Goal: Task Accomplishment & Management: Complete application form

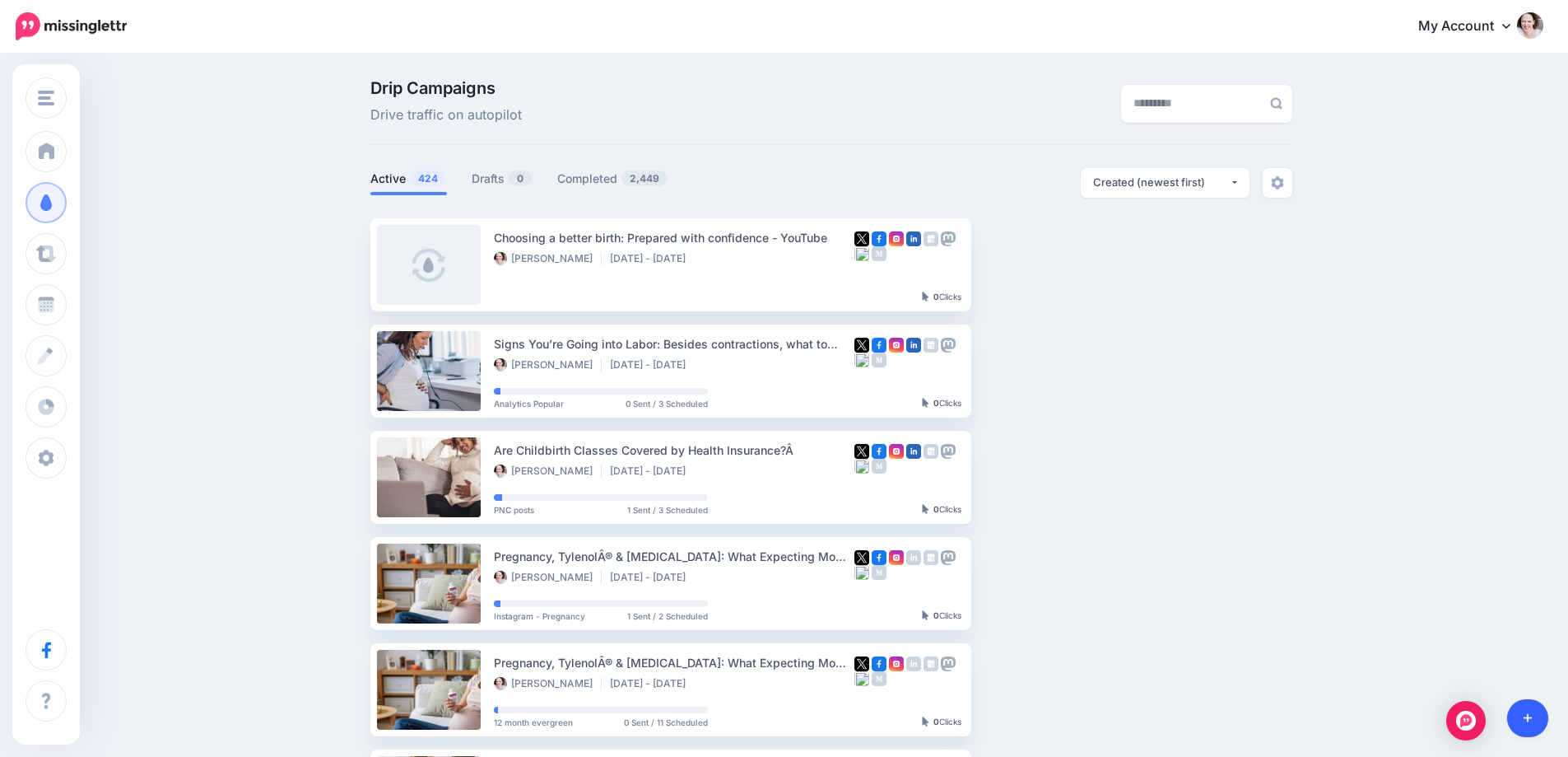
click at [1531, 709] on link at bounding box center [1528, 718] width 42 height 38
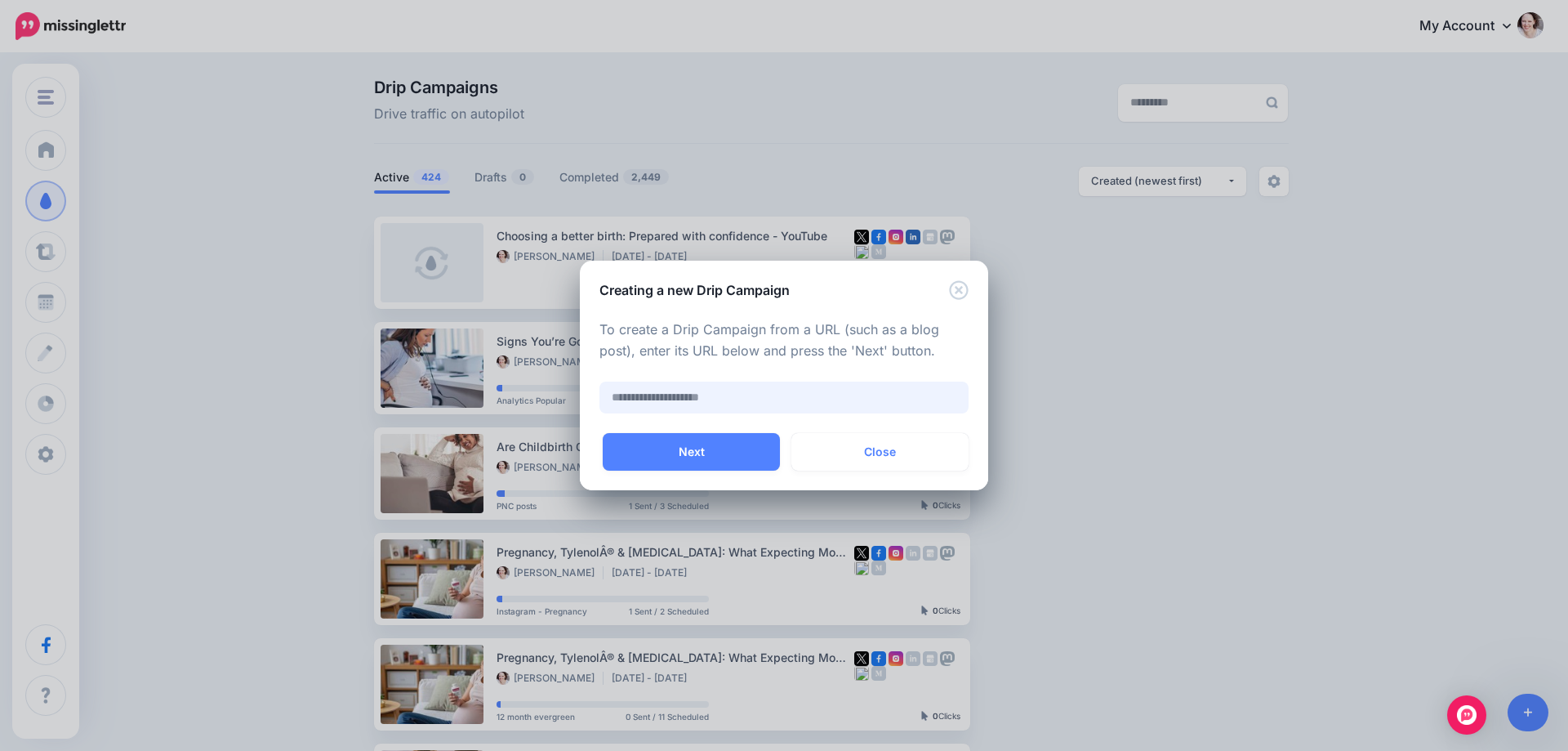
click at [719, 393] on input "text" at bounding box center [784, 397] width 369 height 32
paste input "**********"
type input "**********"
click at [724, 448] on button "Next" at bounding box center [691, 452] width 177 height 38
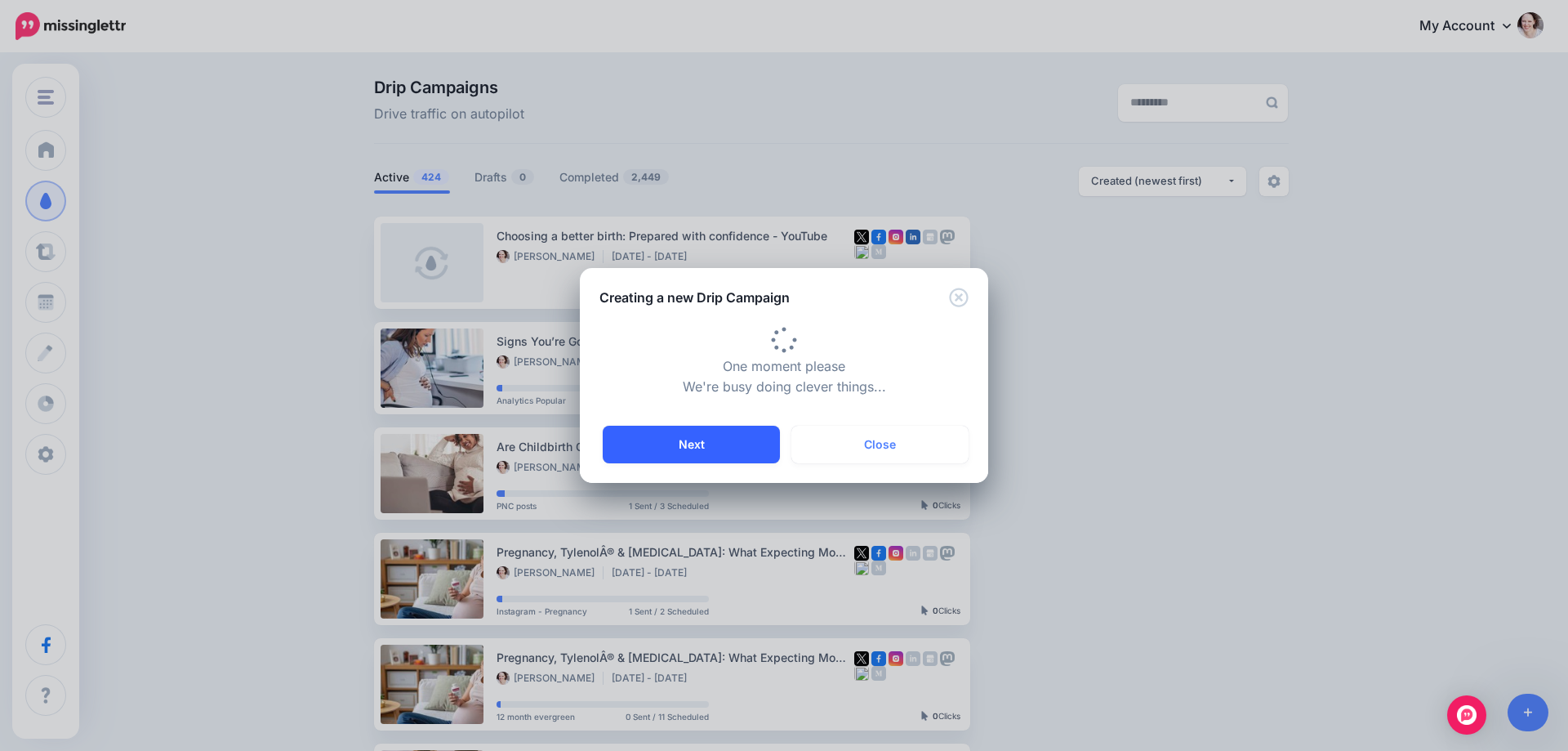
type input "**********"
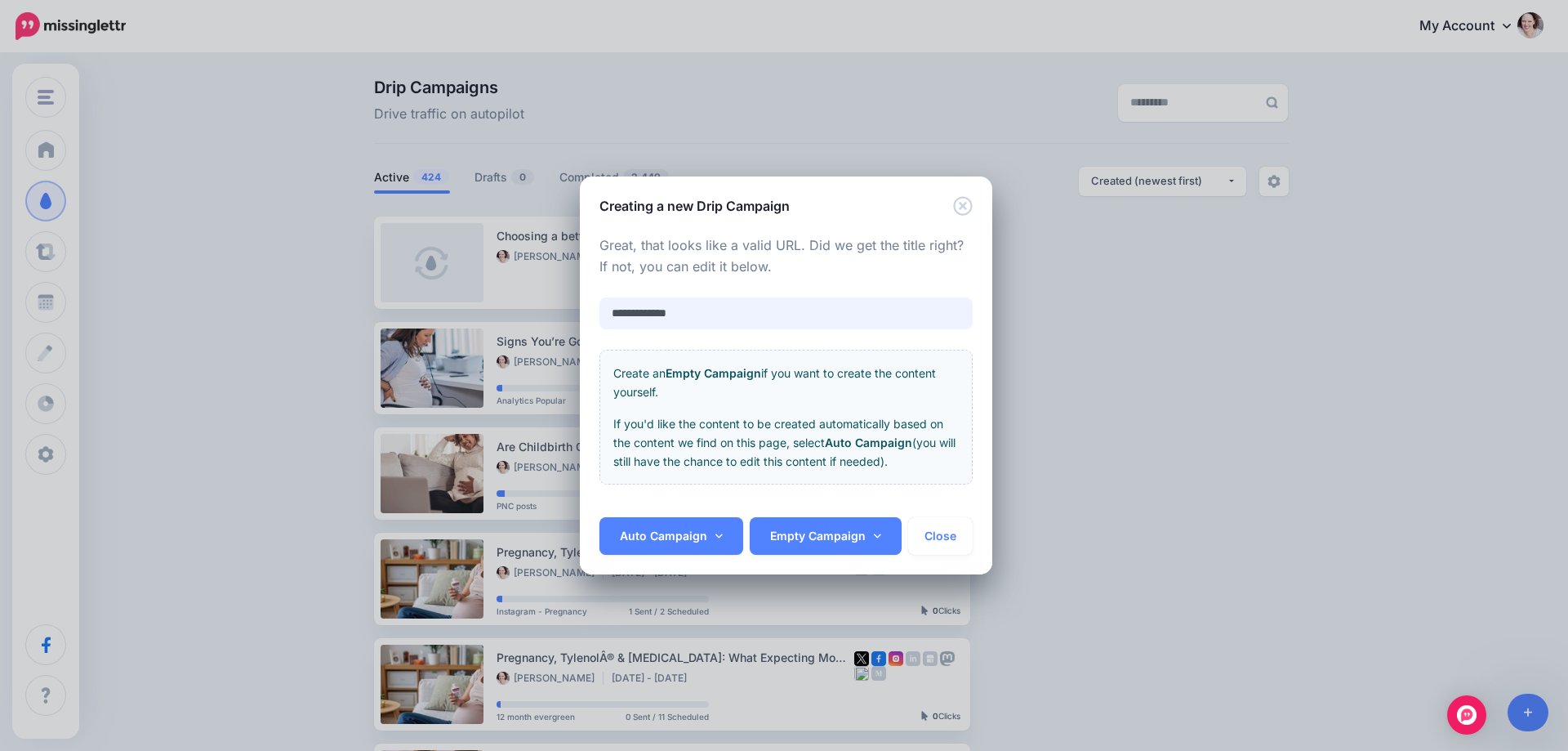
click at [657, 315] on input "**********" at bounding box center [786, 313] width 373 height 32
drag, startPoint x: 651, startPoint y: 311, endPoint x: 721, endPoint y: 311, distance: 70.0
click at [652, 311] on input "**********" at bounding box center [786, 313] width 373 height 32
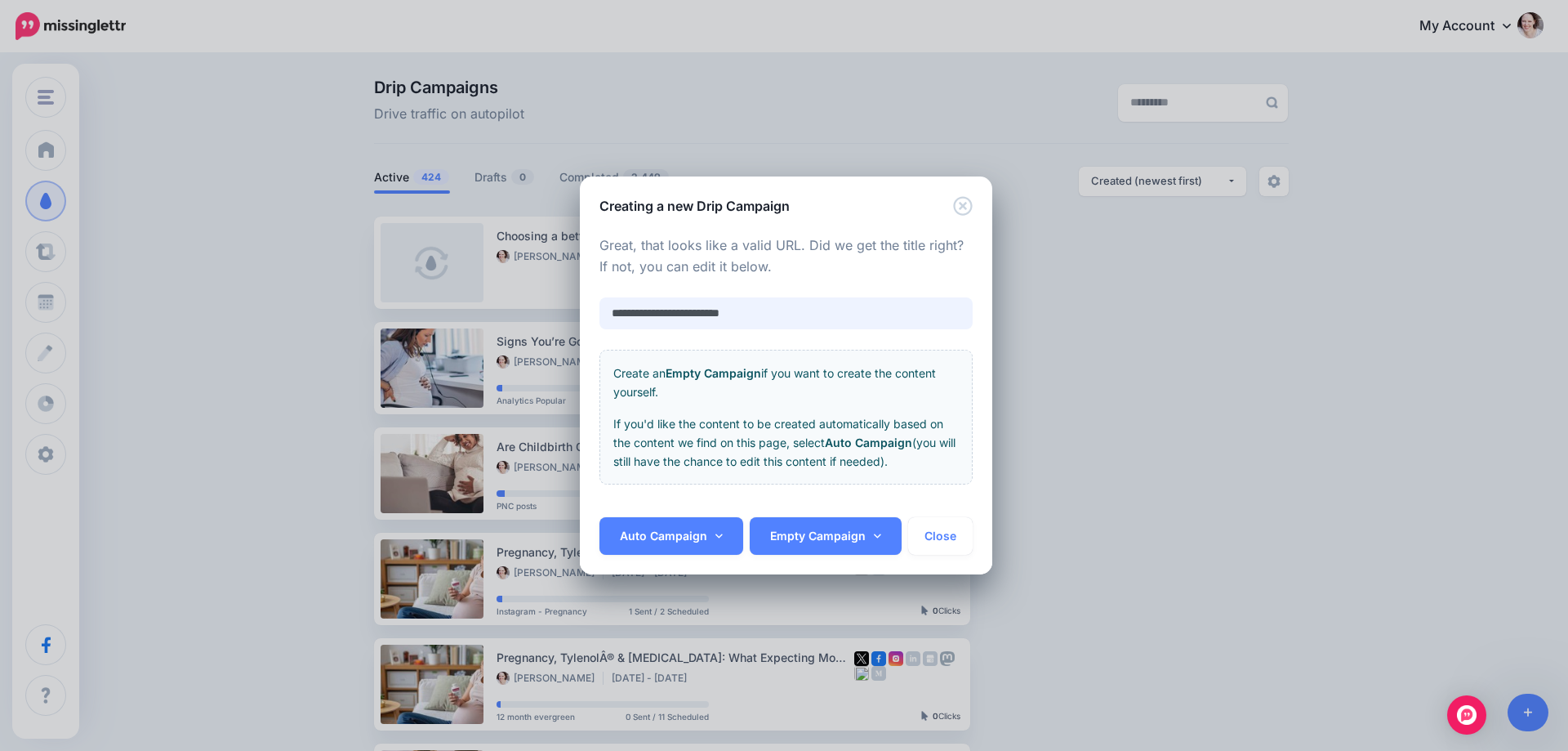
click at [717, 315] on input "**********" at bounding box center [786, 313] width 373 height 32
type input "**********"
click at [670, 535] on link "Auto Campaign" at bounding box center [672, 536] width 144 height 38
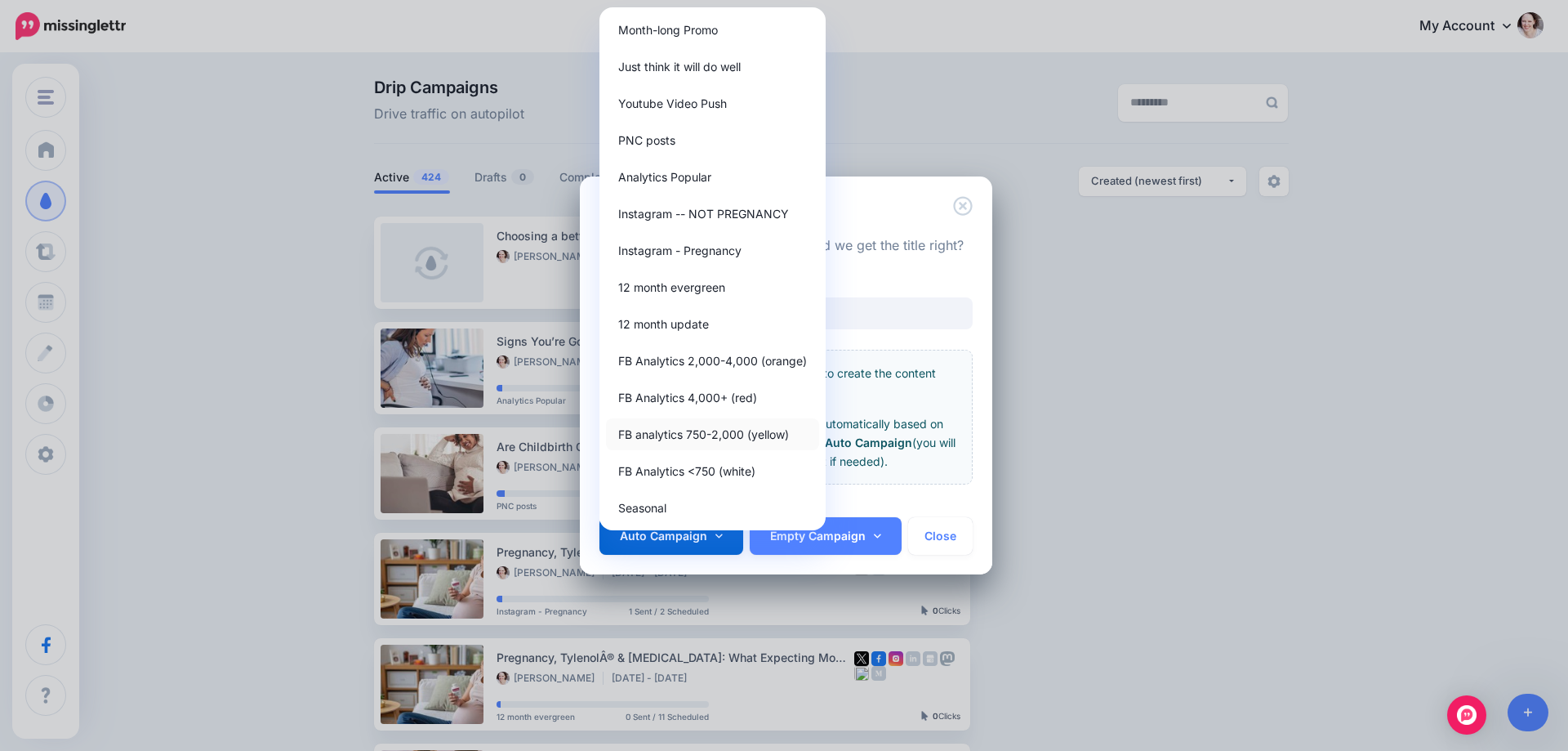
click at [734, 432] on link "FB analytics 750-2,000 (yellow)" at bounding box center [713, 434] width 213 height 32
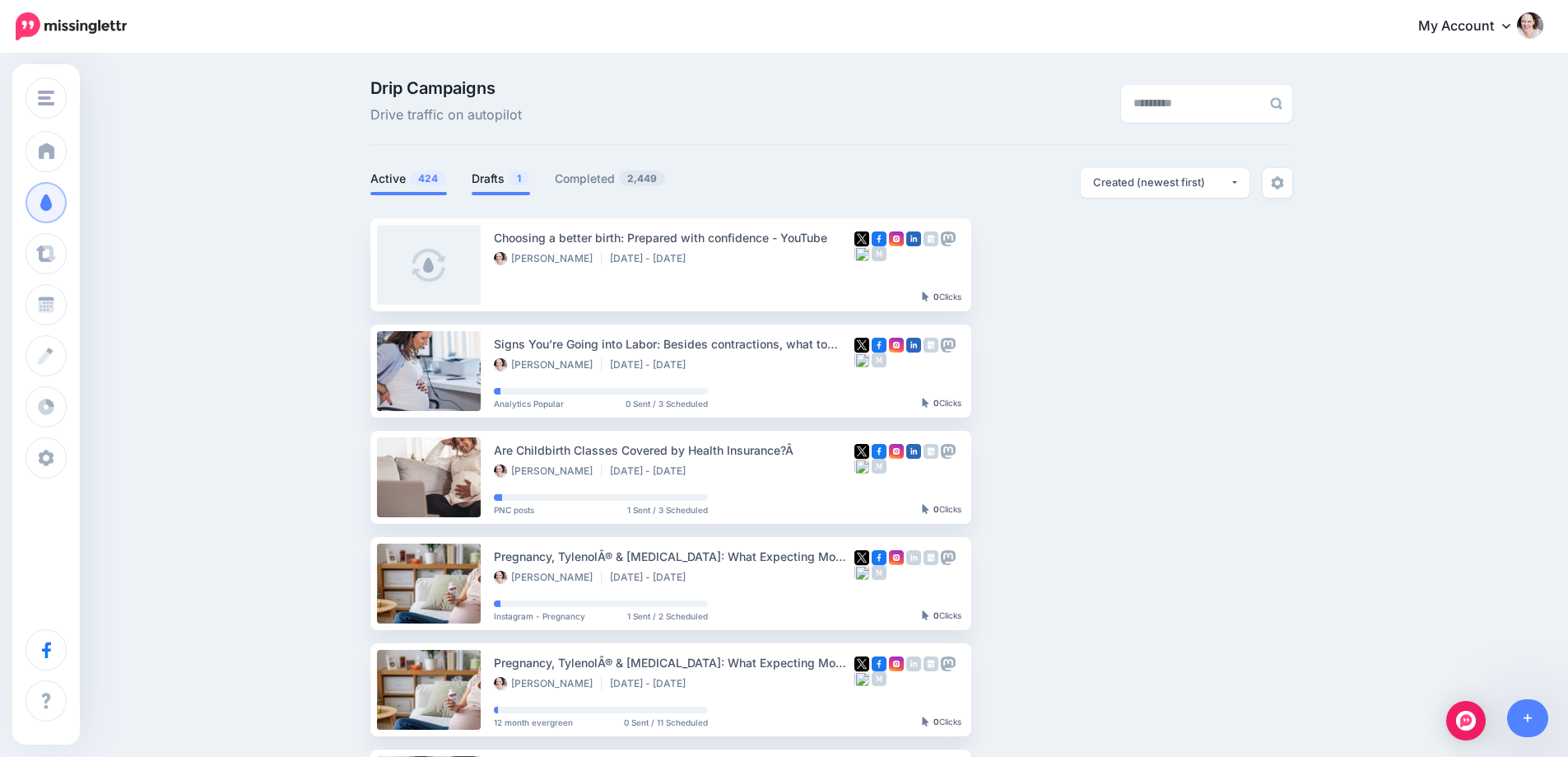
click at [492, 170] on link "Drafts 1" at bounding box center [501, 179] width 58 height 20
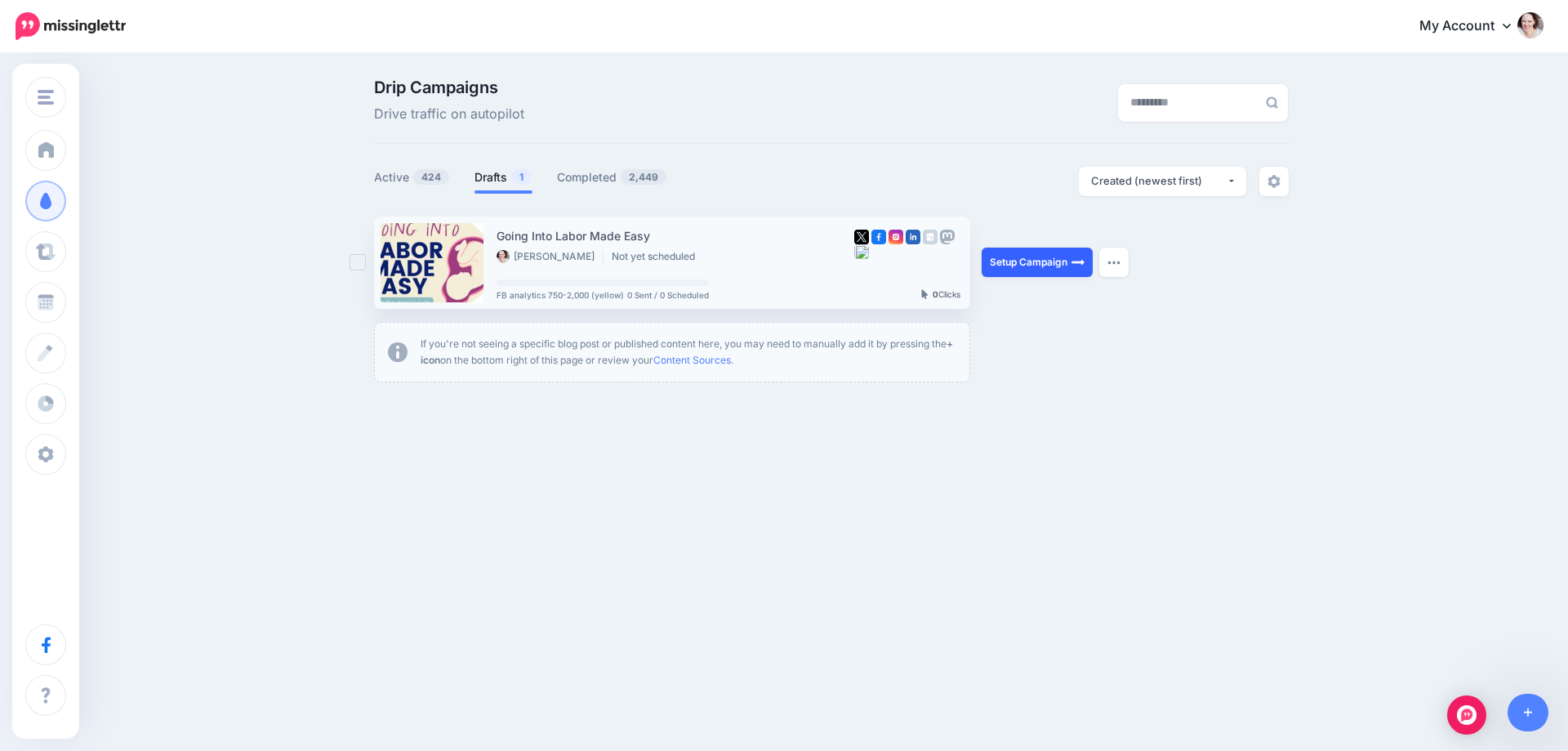
click at [1002, 257] on link "Setup Campaign" at bounding box center [1037, 262] width 111 height 29
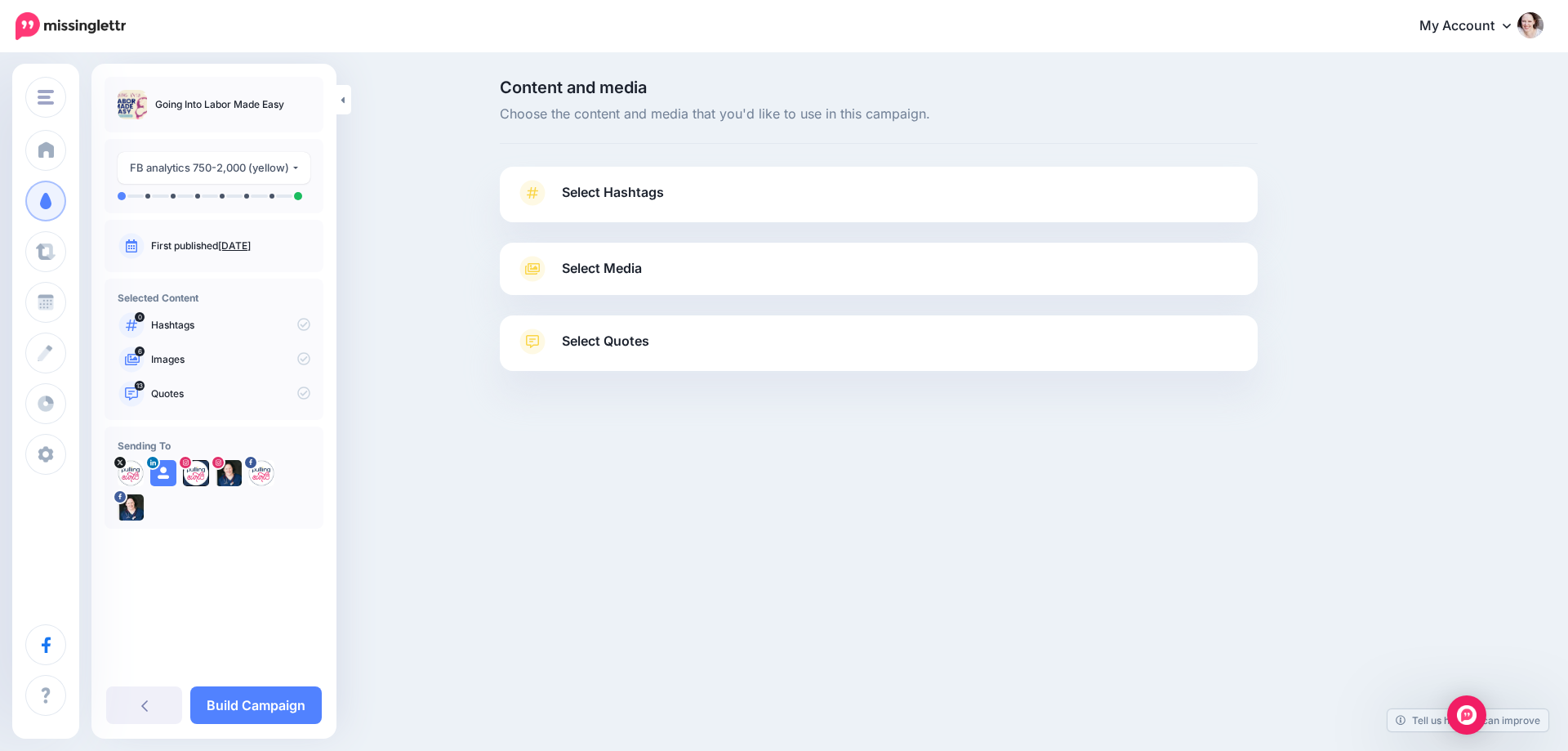
click at [669, 187] on link "Select Hashtags" at bounding box center [879, 201] width 726 height 42
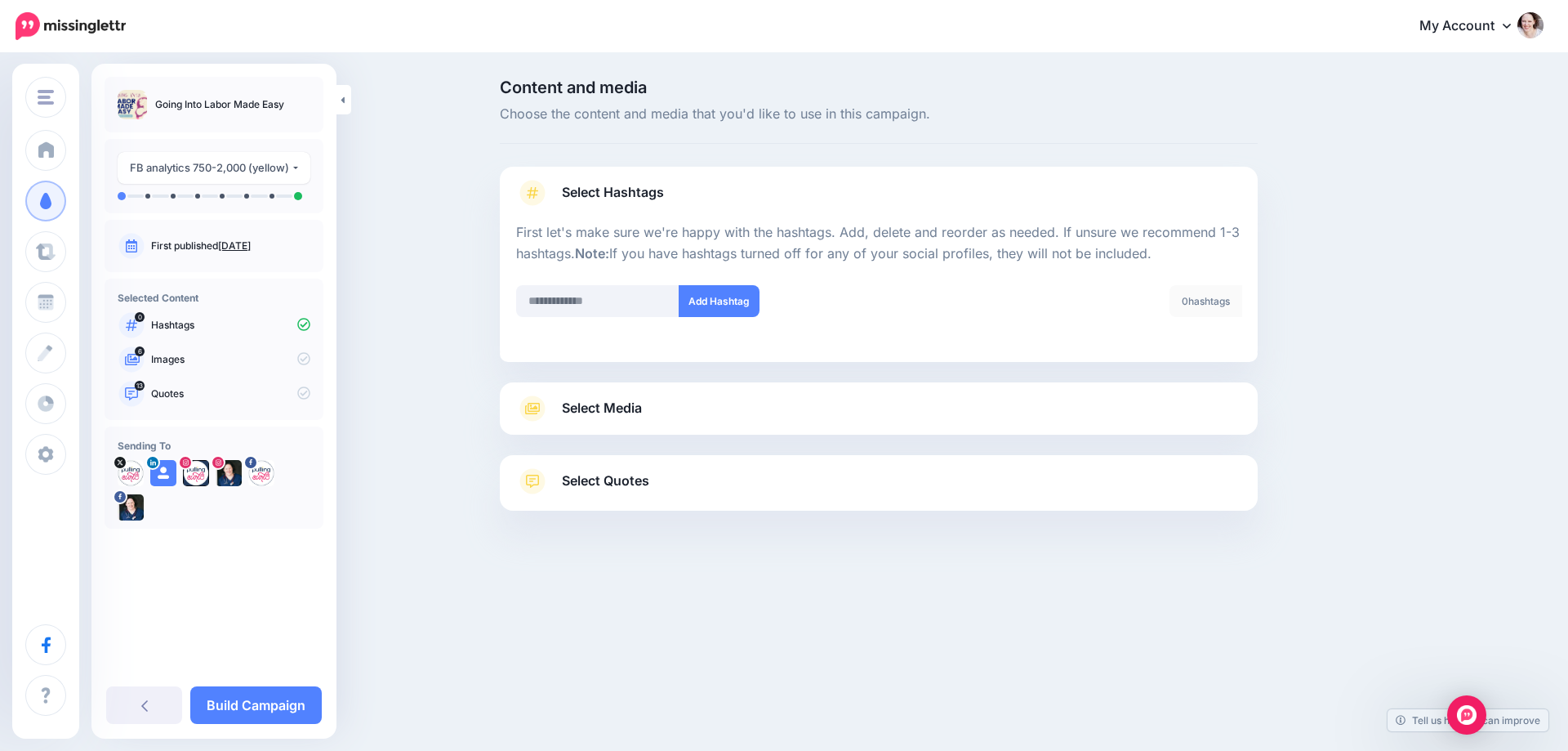
click at [622, 398] on span "Select Media" at bounding box center [602, 408] width 80 height 22
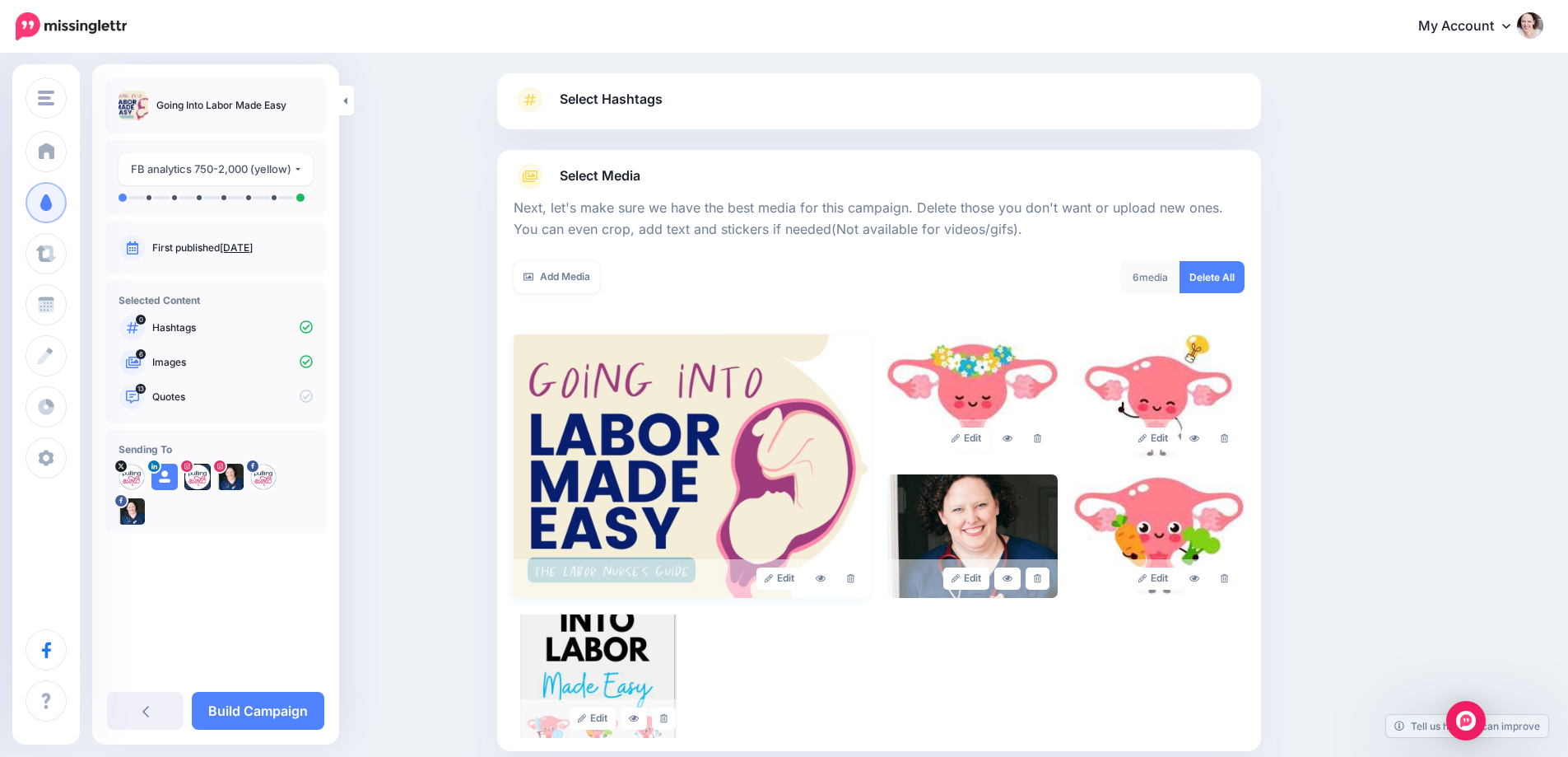
scroll to position [247, 0]
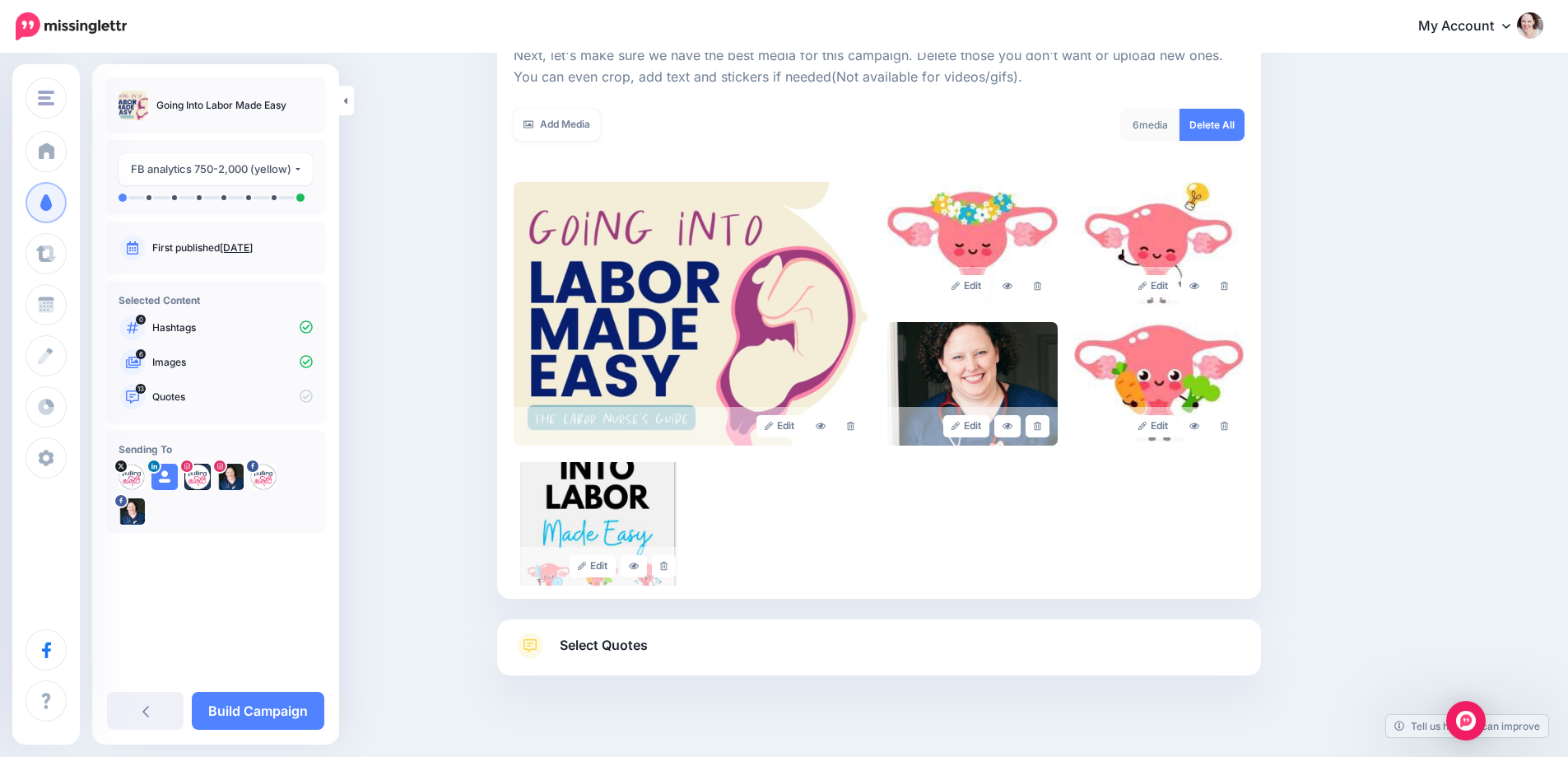
click at [1225, 128] on link "Delete All" at bounding box center [1211, 124] width 65 height 32
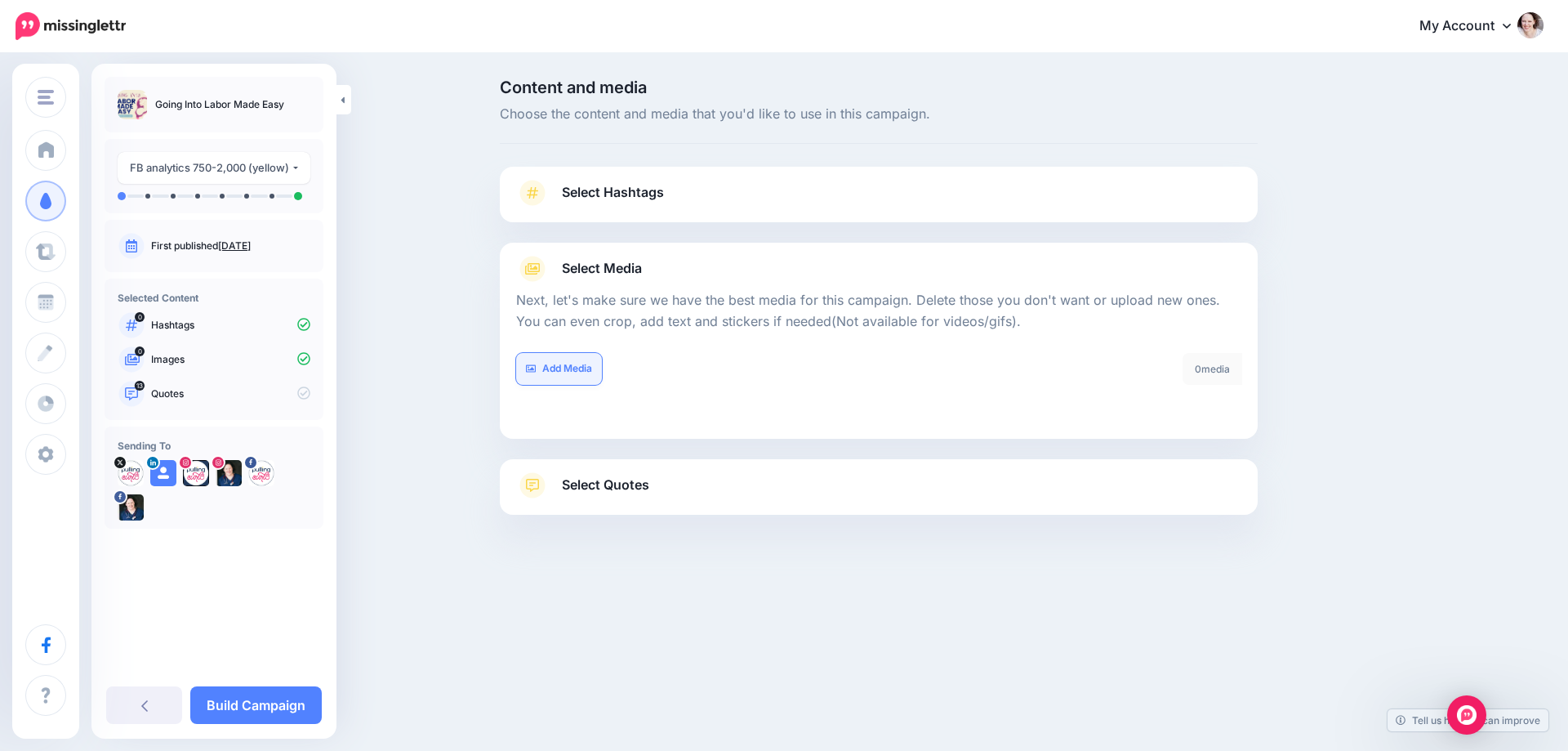
click at [559, 377] on link "Add Media" at bounding box center [559, 369] width 86 height 32
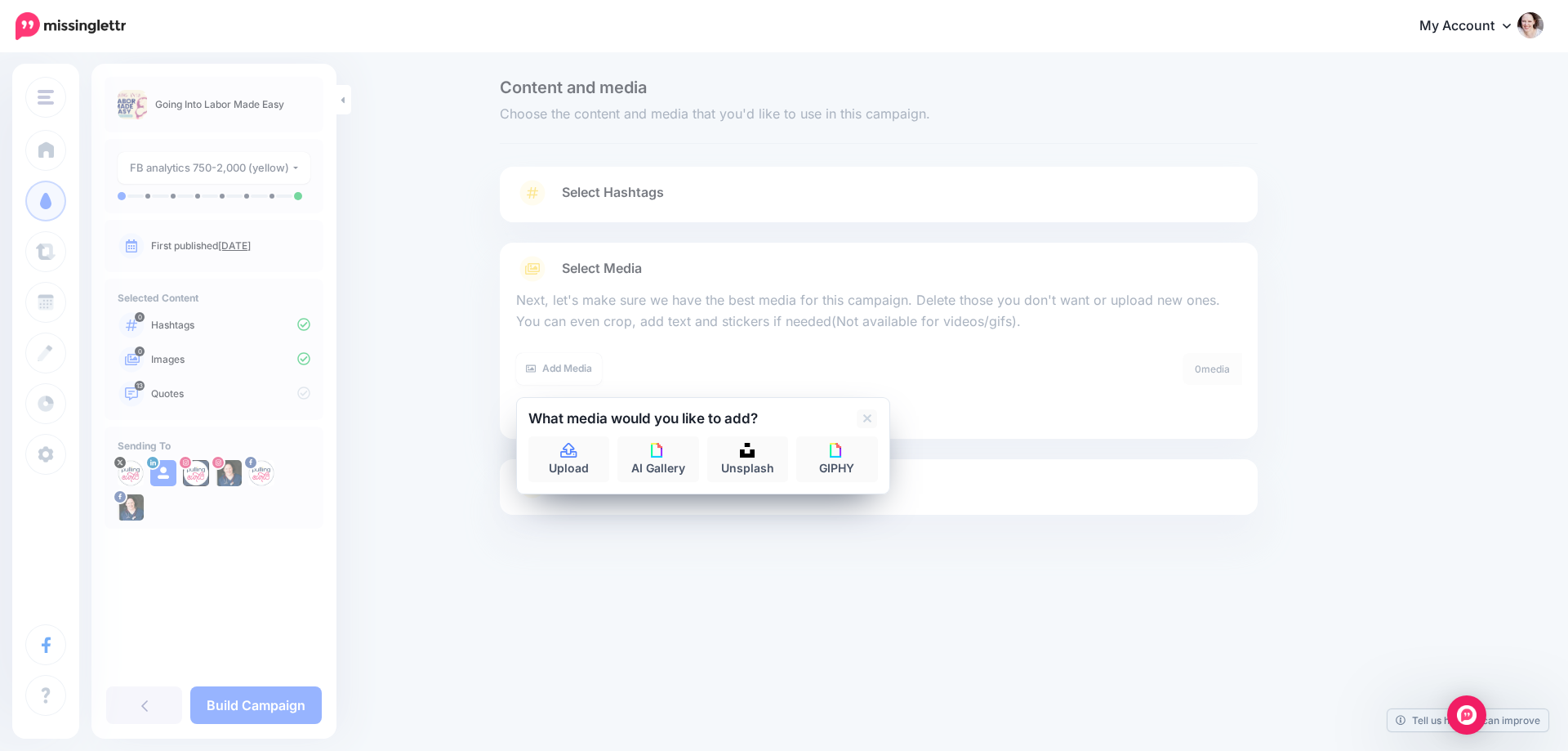
click at [1345, 322] on div "Content and media Choose the content and media that you'd like to use in this c…" at bounding box center [957, 338] width 939 height 517
click at [591, 444] on link "Upload" at bounding box center [570, 459] width 82 height 46
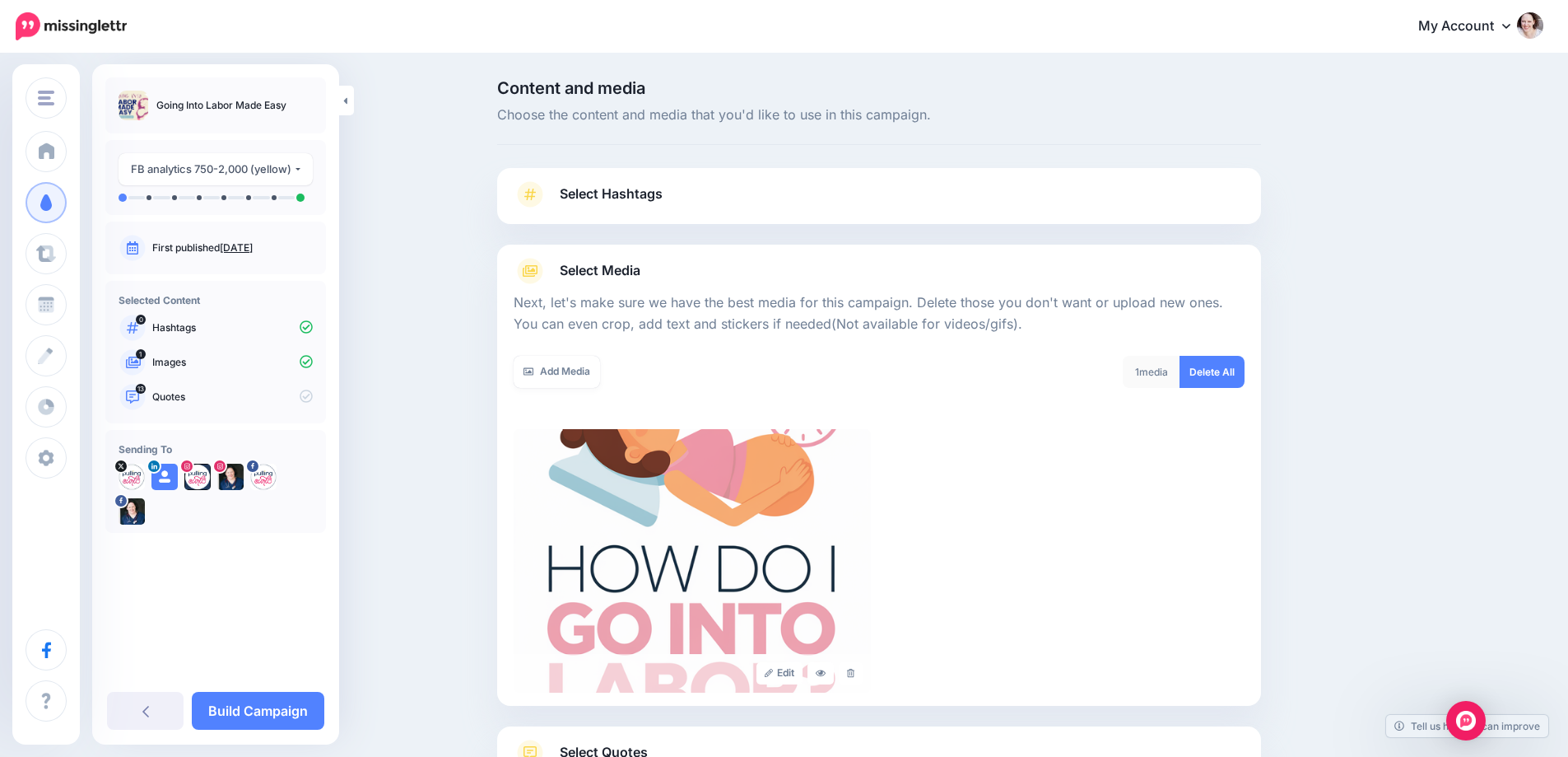
scroll to position [133, 0]
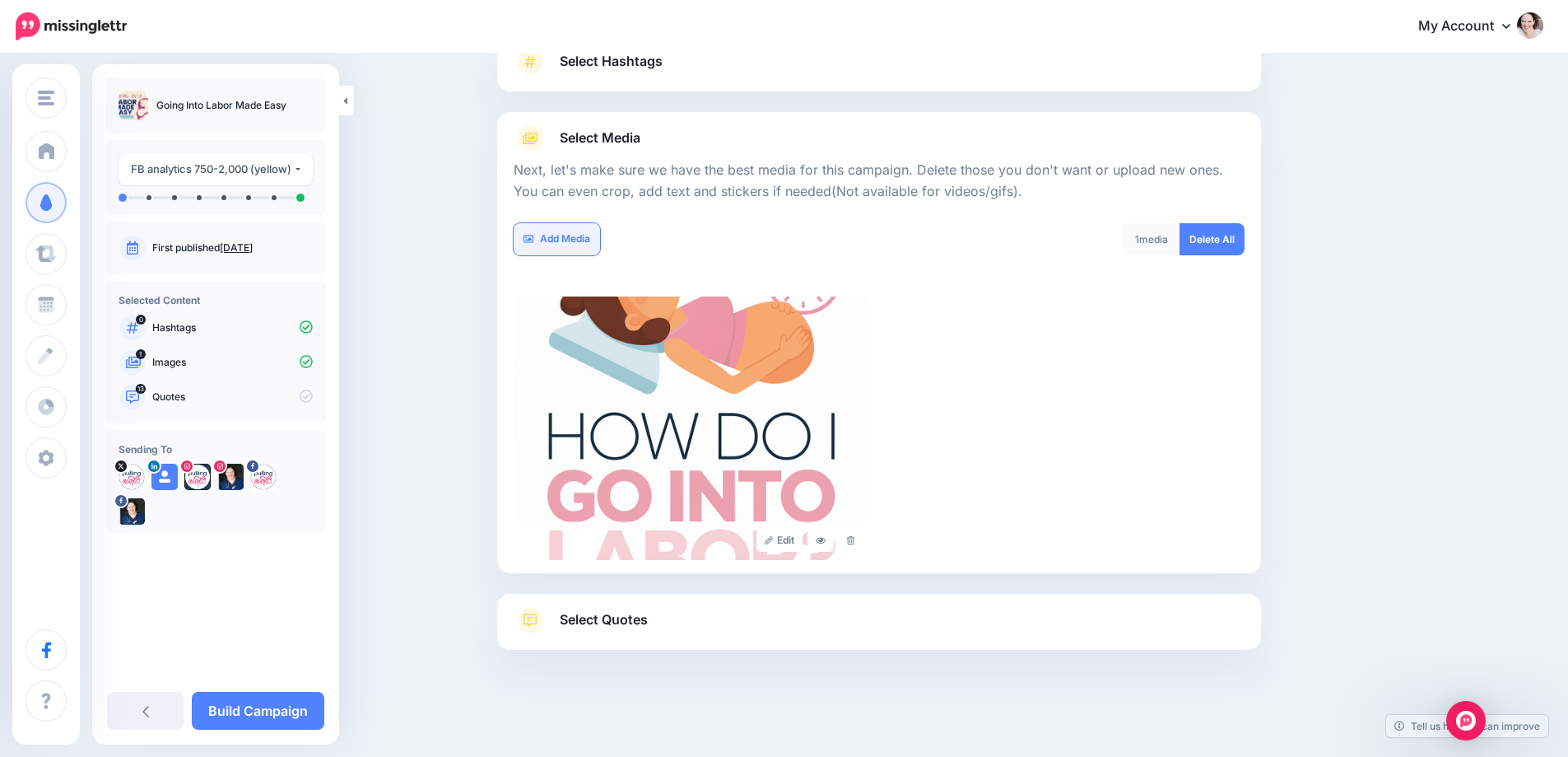
click at [586, 232] on link "Add Media" at bounding box center [557, 239] width 86 height 32
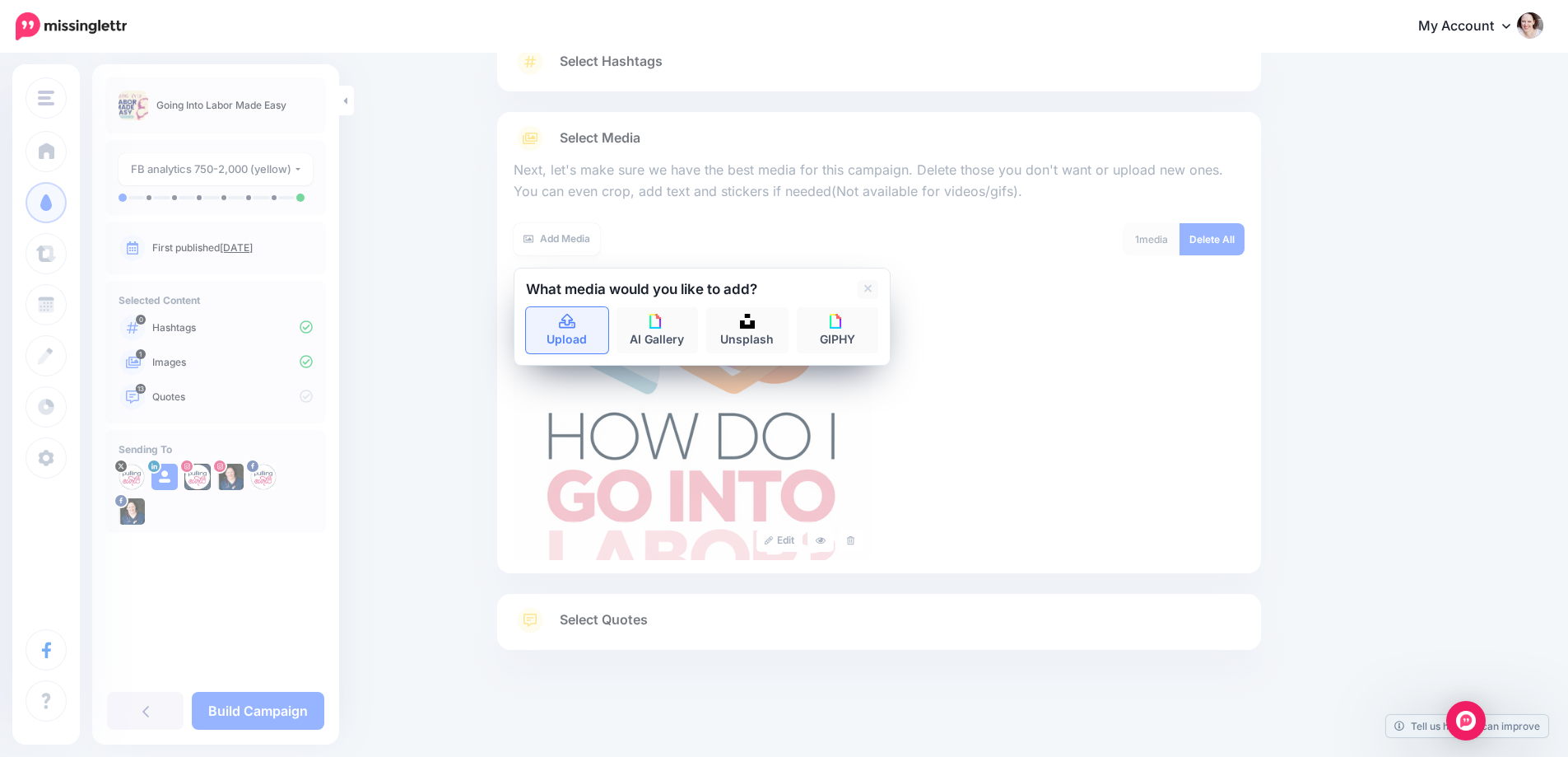
click at [556, 333] on link "Upload" at bounding box center [567, 330] width 82 height 46
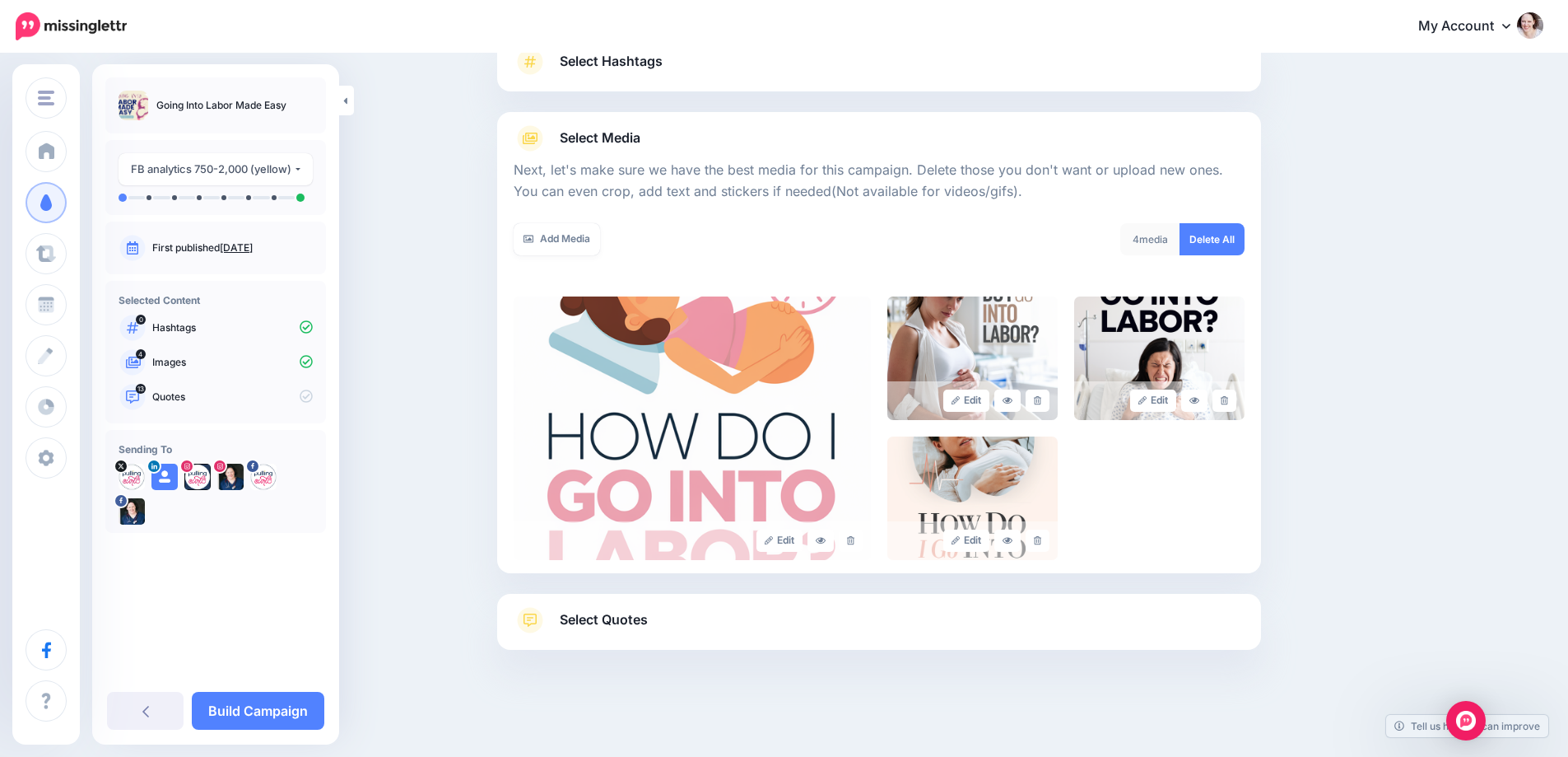
click at [625, 638] on link "Select Quotes" at bounding box center [880, 628] width 731 height 43
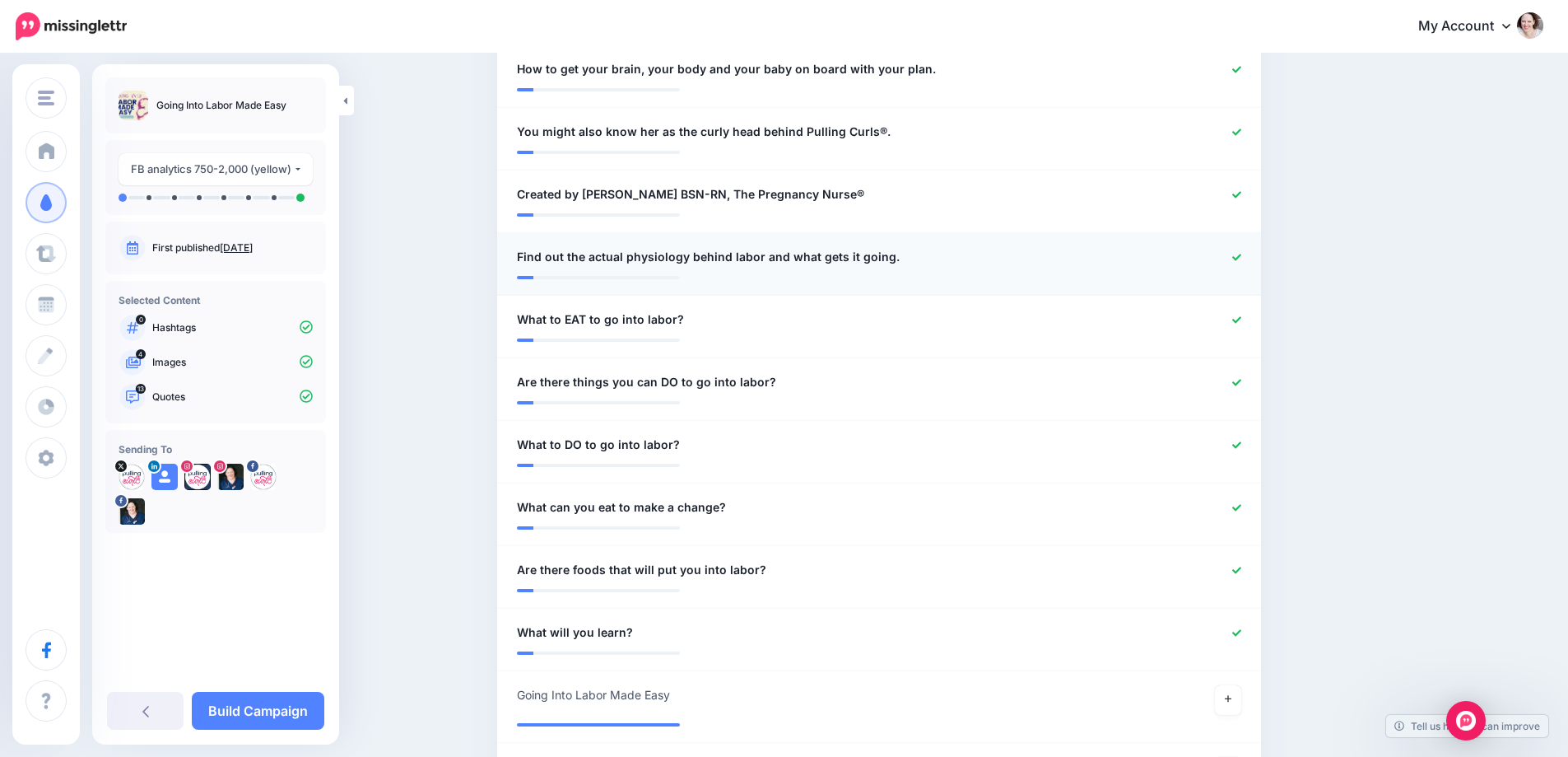
scroll to position [709, 0]
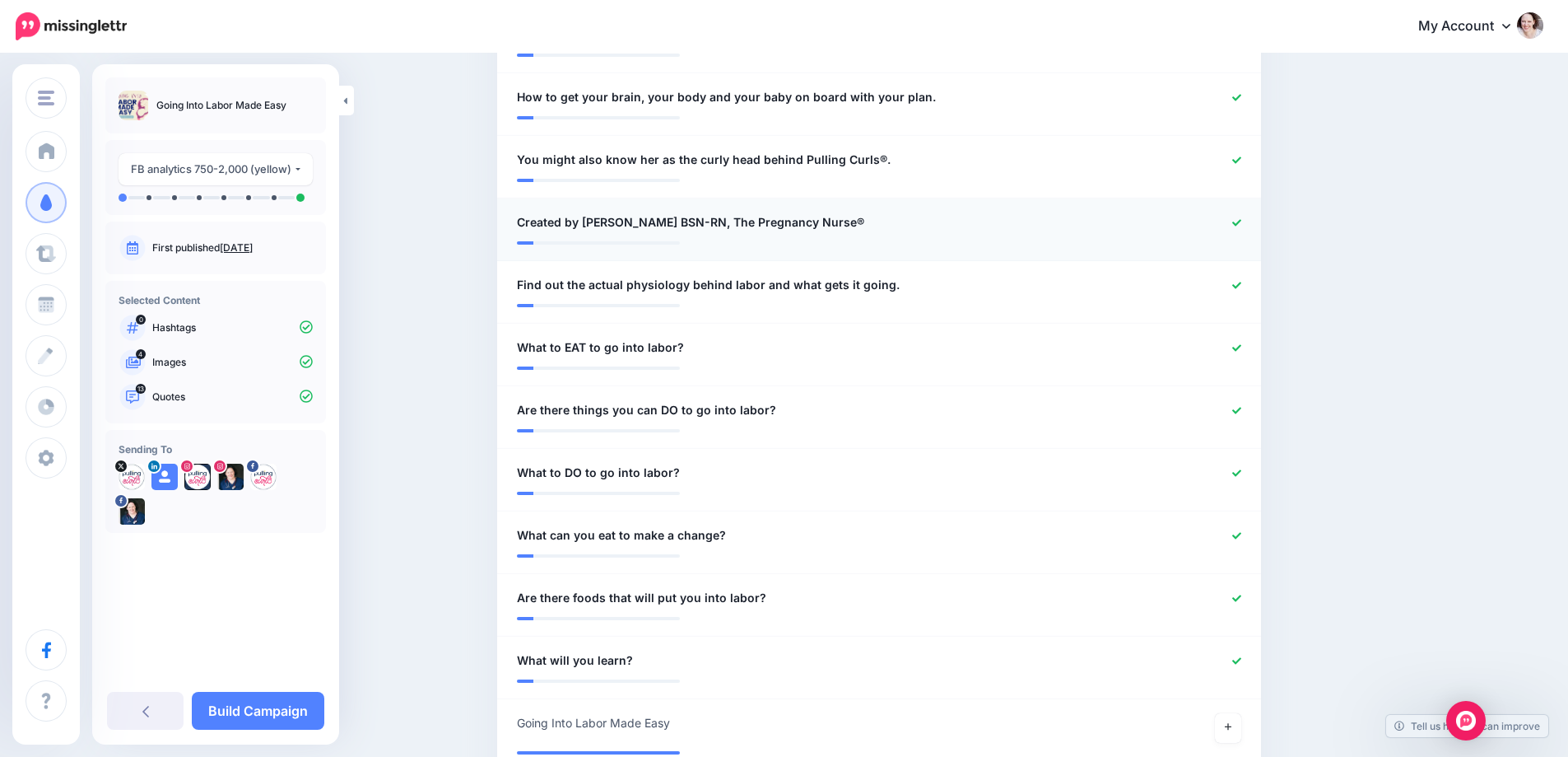
click at [1241, 218] on icon at bounding box center [1236, 222] width 9 height 9
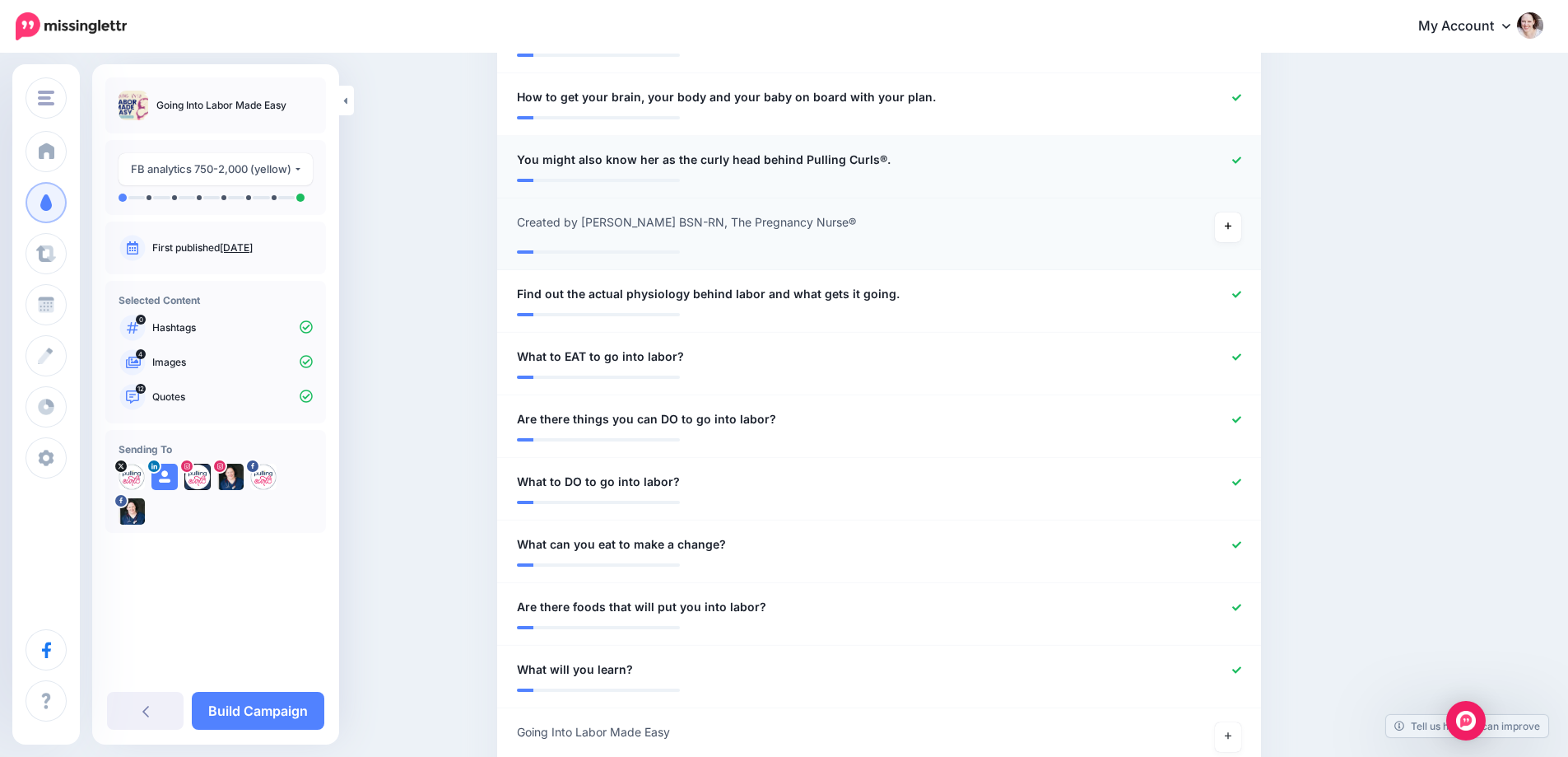
click at [1241, 157] on icon at bounding box center [1236, 160] width 9 height 7
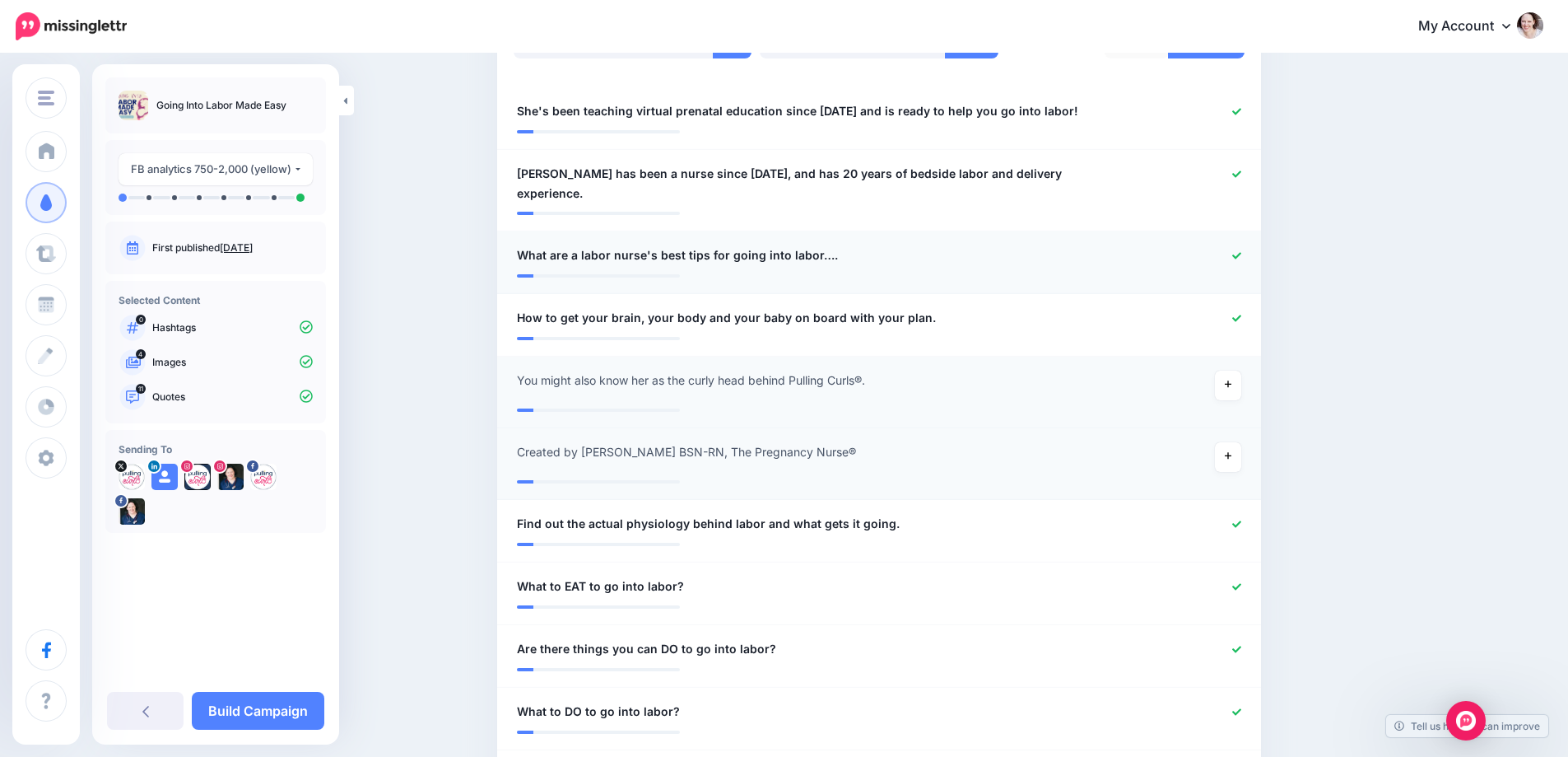
scroll to position [462, 0]
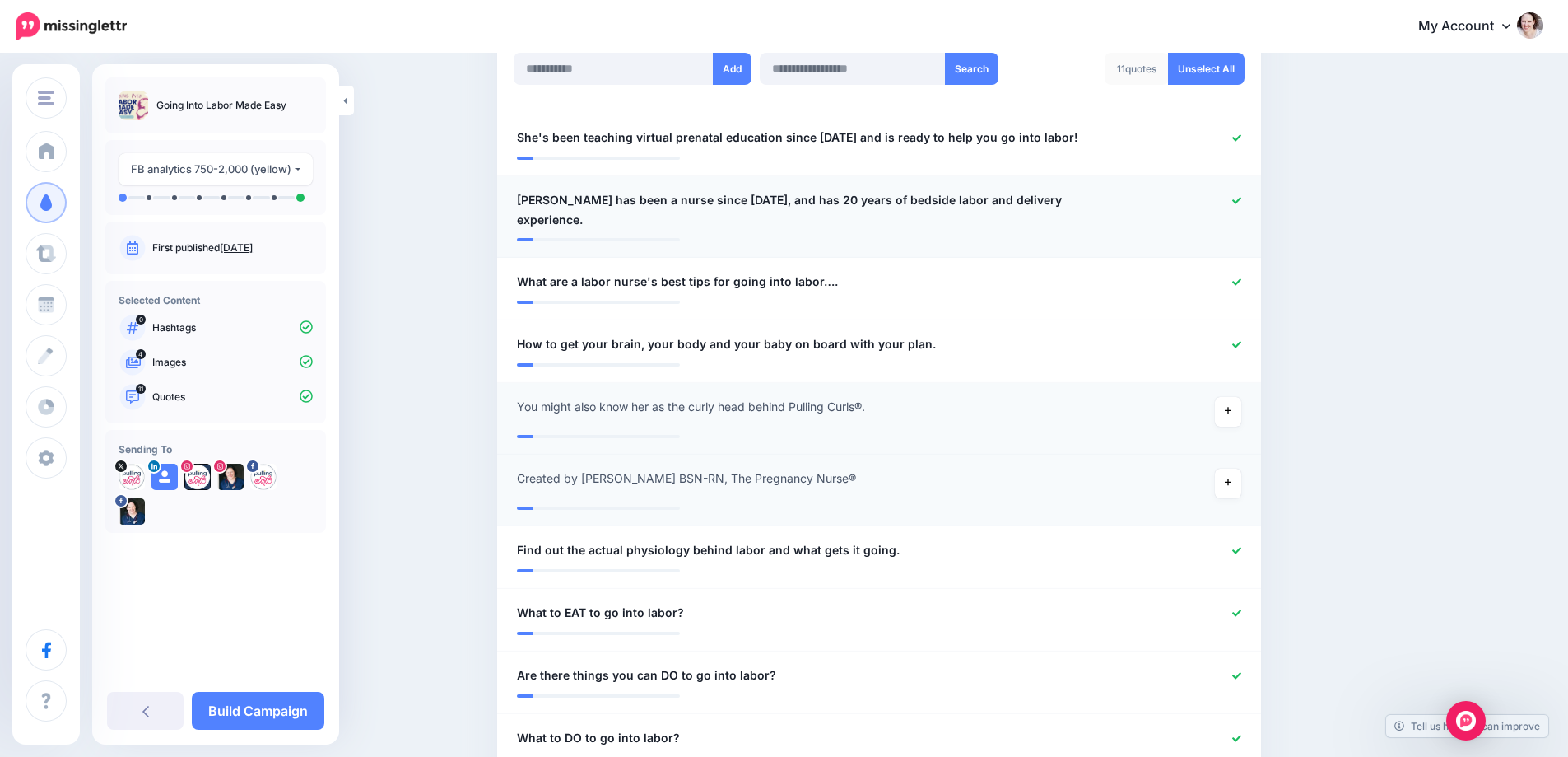
click at [1241, 199] on icon at bounding box center [1236, 200] width 9 height 9
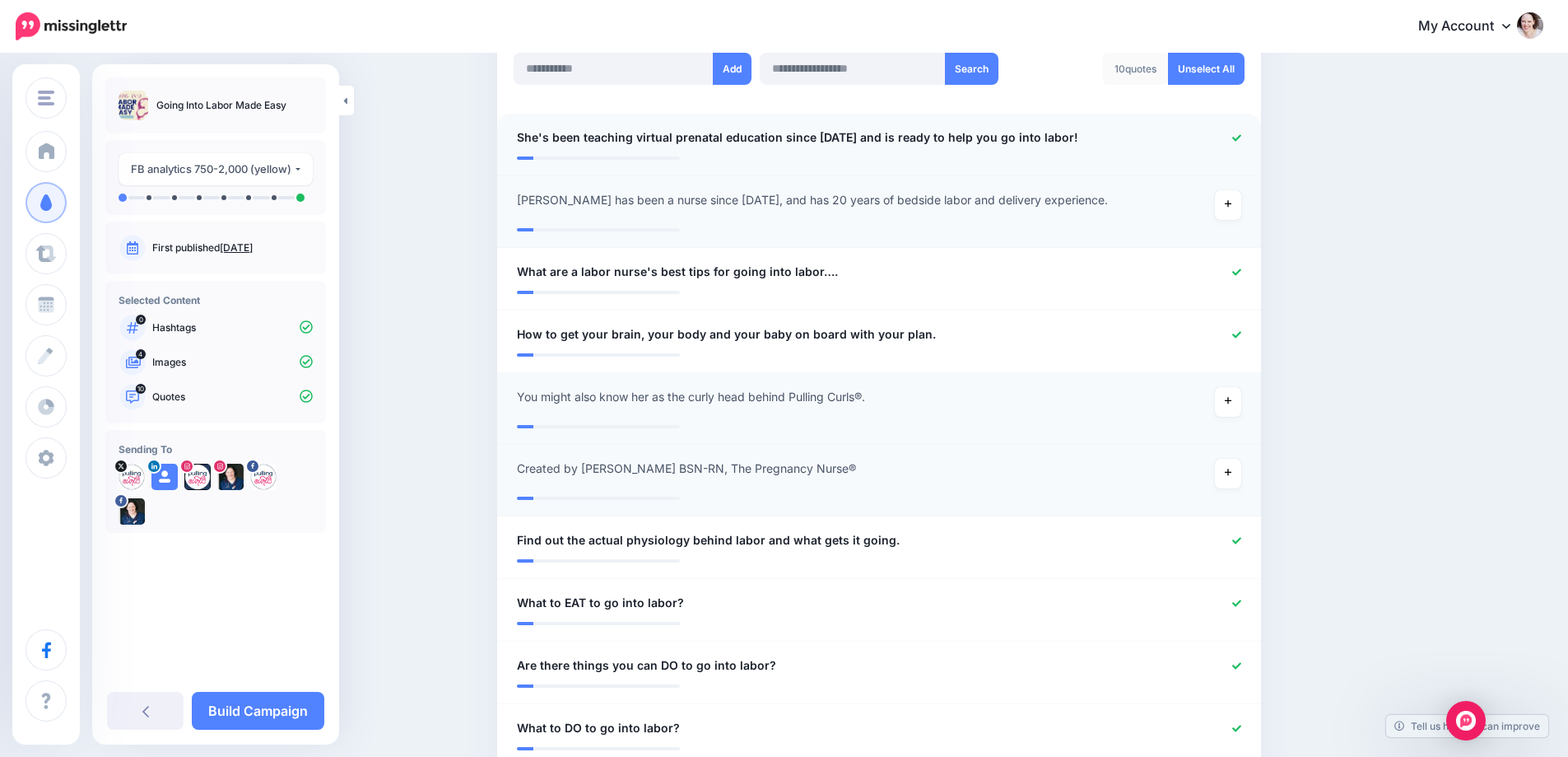
click at [1241, 139] on icon at bounding box center [1236, 138] width 9 height 9
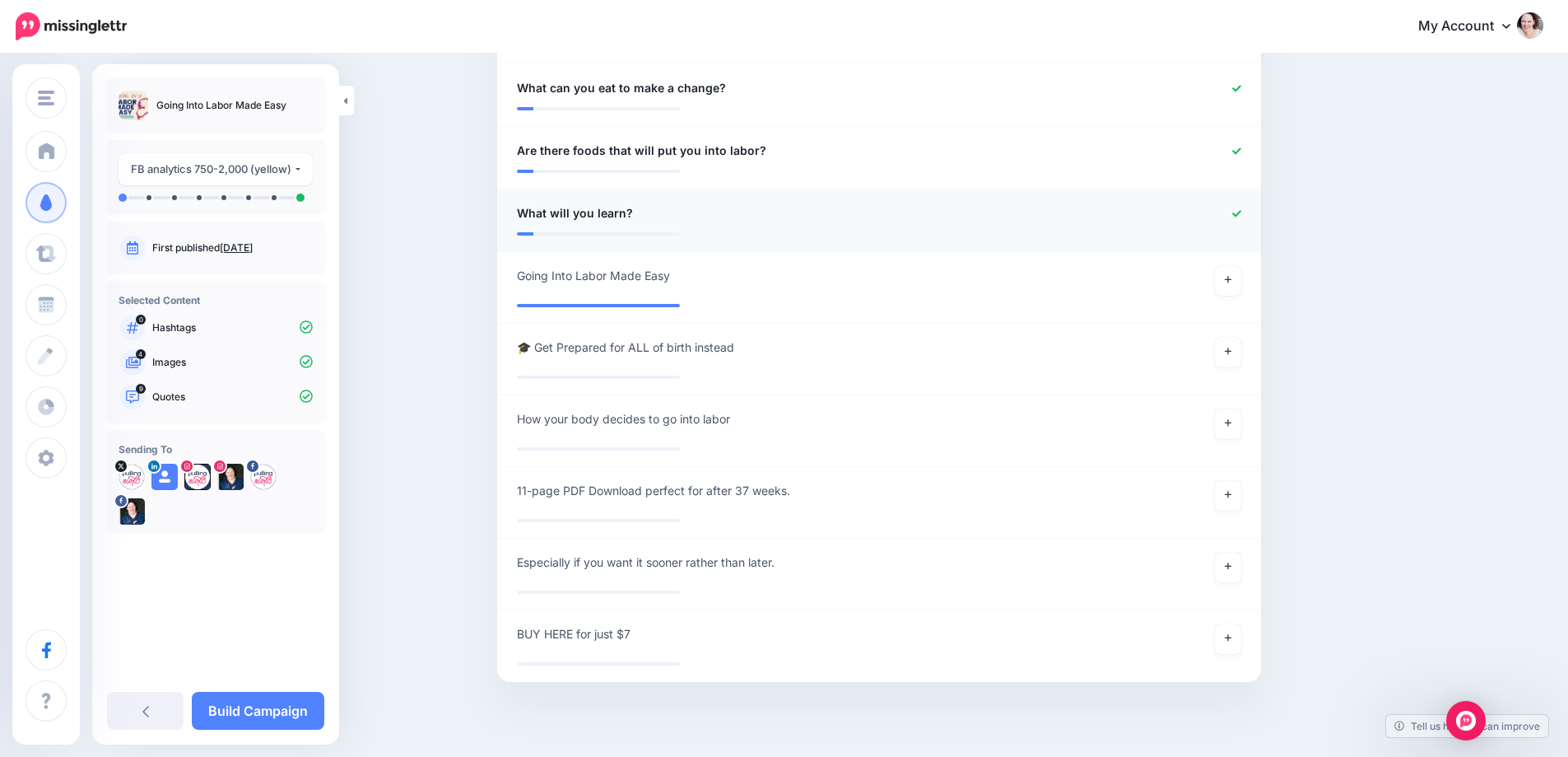
scroll to position [1203, 0]
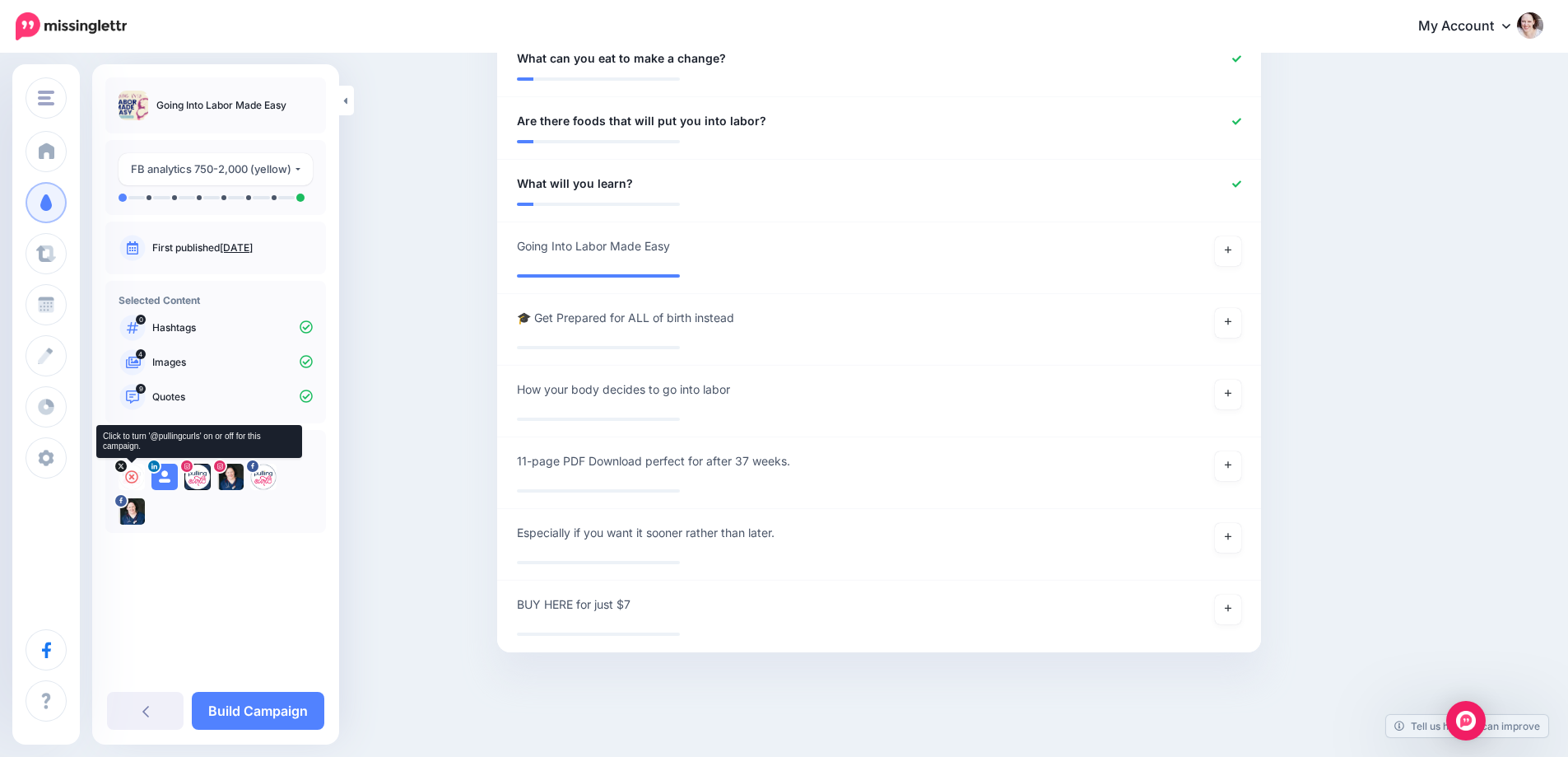
click at [133, 476] on icon at bounding box center [132, 477] width 13 height 13
click at [164, 476] on icon at bounding box center [165, 477] width 13 height 13
click at [196, 476] on icon at bounding box center [198, 477] width 13 height 13
click at [265, 479] on icon at bounding box center [264, 477] width 13 height 13
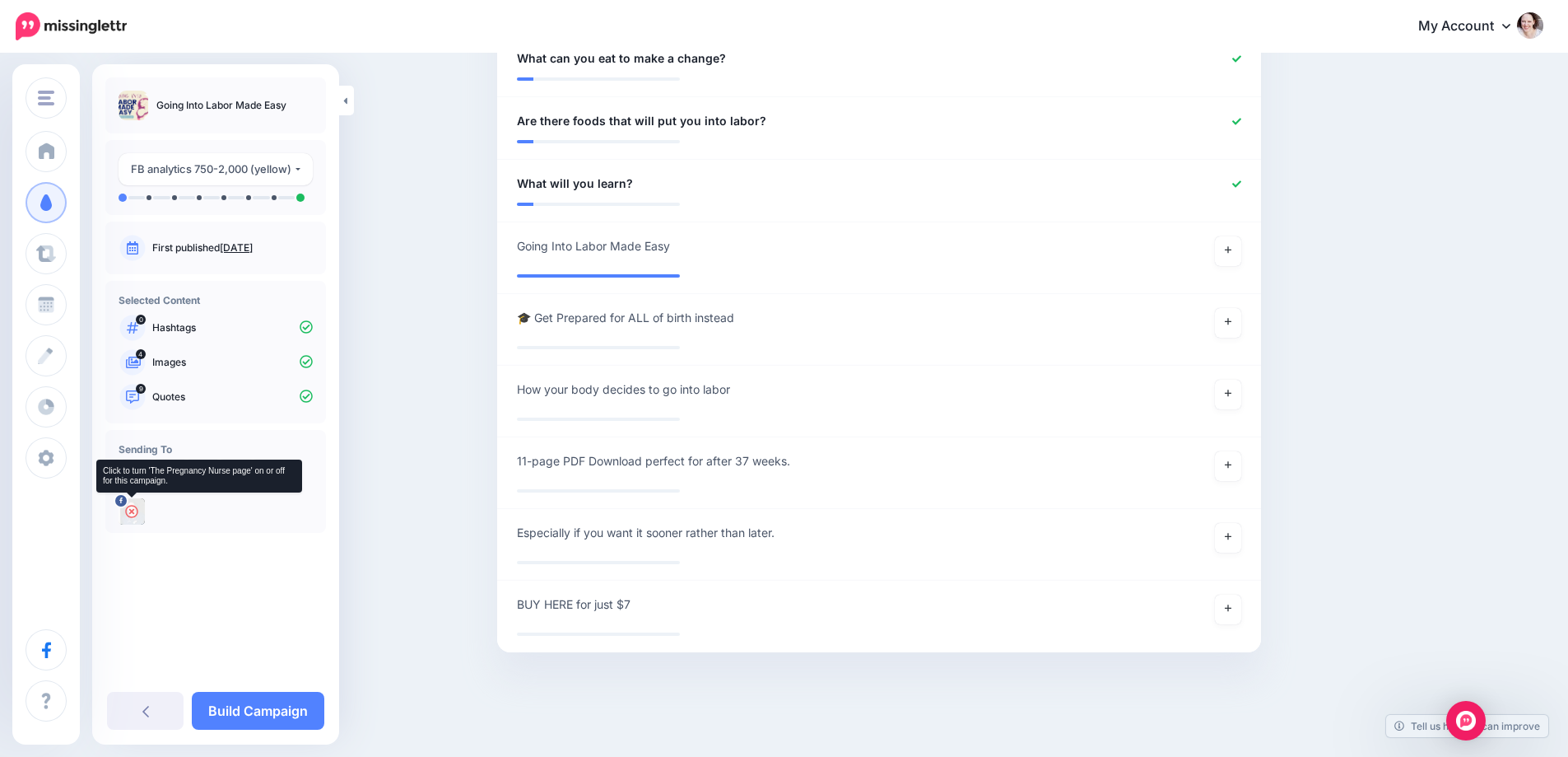
click at [132, 512] on icon at bounding box center [132, 512] width 13 height 13
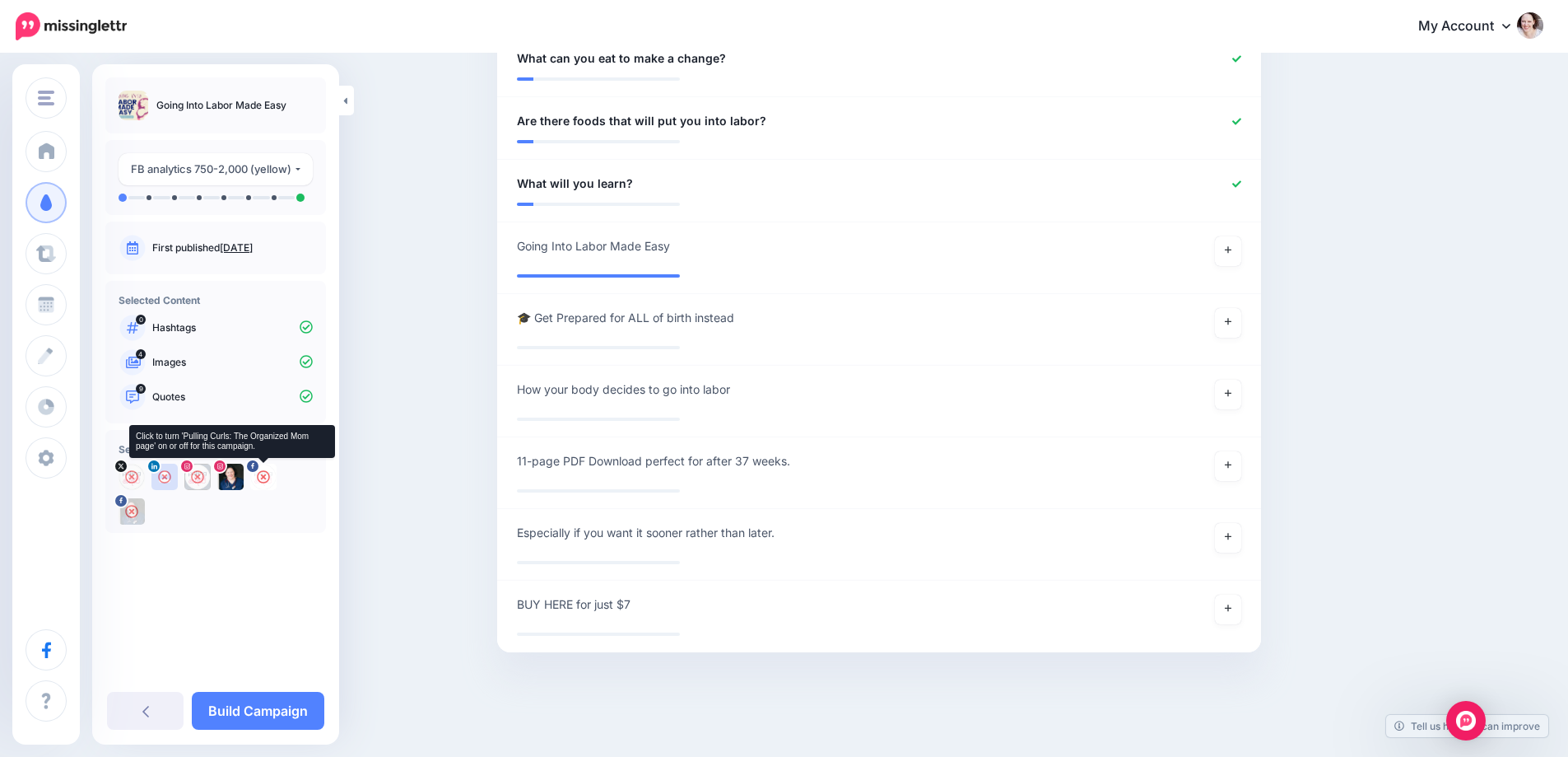
click at [263, 483] on icon at bounding box center [264, 477] width 13 height 13
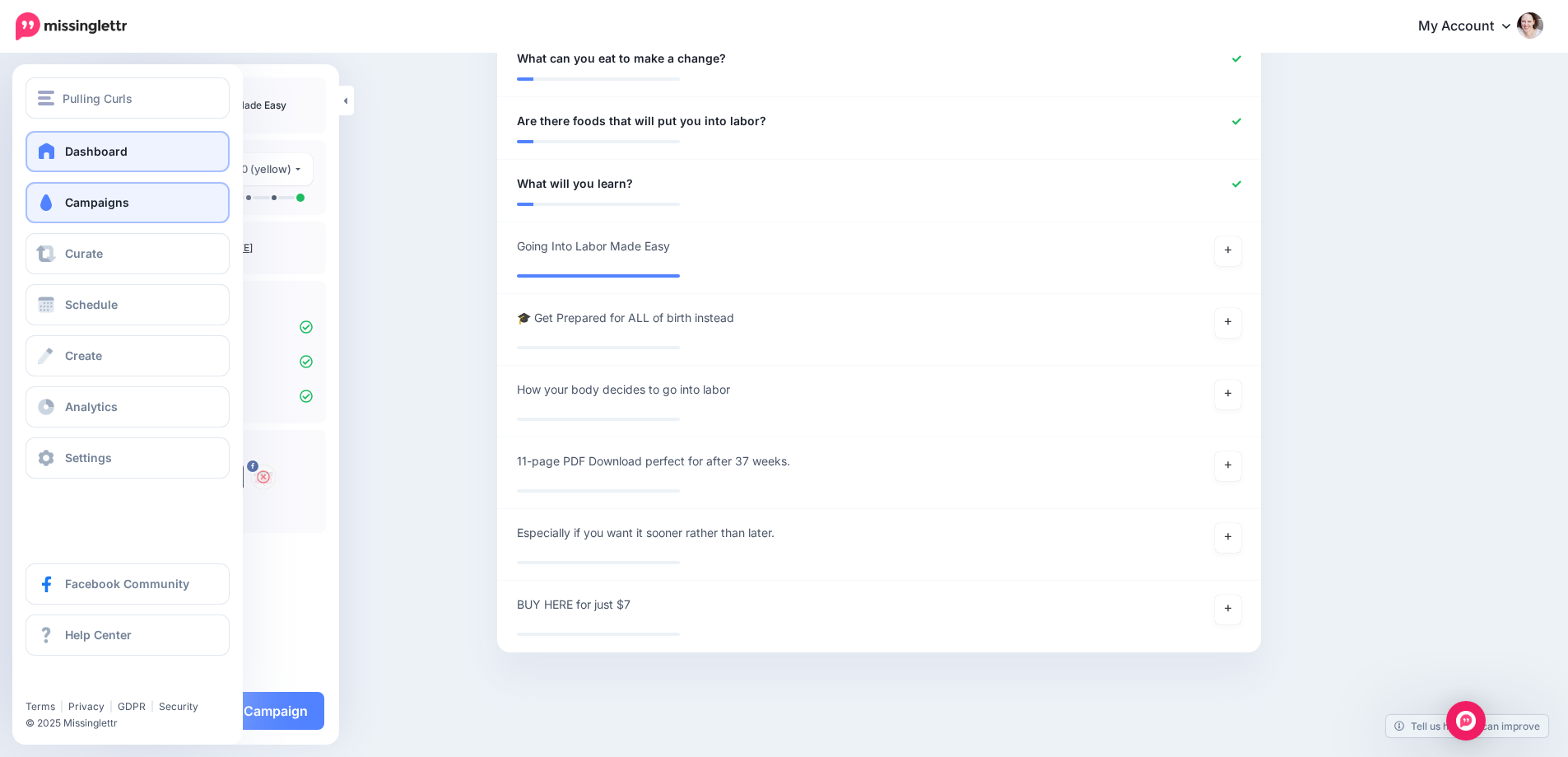
click at [130, 147] on link "Dashboard" at bounding box center [128, 152] width 204 height 41
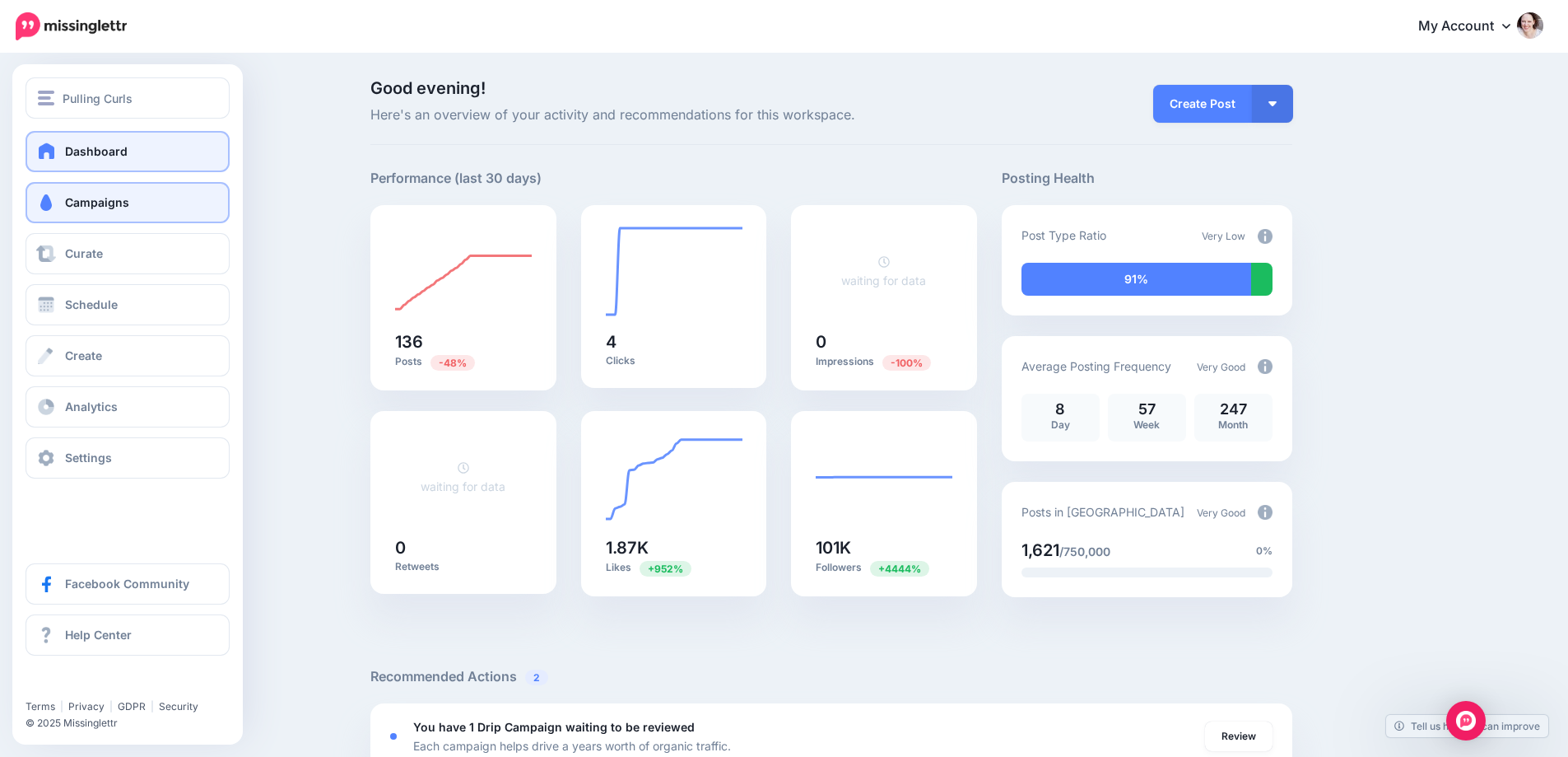
click at [40, 186] on link "Campaigns" at bounding box center [128, 203] width 204 height 41
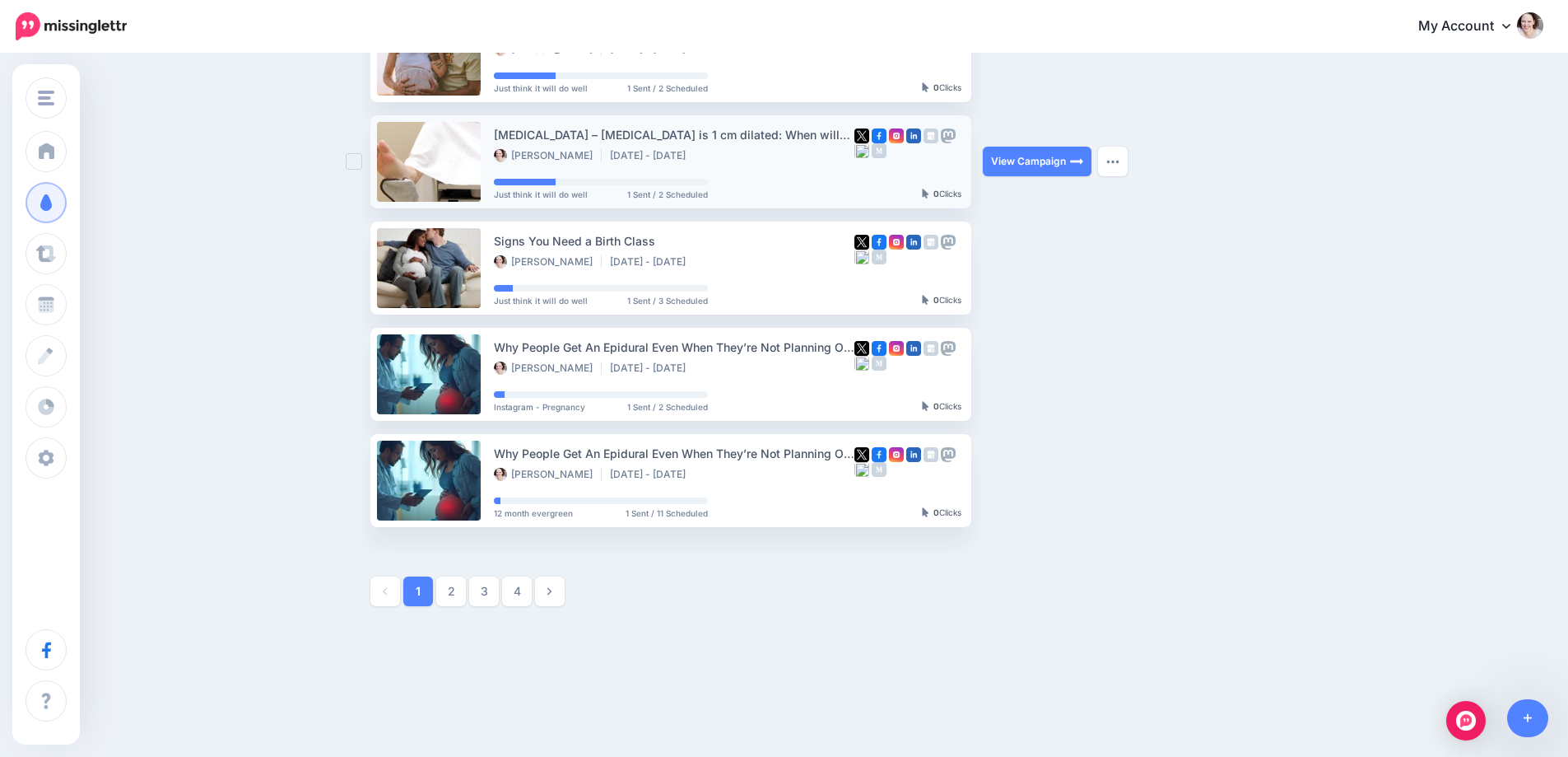
scroll to position [755, 0]
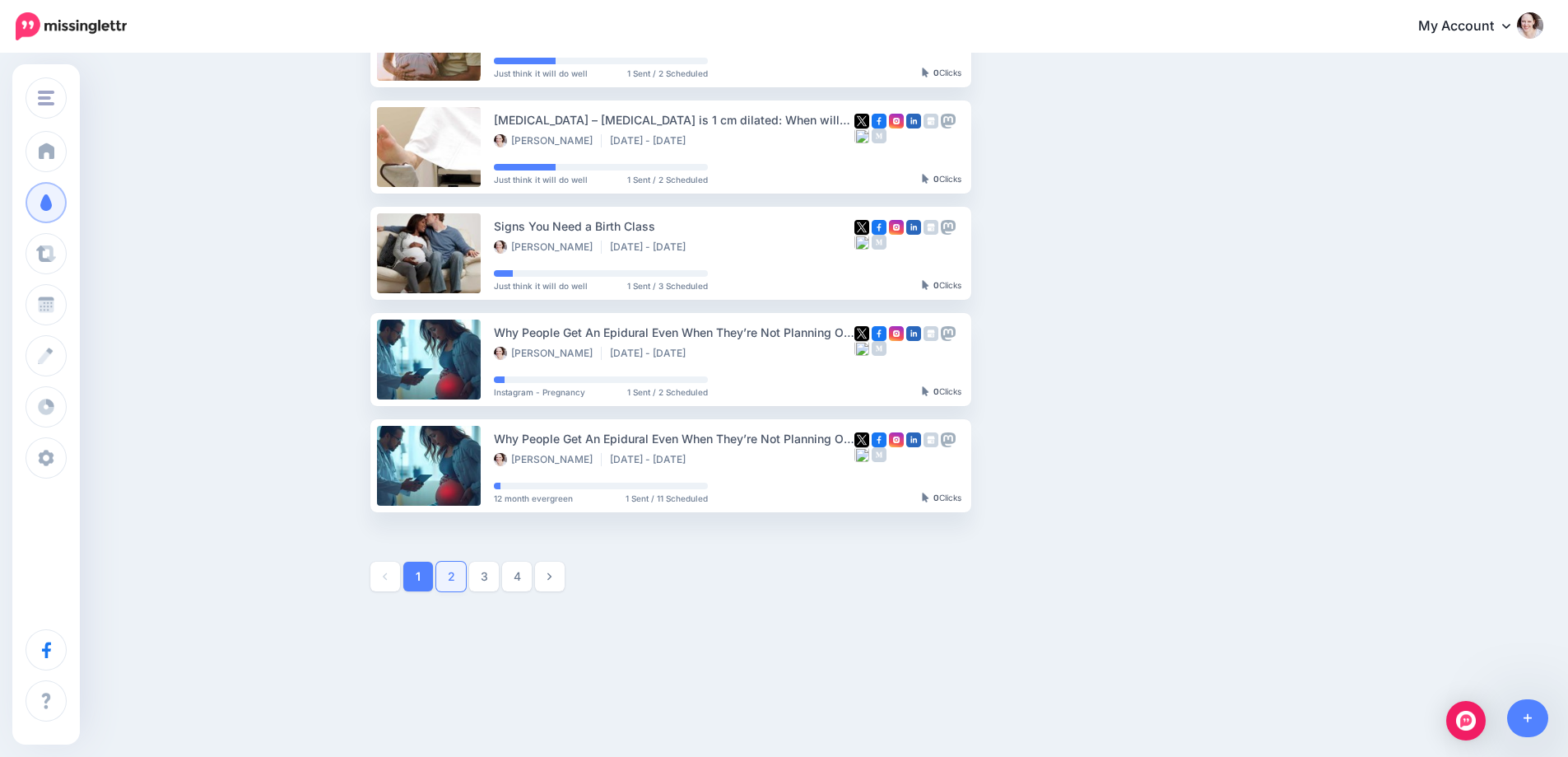
click at [452, 573] on link "2" at bounding box center [451, 577] width 30 height 30
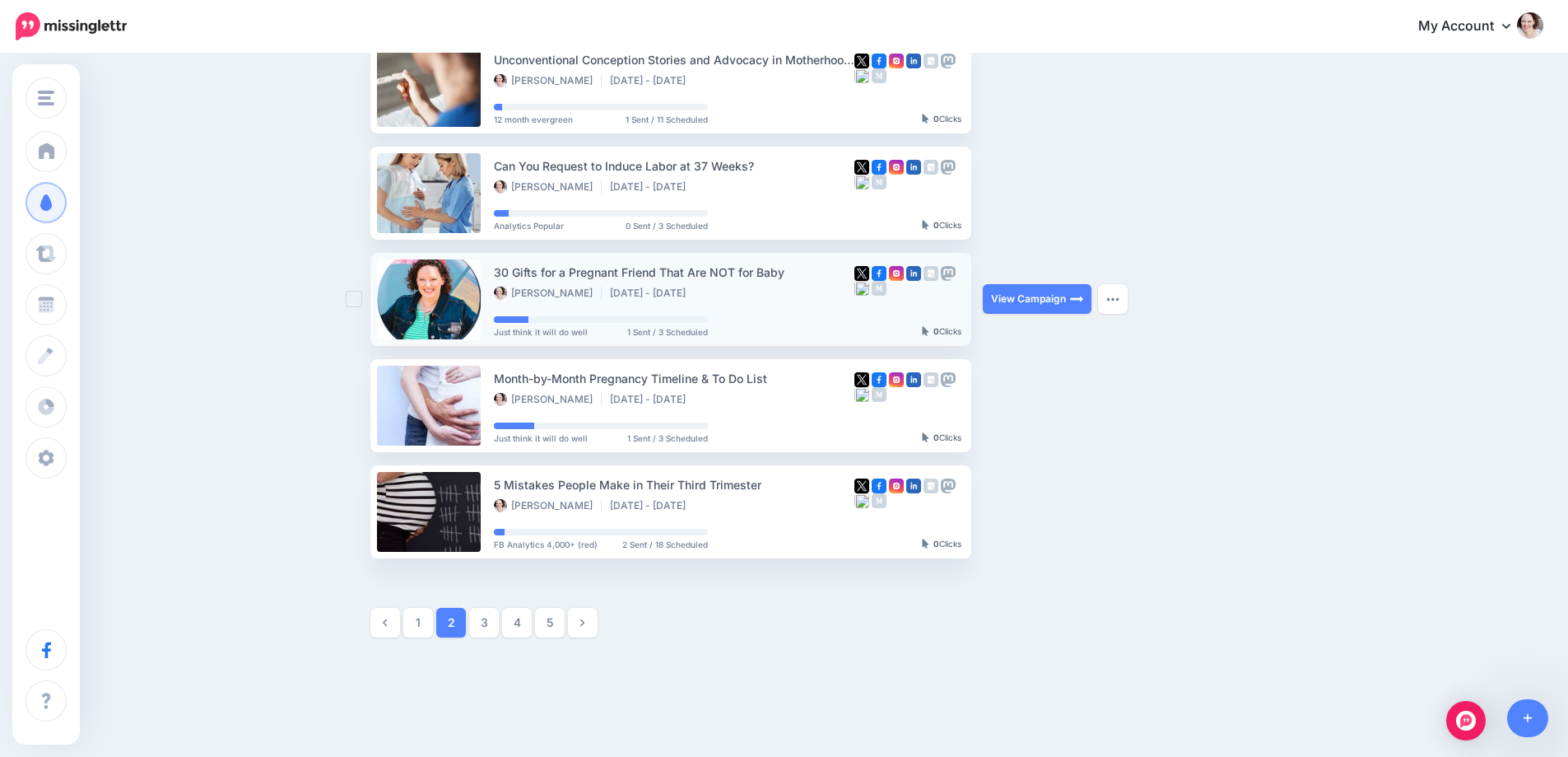
scroll to position [718, 0]
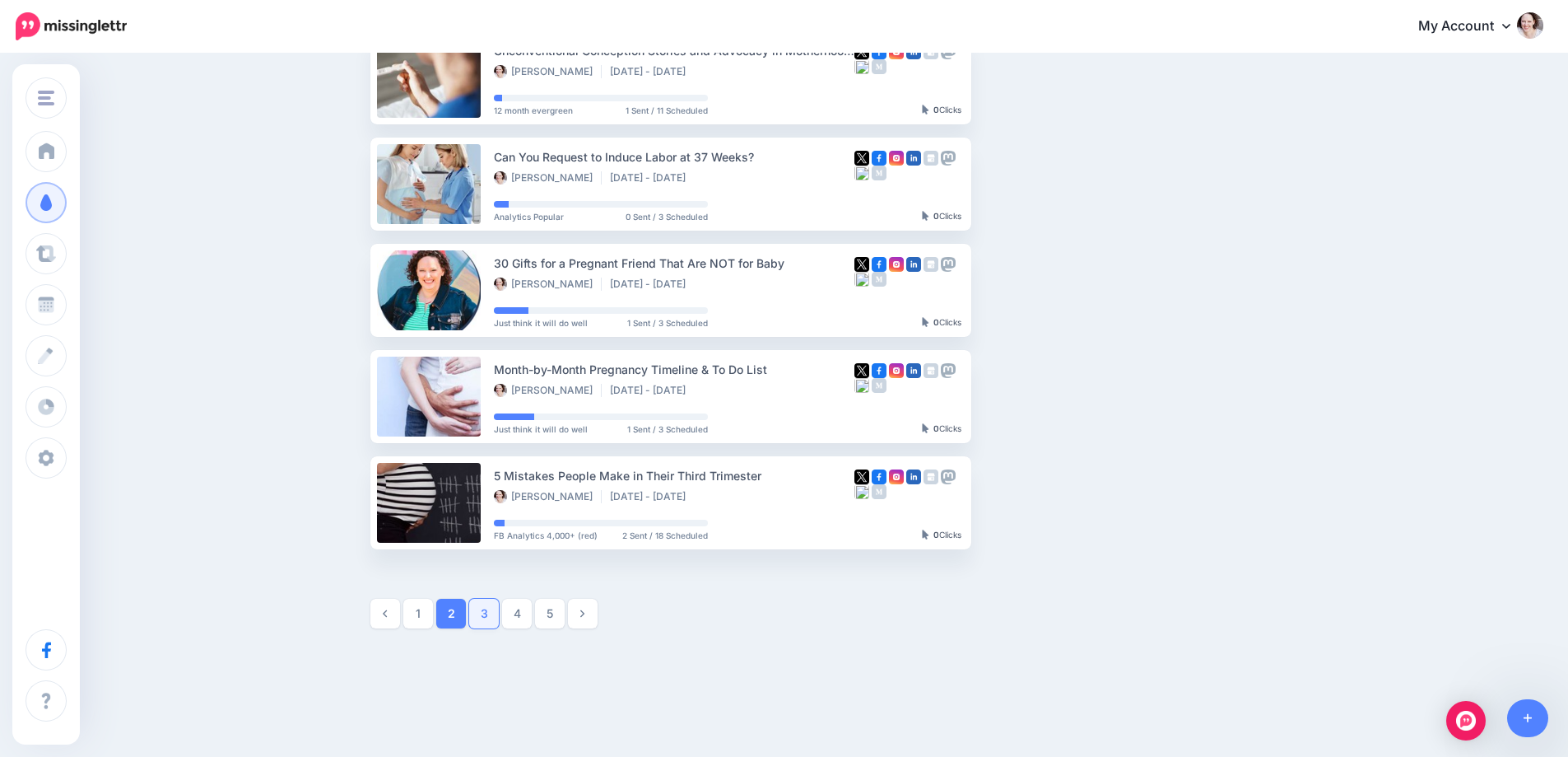
click at [490, 611] on link "3" at bounding box center [484, 614] width 30 height 30
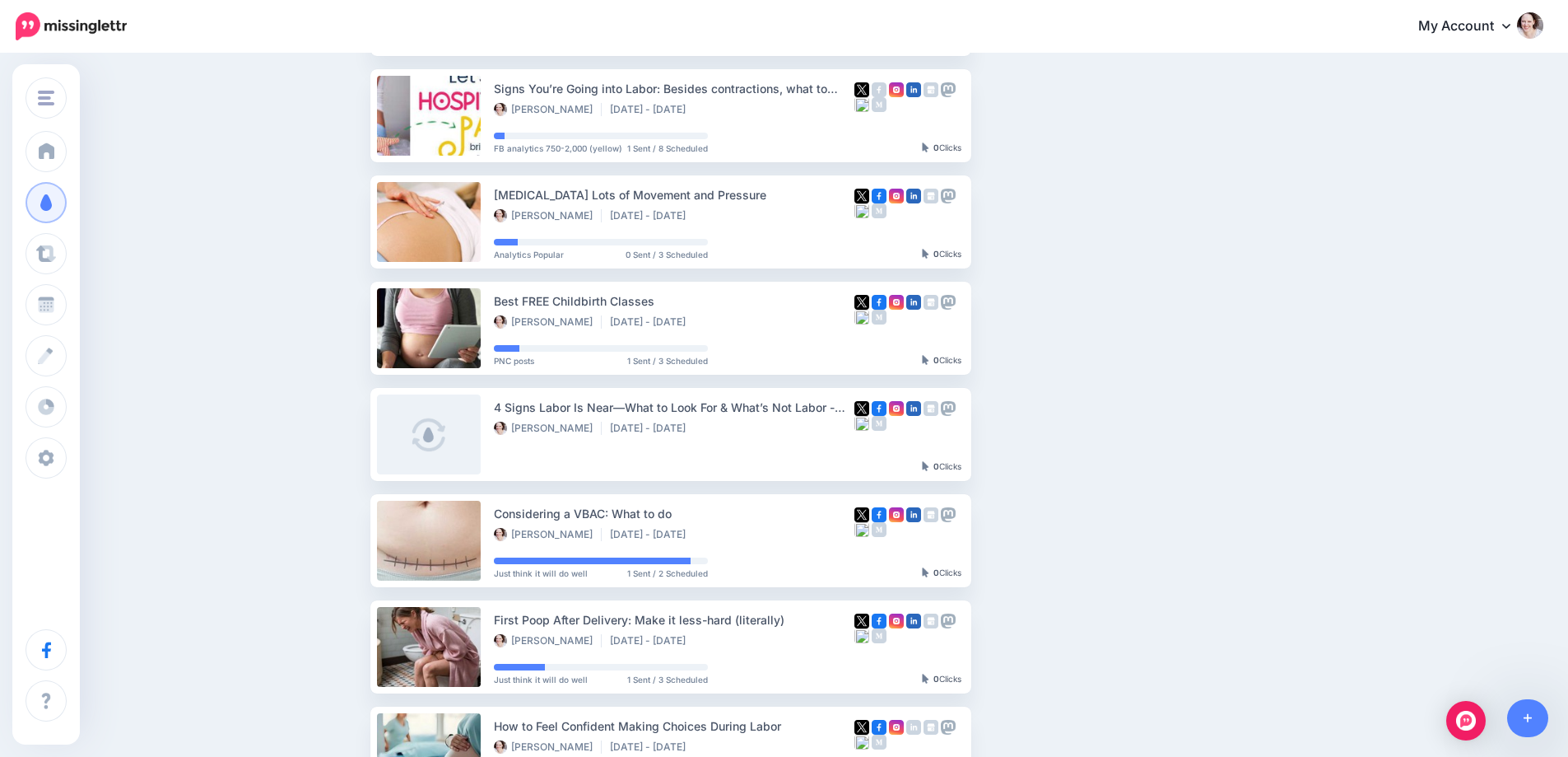
scroll to position [636, 0]
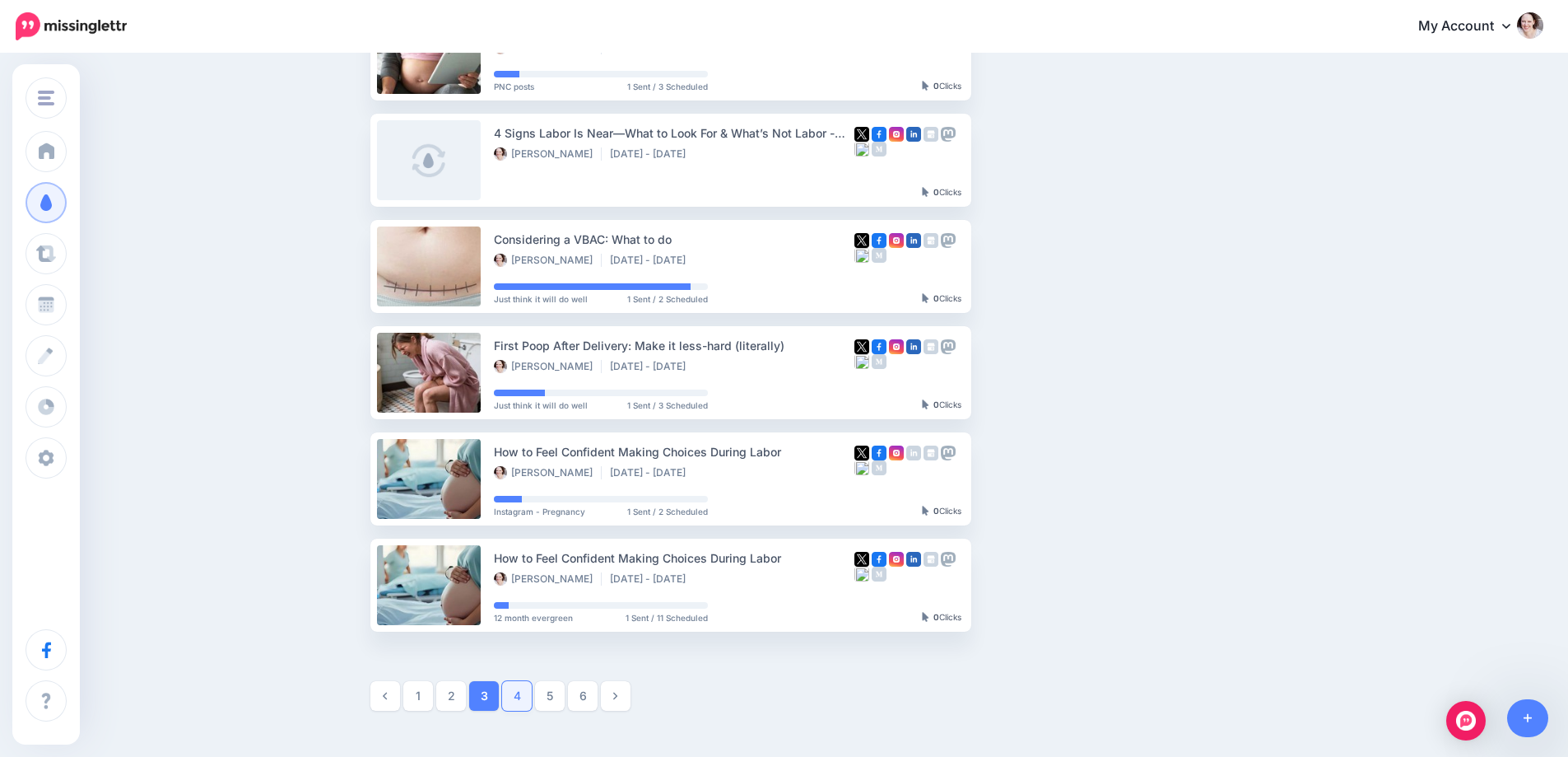
click at [530, 698] on link "4" at bounding box center [517, 696] width 30 height 30
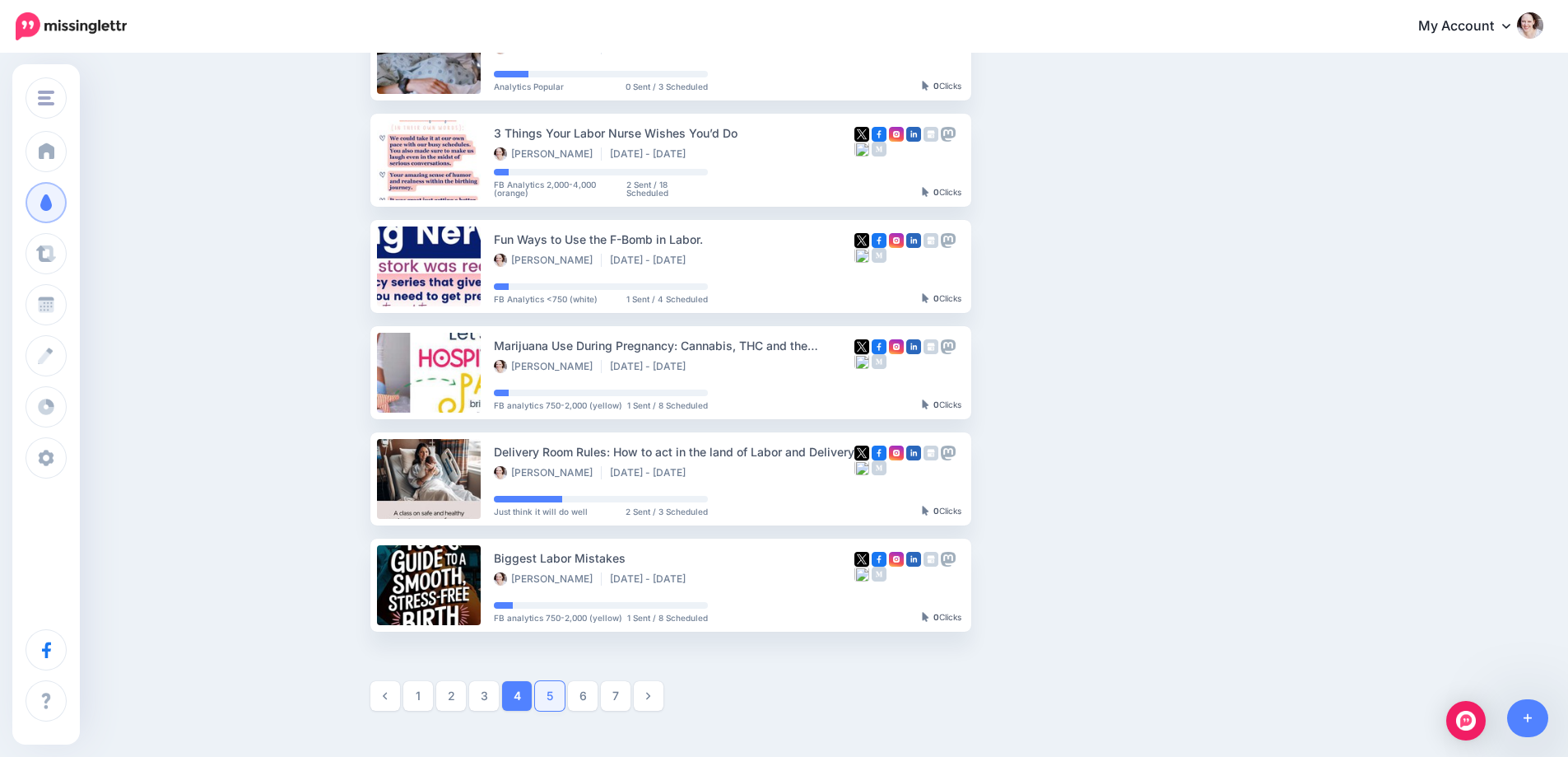
click at [549, 700] on link "5" at bounding box center [550, 696] width 30 height 30
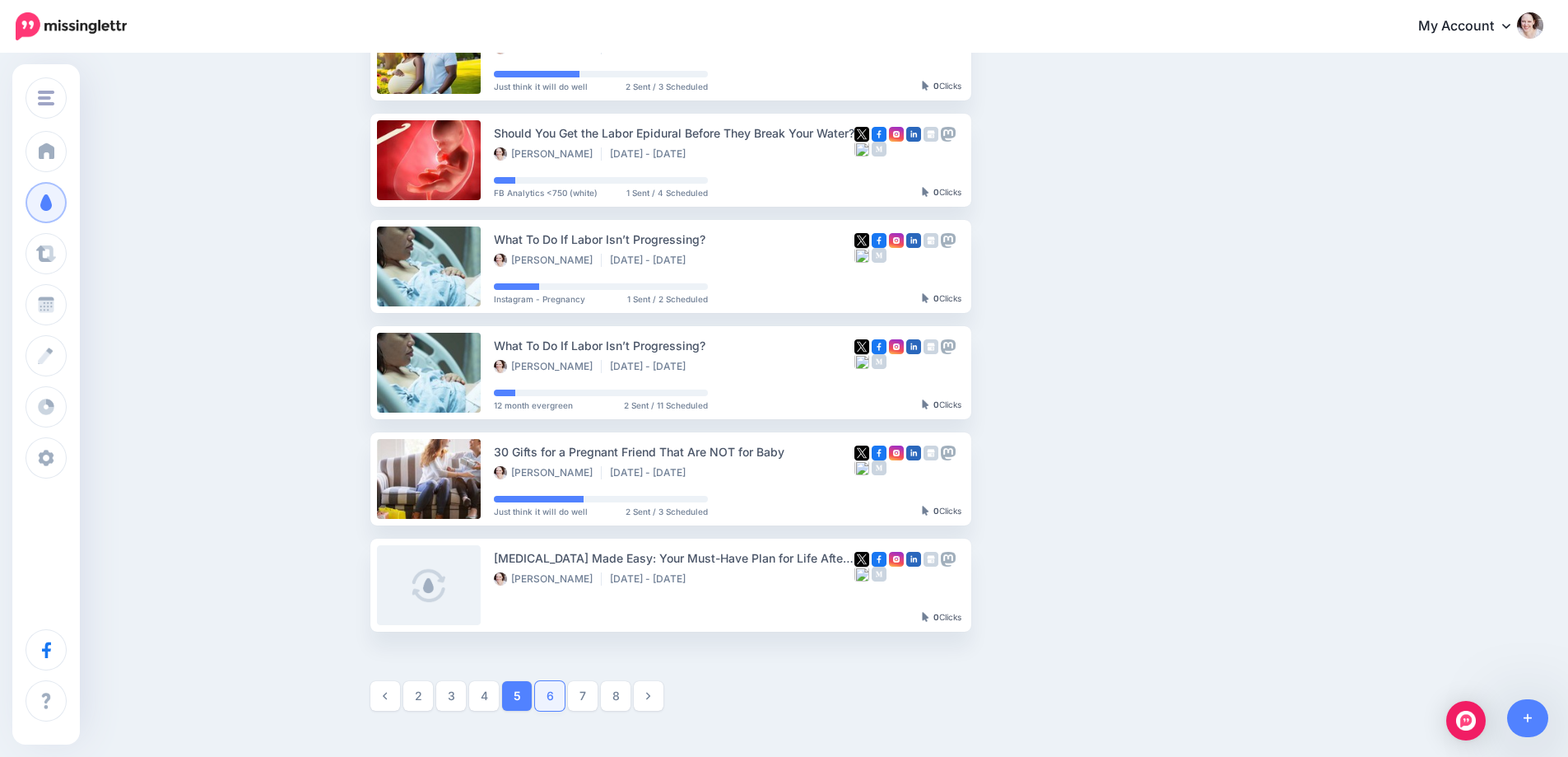
click at [560, 689] on link "6" at bounding box center [550, 696] width 30 height 30
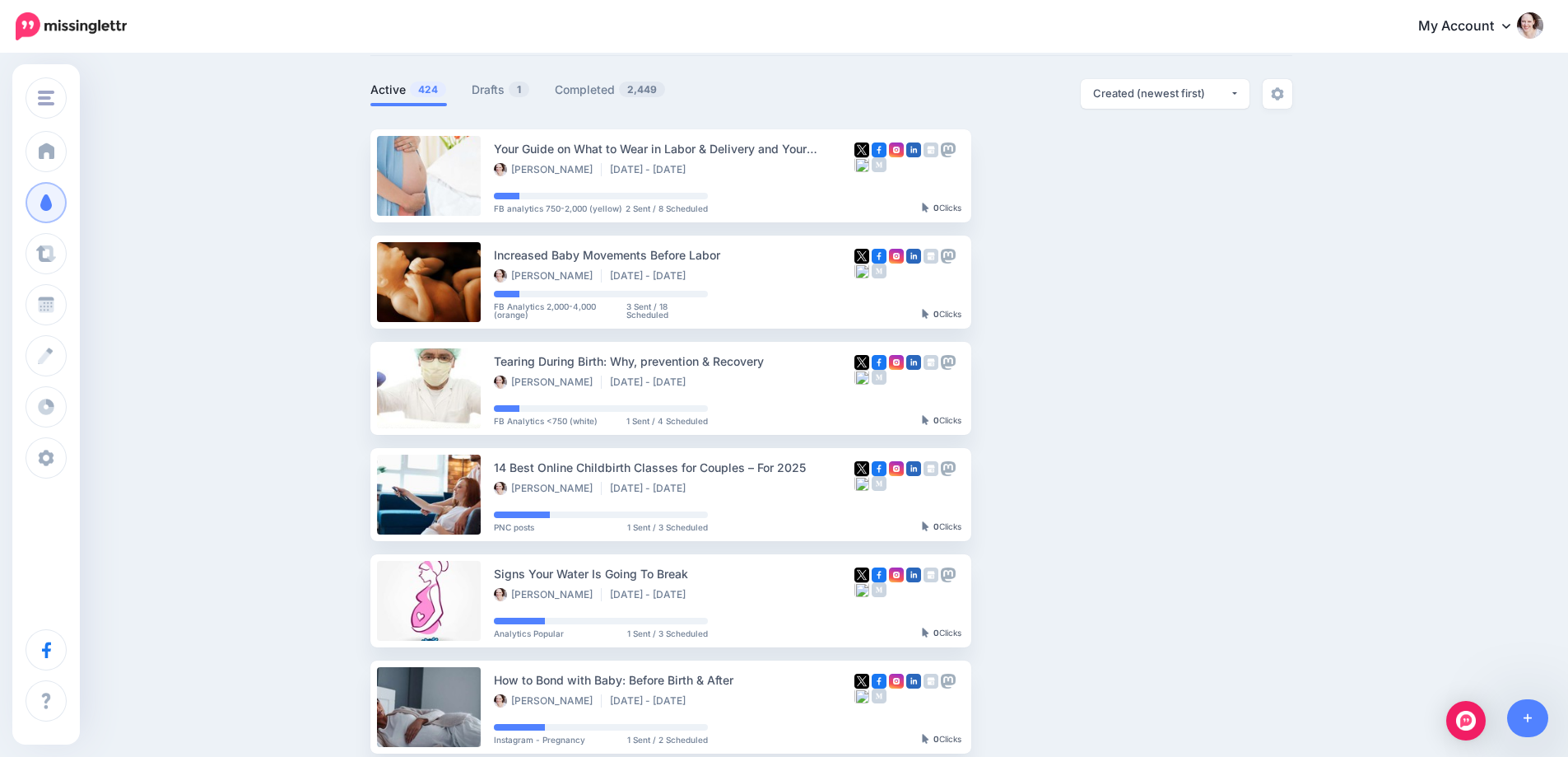
scroll to position [0, 0]
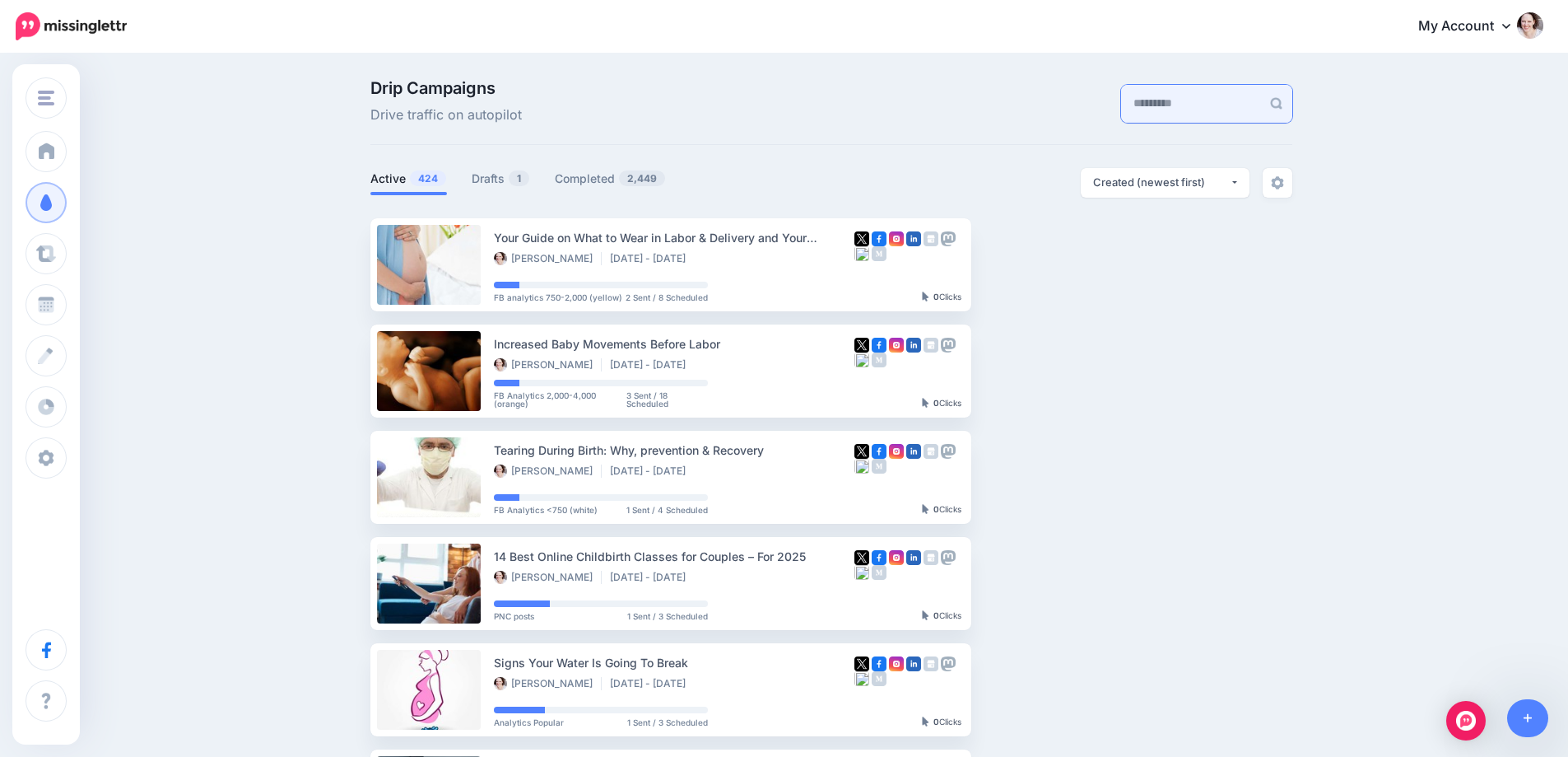
click at [1122, 102] on input "text" at bounding box center [1191, 104] width 140 height 38
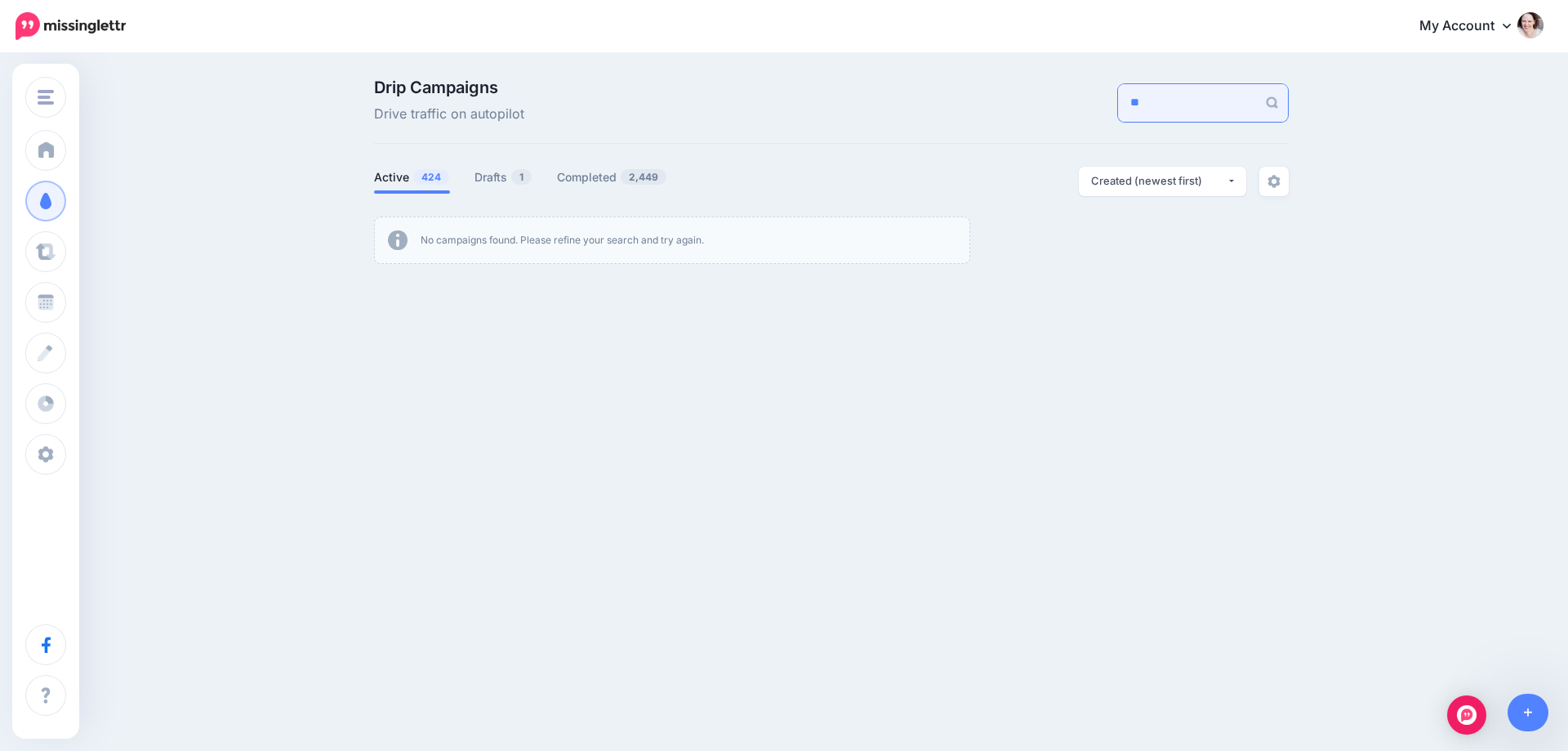
type input "*"
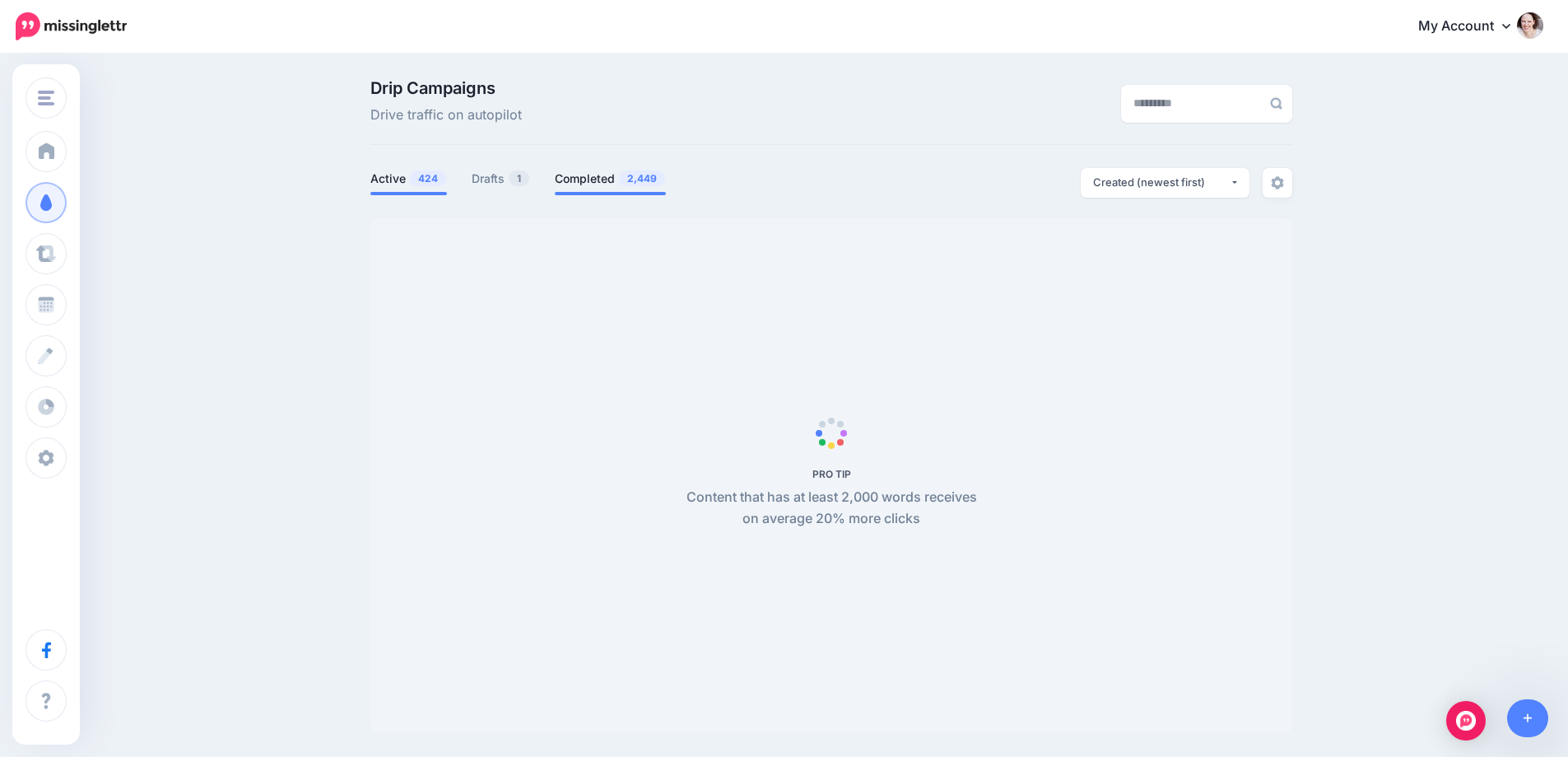
click at [602, 185] on link "Completed 2,449" at bounding box center [610, 179] width 111 height 20
click at [1171, 108] on input "text" at bounding box center [1191, 104] width 140 height 38
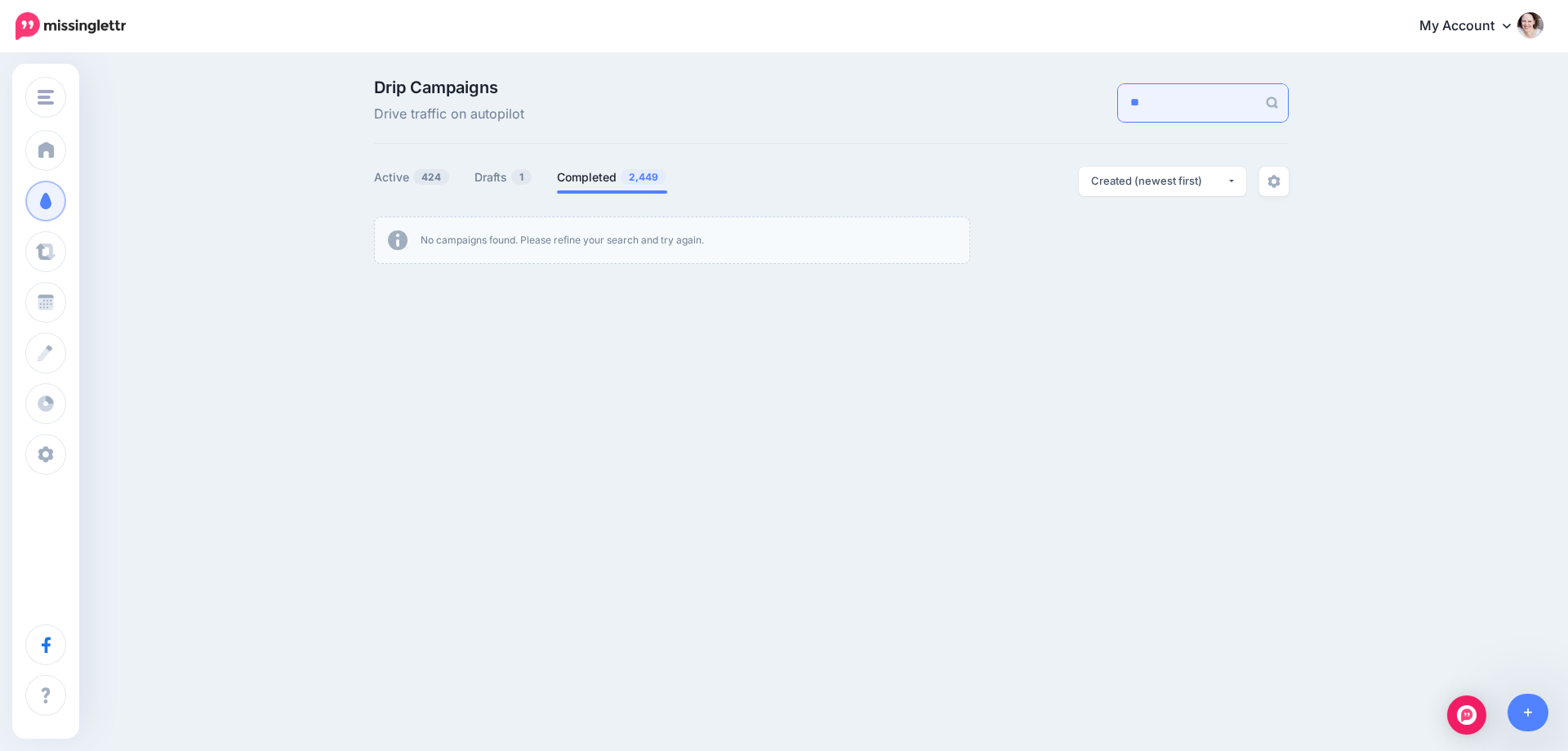
type input "*"
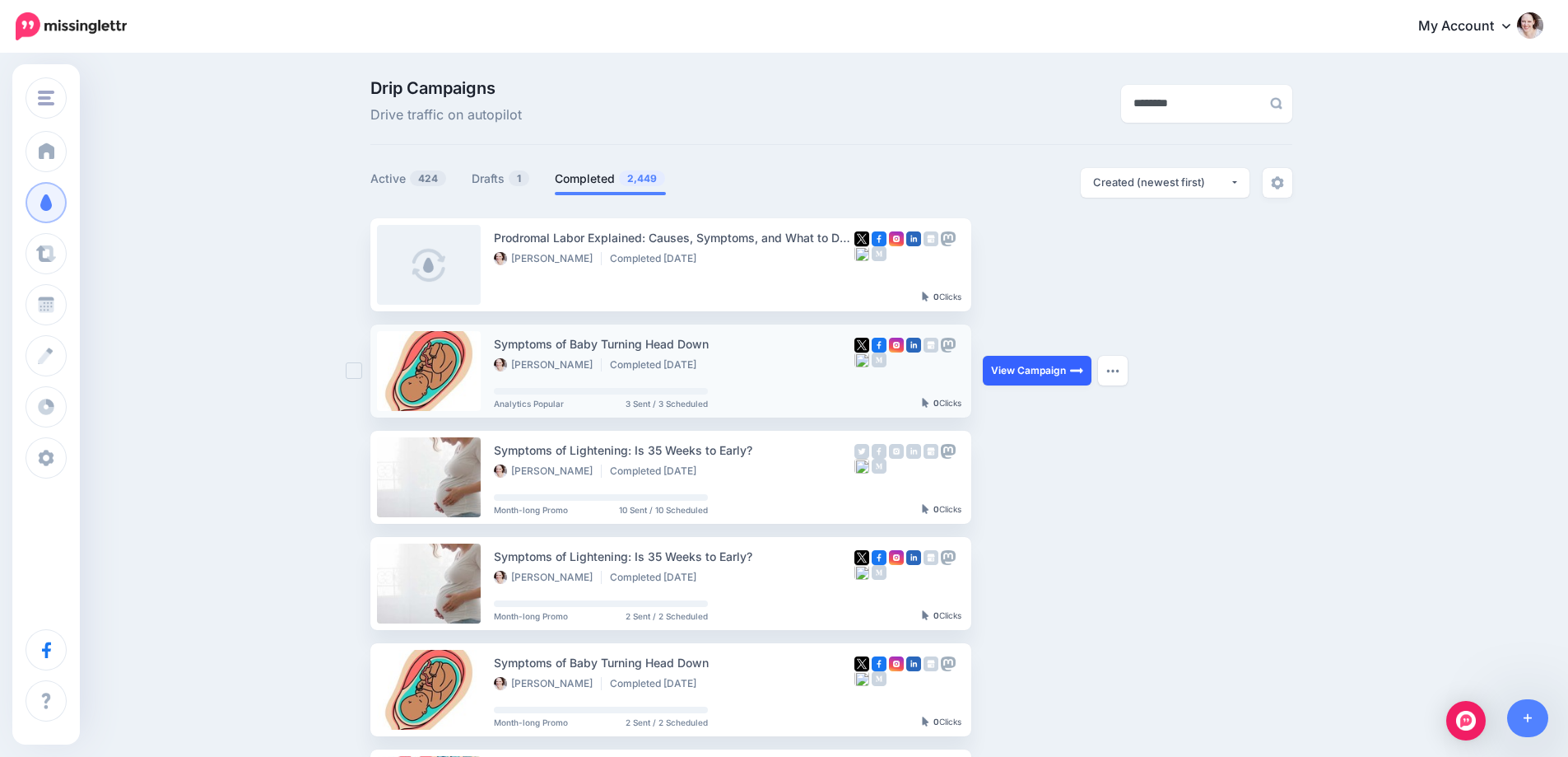
type input "********"
click at [1002, 370] on link "View Campaign" at bounding box center [1037, 371] width 109 height 30
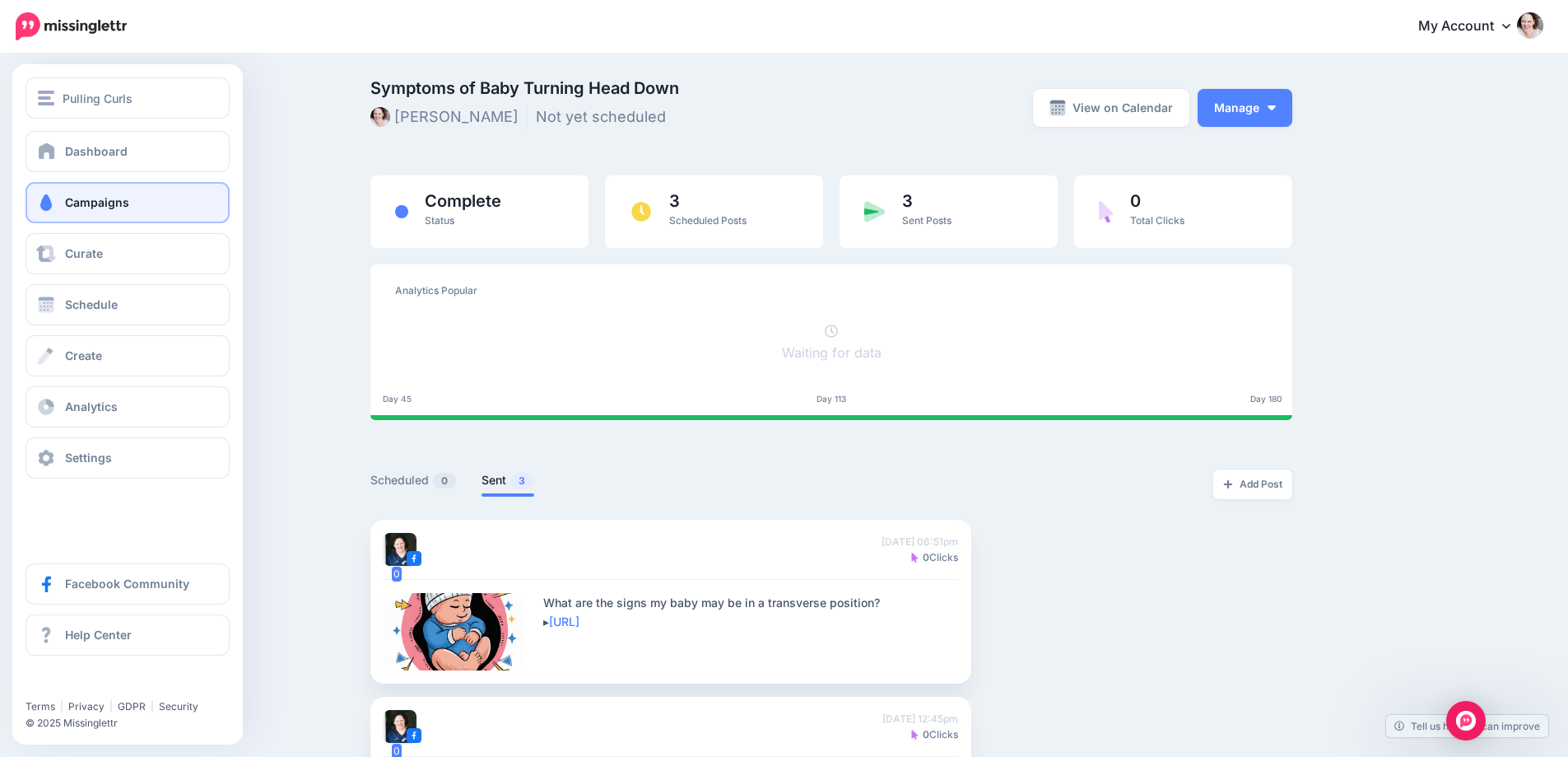
click at [131, 214] on link "Campaigns" at bounding box center [128, 203] width 204 height 41
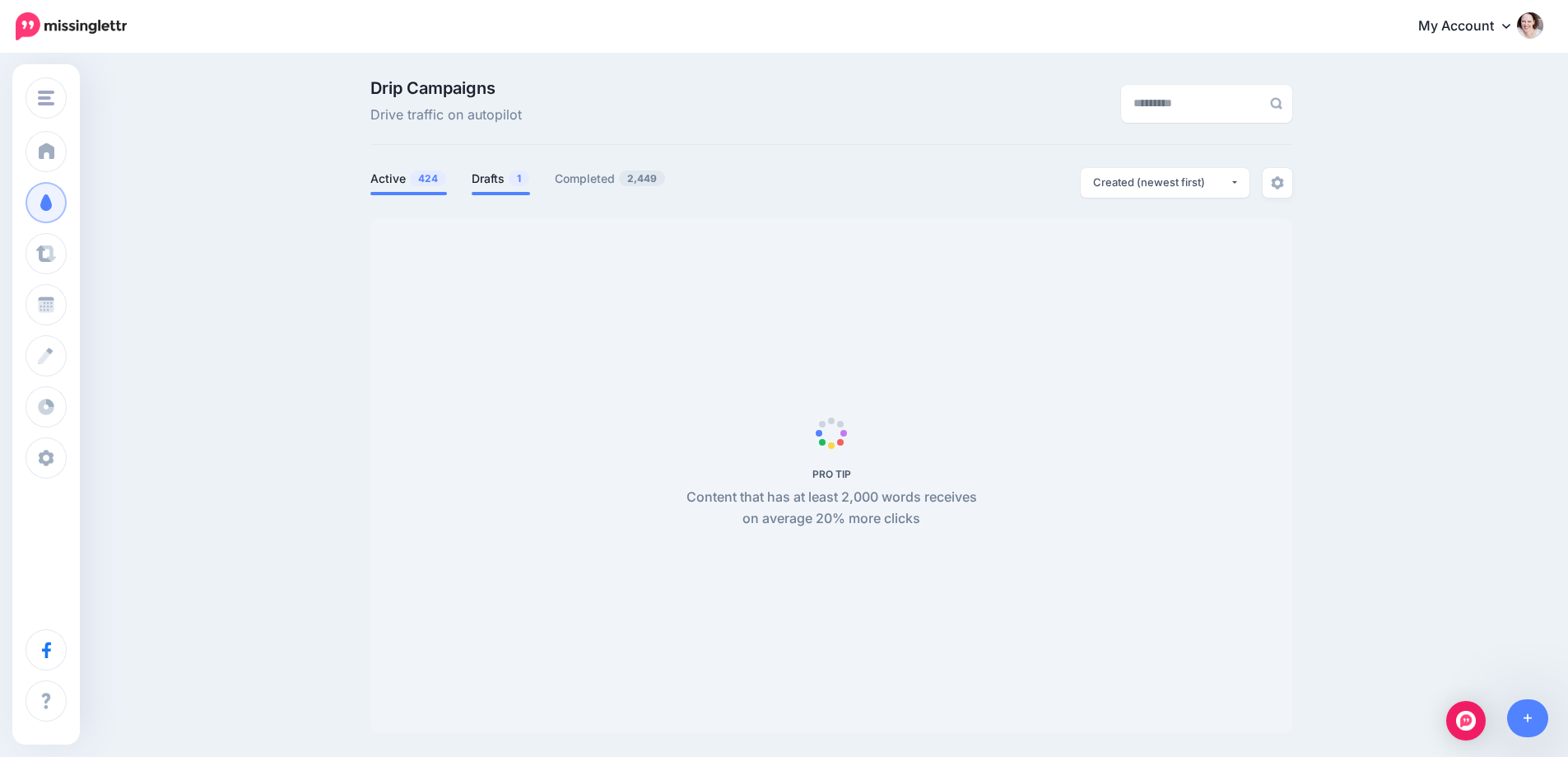
click at [525, 177] on span "1" at bounding box center [519, 178] width 21 height 16
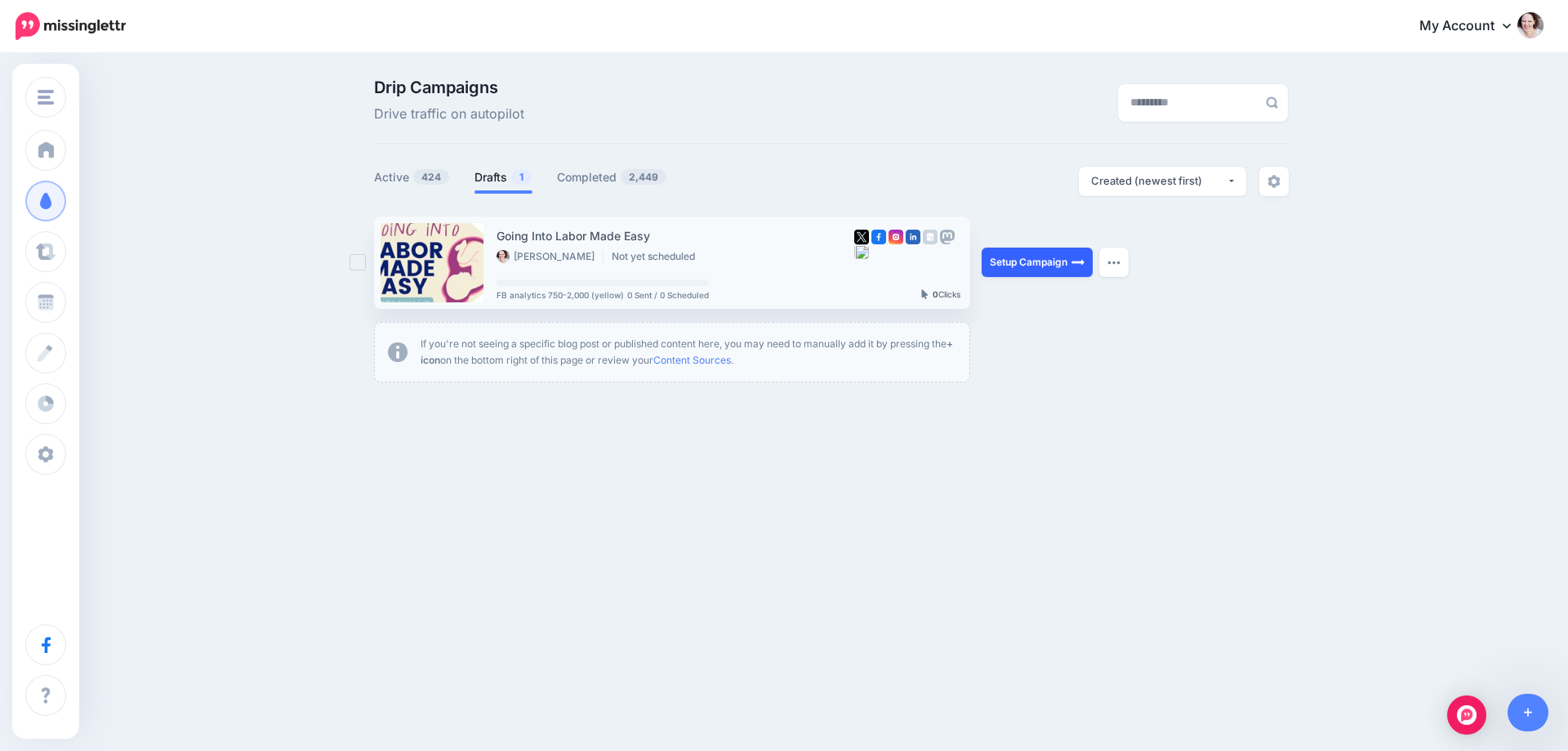
click at [1037, 264] on link "Setup Campaign" at bounding box center [1037, 262] width 111 height 29
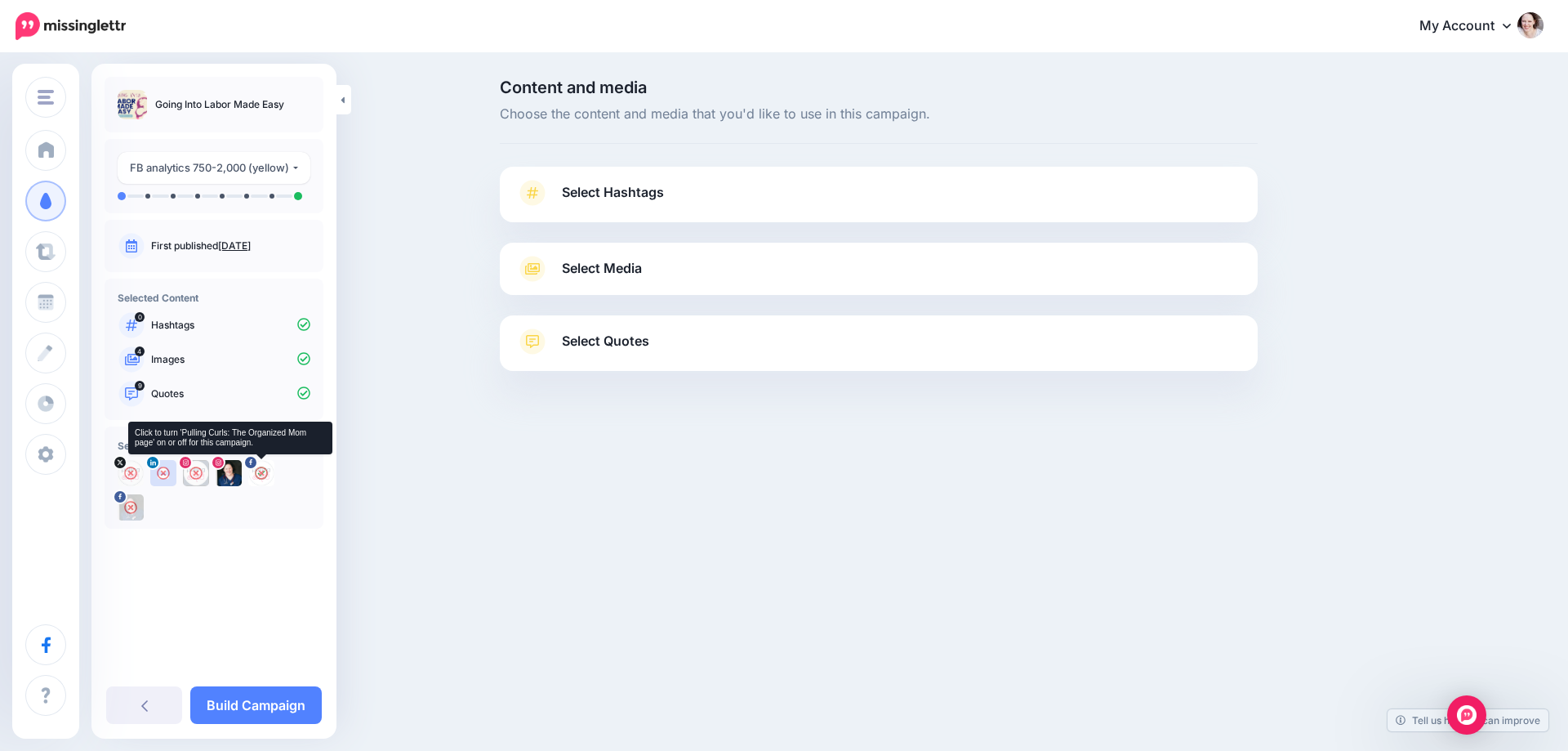
click at [256, 473] on img at bounding box center [261, 473] width 26 height 26
click at [227, 475] on icon at bounding box center [229, 473] width 13 height 13
click at [591, 364] on link "Select Quotes" at bounding box center [879, 350] width 726 height 42
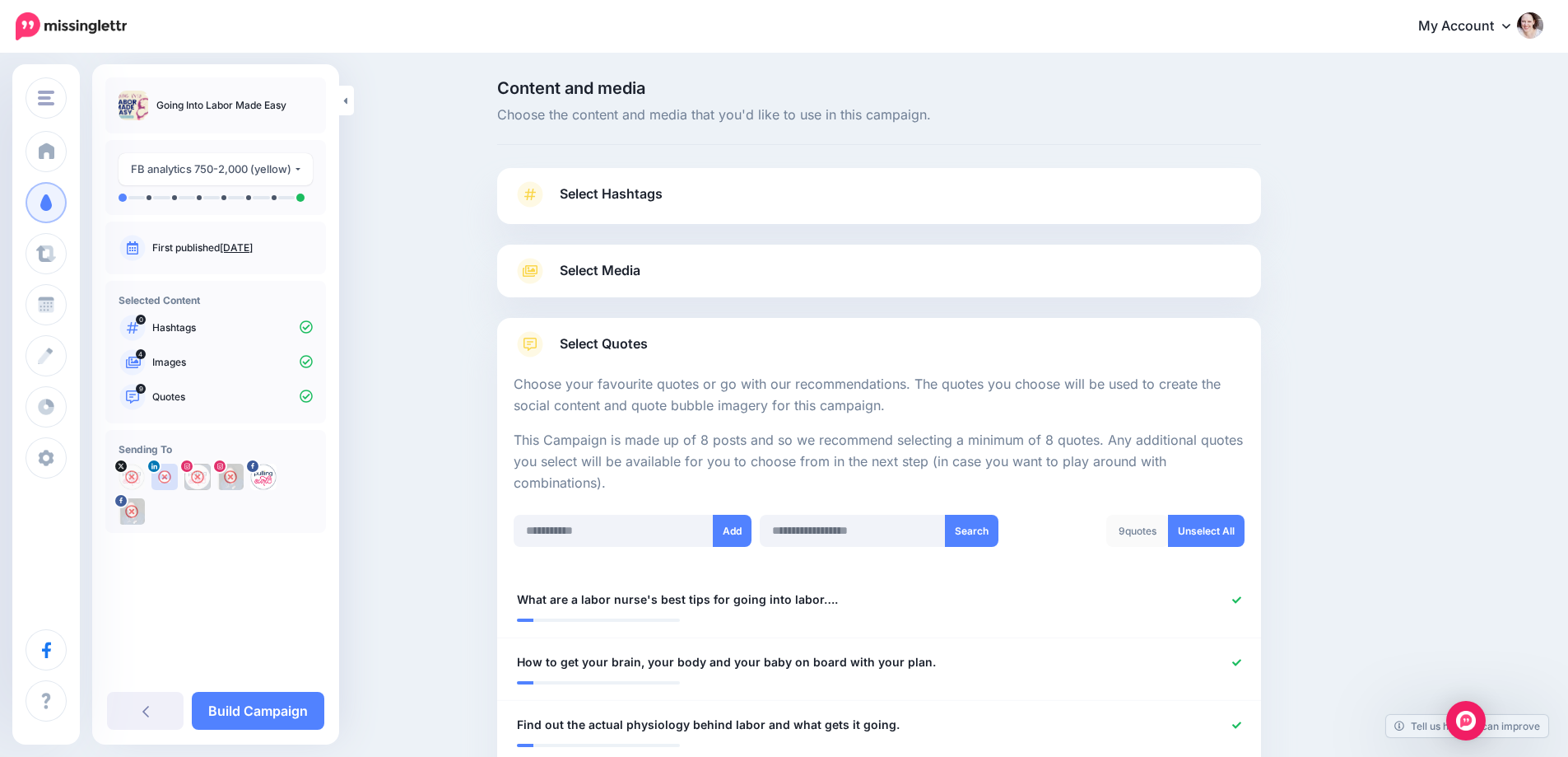
click at [642, 336] on span "Select Quotes" at bounding box center [604, 343] width 88 height 22
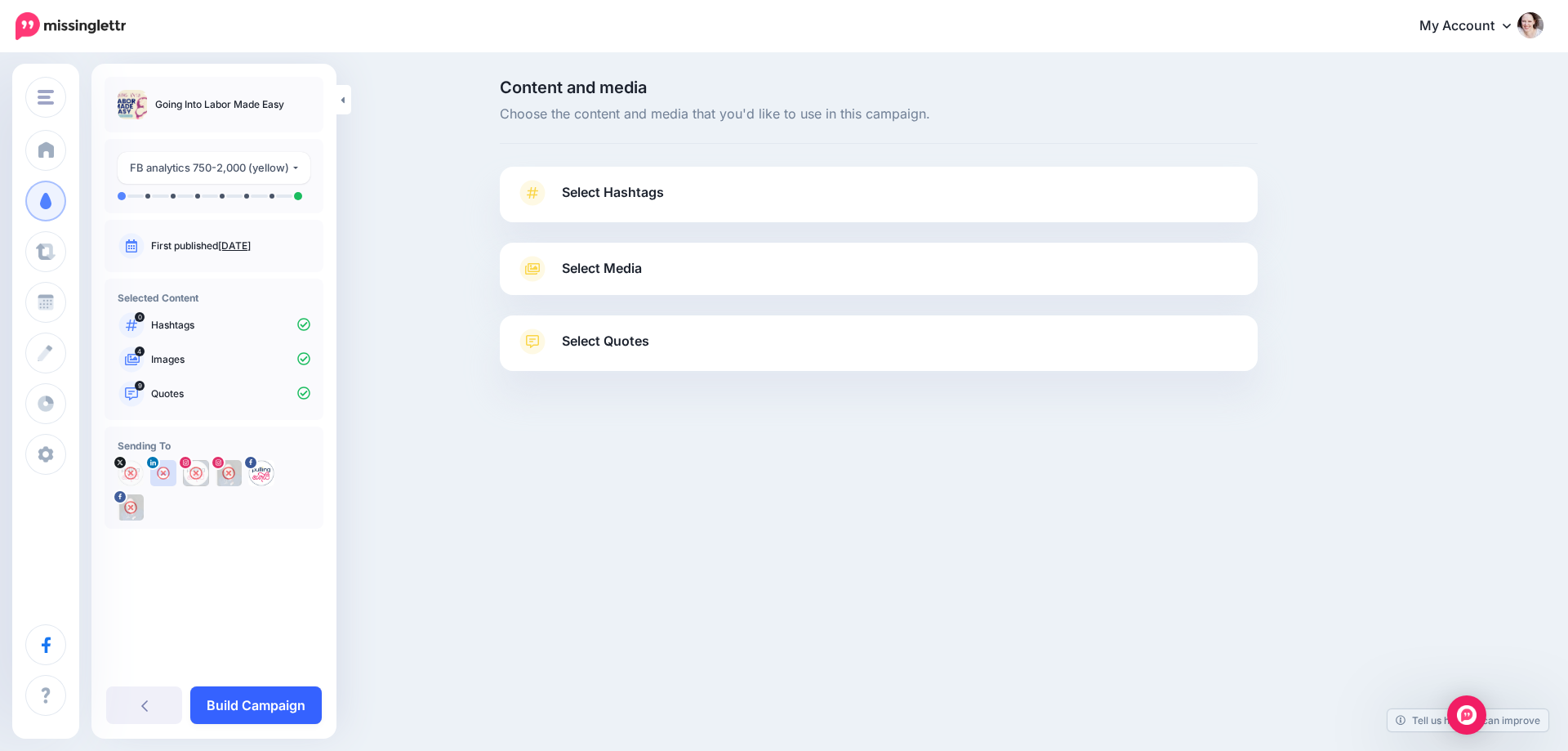
click at [268, 696] on link "Build Campaign" at bounding box center [256, 705] width 132 height 38
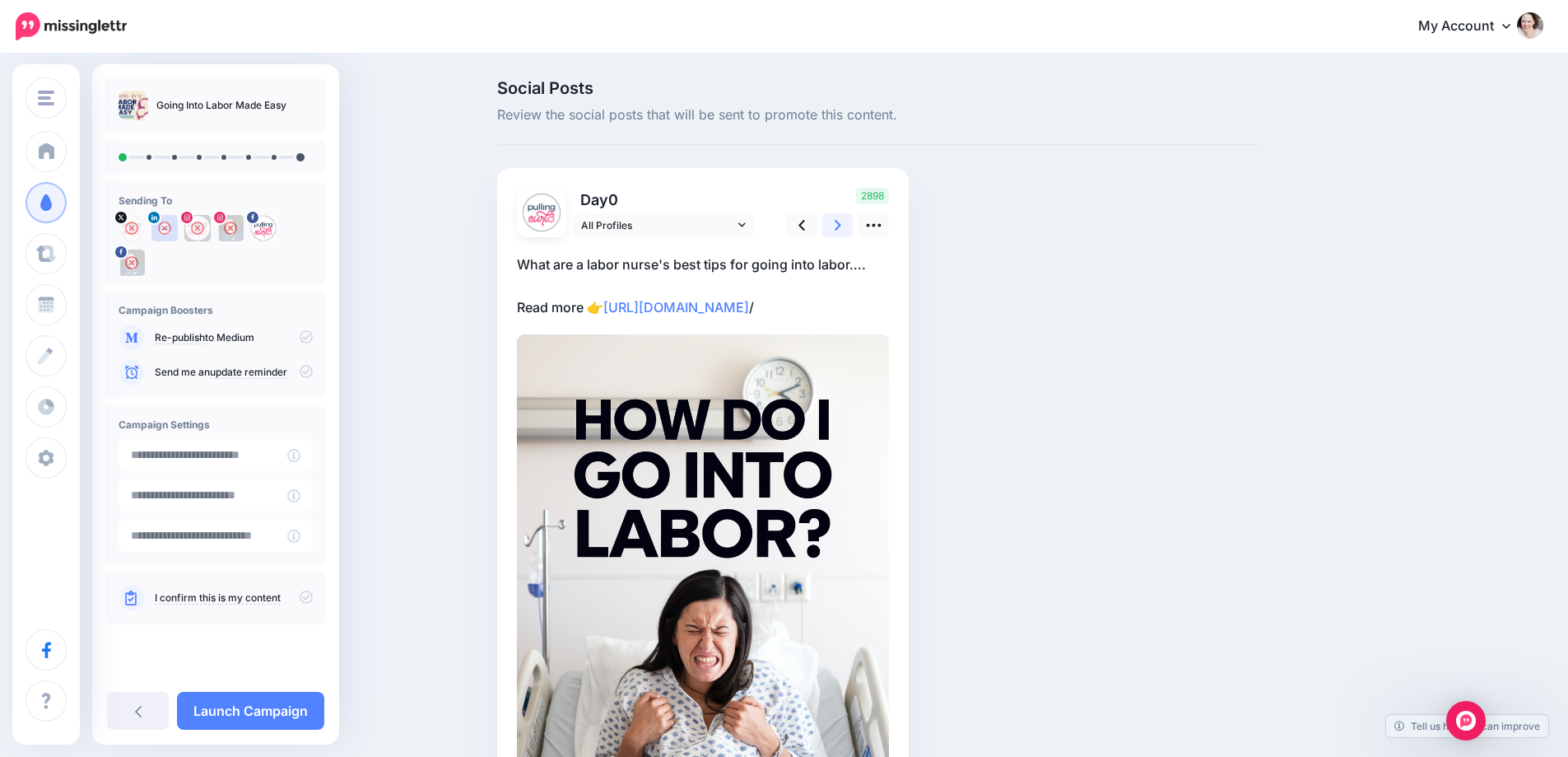
click at [842, 221] on icon at bounding box center [838, 225] width 7 height 17
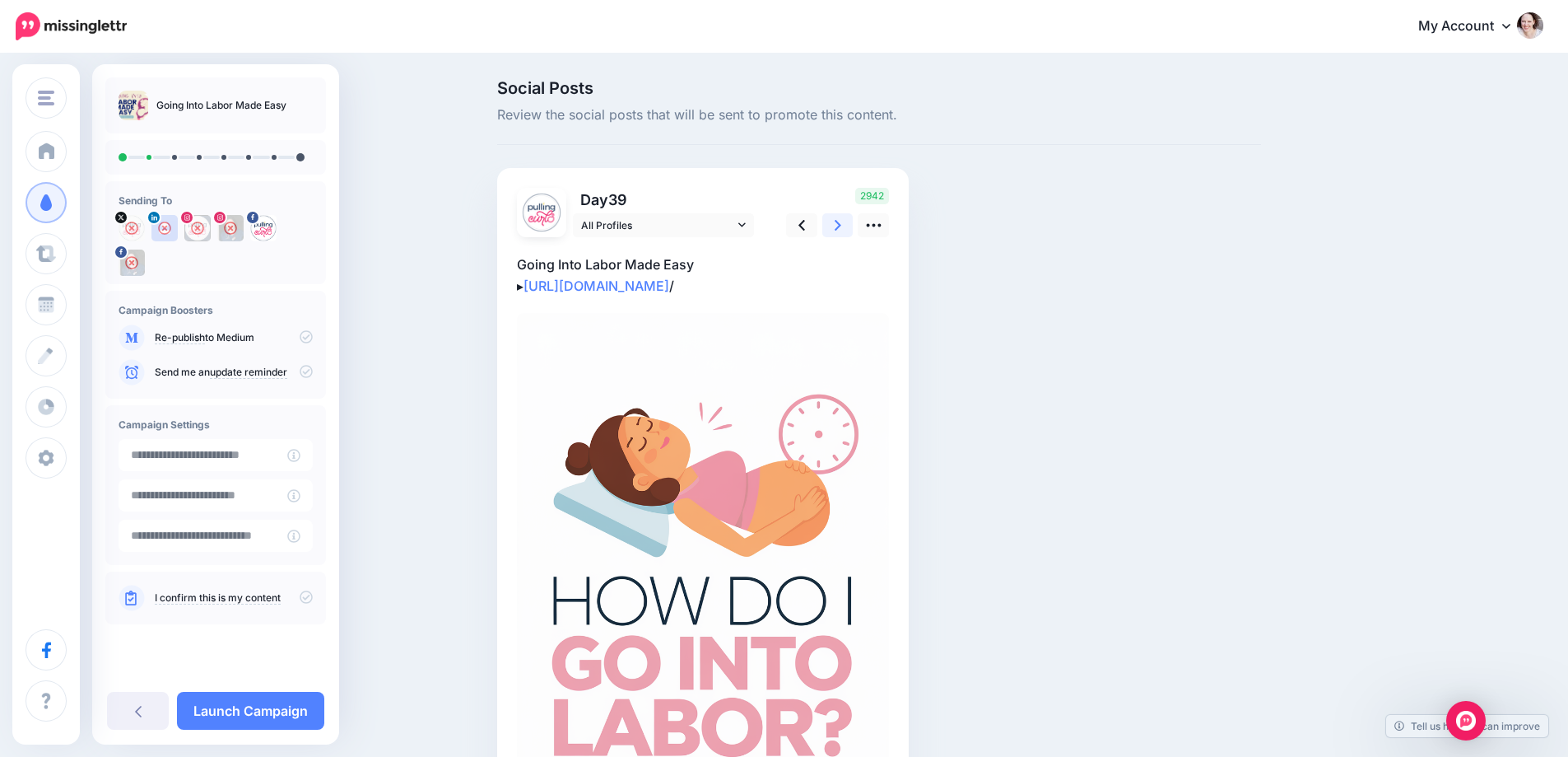
click at [842, 222] on icon at bounding box center [838, 225] width 7 height 11
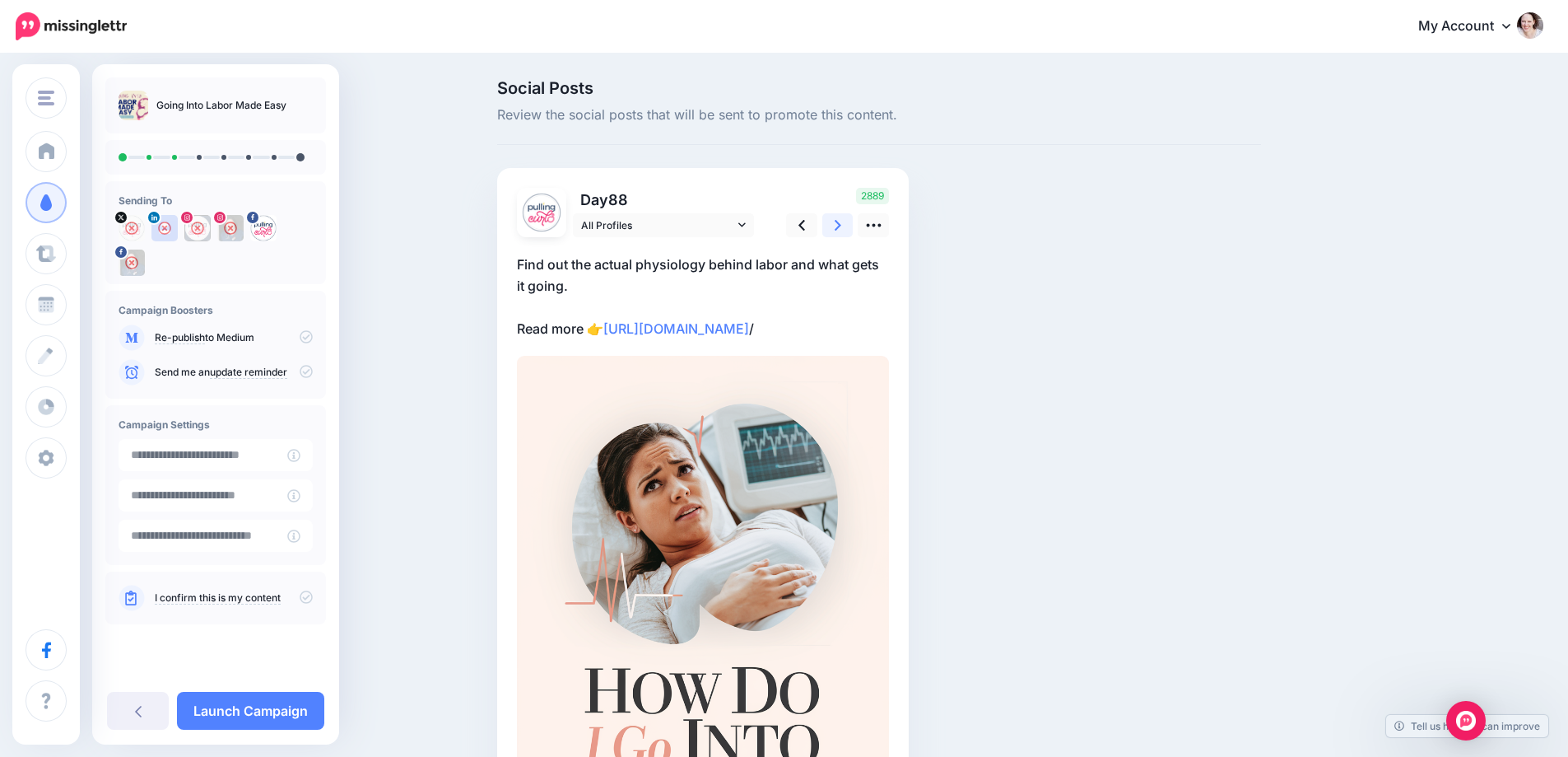
click at [842, 222] on icon at bounding box center [838, 225] width 7 height 11
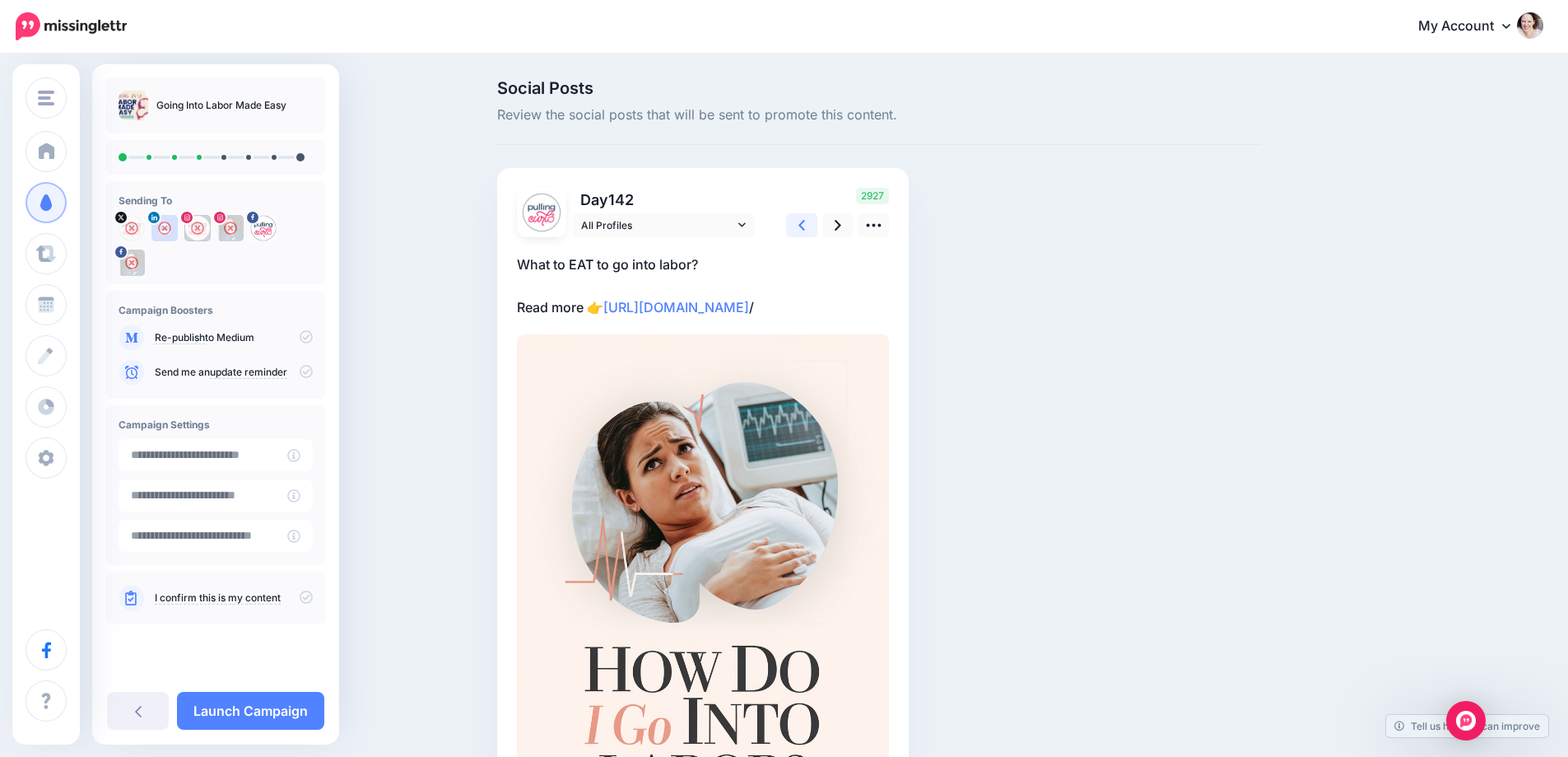
click at [818, 228] on link at bounding box center [802, 225] width 31 height 24
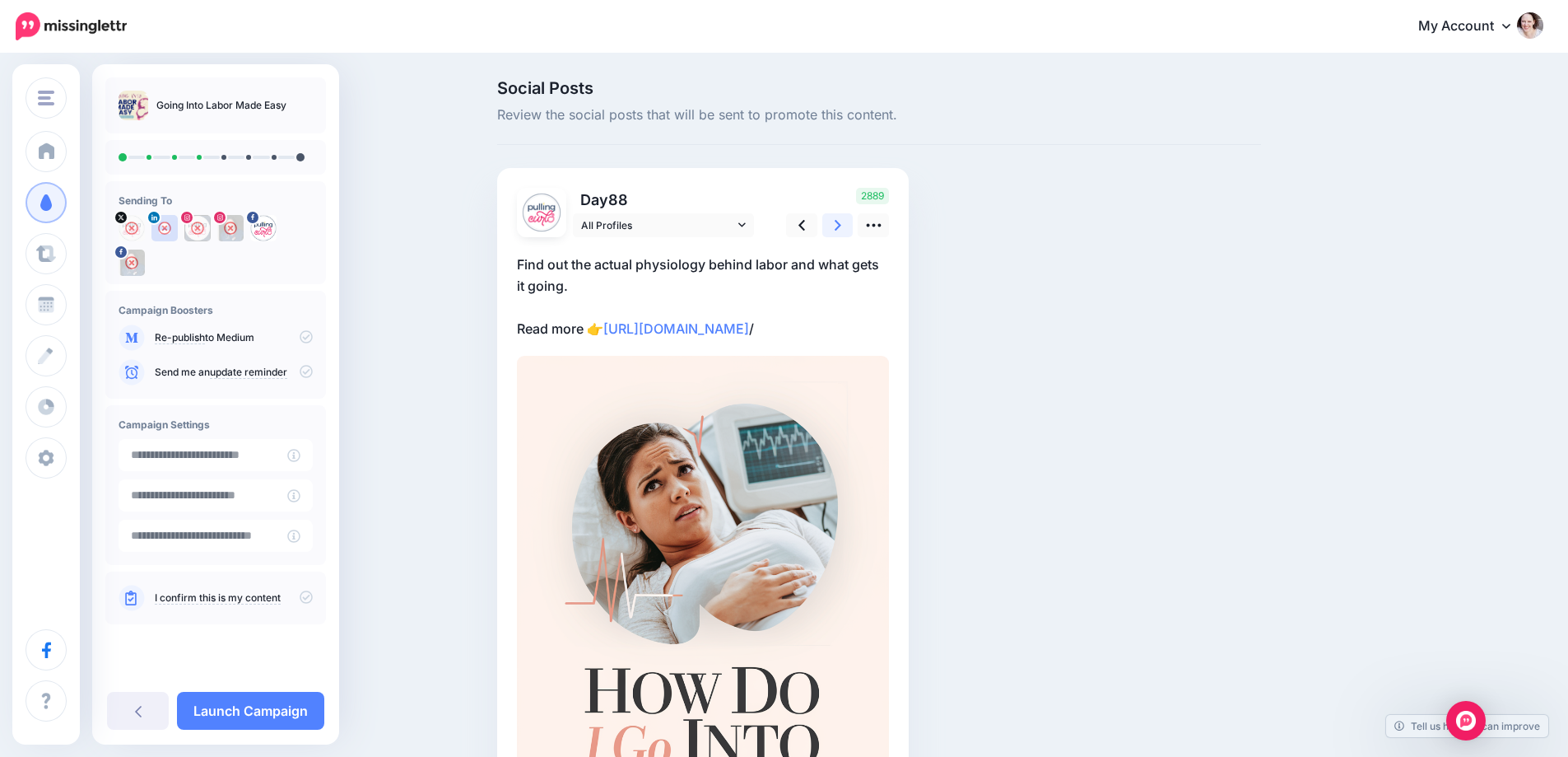
click at [833, 228] on link at bounding box center [838, 225] width 31 height 24
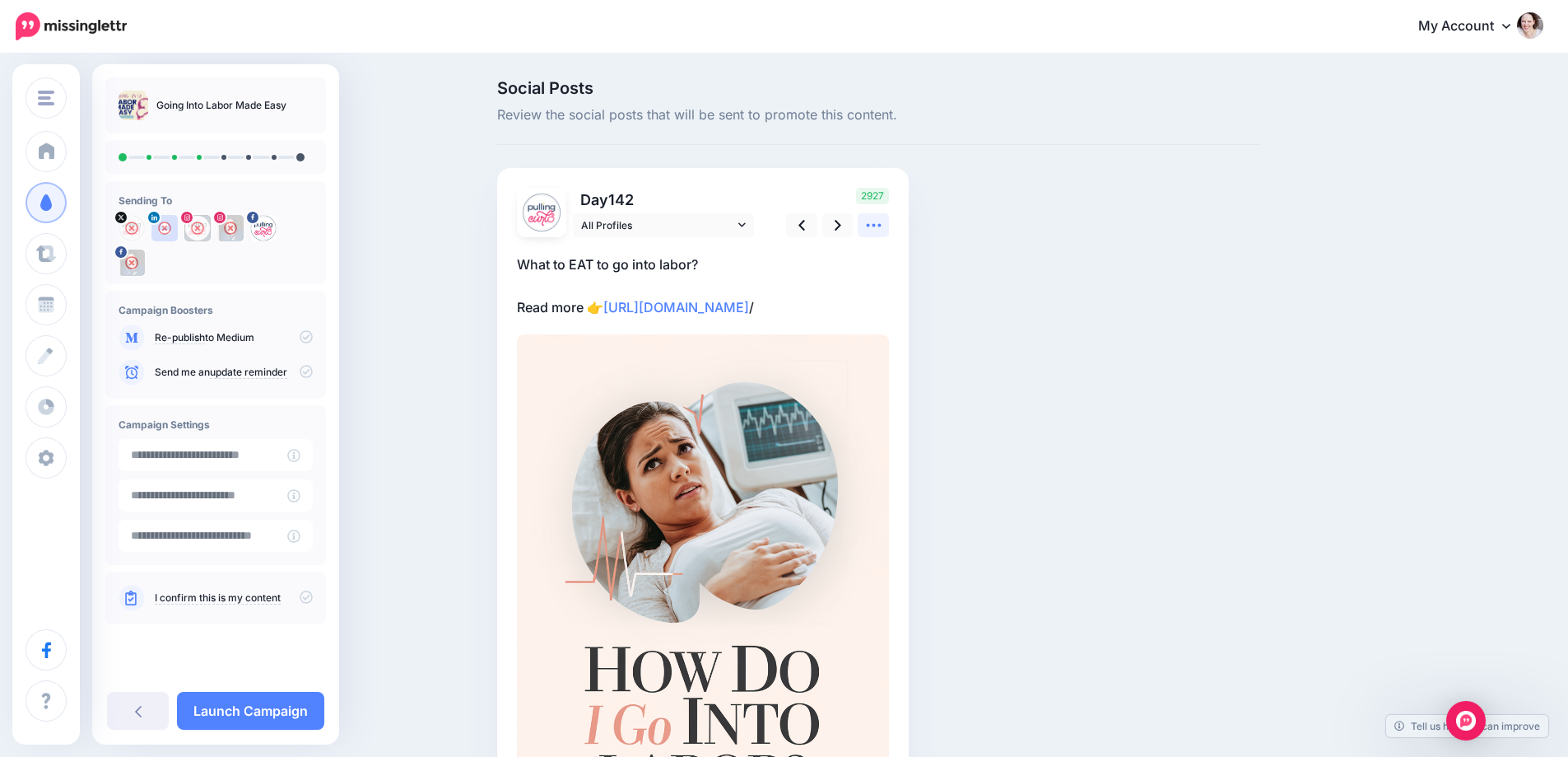
click at [882, 231] on icon at bounding box center [874, 225] width 17 height 17
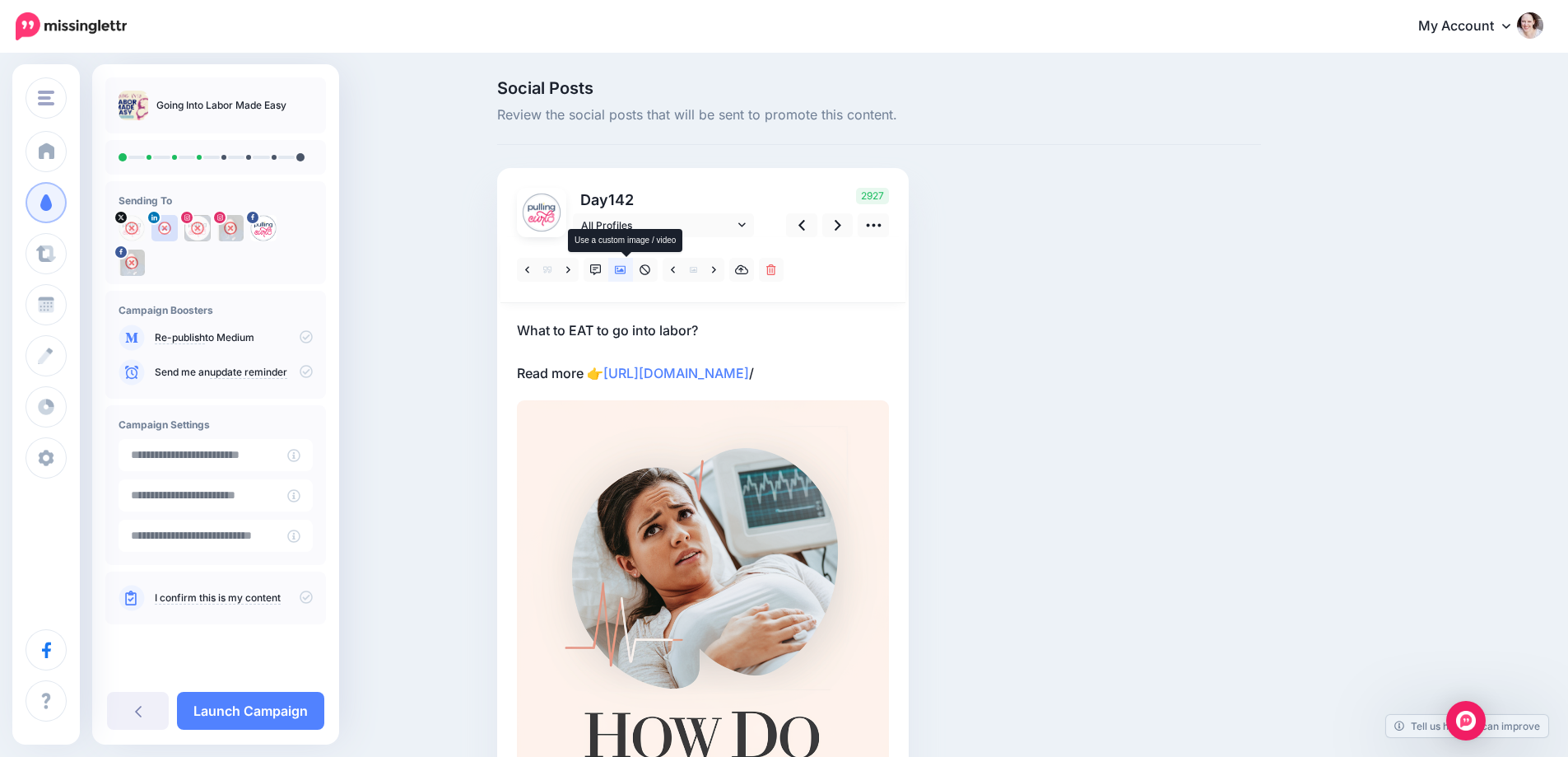
click at [623, 273] on icon at bounding box center [621, 270] width 12 height 8
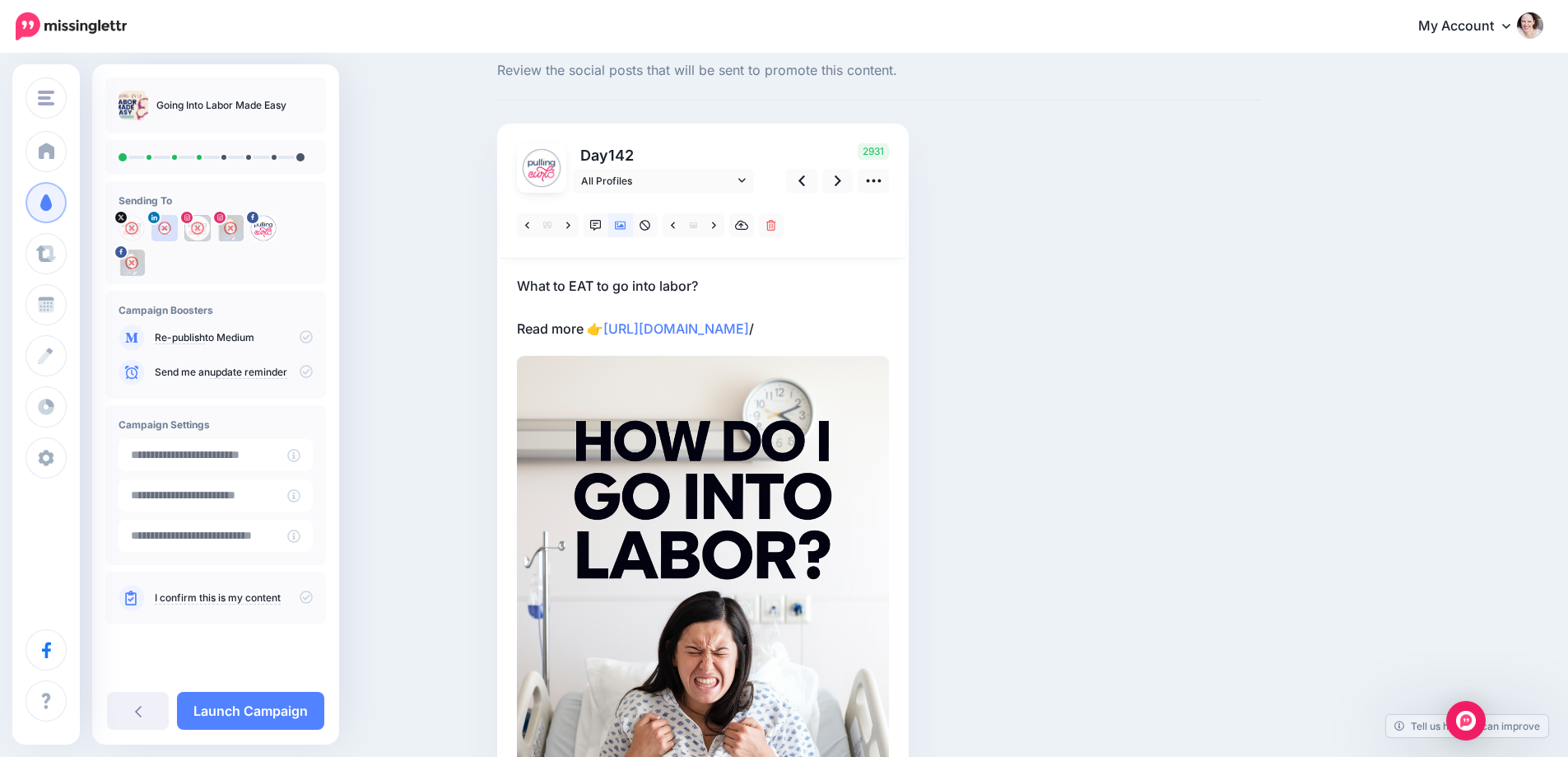
scroll to position [82, 0]
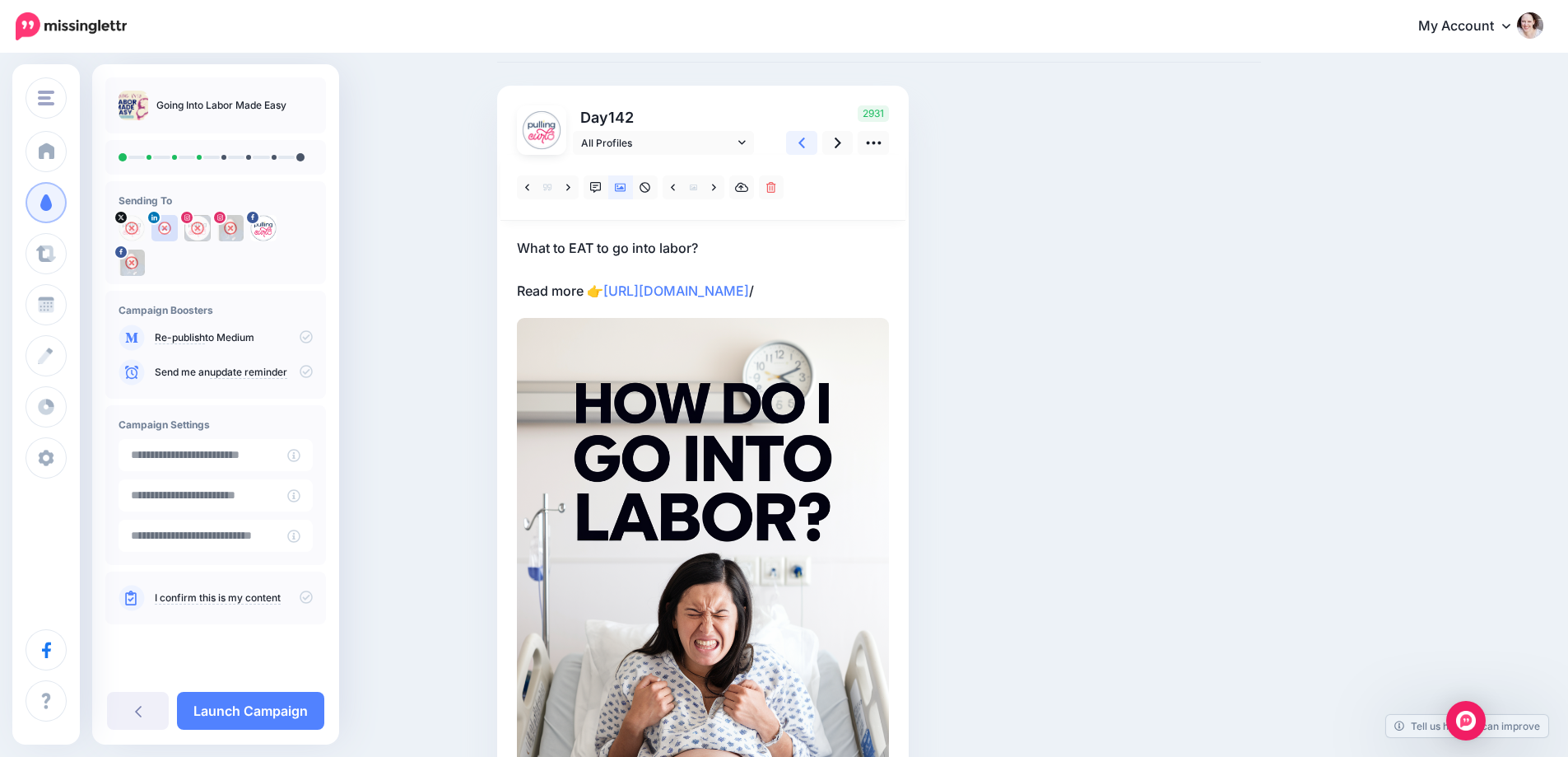
click at [805, 139] on icon at bounding box center [802, 143] width 7 height 17
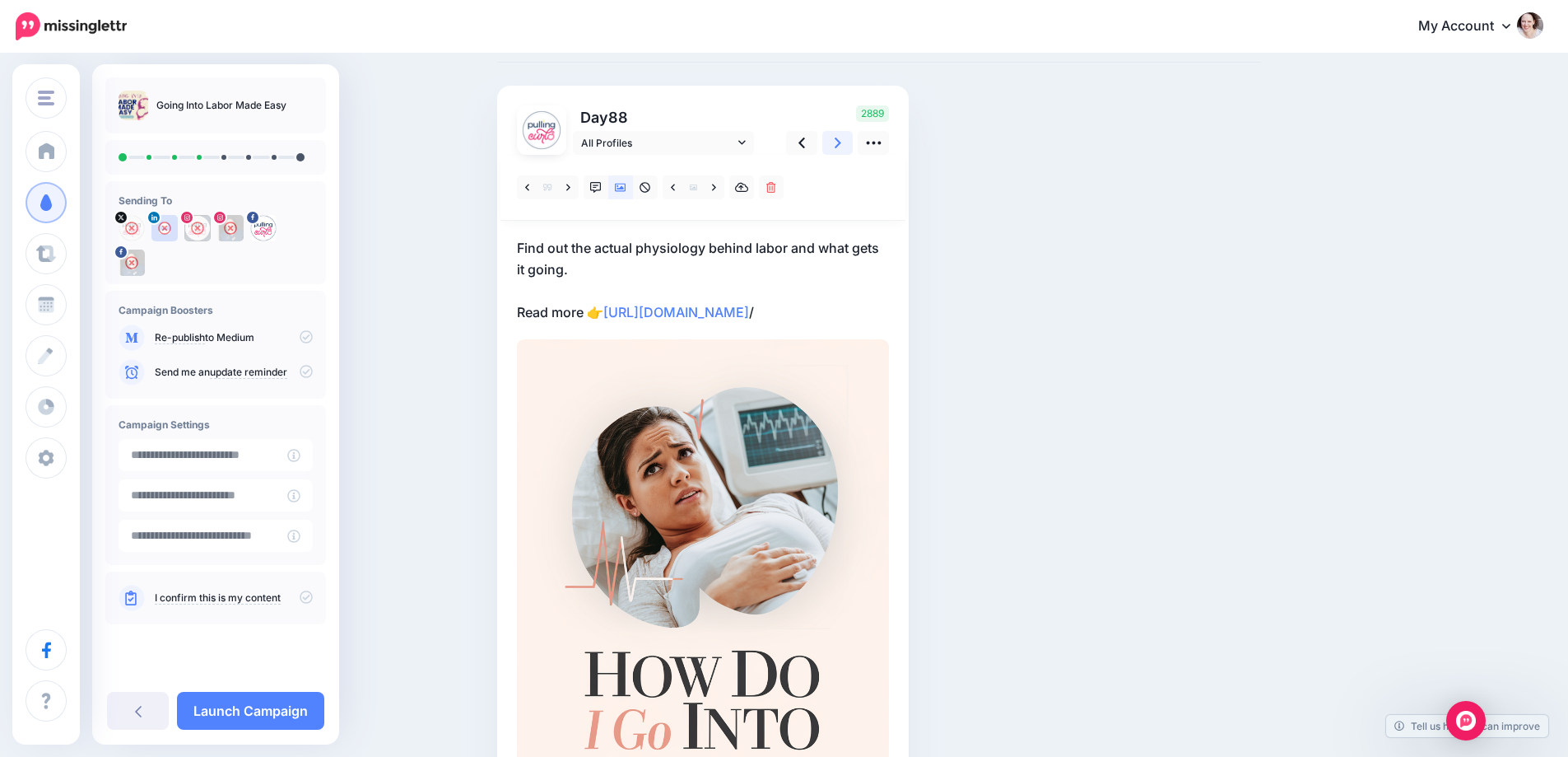
click at [832, 139] on link at bounding box center [838, 143] width 31 height 24
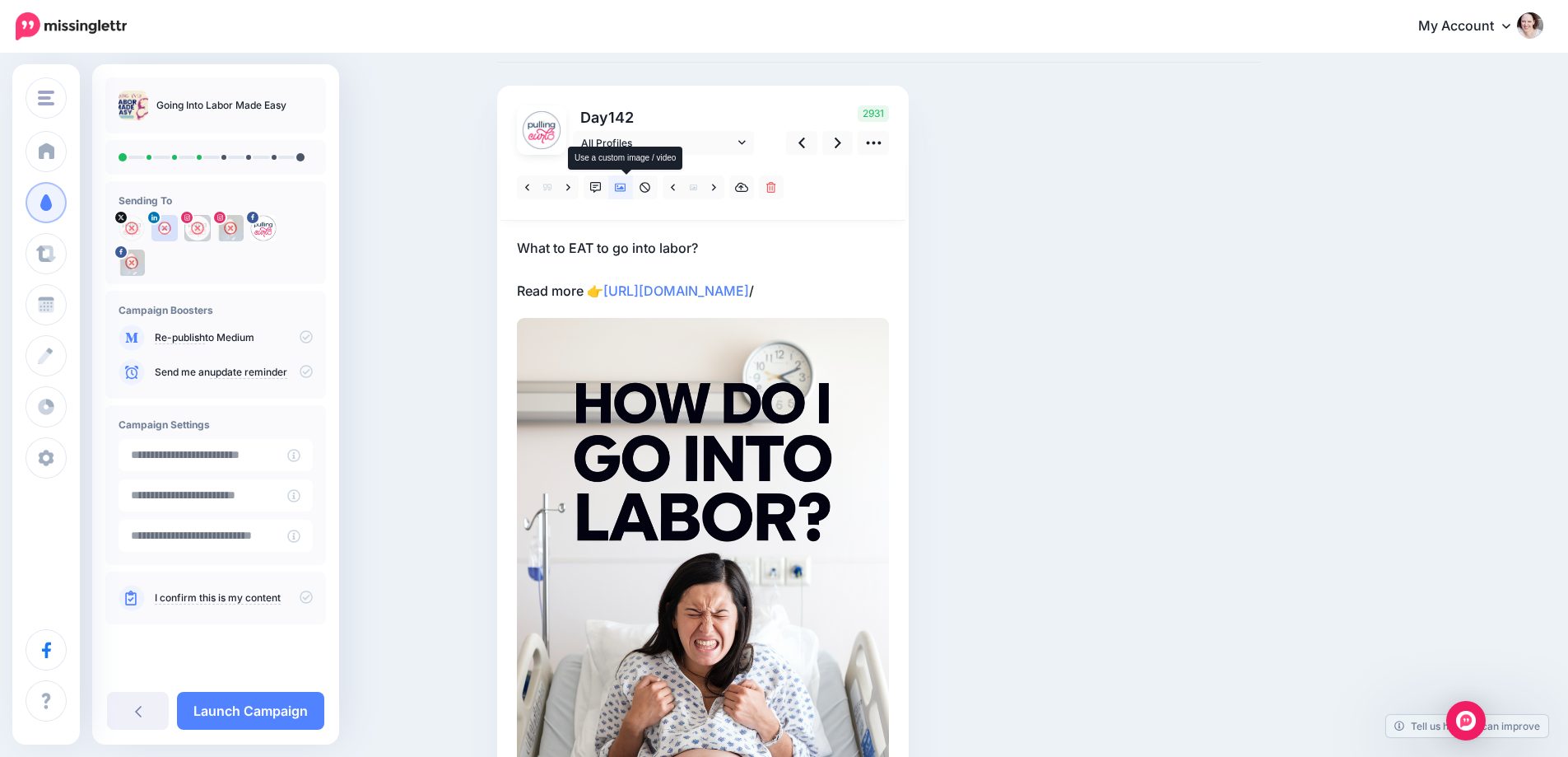
click at [624, 189] on icon at bounding box center [621, 188] width 12 height 8
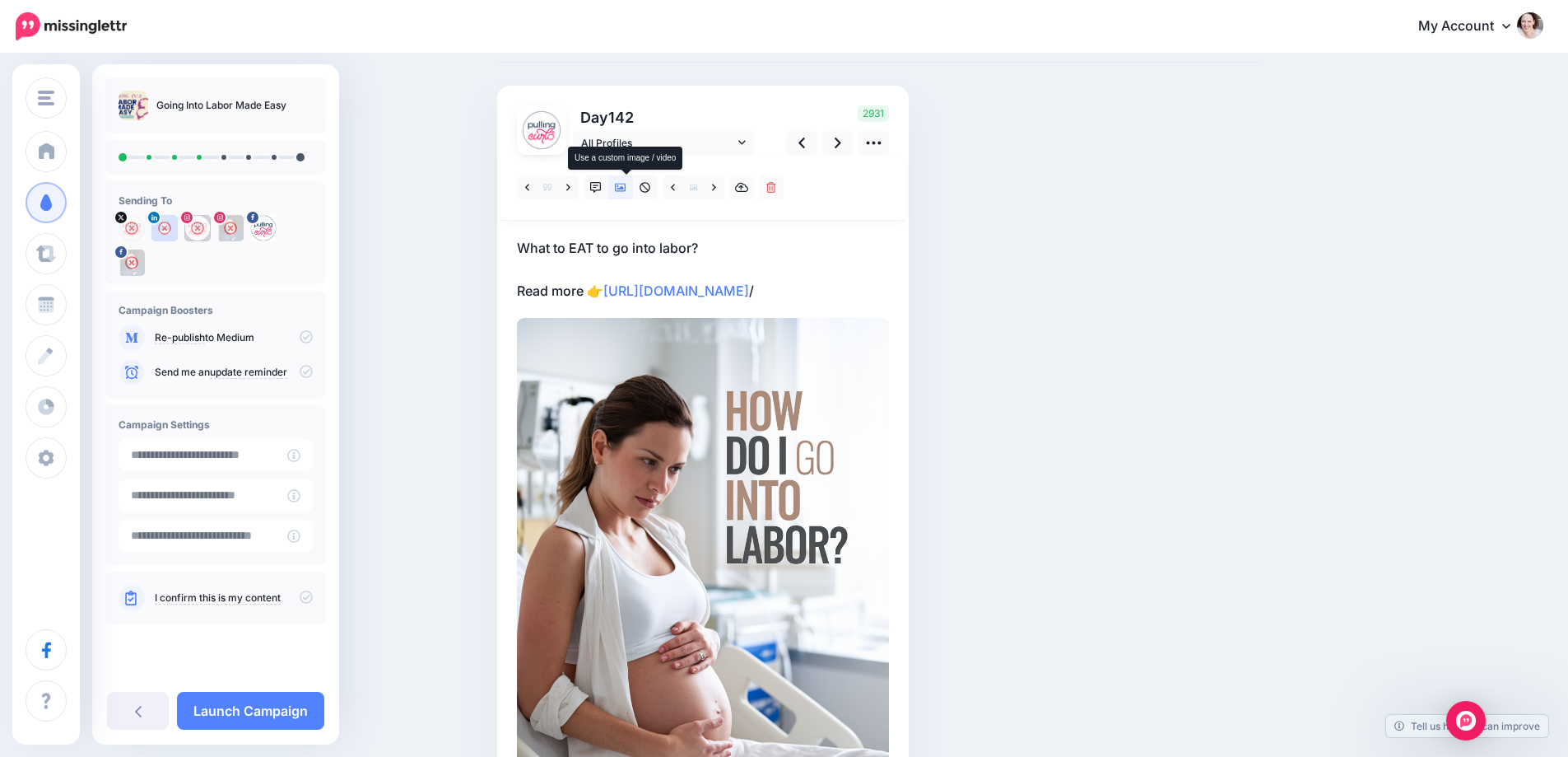
click at [624, 189] on icon at bounding box center [621, 188] width 12 height 8
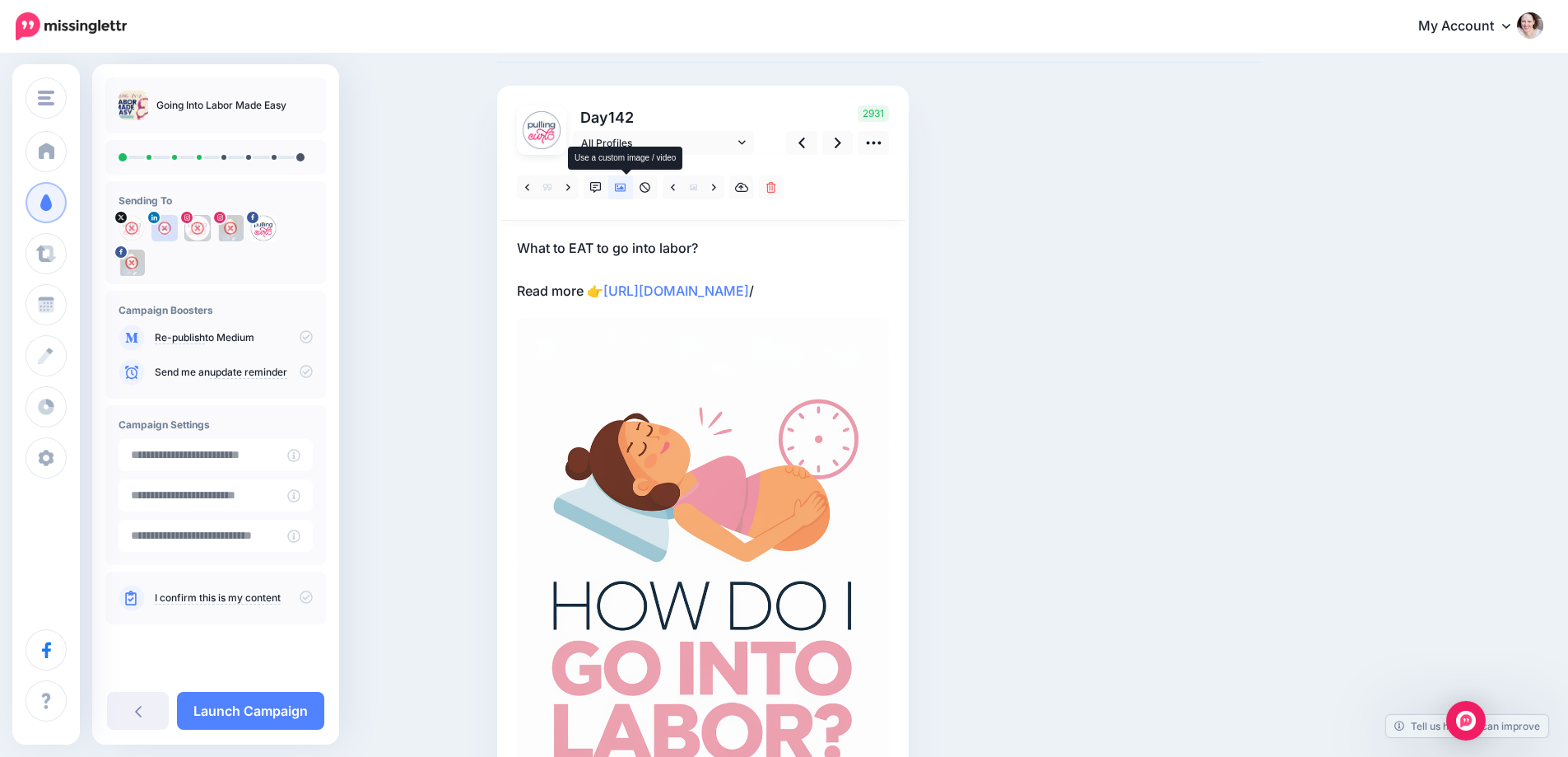
click at [624, 189] on icon at bounding box center [621, 188] width 12 height 8
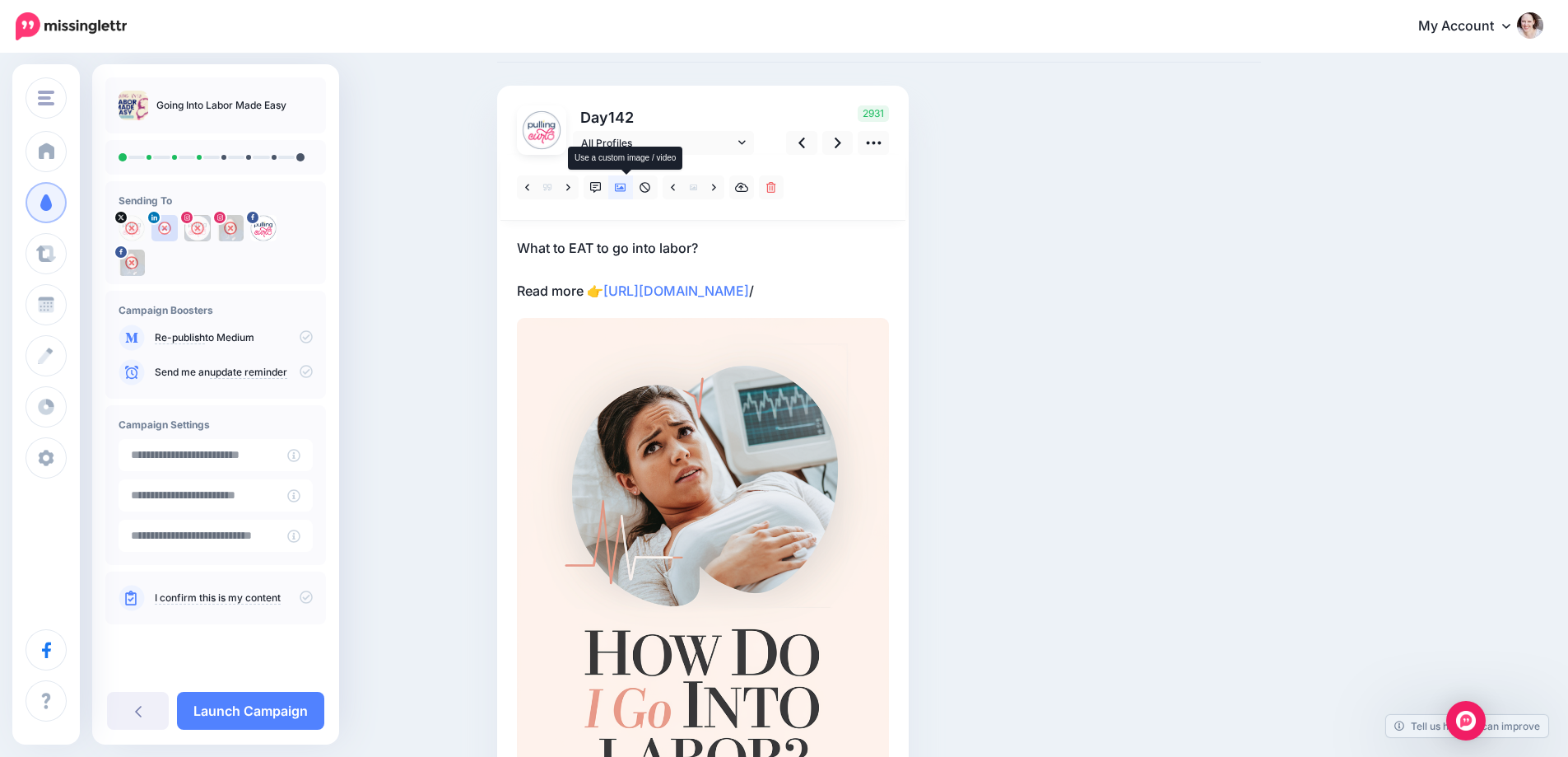
click at [624, 189] on icon at bounding box center [621, 188] width 12 height 8
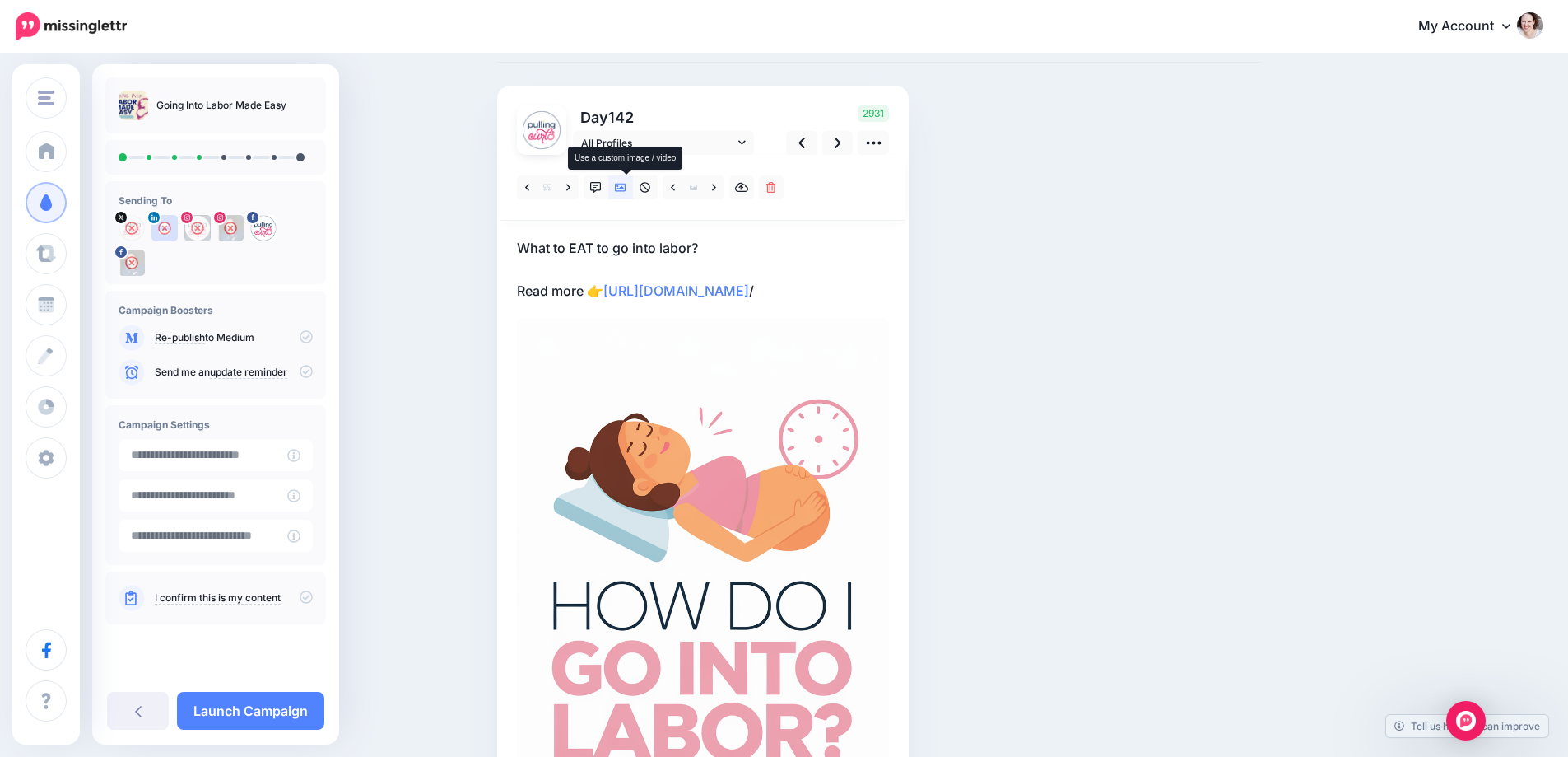
click at [624, 189] on icon at bounding box center [621, 188] width 12 height 8
click at [623, 189] on icon at bounding box center [621, 188] width 12 height 8
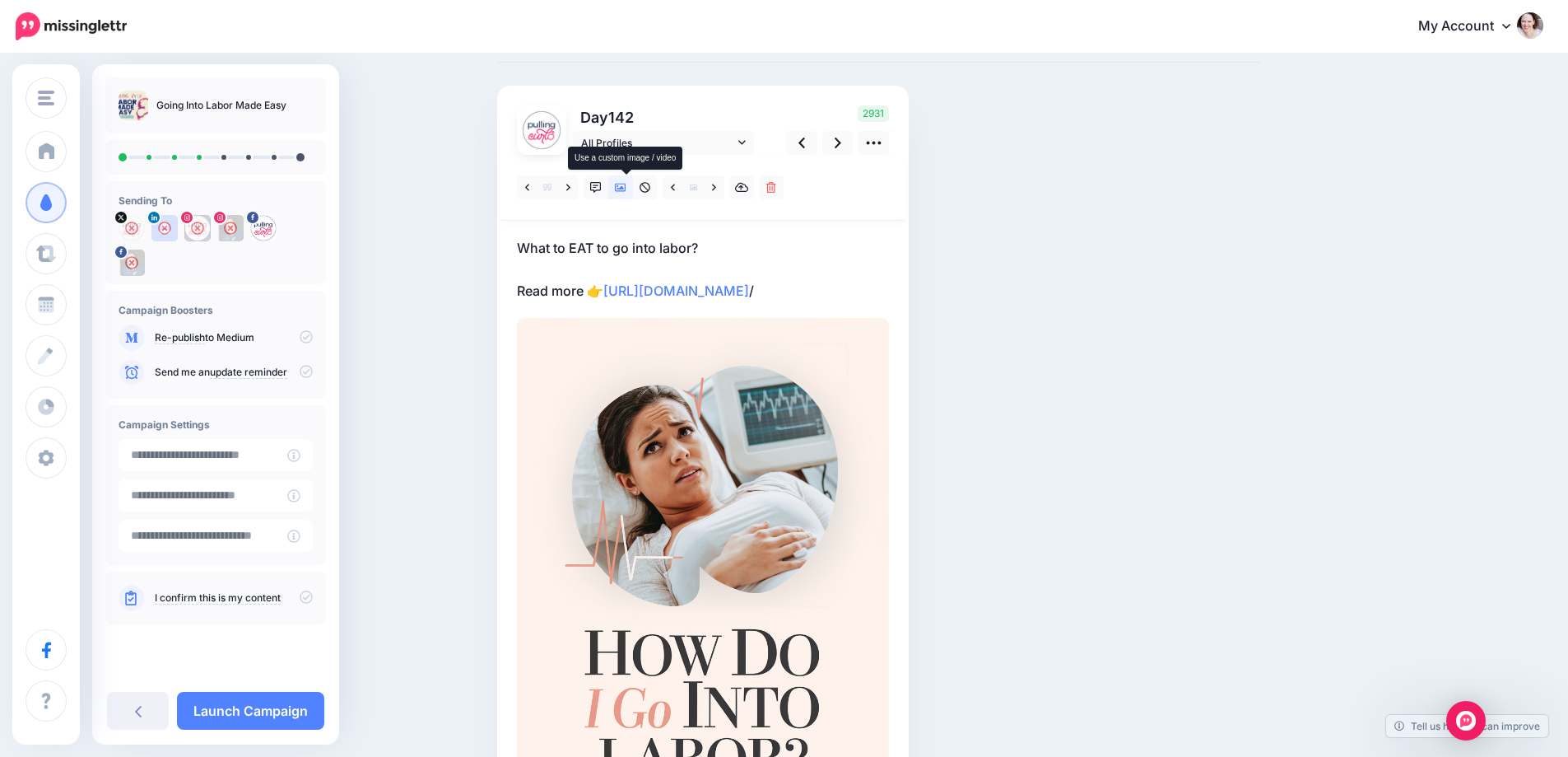
click at [623, 189] on icon at bounding box center [621, 188] width 12 height 8
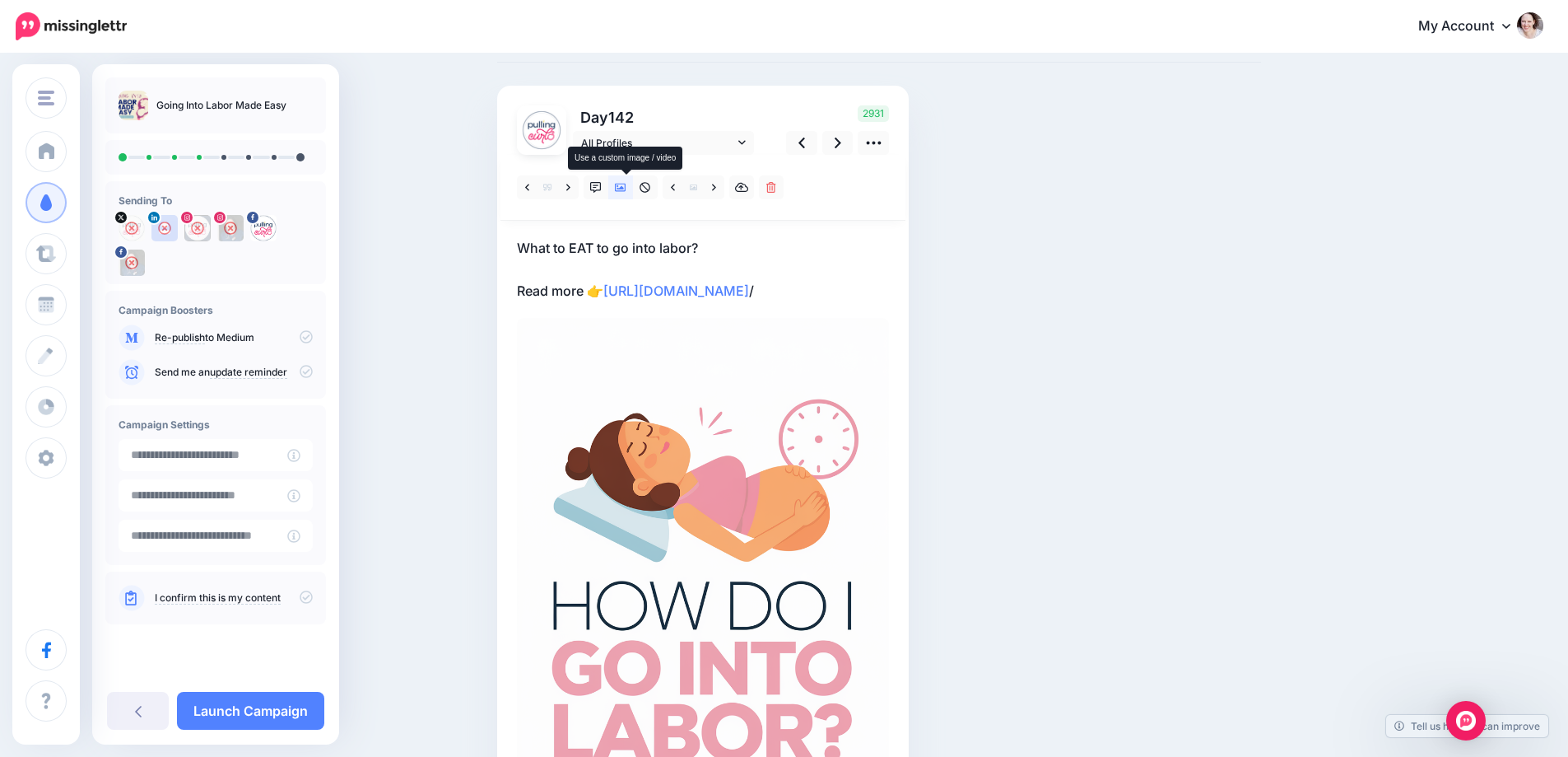
click at [623, 189] on icon at bounding box center [621, 188] width 12 height 8
click at [623, 189] on icon at bounding box center [621, 188] width 12 height 12
click at [626, 187] on icon at bounding box center [621, 188] width 12 height 12
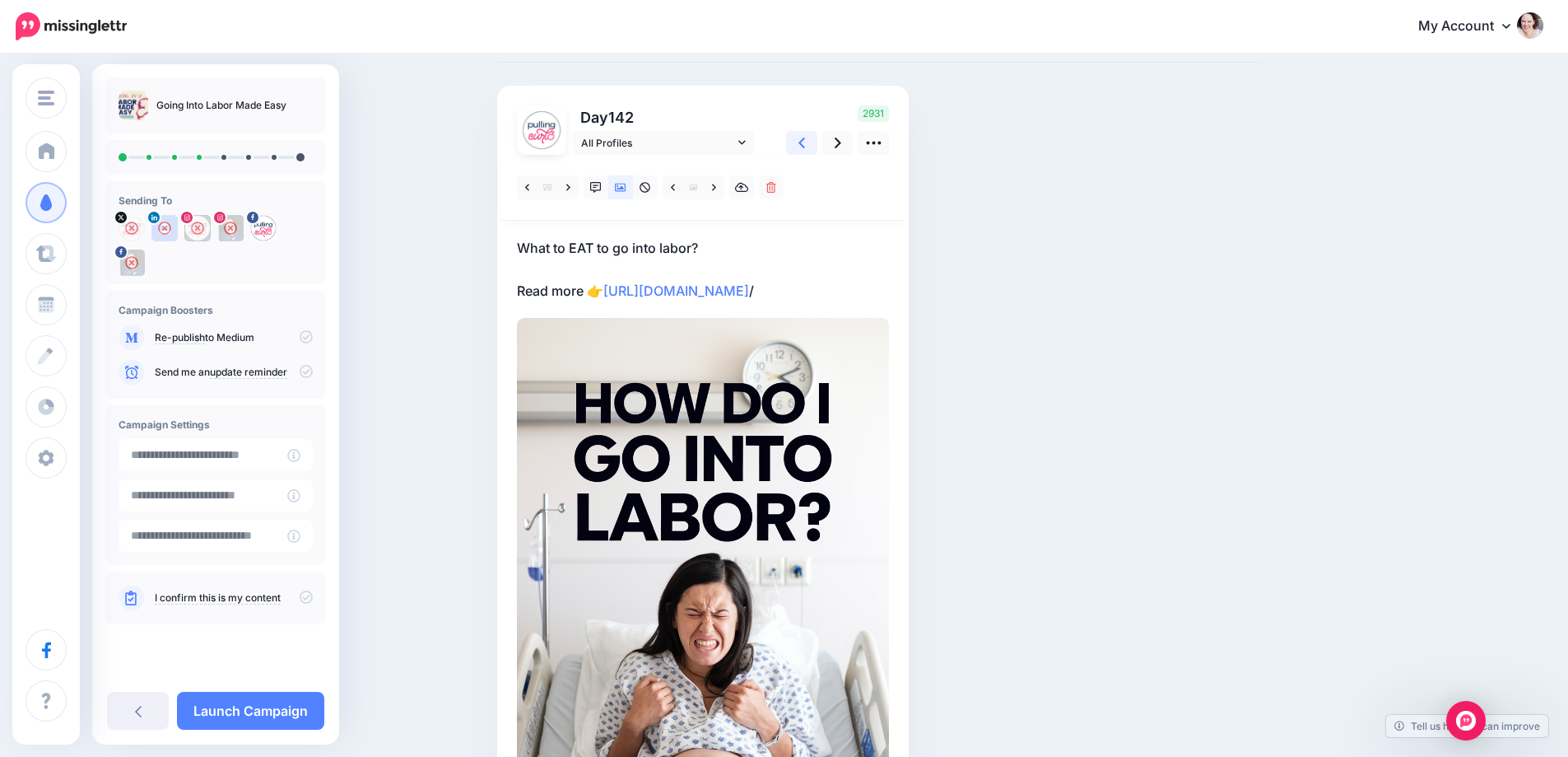
click at [812, 140] on link at bounding box center [802, 143] width 31 height 24
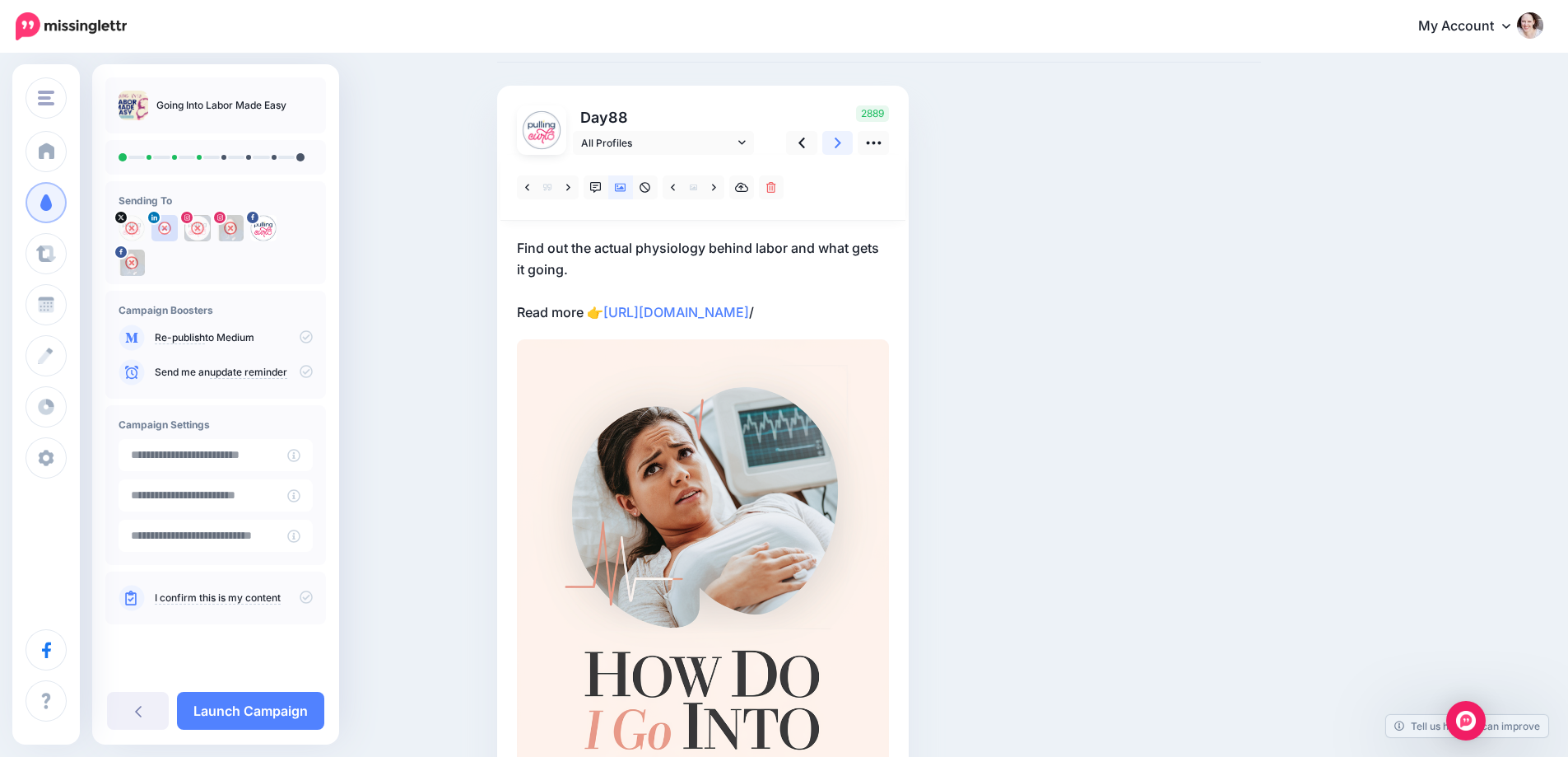
click at [832, 140] on link at bounding box center [838, 143] width 31 height 24
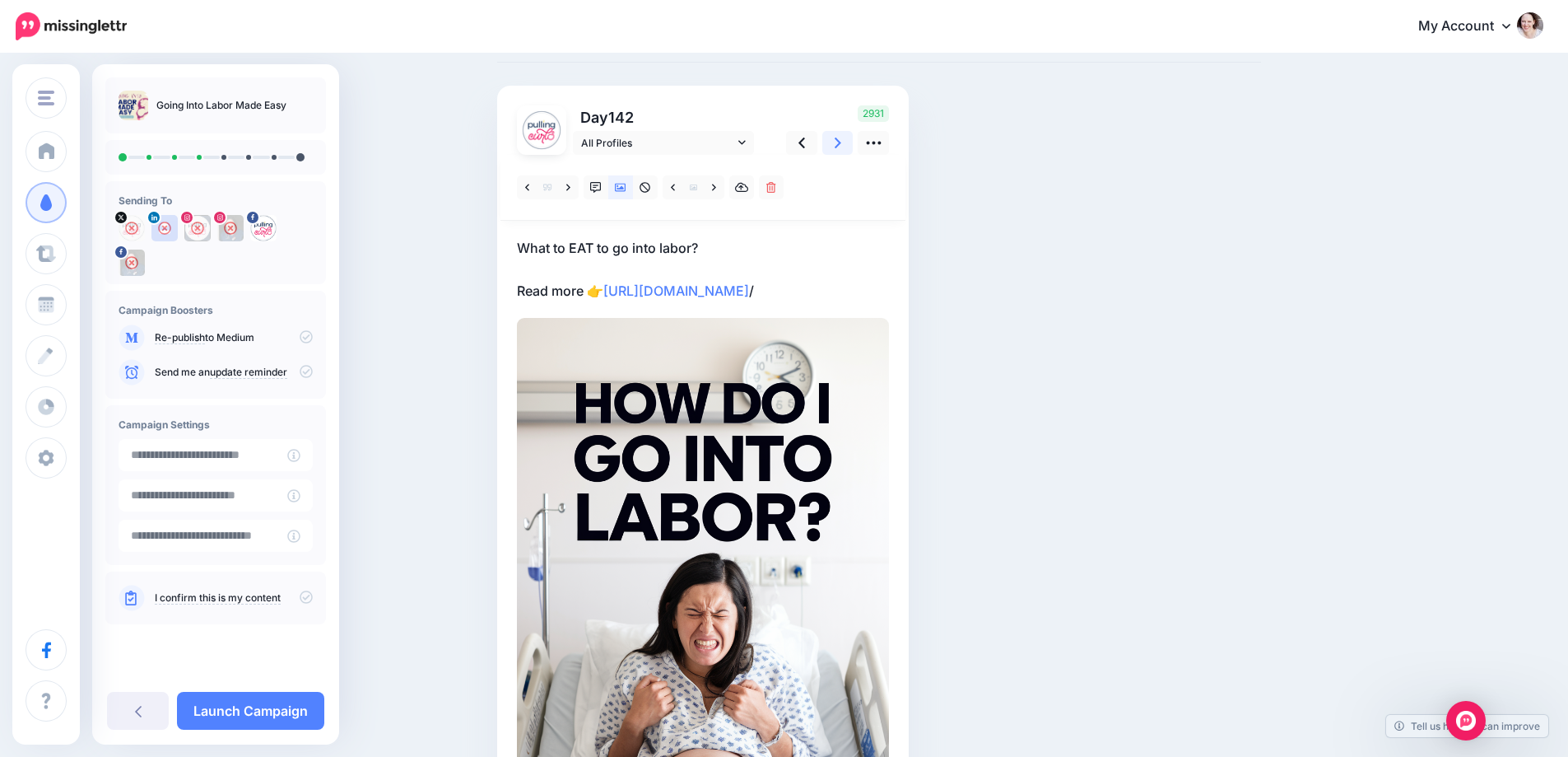
click at [830, 140] on link at bounding box center [838, 143] width 31 height 24
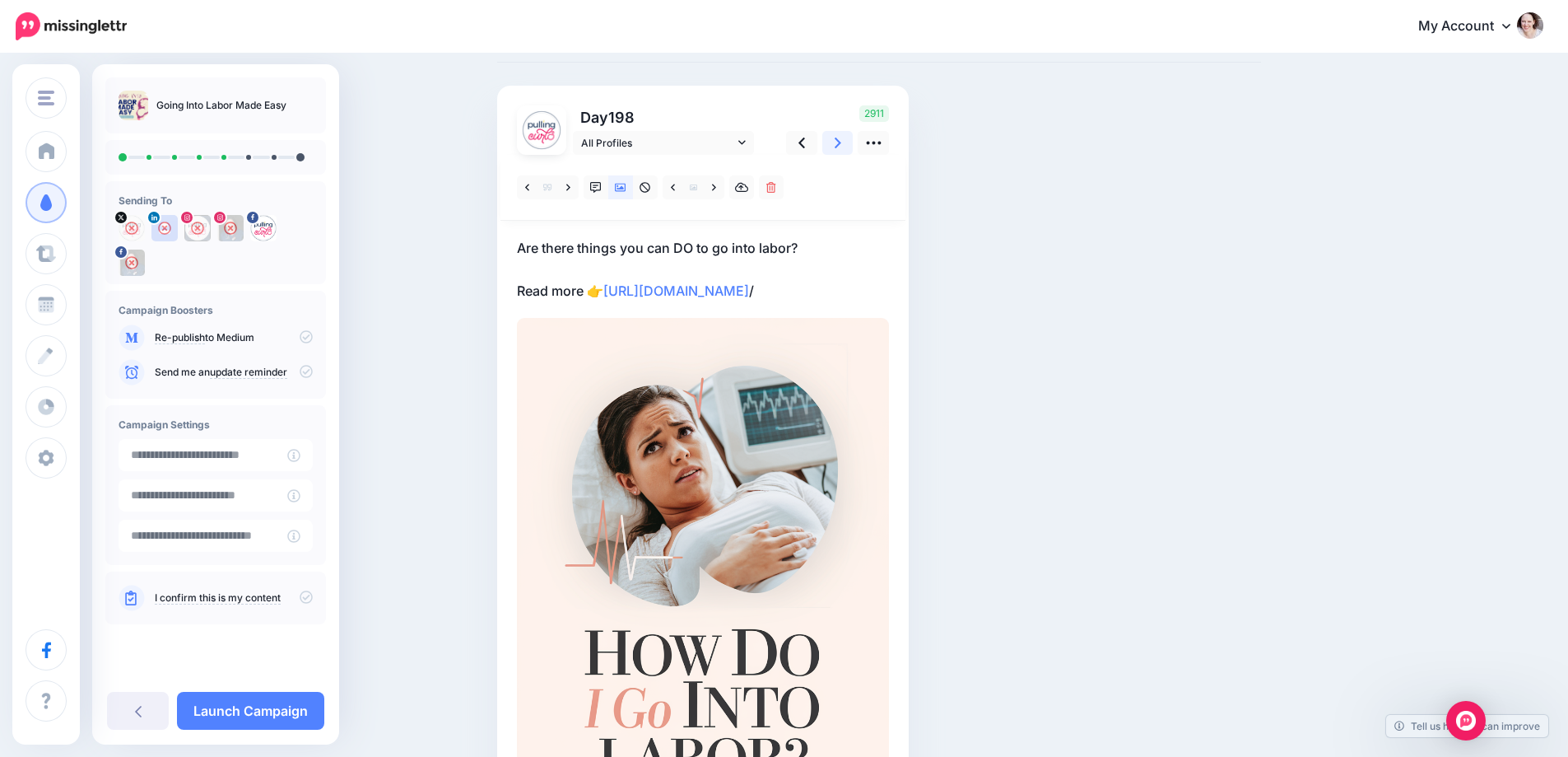
click at [829, 140] on link at bounding box center [838, 143] width 31 height 24
click at [639, 189] on link at bounding box center [646, 187] width 25 height 24
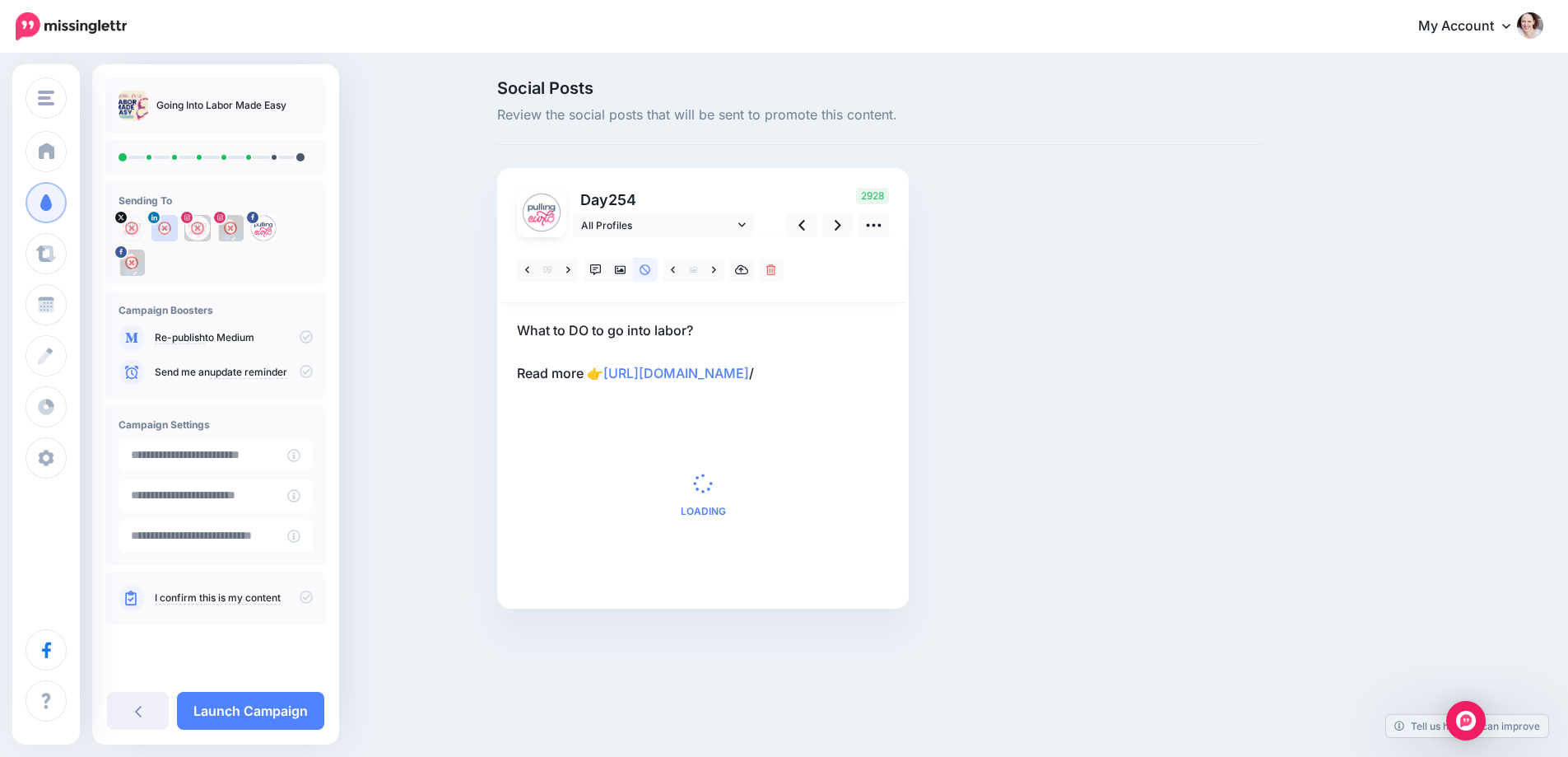
scroll to position [0, 0]
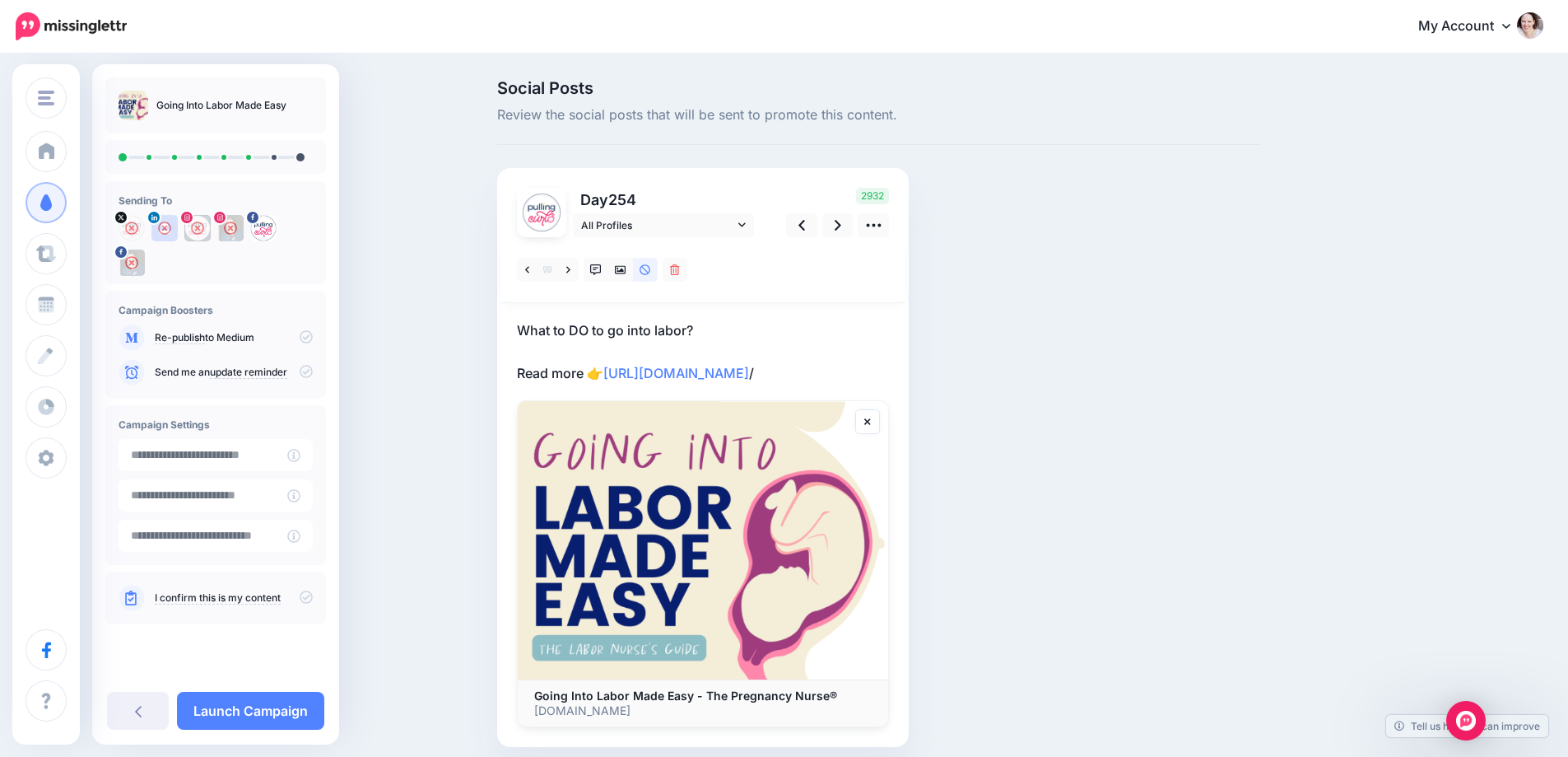
click at [867, 212] on div "2932" at bounding box center [835, 213] width 133 height 49
click at [881, 222] on icon at bounding box center [874, 225] width 17 height 17
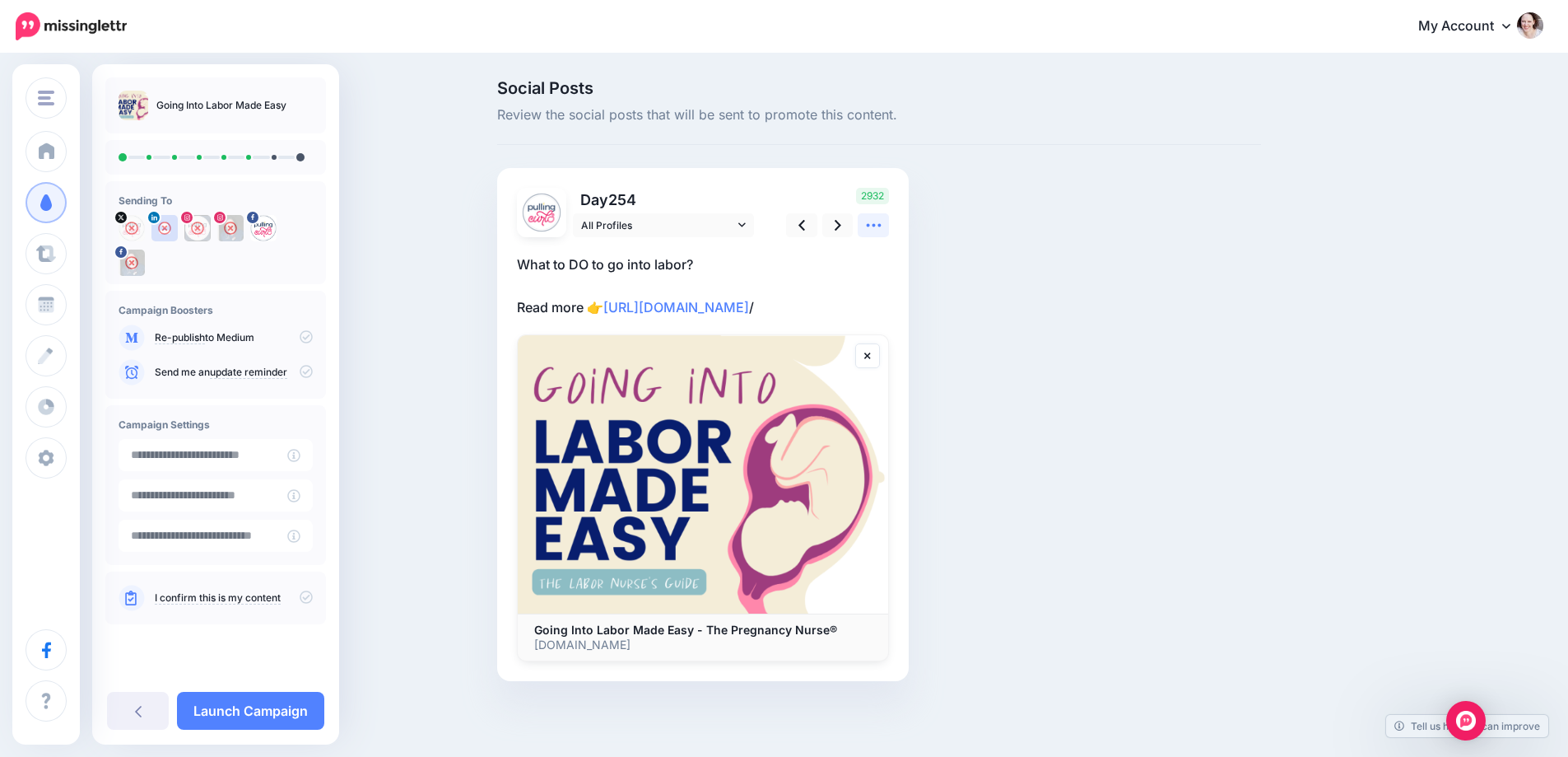
click at [884, 235] on link at bounding box center [874, 225] width 31 height 24
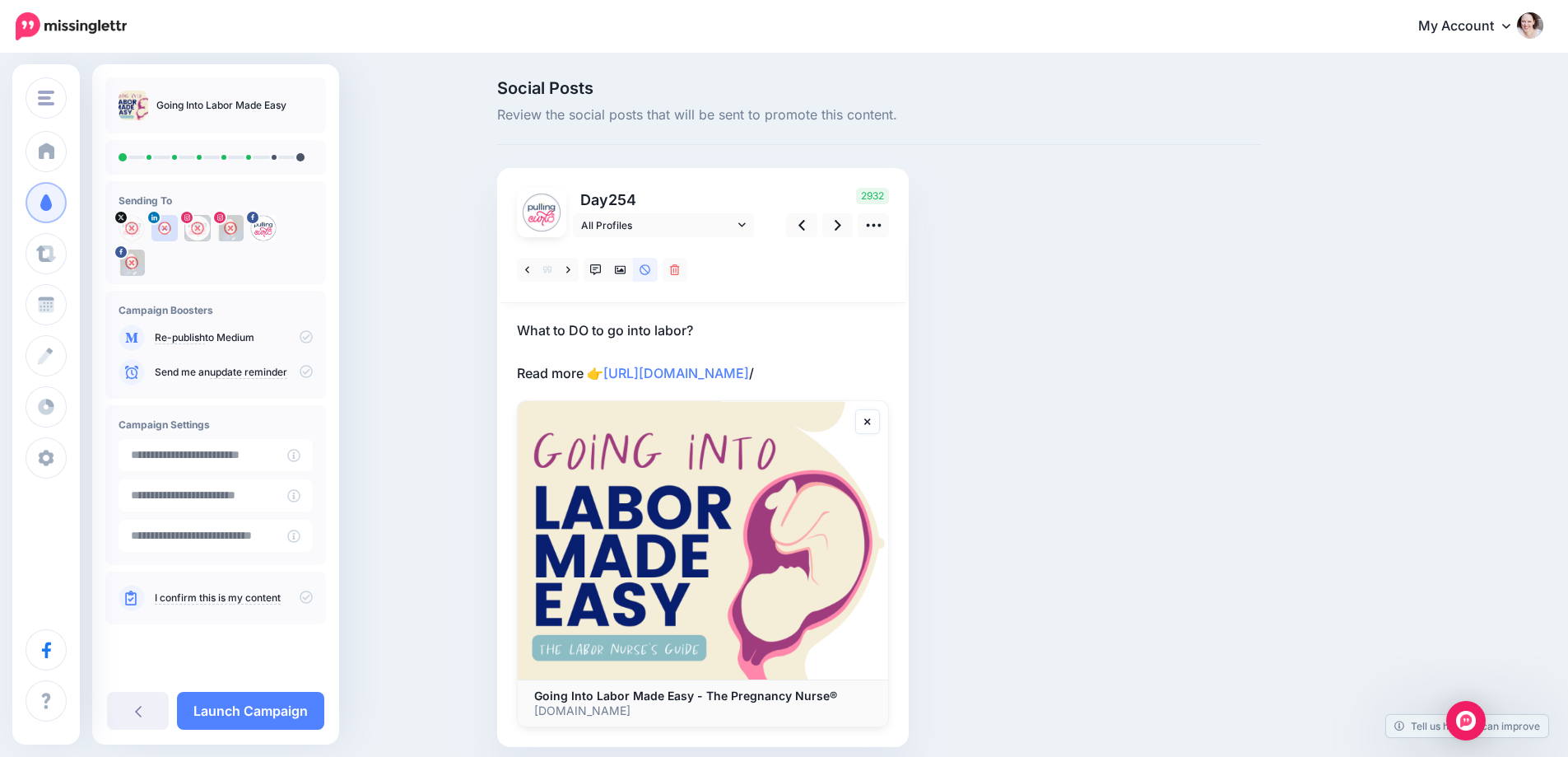
drag, startPoint x: 819, startPoint y: 258, endPoint x: 931, endPoint y: 143, distance: 160.5
click at [997, 139] on div "Social Posts Review the social posts that will be sent to promote this content." at bounding box center [880, 112] width 764 height 65
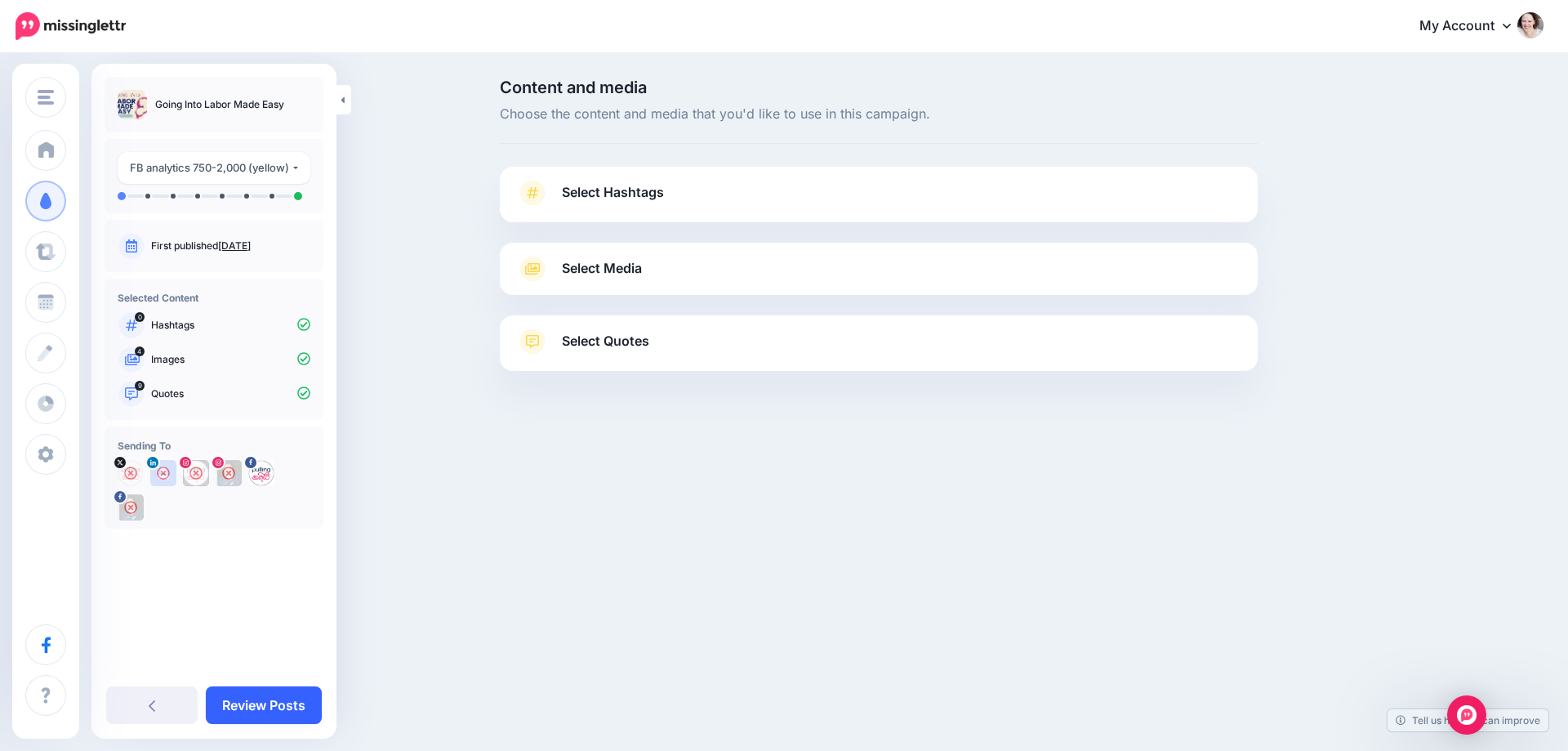
click at [257, 709] on link "Review Posts" at bounding box center [264, 705] width 116 height 38
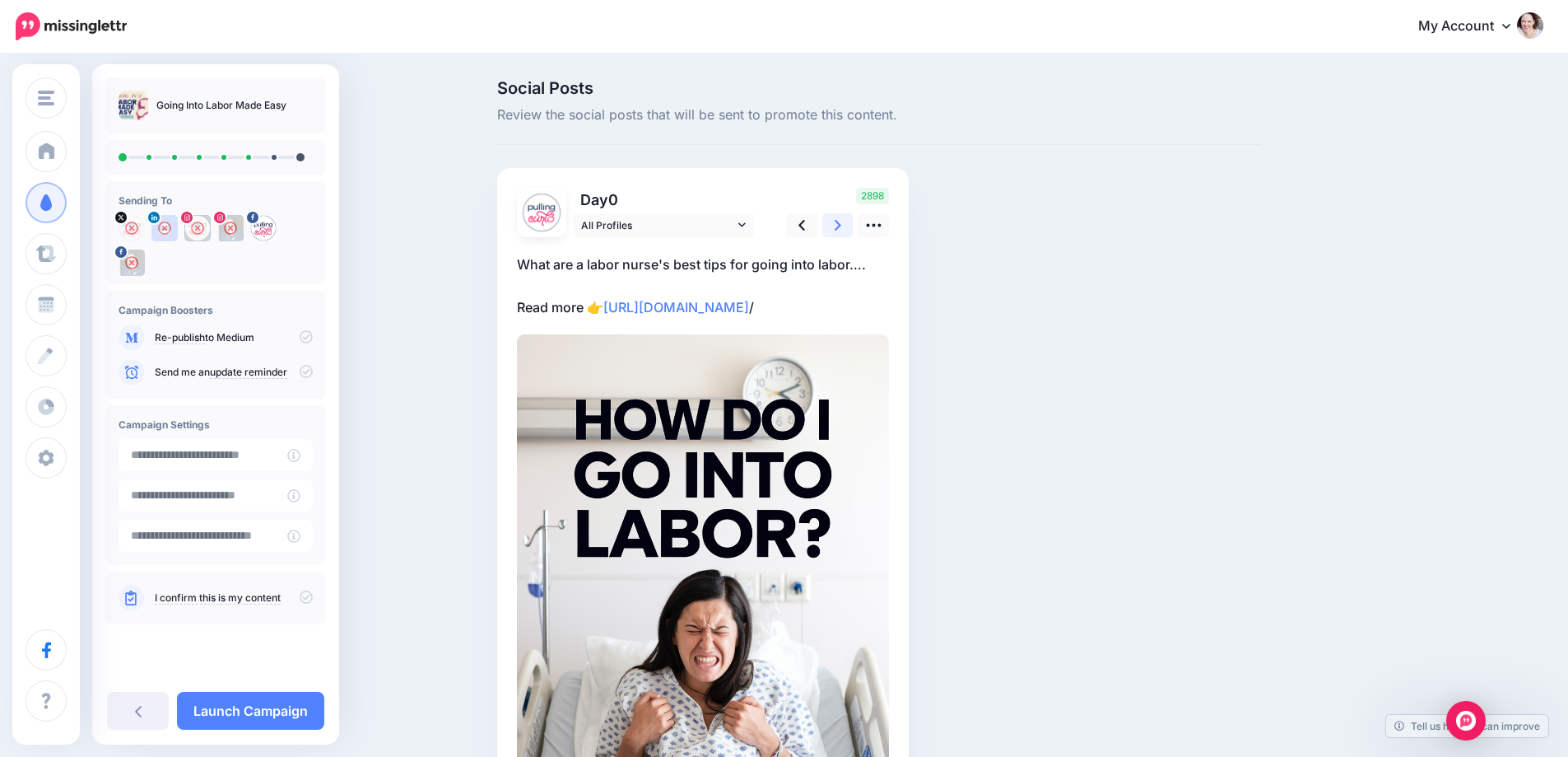
click at [850, 217] on link at bounding box center [838, 225] width 31 height 24
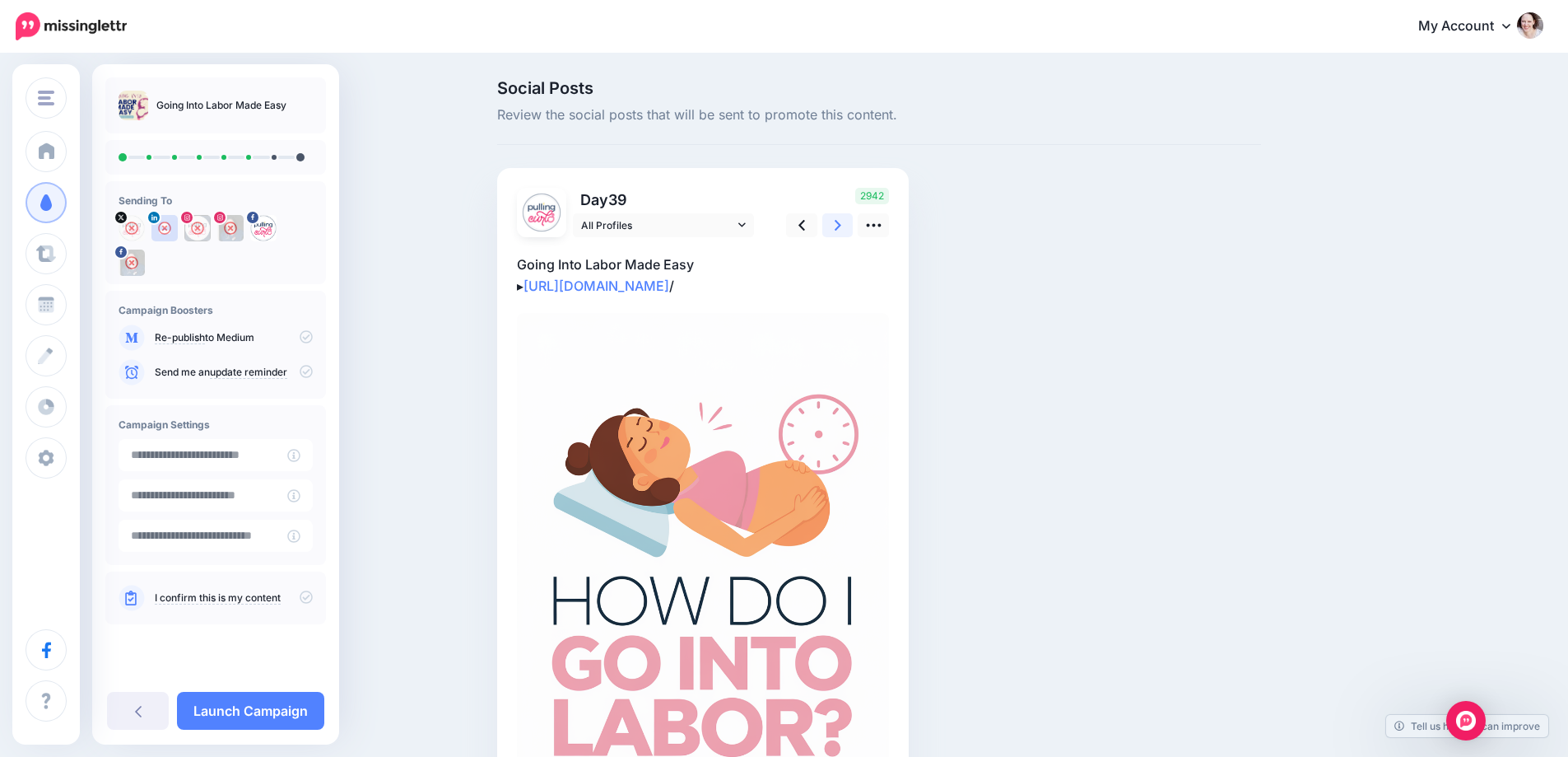
click at [850, 217] on link at bounding box center [838, 225] width 31 height 24
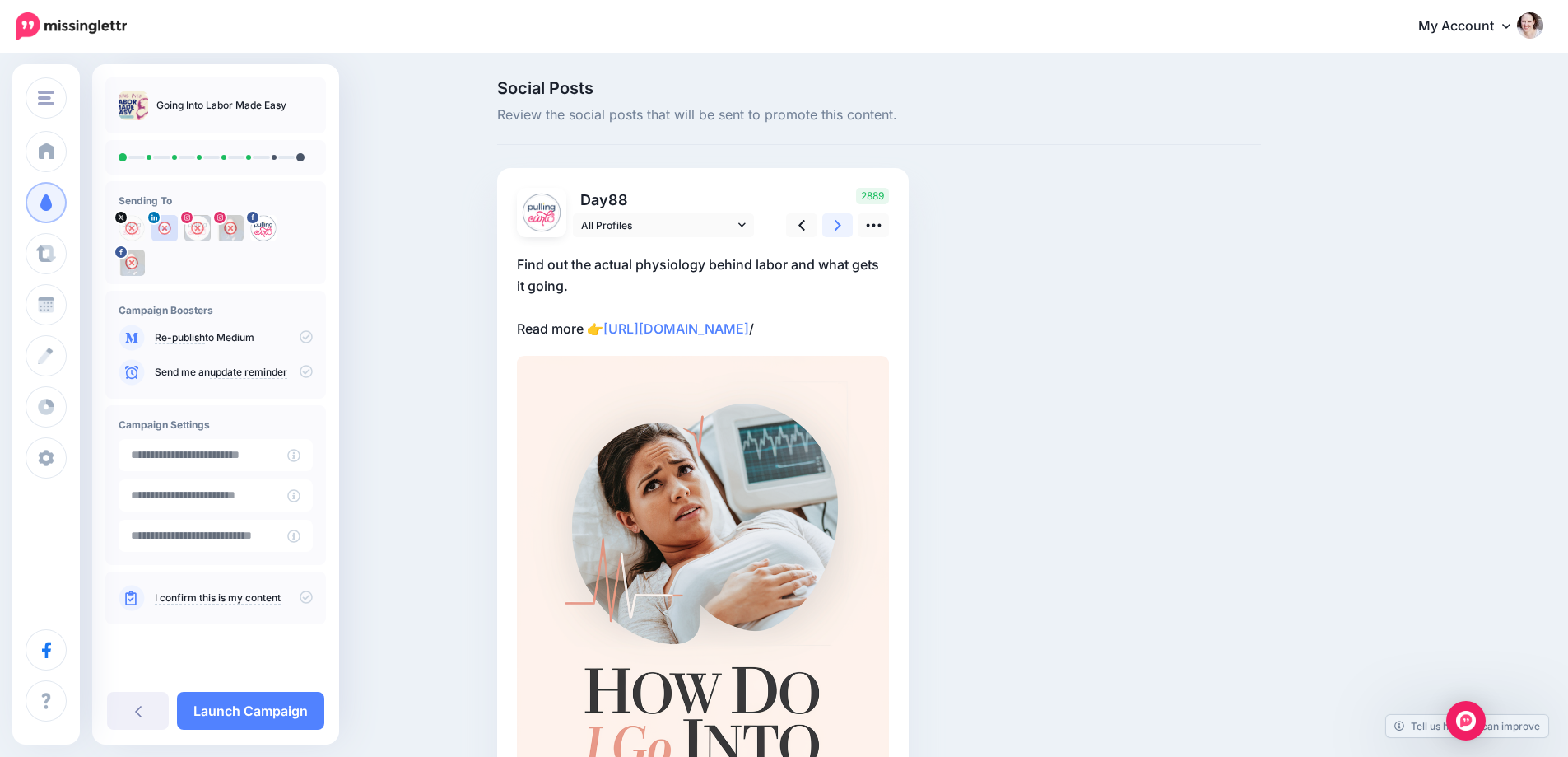
click at [850, 217] on link at bounding box center [838, 225] width 31 height 24
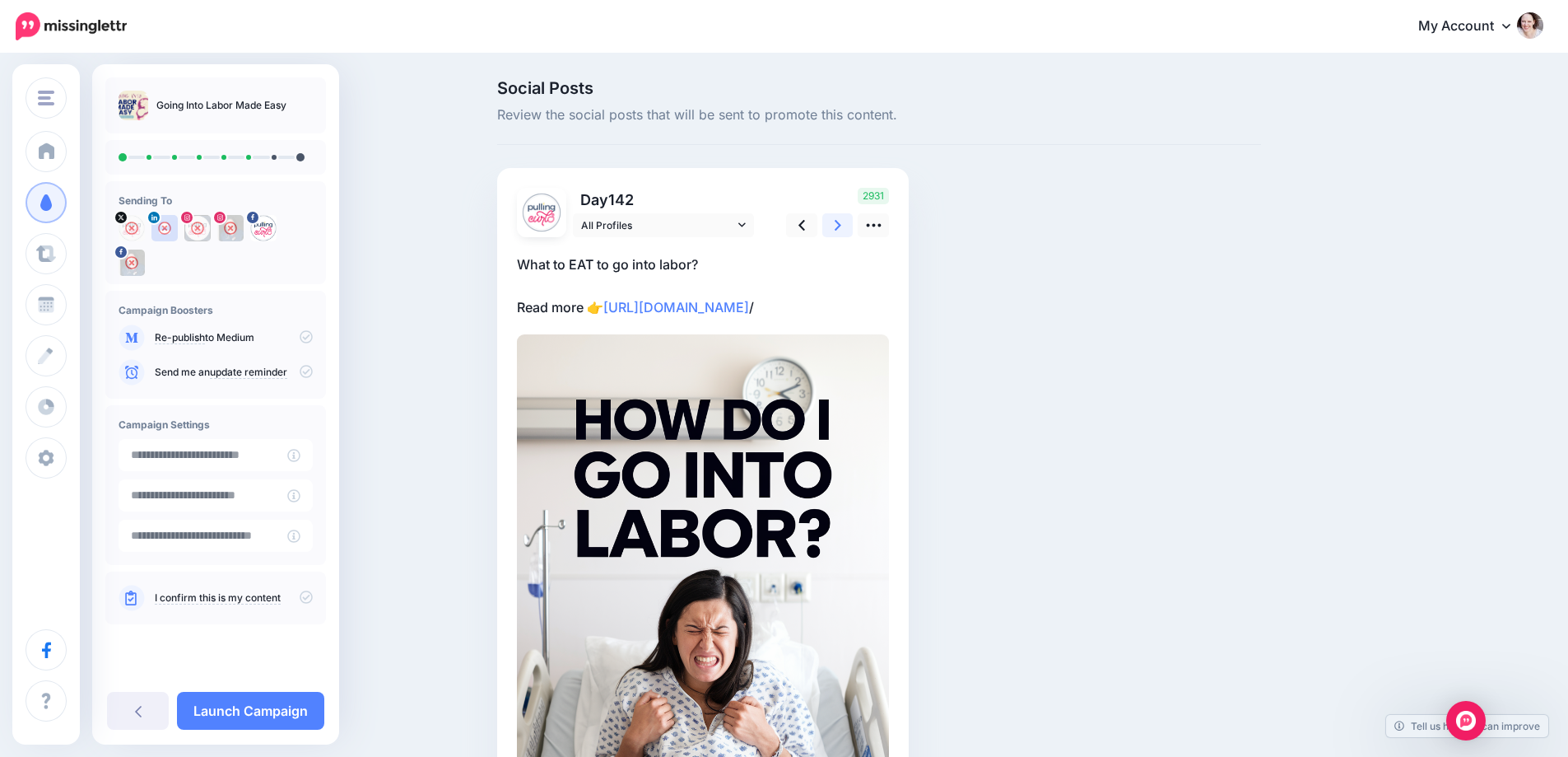
click at [850, 217] on link at bounding box center [838, 225] width 31 height 24
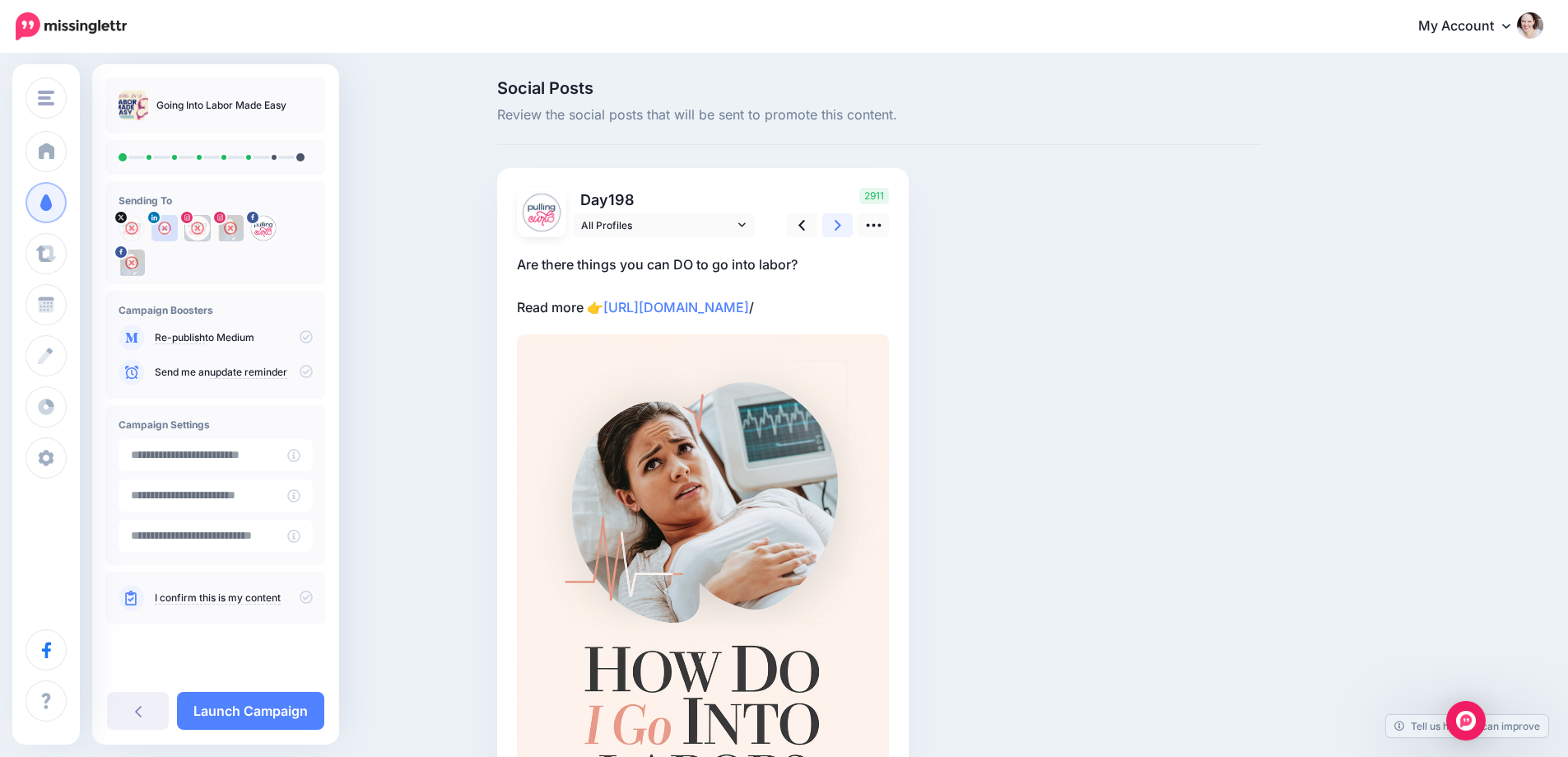
click at [850, 217] on link at bounding box center [838, 225] width 31 height 24
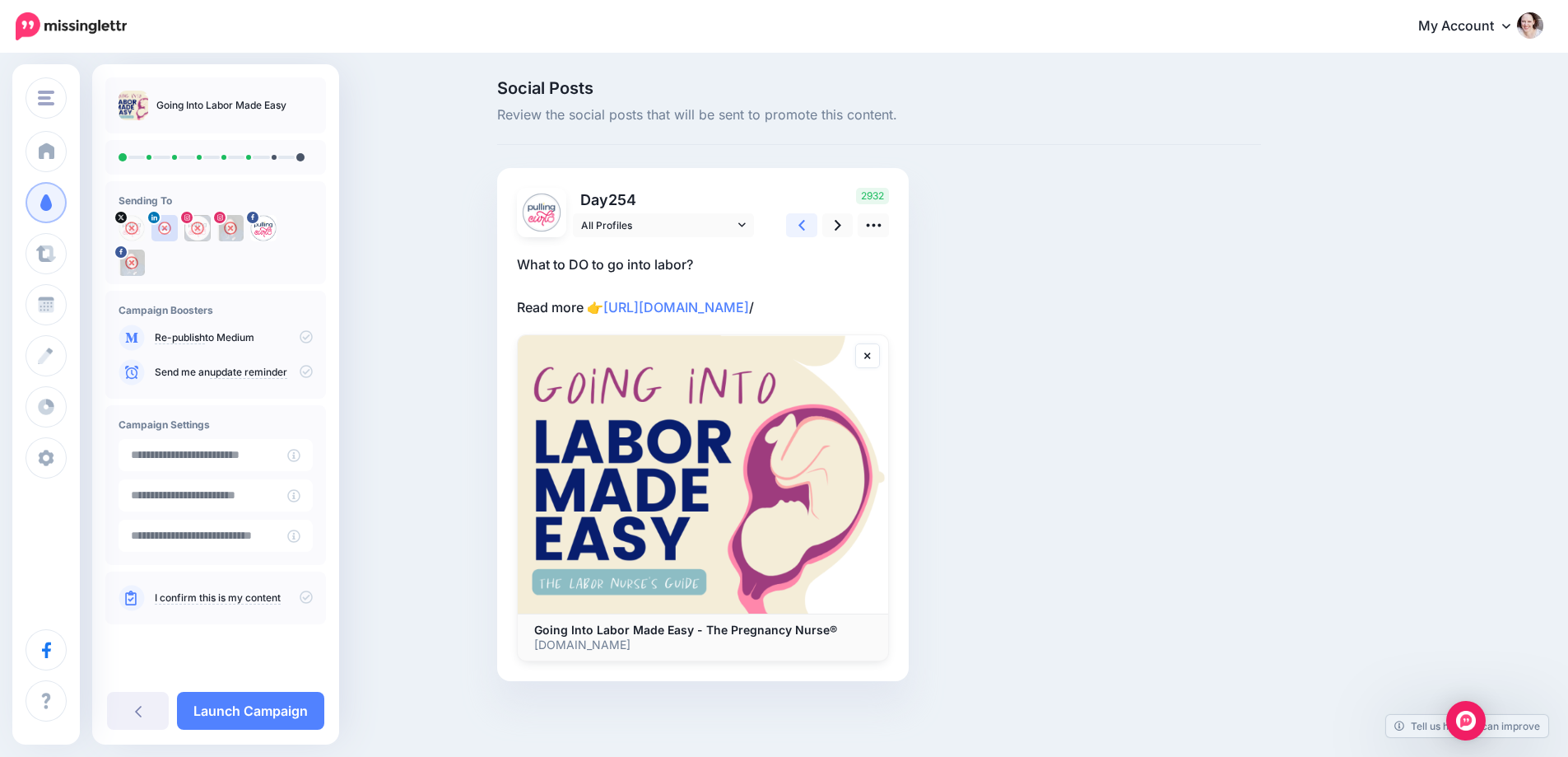
click at [805, 229] on icon at bounding box center [802, 225] width 7 height 17
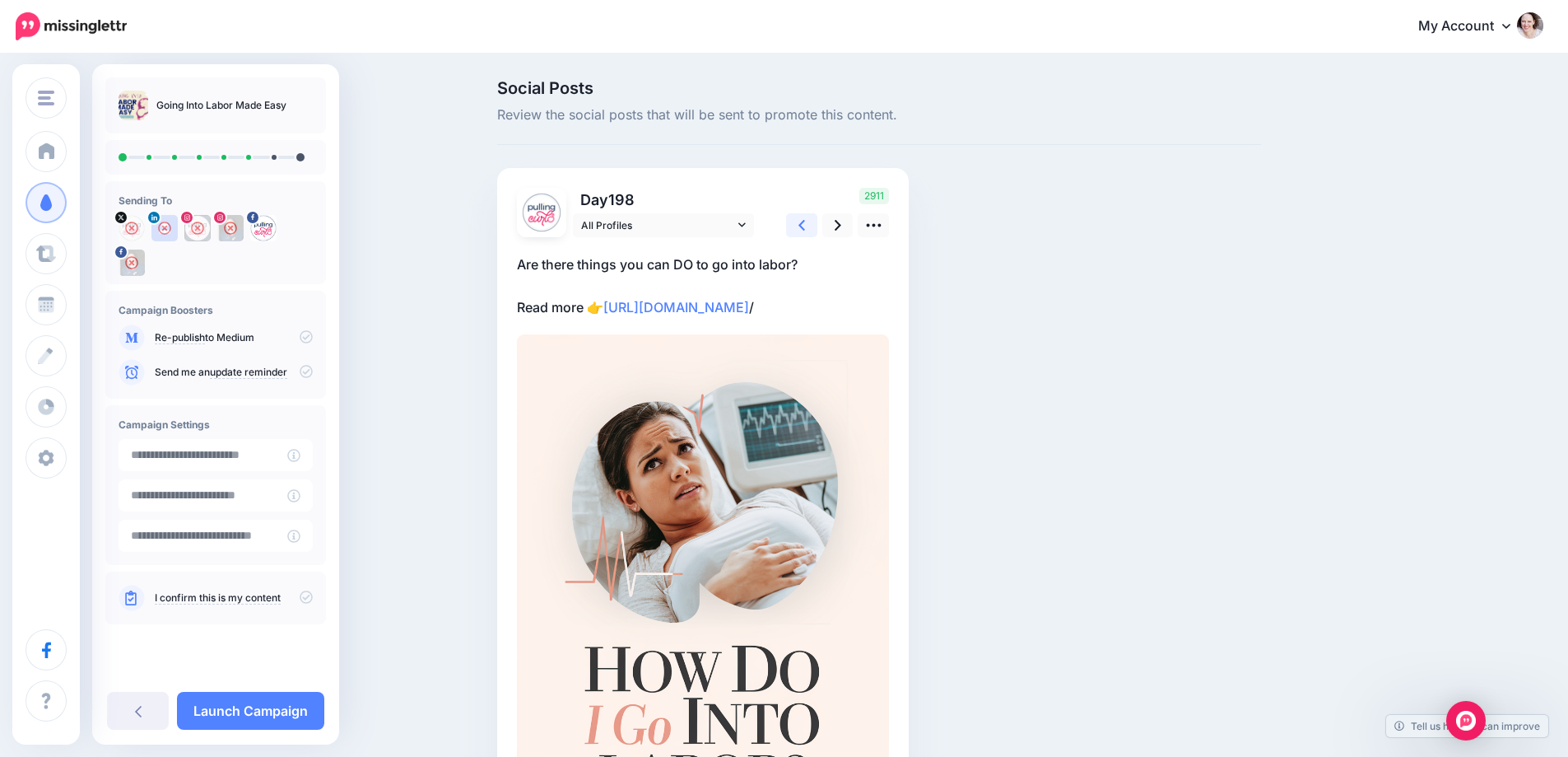
click at [812, 229] on link at bounding box center [802, 225] width 31 height 24
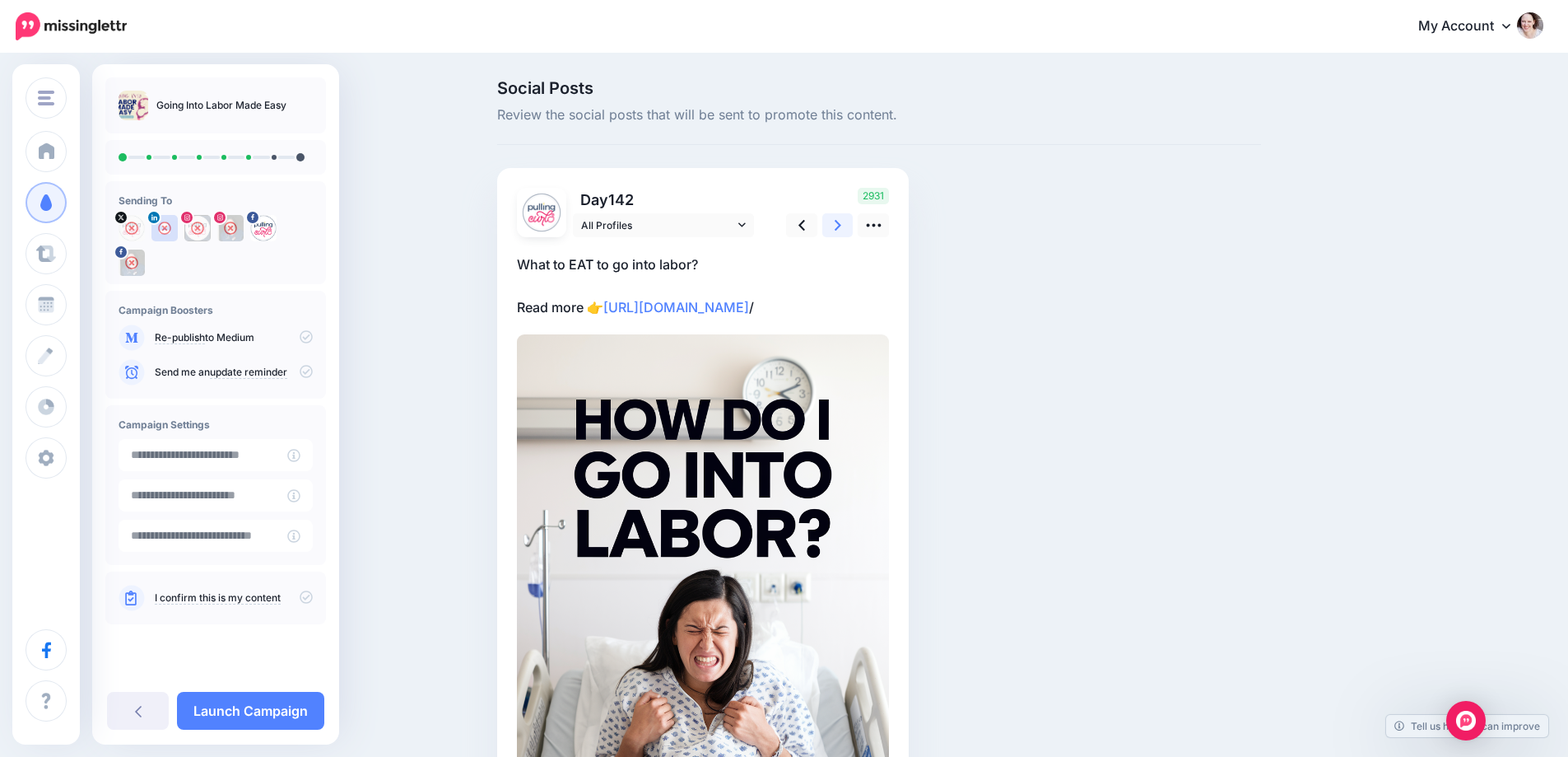
click at [842, 229] on icon at bounding box center [838, 225] width 7 height 17
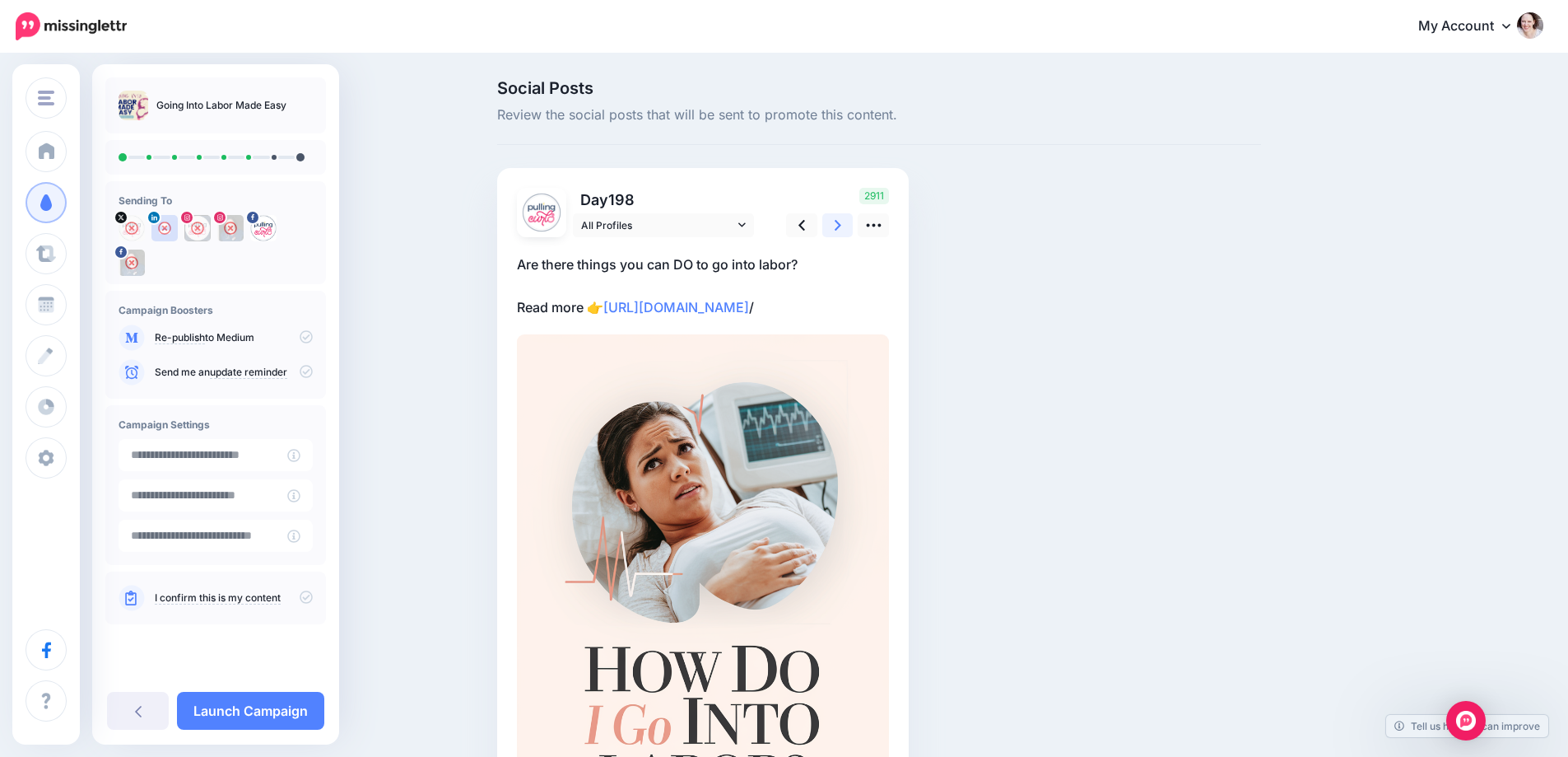
click at [842, 230] on icon at bounding box center [838, 225] width 7 height 17
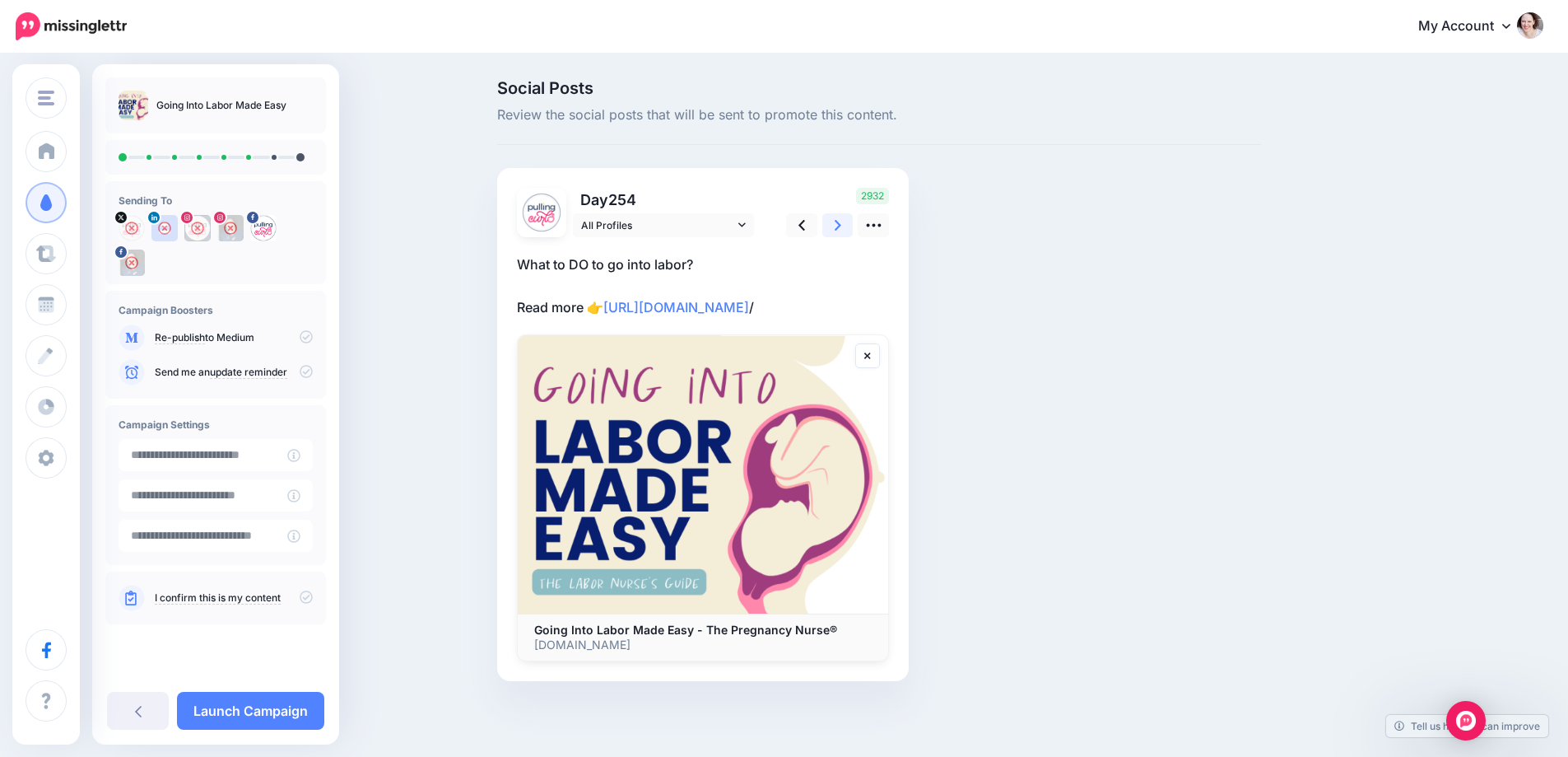
click at [849, 230] on link at bounding box center [838, 225] width 31 height 24
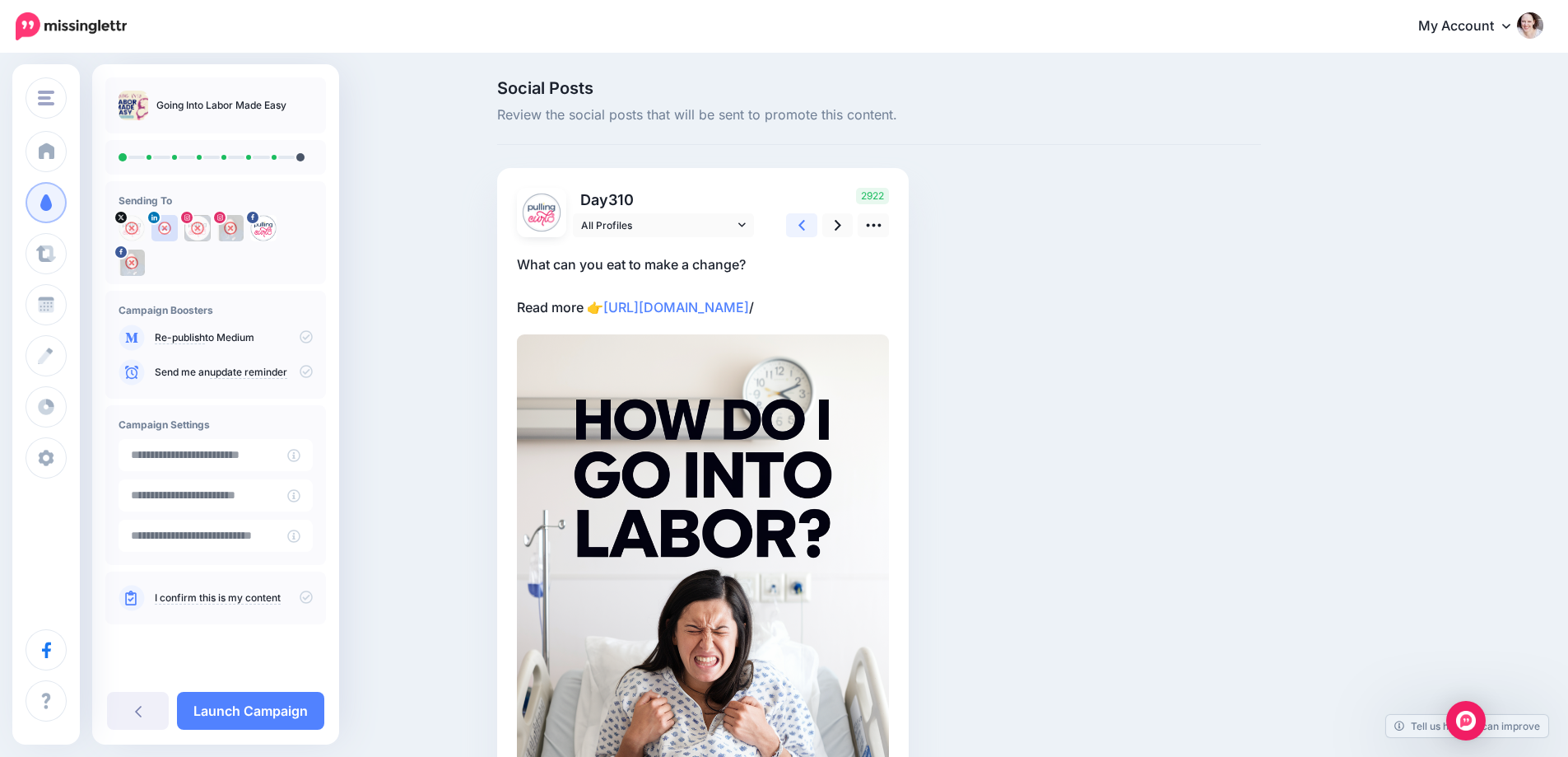
click at [814, 229] on link at bounding box center [802, 225] width 31 height 24
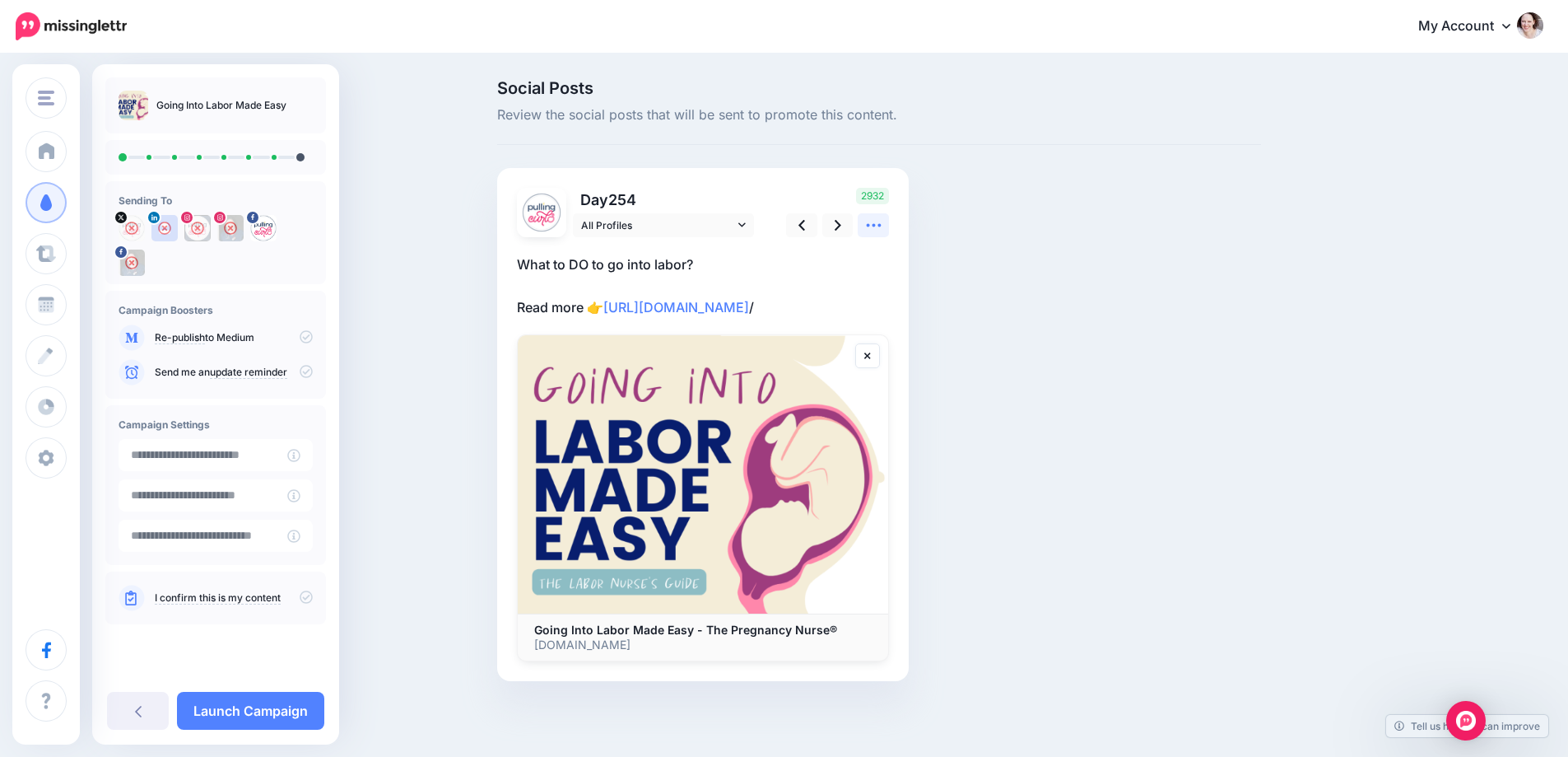
click at [876, 229] on icon at bounding box center [874, 225] width 17 height 17
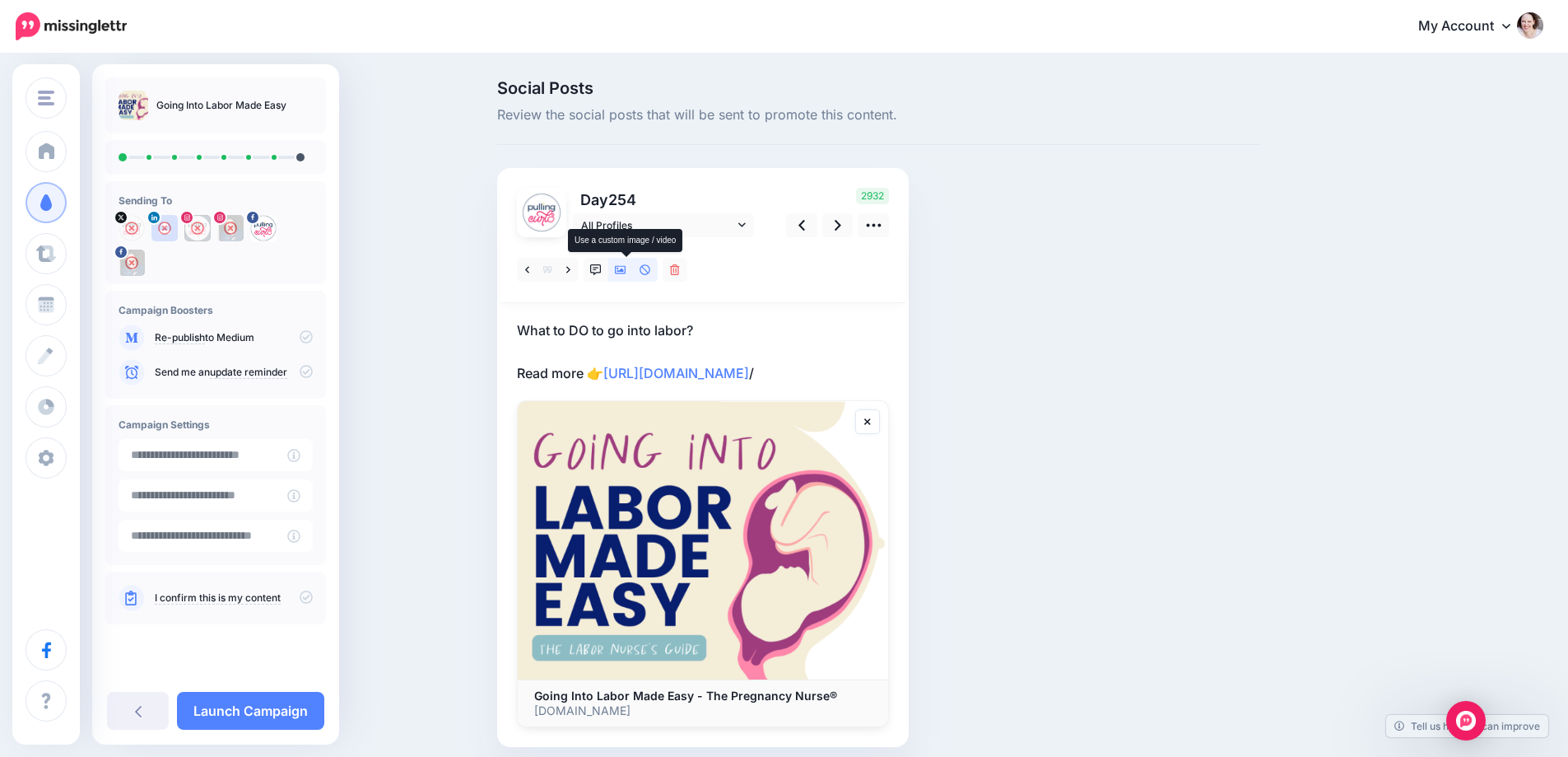
click at [627, 261] on link at bounding box center [621, 269] width 25 height 24
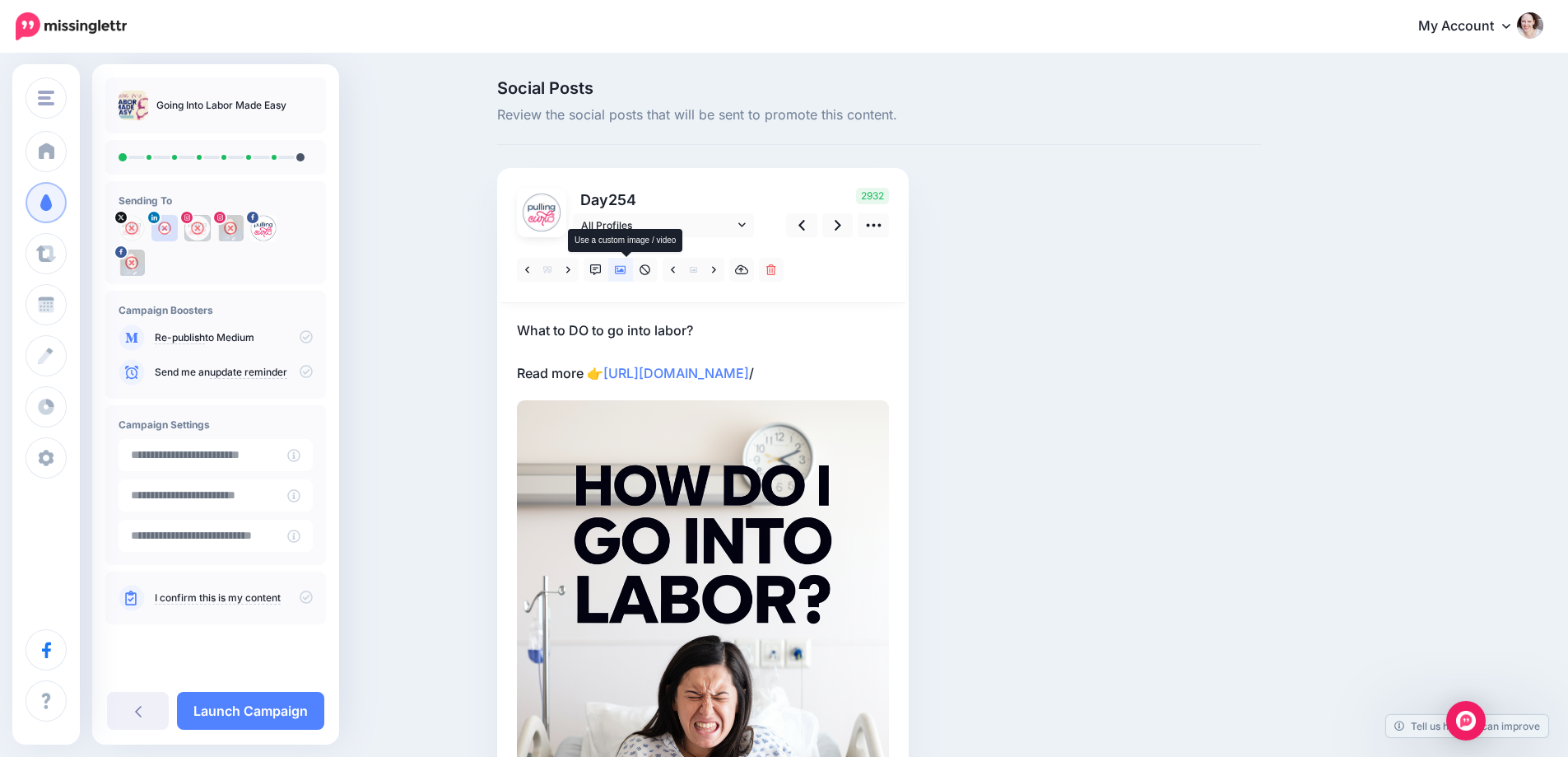
click at [625, 277] on link at bounding box center [621, 269] width 25 height 24
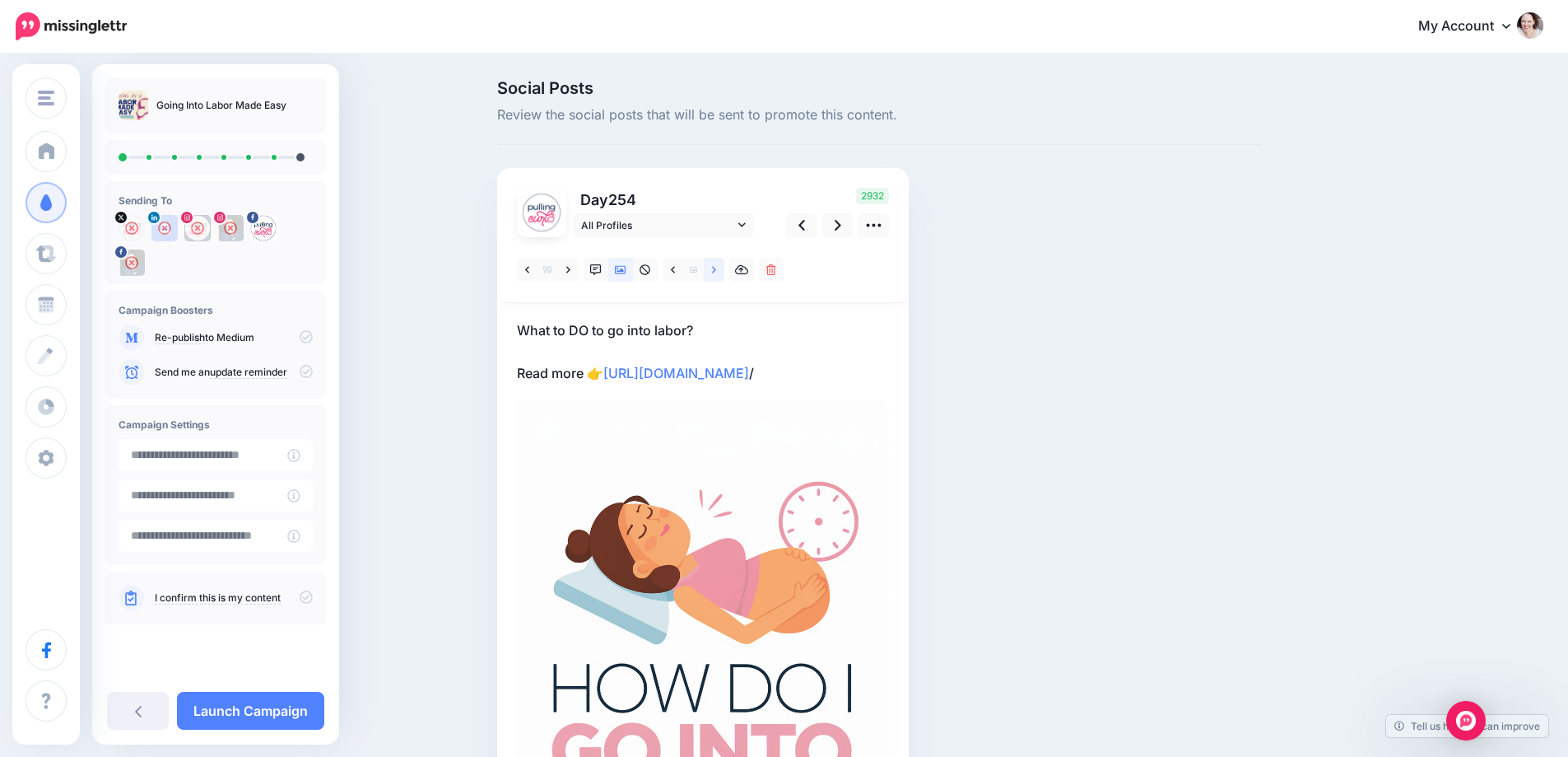
click at [716, 271] on link at bounding box center [714, 269] width 21 height 24
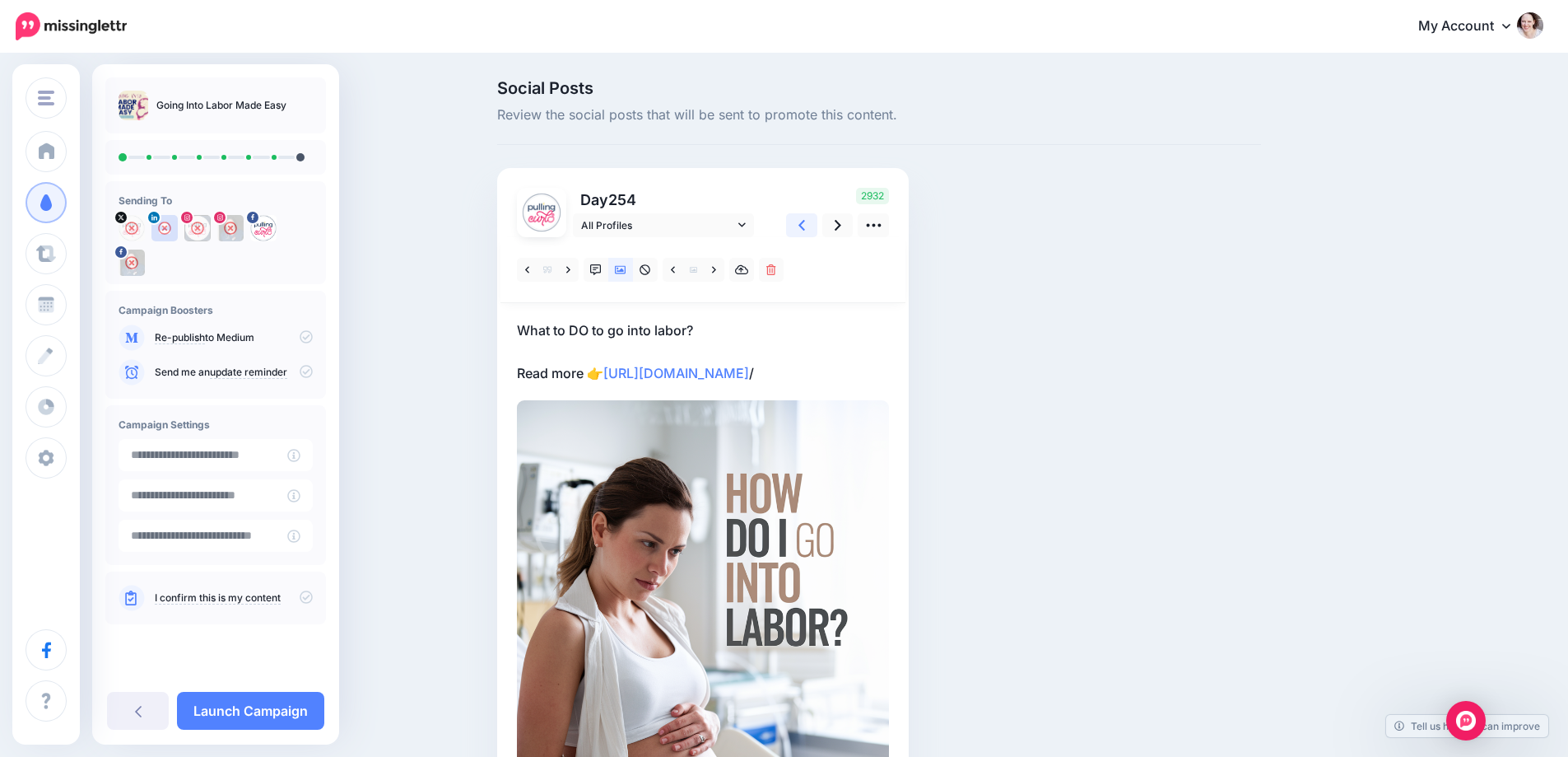
click at [799, 219] on link at bounding box center [802, 225] width 31 height 24
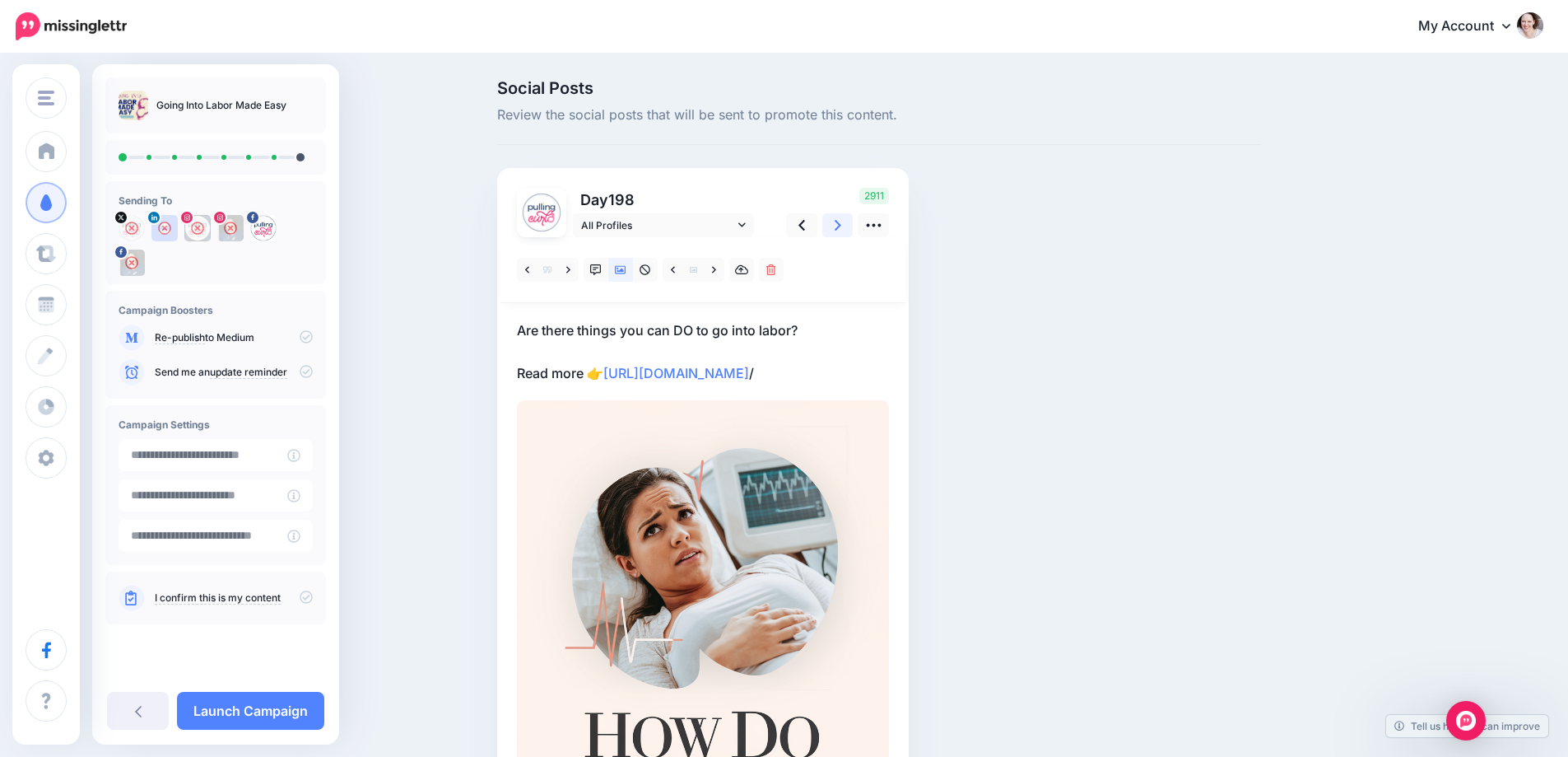
click at [841, 223] on icon at bounding box center [838, 225] width 7 height 17
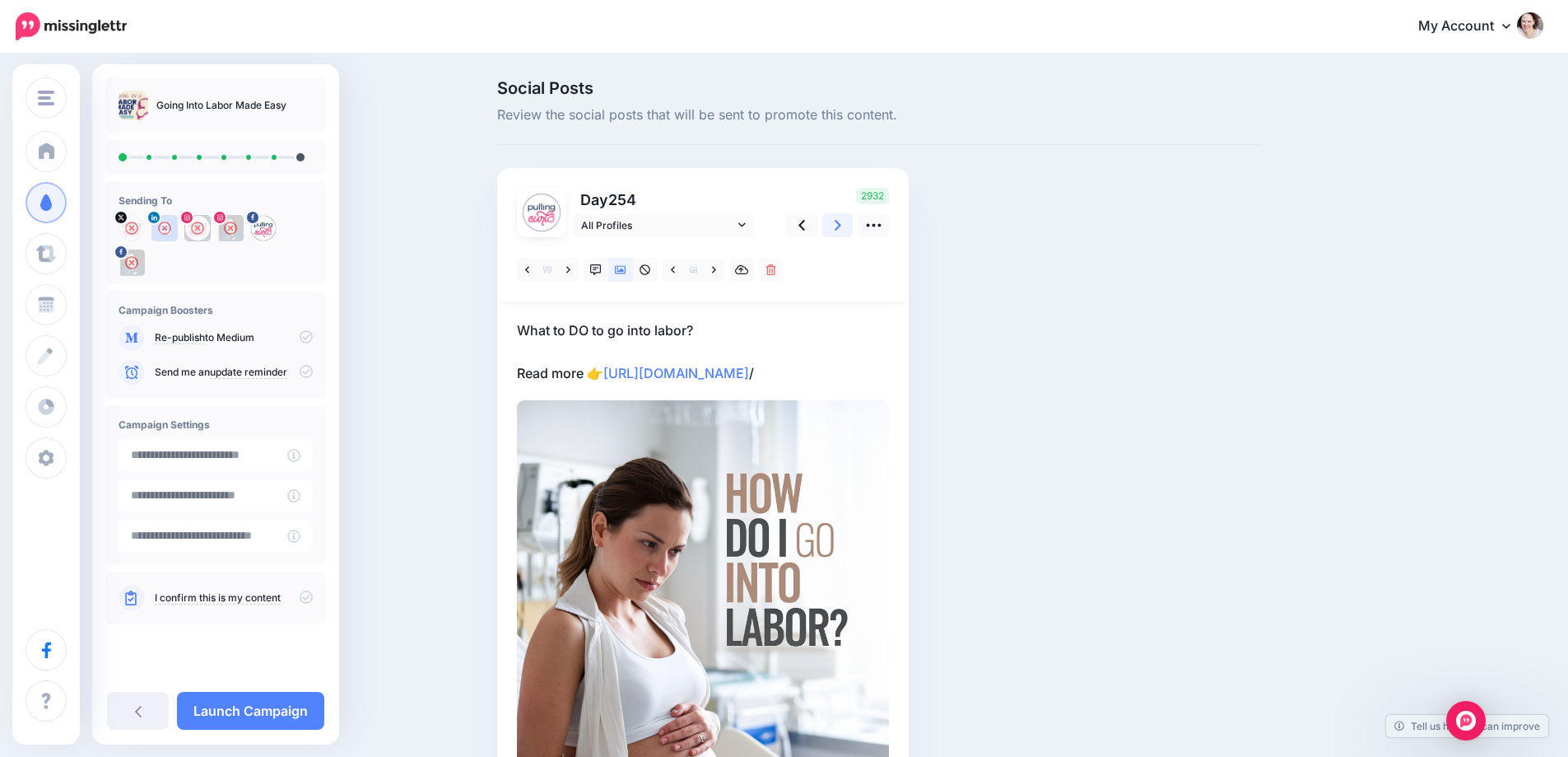
click at [841, 224] on icon at bounding box center [838, 225] width 7 height 17
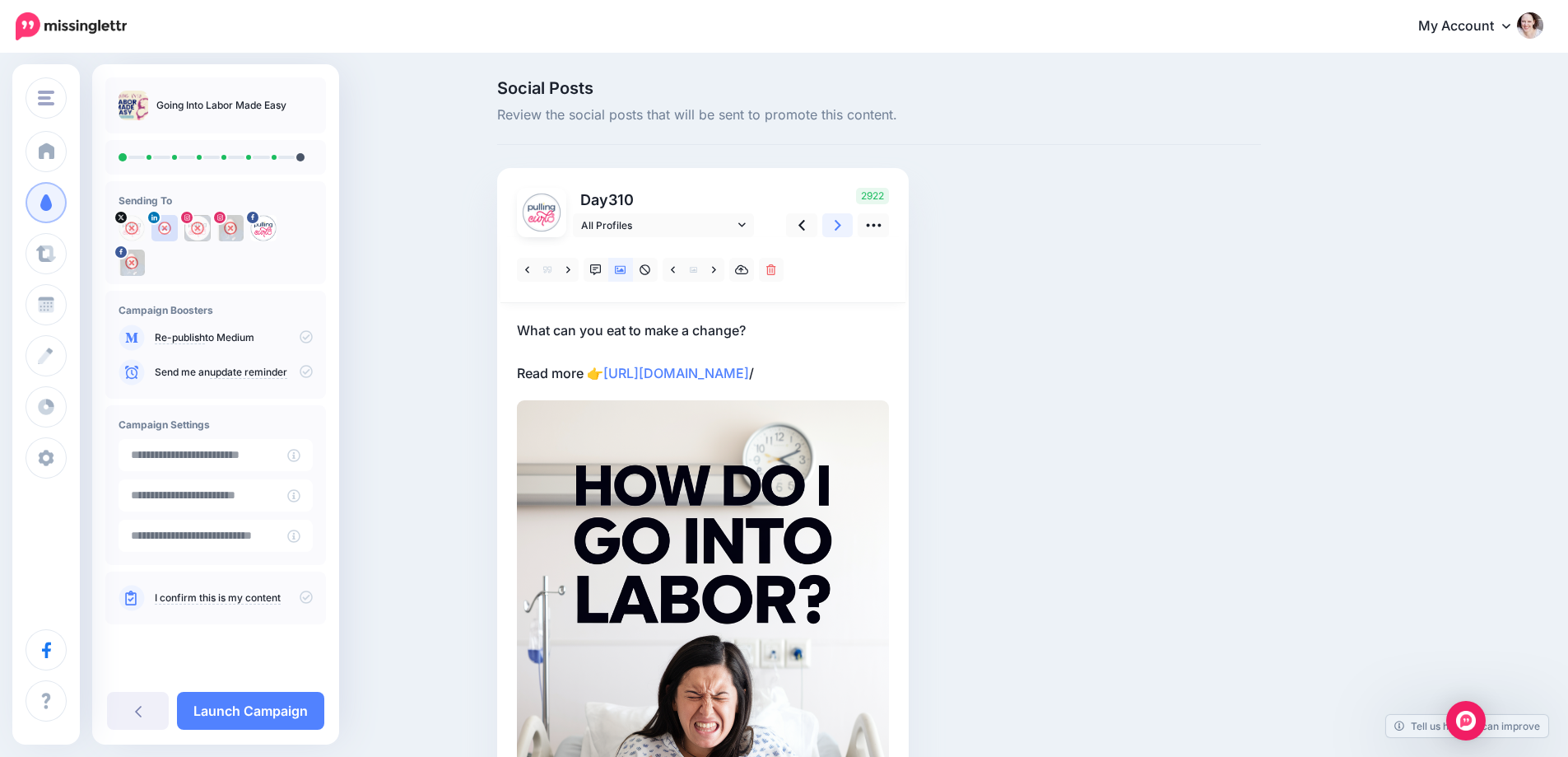
click at [841, 224] on icon at bounding box center [838, 225] width 7 height 17
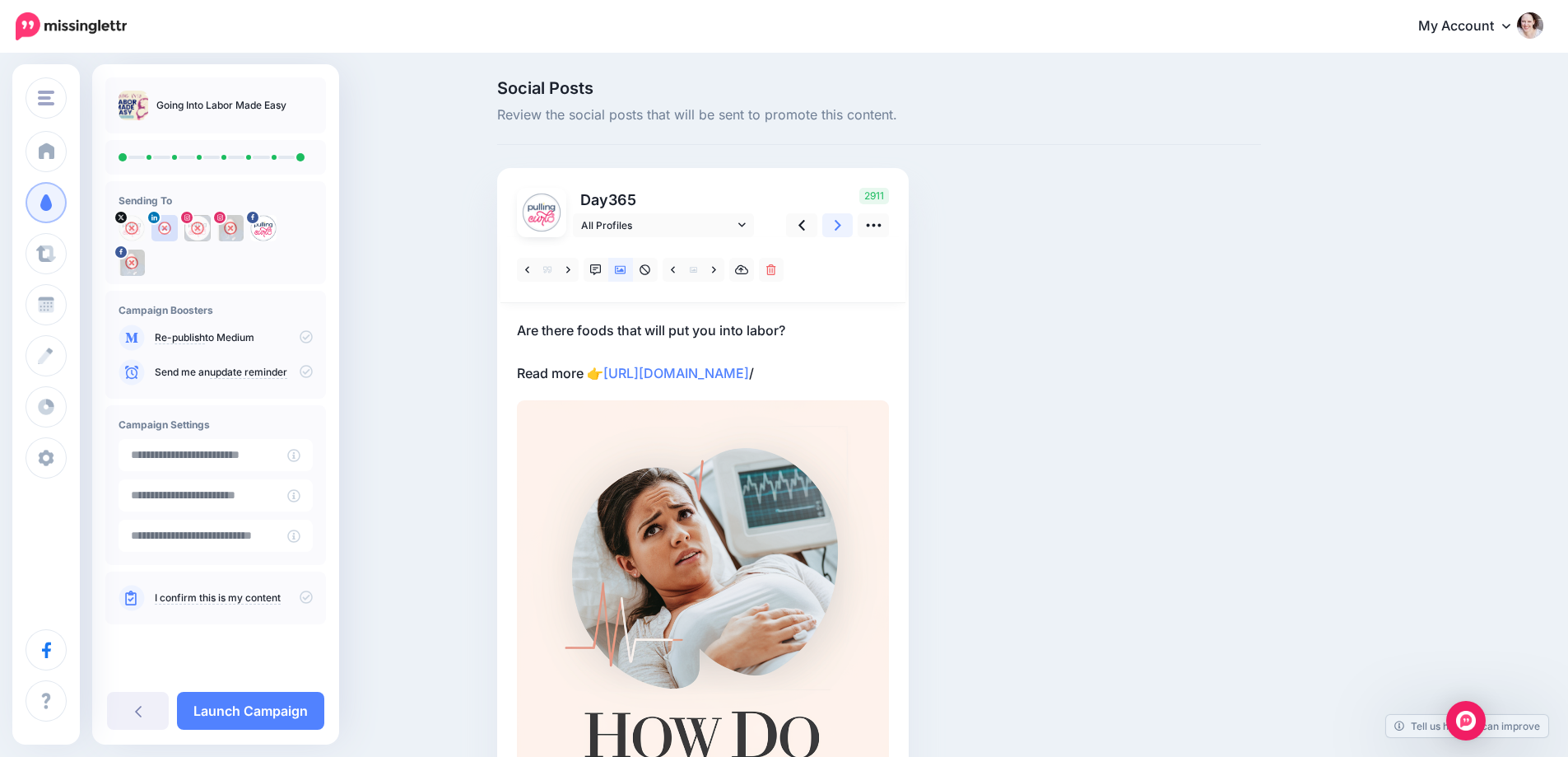
click at [841, 224] on icon at bounding box center [838, 225] width 7 height 17
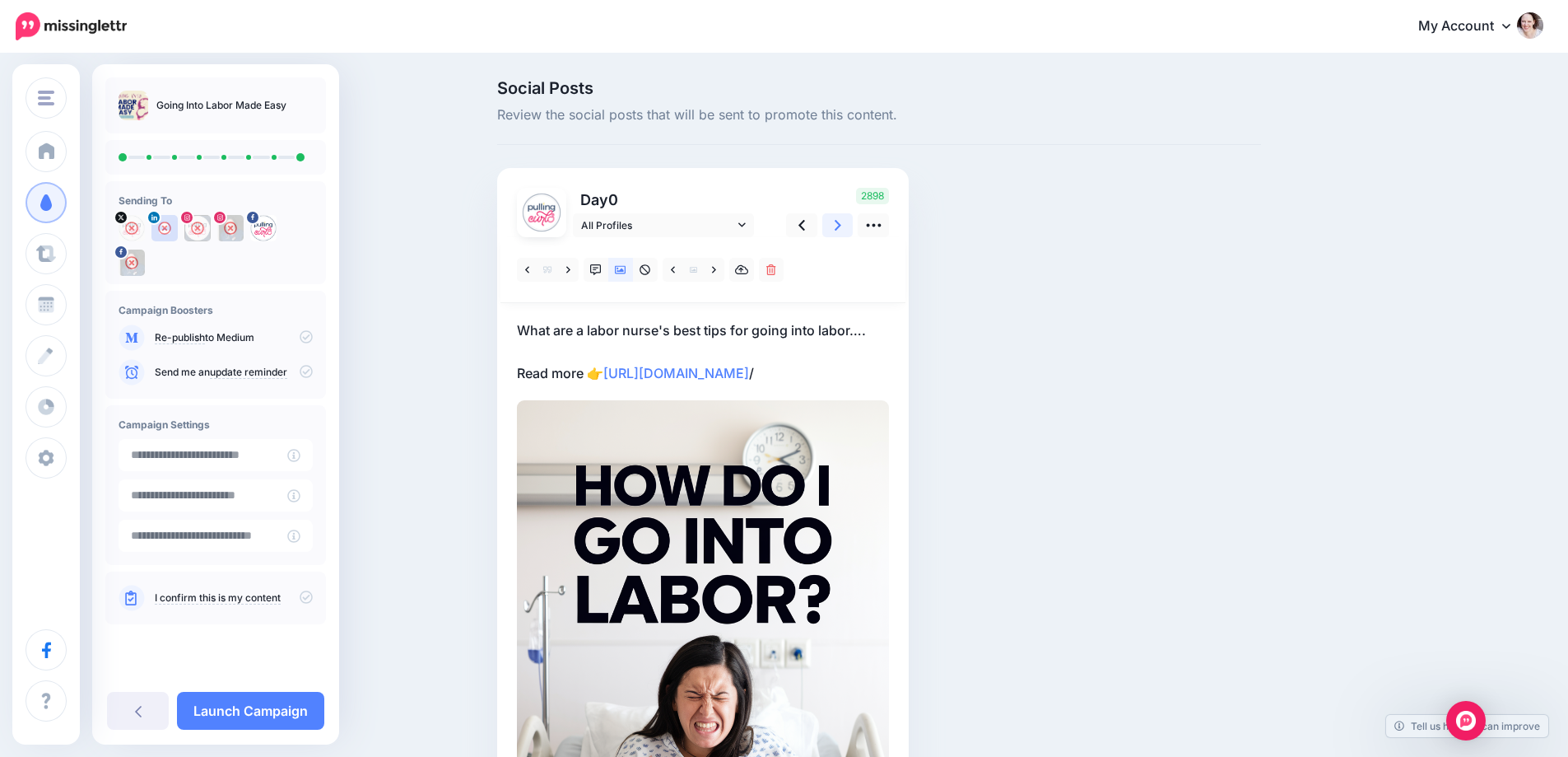
click at [834, 224] on link at bounding box center [838, 225] width 31 height 24
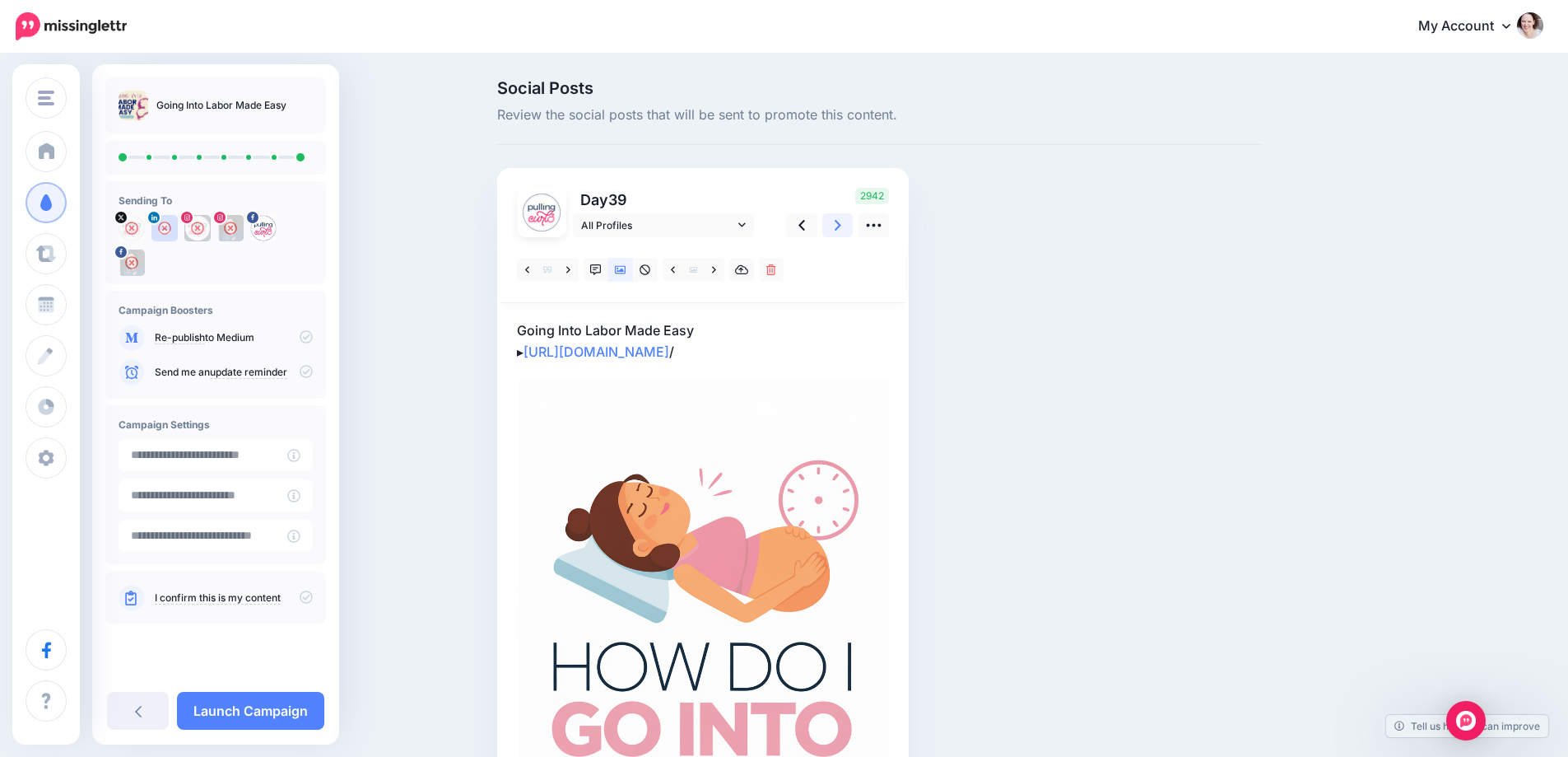
click at [834, 224] on link at bounding box center [838, 225] width 31 height 24
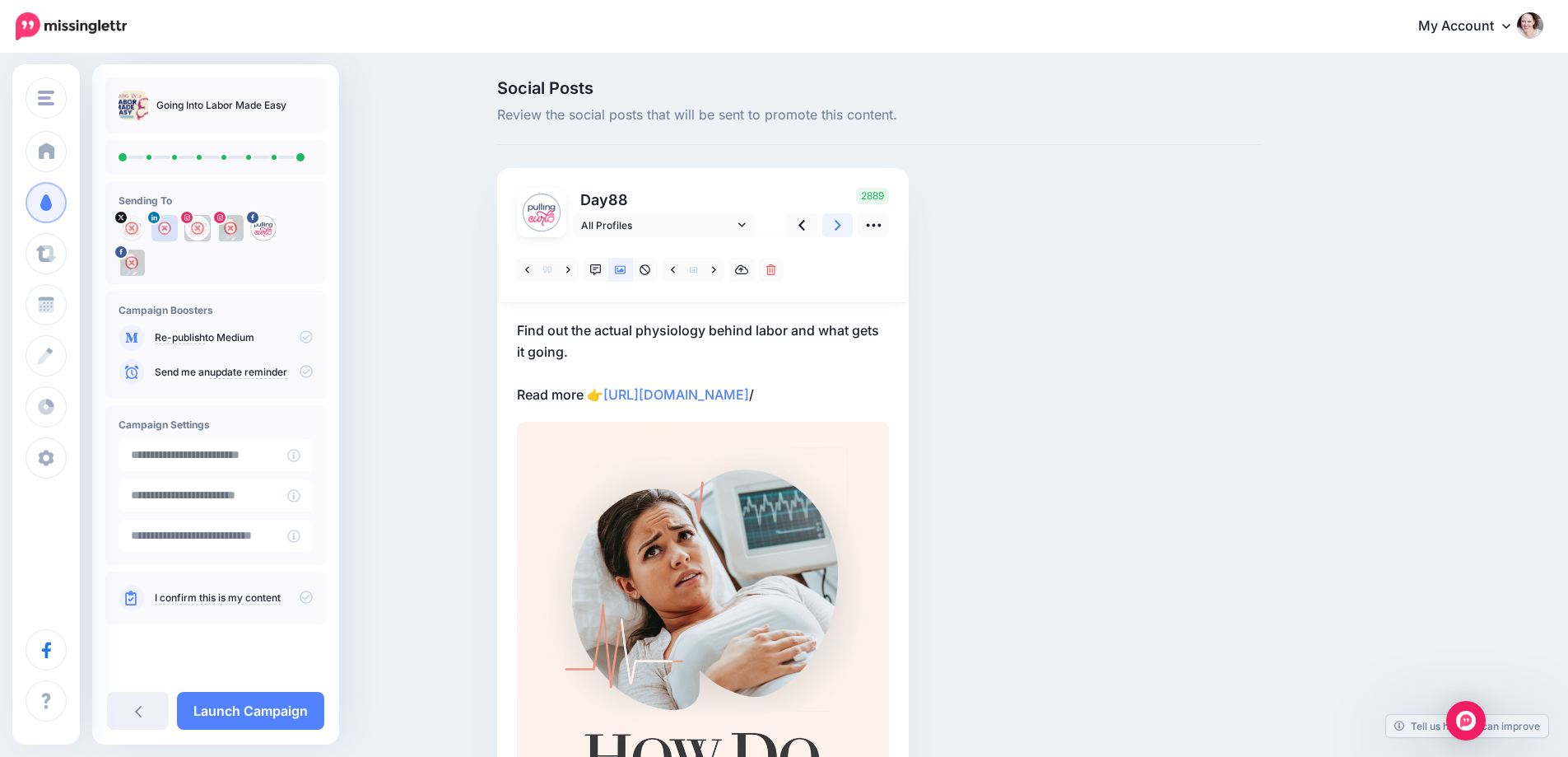
click at [834, 224] on link at bounding box center [838, 225] width 31 height 24
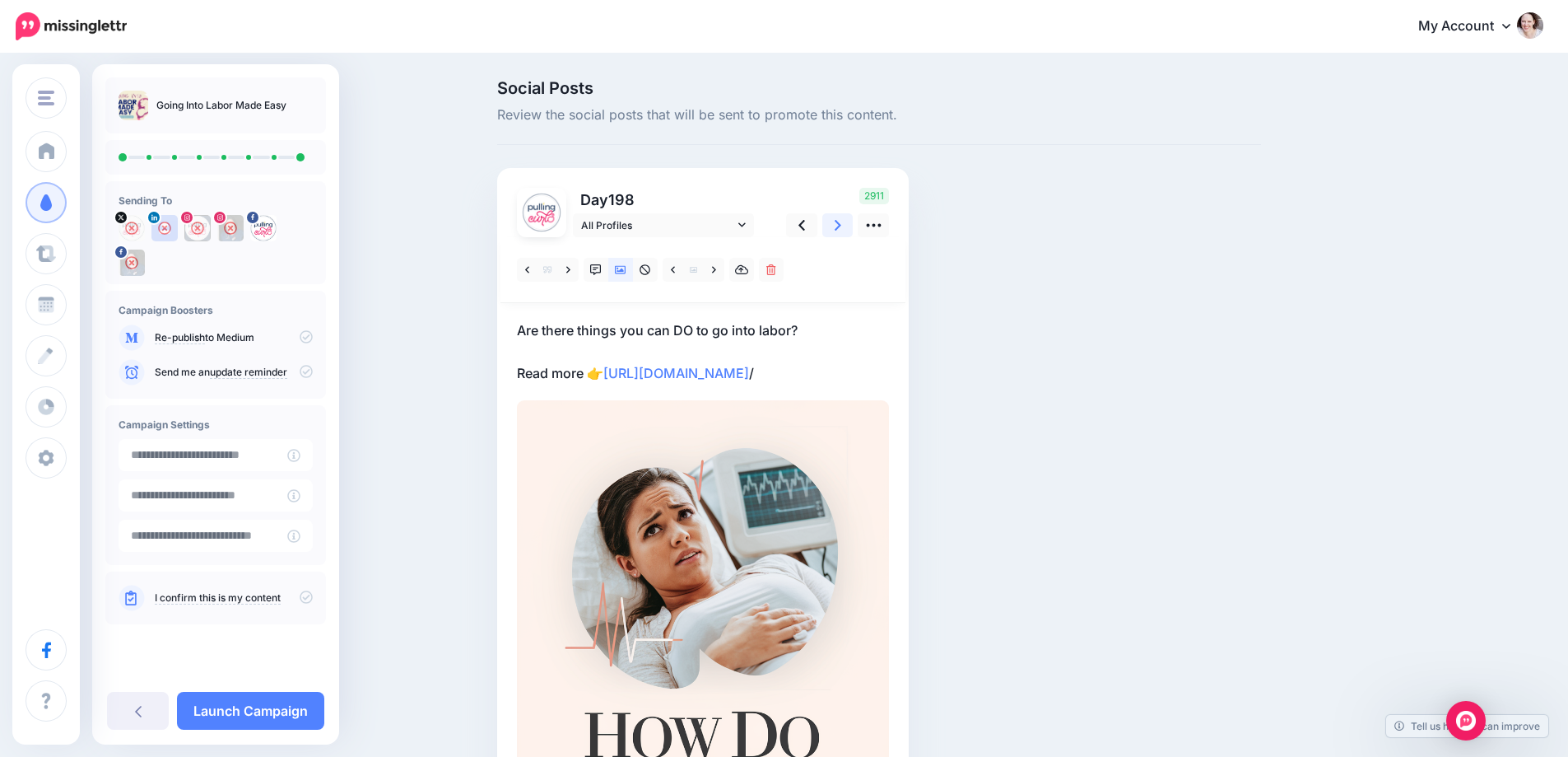
click at [834, 224] on link at bounding box center [838, 225] width 31 height 24
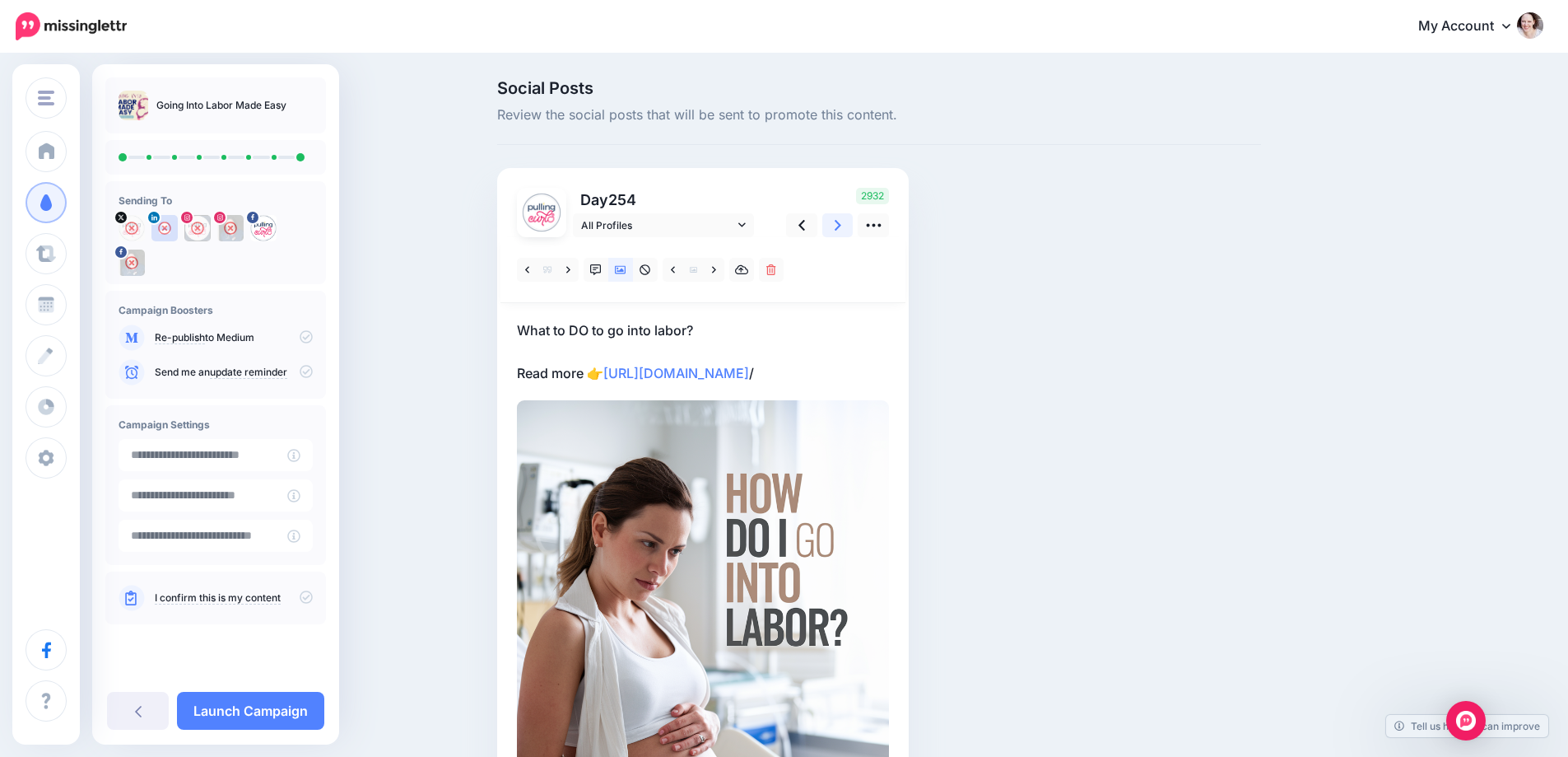
click at [834, 224] on link at bounding box center [838, 225] width 31 height 24
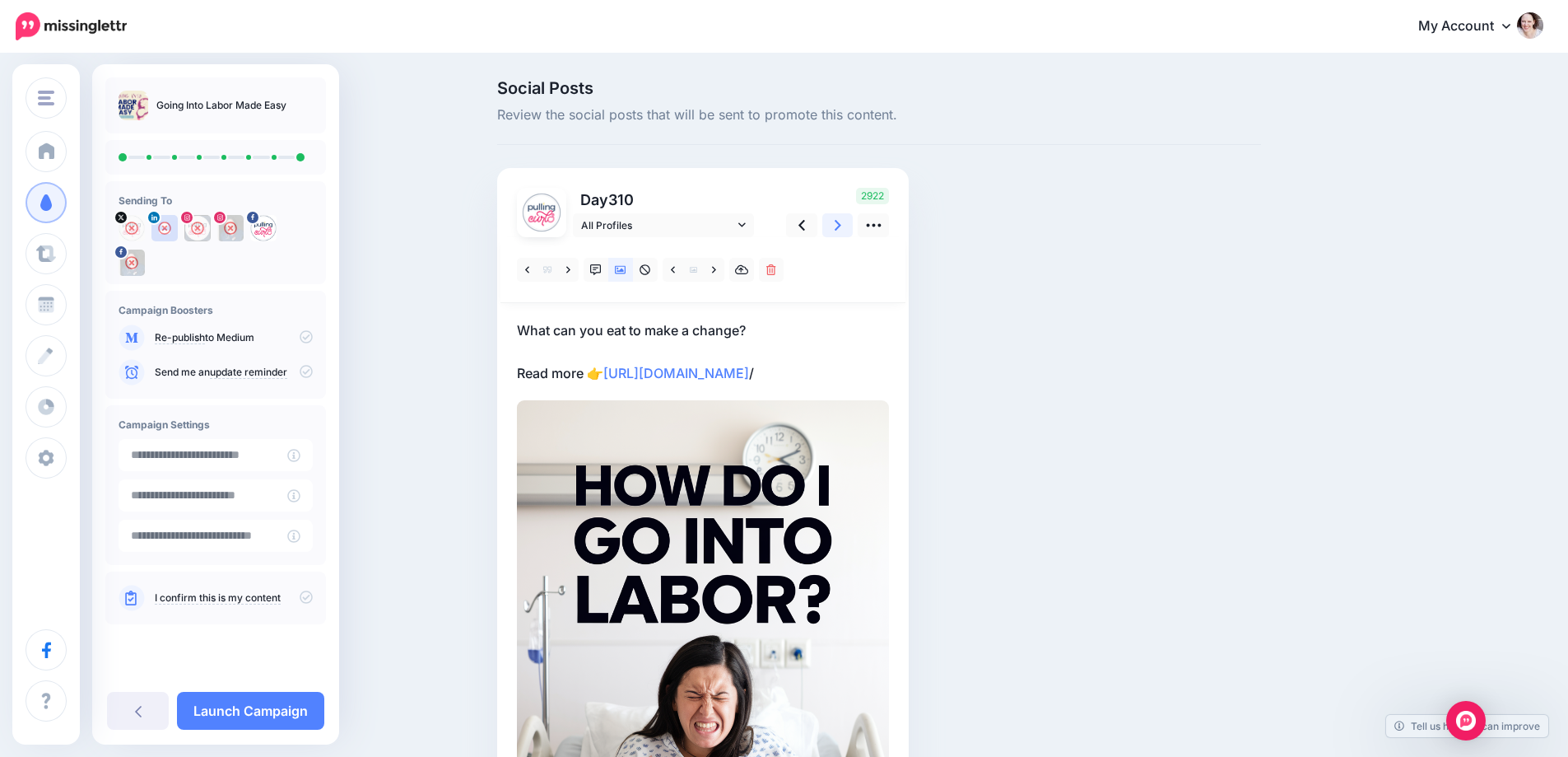
click at [834, 224] on link at bounding box center [838, 225] width 31 height 24
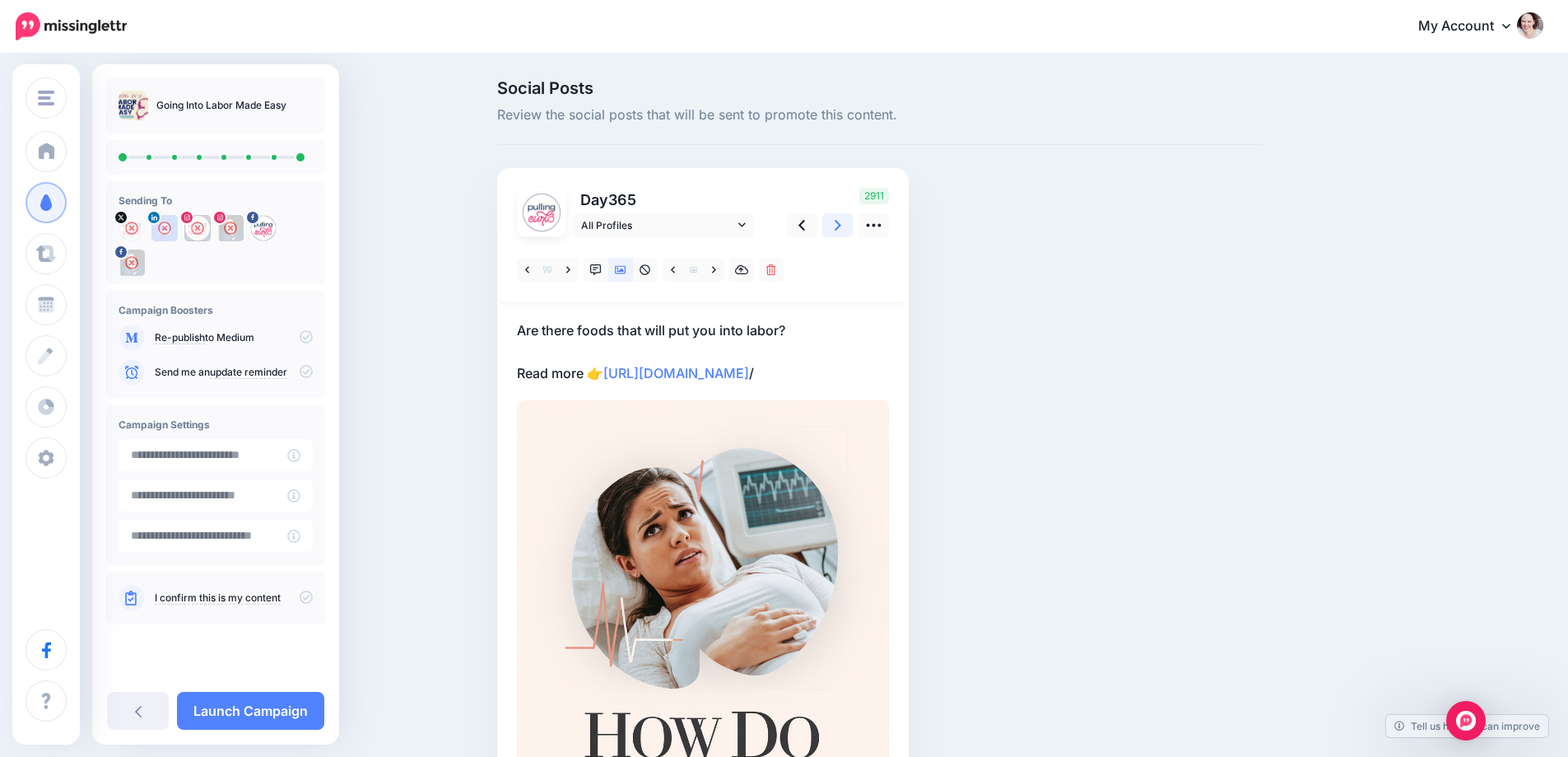
click at [834, 224] on link at bounding box center [838, 225] width 31 height 24
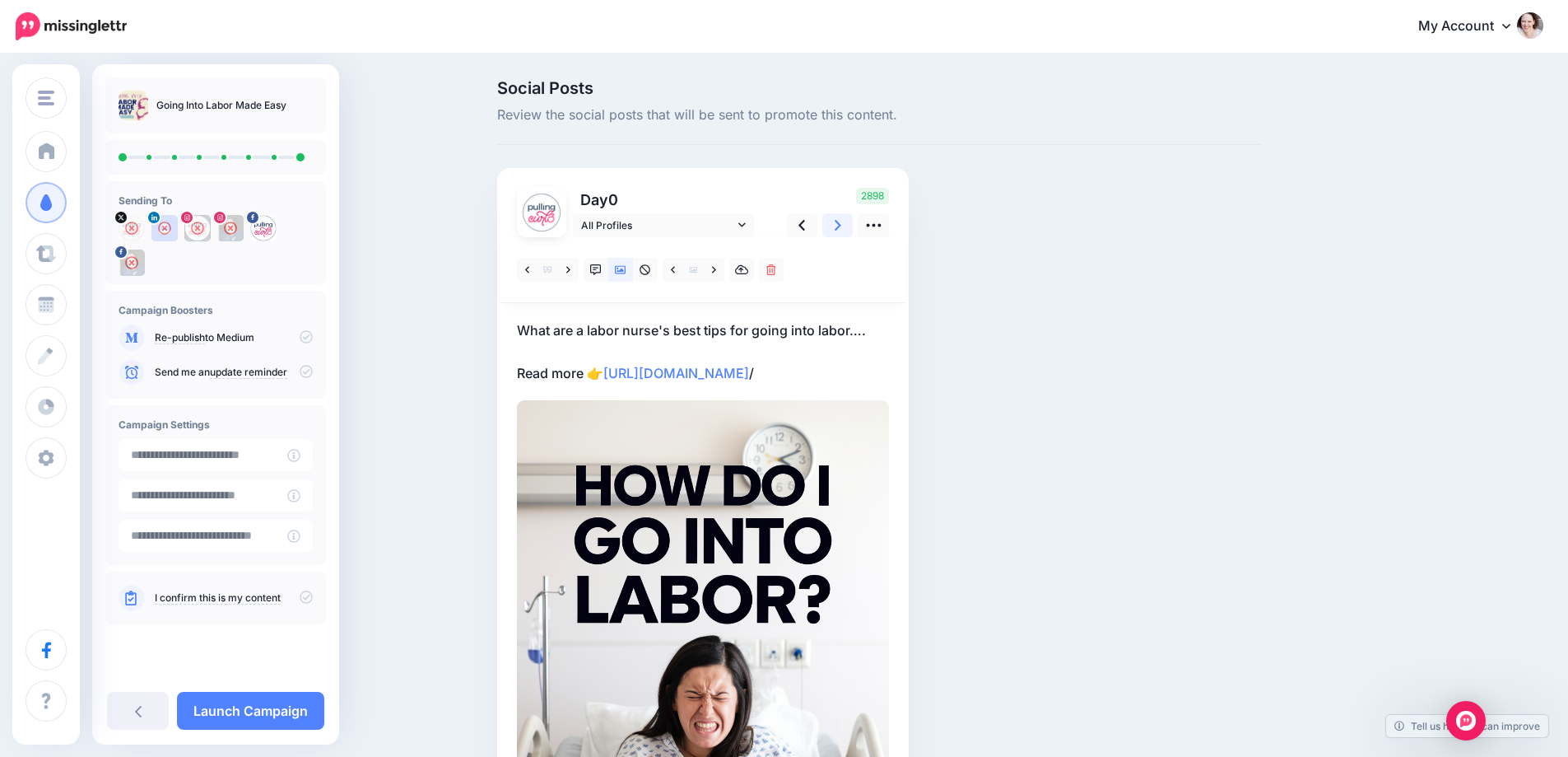
click at [842, 233] on icon at bounding box center [838, 225] width 7 height 17
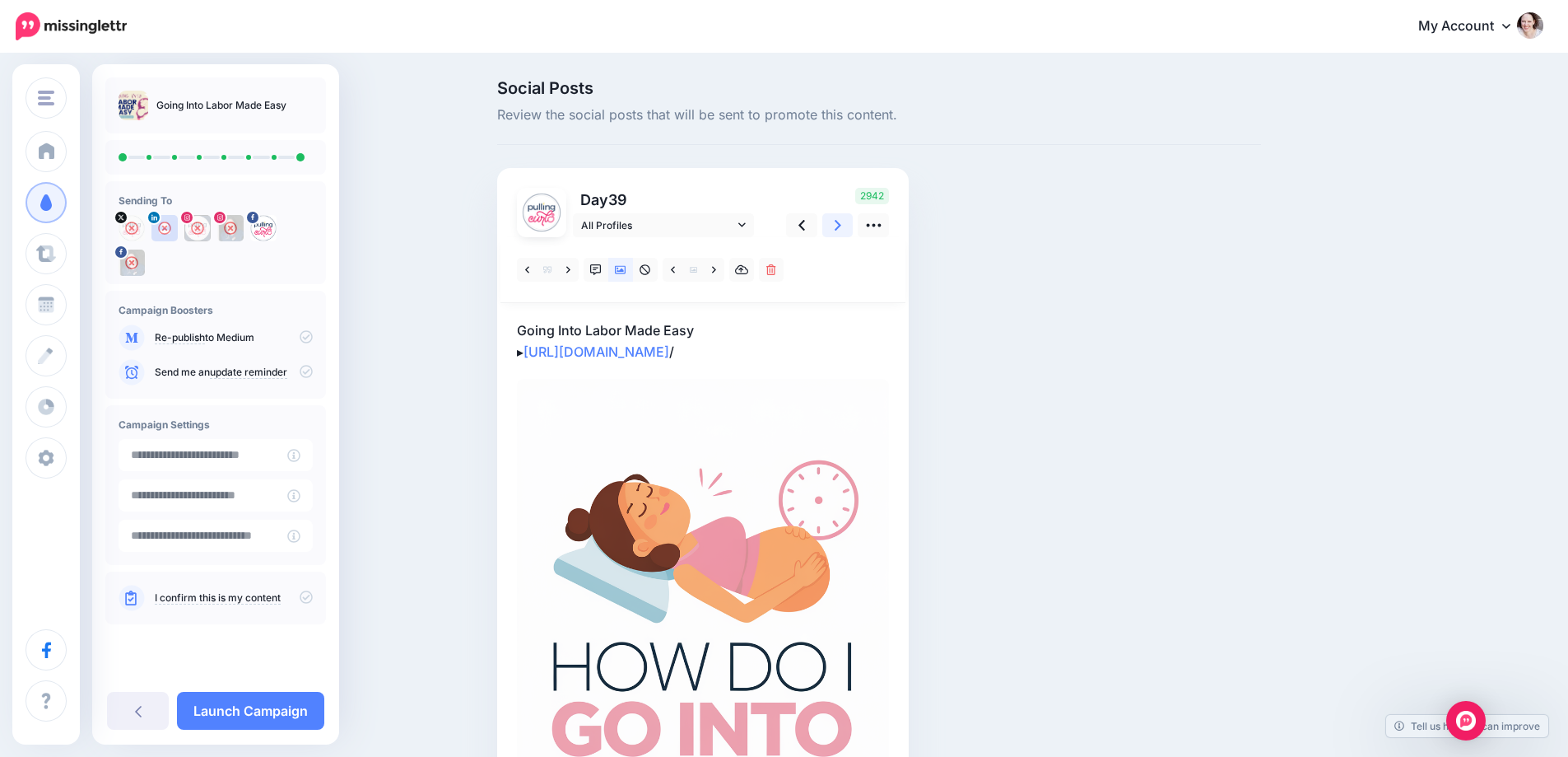
click at [842, 233] on icon at bounding box center [838, 225] width 7 height 17
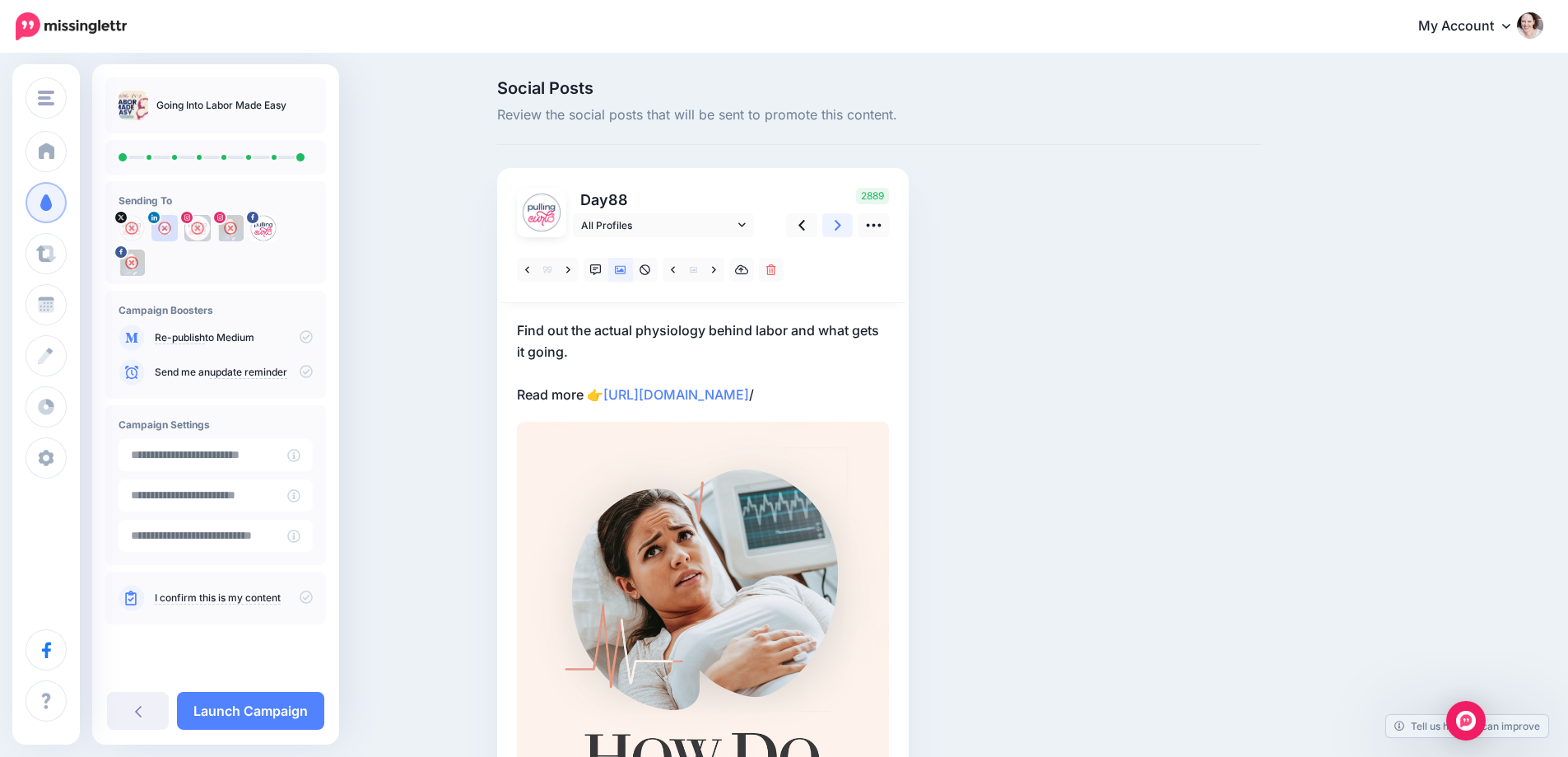
click at [842, 233] on icon at bounding box center [838, 225] width 7 height 17
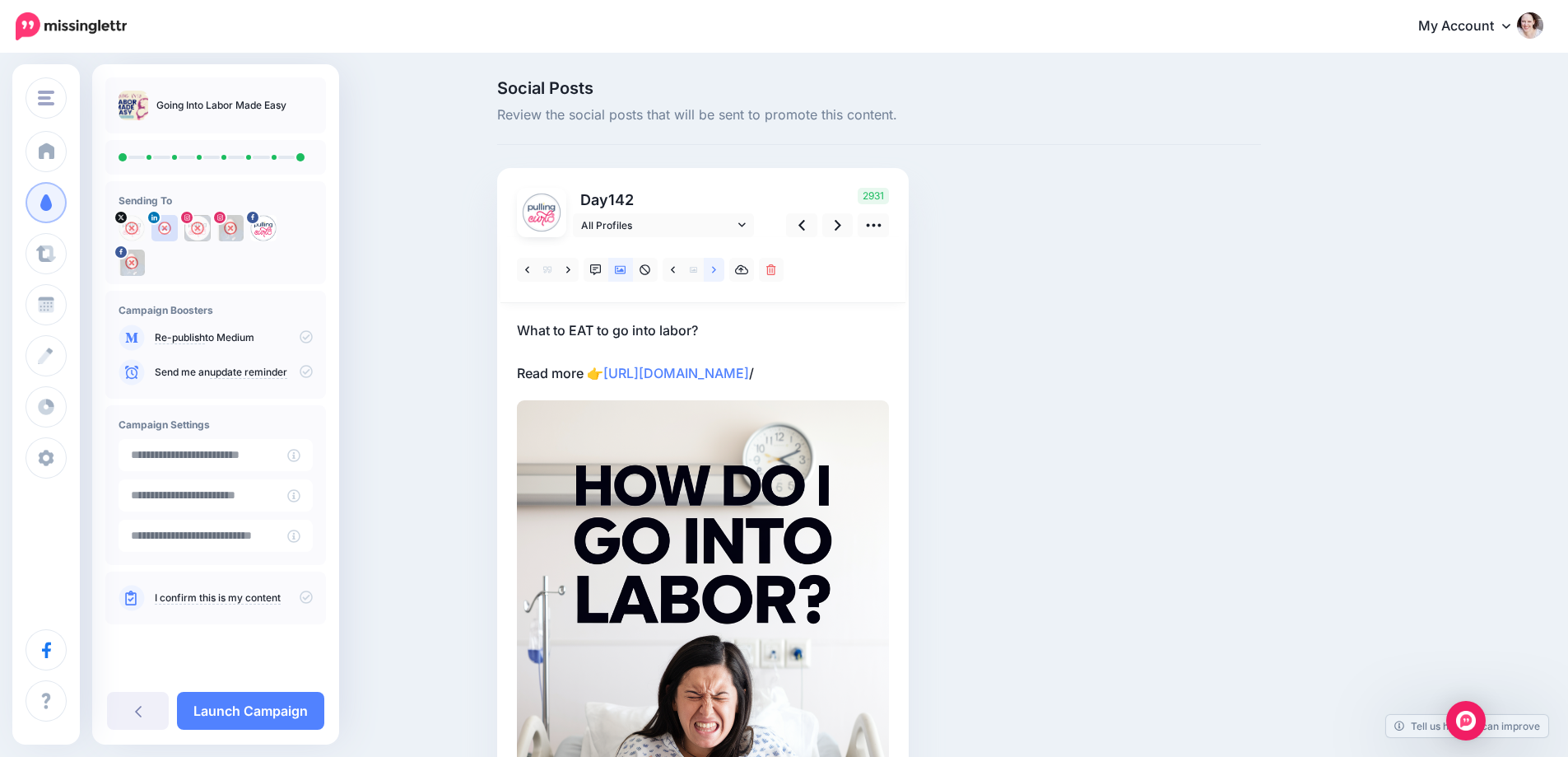
click at [721, 260] on link at bounding box center [714, 269] width 21 height 24
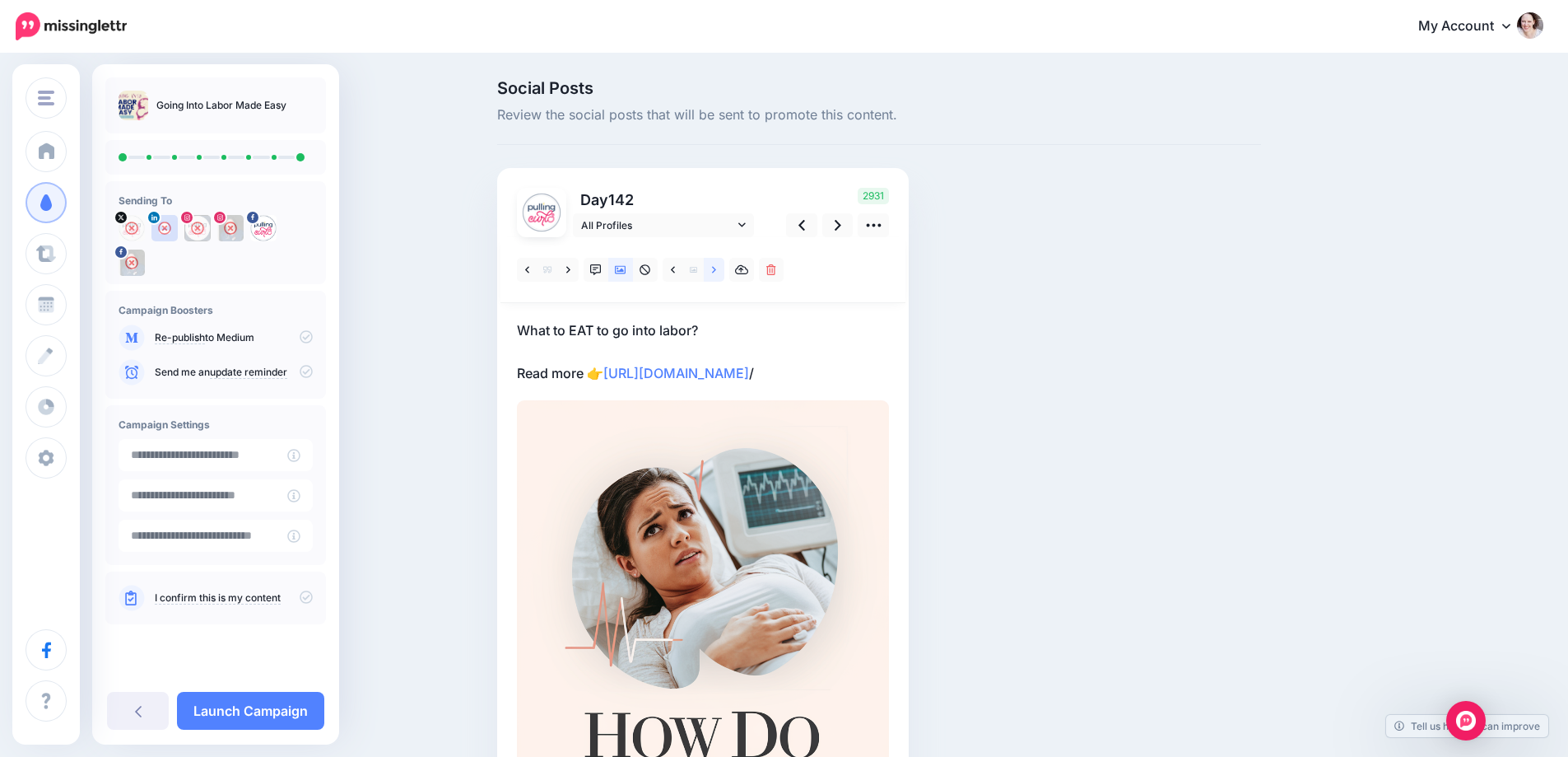
click at [721, 261] on link at bounding box center [714, 269] width 21 height 24
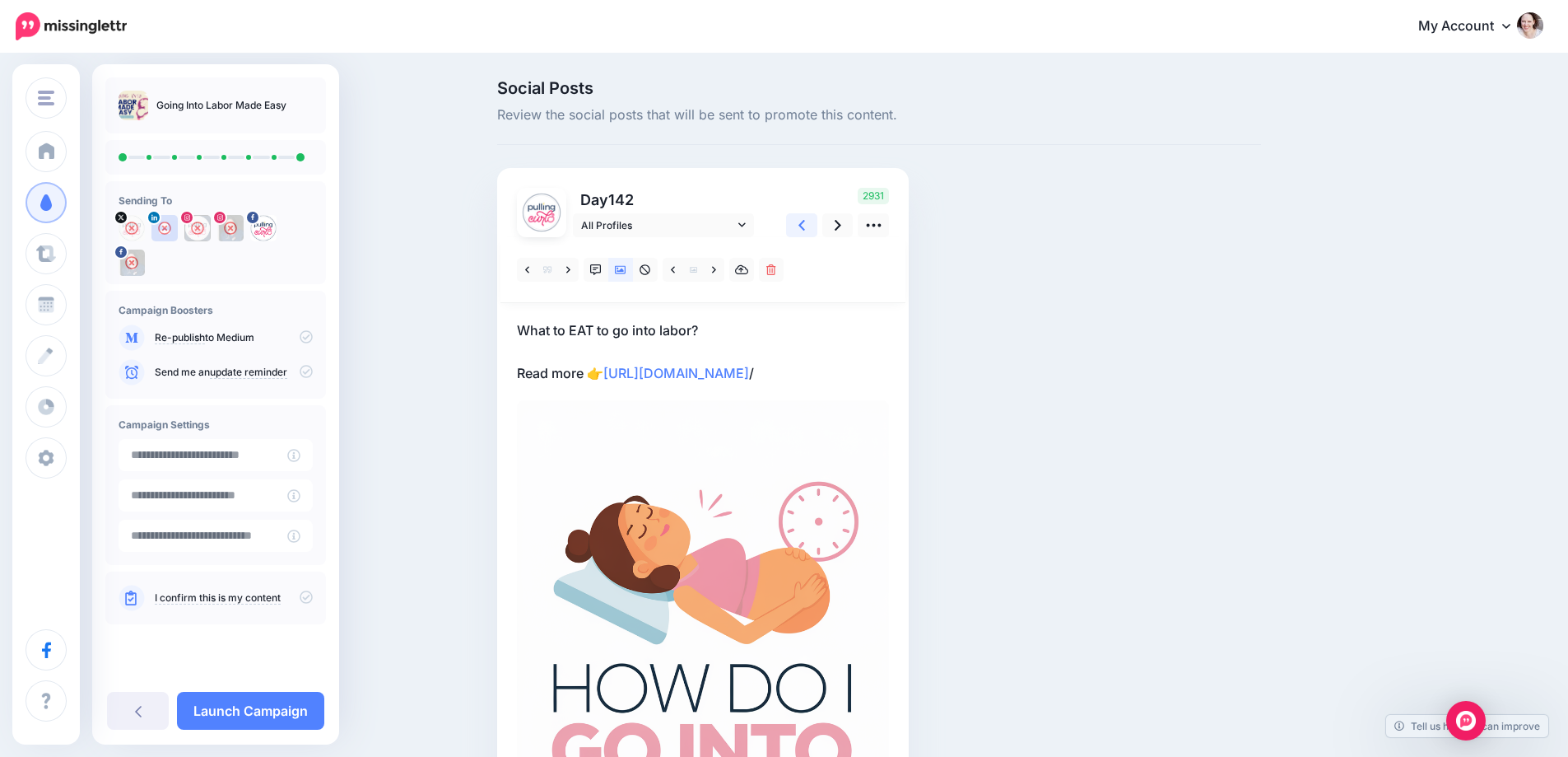
click at [815, 232] on link at bounding box center [802, 225] width 31 height 24
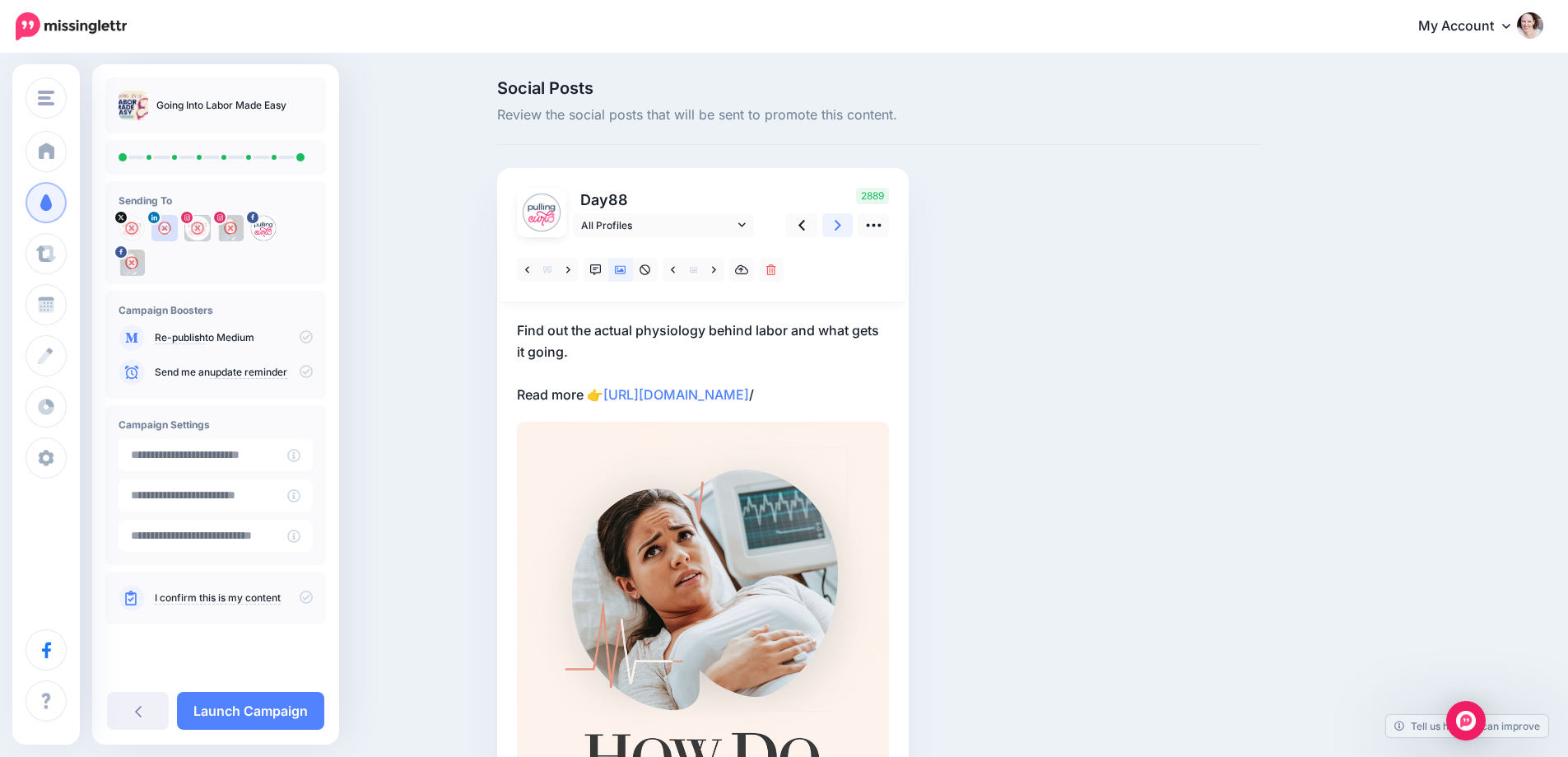
click at [833, 229] on link at bounding box center [838, 225] width 31 height 24
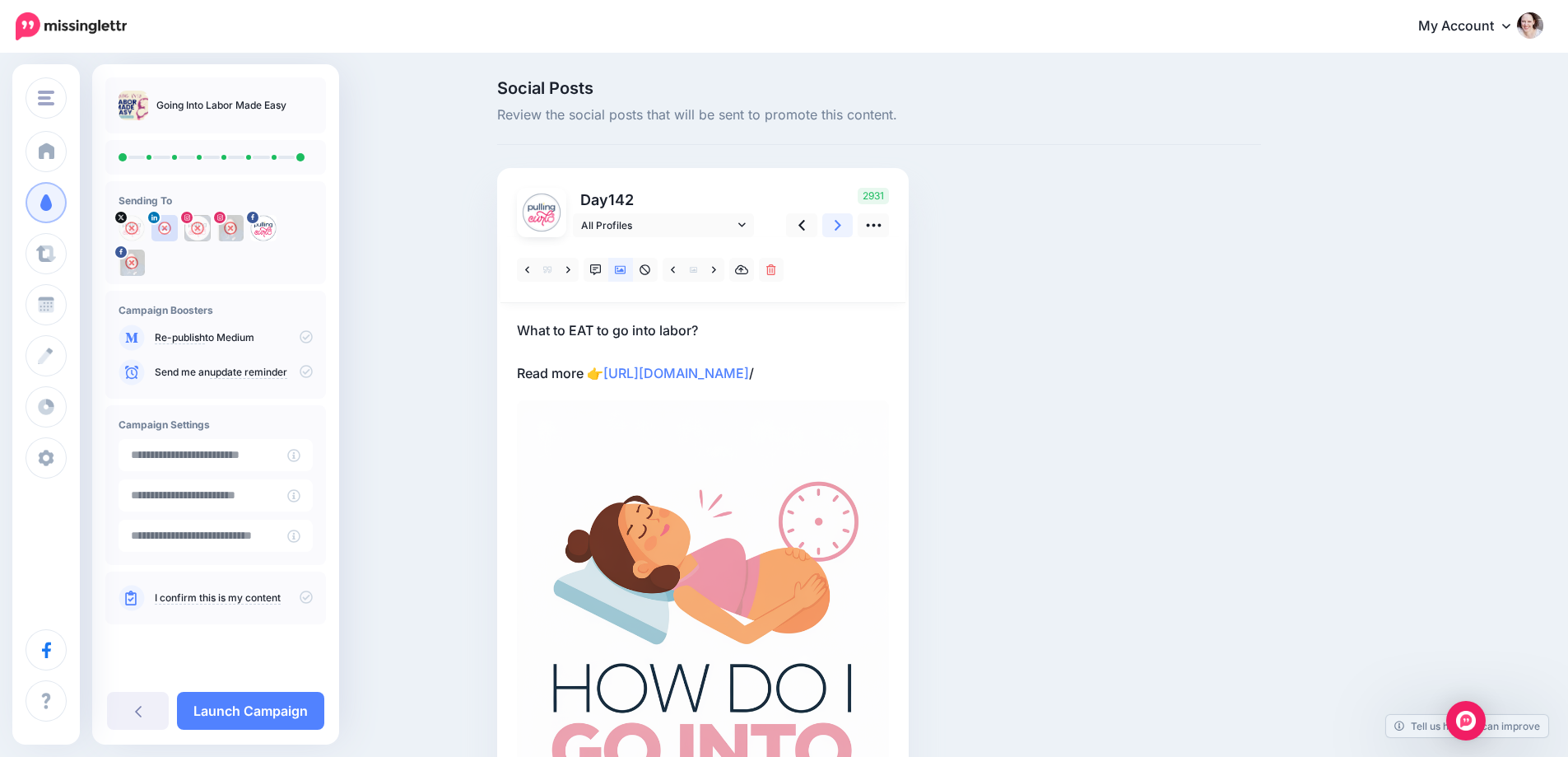
click at [833, 229] on link at bounding box center [838, 225] width 31 height 24
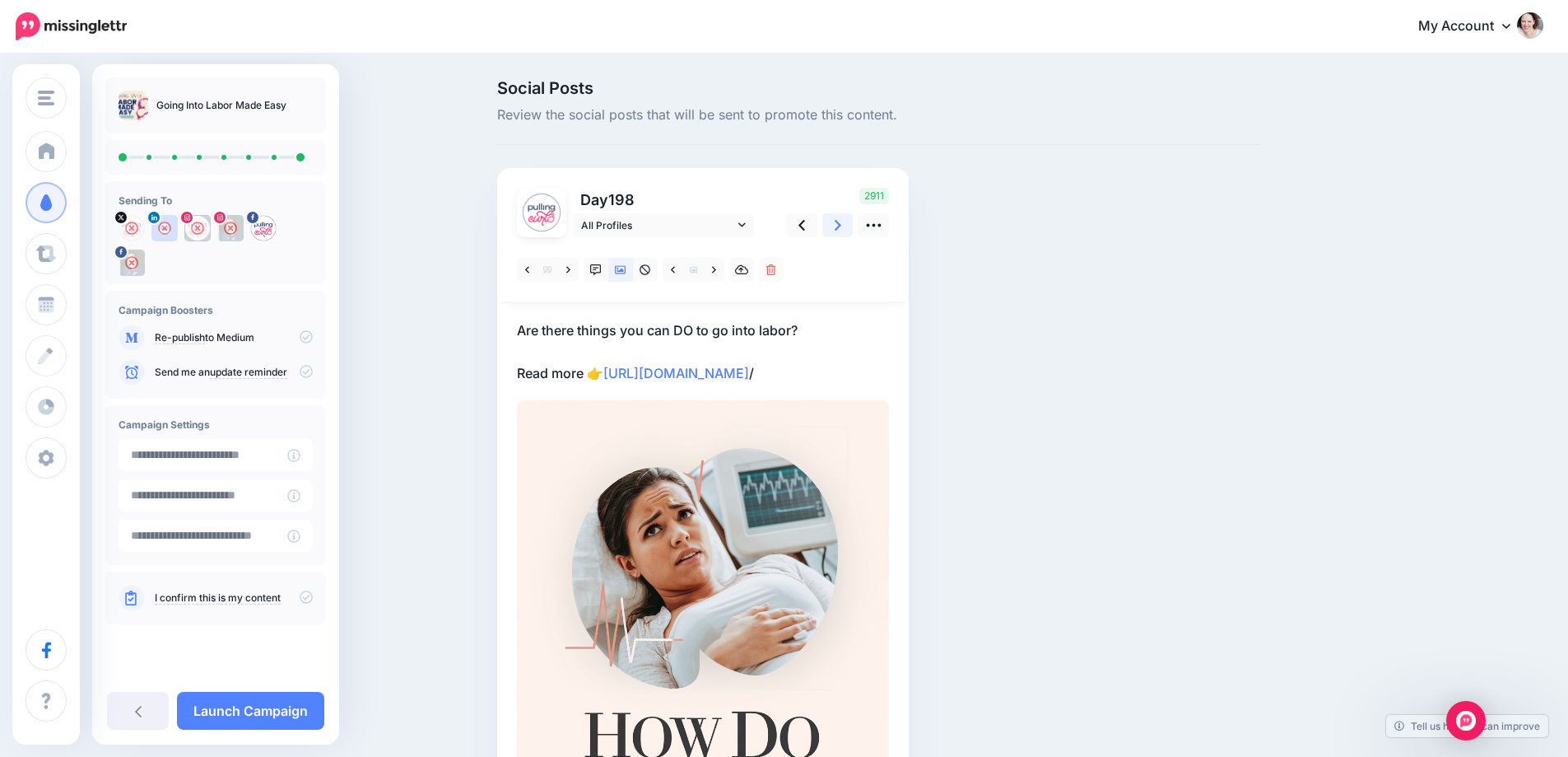
click at [833, 229] on link at bounding box center [838, 225] width 31 height 24
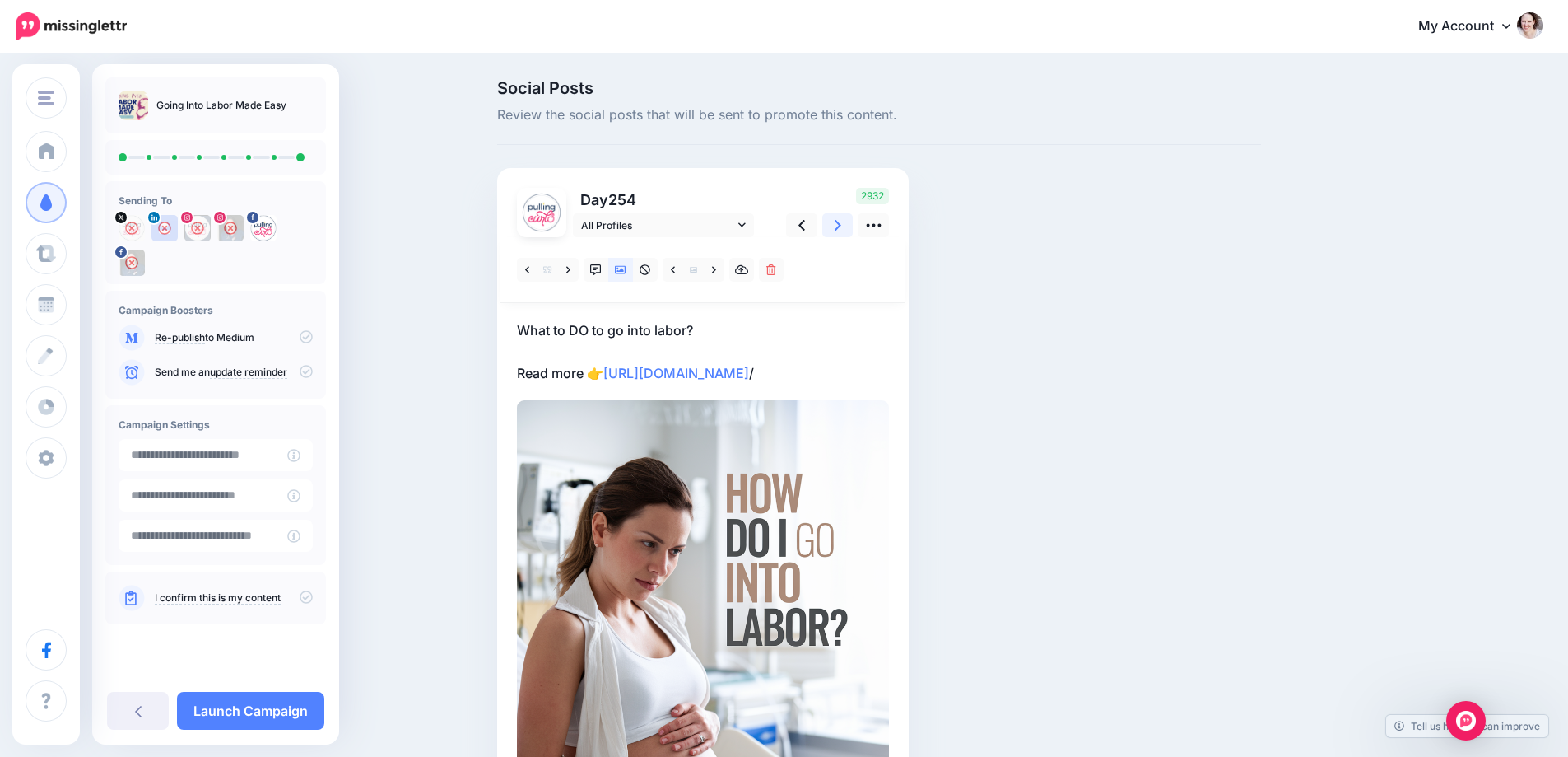
click at [833, 229] on link at bounding box center [838, 225] width 31 height 24
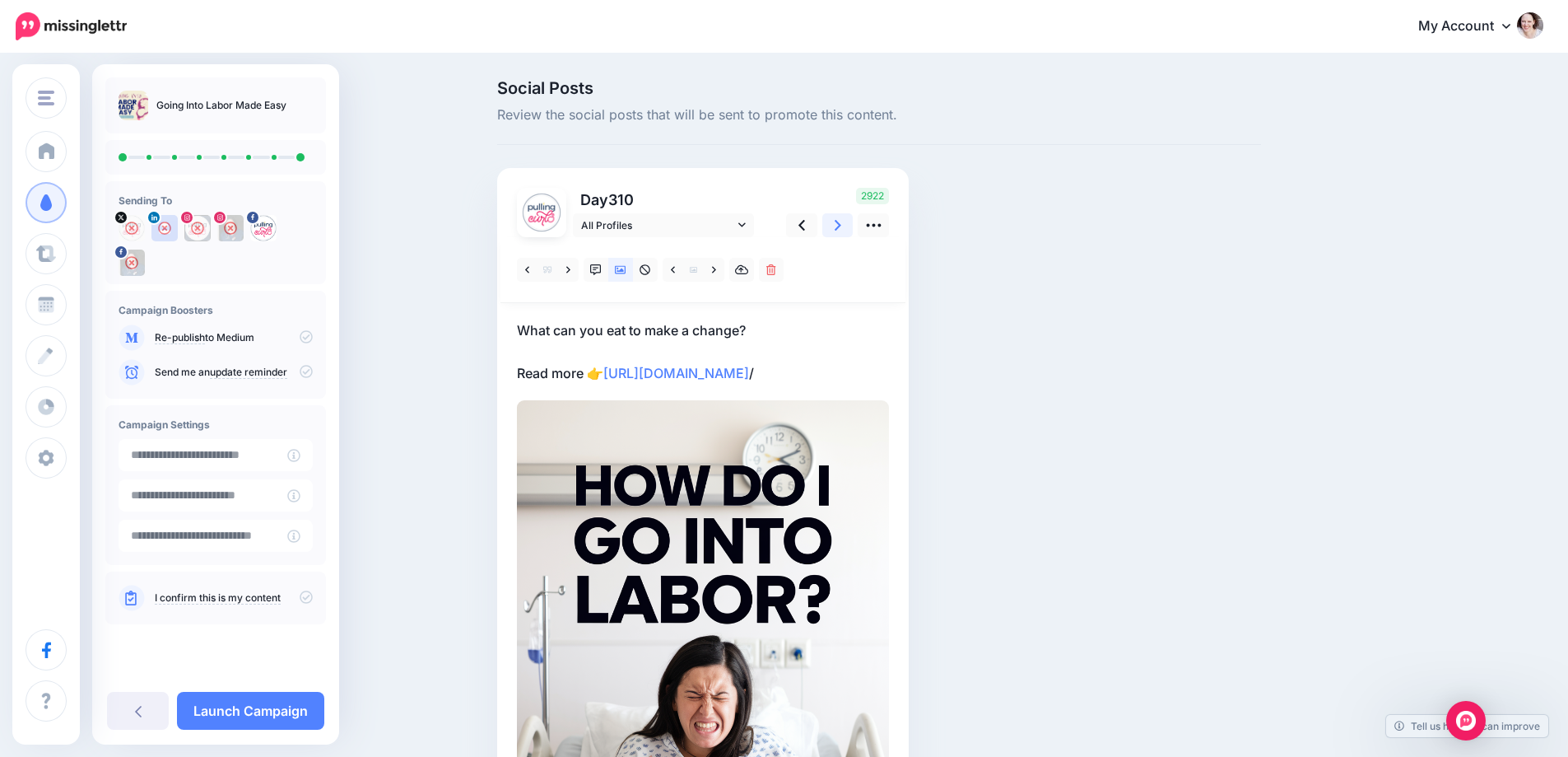
click at [833, 229] on link at bounding box center [838, 225] width 31 height 24
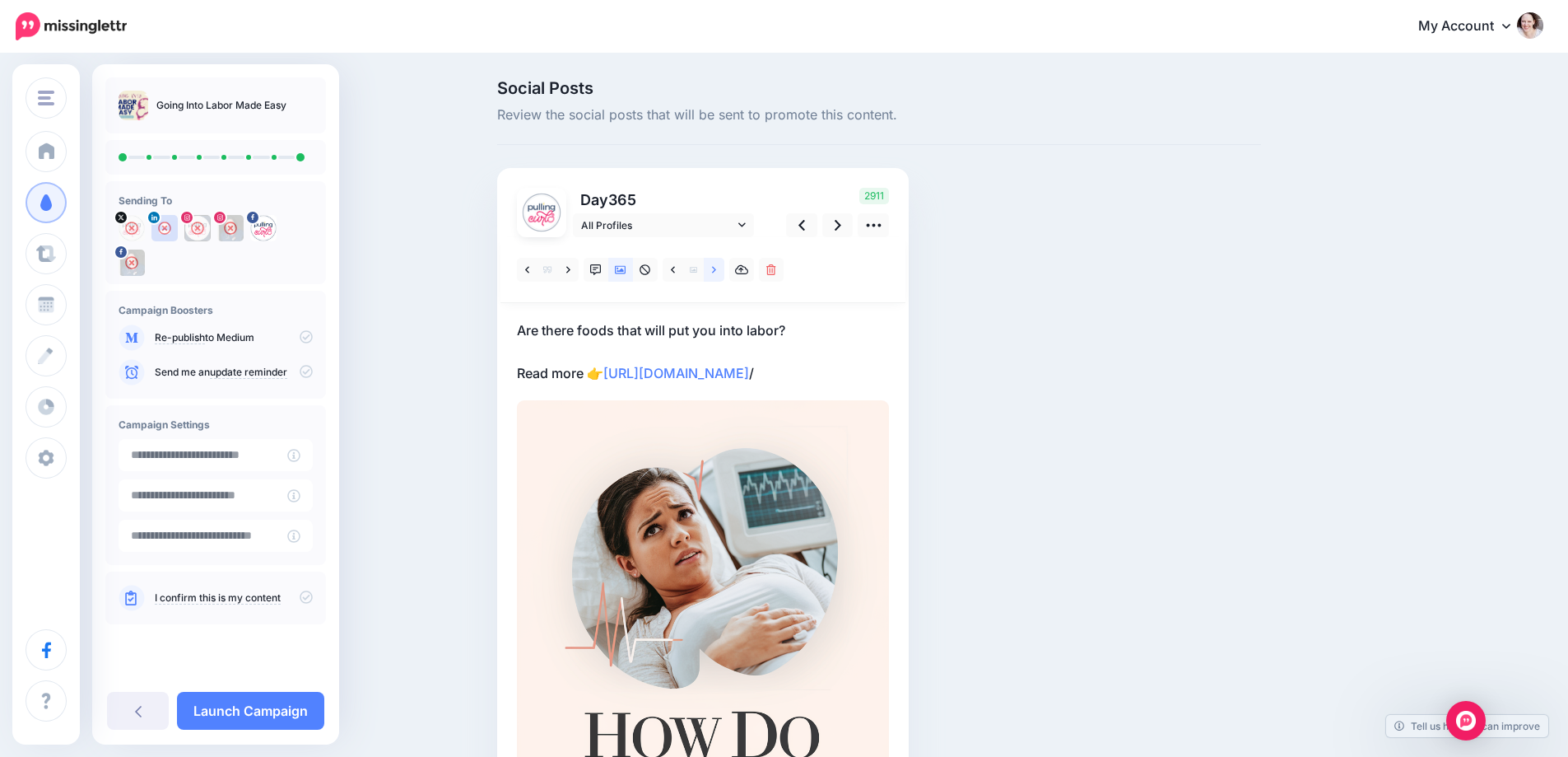
click at [716, 270] on icon at bounding box center [714, 270] width 4 height 12
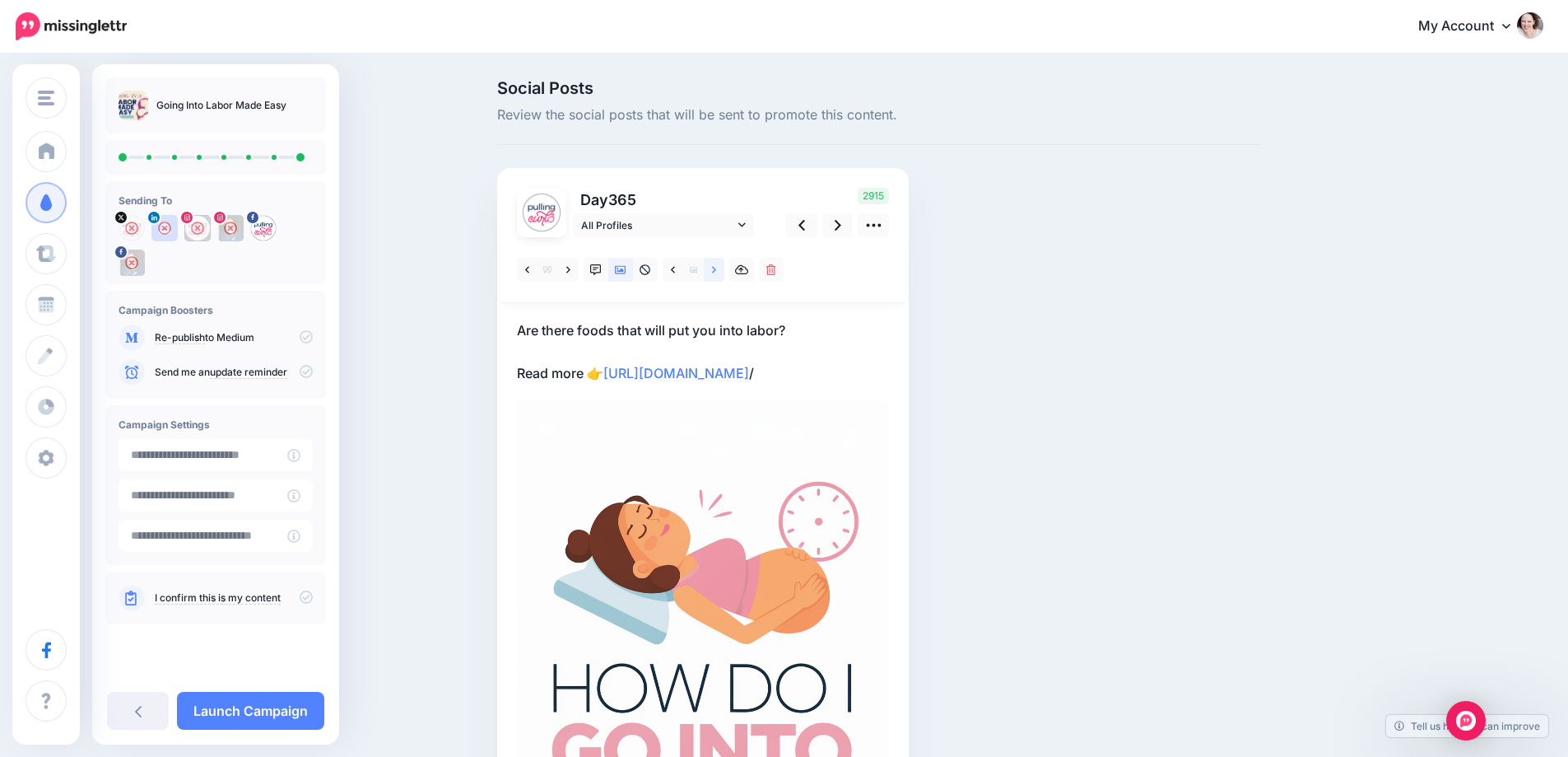
click at [716, 270] on icon at bounding box center [714, 270] width 4 height 12
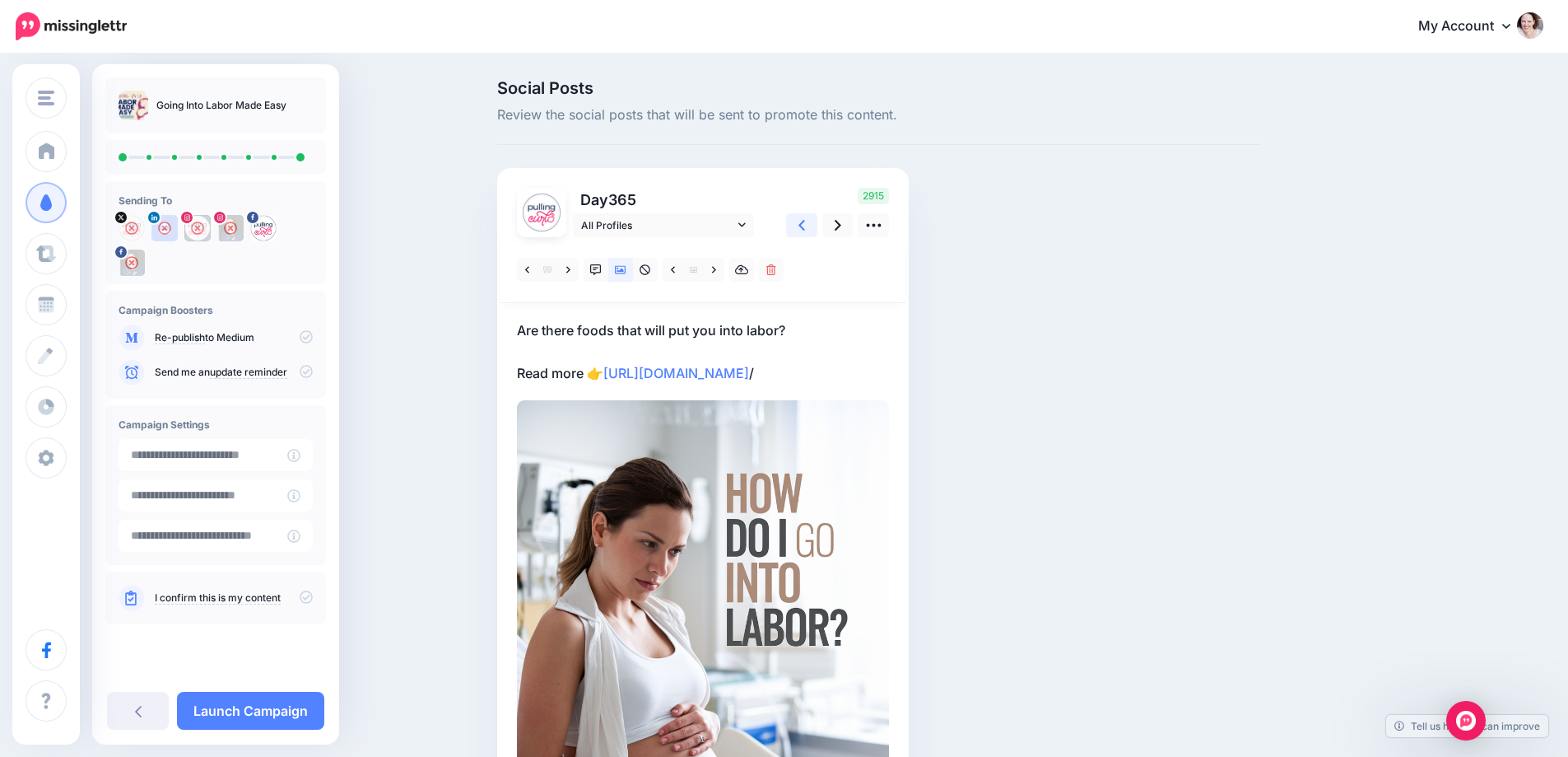
click at [814, 221] on link at bounding box center [802, 225] width 31 height 24
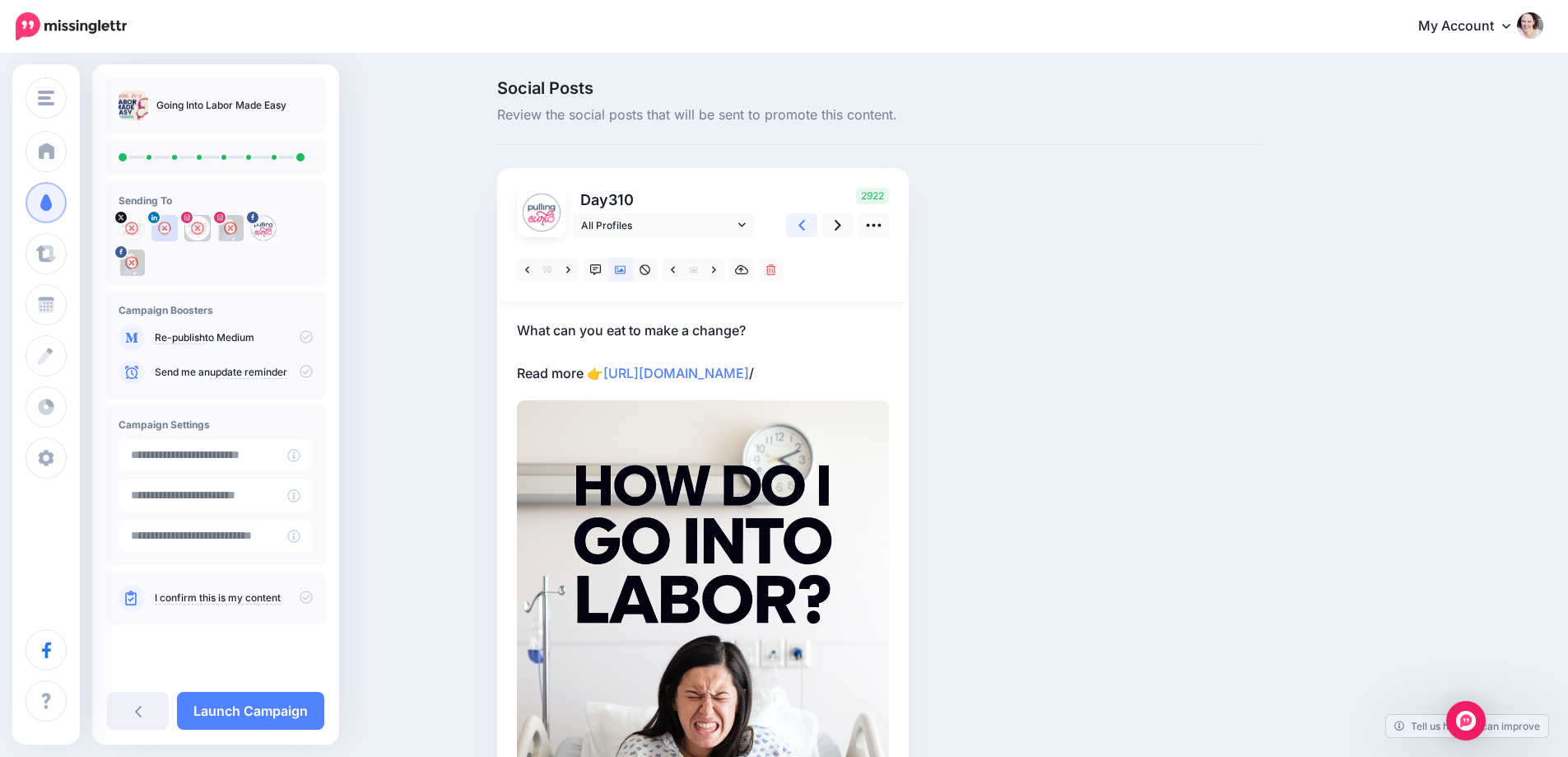
click at [814, 221] on link at bounding box center [802, 225] width 31 height 24
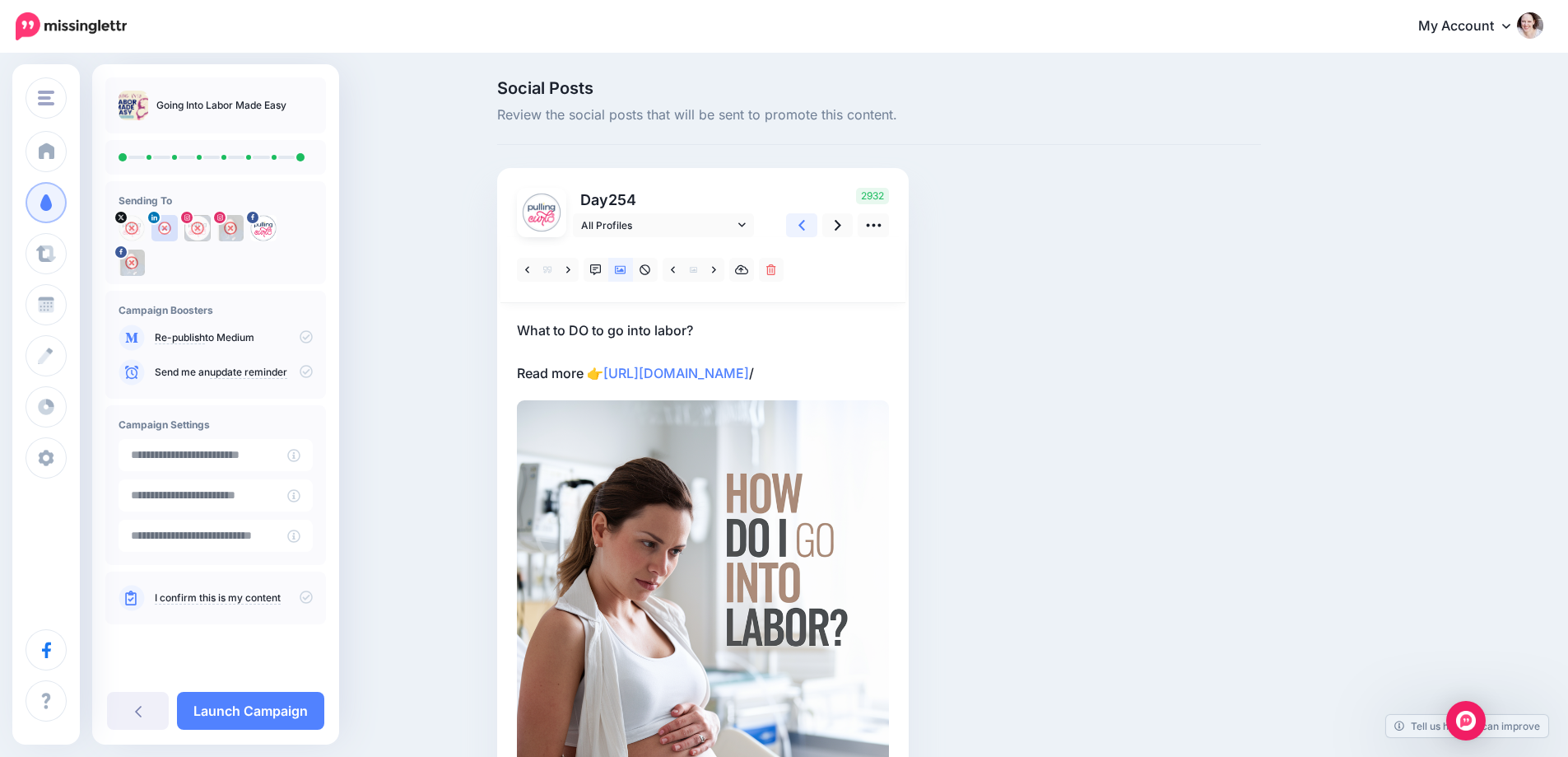
click at [814, 221] on link at bounding box center [802, 225] width 31 height 24
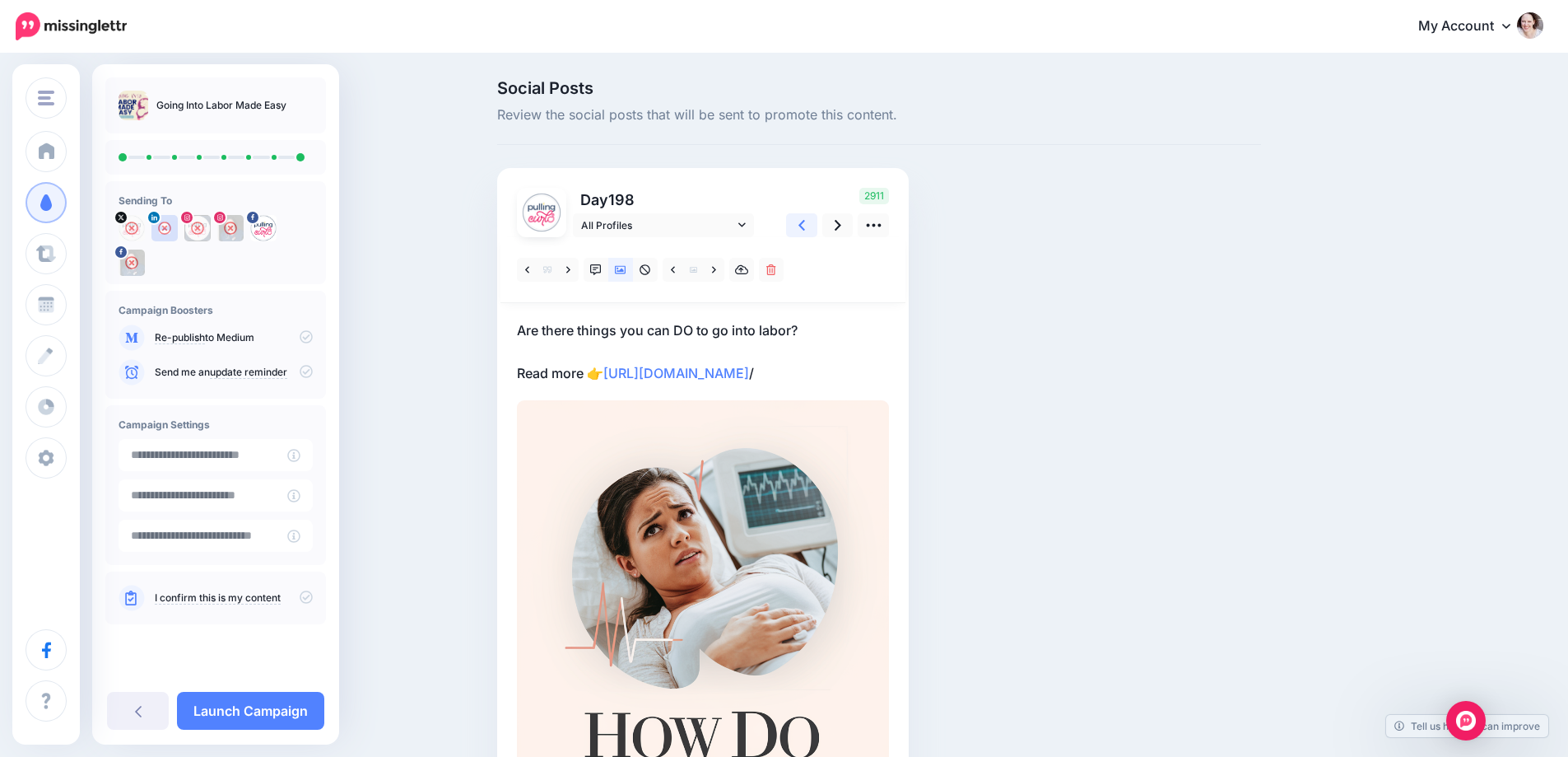
click at [814, 221] on link at bounding box center [802, 225] width 31 height 24
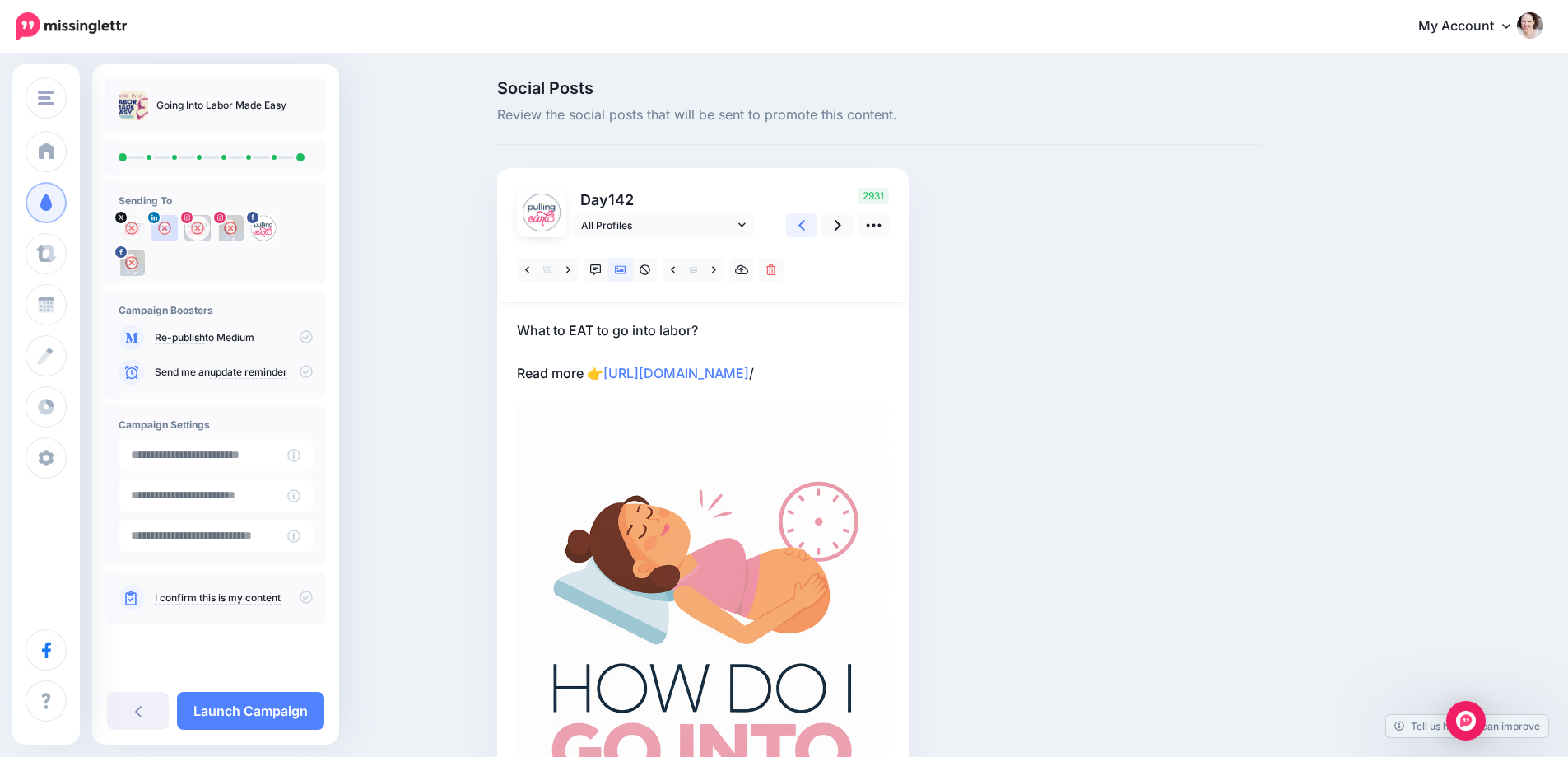
click at [814, 221] on link at bounding box center [802, 225] width 31 height 24
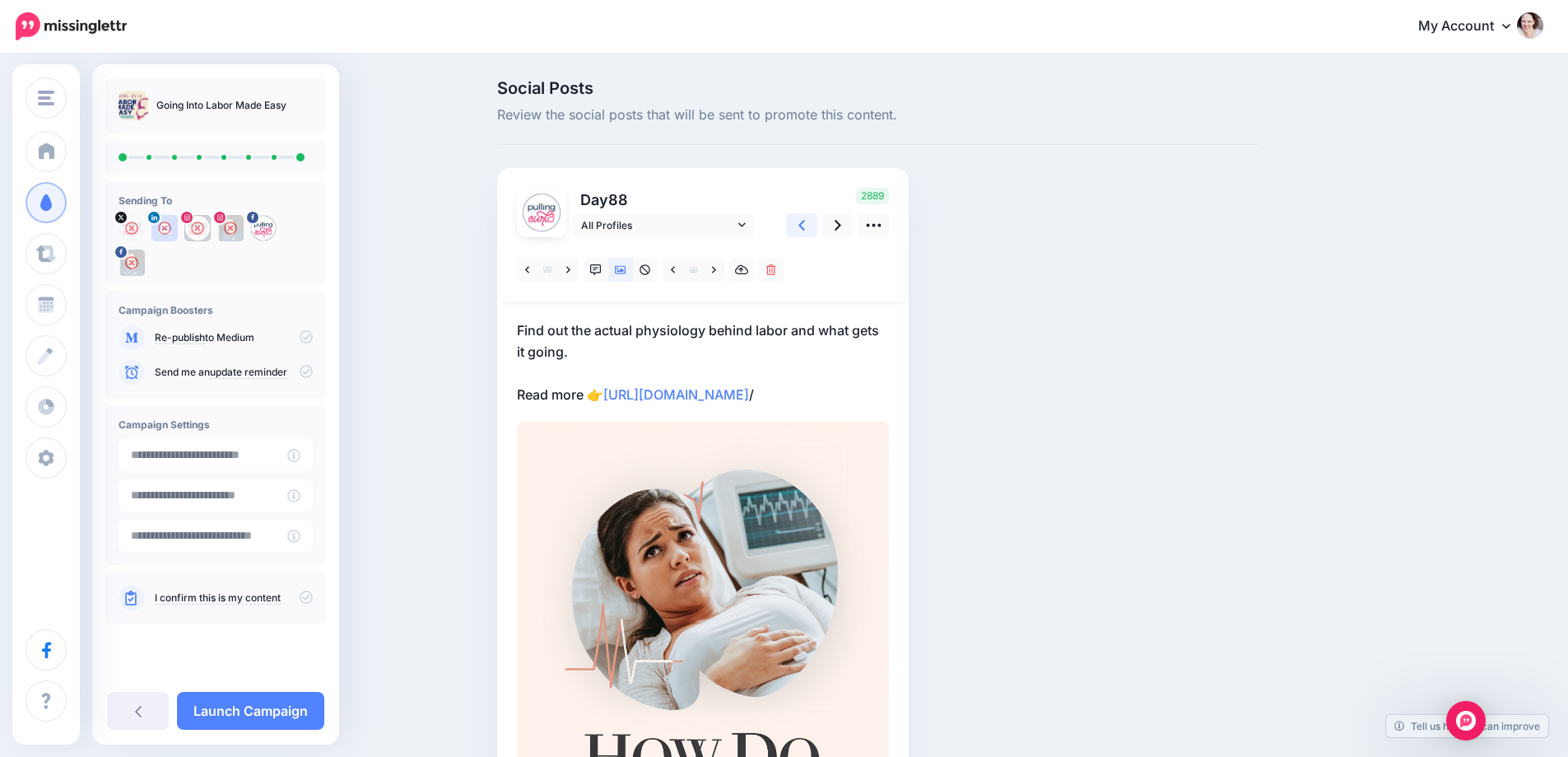
click at [814, 221] on link at bounding box center [802, 225] width 31 height 24
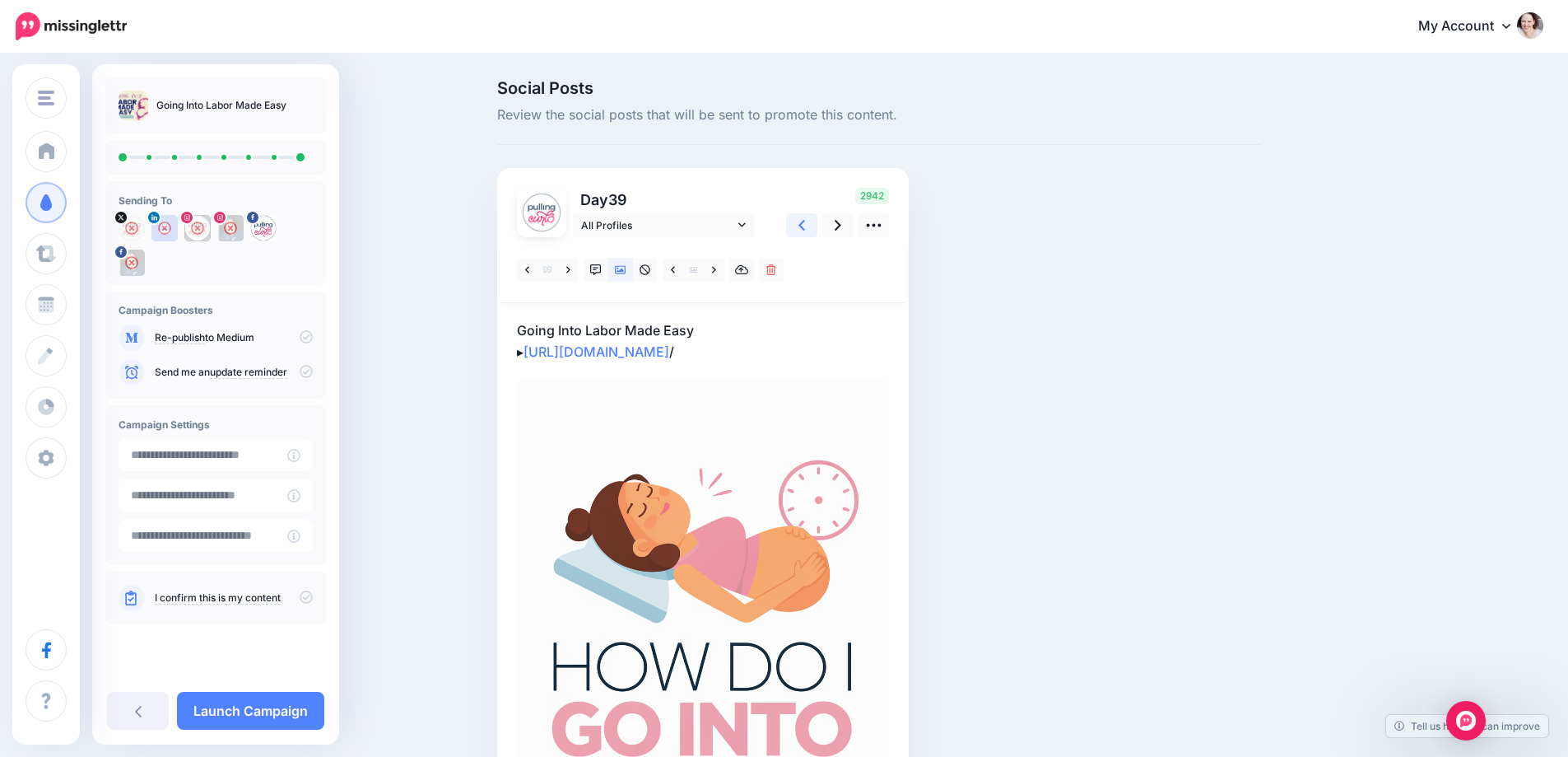
click at [814, 221] on link at bounding box center [802, 225] width 31 height 24
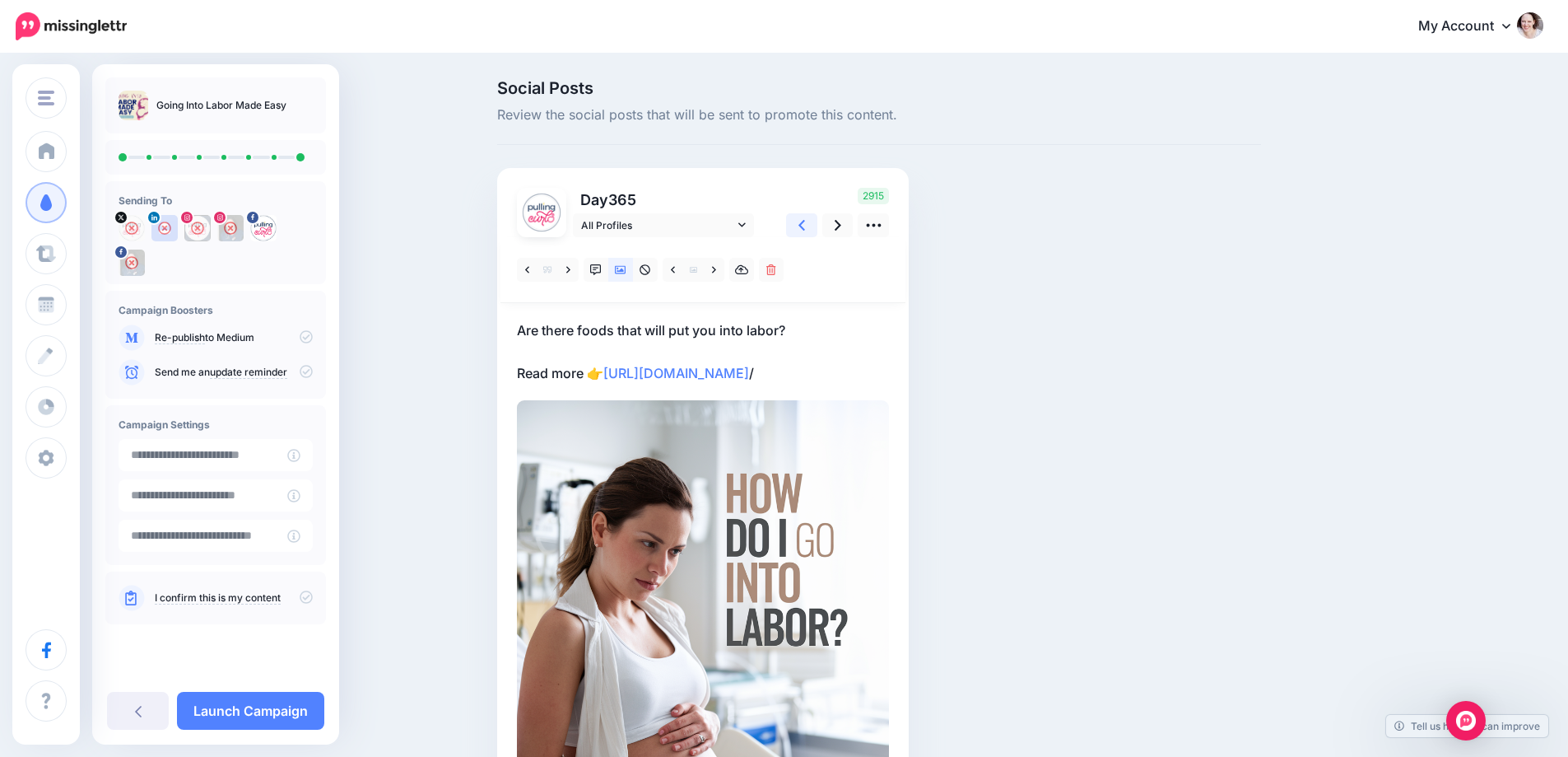
click at [814, 221] on link at bounding box center [802, 225] width 31 height 24
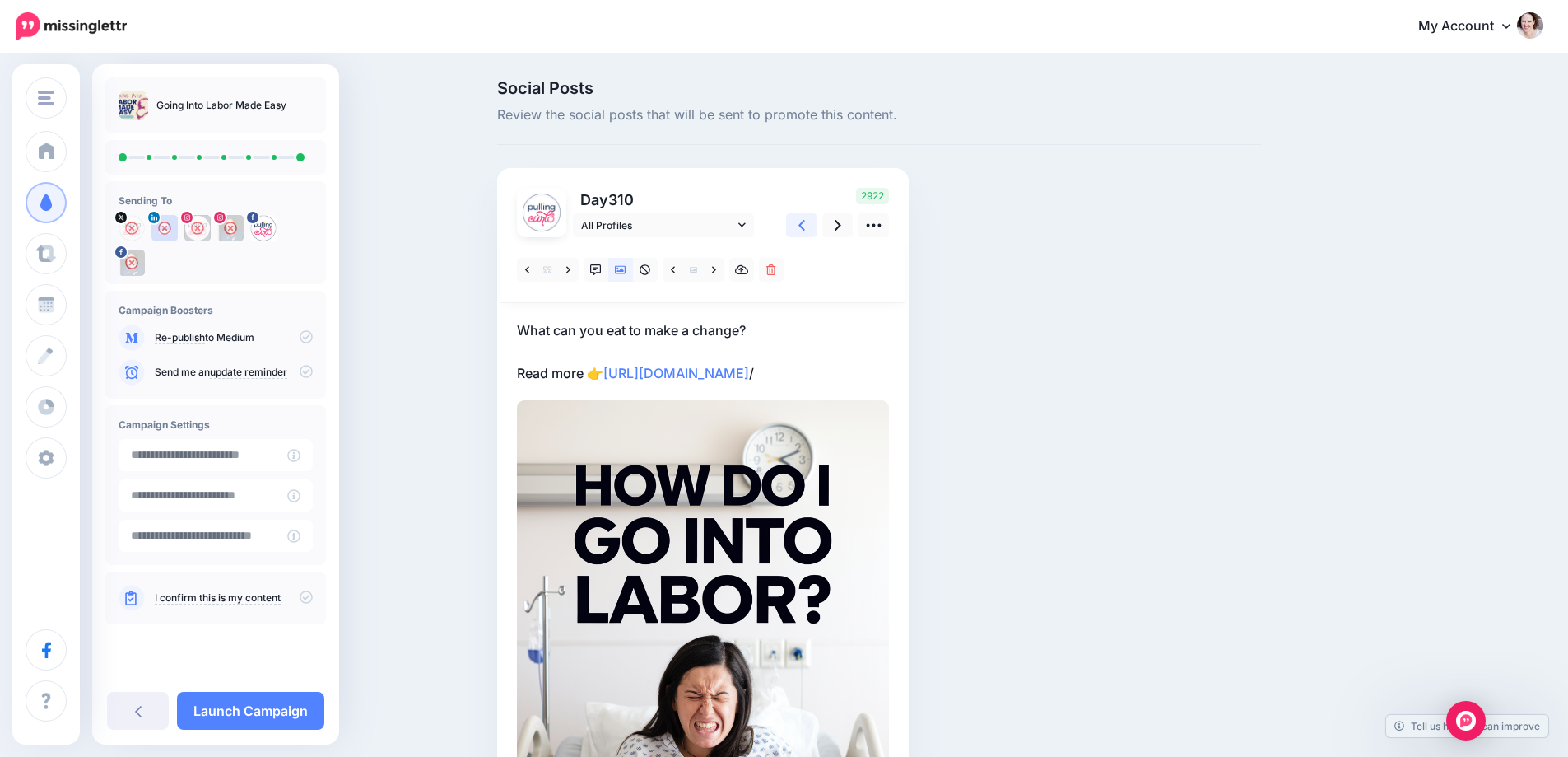
click at [805, 228] on icon at bounding box center [802, 225] width 7 height 11
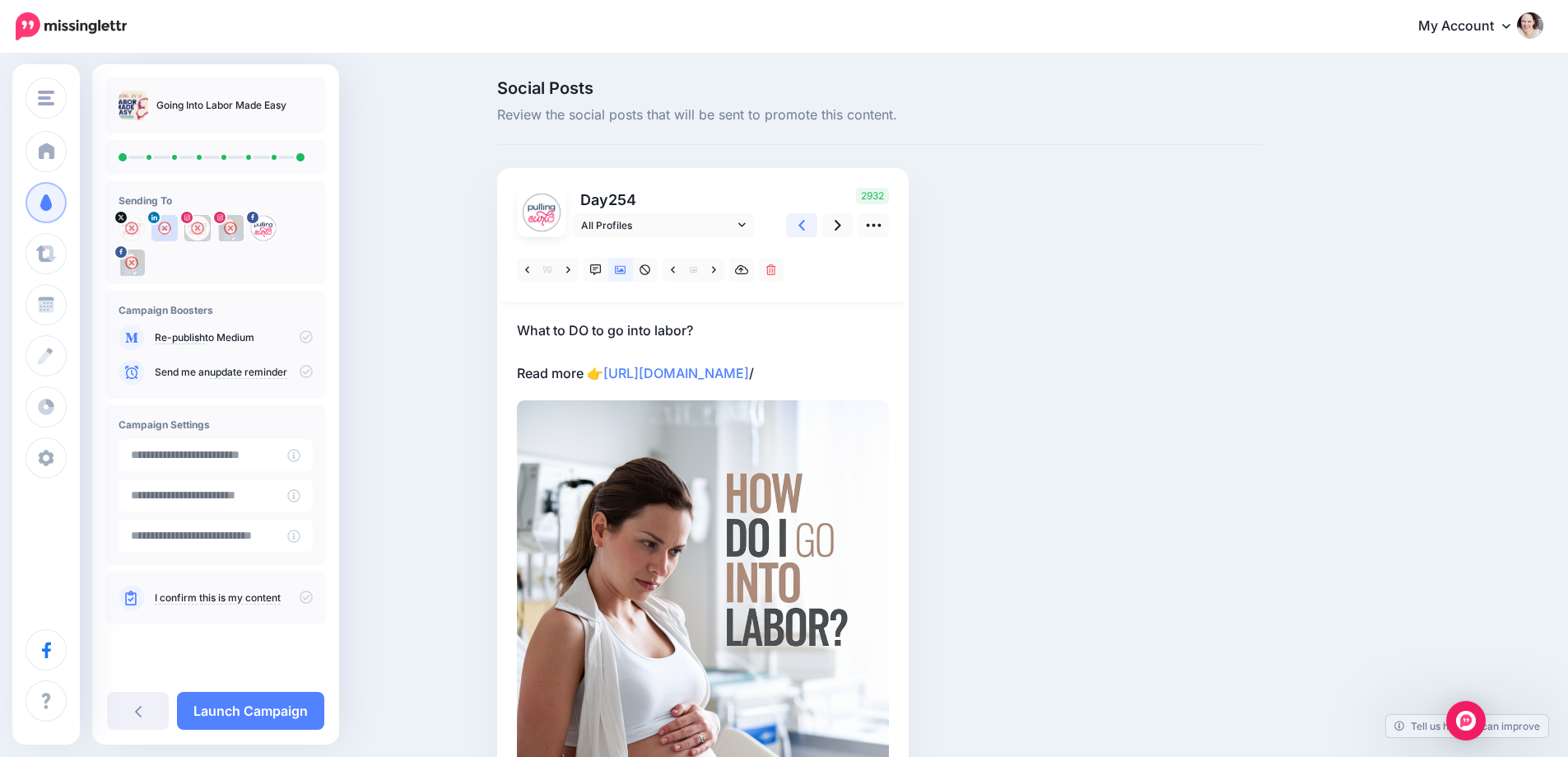
click at [805, 228] on icon at bounding box center [802, 225] width 7 height 11
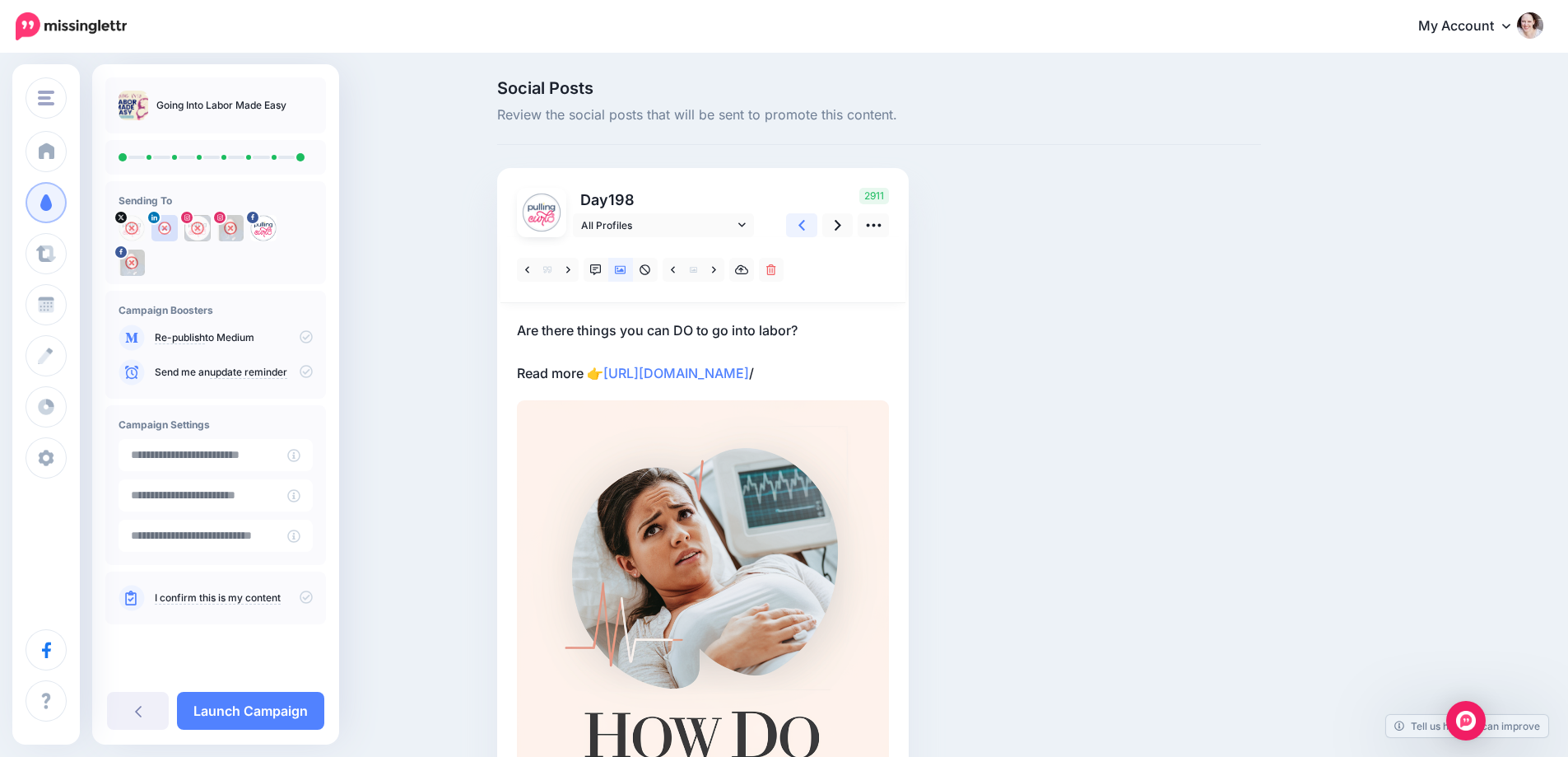
click at [805, 228] on icon at bounding box center [802, 225] width 7 height 11
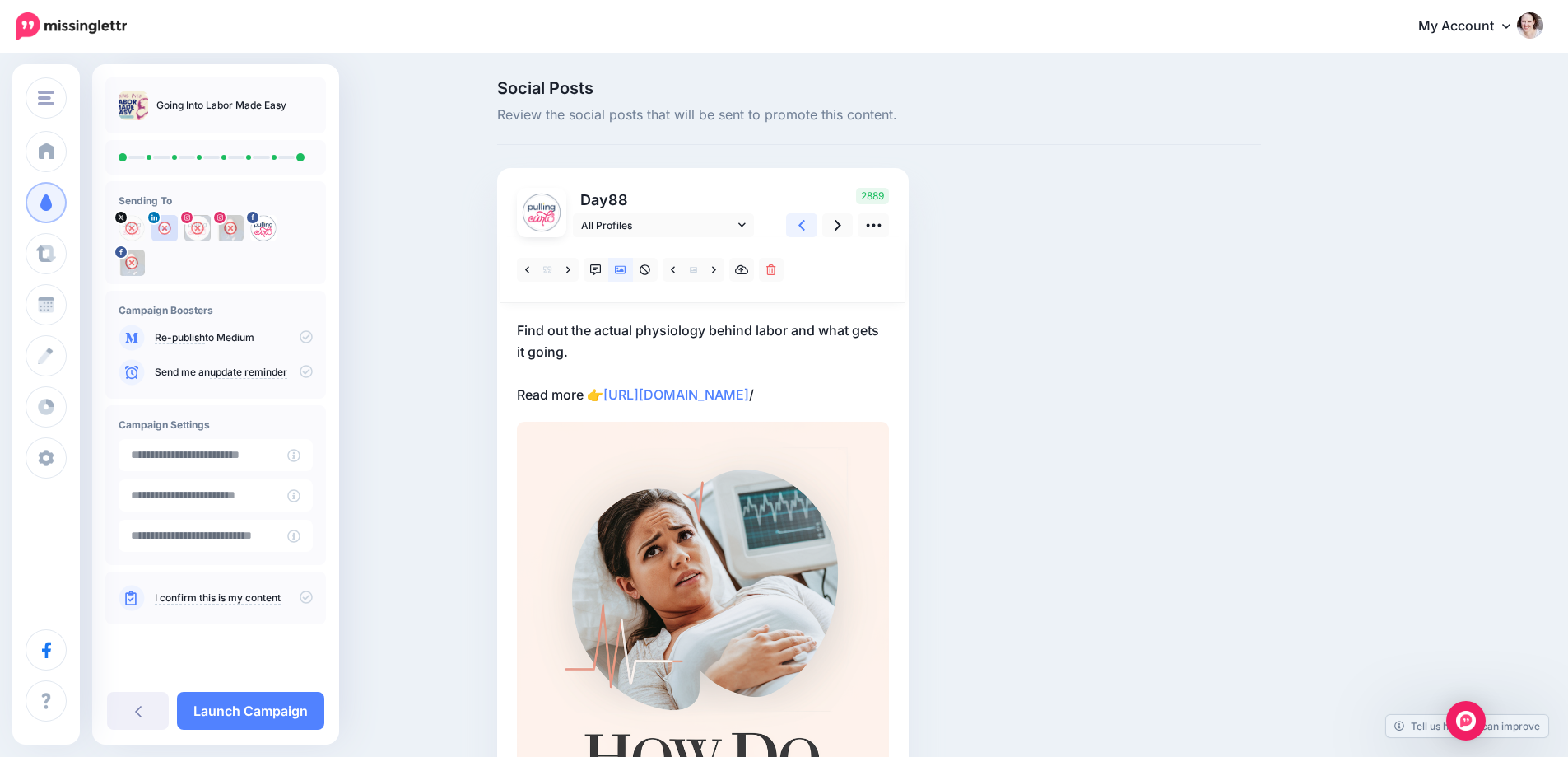
click at [805, 228] on icon at bounding box center [802, 225] width 7 height 11
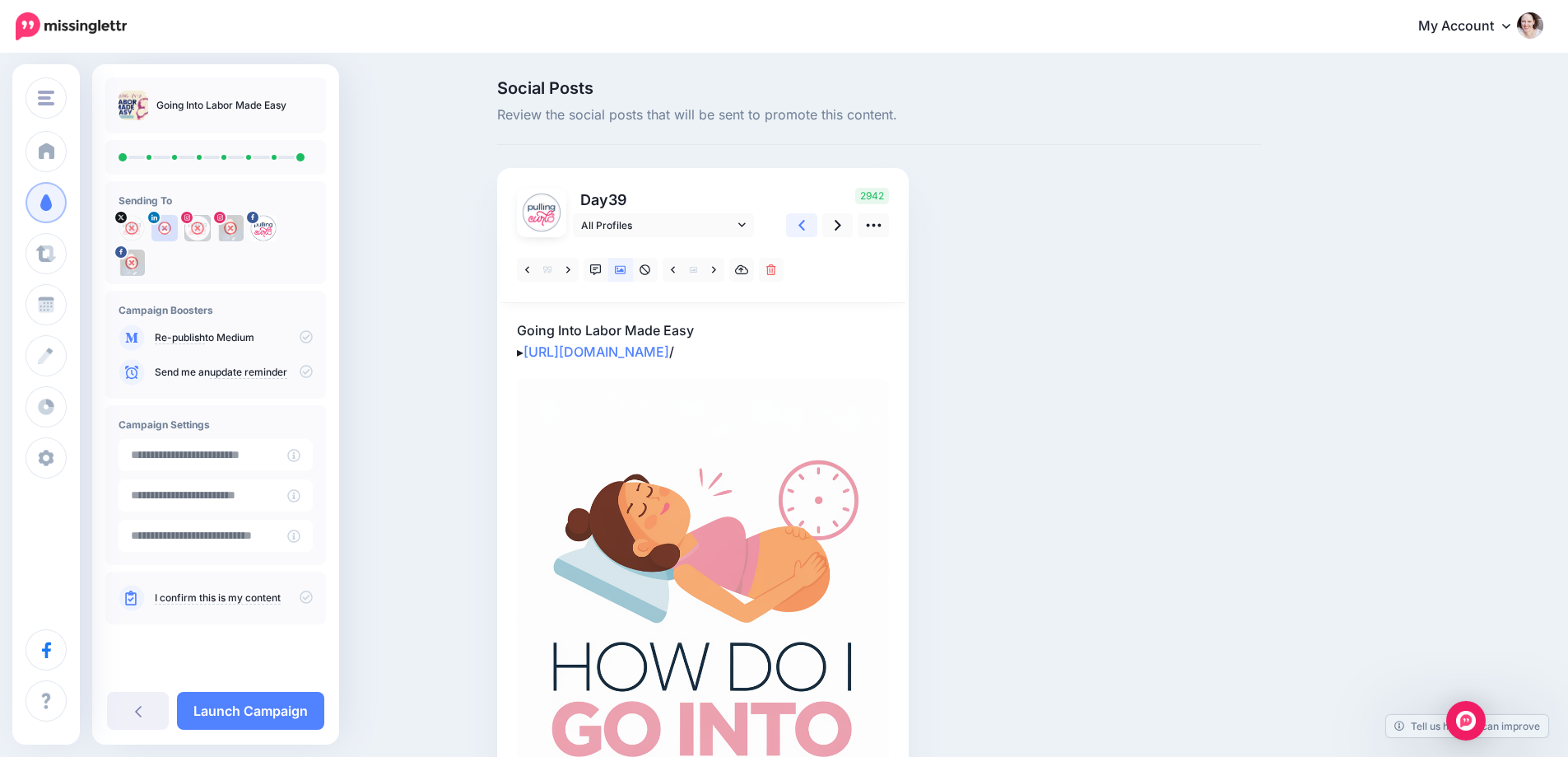
click at [805, 228] on icon at bounding box center [802, 225] width 7 height 11
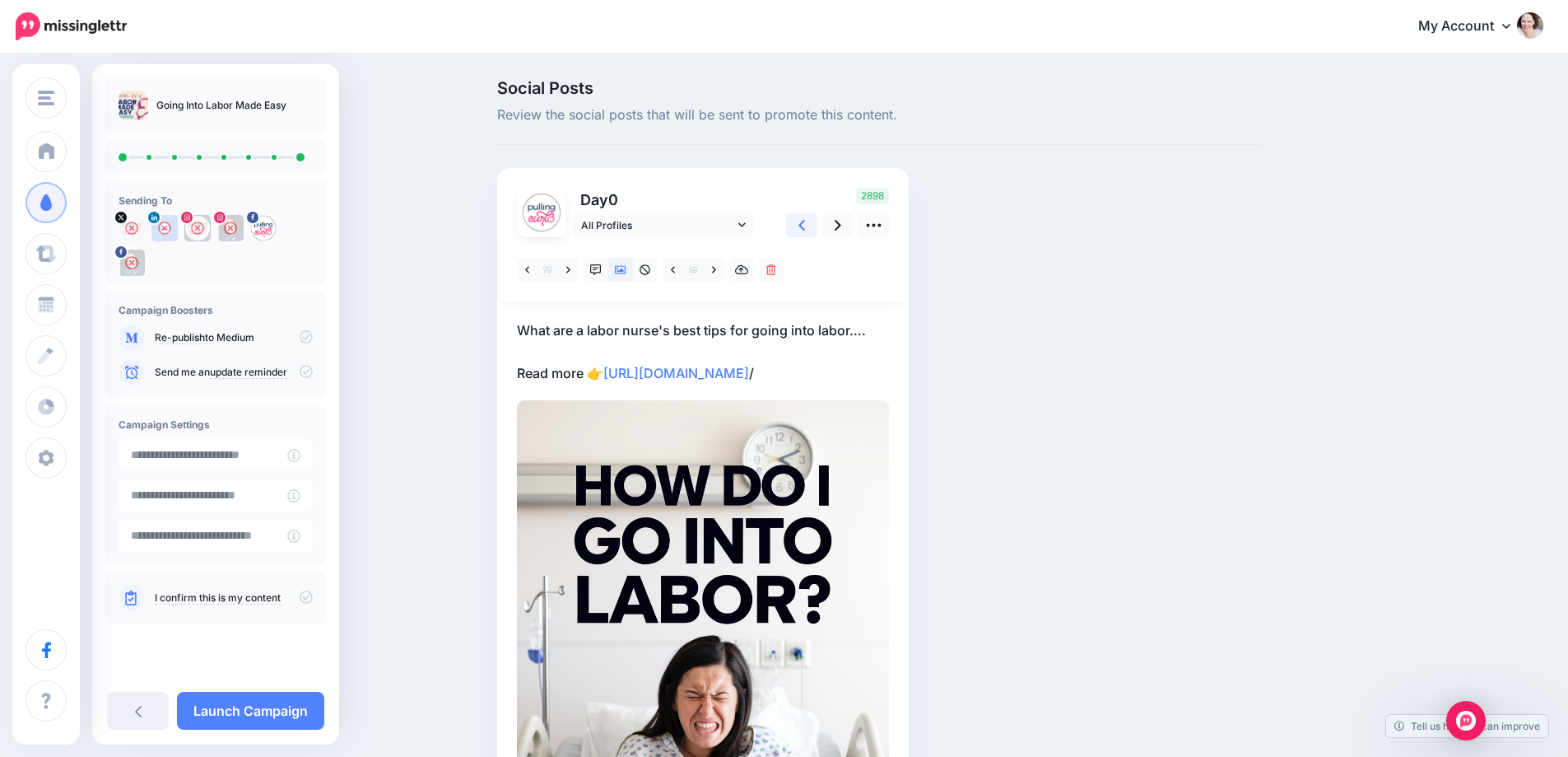
click at [805, 229] on icon at bounding box center [802, 225] width 7 height 17
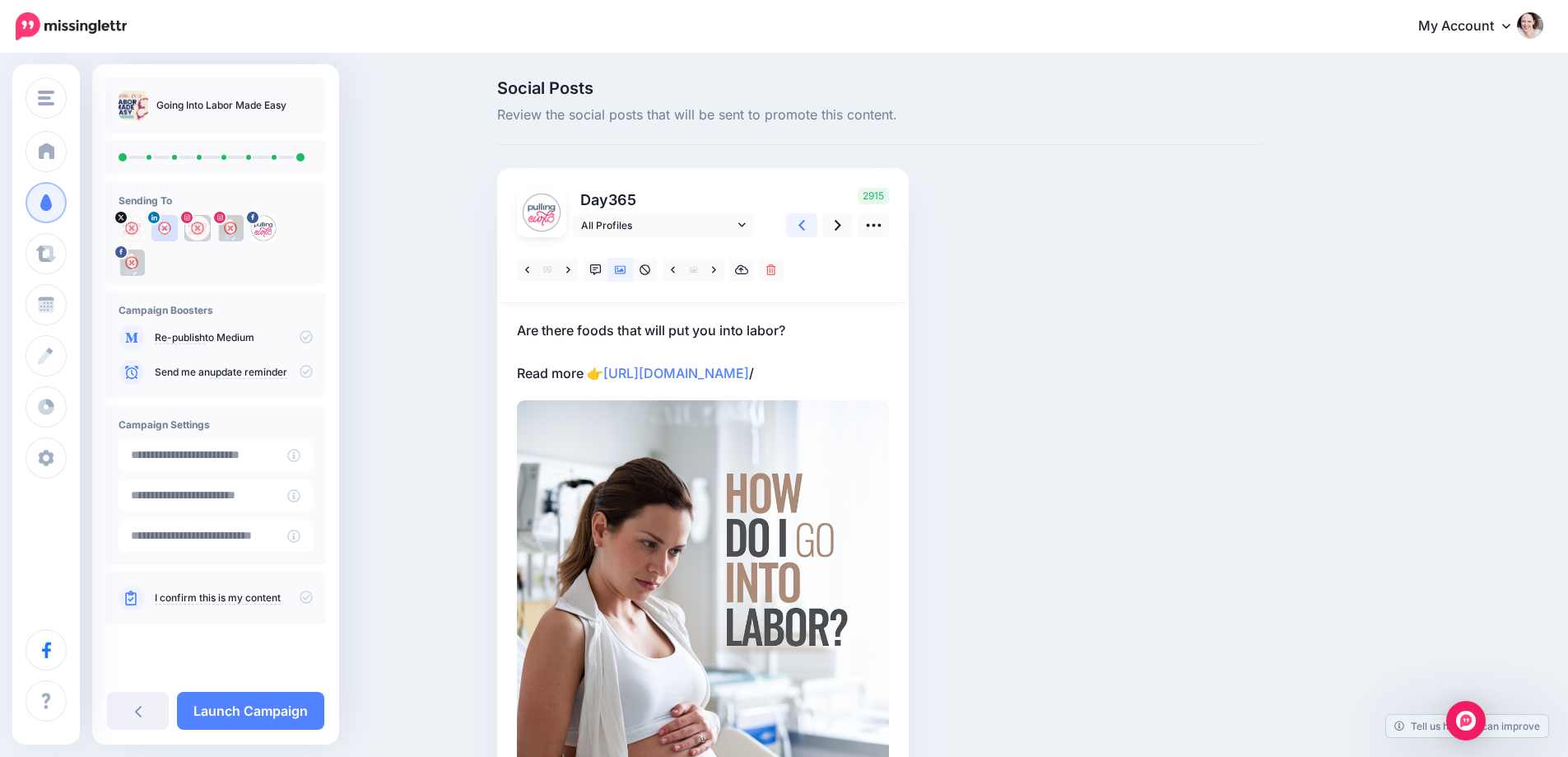
click at [805, 229] on icon at bounding box center [802, 225] width 7 height 17
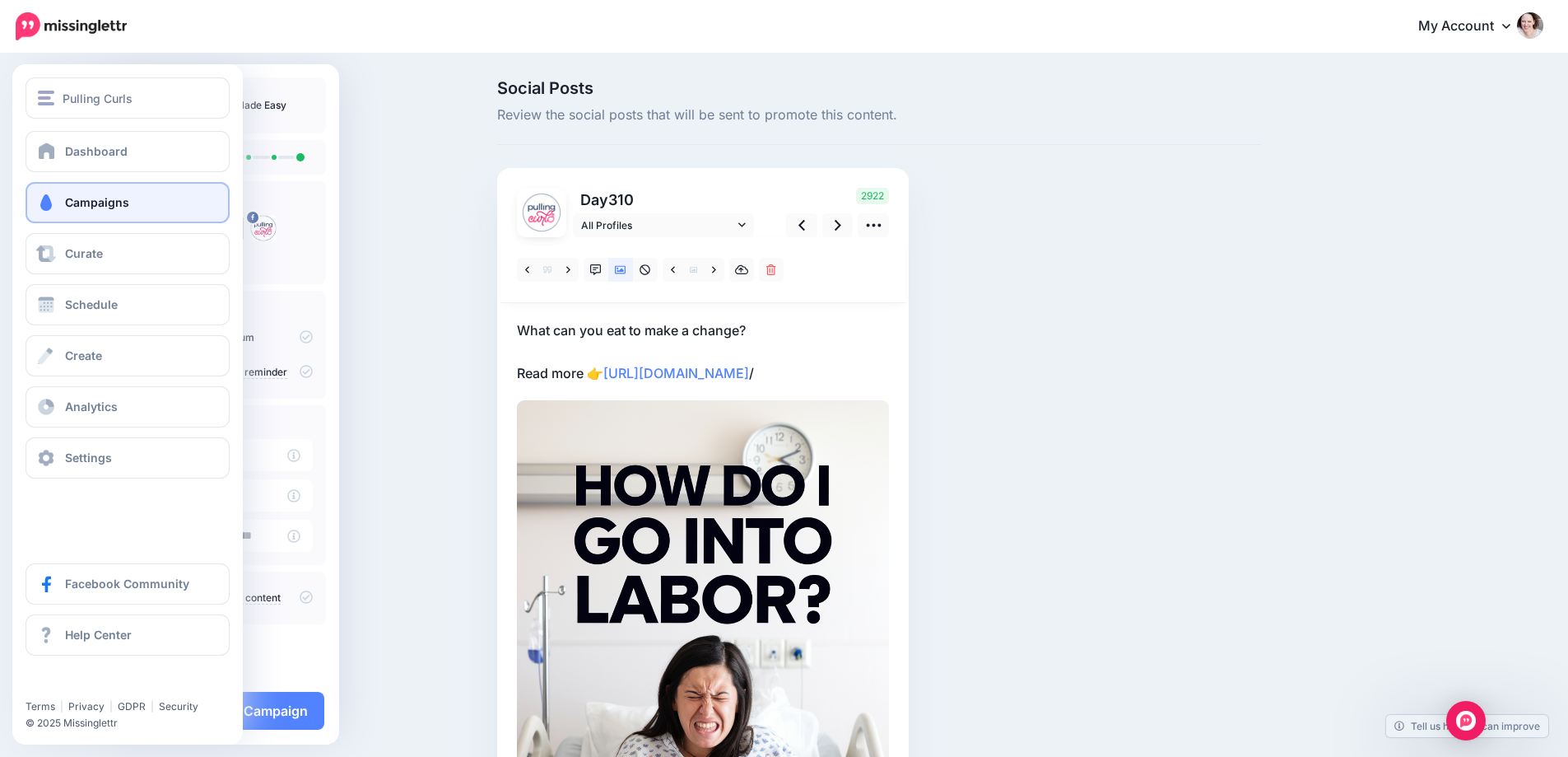
click at [100, 208] on span "Campaigns" at bounding box center [97, 202] width 64 height 14
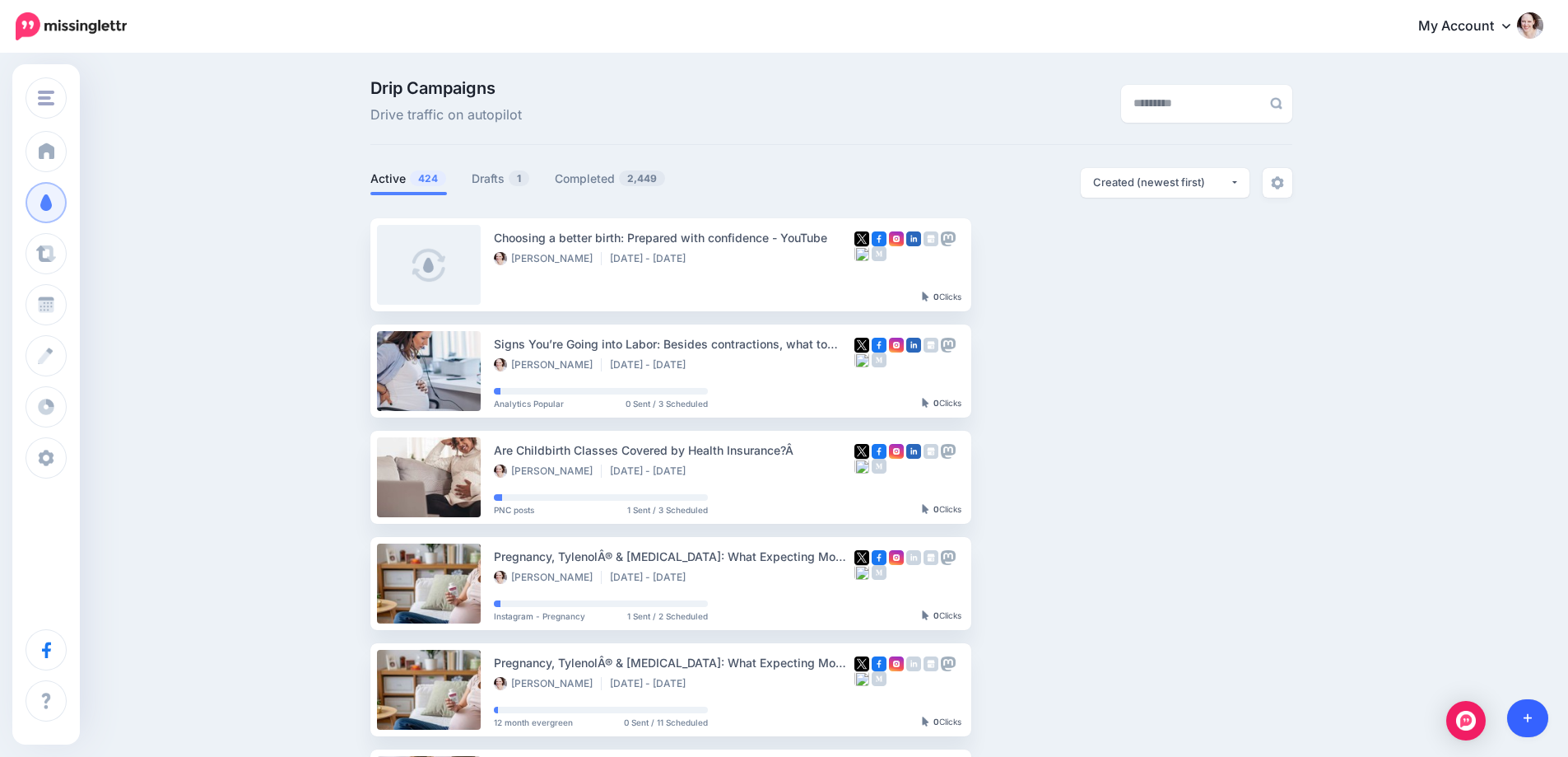
click at [1533, 720] on link at bounding box center [1528, 718] width 42 height 38
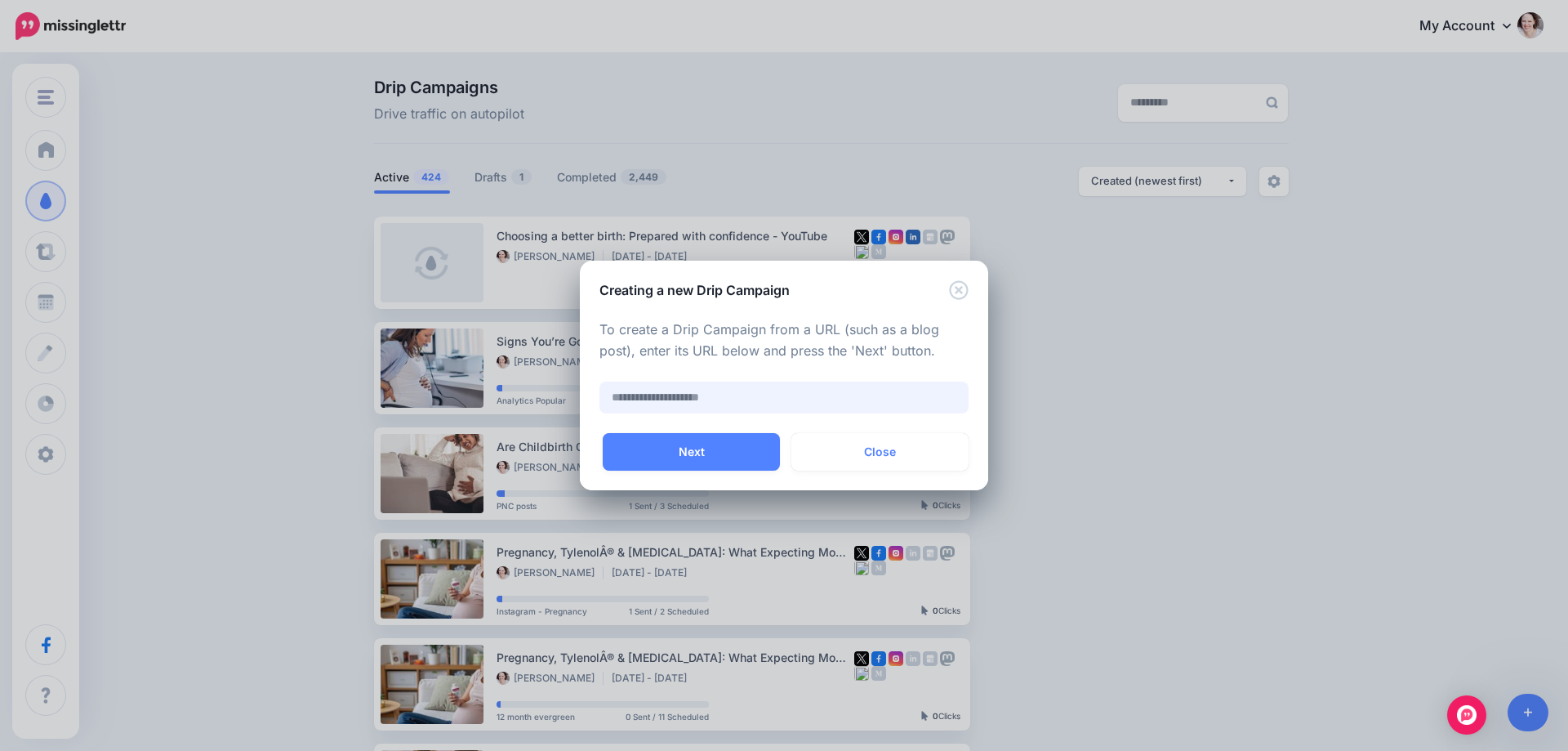
paste input "**********"
type input "**********"
click at [700, 444] on button "Next" at bounding box center [691, 452] width 177 height 38
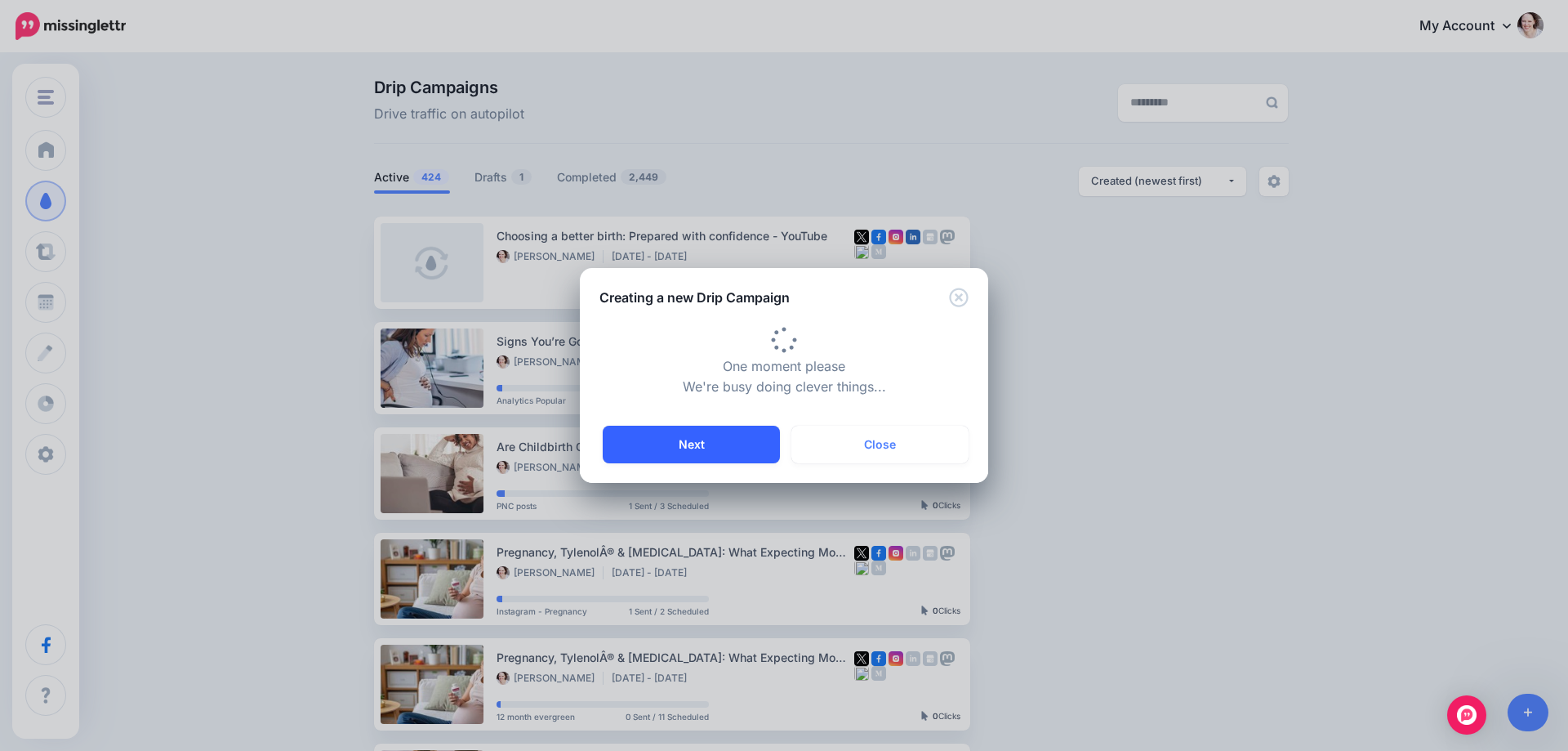
type input "**********"
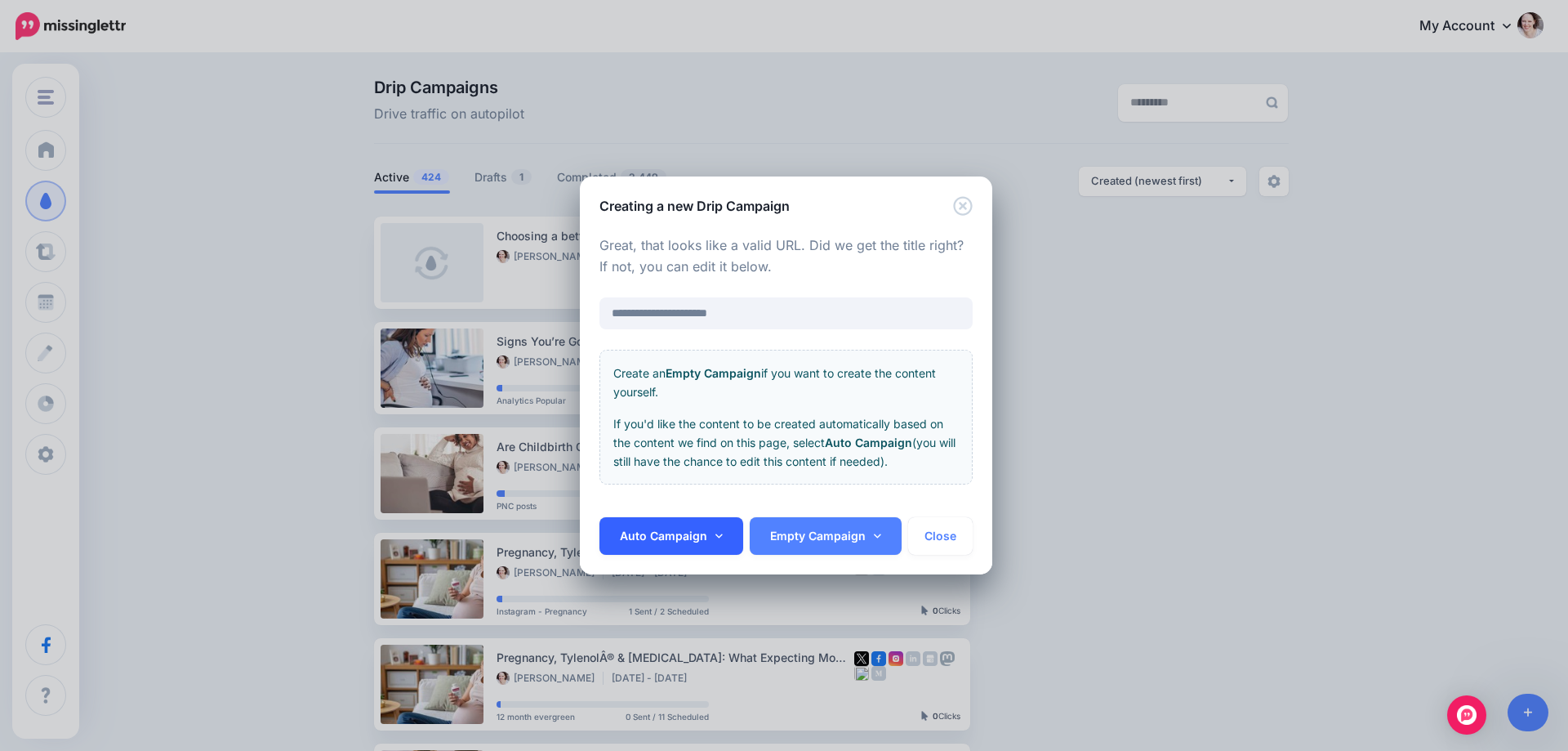
click at [691, 531] on link "Auto Campaign" at bounding box center [672, 536] width 144 height 38
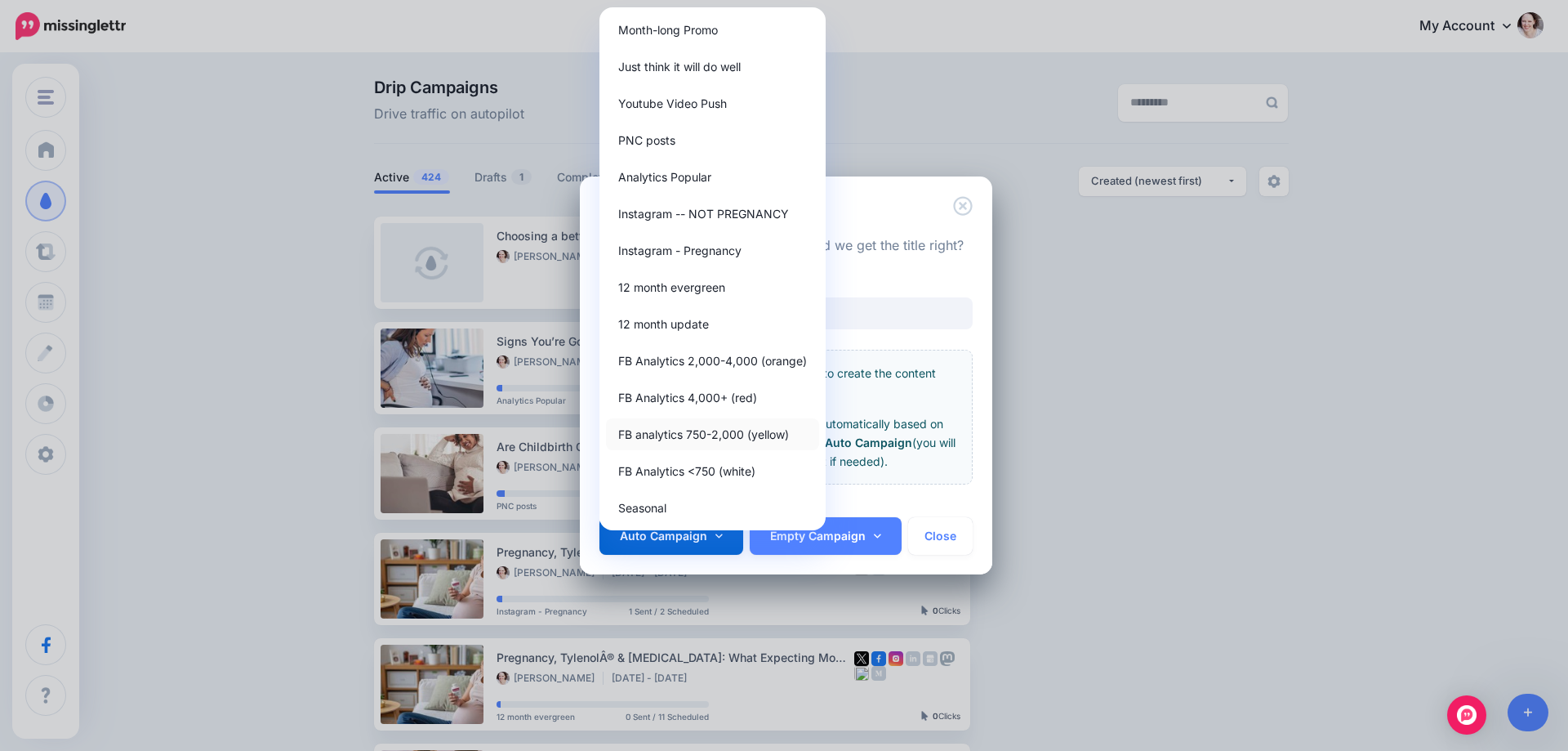
click at [699, 434] on link "FB analytics 750-2,000 (yellow)" at bounding box center [713, 434] width 213 height 32
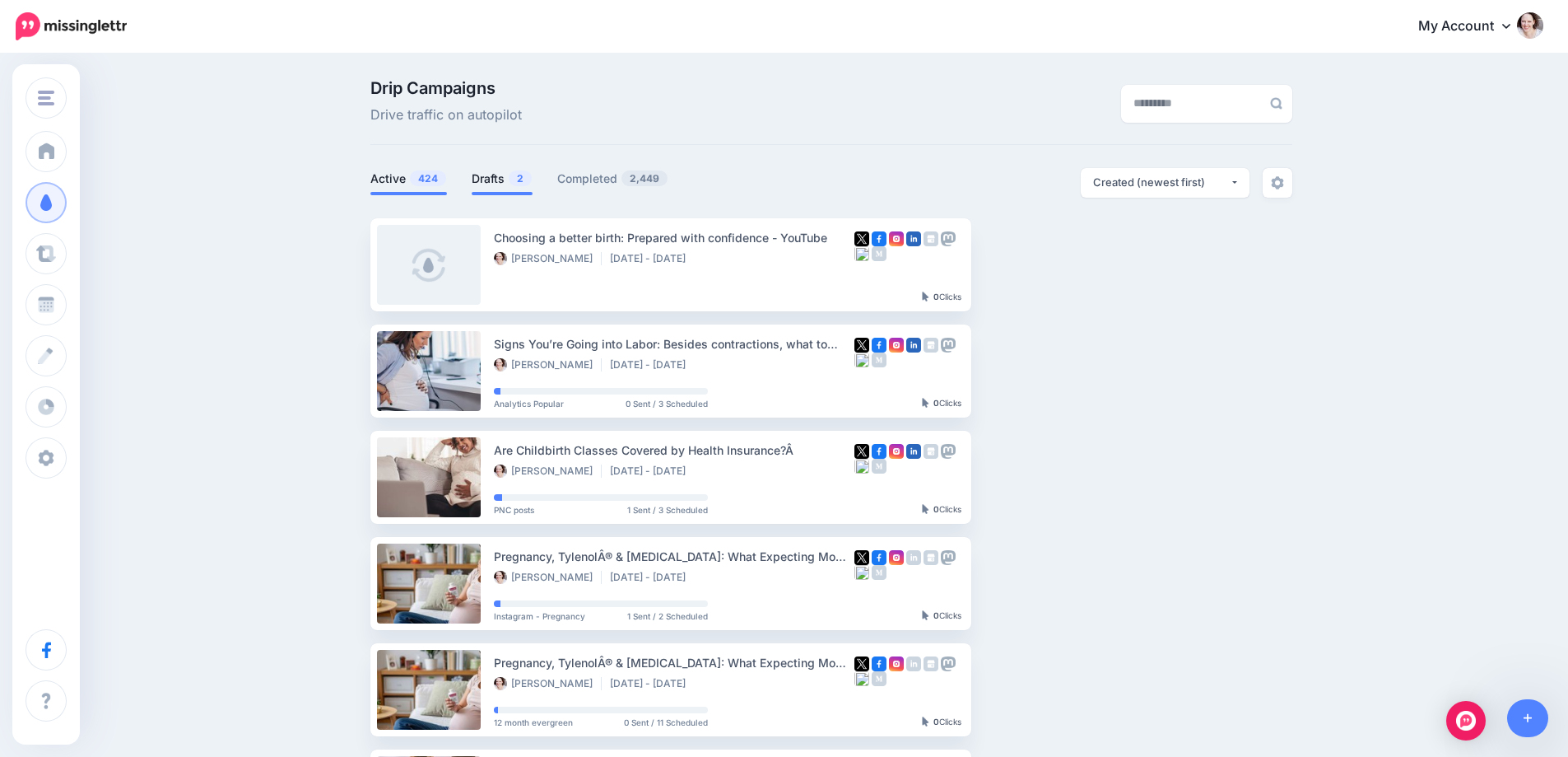
click at [485, 181] on link "Drafts 2" at bounding box center [502, 179] width 61 height 20
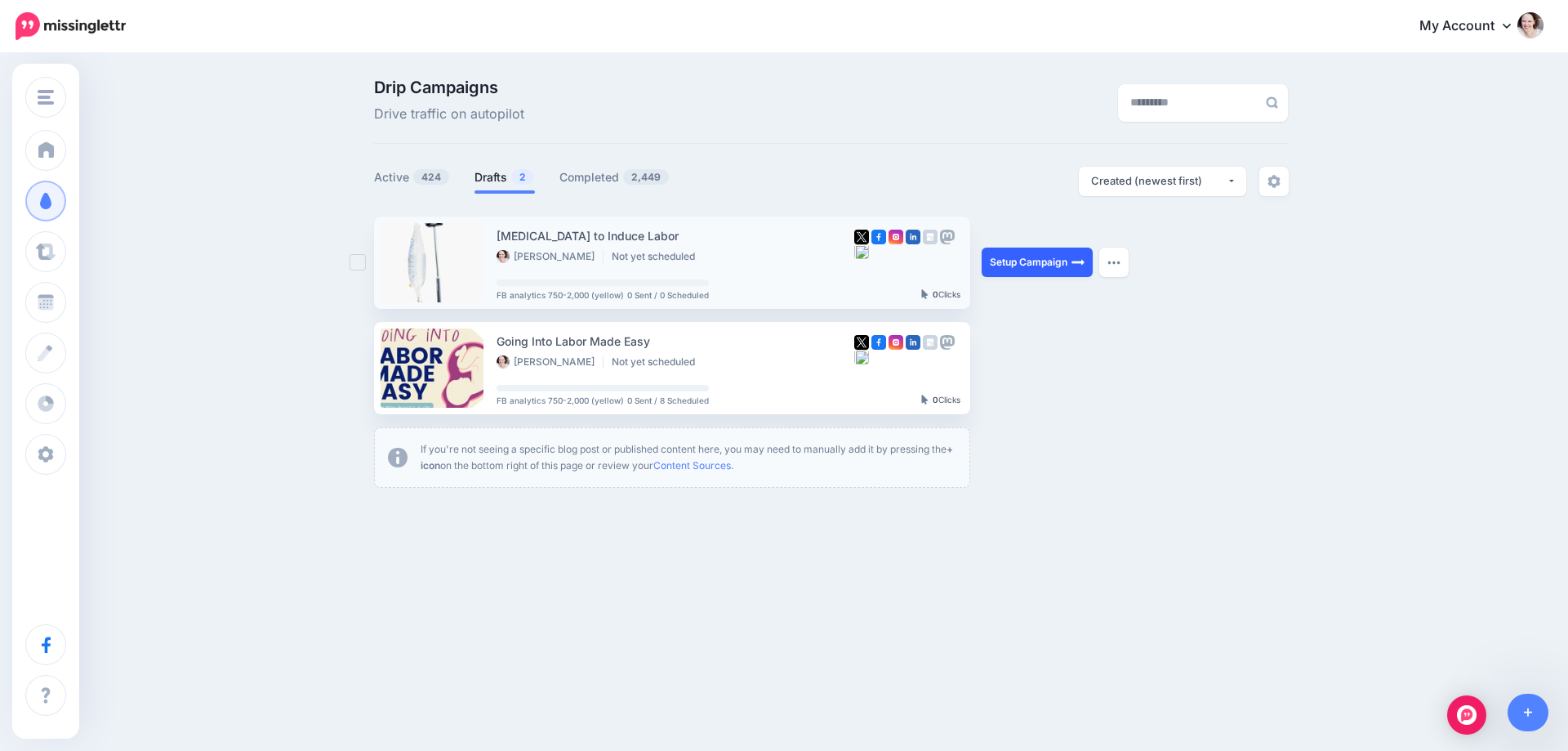
click at [1044, 259] on link "Setup Campaign" at bounding box center [1037, 262] width 111 height 29
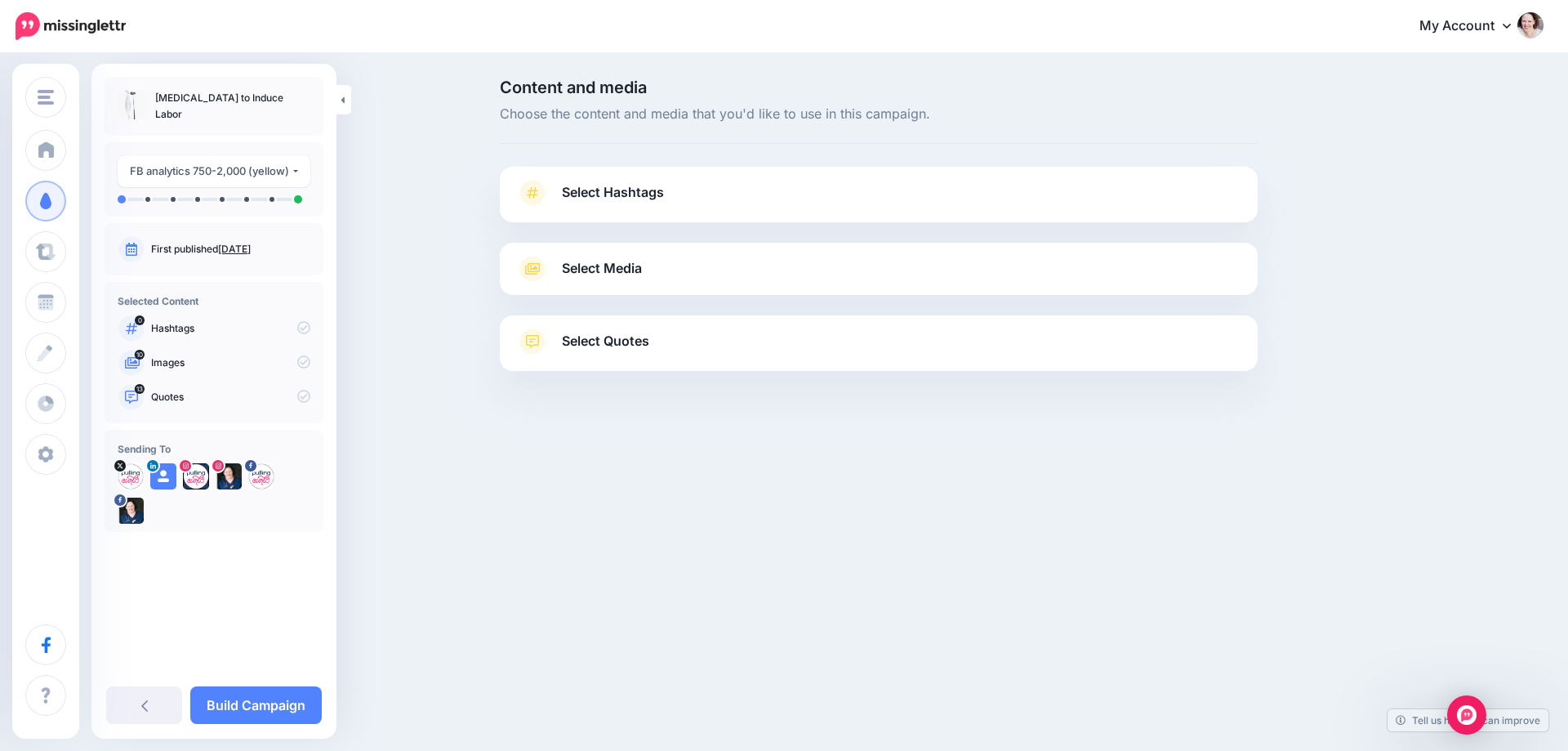
click at [649, 189] on span "Select Hashtags" at bounding box center [613, 192] width 102 height 22
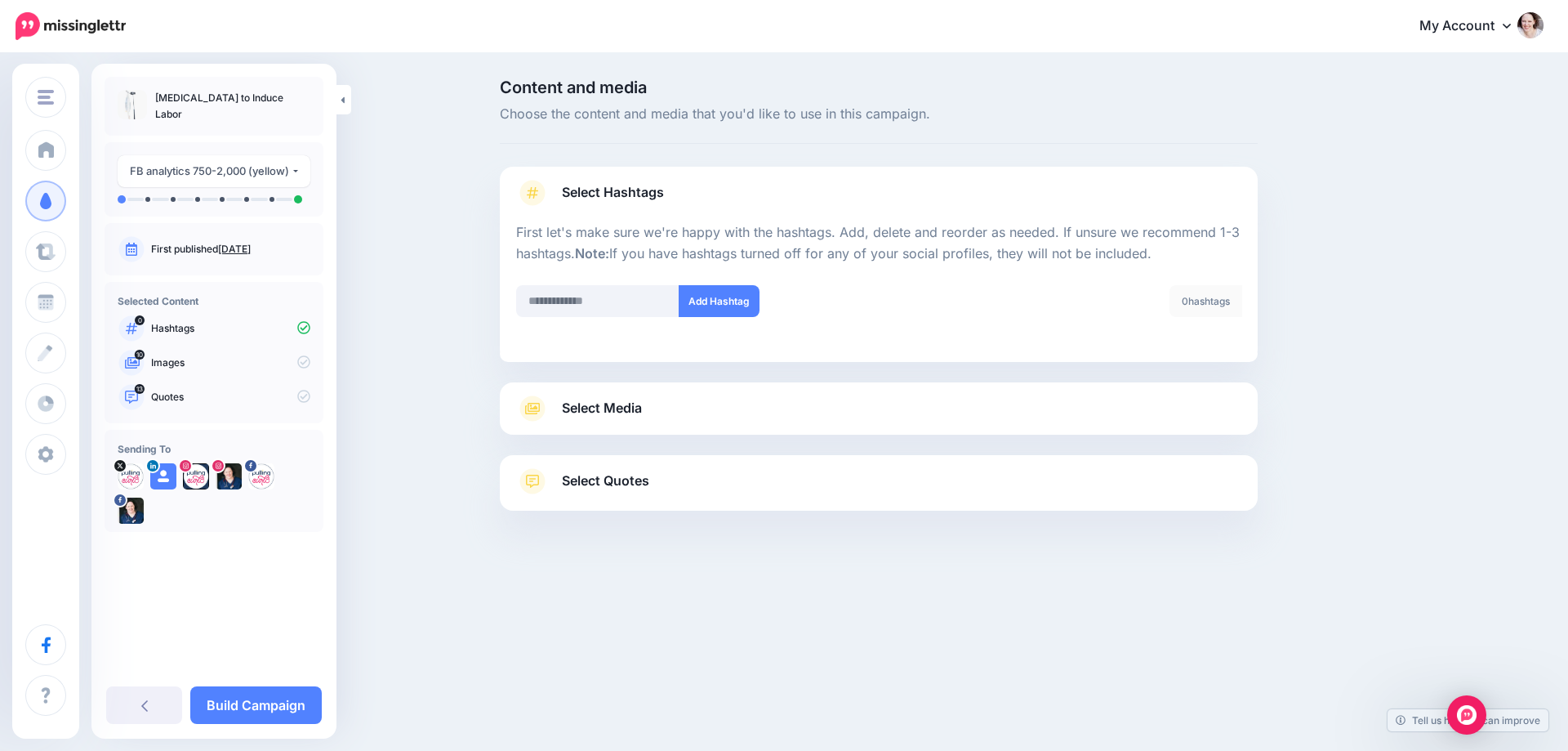
click at [756, 402] on link "Select Media" at bounding box center [879, 409] width 726 height 26
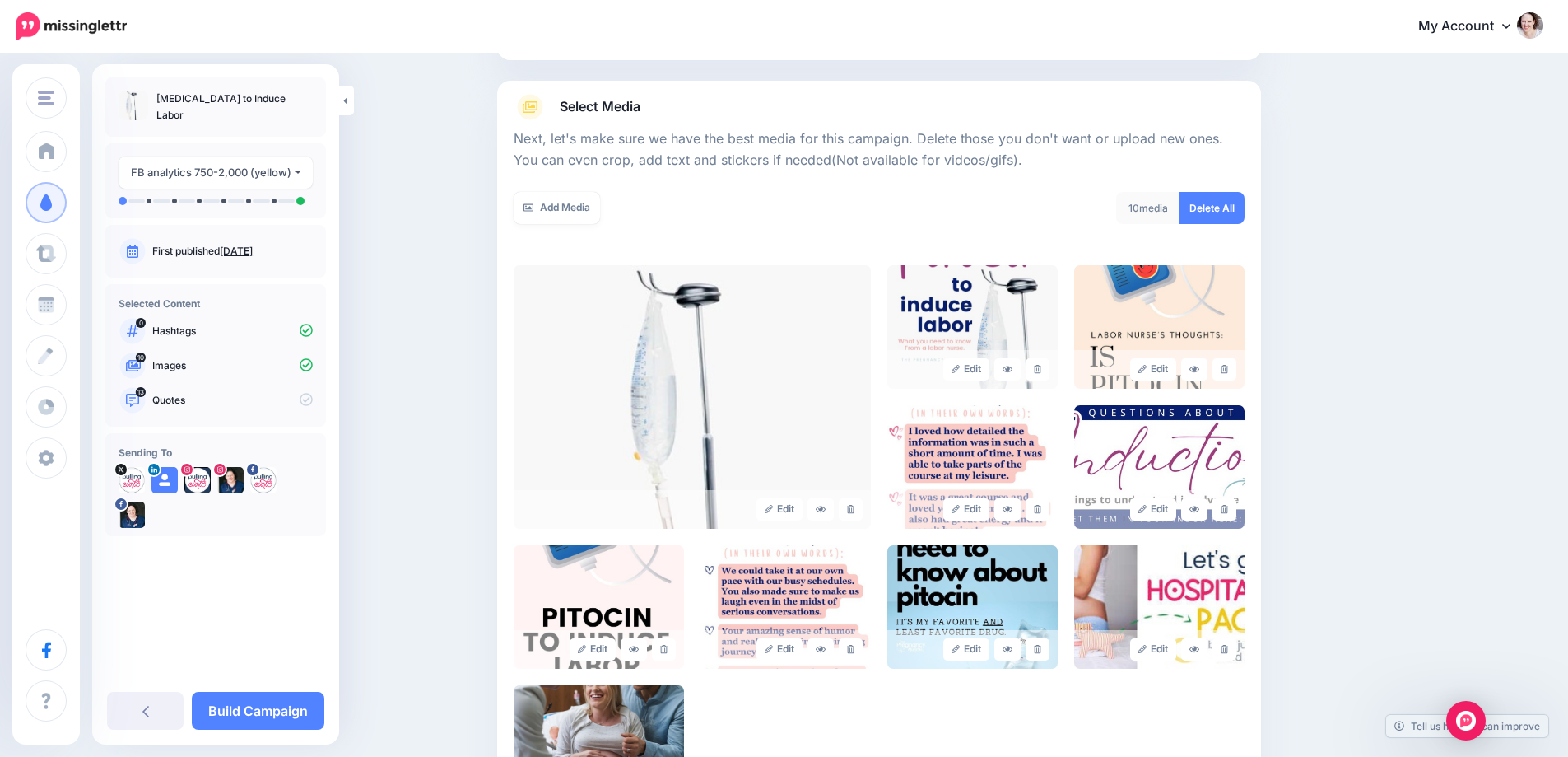
scroll to position [165, 0]
click at [1208, 207] on link "Delete All" at bounding box center [1211, 207] width 65 height 32
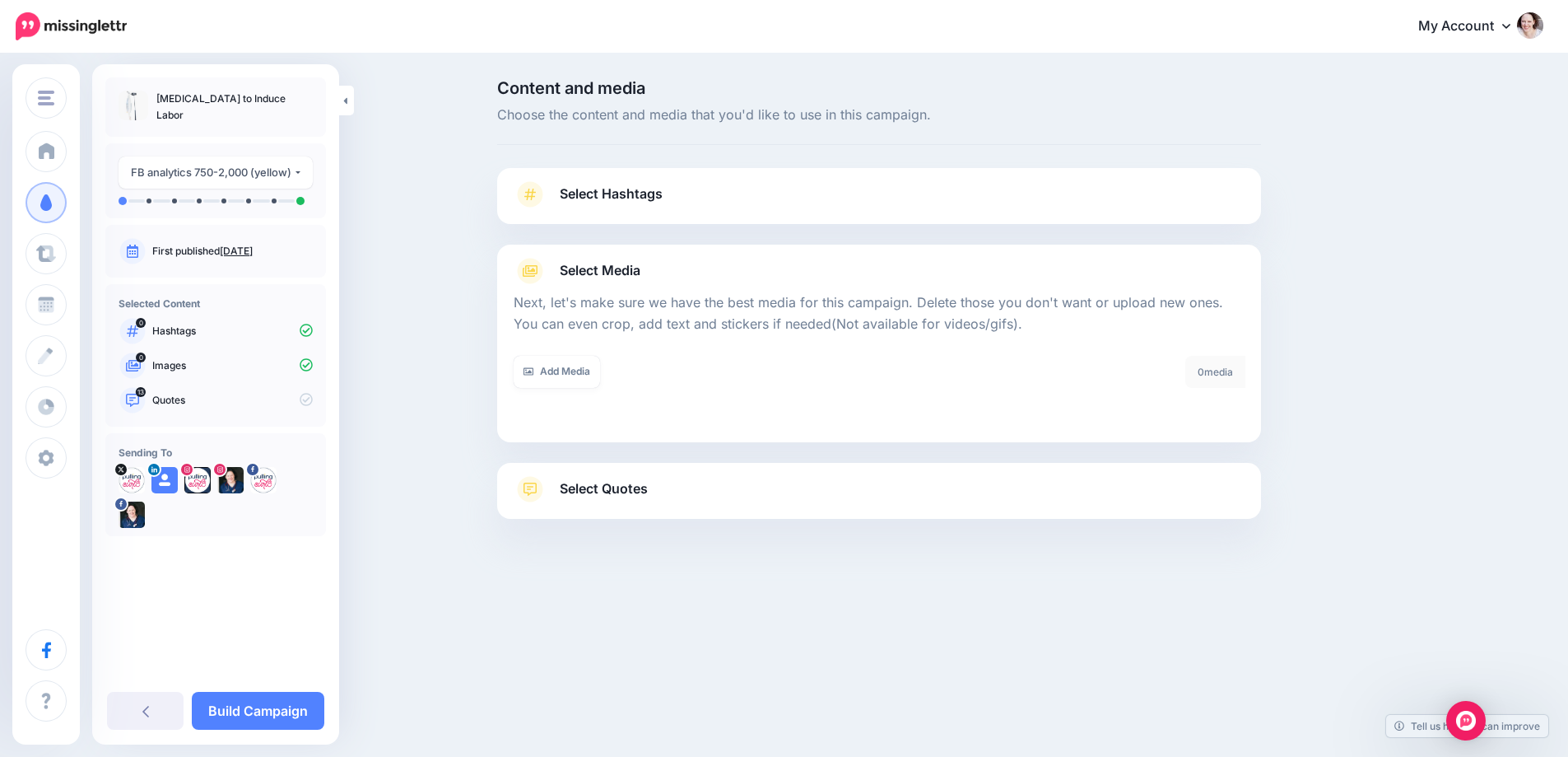
scroll to position [0, 0]
click at [571, 384] on link "Add Media" at bounding box center [563, 371] width 86 height 32
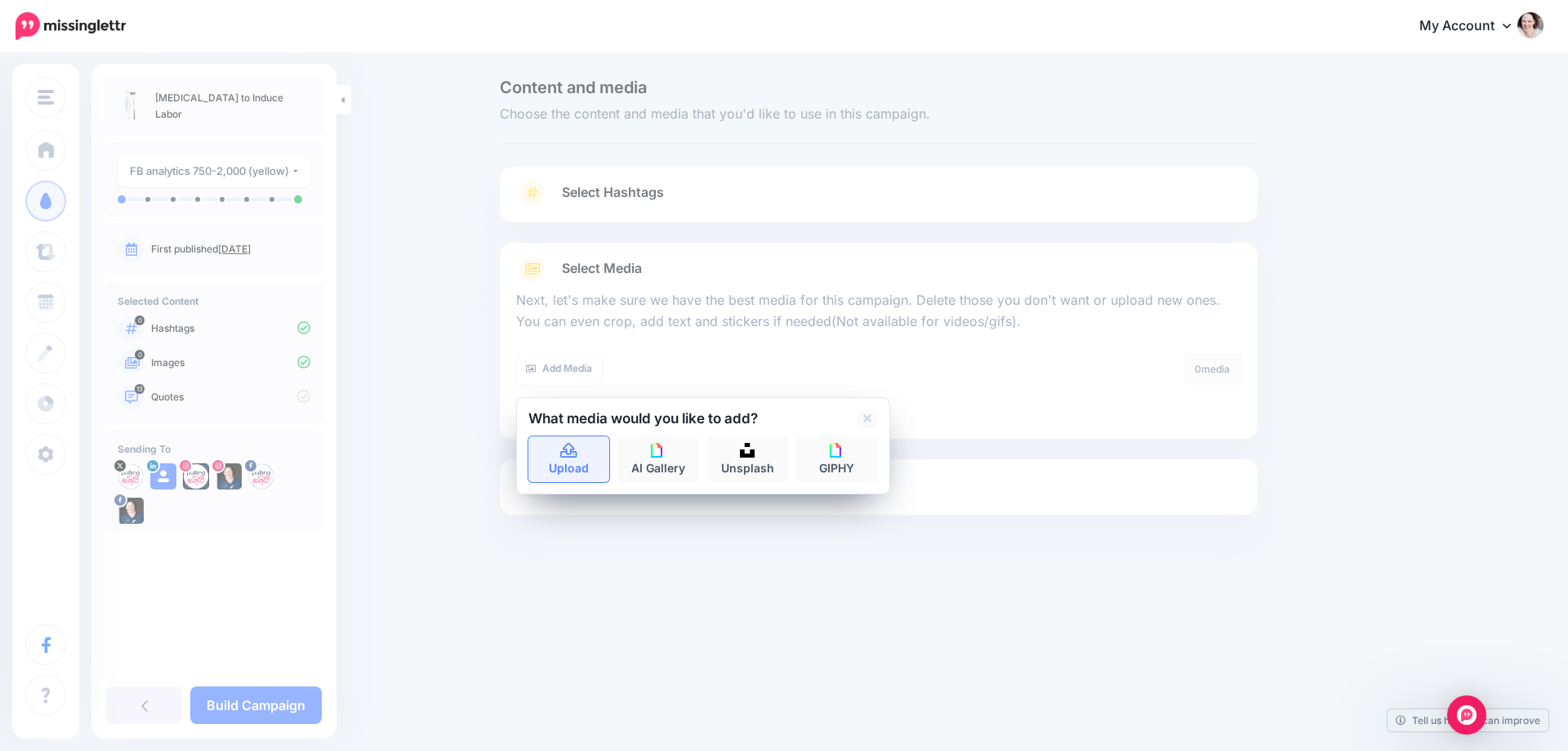
click at [547, 458] on link "Upload" at bounding box center [570, 459] width 82 height 46
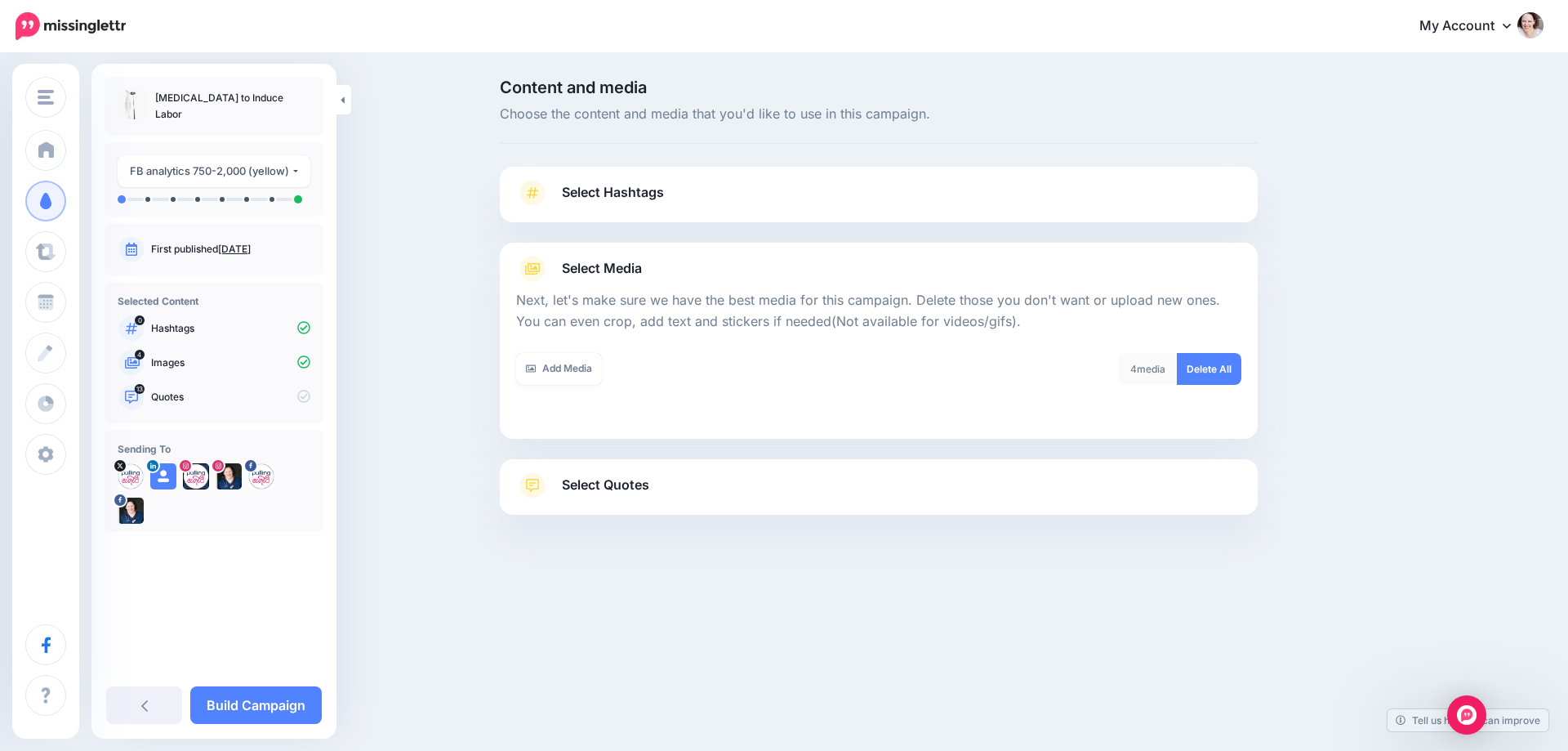
click at [574, 489] on span "Select Quotes" at bounding box center [605, 485] width 87 height 22
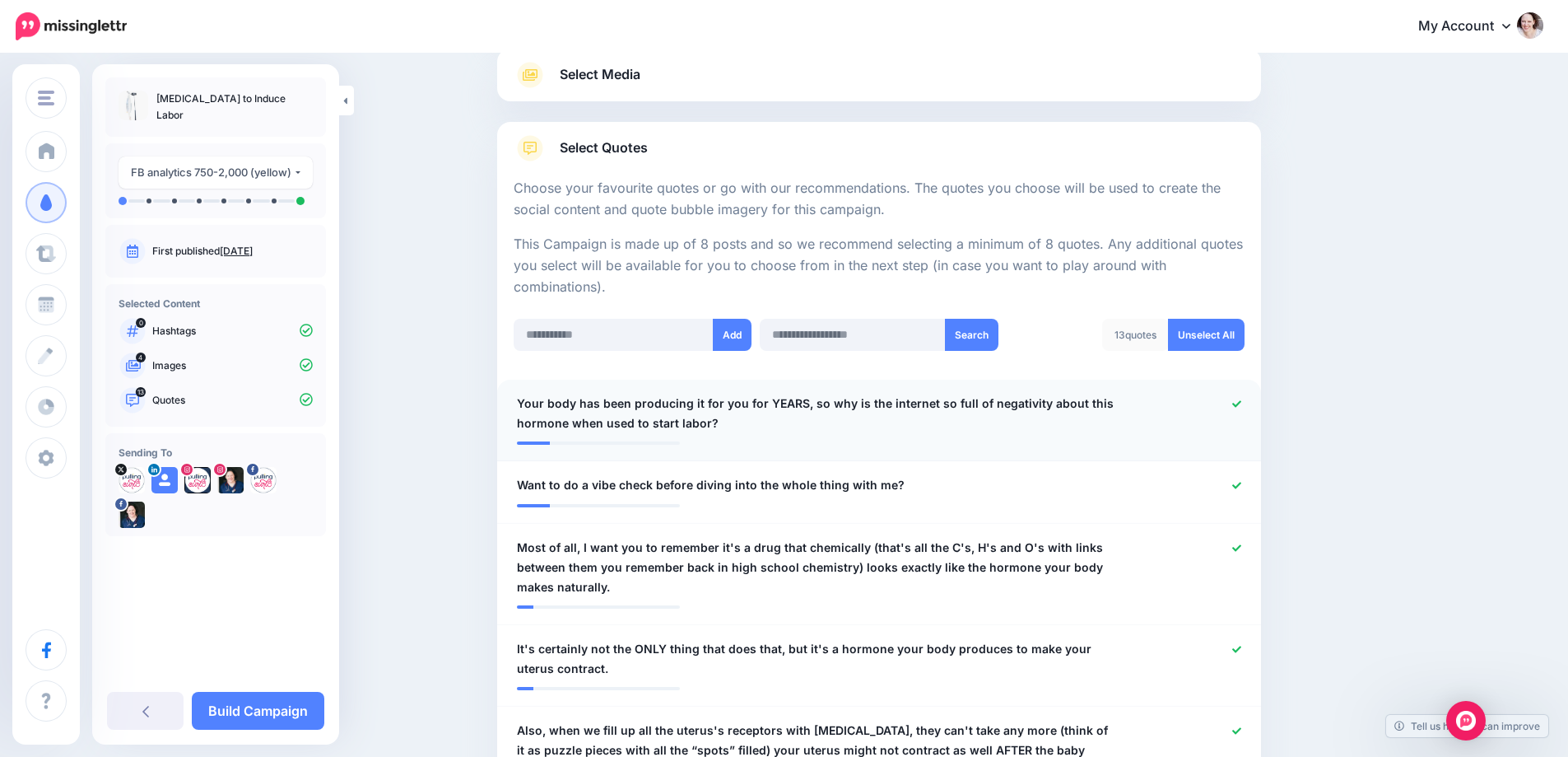
scroll to position [247, 0]
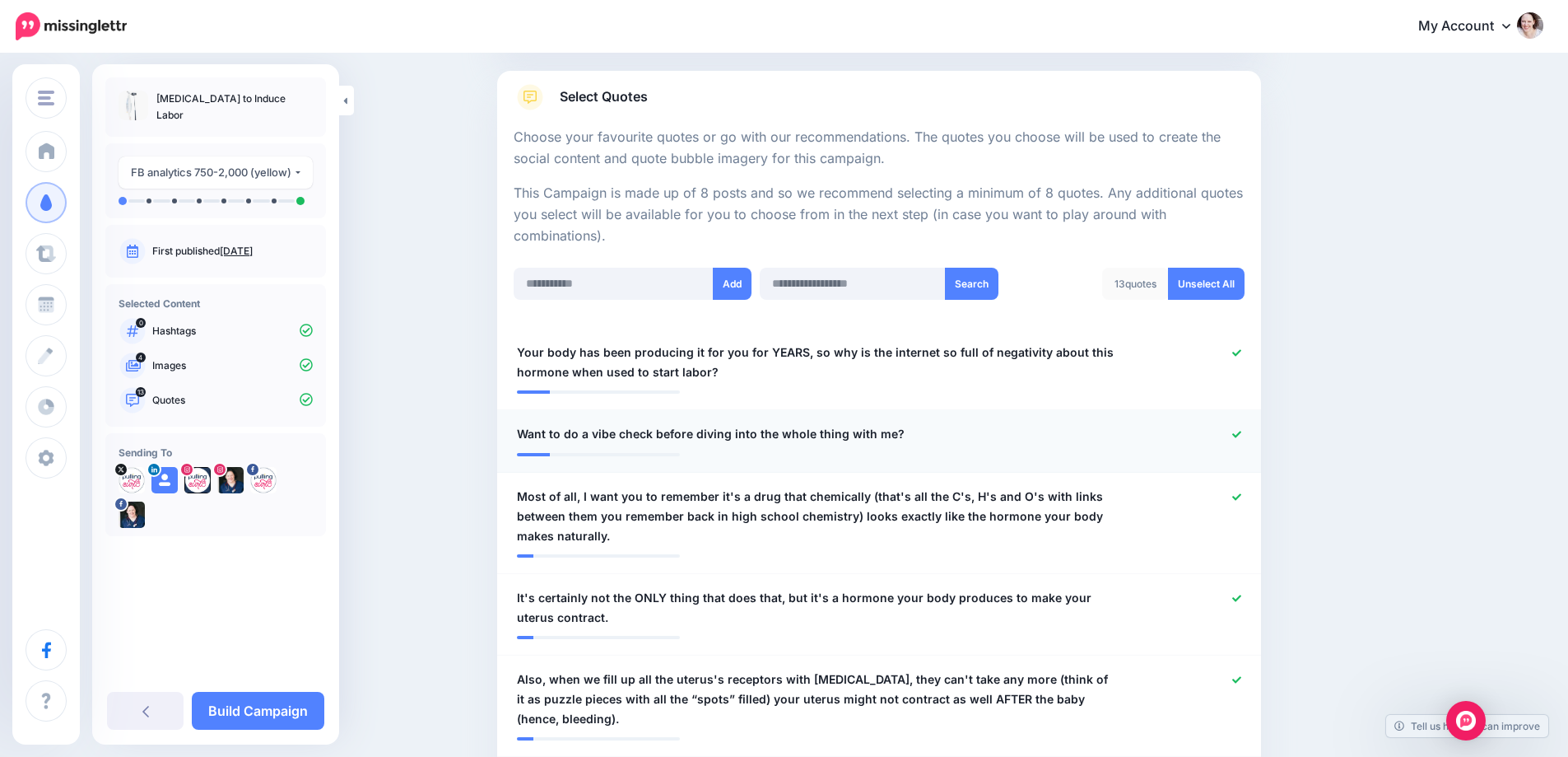
click at [1241, 434] on icon at bounding box center [1236, 434] width 9 height 7
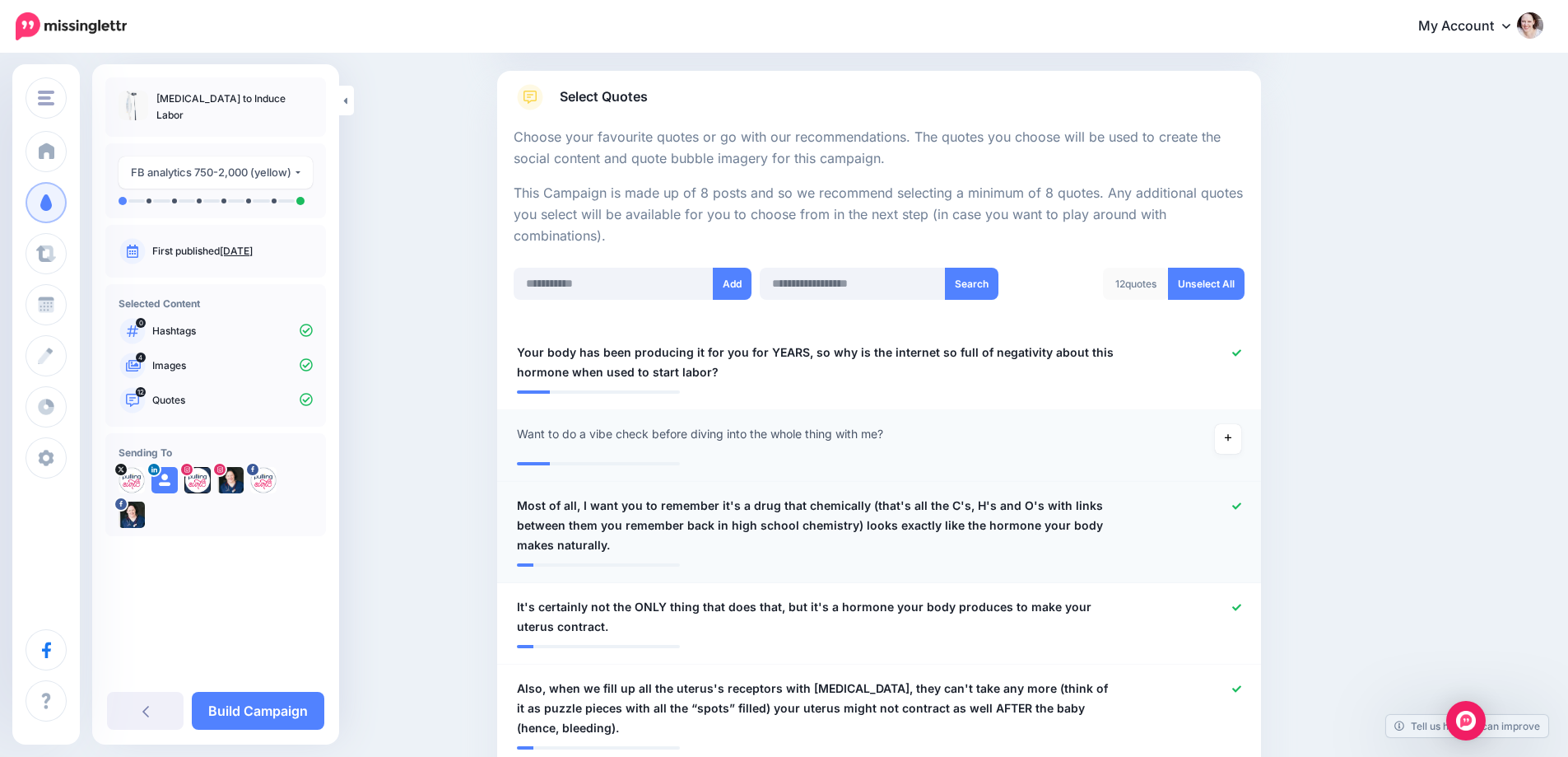
click at [1241, 507] on icon at bounding box center [1236, 506] width 9 height 7
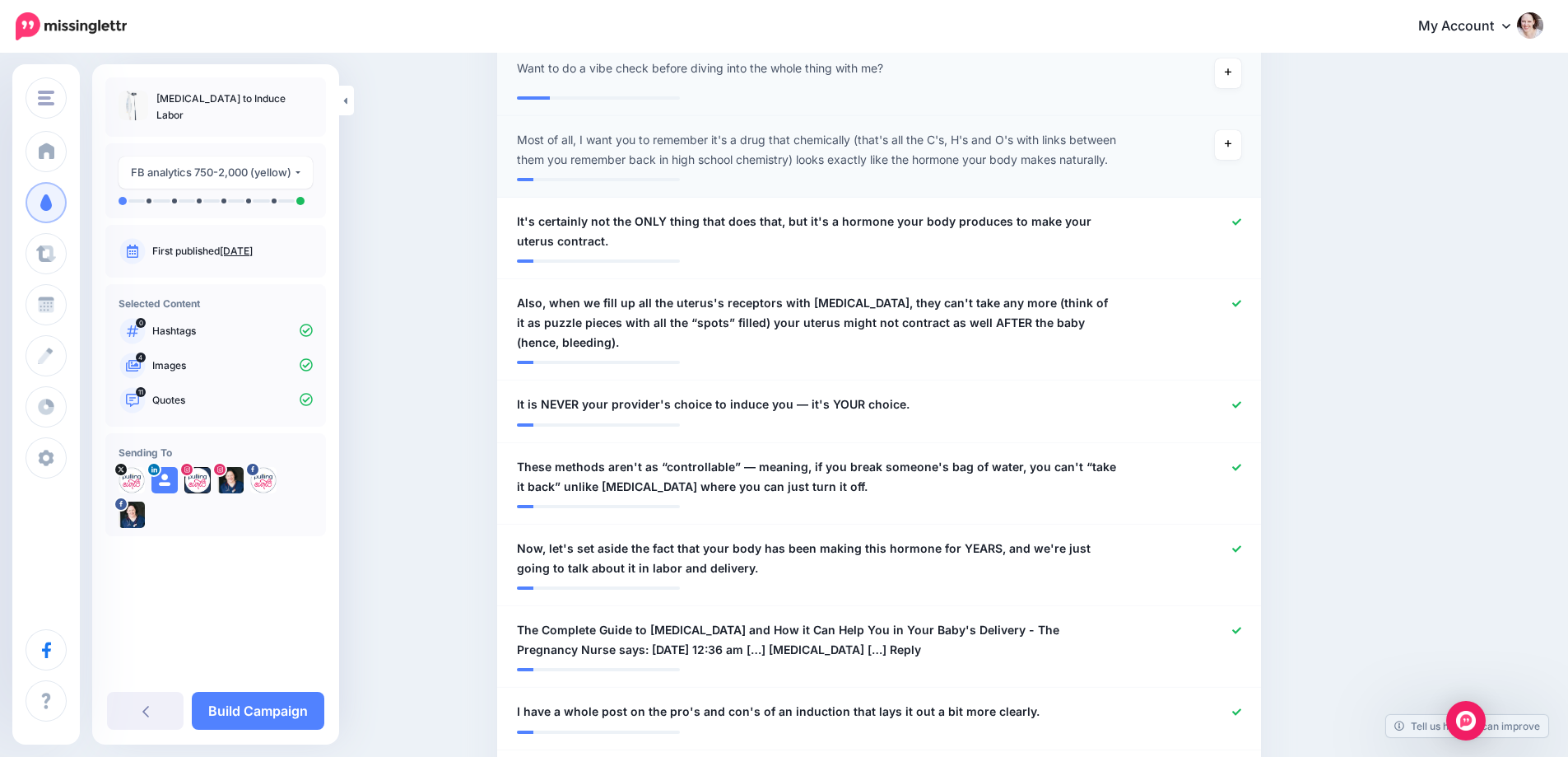
scroll to position [412, 0]
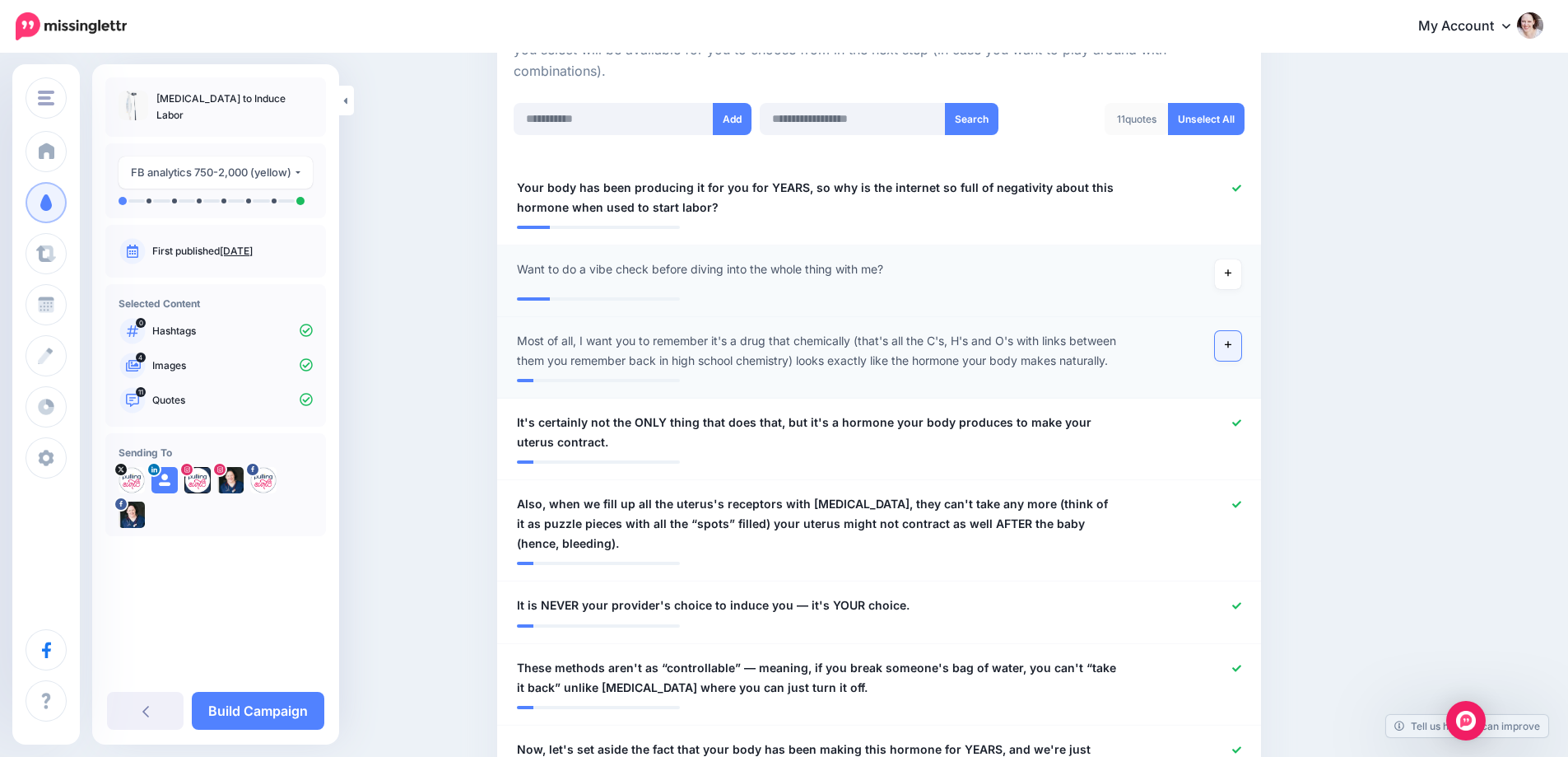
click at [1233, 355] on link at bounding box center [1228, 346] width 26 height 30
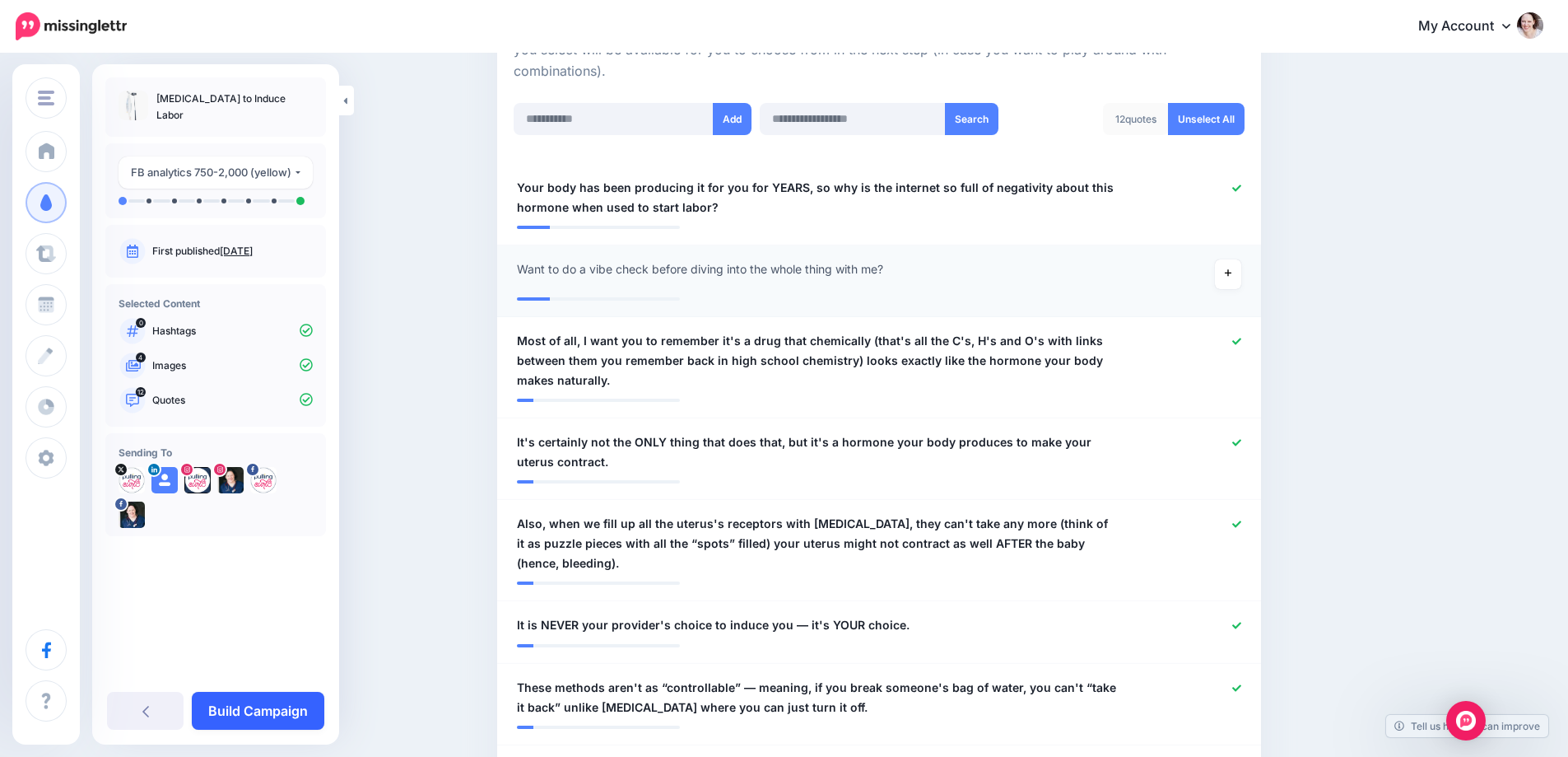
click at [252, 712] on link "Build Campaign" at bounding box center [258, 711] width 133 height 38
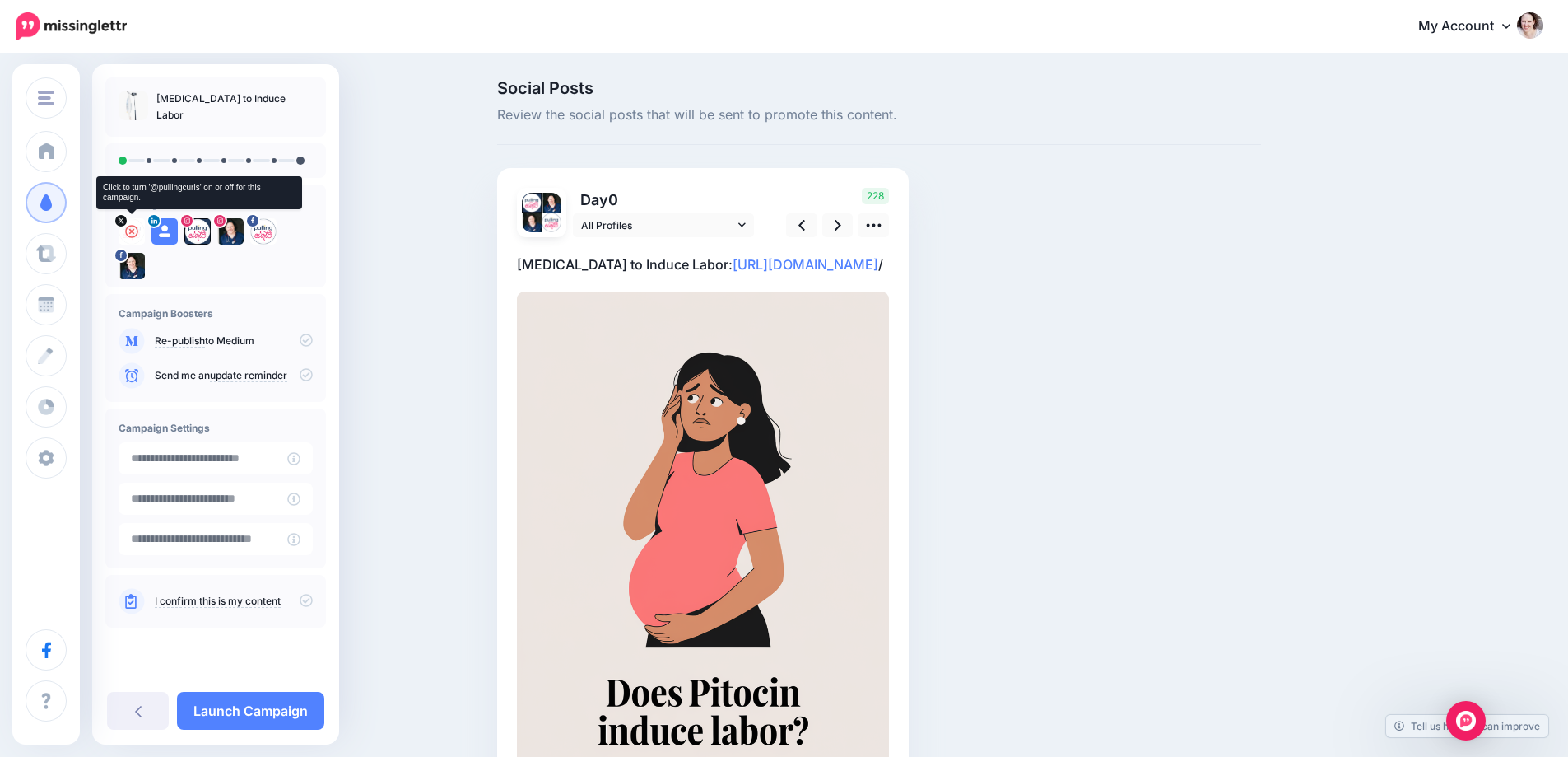
click at [129, 225] on icon at bounding box center [132, 231] width 13 height 13
click at [161, 225] on icon at bounding box center [165, 231] width 13 height 13
click at [198, 227] on icon at bounding box center [198, 231] width 13 height 13
click at [227, 229] on icon at bounding box center [231, 231] width 13 height 13
click at [165, 231] on icon at bounding box center [165, 231] width 13 height 13
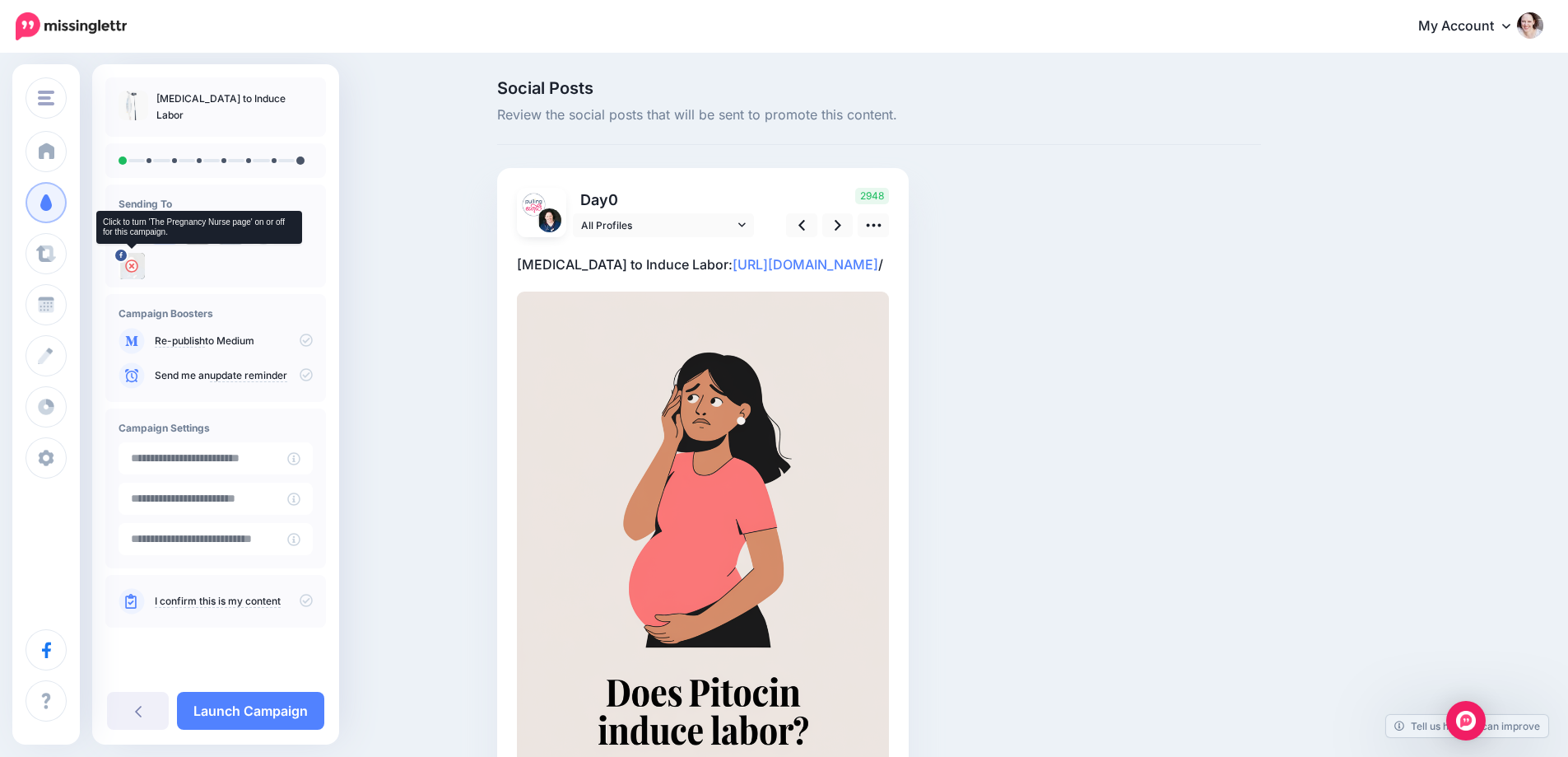
click at [127, 264] on icon at bounding box center [132, 266] width 13 height 13
click at [833, 218] on link at bounding box center [838, 225] width 31 height 24
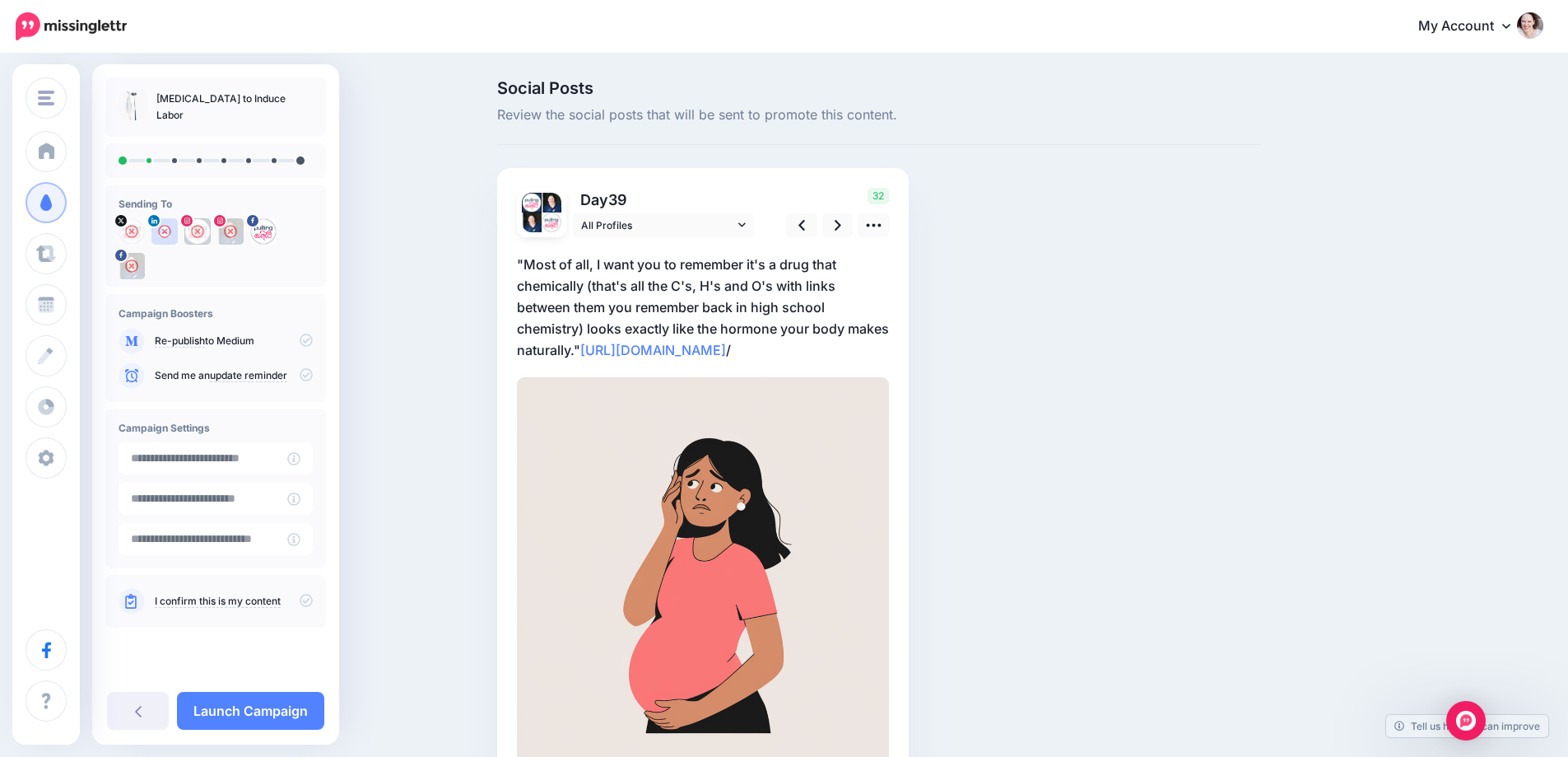
click at [889, 241] on div "/" at bounding box center [703, 586] width 372 height 699
click at [889, 223] on link at bounding box center [874, 225] width 31 height 24
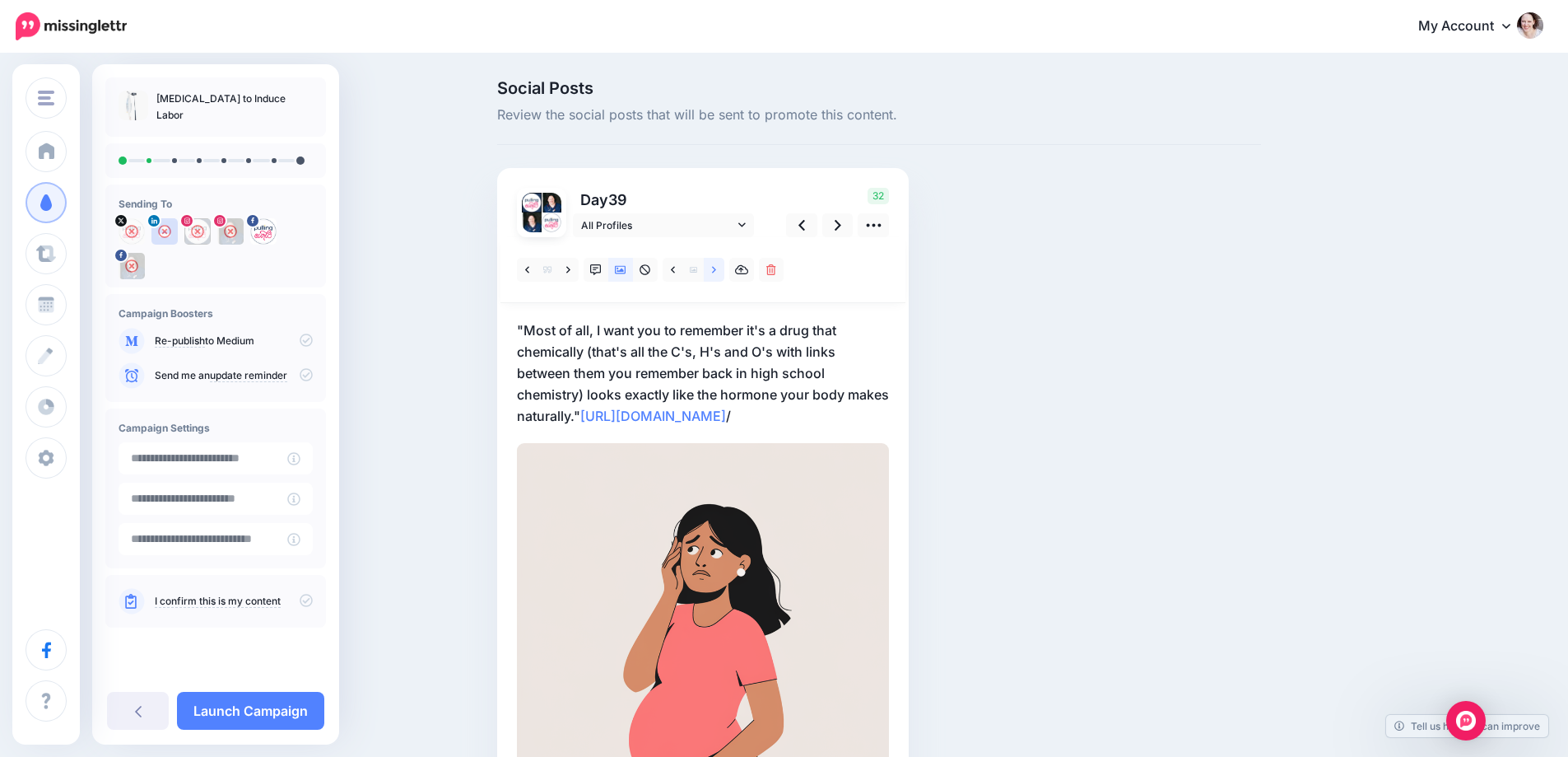
click at [716, 271] on icon at bounding box center [714, 270] width 4 height 12
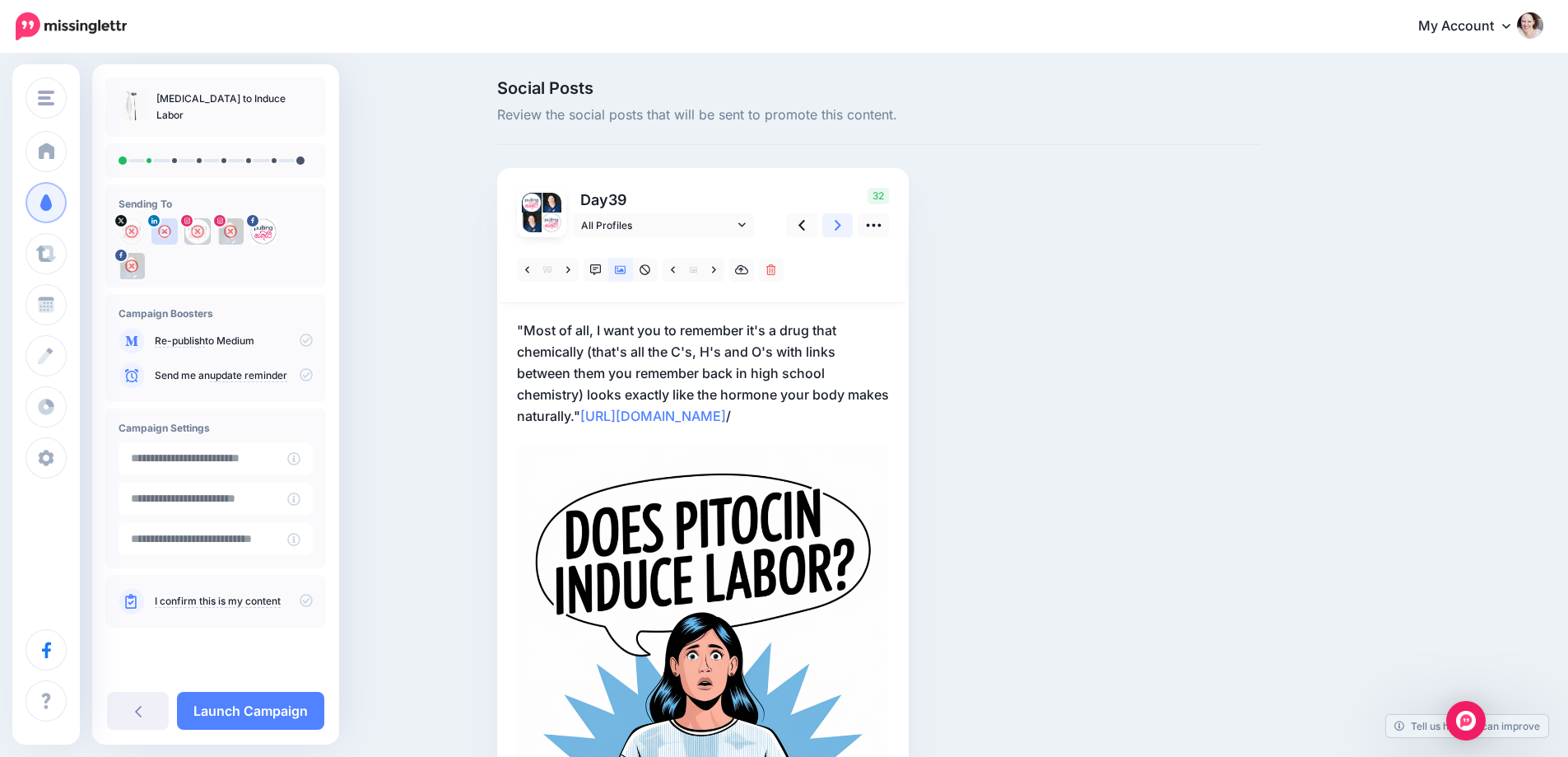
click at [851, 218] on link at bounding box center [838, 225] width 31 height 24
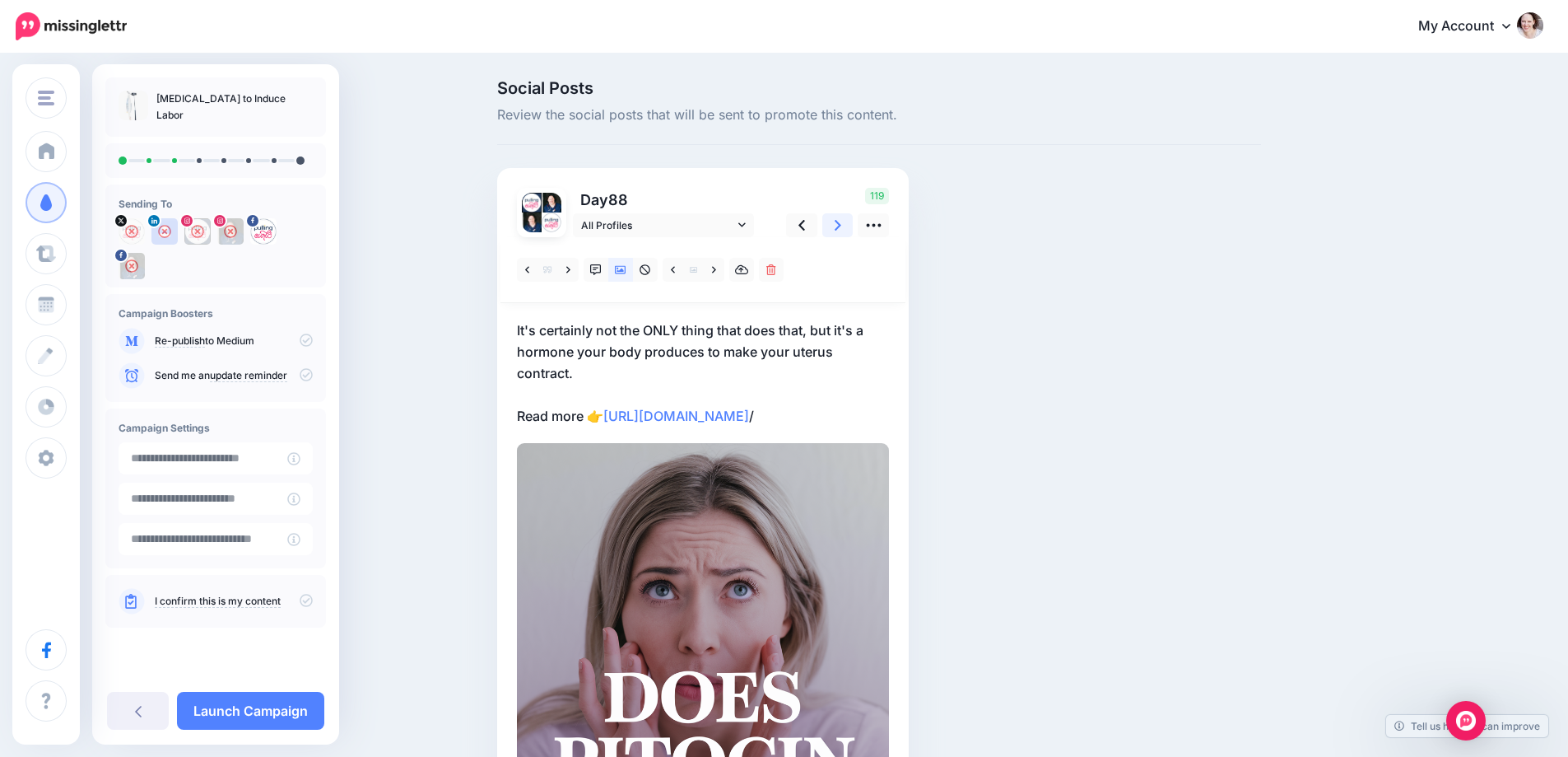
click at [850, 219] on link at bounding box center [838, 225] width 31 height 24
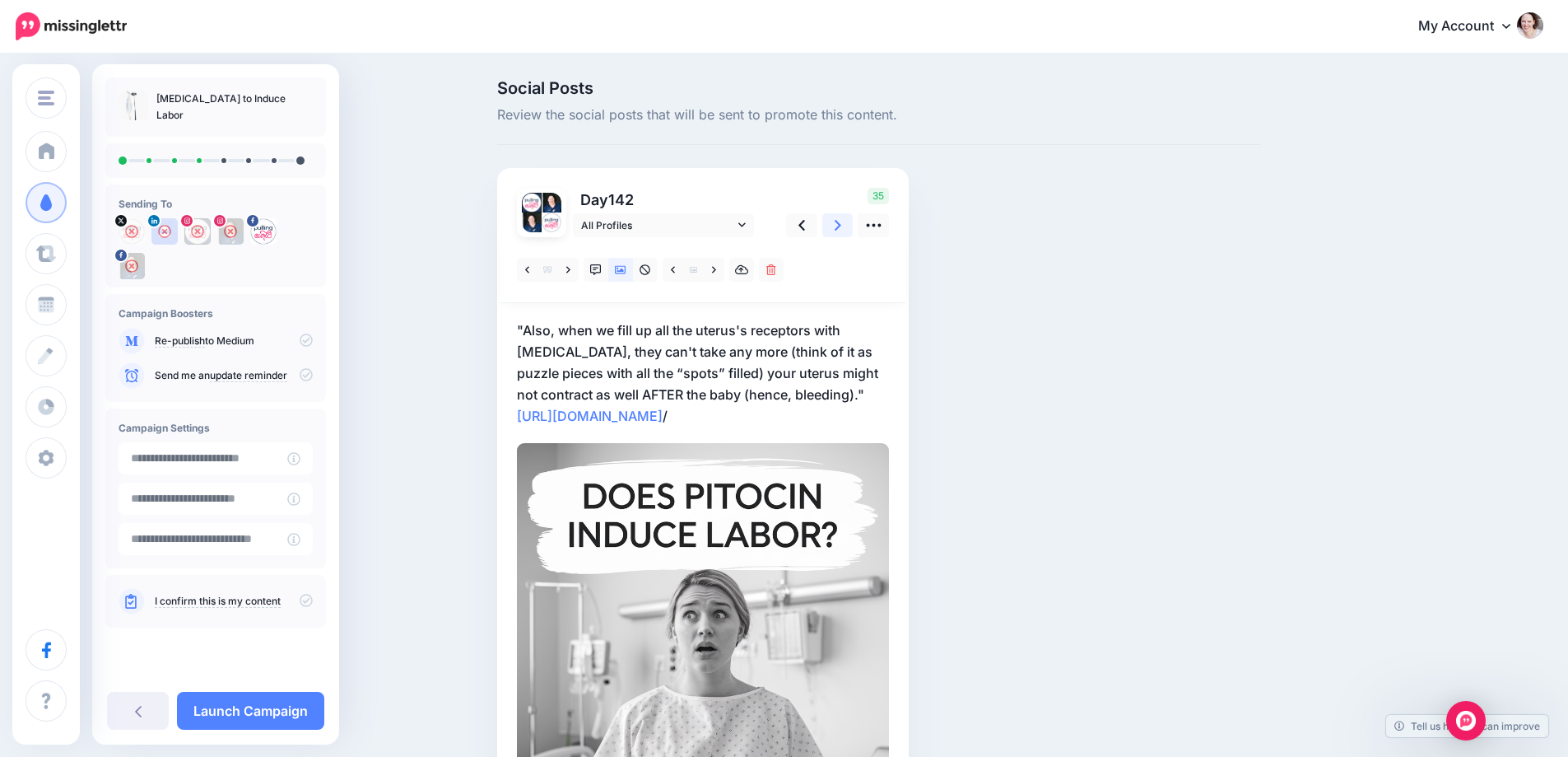
click at [850, 219] on link at bounding box center [838, 225] width 31 height 24
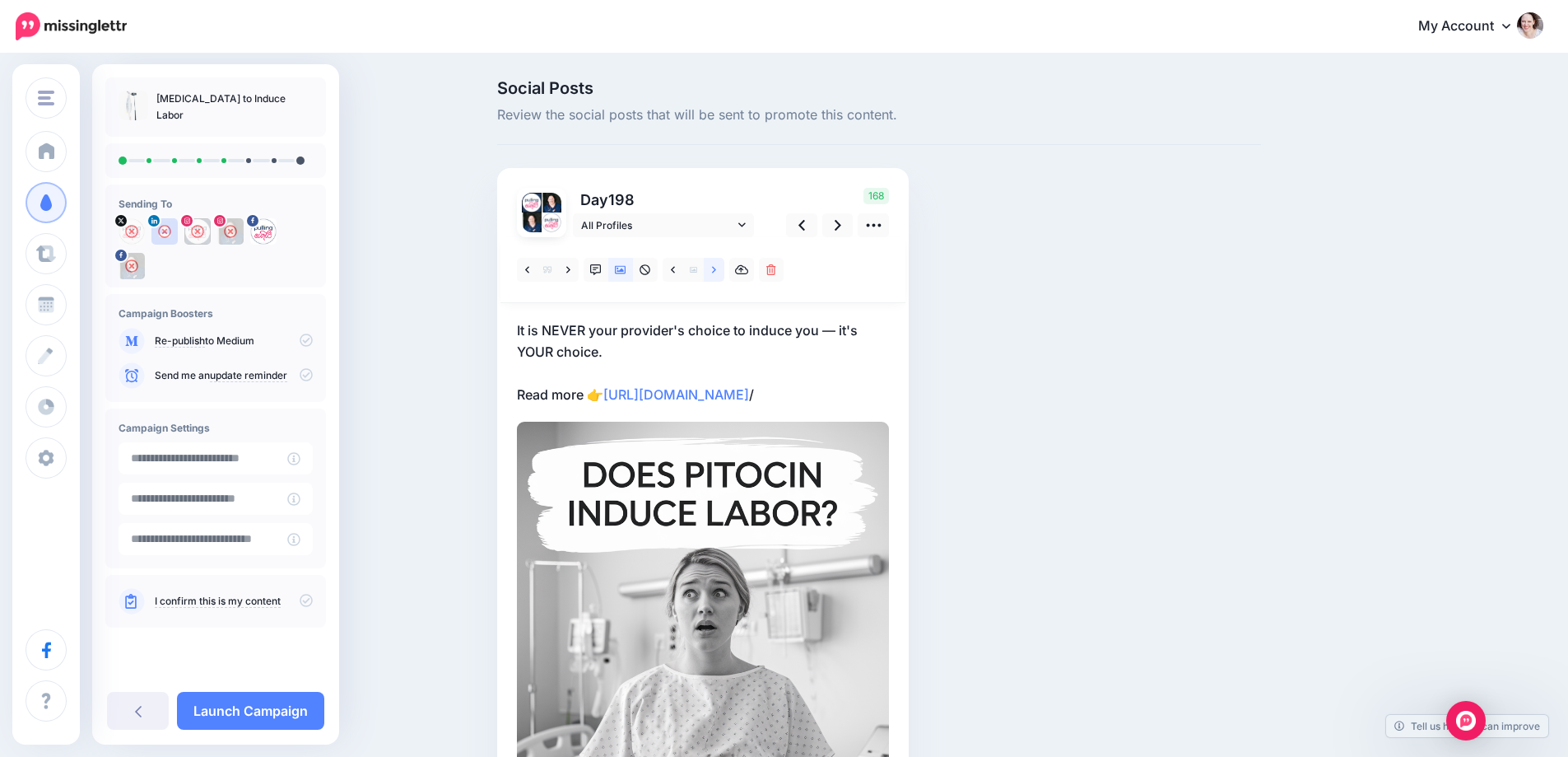
click at [712, 275] on link at bounding box center [714, 269] width 21 height 24
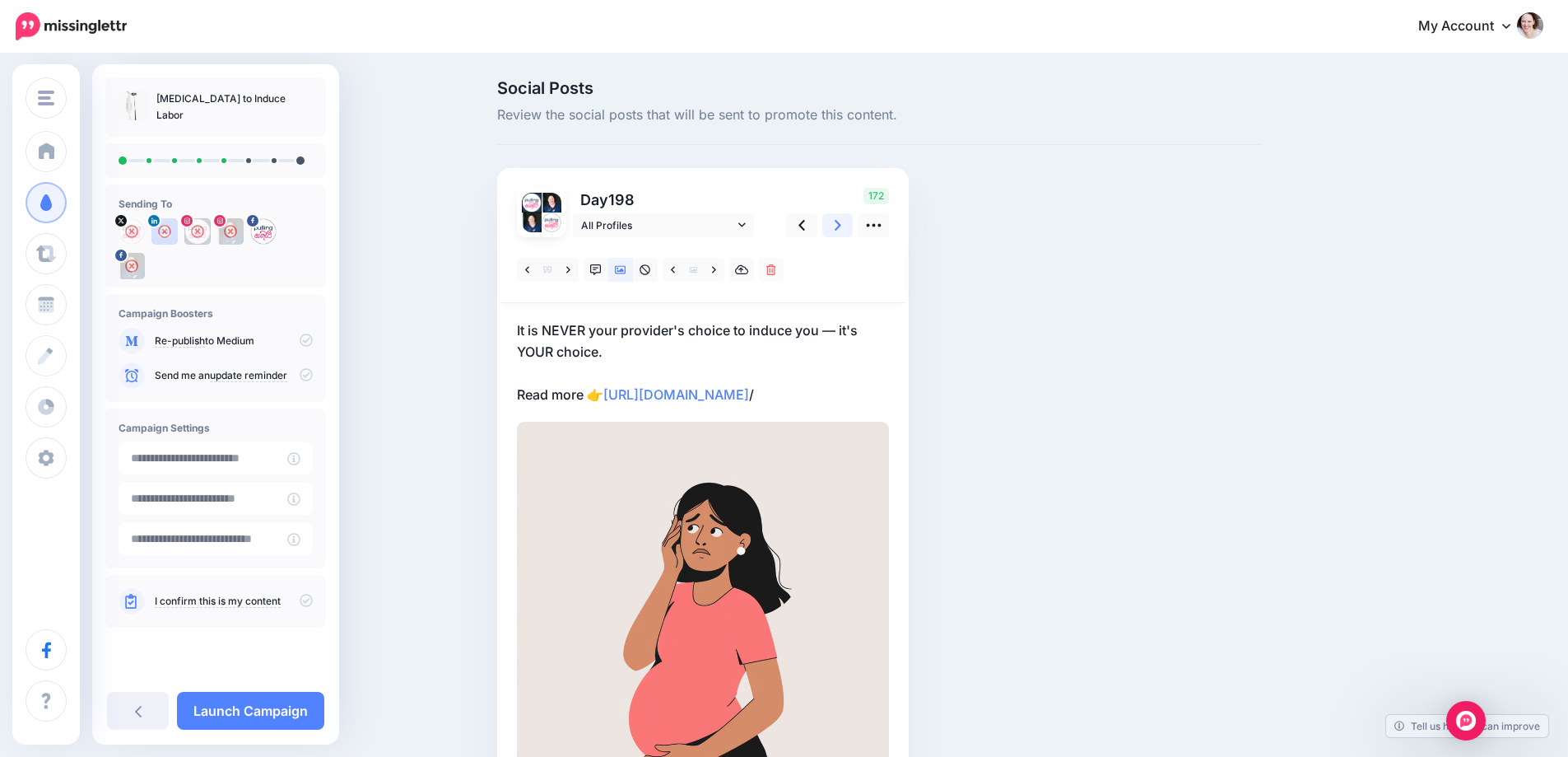
click at [853, 227] on link at bounding box center [838, 225] width 31 height 24
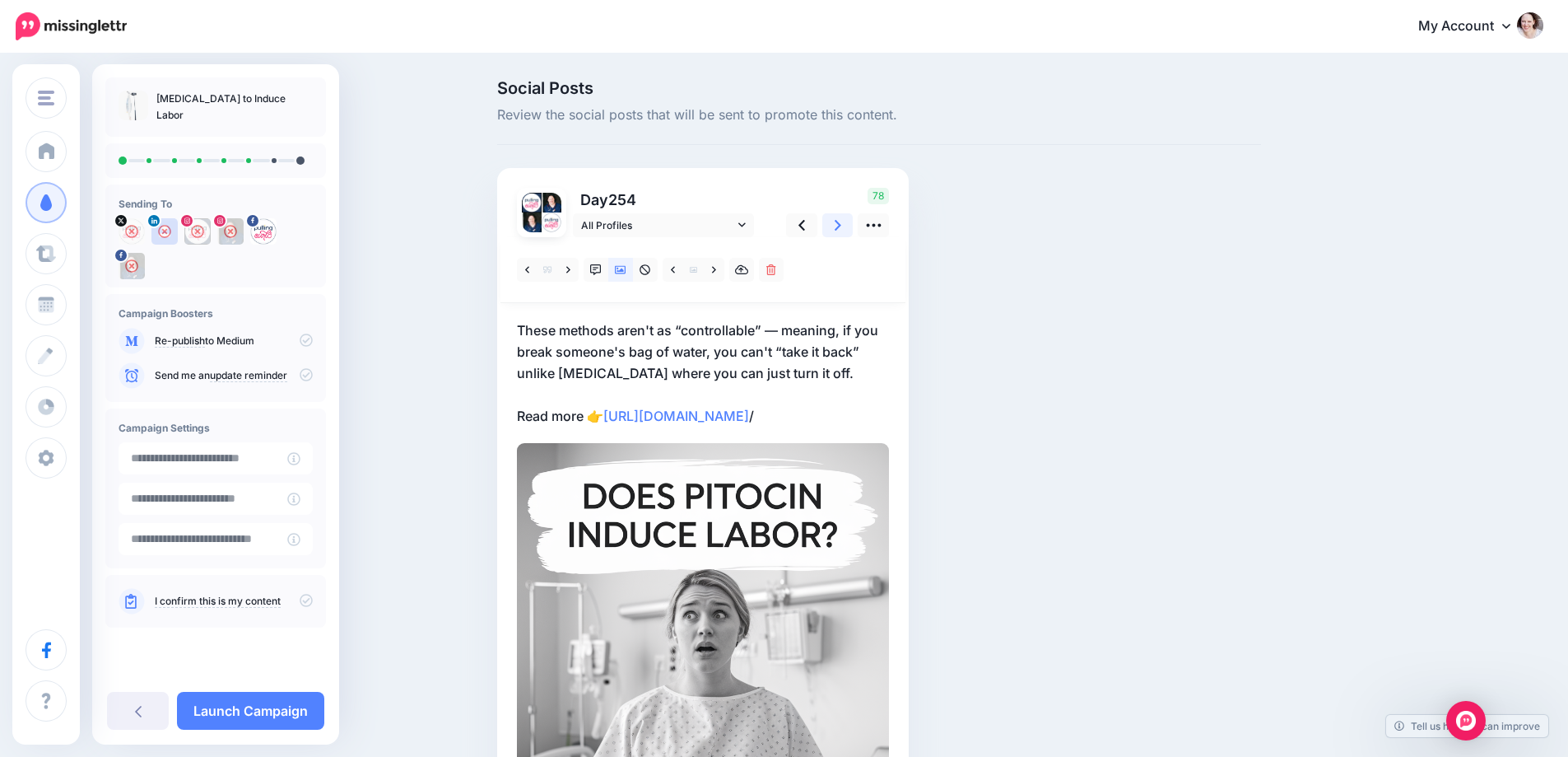
click at [852, 227] on link at bounding box center [838, 225] width 31 height 24
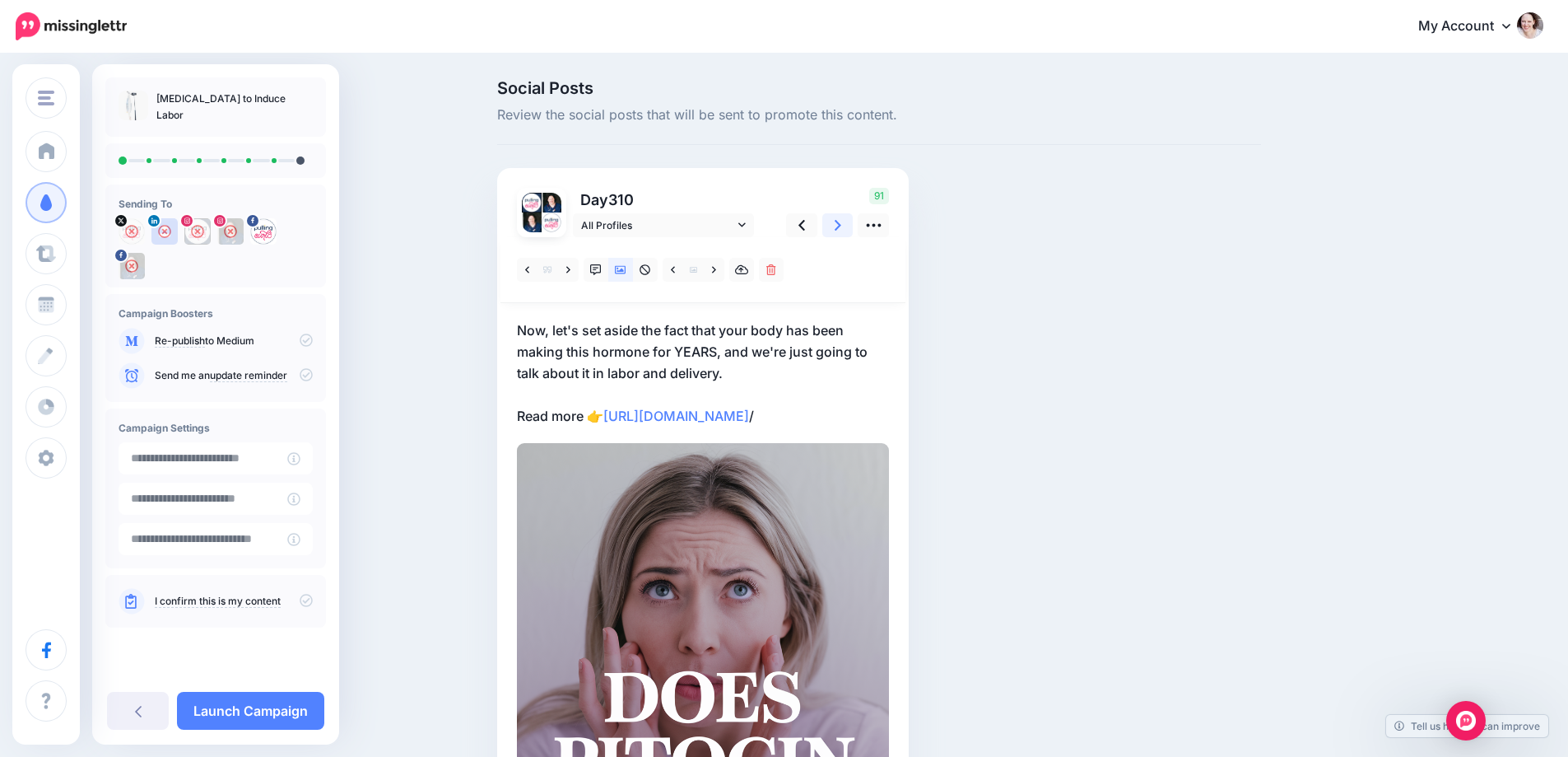
click at [837, 236] on link at bounding box center [838, 225] width 31 height 24
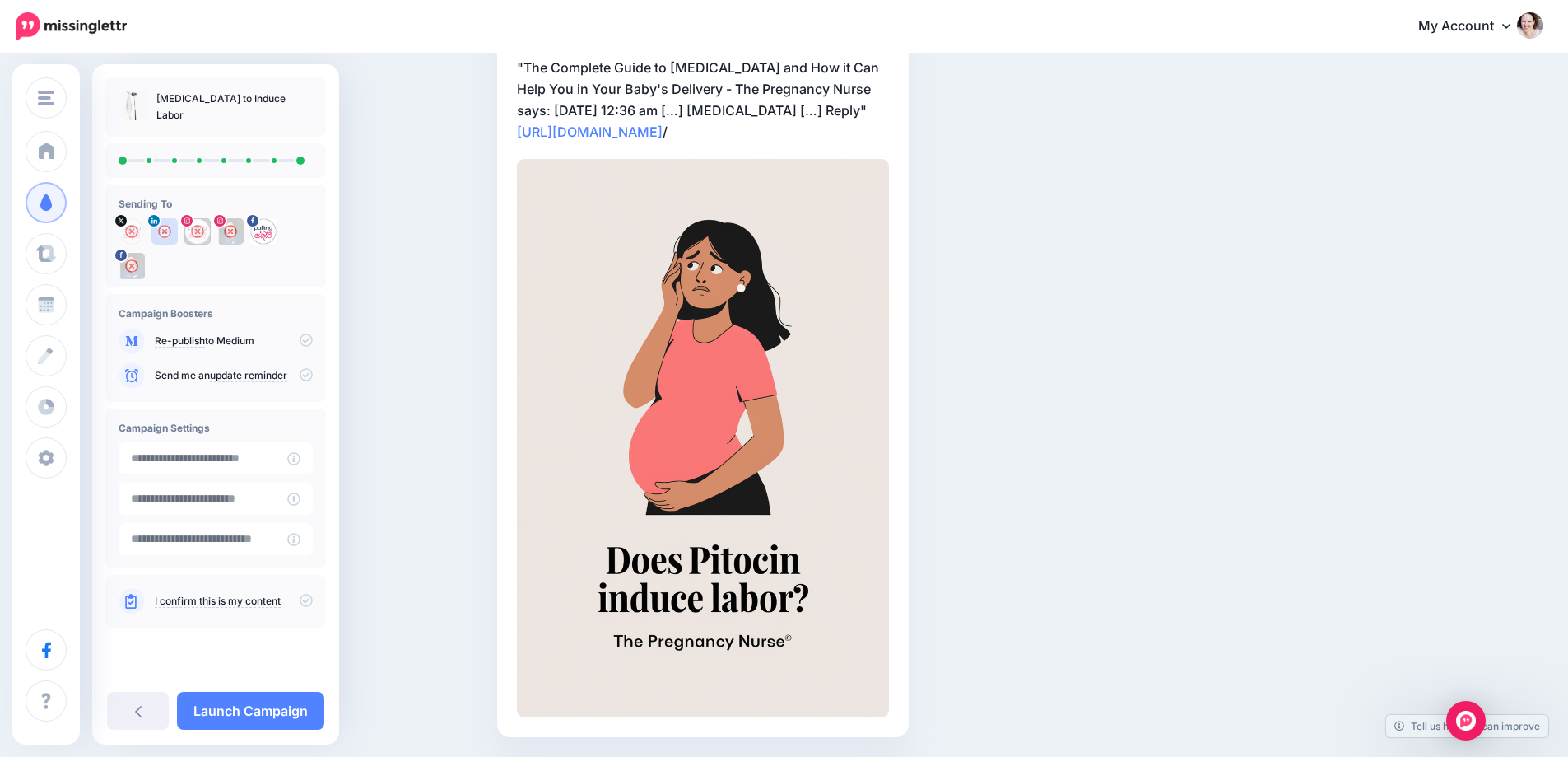
scroll to position [317, 0]
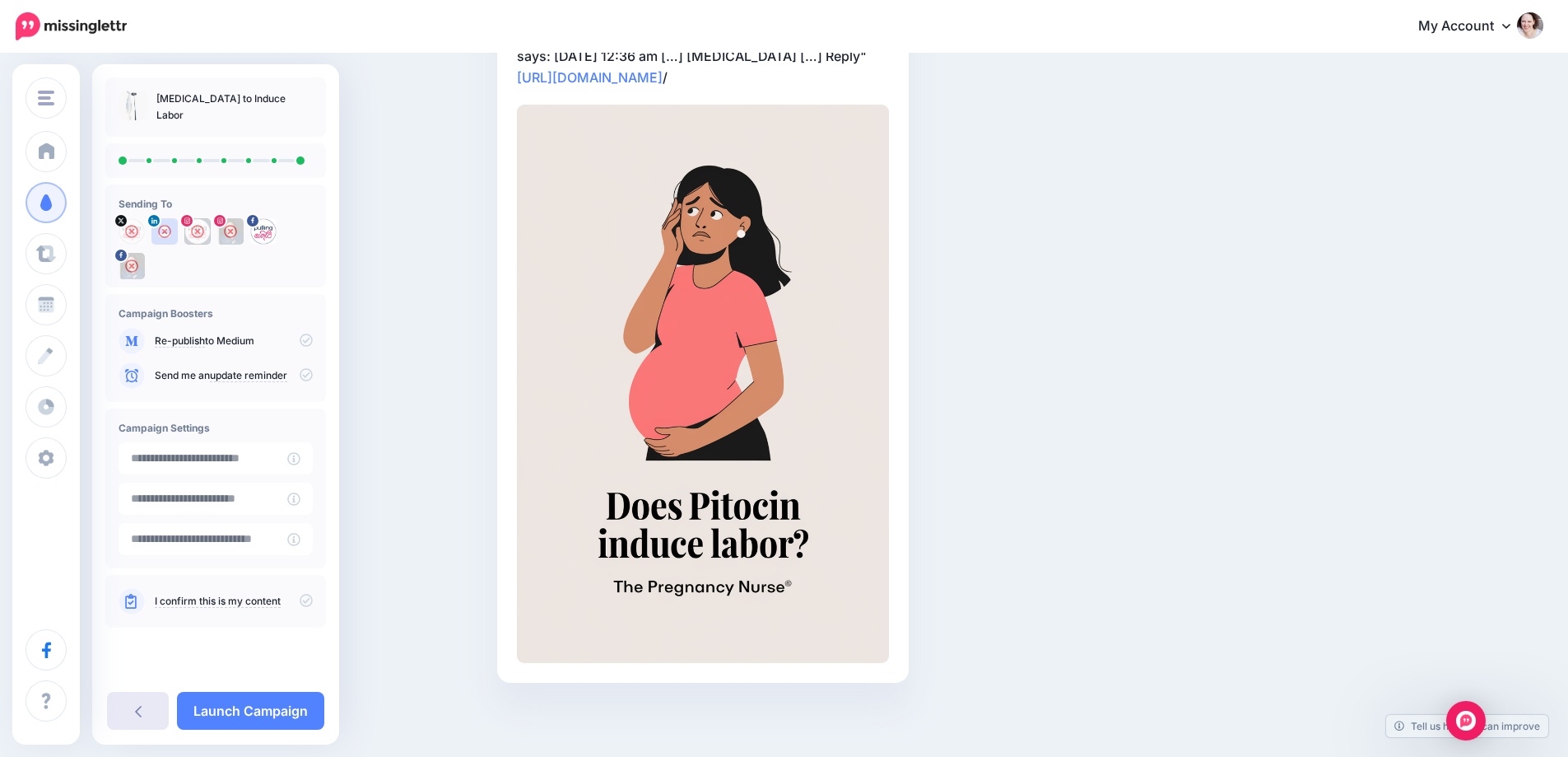
click at [133, 717] on link at bounding box center [138, 711] width 62 height 38
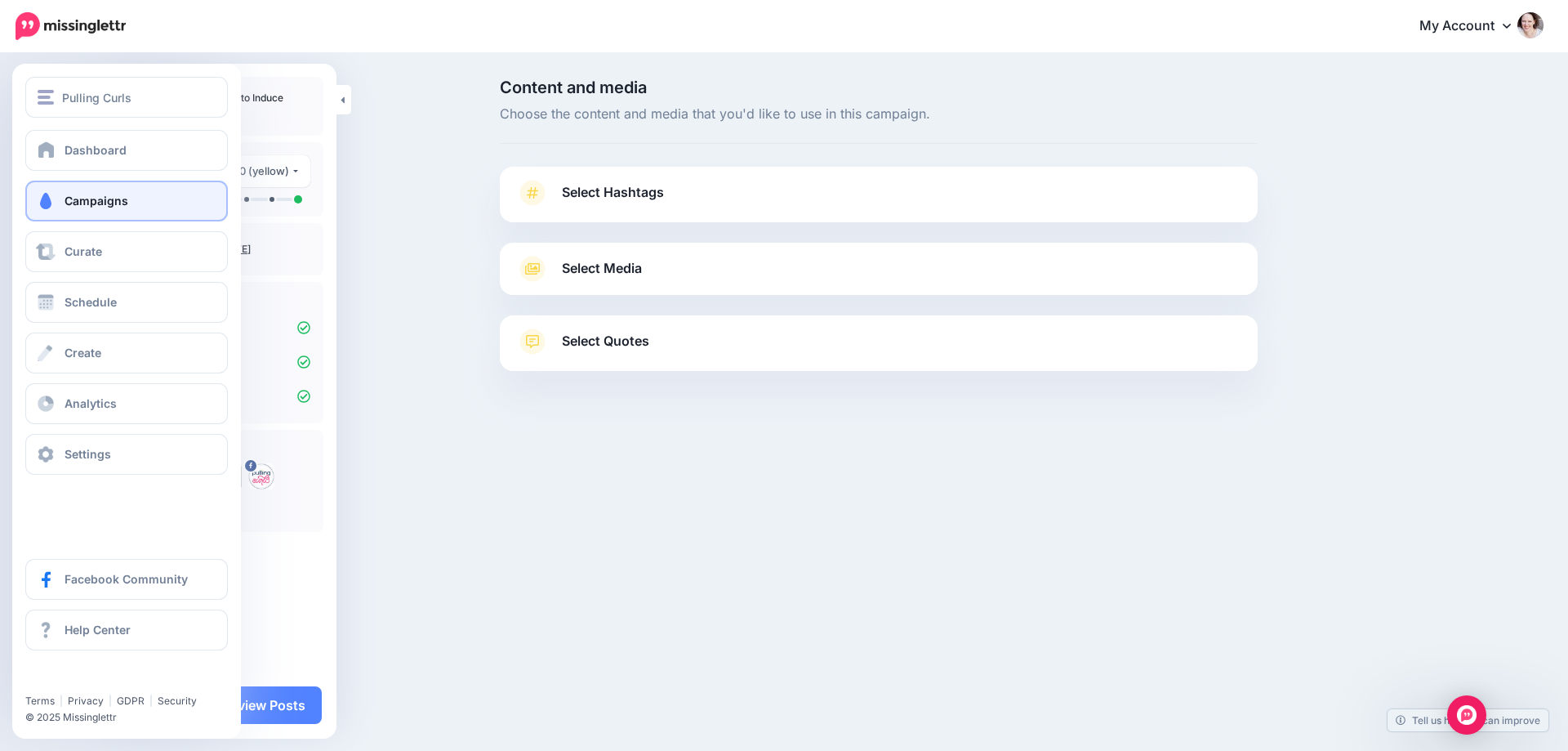
click at [52, 188] on link "Campaigns" at bounding box center [127, 201] width 203 height 41
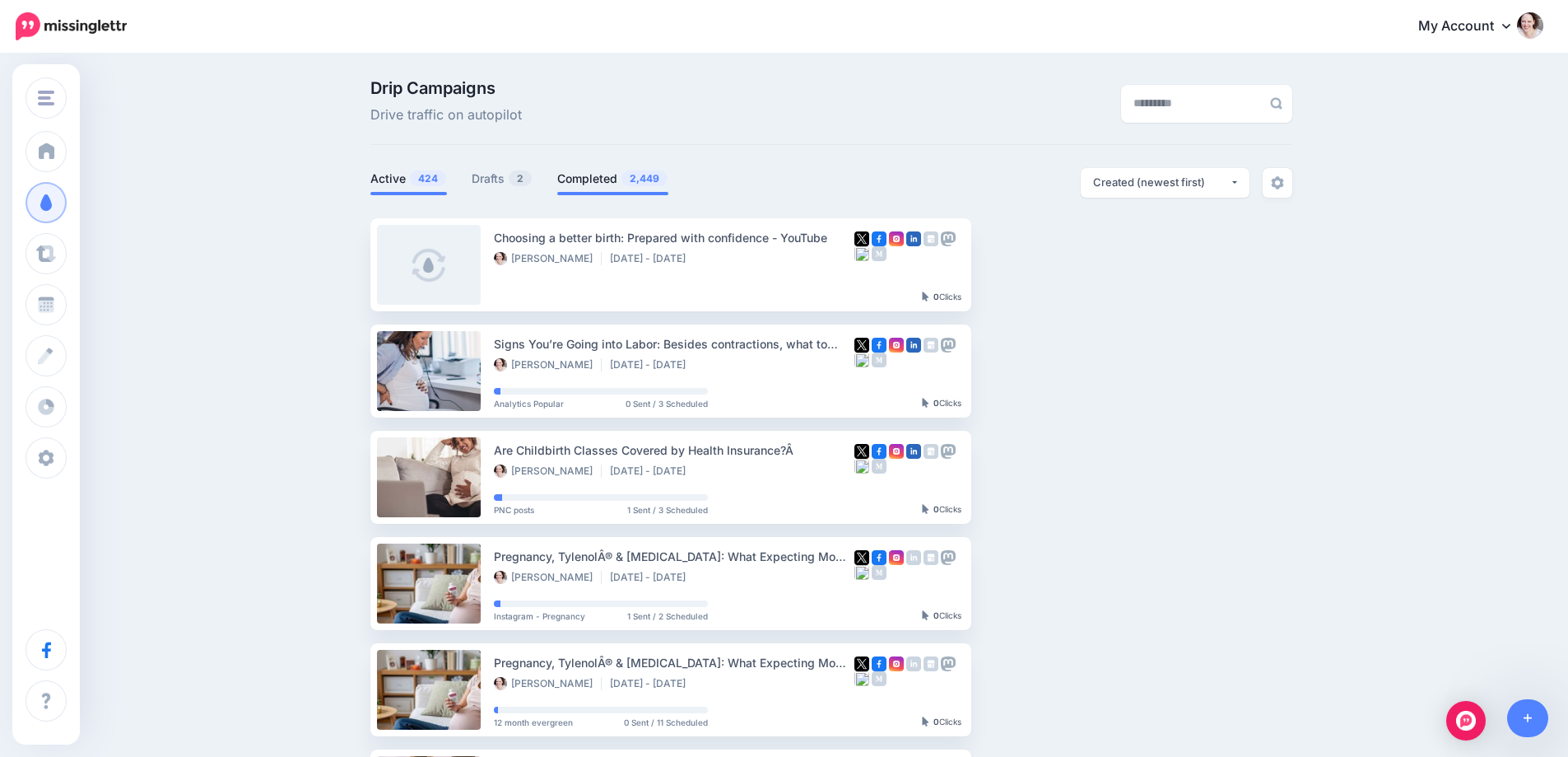
click at [604, 179] on link "Completed 2,449" at bounding box center [613, 179] width 111 height 20
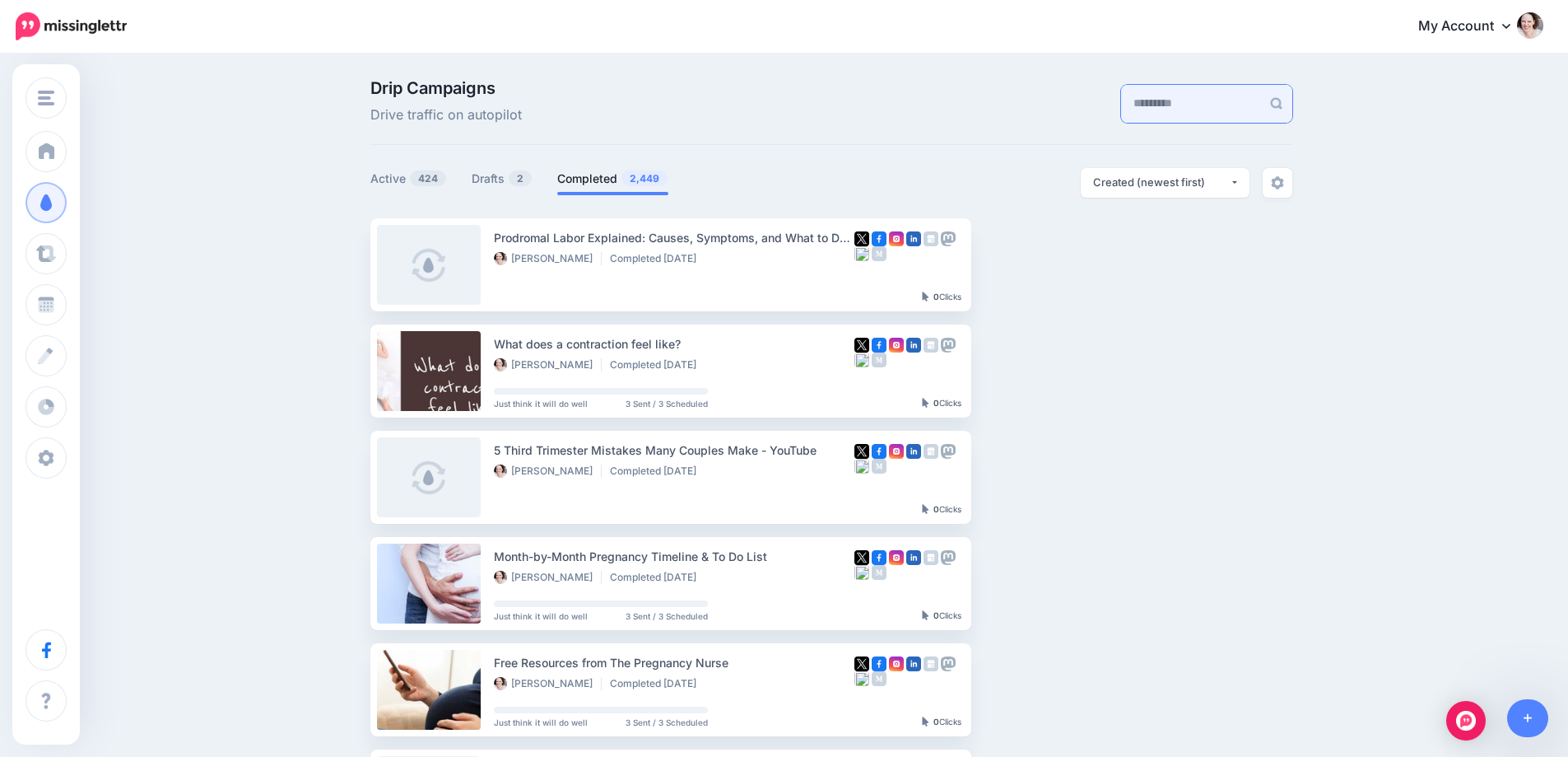
click at [1157, 115] on input "text" at bounding box center [1191, 104] width 140 height 38
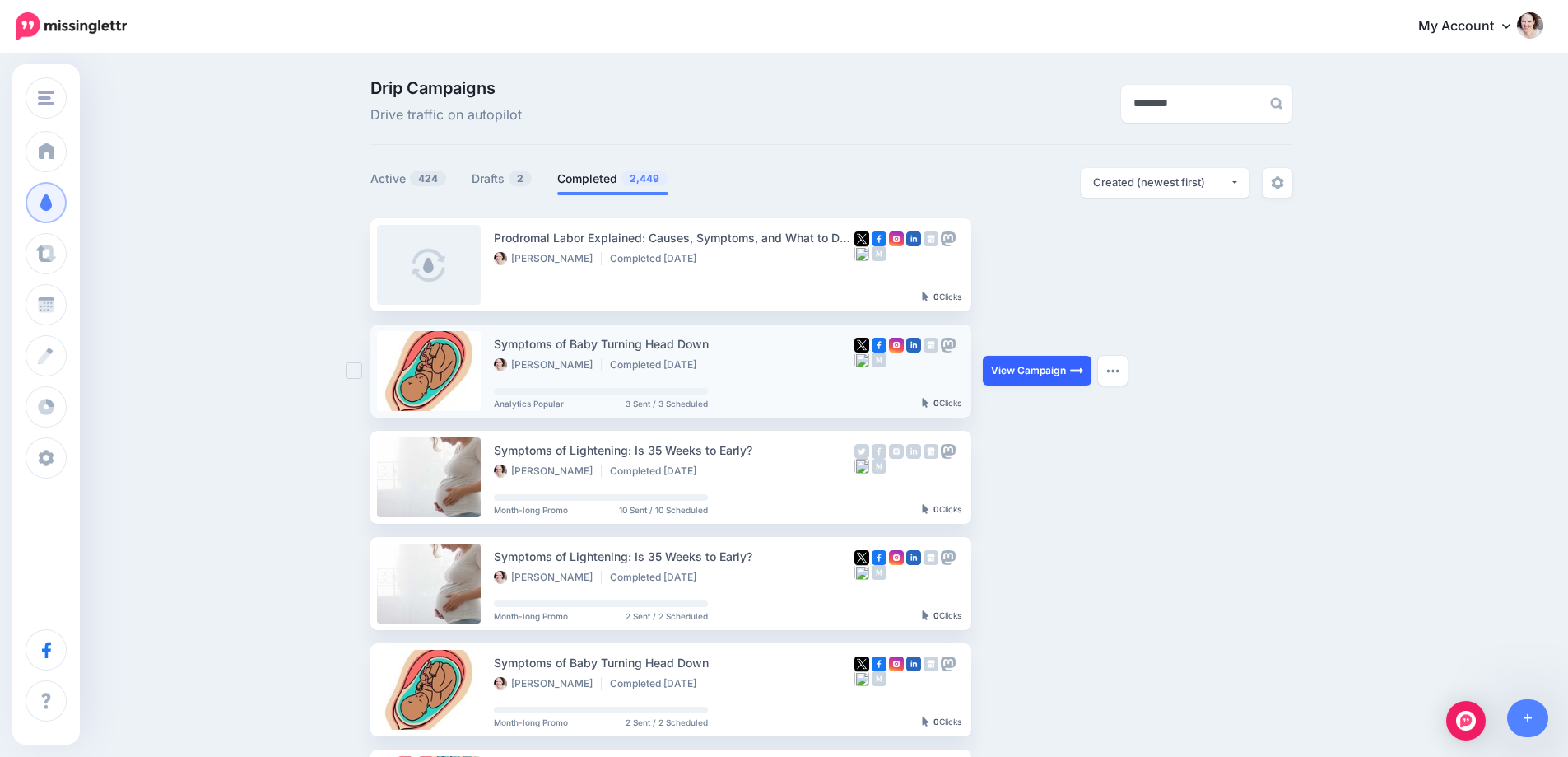
type input "********"
click at [1018, 369] on link "View Campaign" at bounding box center [1037, 371] width 109 height 30
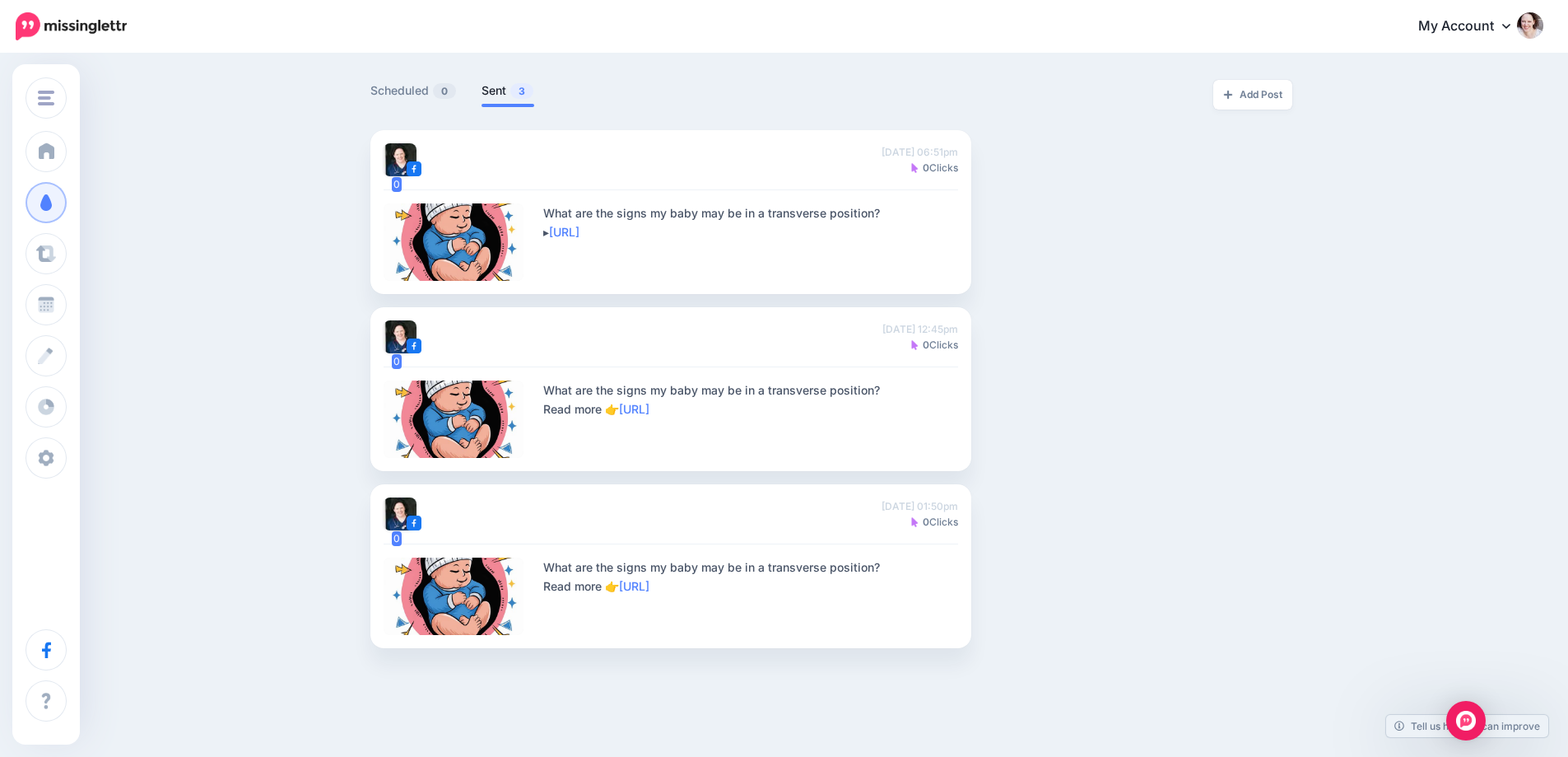
scroll to position [446, 0]
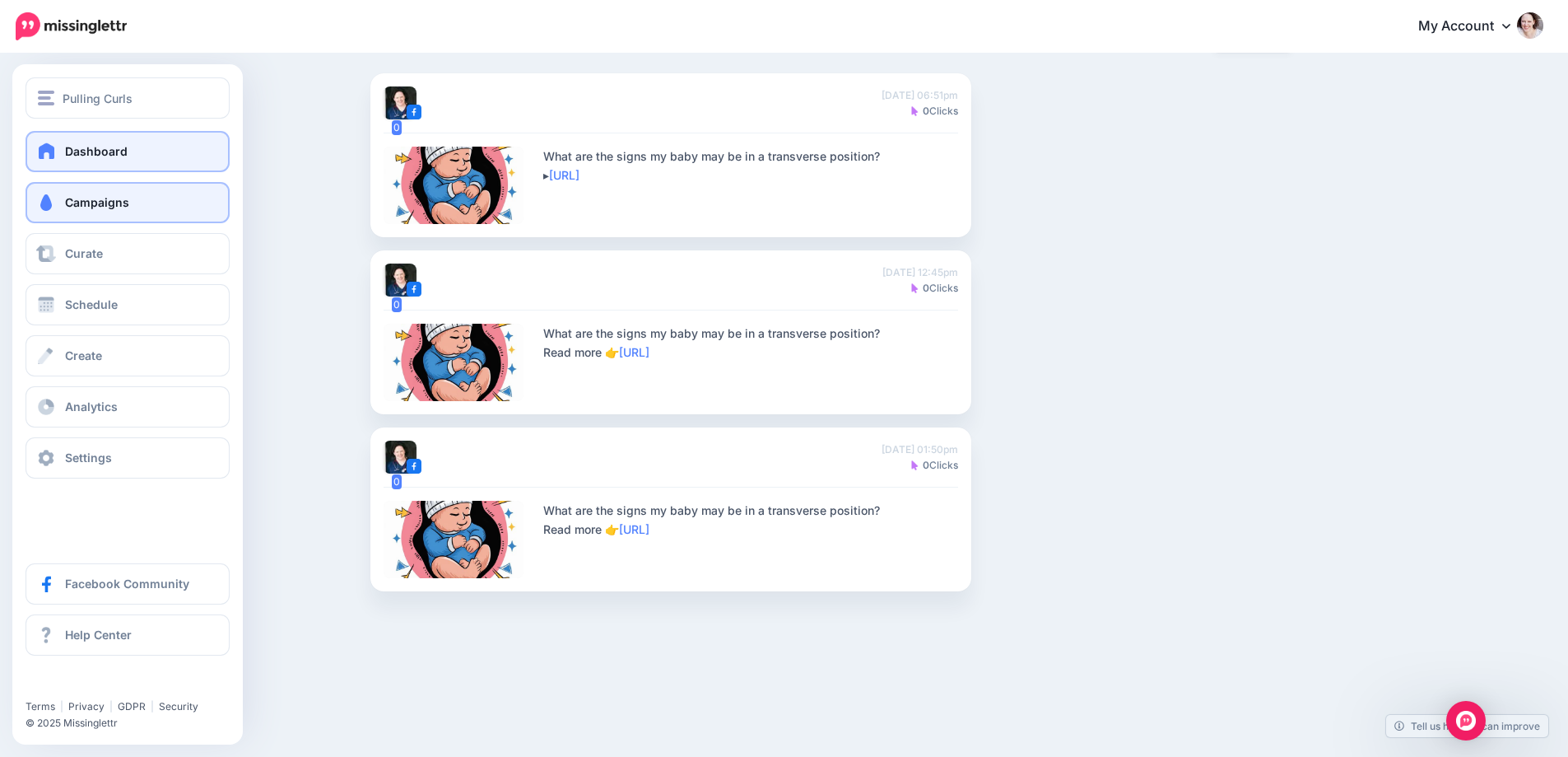
click at [94, 168] on link "Dashboard" at bounding box center [128, 152] width 204 height 41
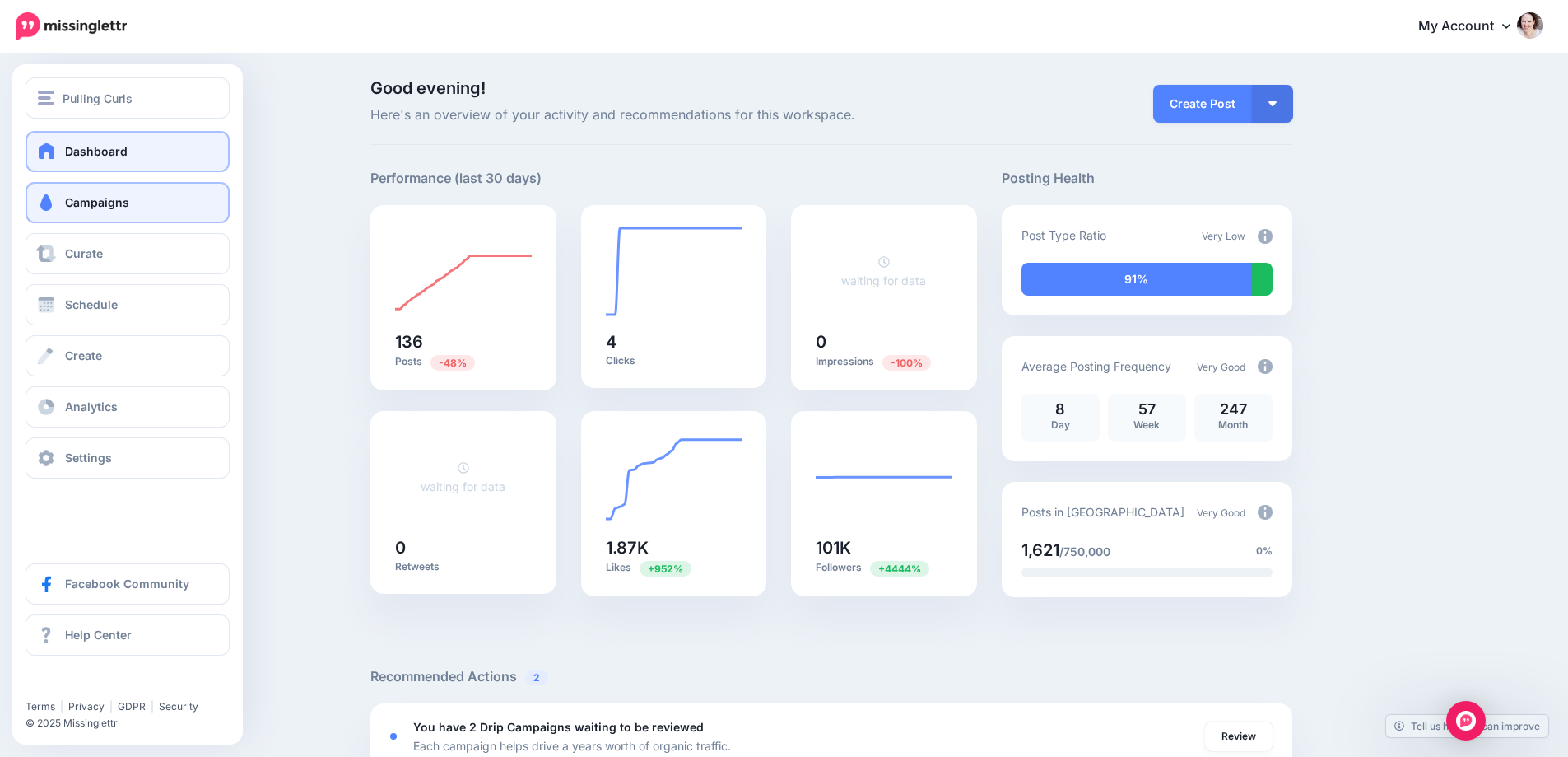
click at [94, 214] on link "Campaigns" at bounding box center [128, 203] width 204 height 41
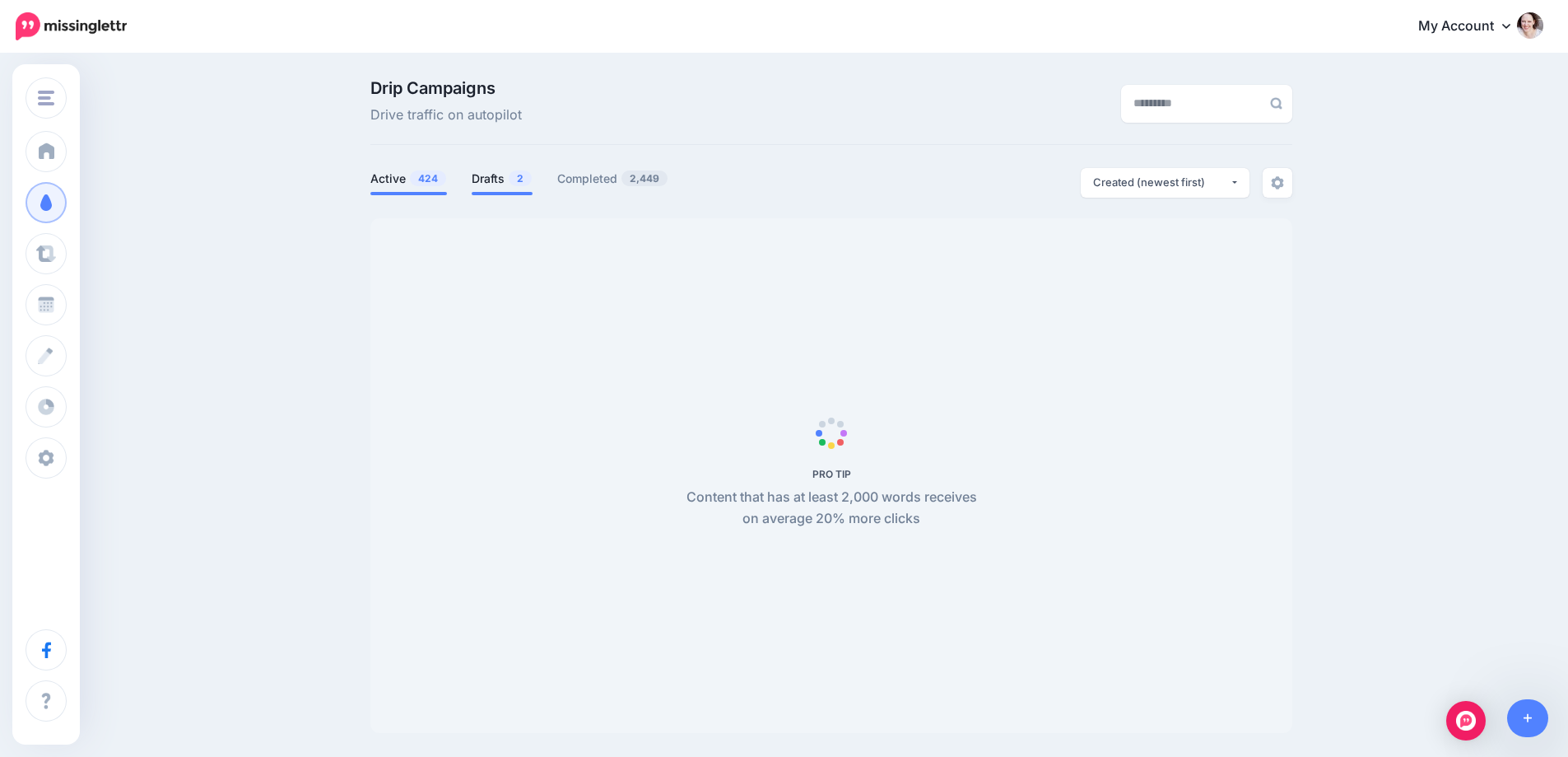
click at [483, 179] on link "Drafts 2" at bounding box center [502, 179] width 61 height 20
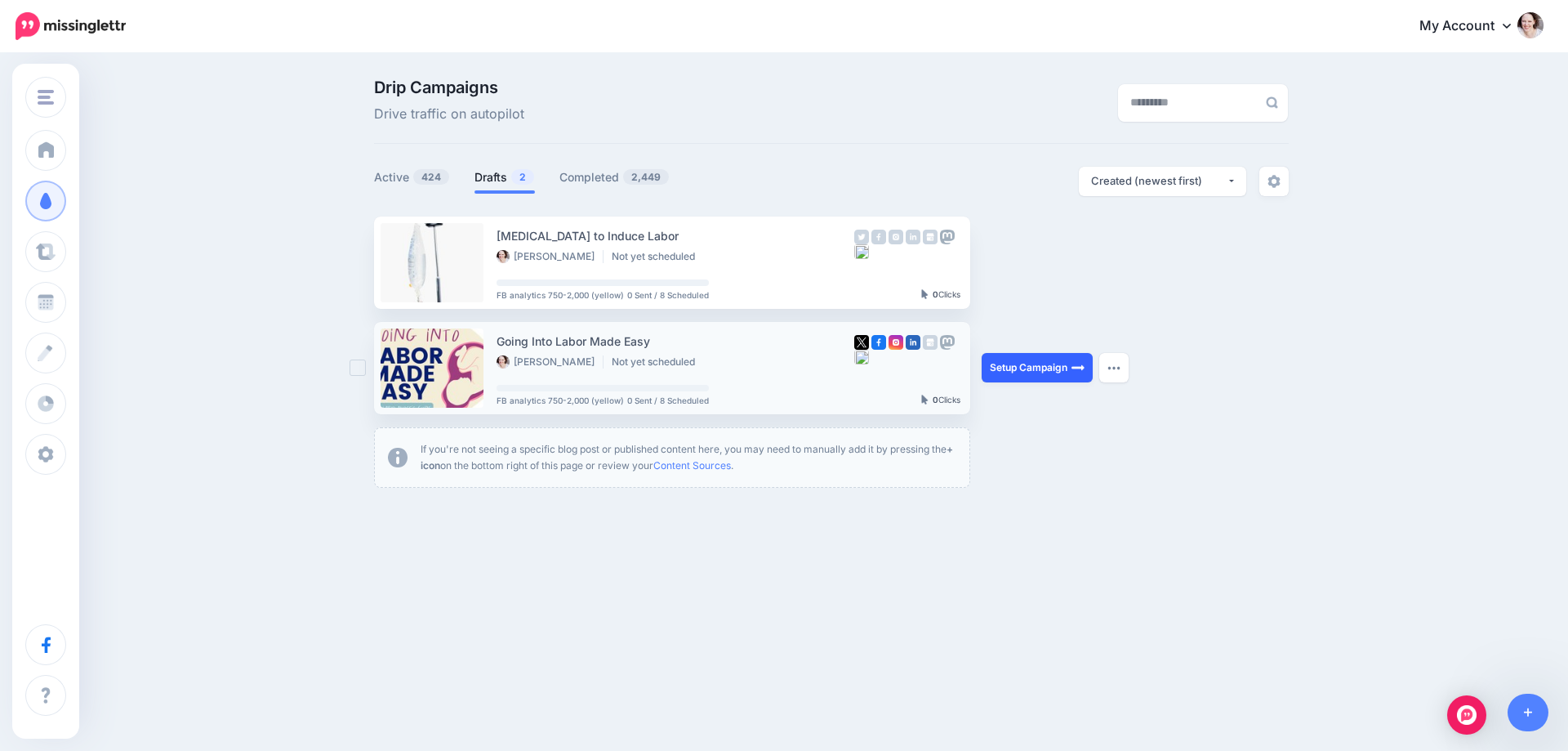
click at [1016, 365] on link "Setup Campaign" at bounding box center [1037, 368] width 111 height 29
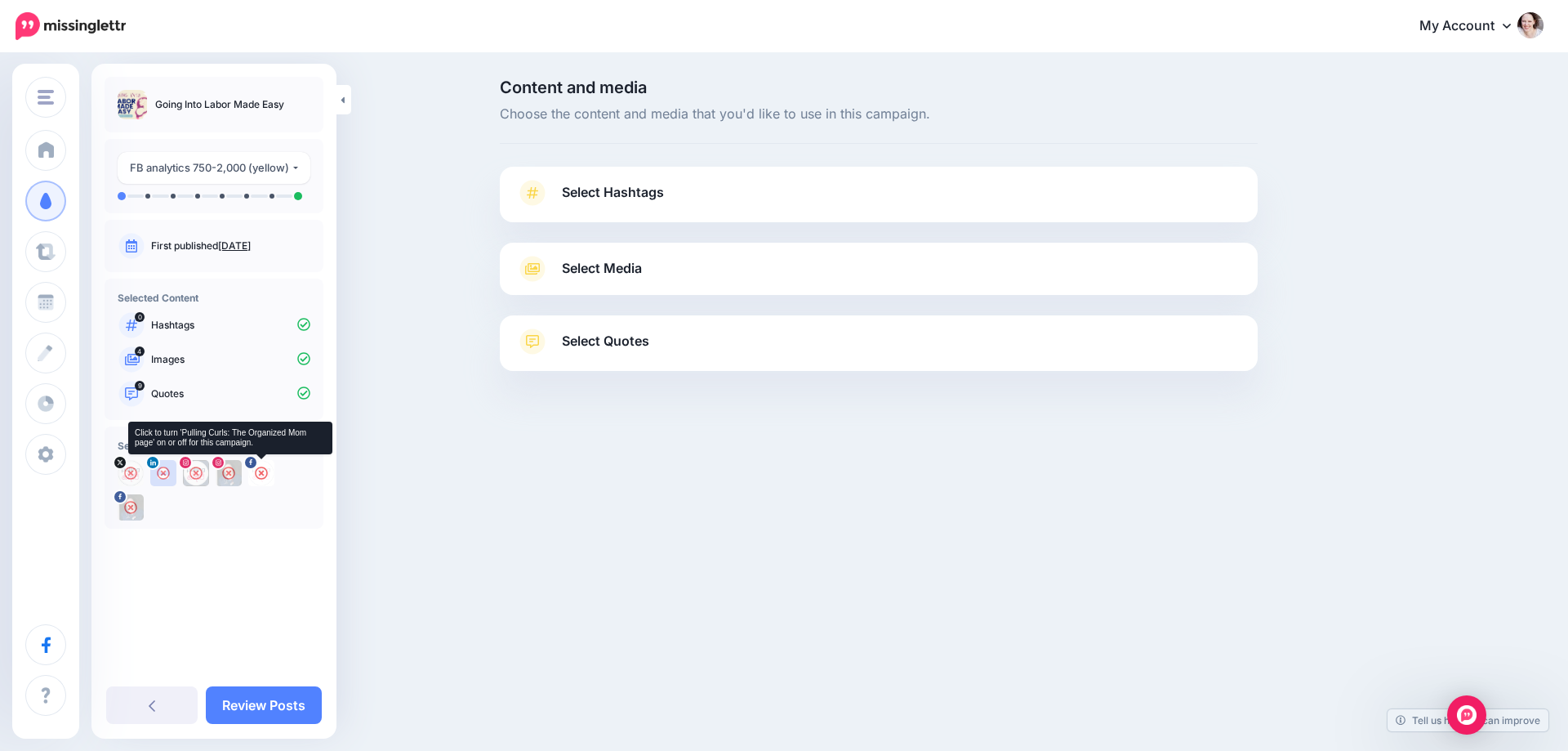
click at [265, 473] on icon at bounding box center [261, 473] width 13 height 13
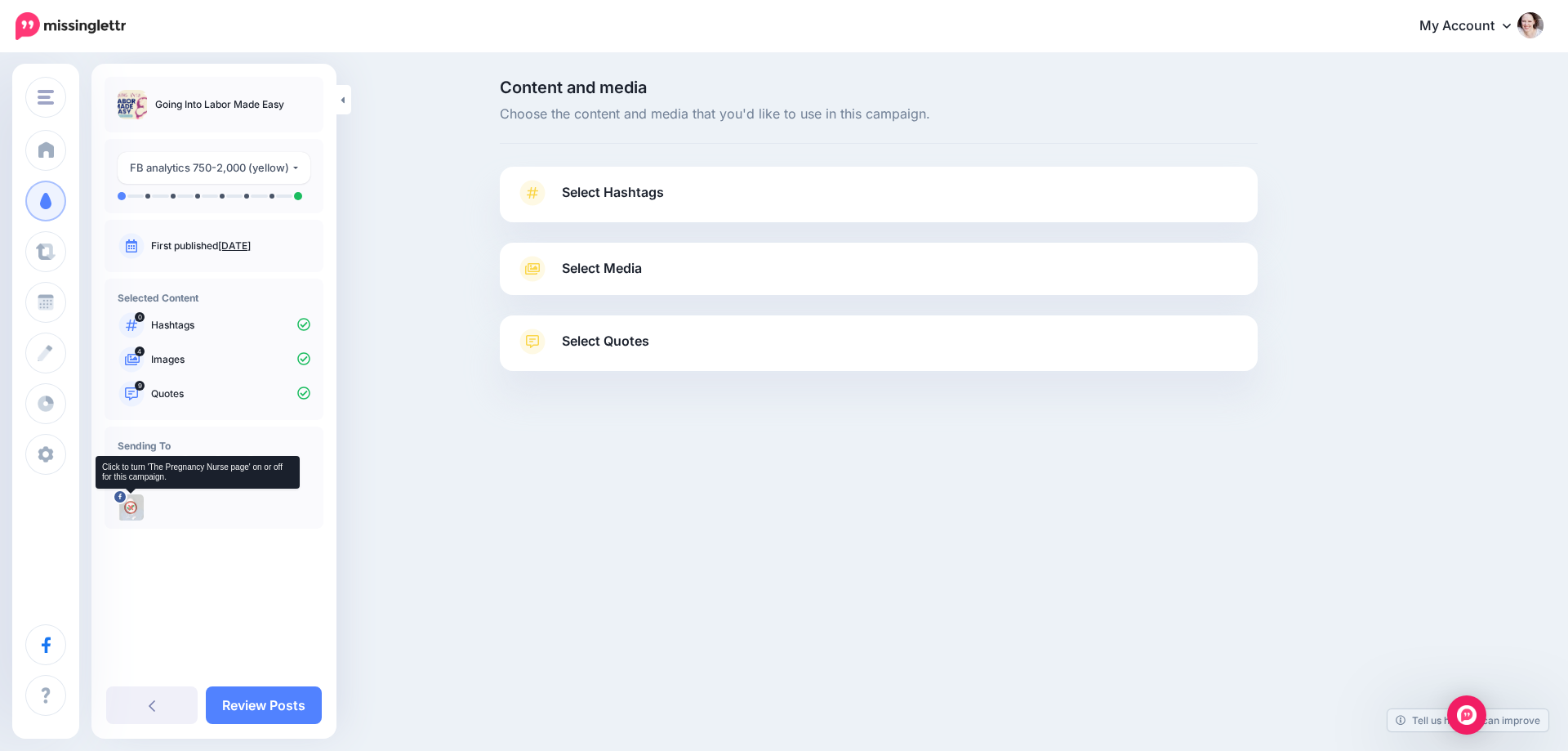
click at [131, 504] on img at bounding box center [131, 507] width 26 height 26
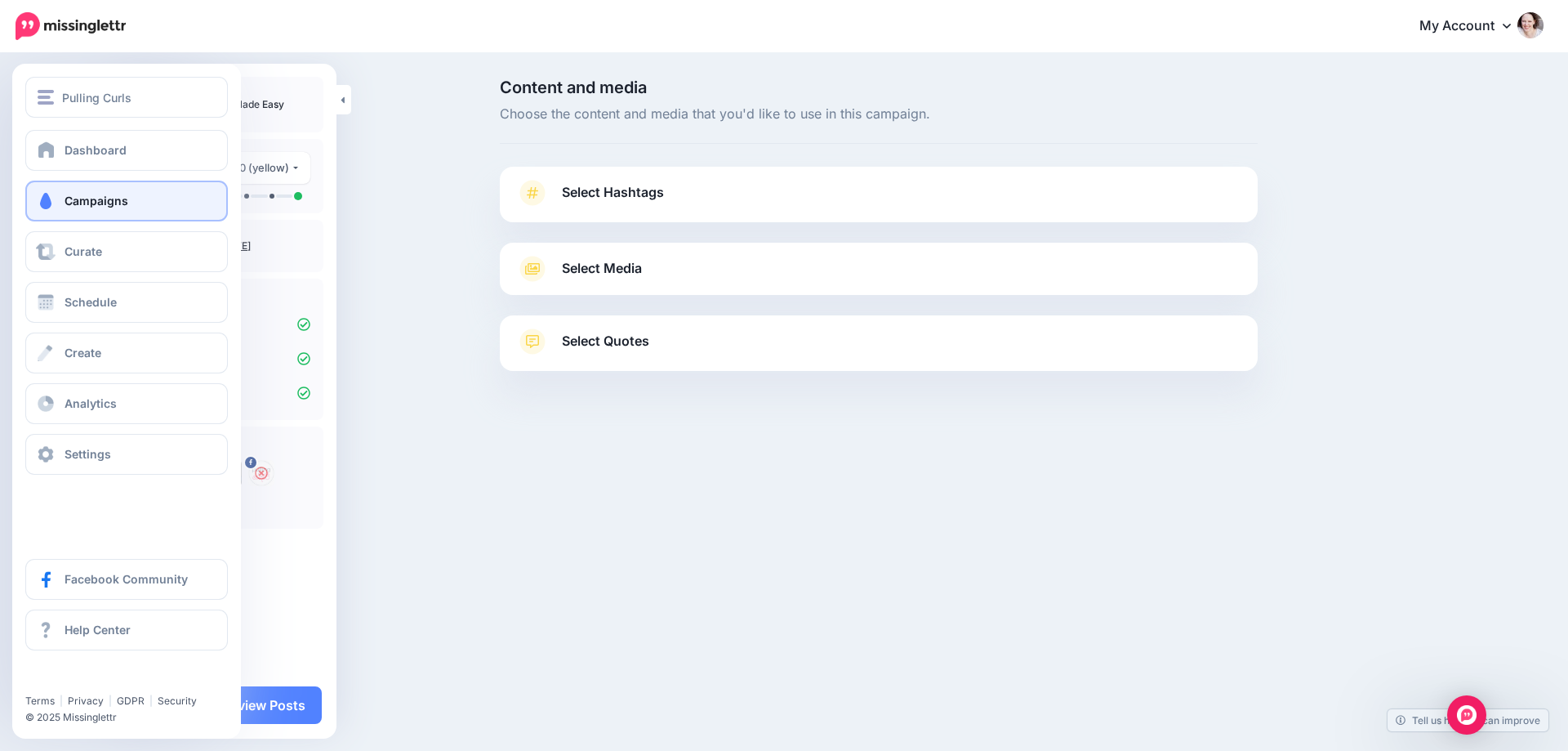
click at [111, 188] on link "Campaigns" at bounding box center [127, 201] width 203 height 41
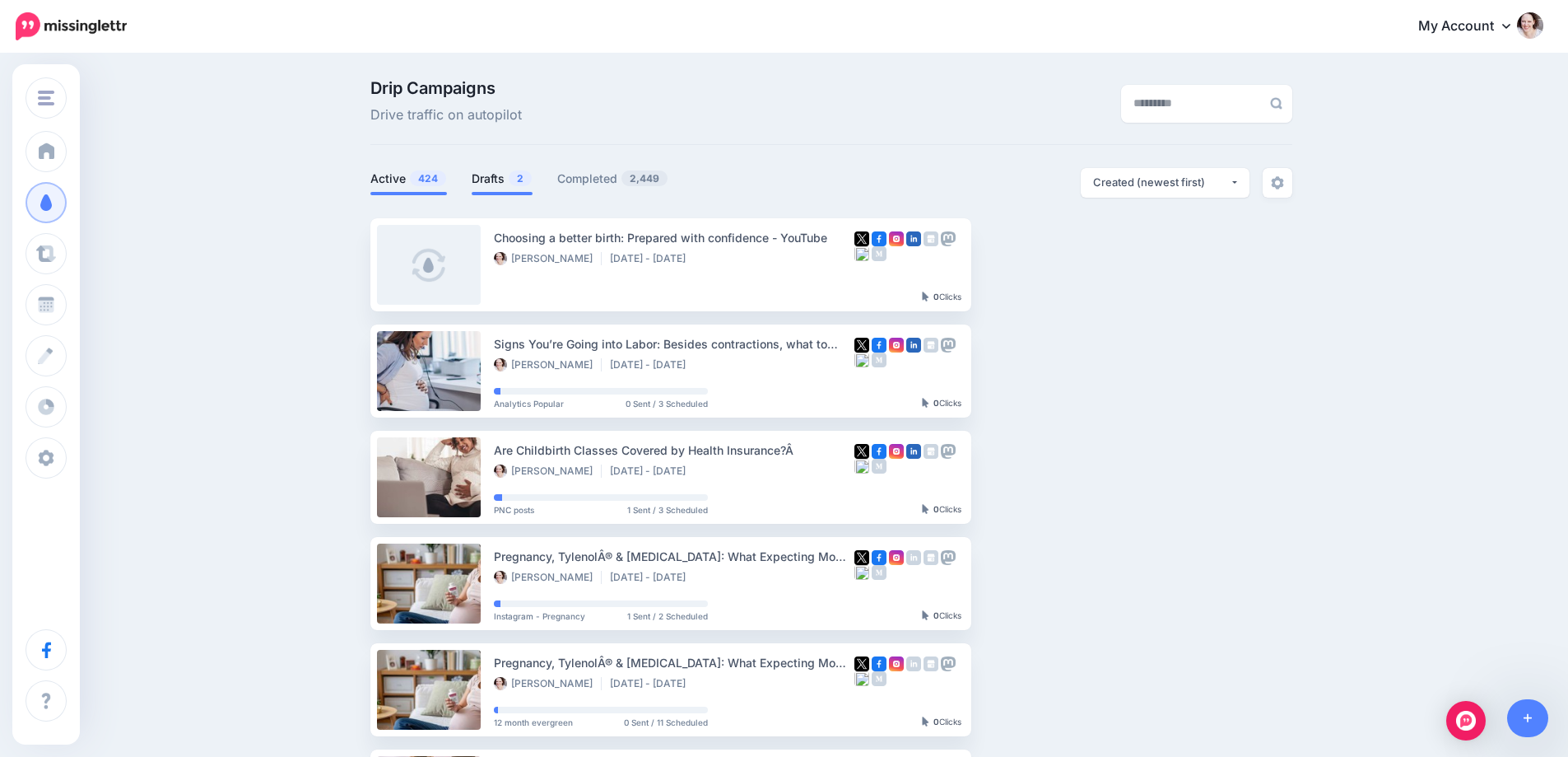
click at [502, 183] on link "Drafts 2" at bounding box center [502, 179] width 61 height 20
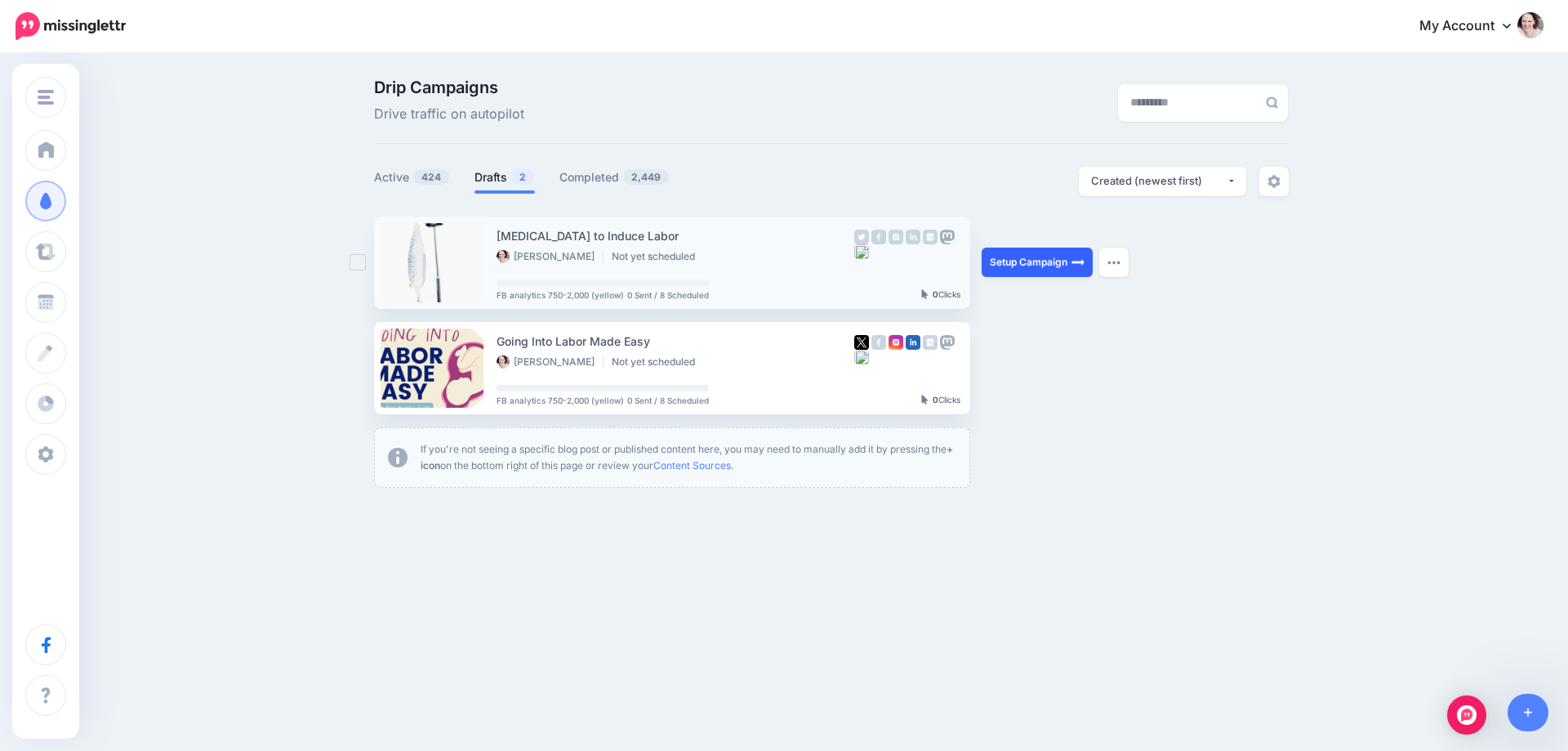
click at [1009, 265] on link "Setup Campaign" at bounding box center [1037, 262] width 111 height 29
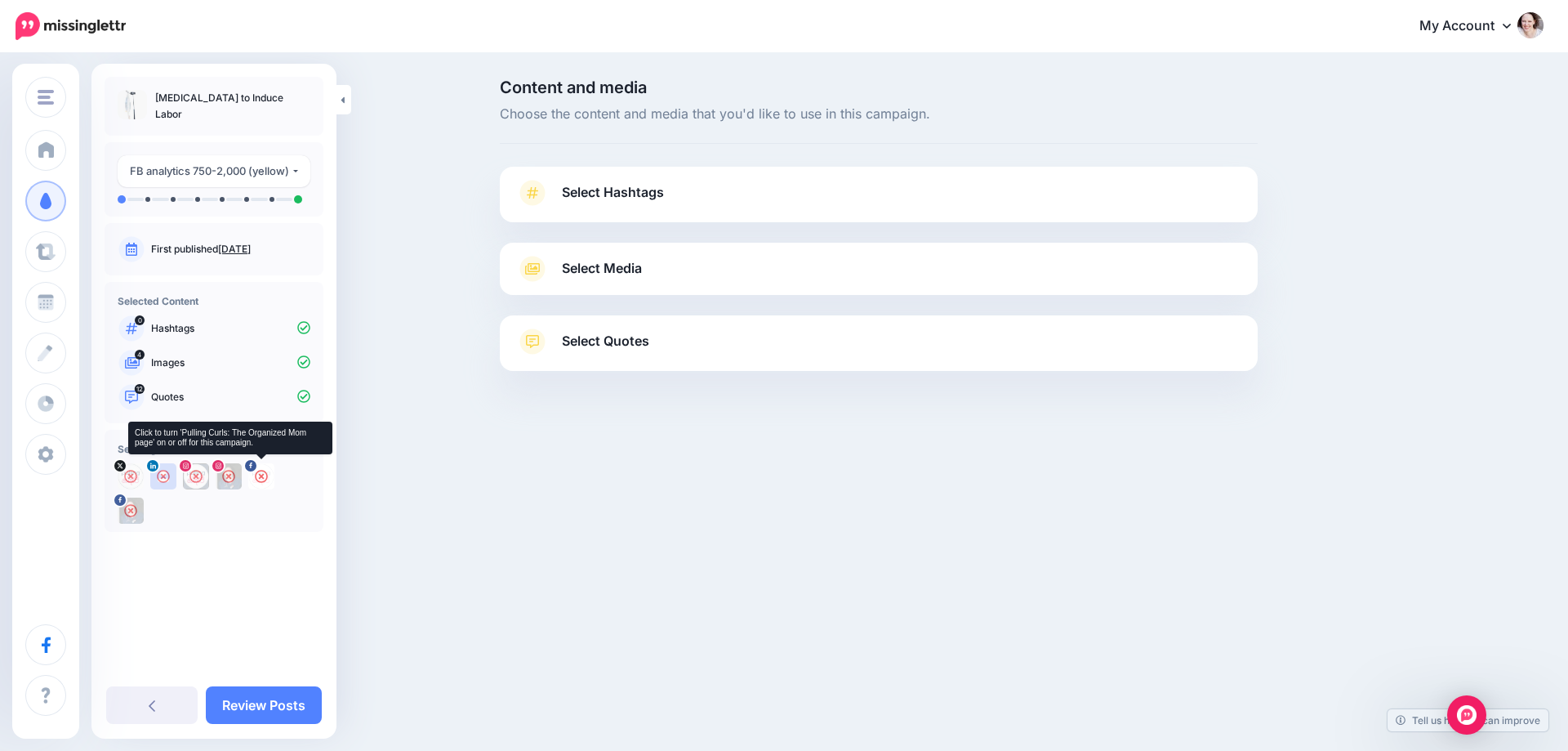
click at [259, 475] on icon at bounding box center [261, 476] width 13 height 13
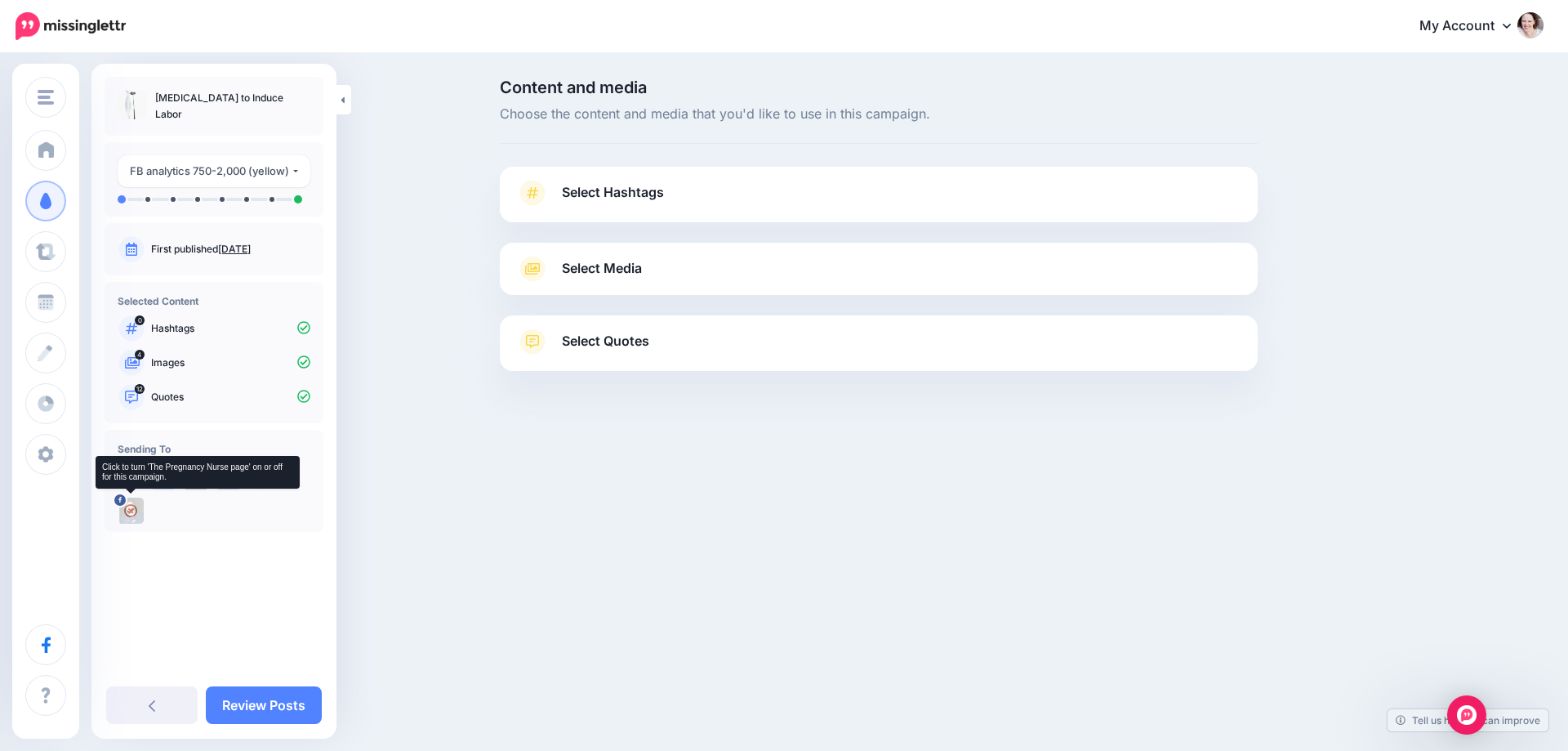
click at [130, 505] on img at bounding box center [131, 511] width 26 height 26
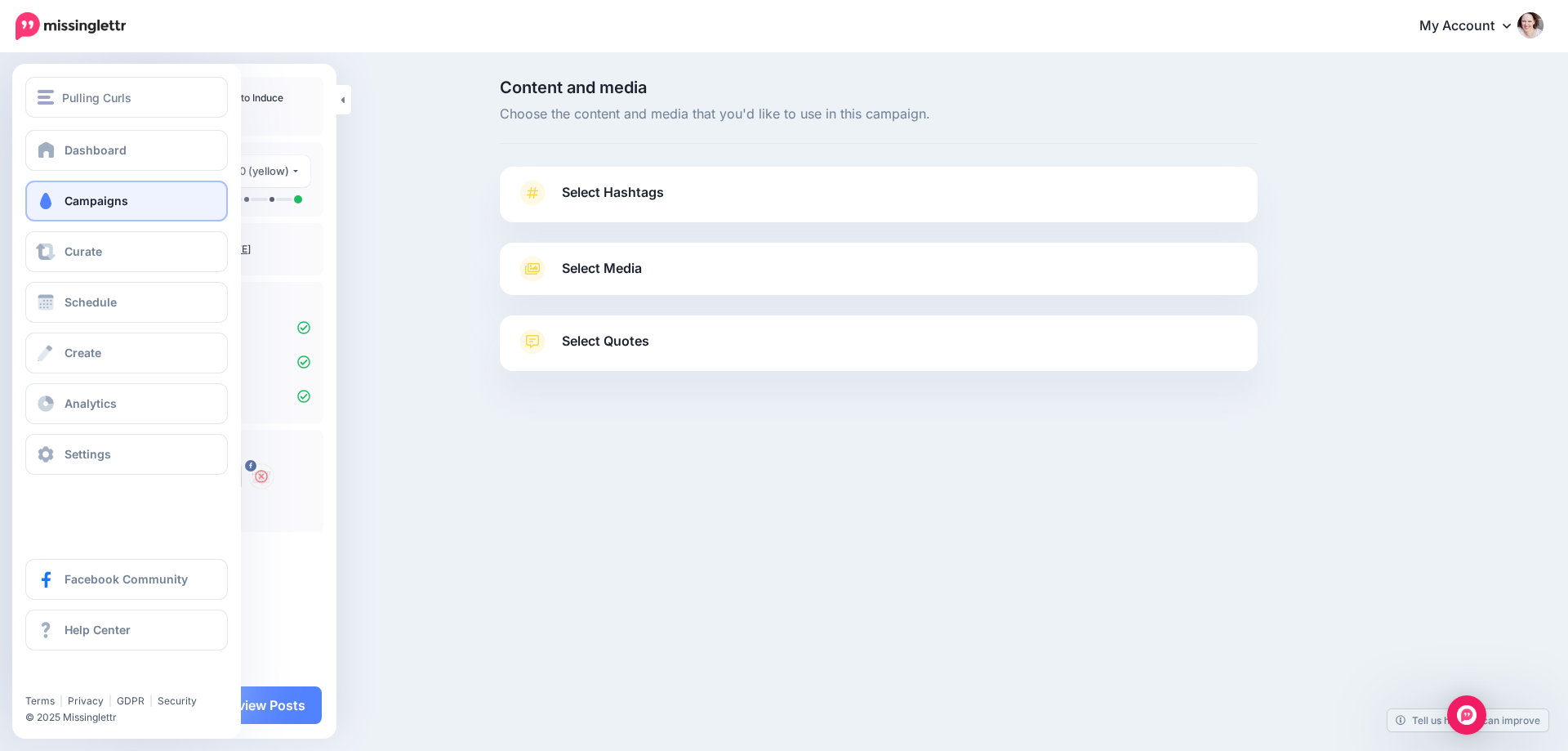
click at [94, 199] on span "Campaigns" at bounding box center [96, 200] width 64 height 14
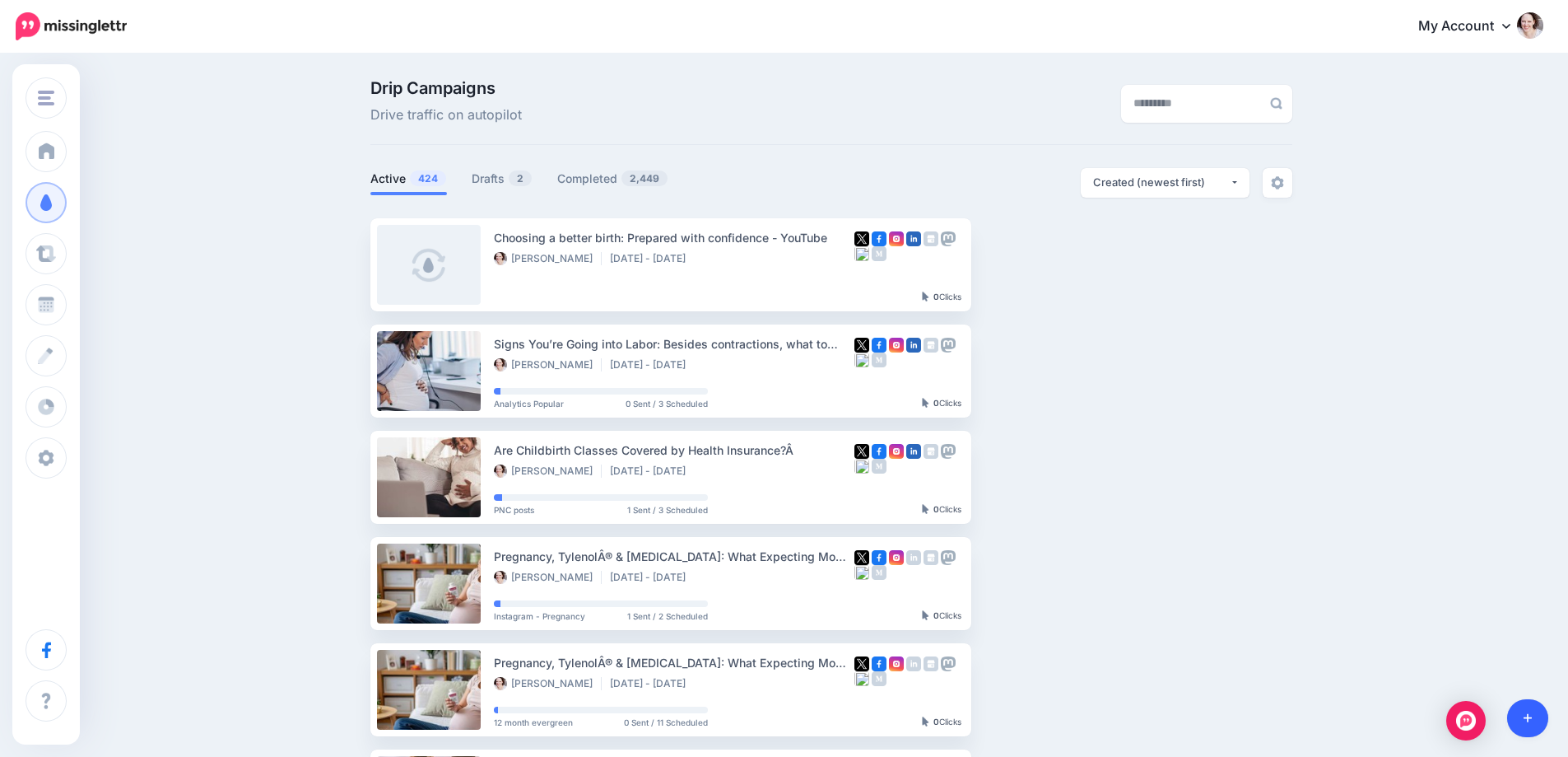
click at [1538, 713] on link at bounding box center [1528, 718] width 42 height 38
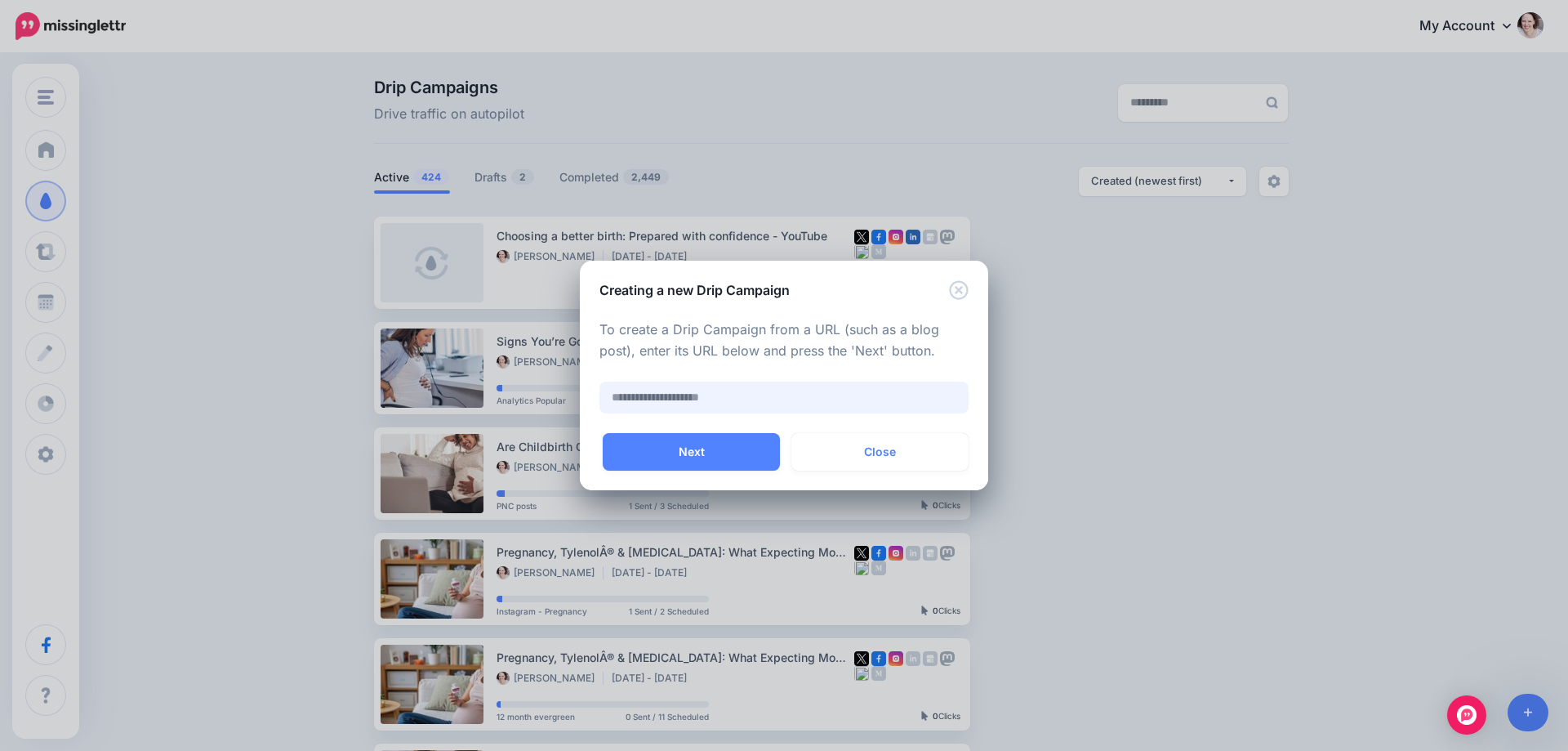
click at [750, 399] on input "text" at bounding box center [784, 397] width 369 height 32
paste input "**********"
type input "**********"
click at [726, 447] on button "Next" at bounding box center [691, 452] width 177 height 38
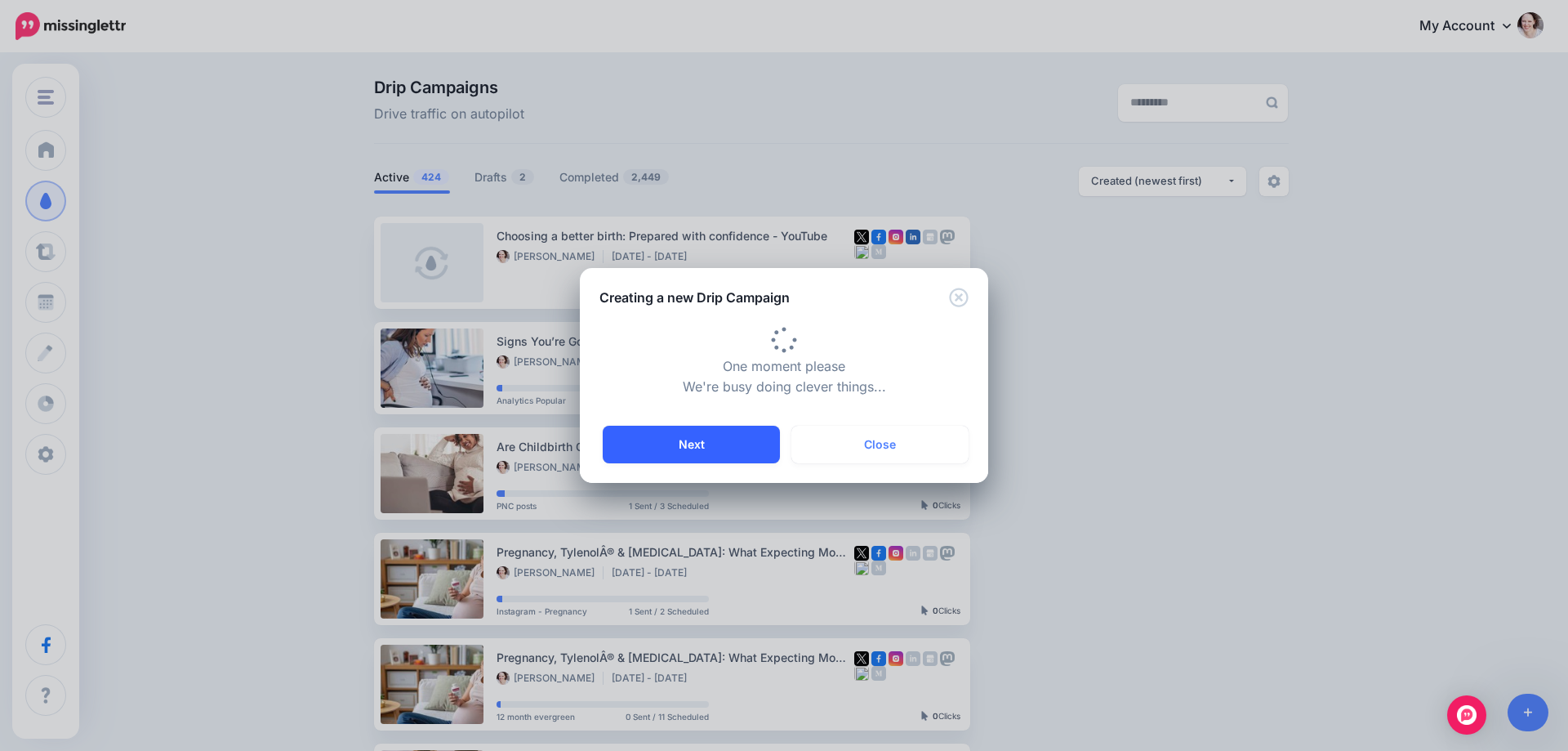
type input "**********"
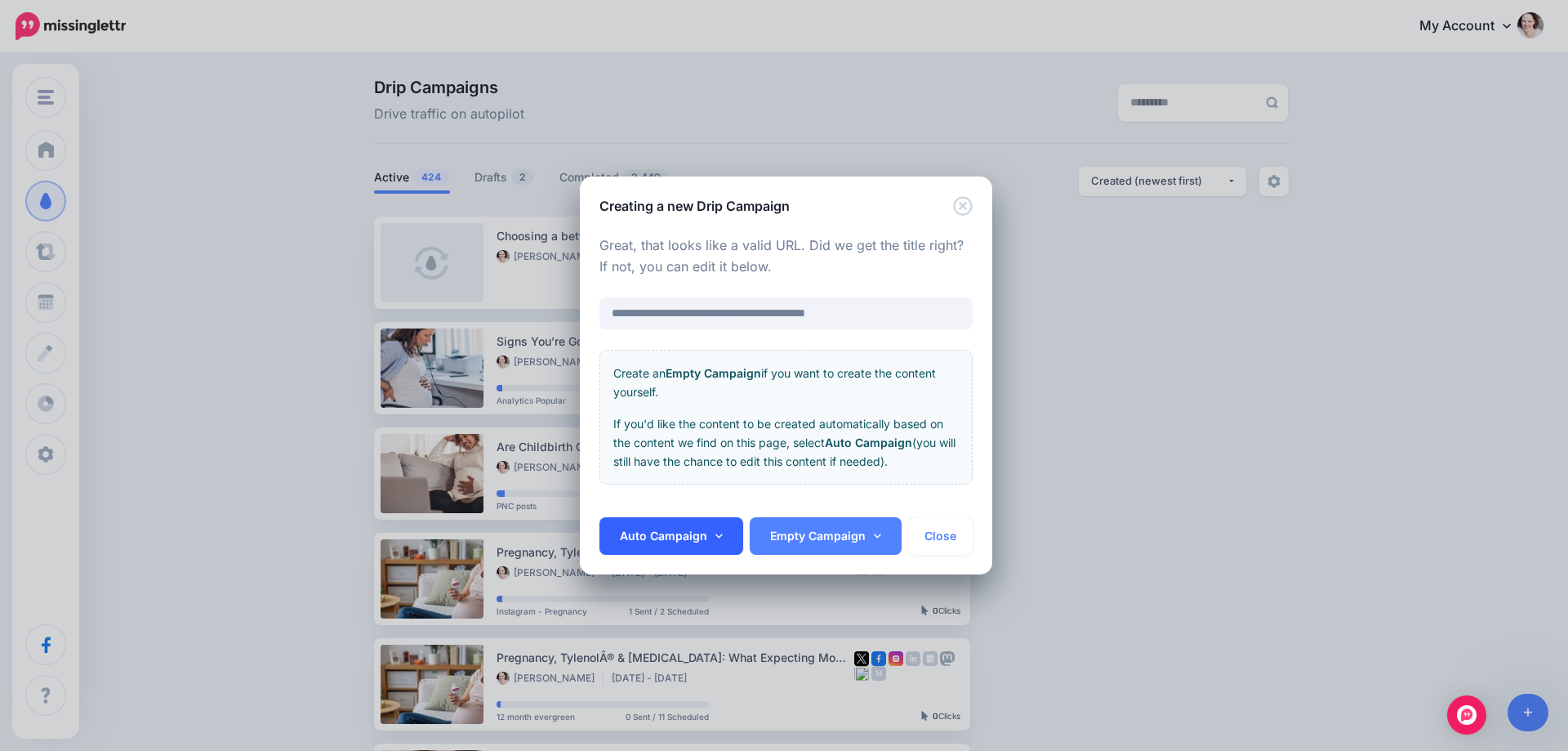
click at [688, 533] on link "Auto Campaign" at bounding box center [672, 536] width 144 height 38
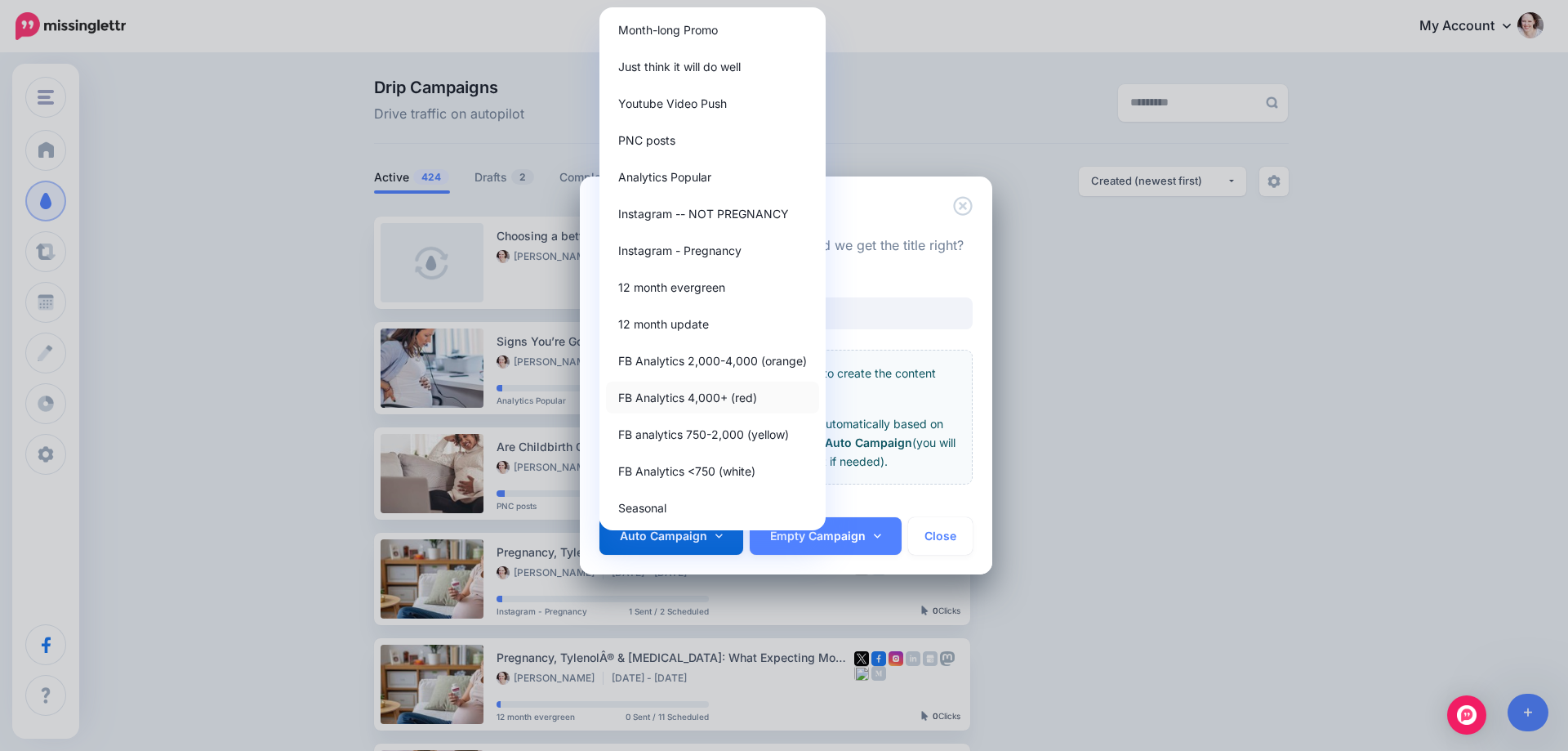
click at [766, 398] on link "FB Analytics 4,000+ (red)" at bounding box center [713, 397] width 213 height 32
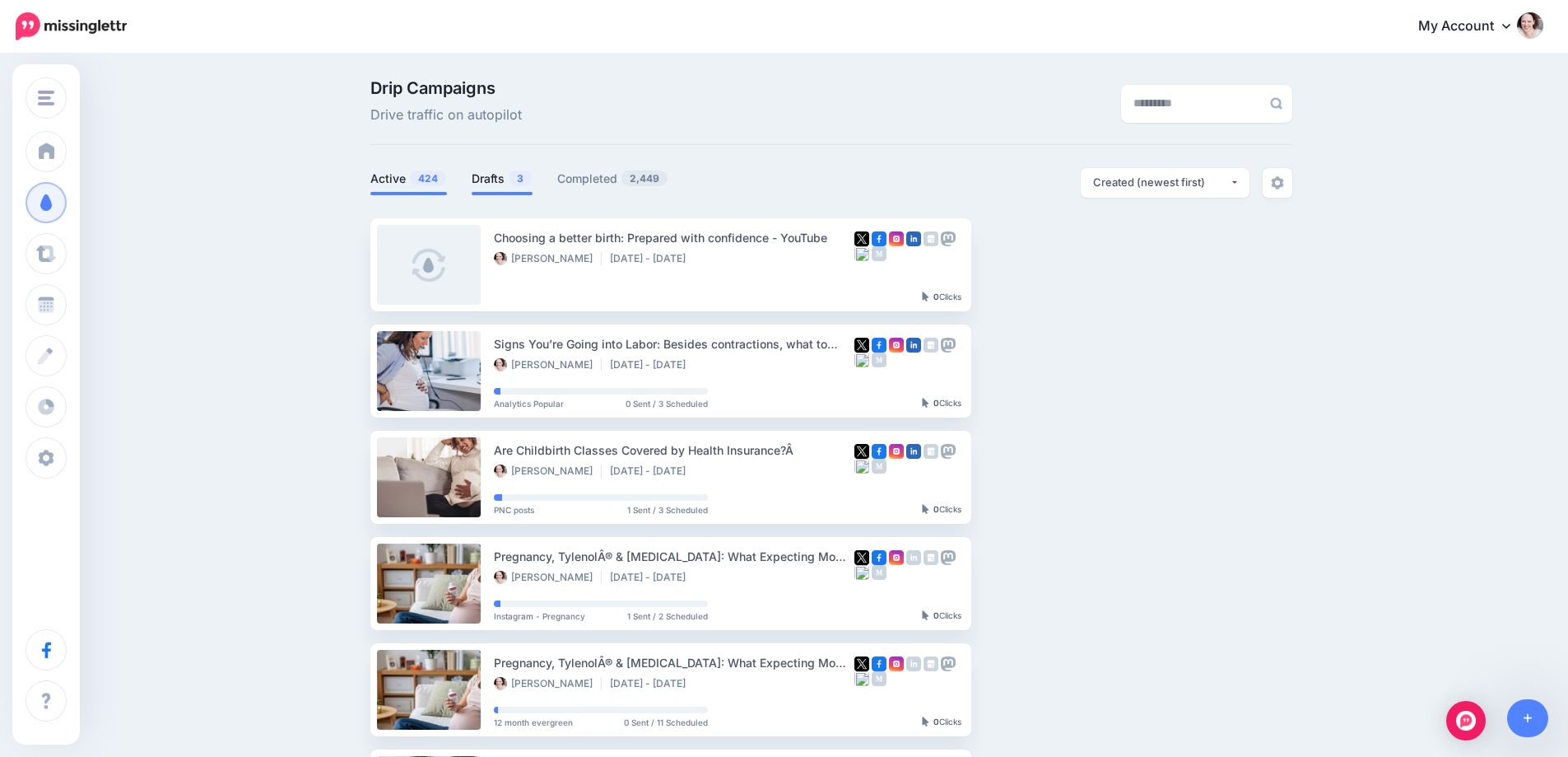
click at [507, 186] on link "Drafts 3" at bounding box center [502, 179] width 61 height 20
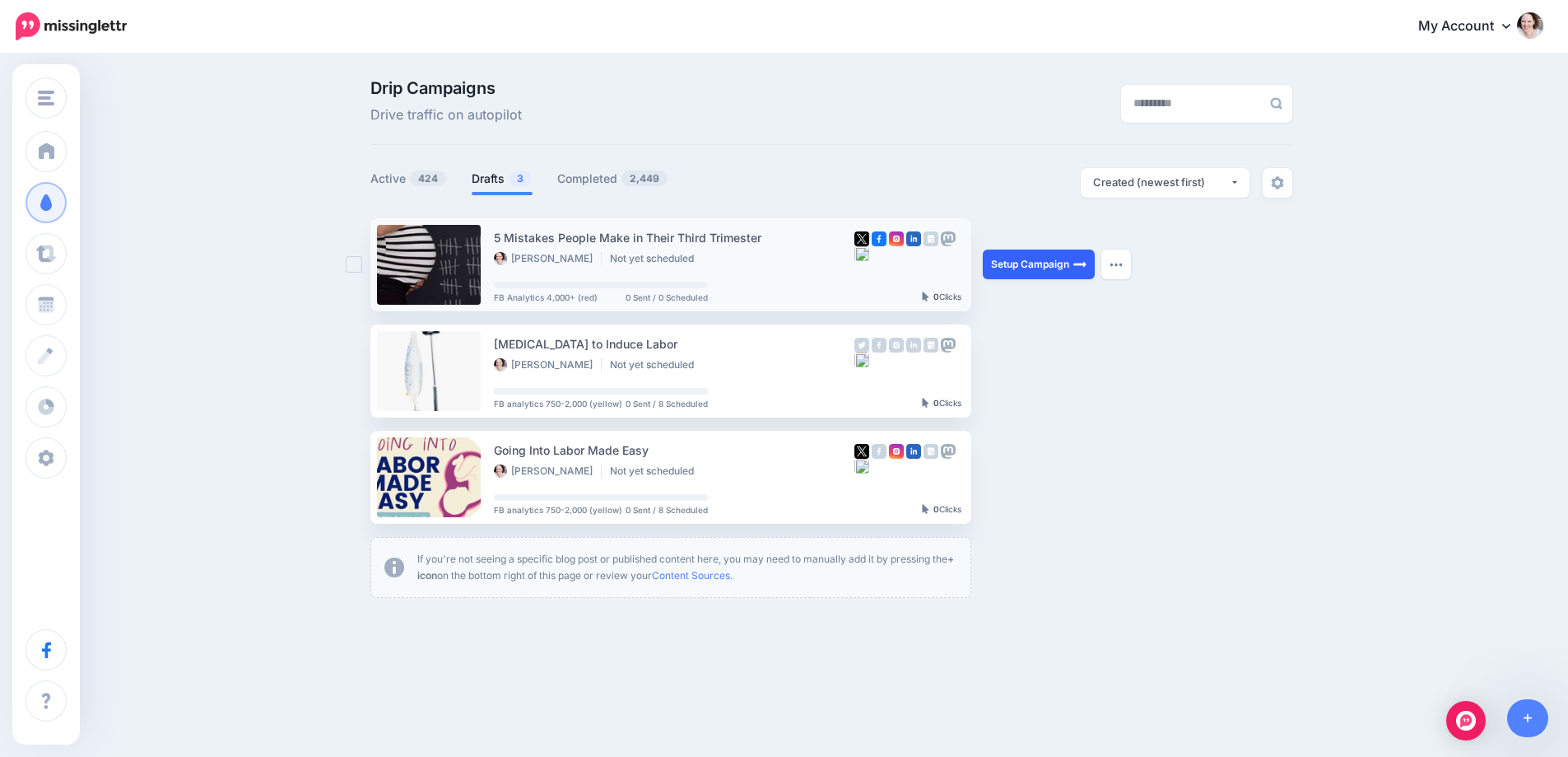
click at [1042, 259] on link "Setup Campaign" at bounding box center [1038, 264] width 112 height 30
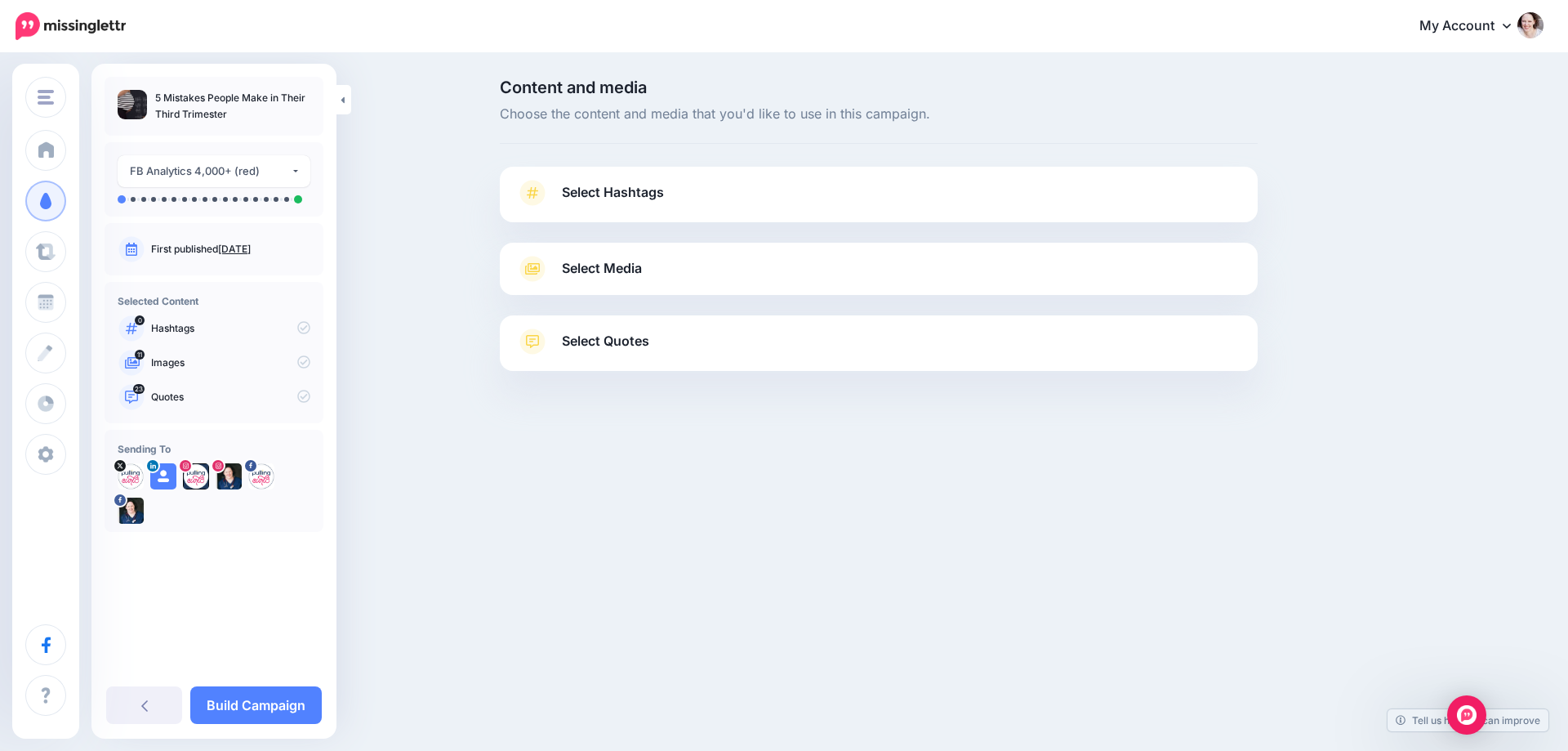
click at [643, 202] on span "Select Hashtags" at bounding box center [613, 192] width 102 height 22
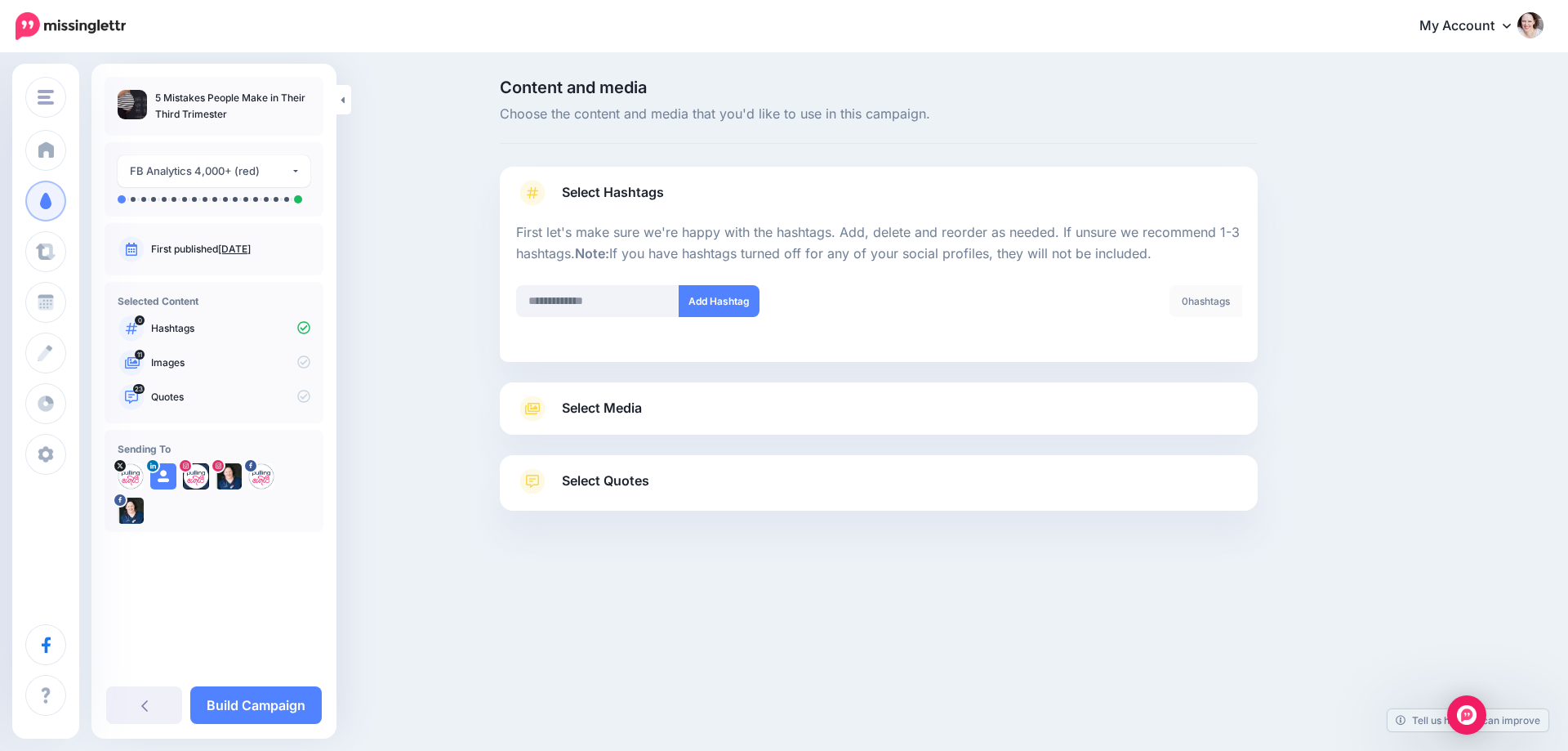
click at [641, 406] on span "Select Media" at bounding box center [602, 408] width 80 height 22
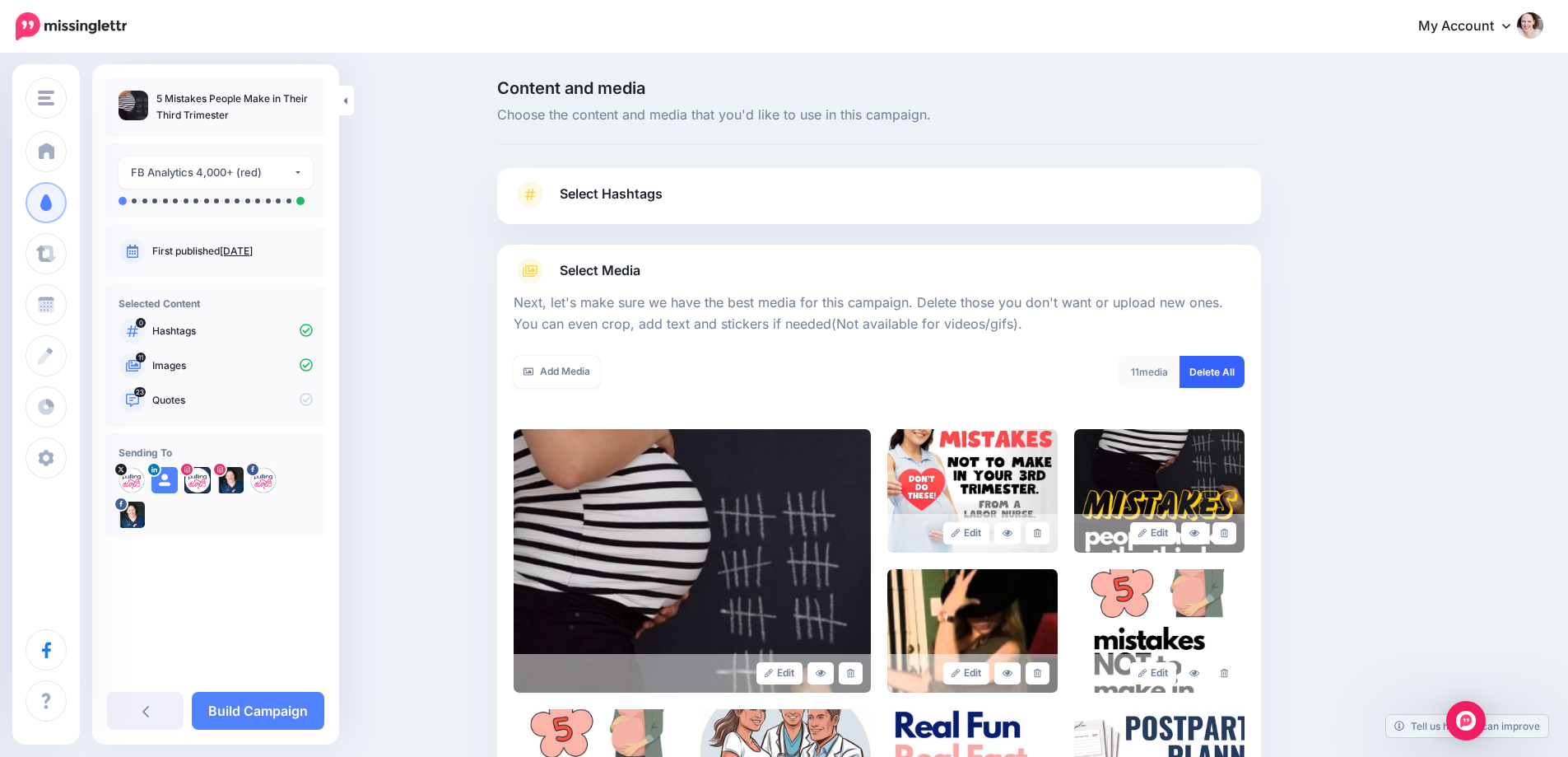
click at [1206, 381] on link "Delete All" at bounding box center [1211, 371] width 65 height 32
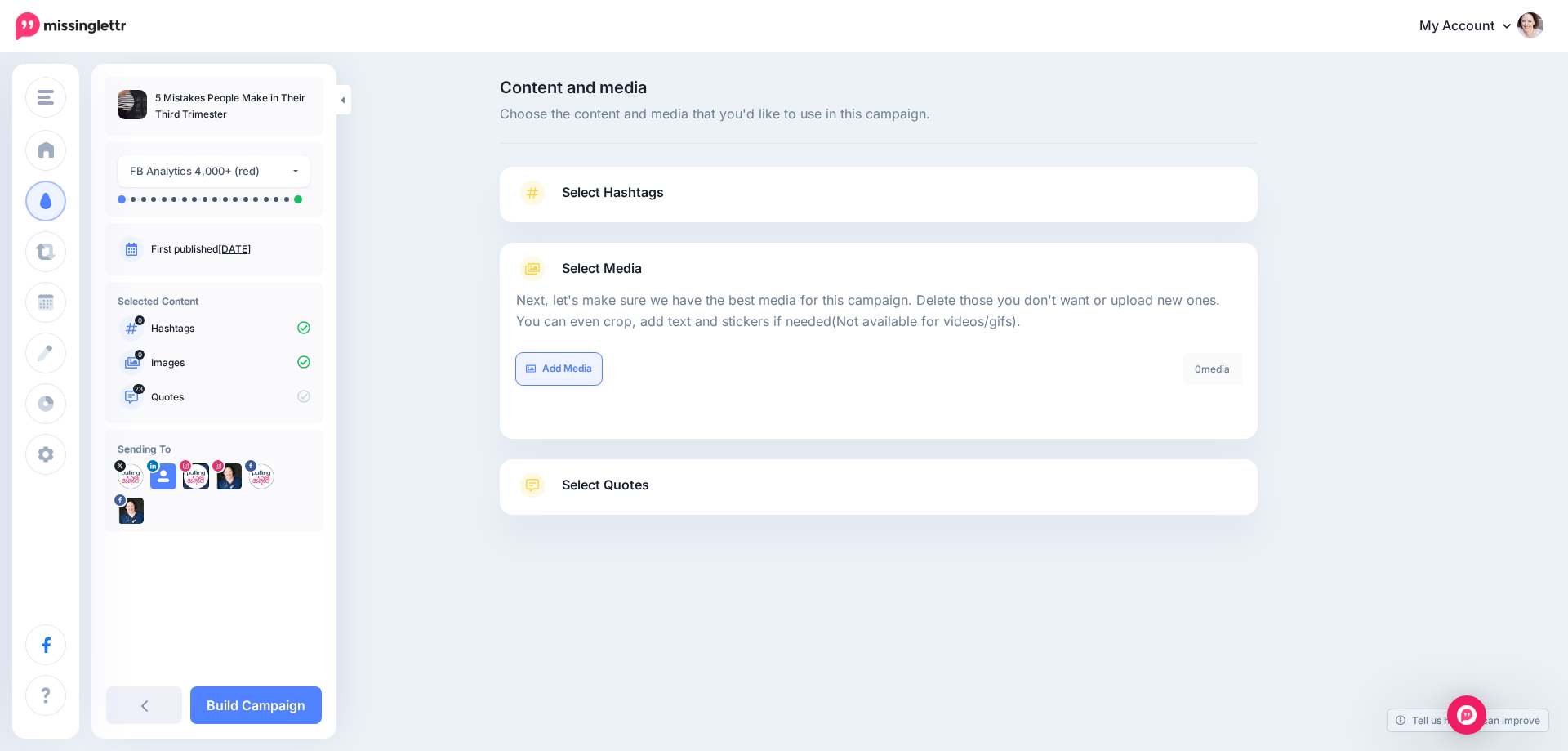
click at [553, 366] on link "Add Media" at bounding box center [559, 369] width 86 height 32
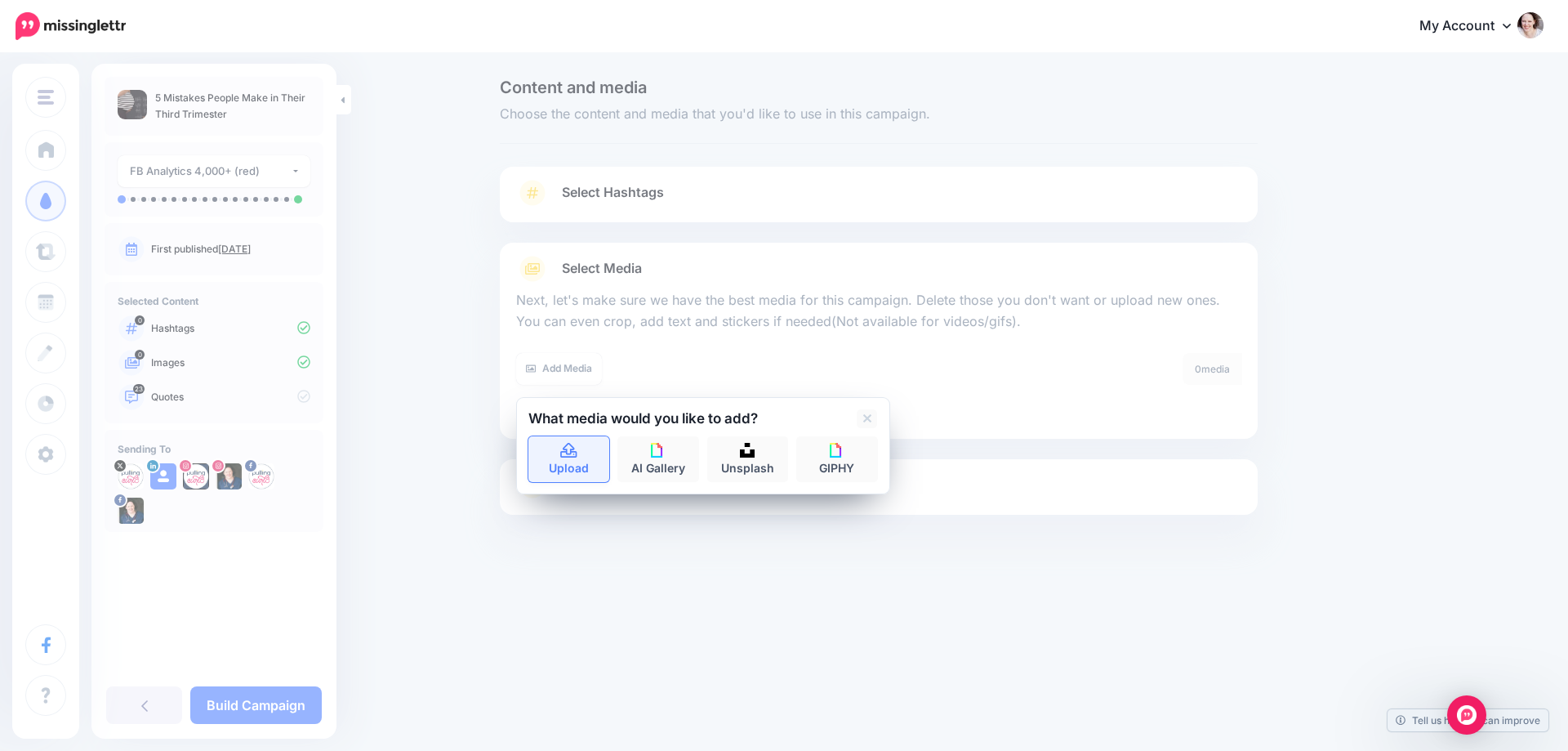
click at [576, 457] on icon at bounding box center [569, 450] width 16 height 15
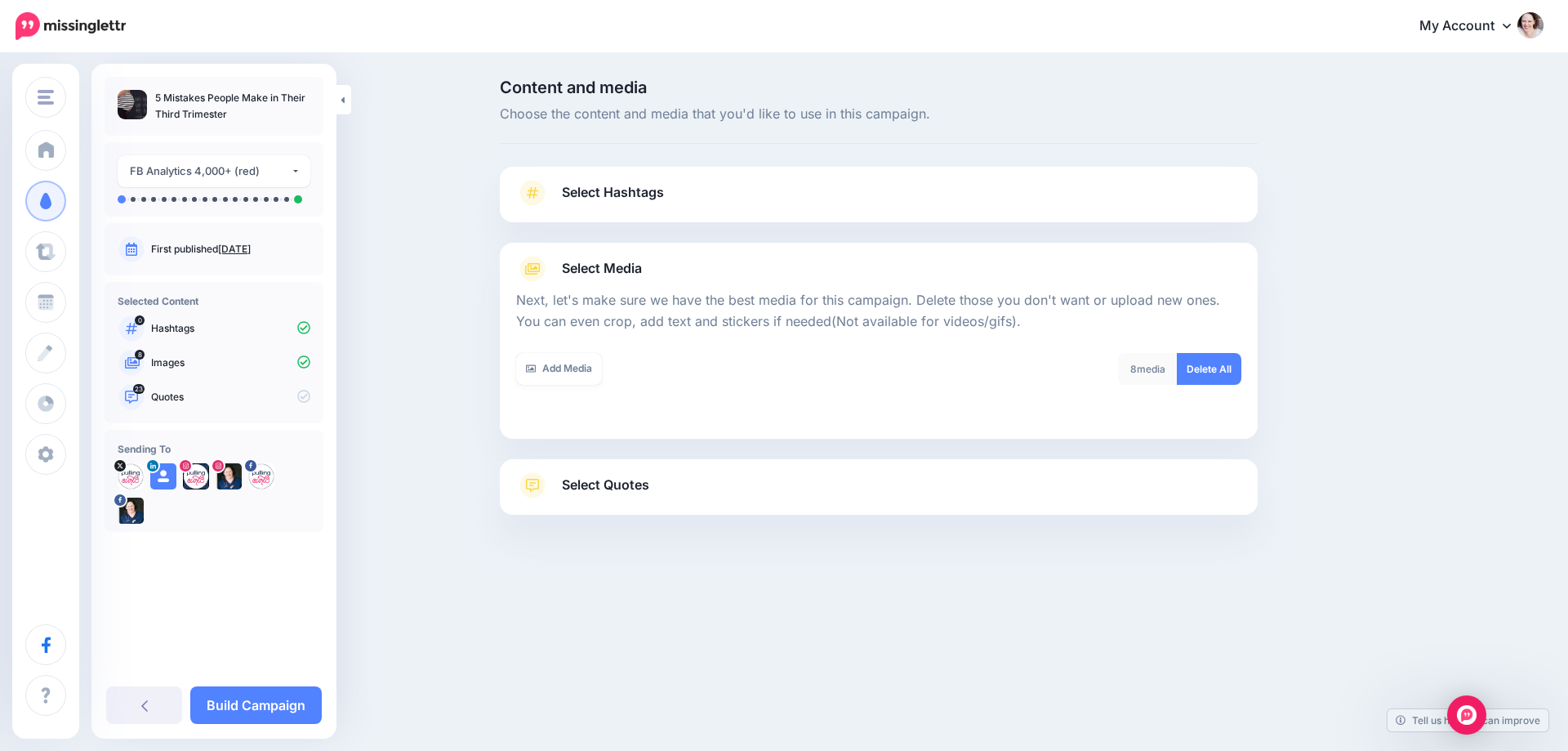
click at [708, 494] on link "Select Quotes" at bounding box center [879, 494] width 726 height 42
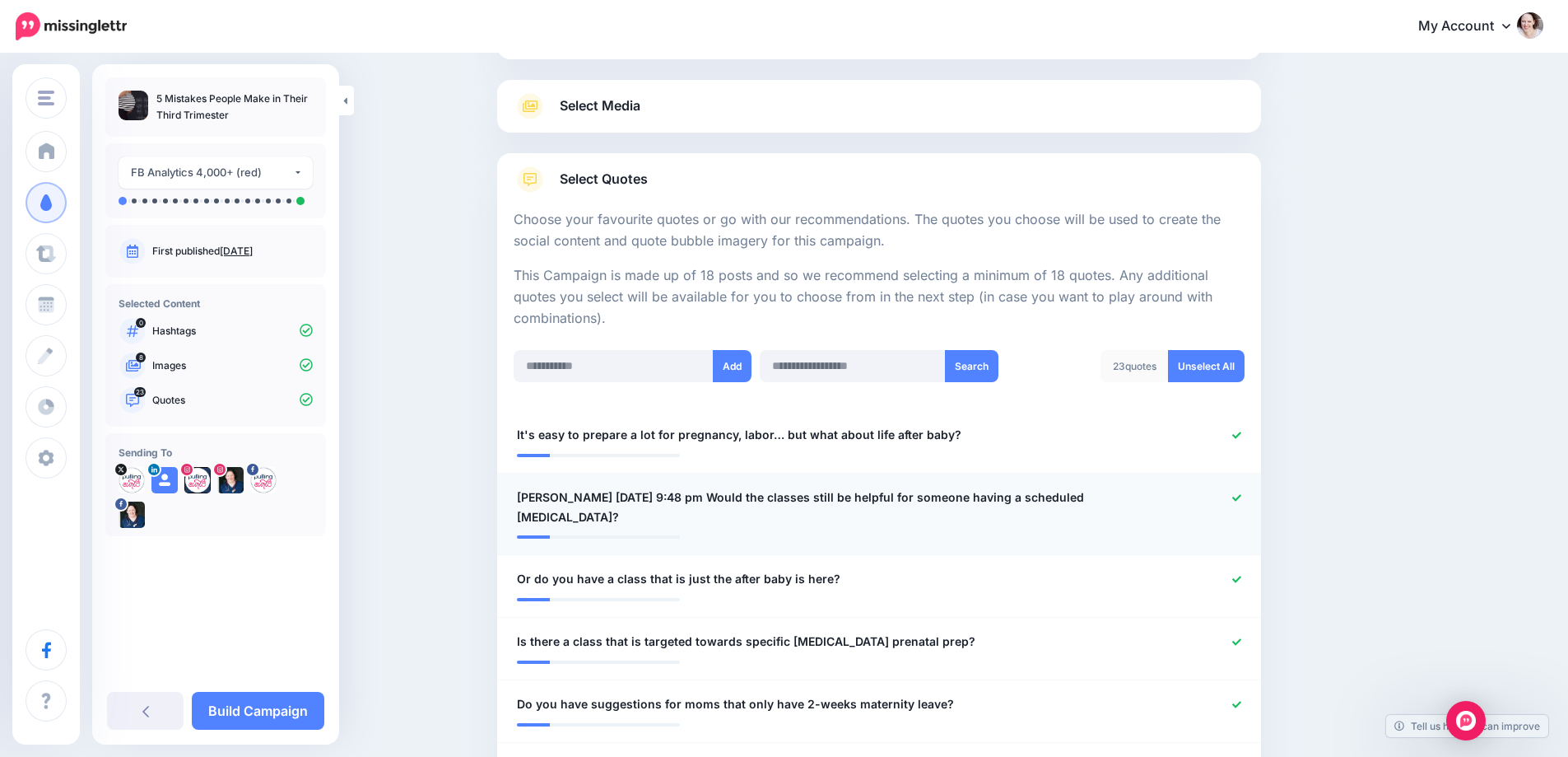
scroll to position [247, 0]
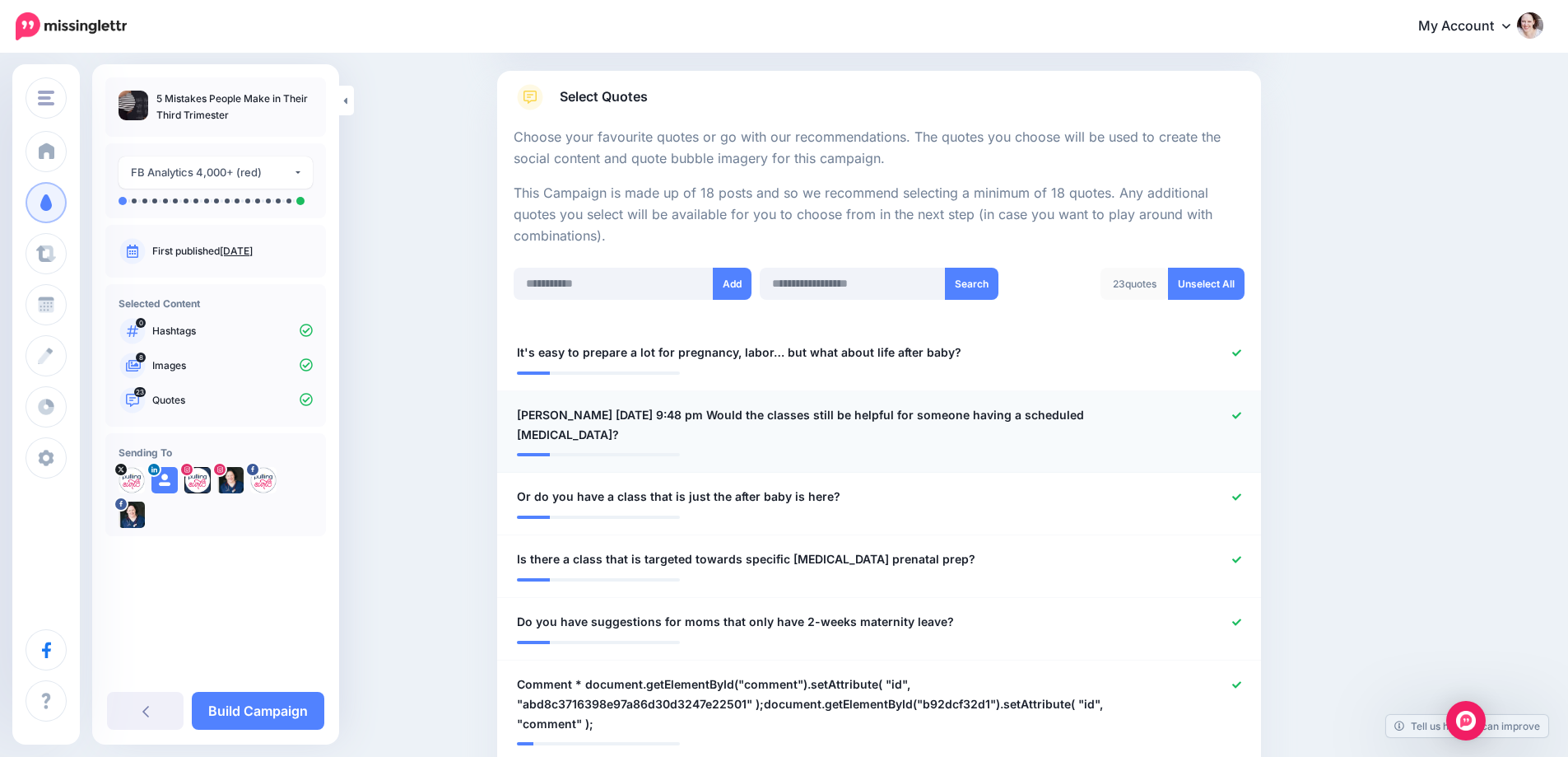
click at [1239, 417] on icon at bounding box center [1236, 415] width 9 height 9
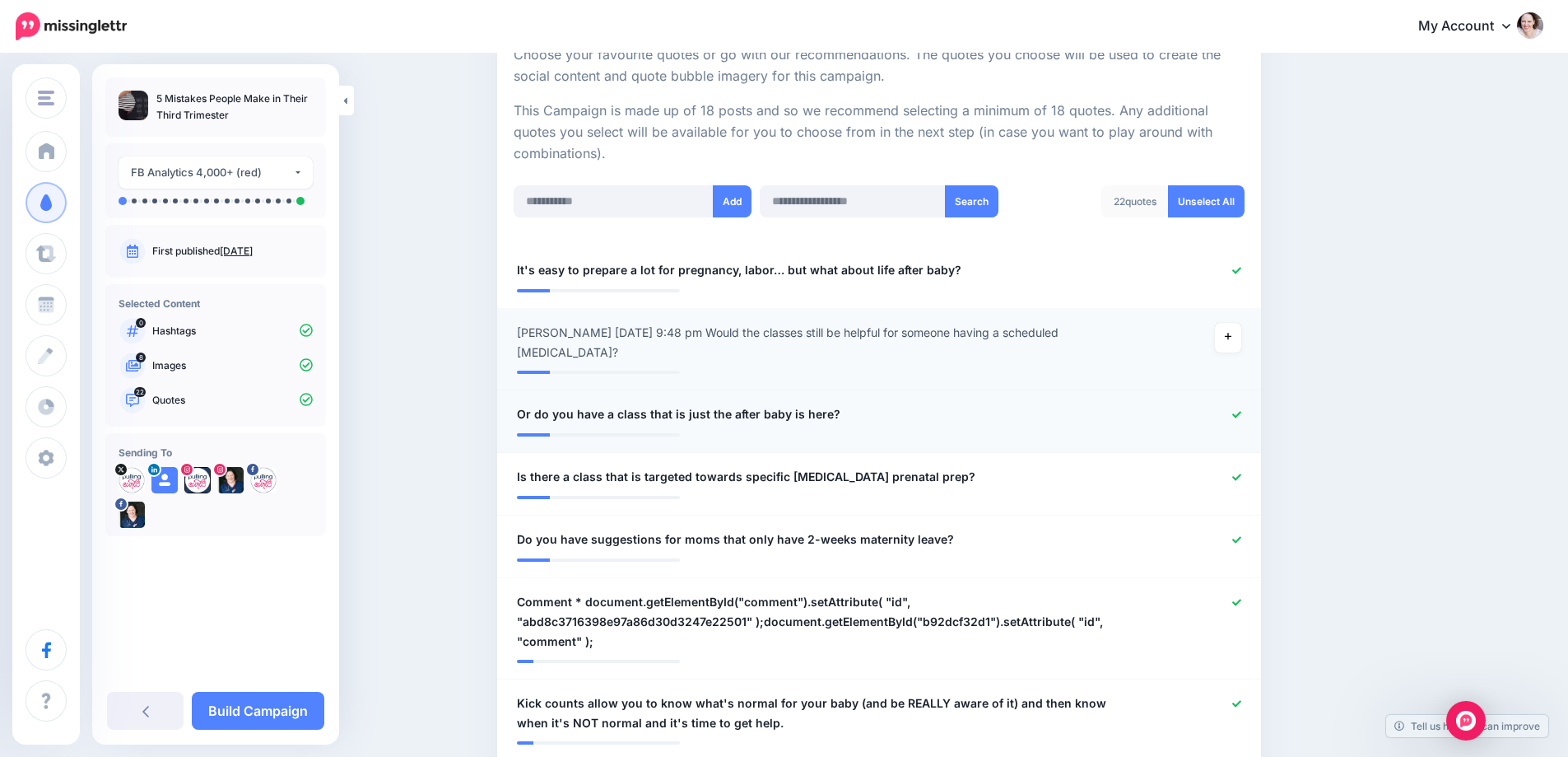
click at [1241, 416] on icon at bounding box center [1236, 414] width 9 height 9
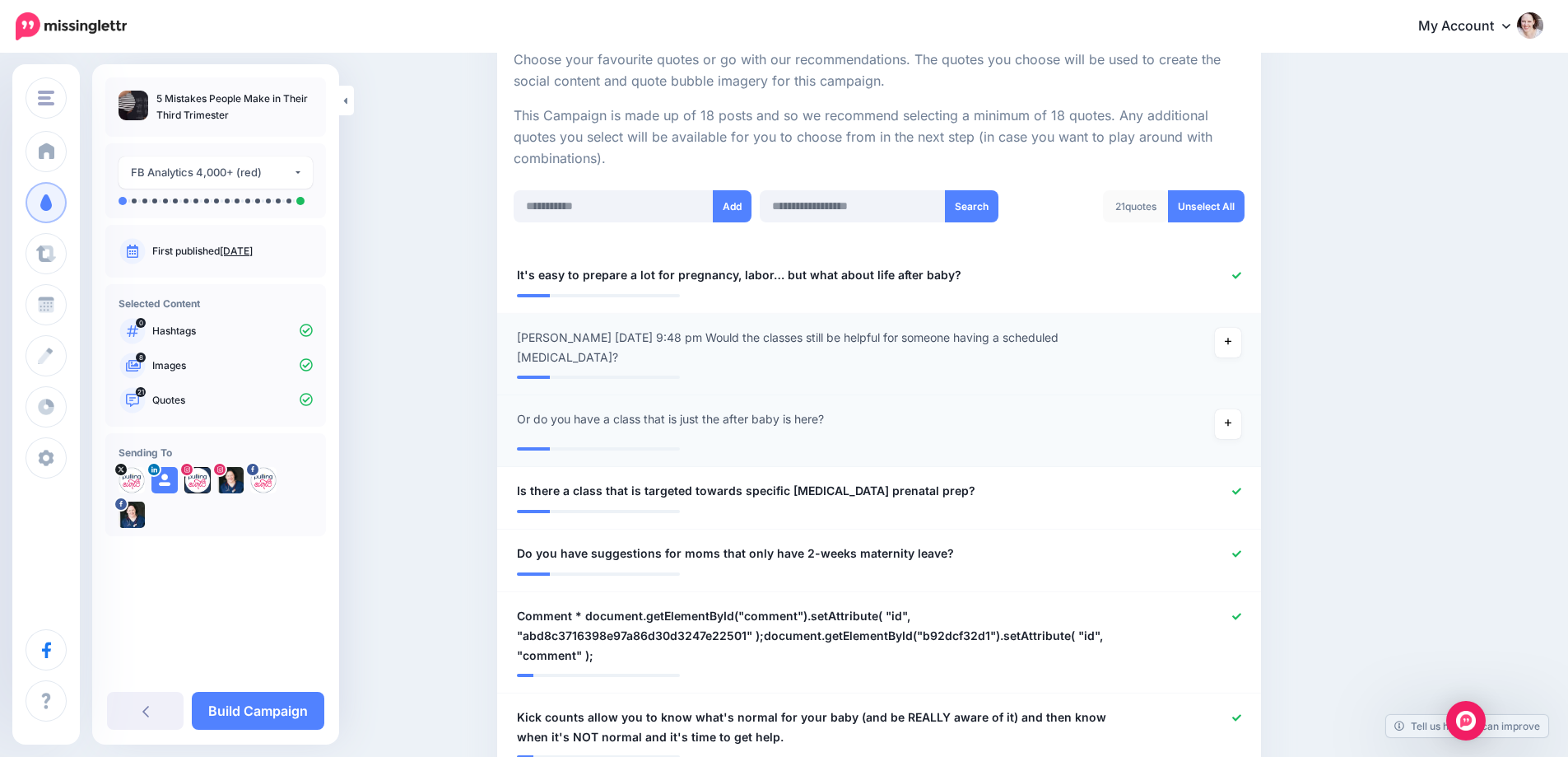
scroll to position [412, 0]
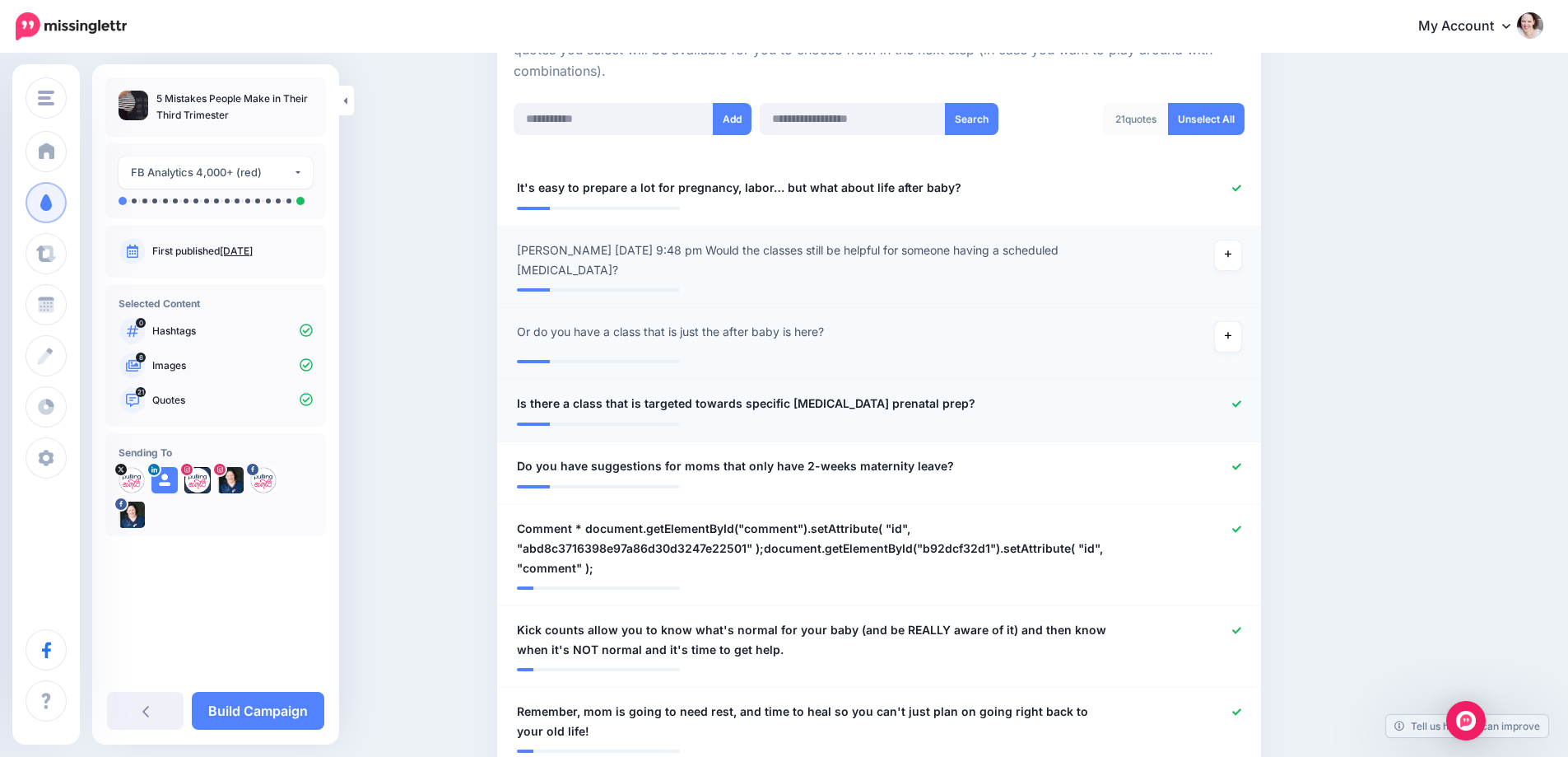
click at [1239, 400] on icon at bounding box center [1236, 404] width 9 height 9
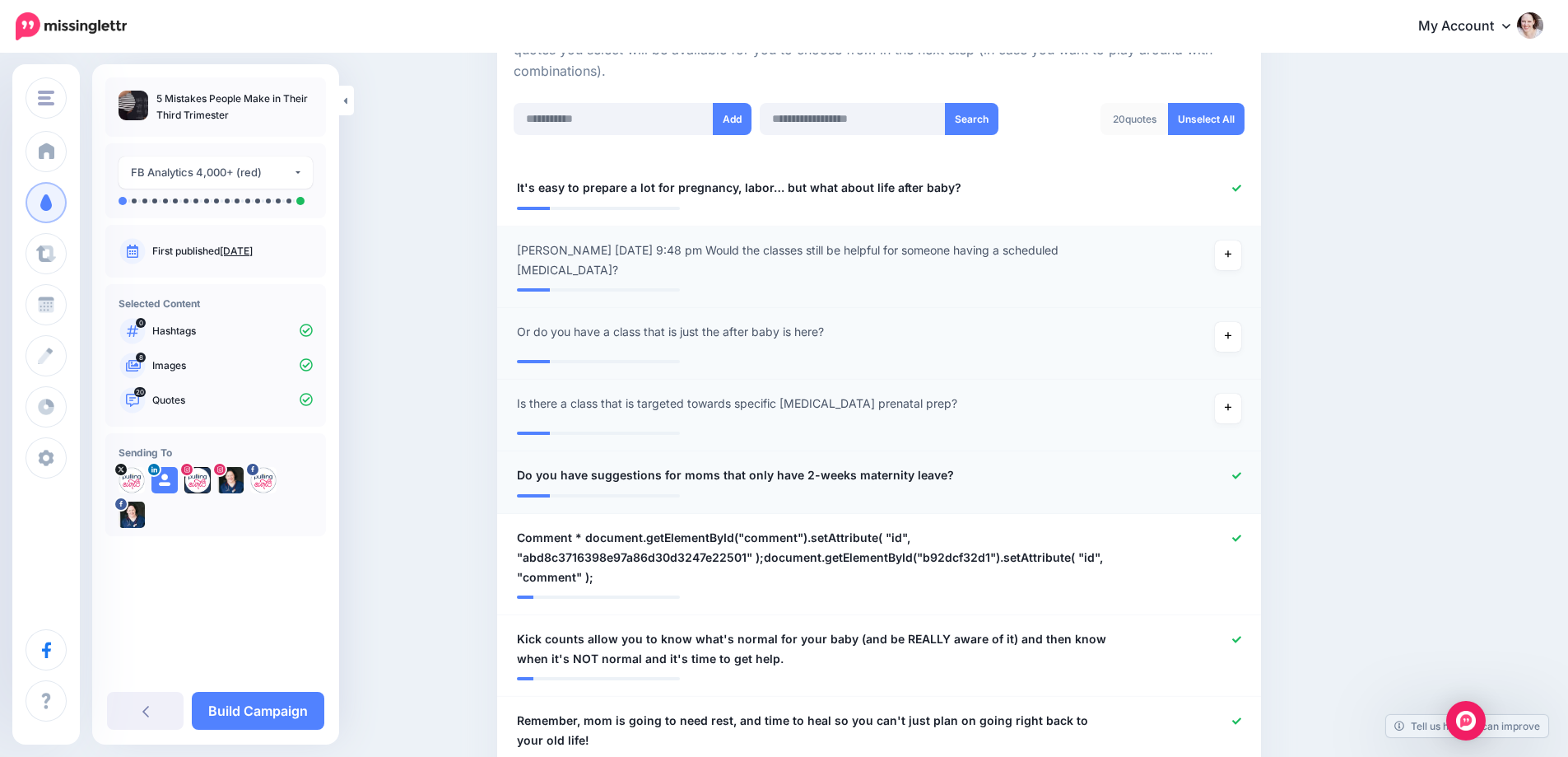
click at [1241, 477] on icon at bounding box center [1236, 475] width 9 height 7
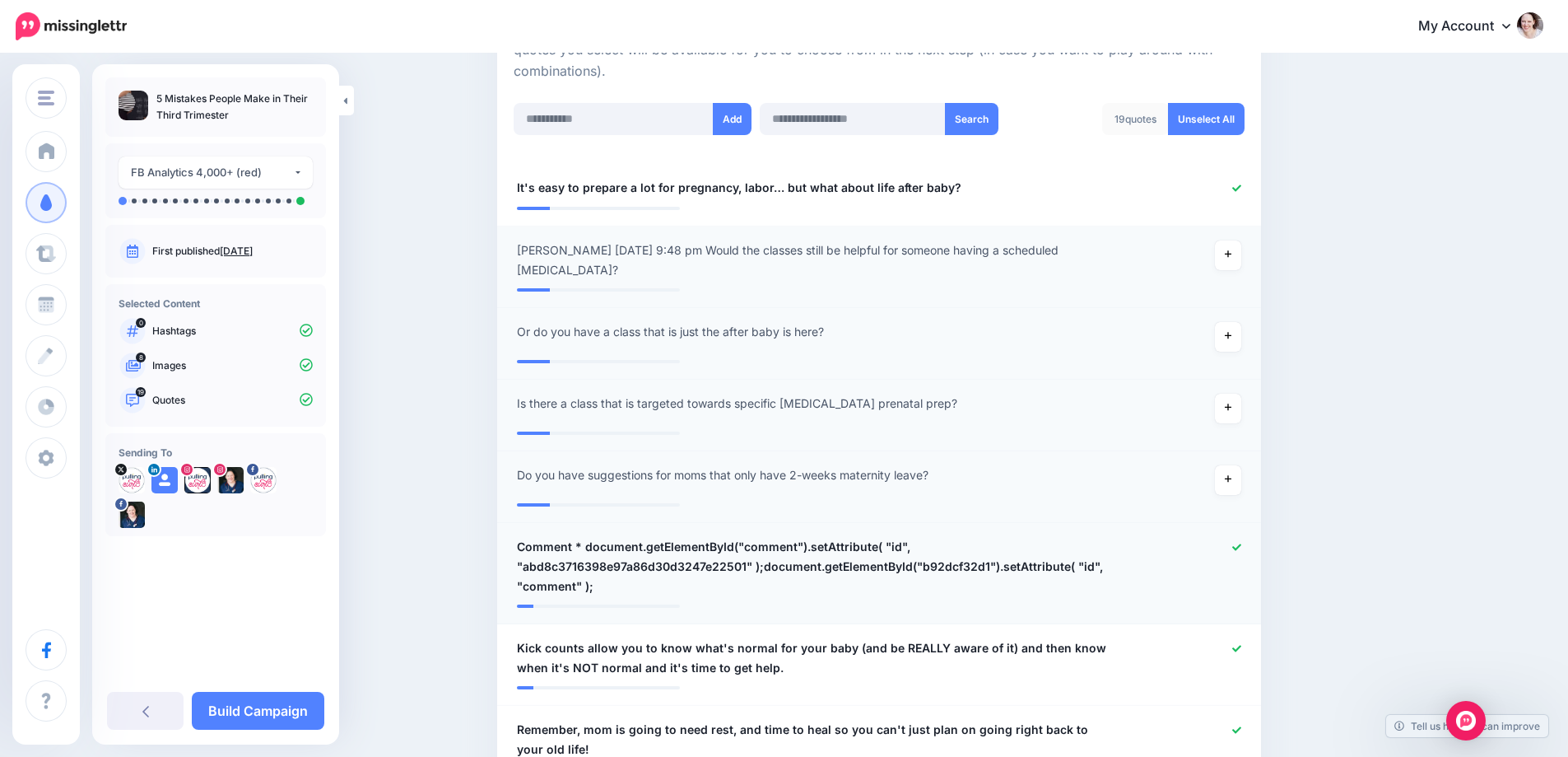
click at [1241, 549] on icon at bounding box center [1236, 547] width 9 height 9
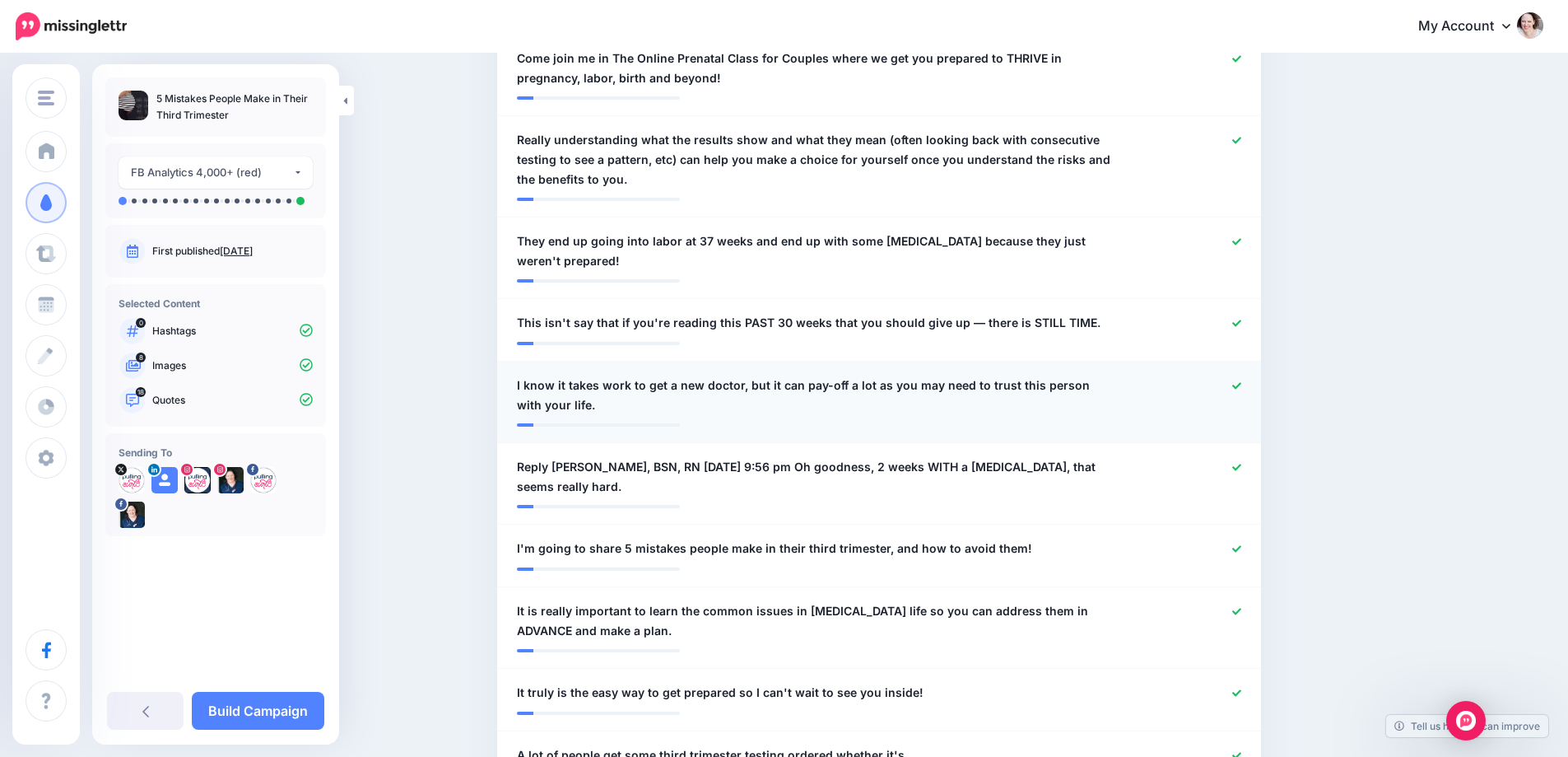
scroll to position [1482, 0]
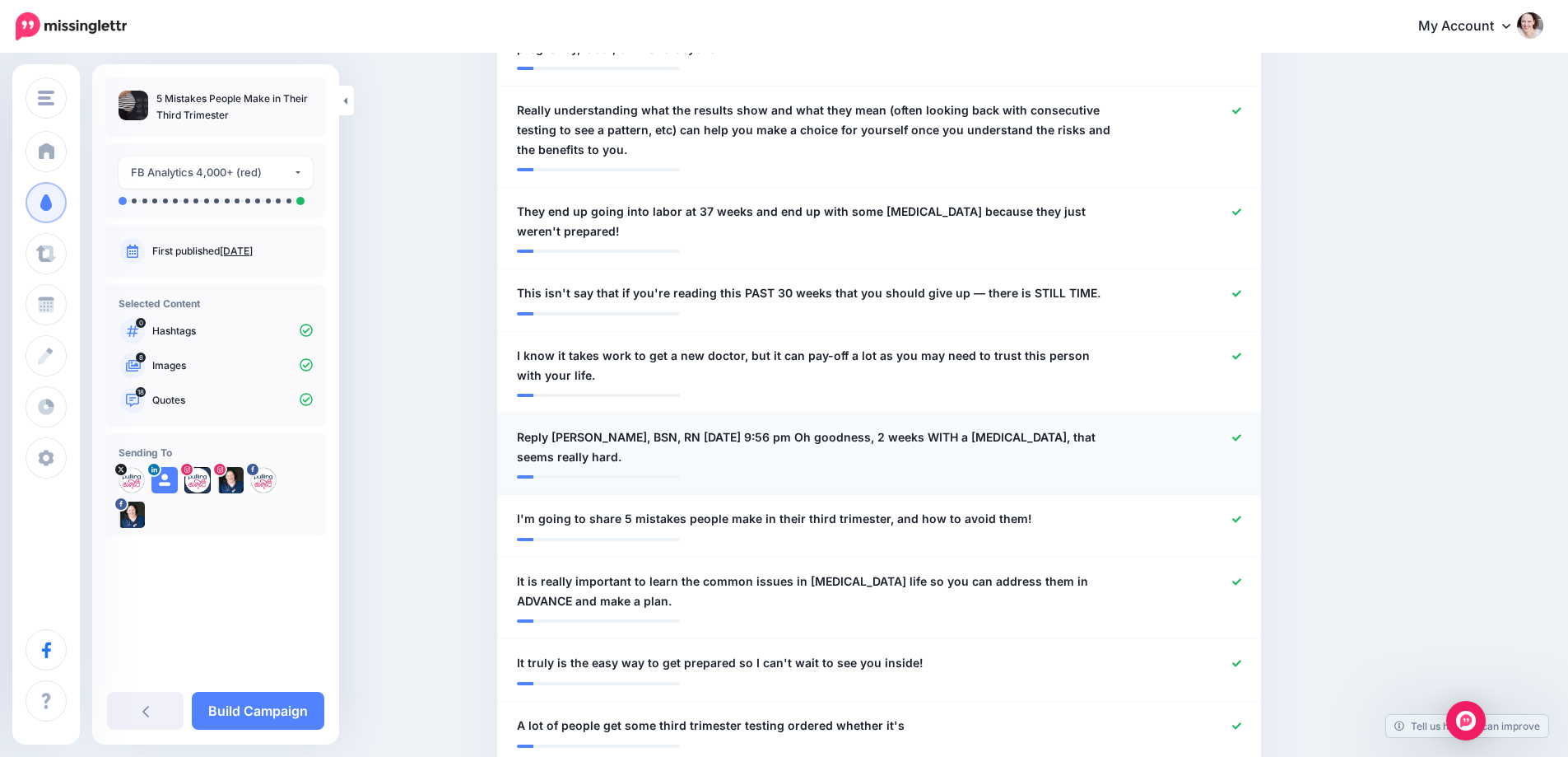
click at [1241, 439] on icon at bounding box center [1236, 437] width 9 height 9
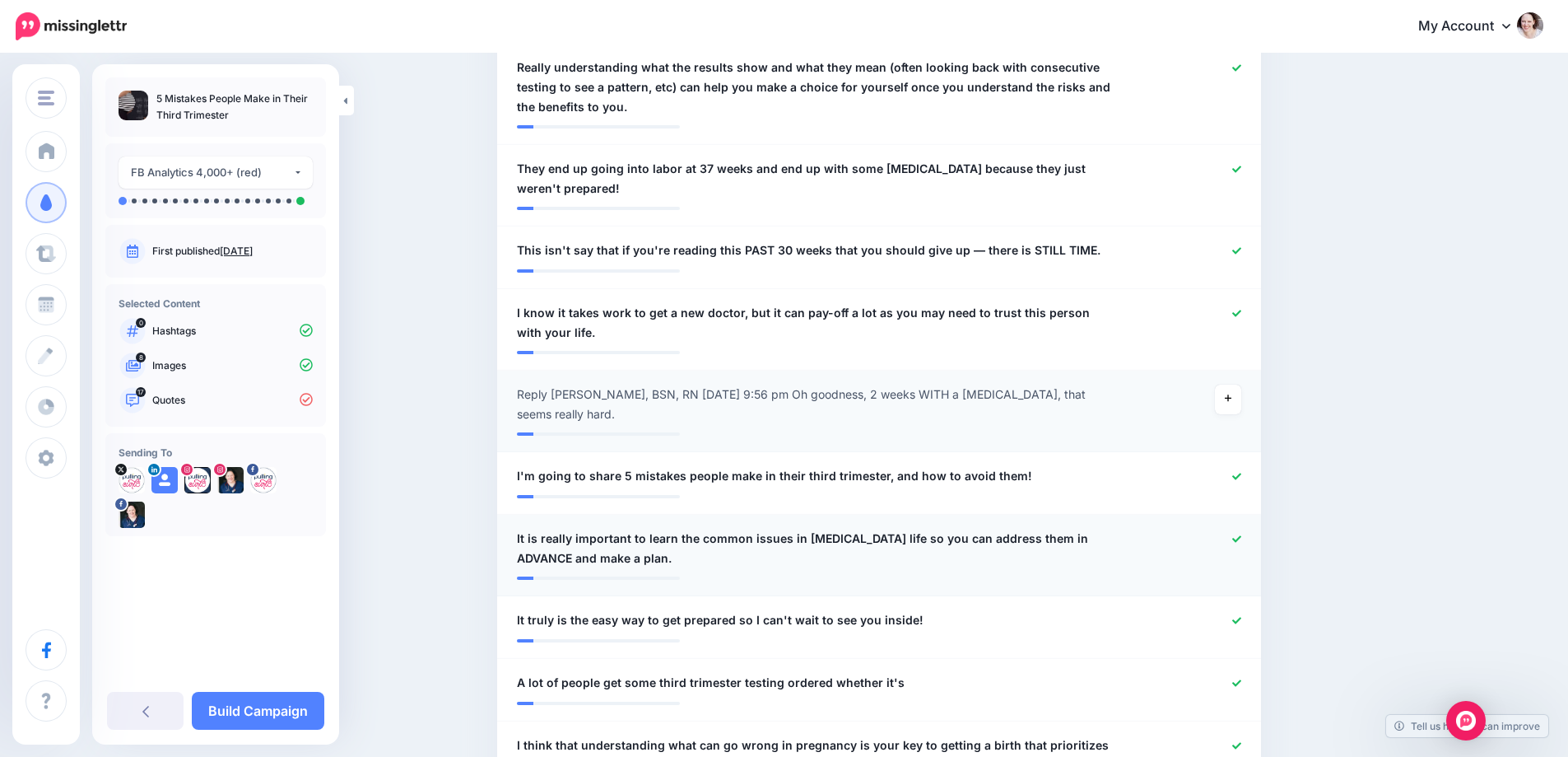
scroll to position [1564, 0]
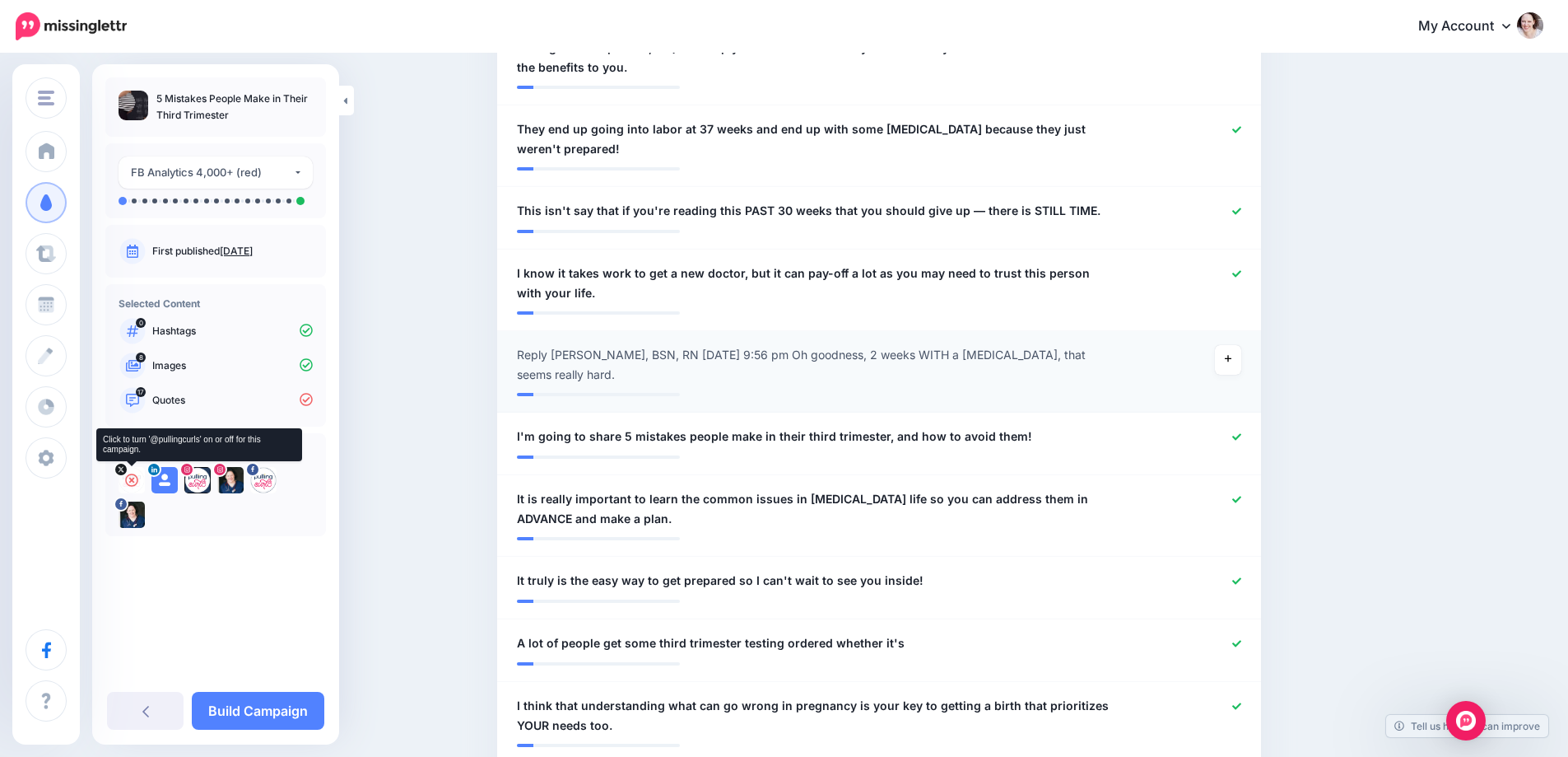
click at [132, 478] on icon at bounding box center [132, 480] width 13 height 13
click at [166, 483] on icon at bounding box center [165, 480] width 13 height 13
click at [193, 483] on icon at bounding box center [198, 480] width 13 height 13
click at [234, 483] on icon at bounding box center [231, 480] width 13 height 13
click at [264, 483] on icon at bounding box center [264, 480] width 13 height 13
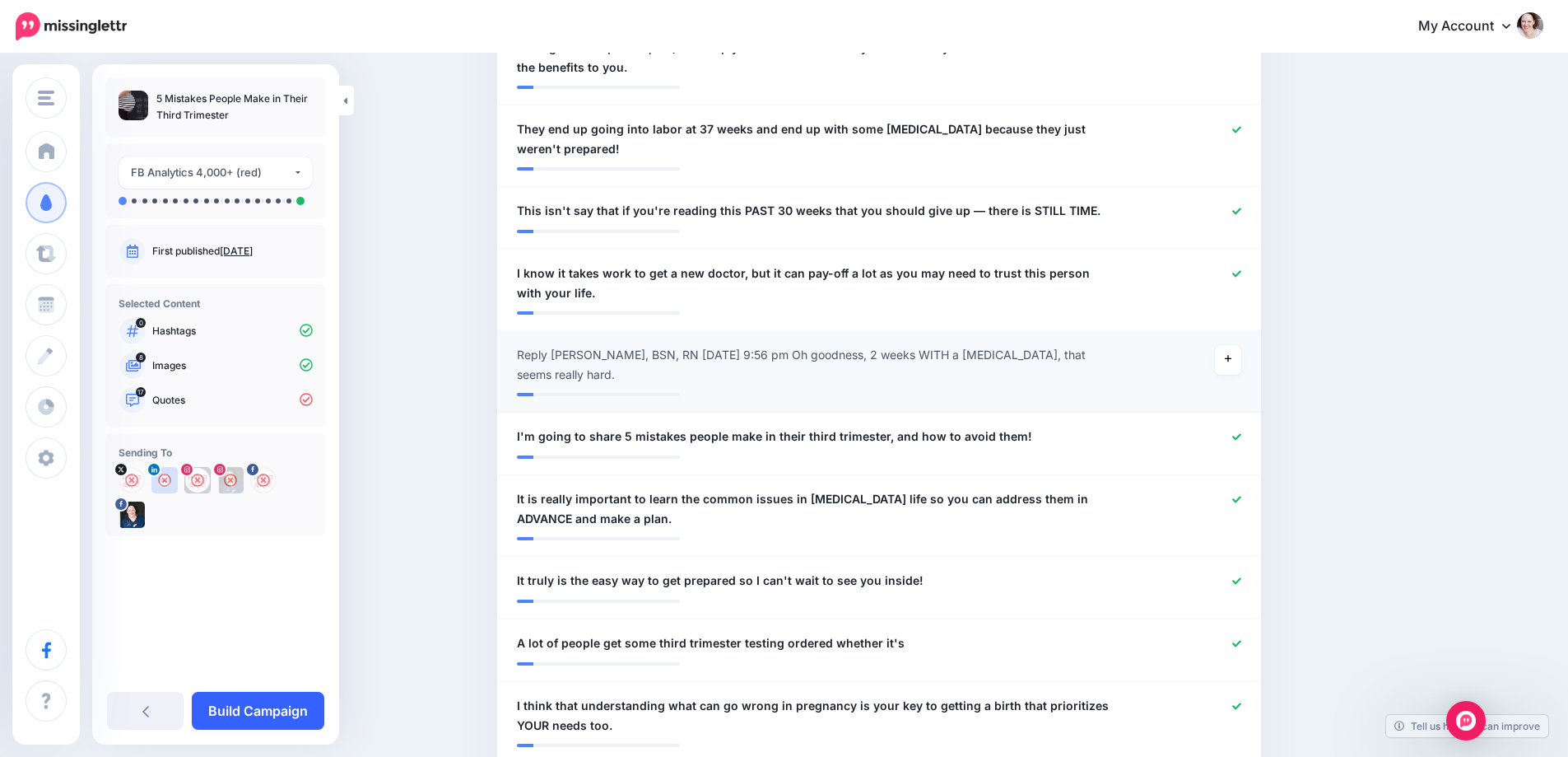
click at [238, 719] on link "Build Campaign" at bounding box center [258, 711] width 133 height 38
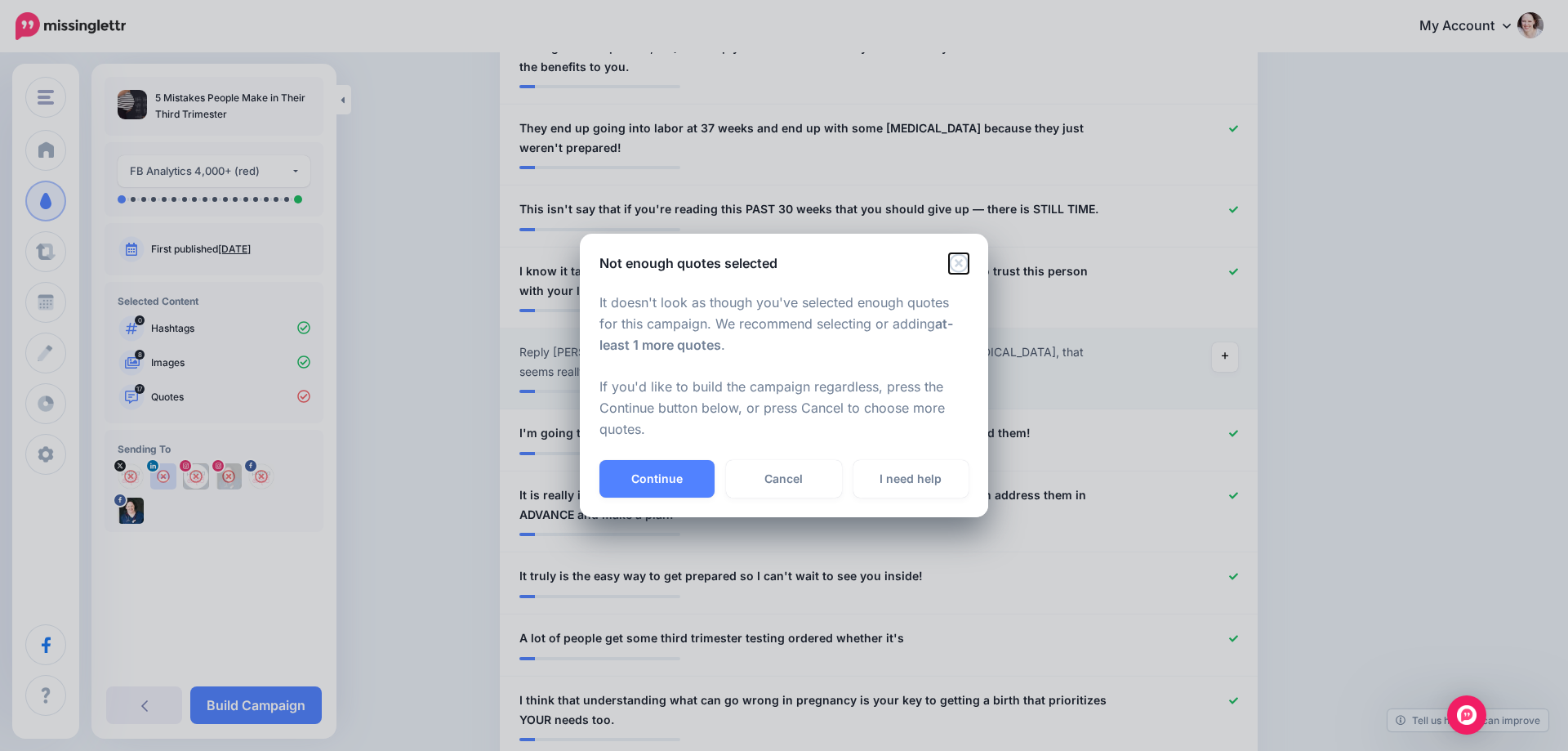
click at [960, 263] on icon "Close" at bounding box center [958, 262] width 19 height 19
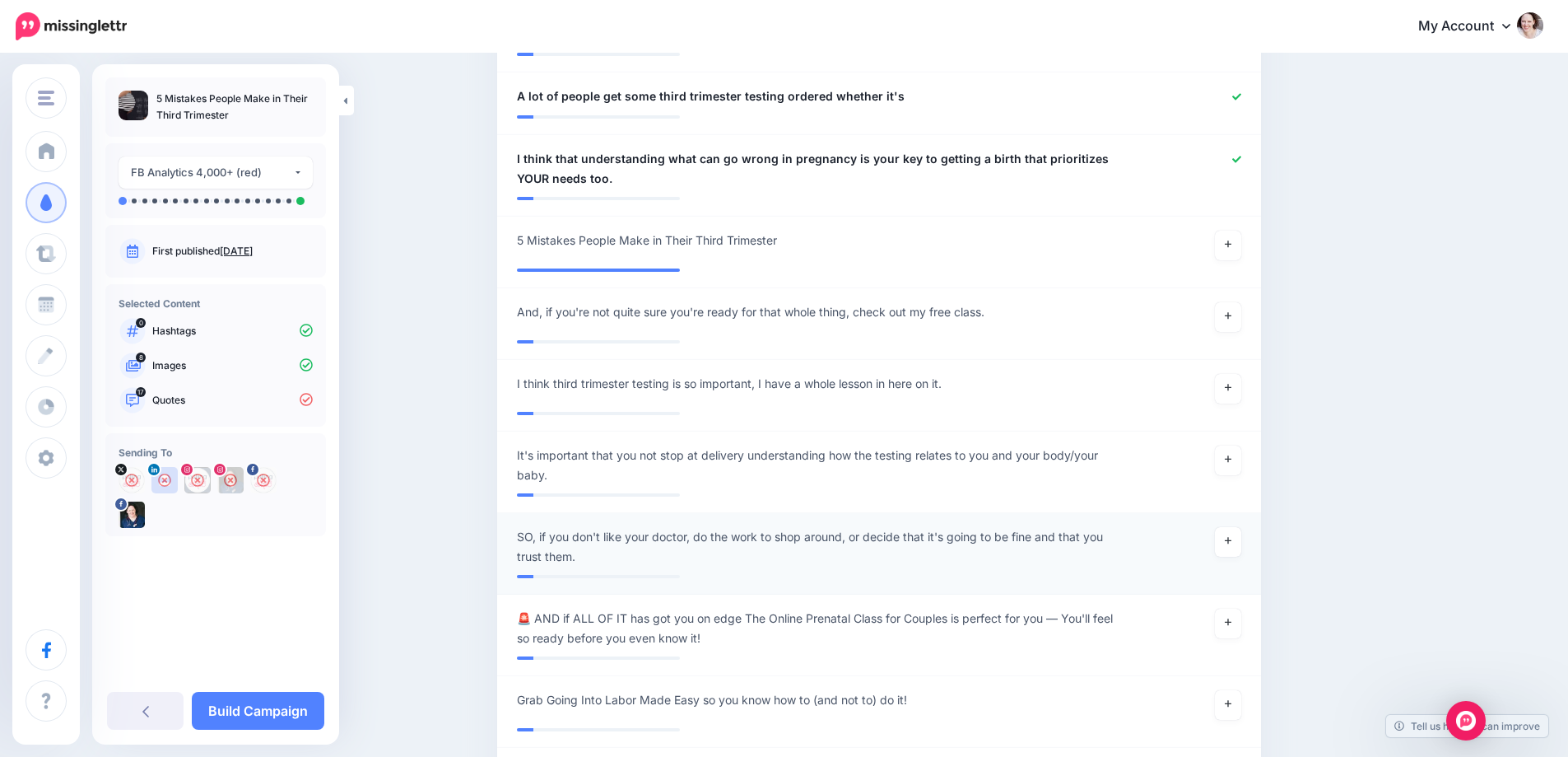
scroll to position [2141, 0]
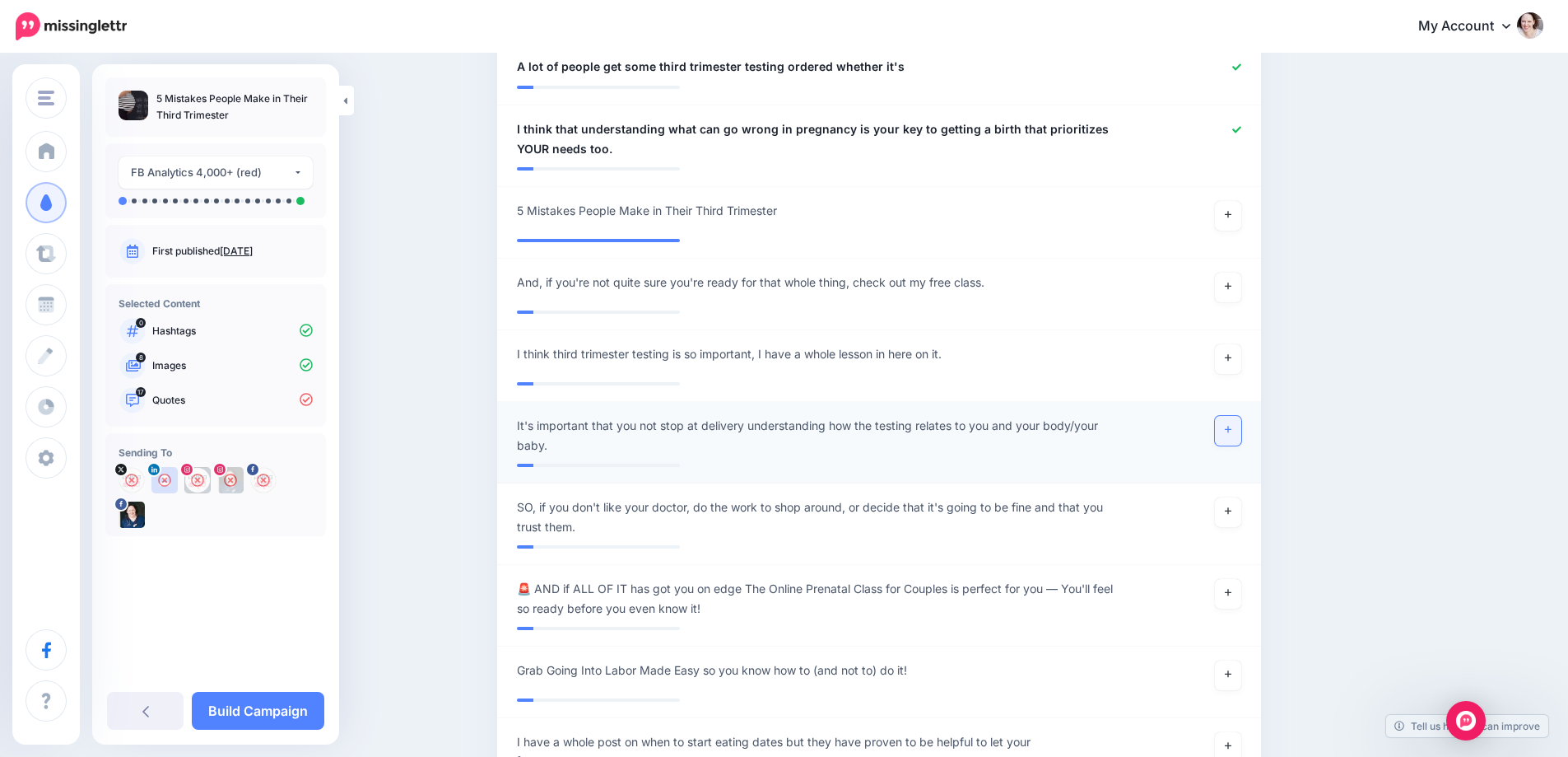
click at [1233, 435] on link at bounding box center [1228, 431] width 26 height 30
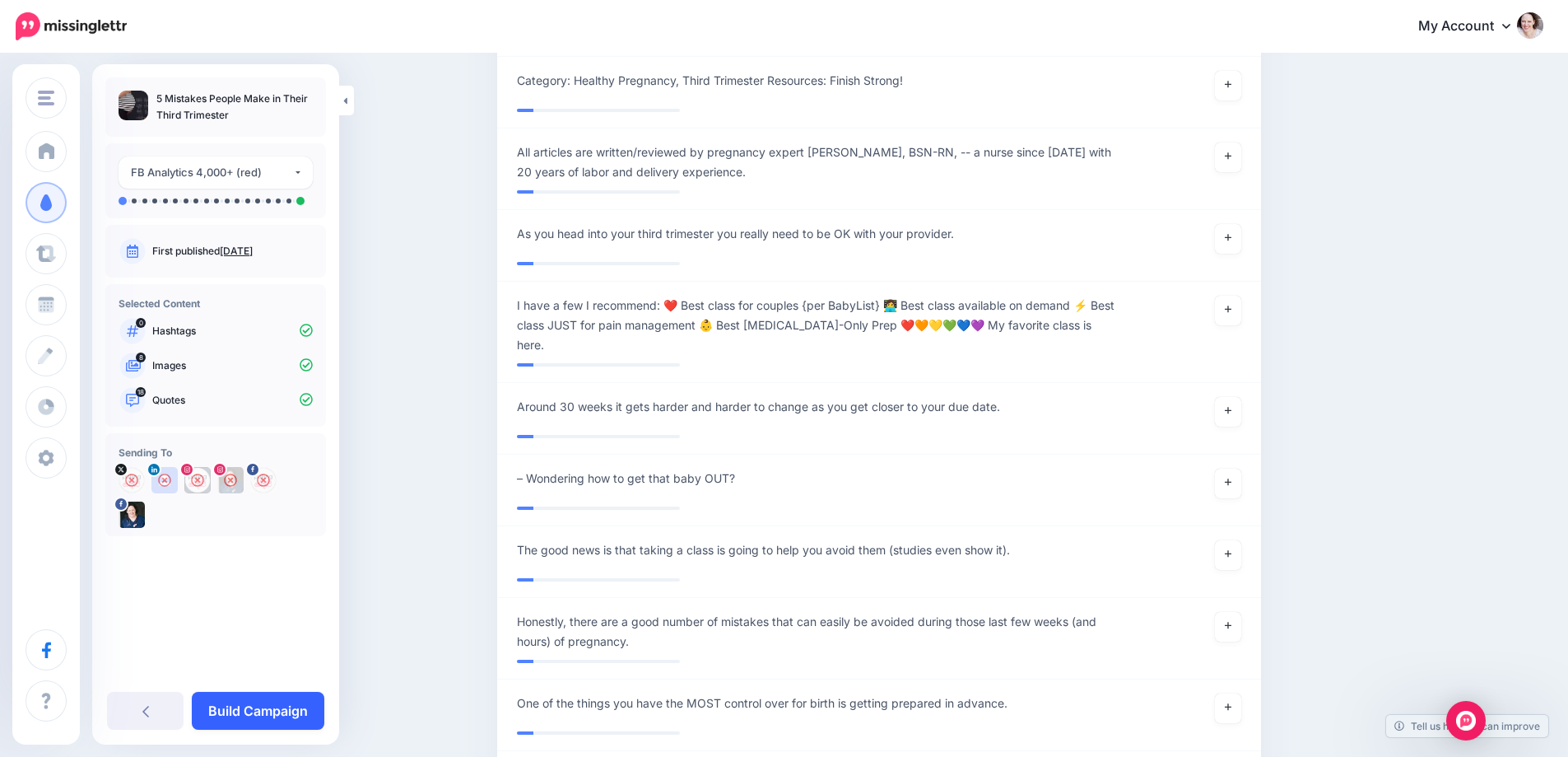
scroll to position [2964, 0]
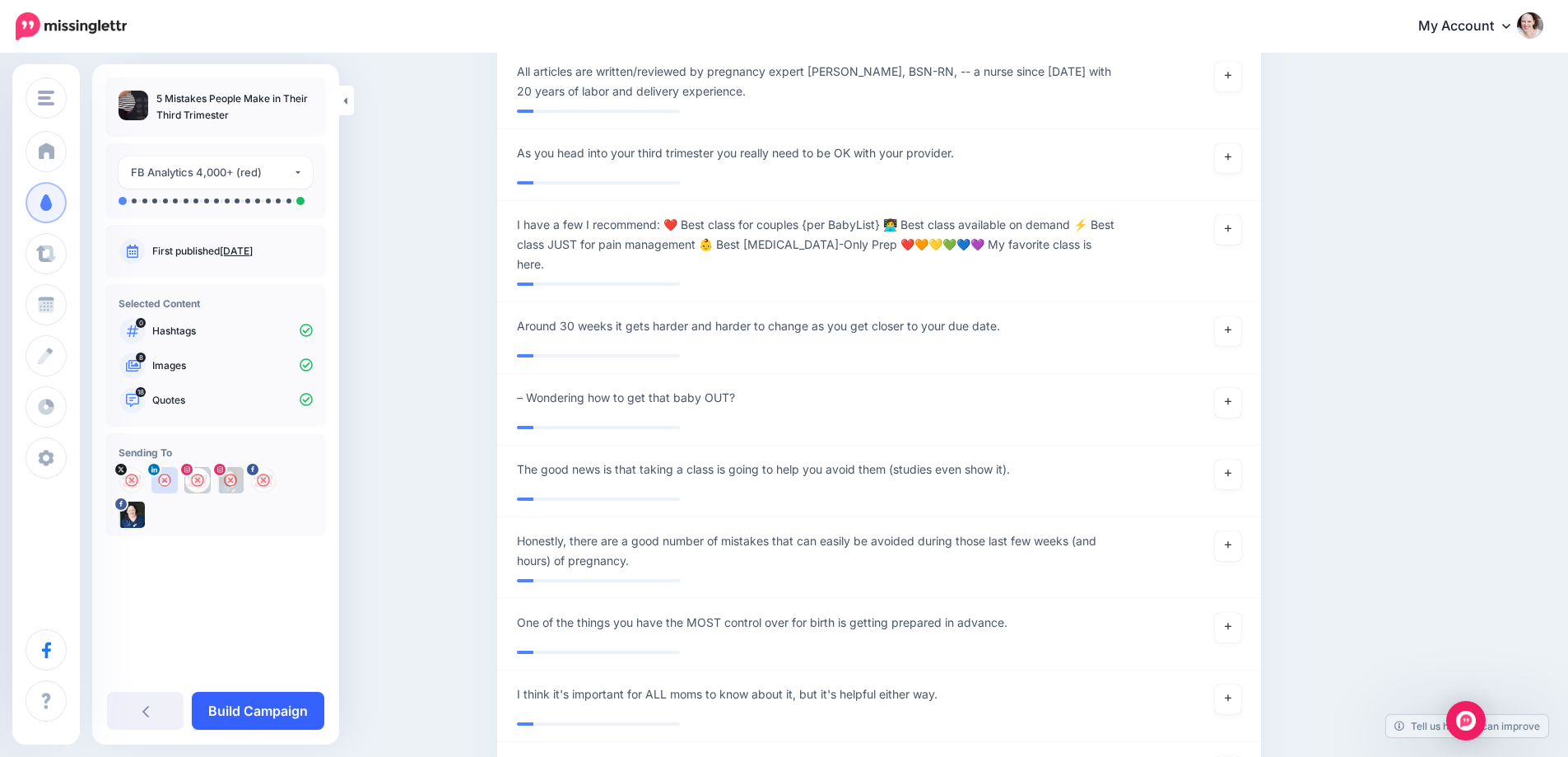
click at [249, 713] on link "Build Campaign" at bounding box center [258, 711] width 133 height 38
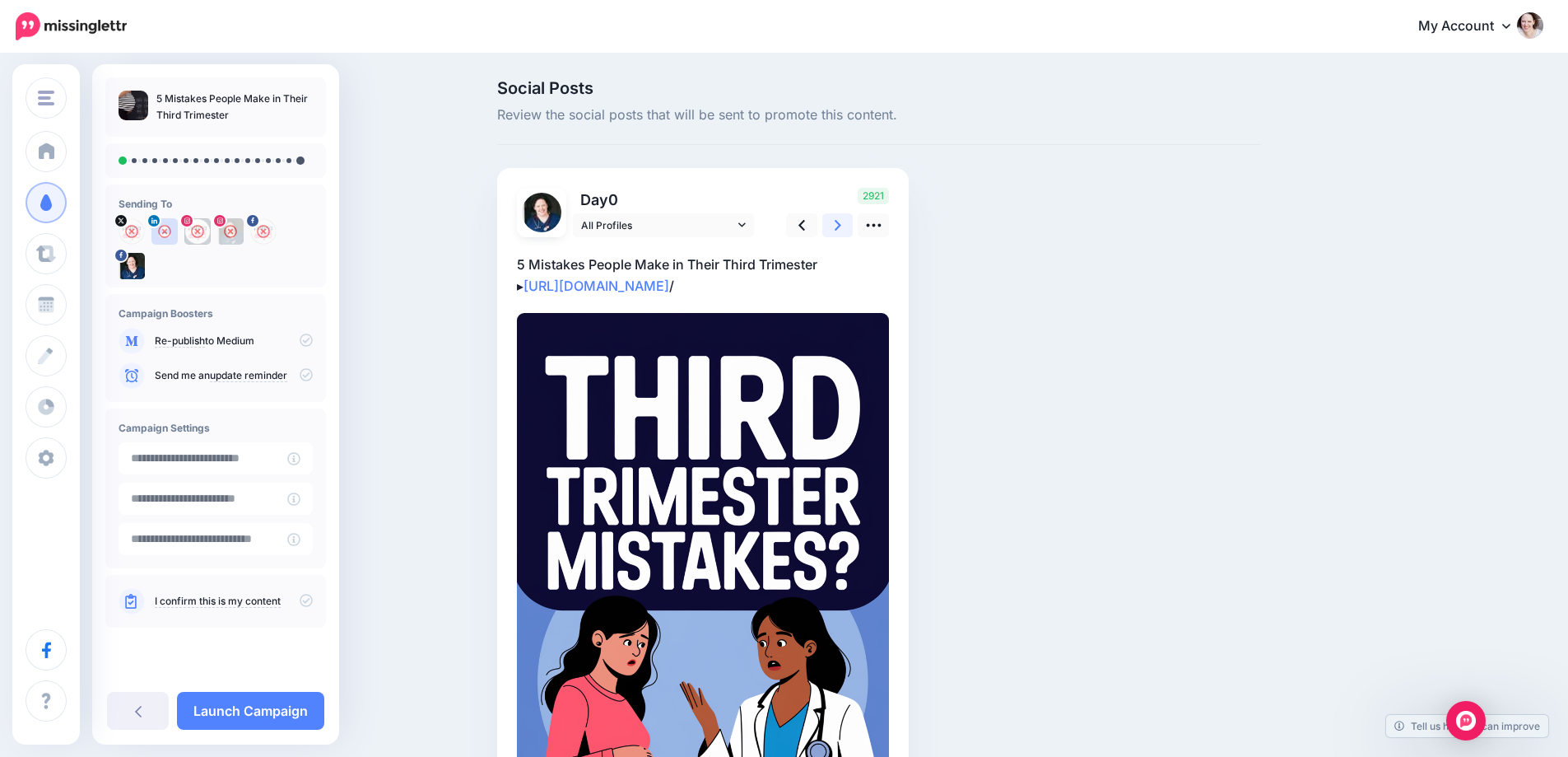
click at [839, 225] on link at bounding box center [838, 225] width 31 height 24
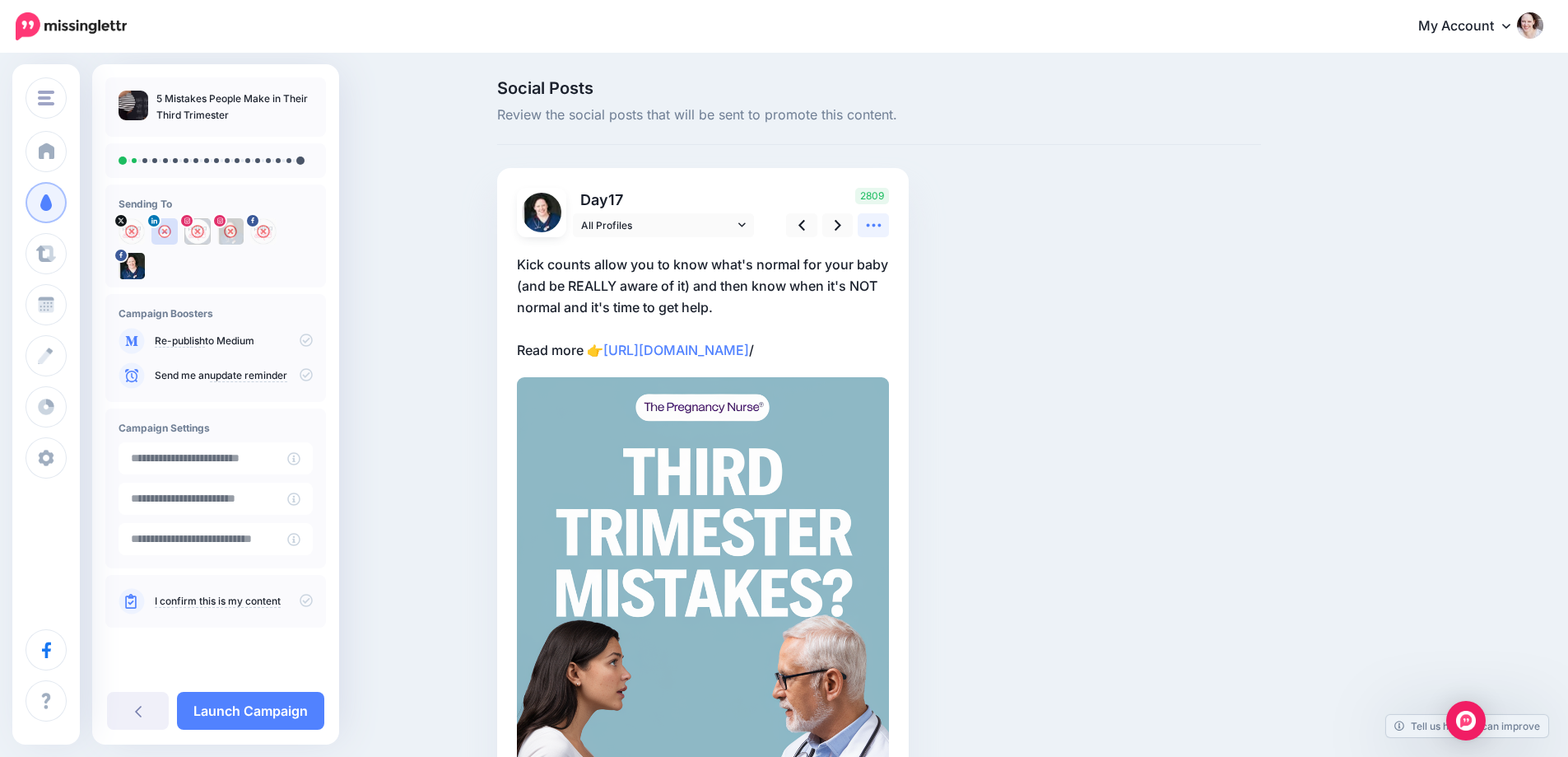
click at [878, 226] on icon at bounding box center [874, 225] width 17 height 17
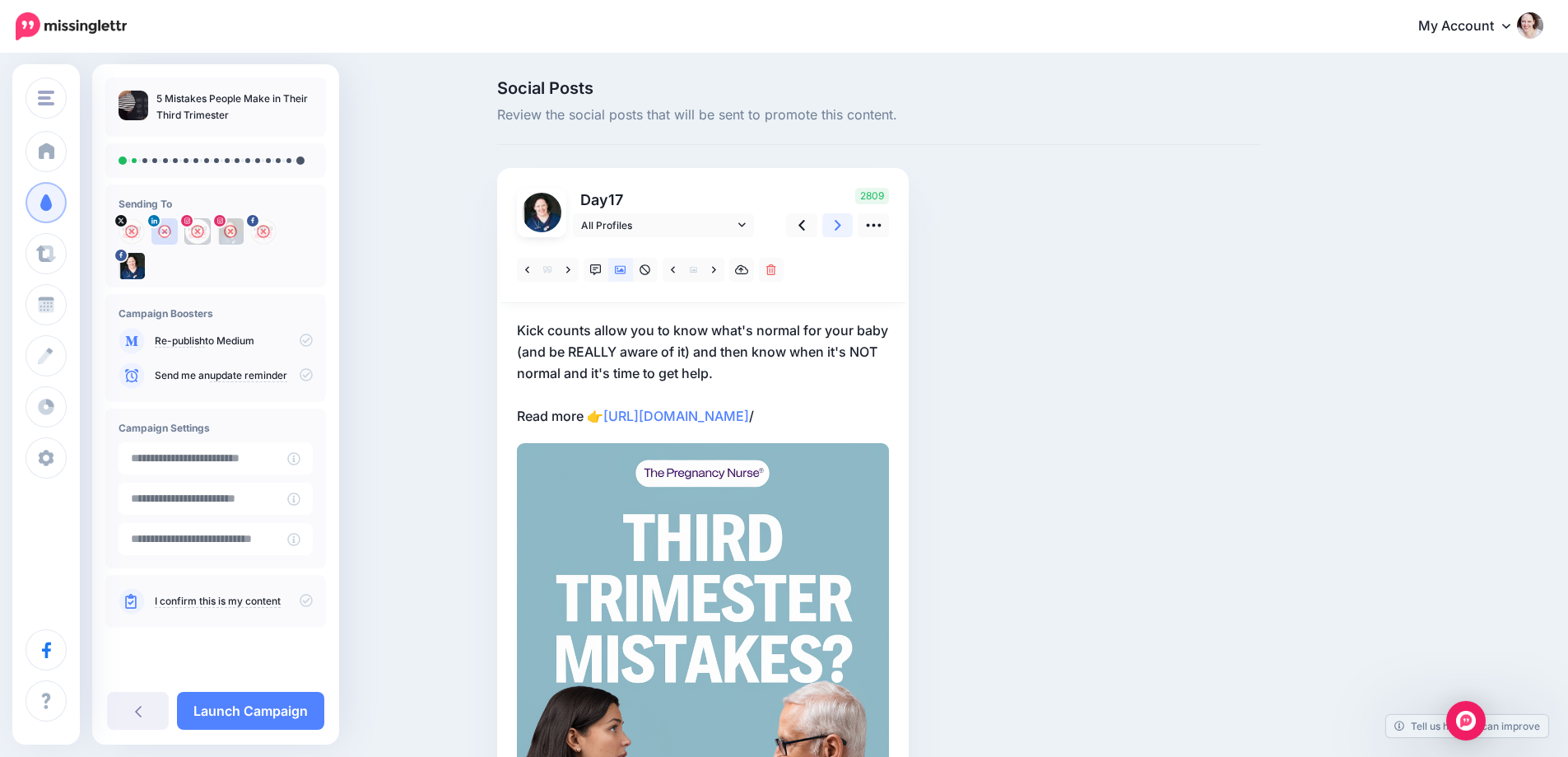
click at [850, 229] on link at bounding box center [838, 225] width 31 height 24
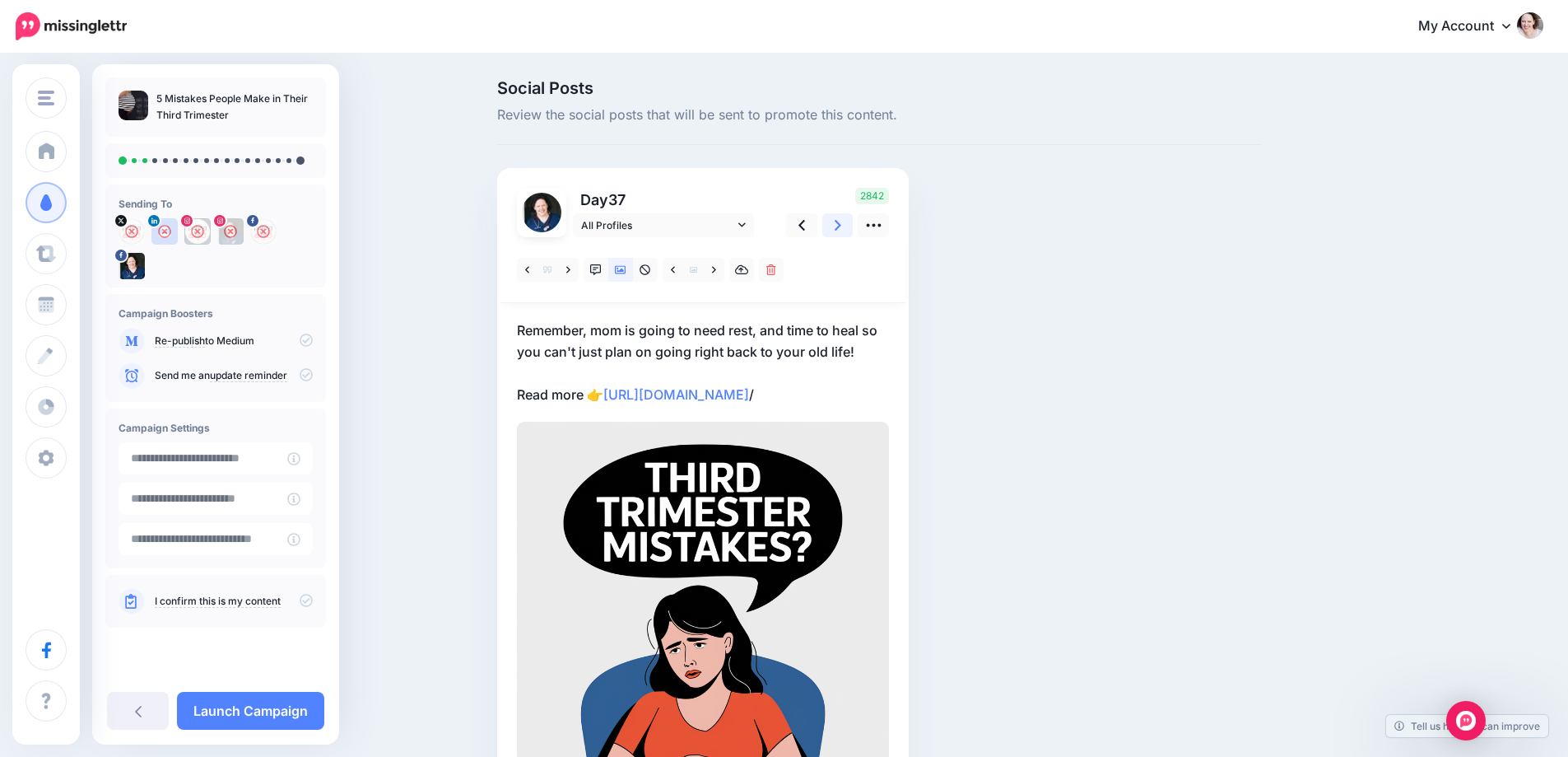
click at [850, 229] on link at bounding box center [838, 225] width 31 height 24
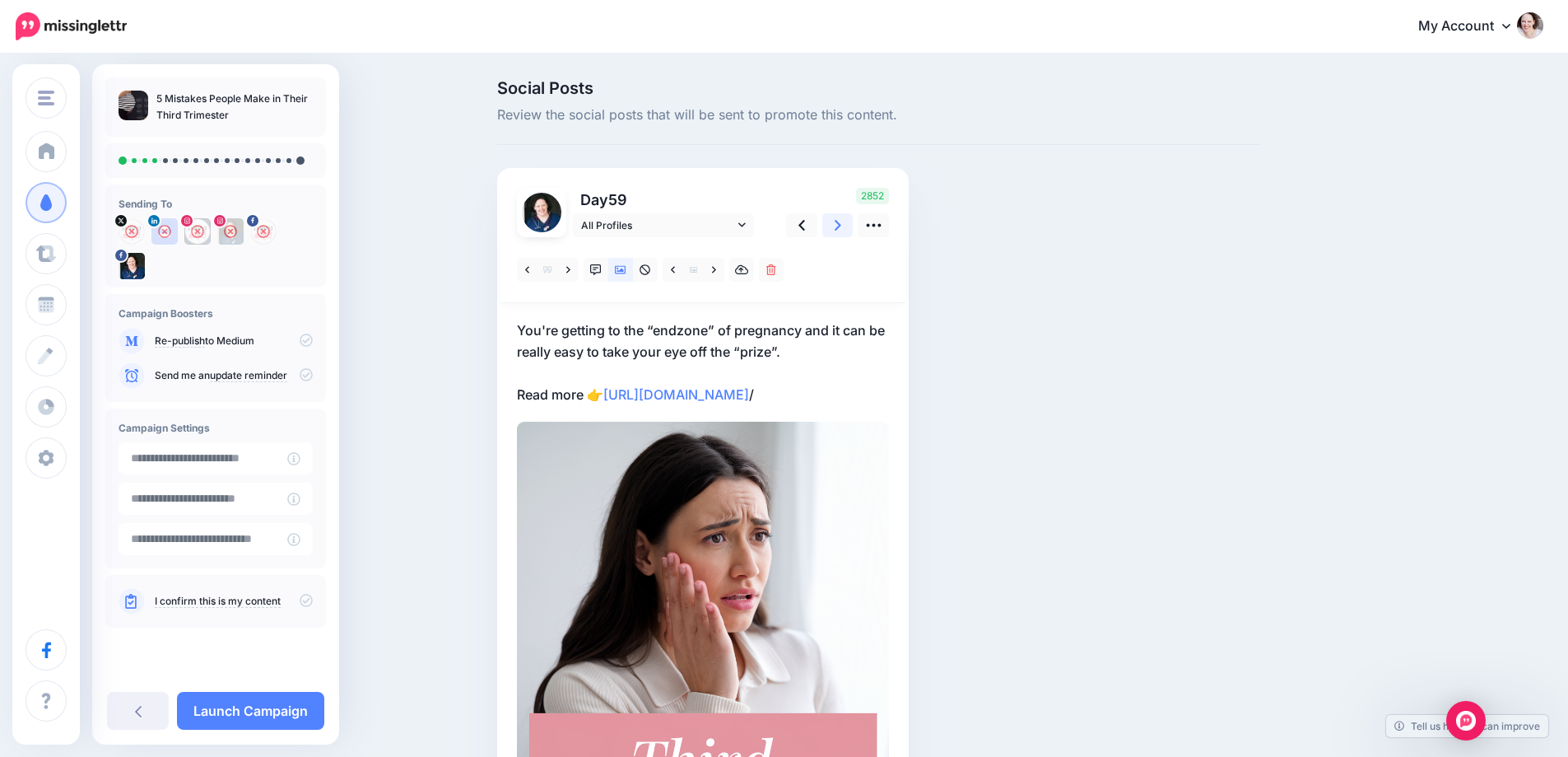
click at [850, 229] on link at bounding box center [838, 225] width 31 height 24
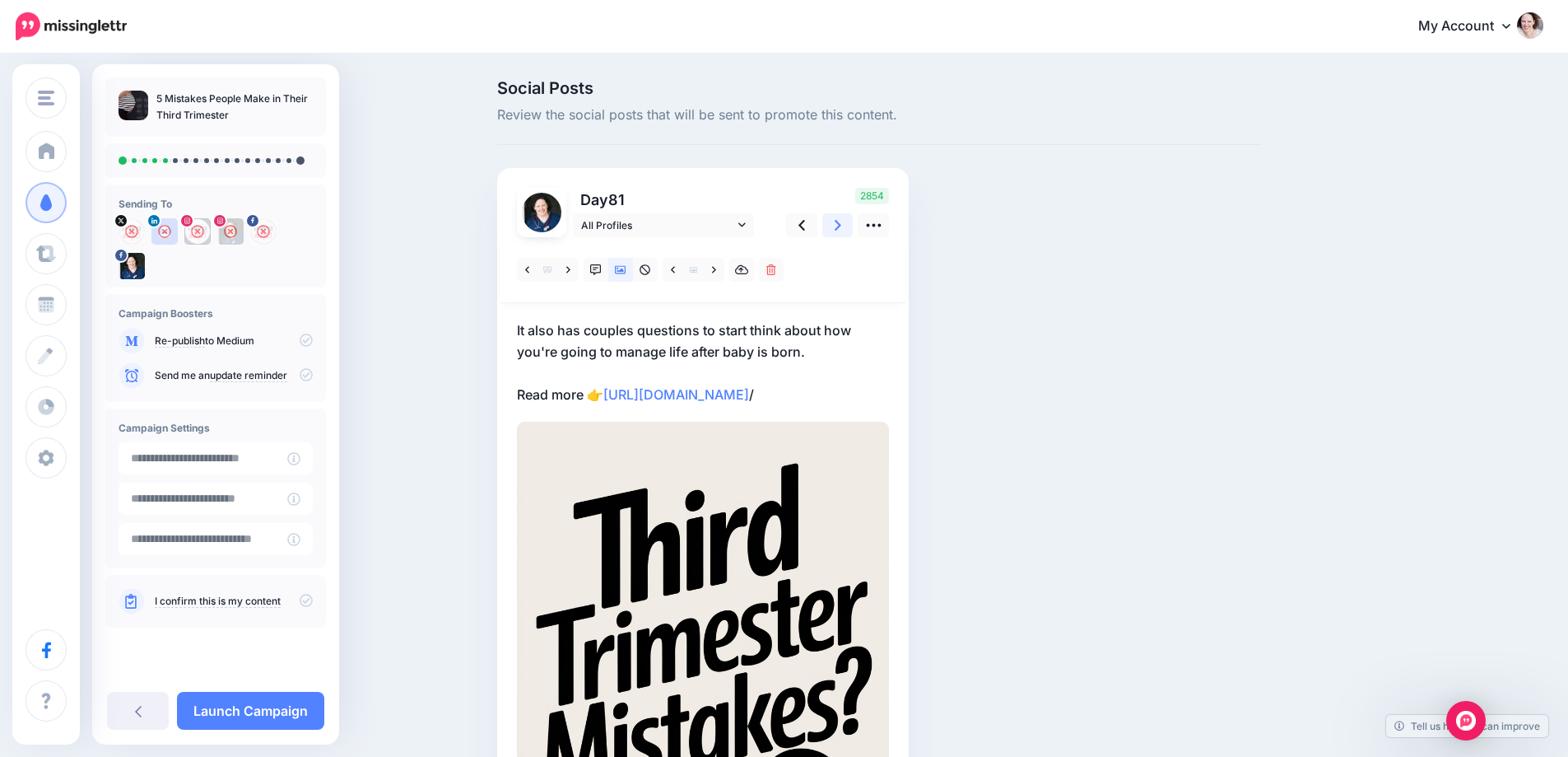
click at [850, 229] on link at bounding box center [838, 225] width 31 height 24
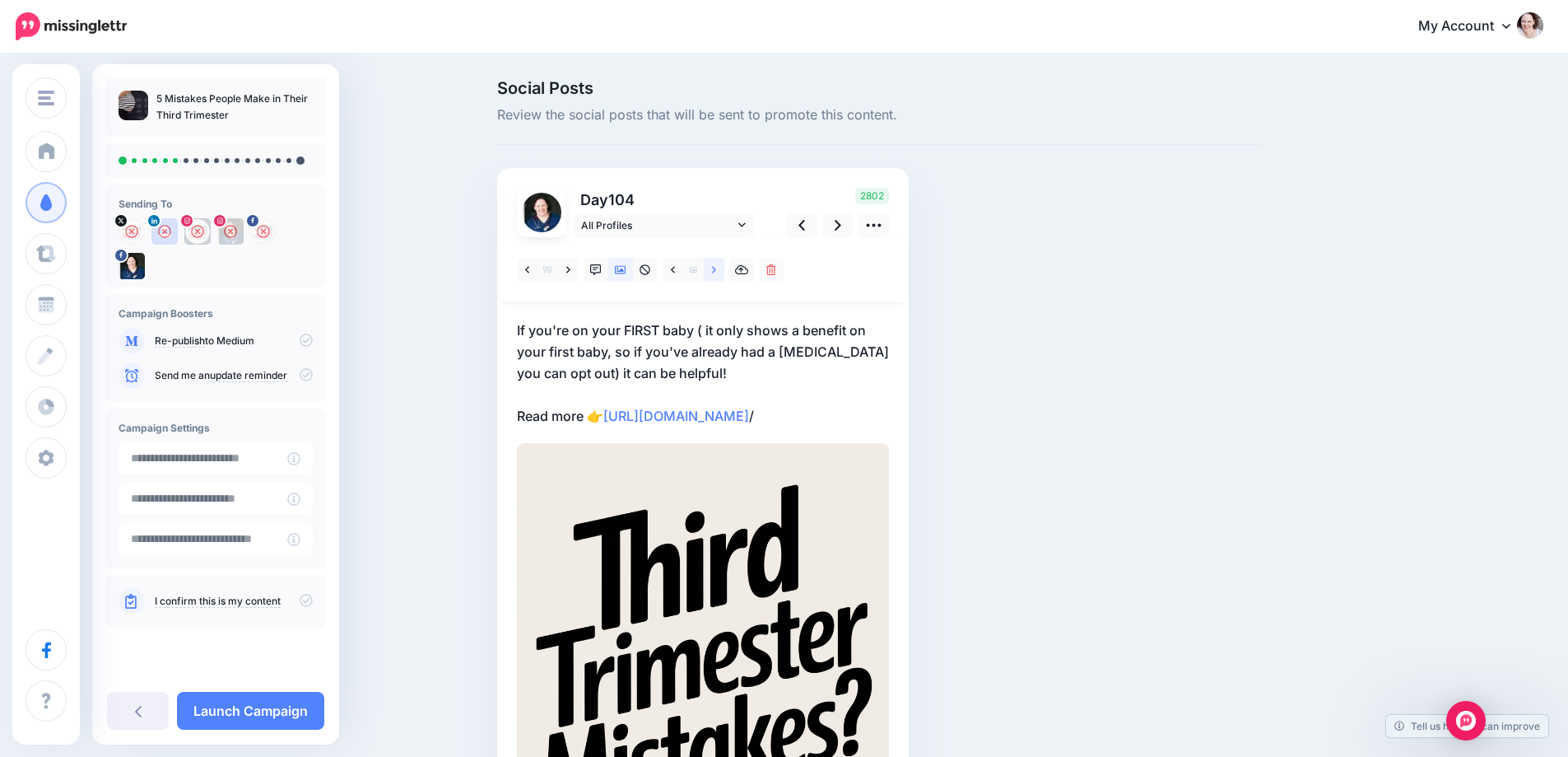
click at [715, 261] on link at bounding box center [714, 269] width 21 height 24
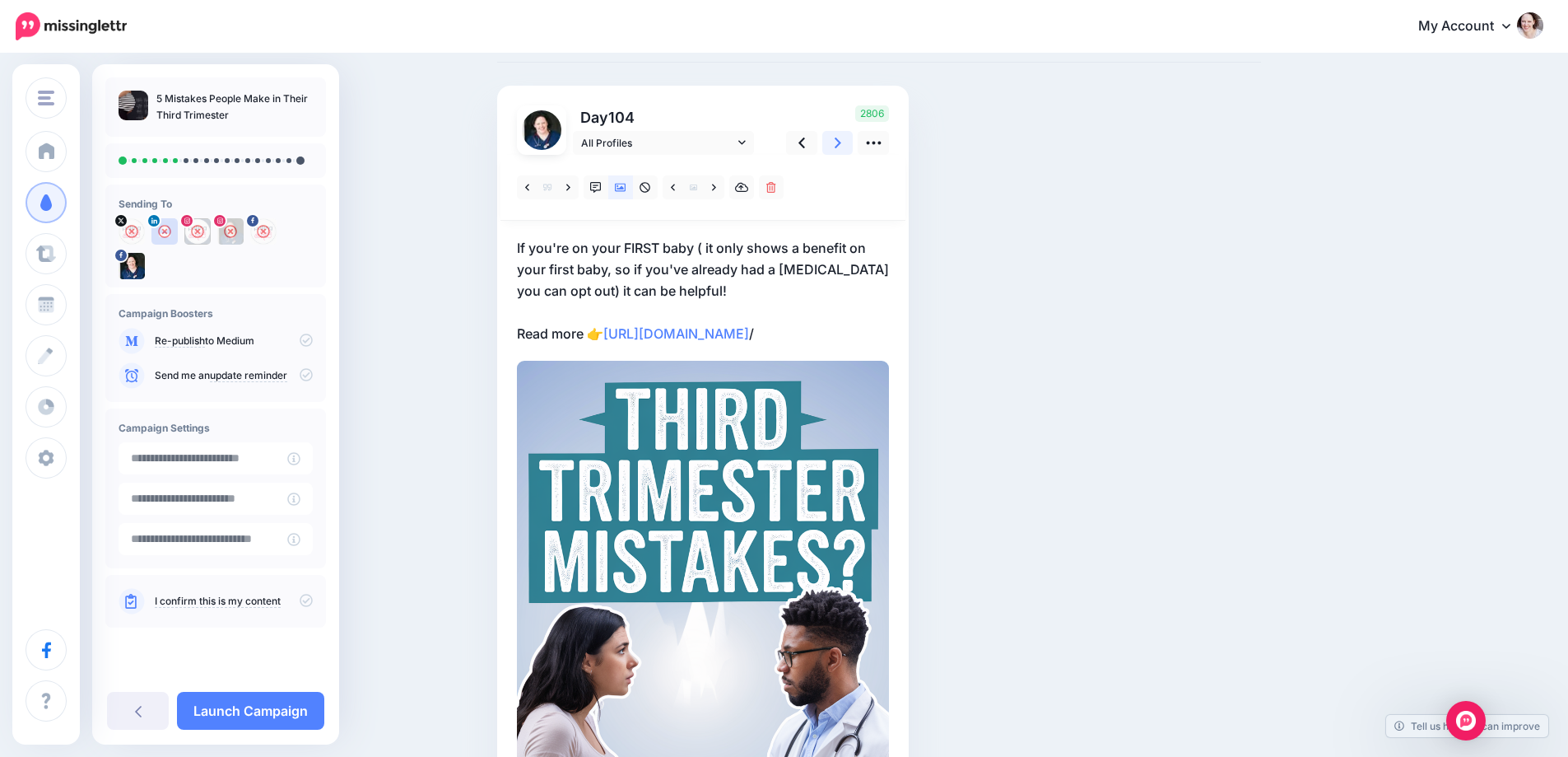
click at [842, 138] on icon at bounding box center [838, 143] width 7 height 17
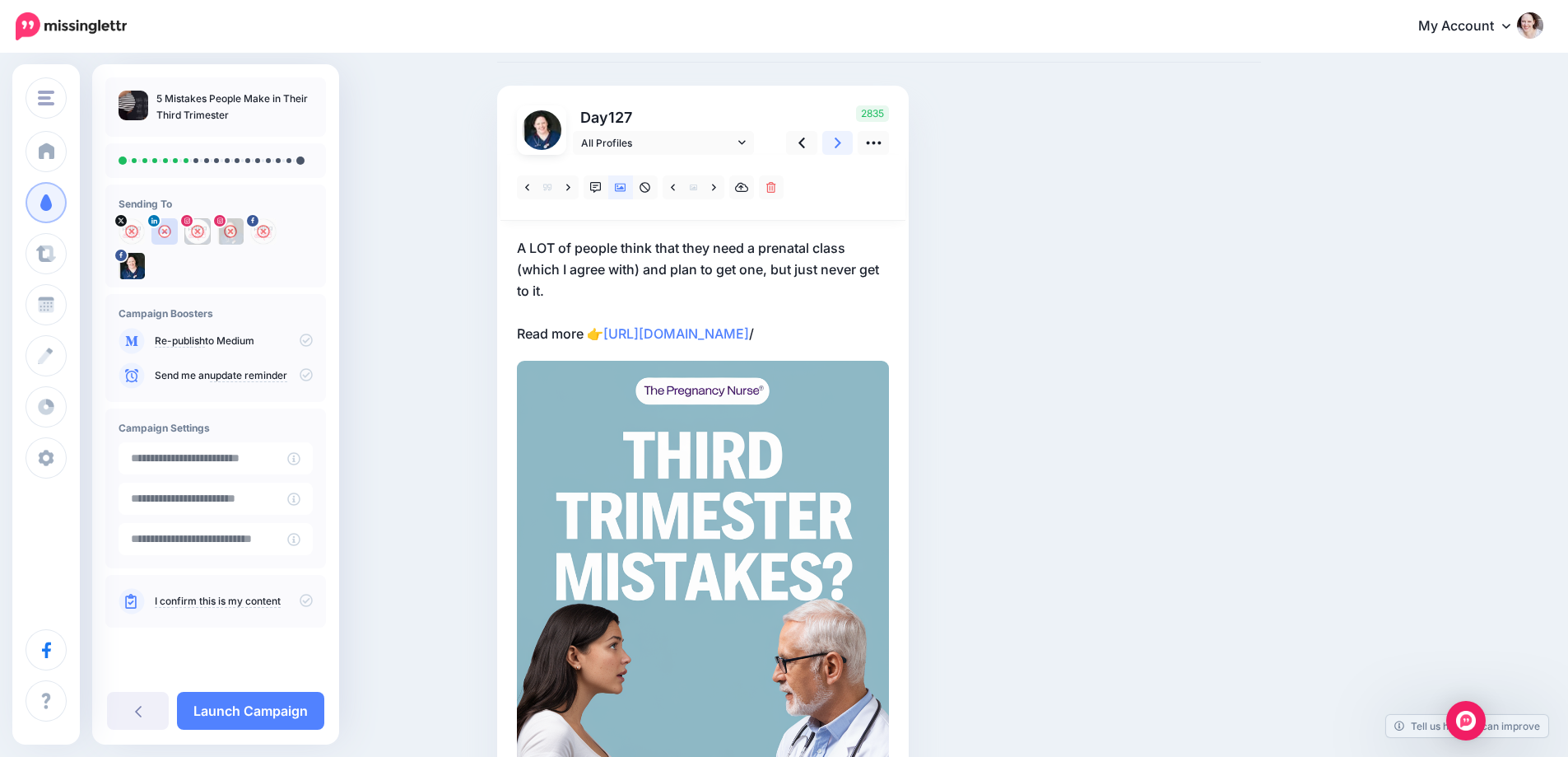
click at [842, 138] on icon at bounding box center [838, 143] width 7 height 11
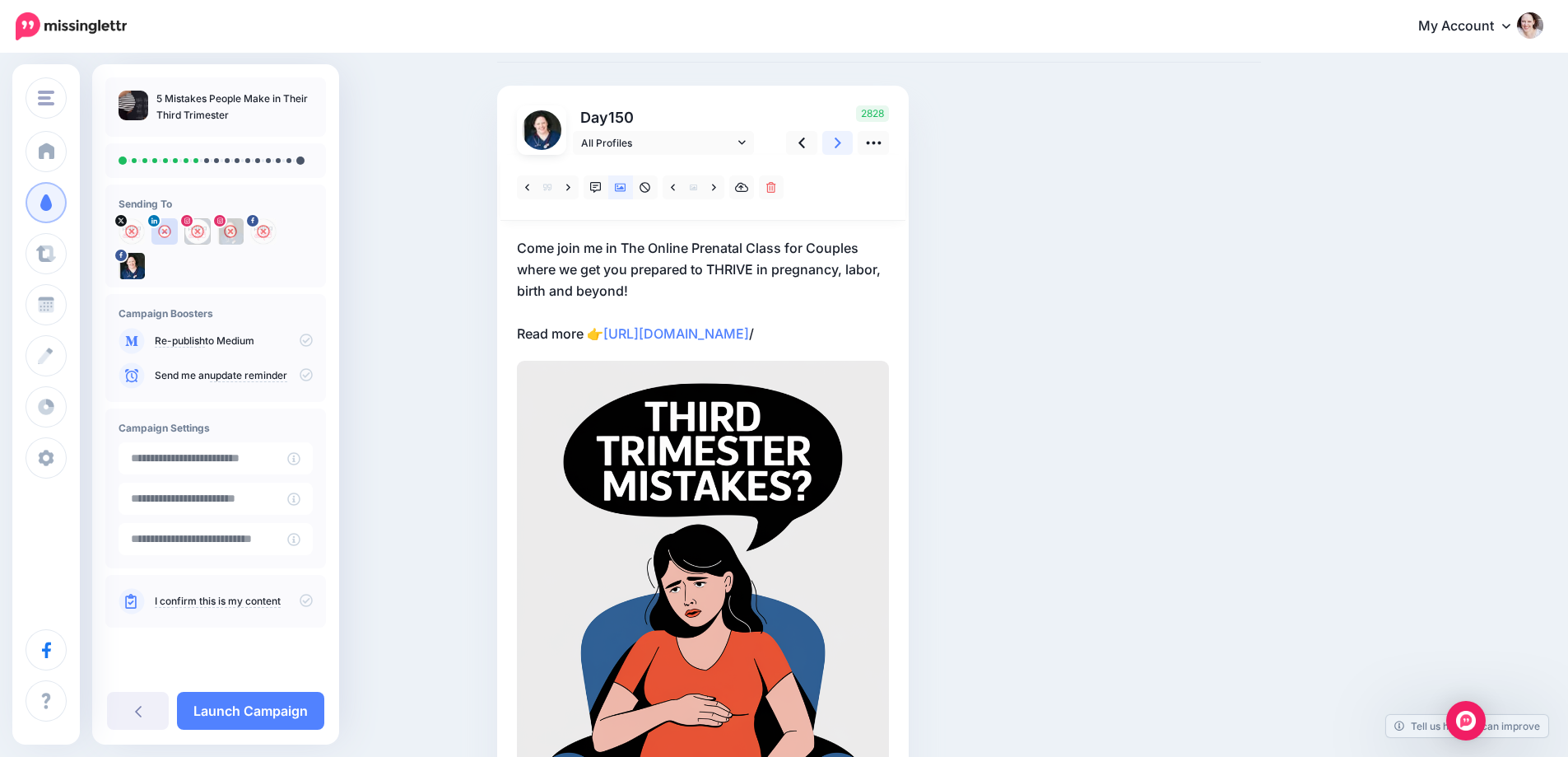
click at [842, 138] on icon at bounding box center [838, 143] width 7 height 11
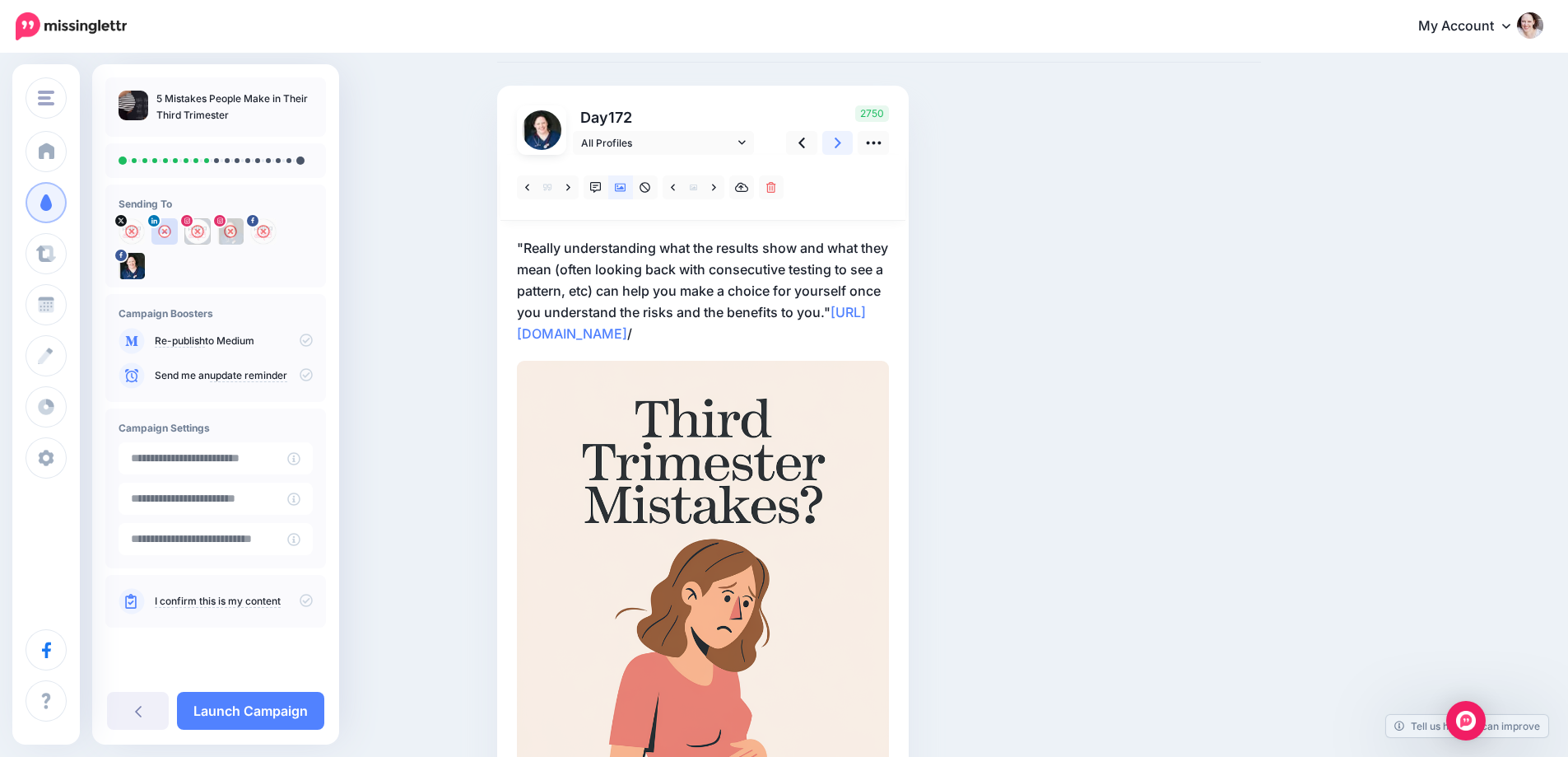
click at [842, 138] on icon at bounding box center [838, 143] width 7 height 11
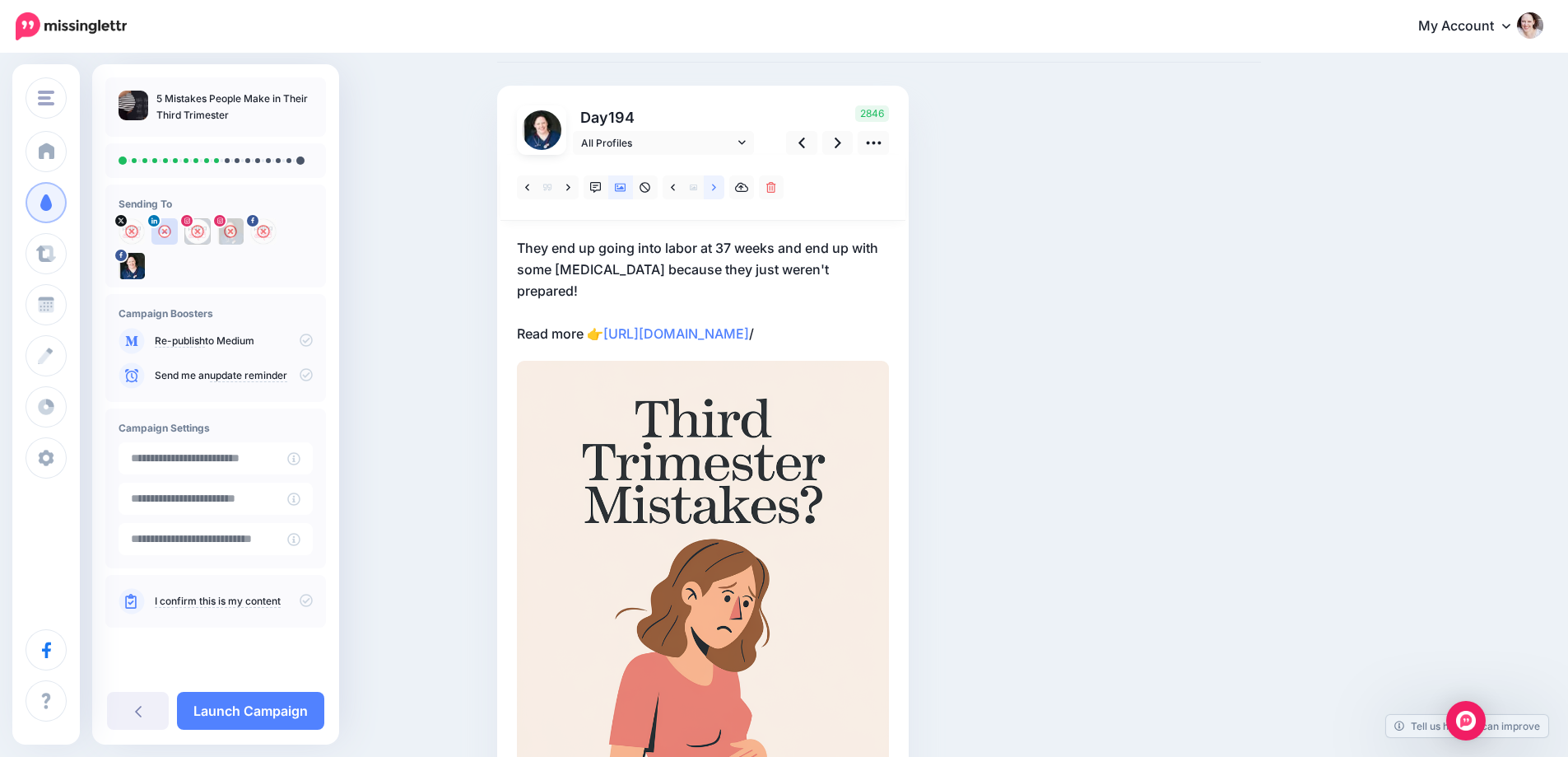
click at [724, 188] on link at bounding box center [714, 187] width 21 height 24
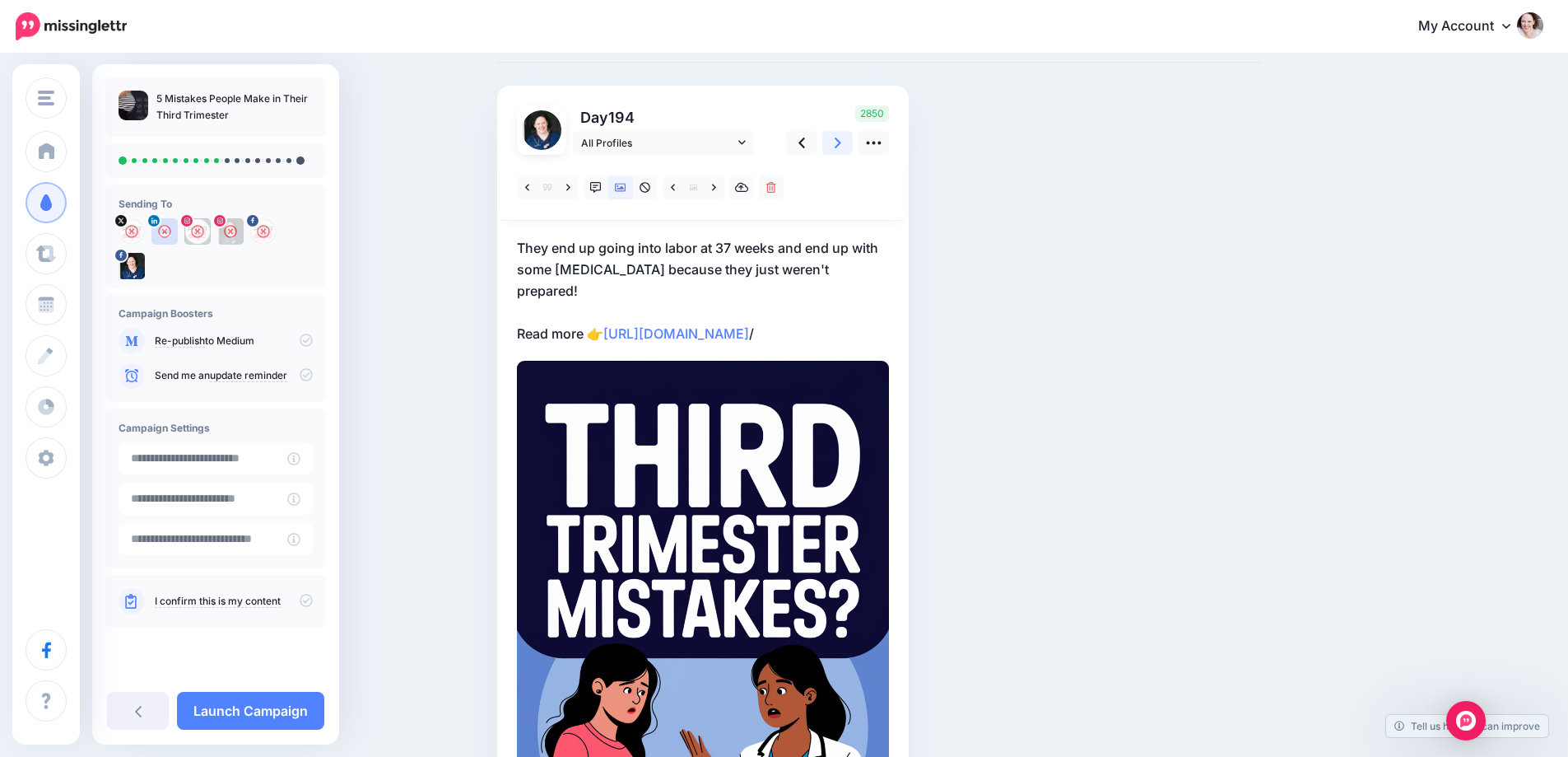
click at [854, 141] on link at bounding box center [838, 143] width 31 height 24
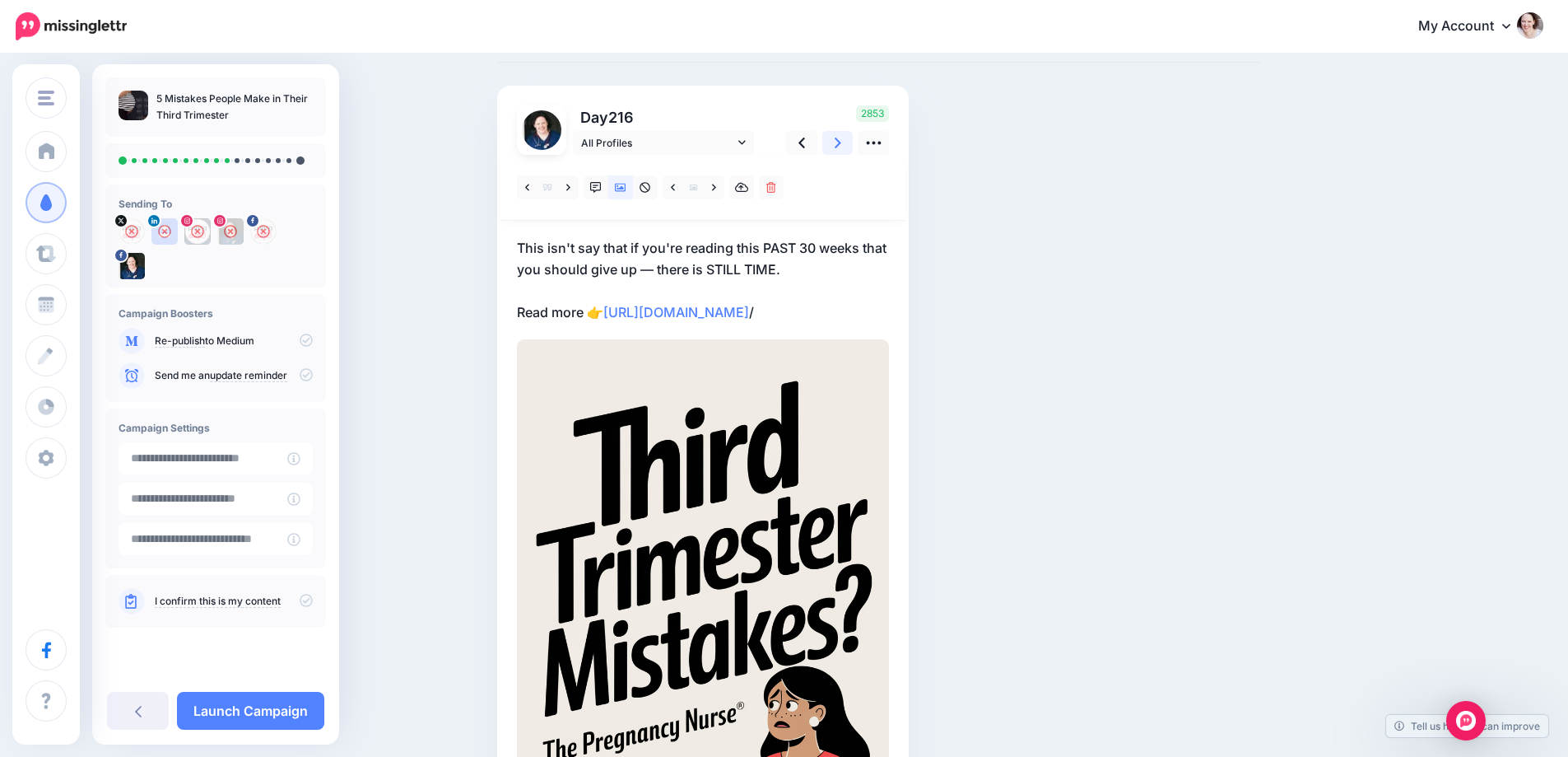
click at [854, 141] on link at bounding box center [838, 143] width 31 height 24
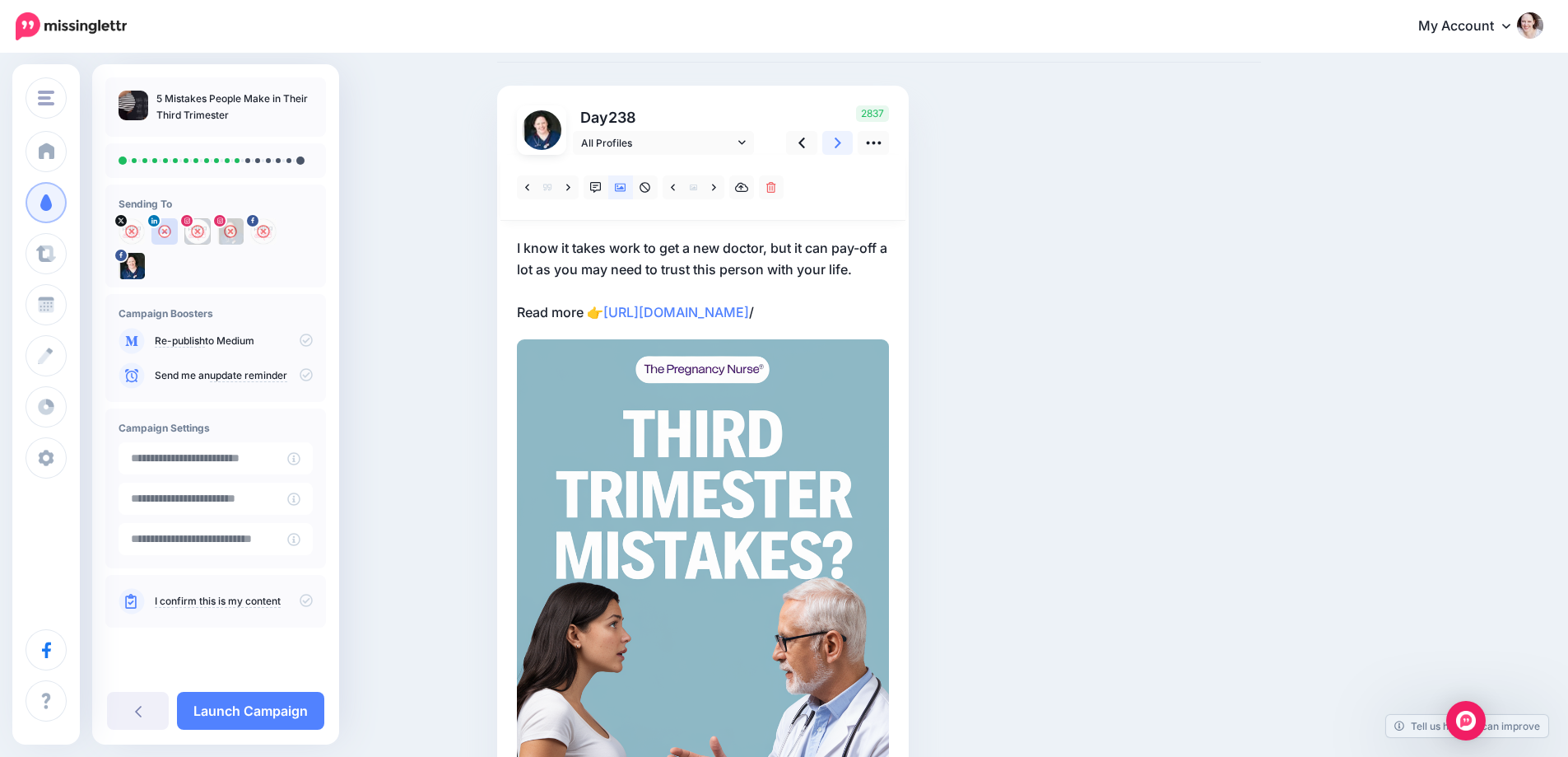
click at [854, 141] on link at bounding box center [838, 143] width 31 height 24
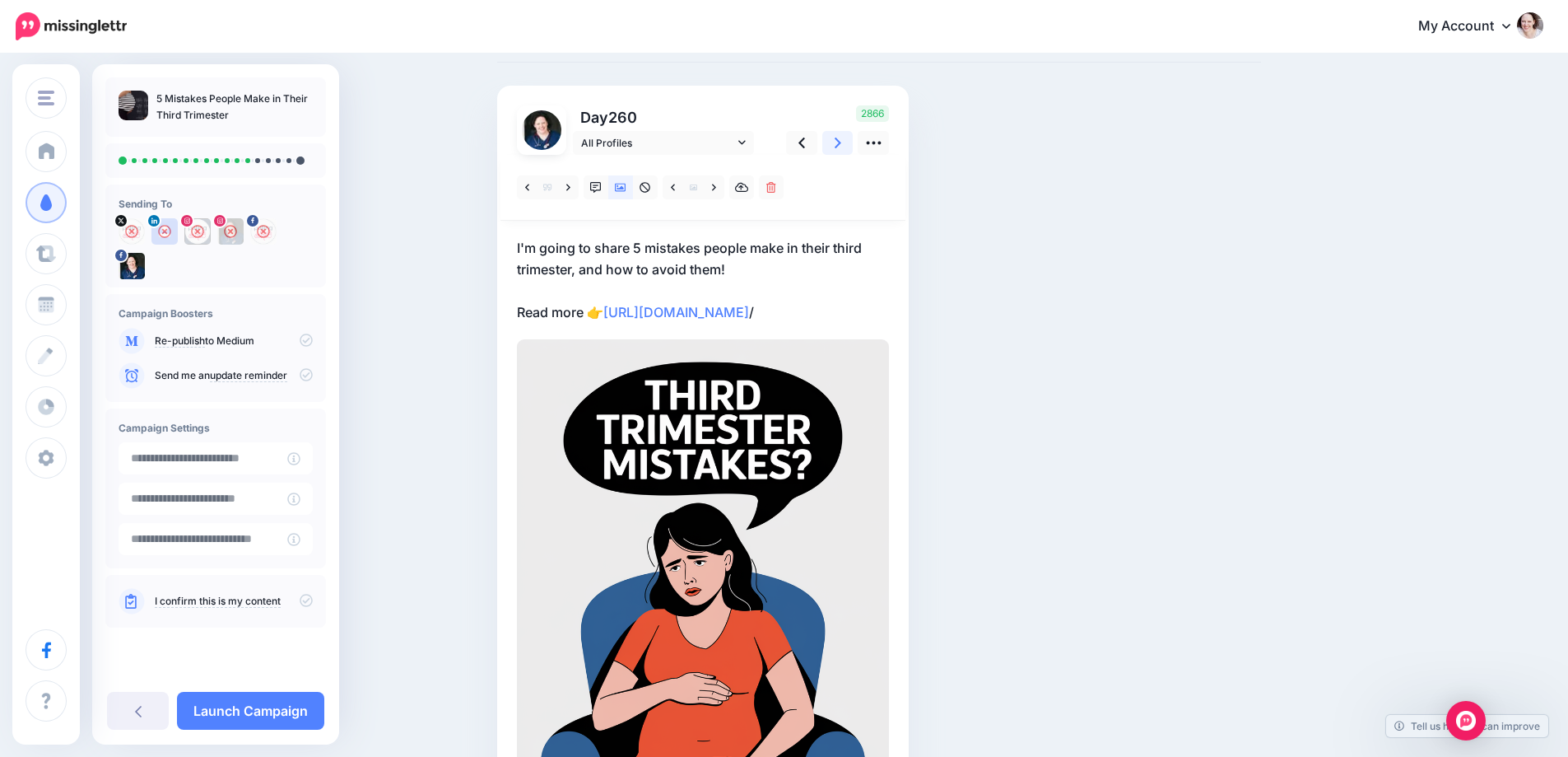
click at [854, 141] on link at bounding box center [838, 143] width 31 height 24
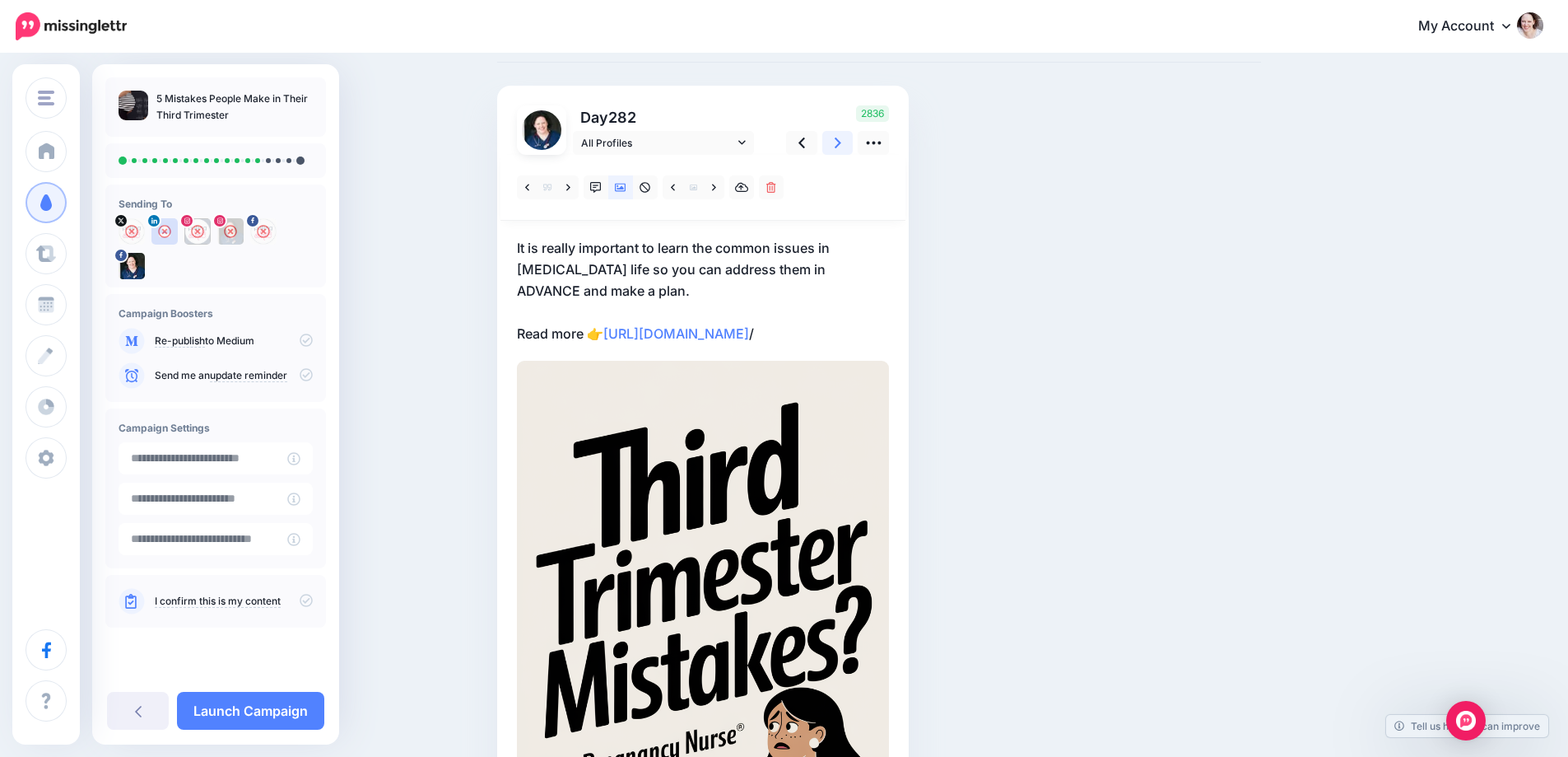
click at [854, 141] on link at bounding box center [838, 143] width 31 height 24
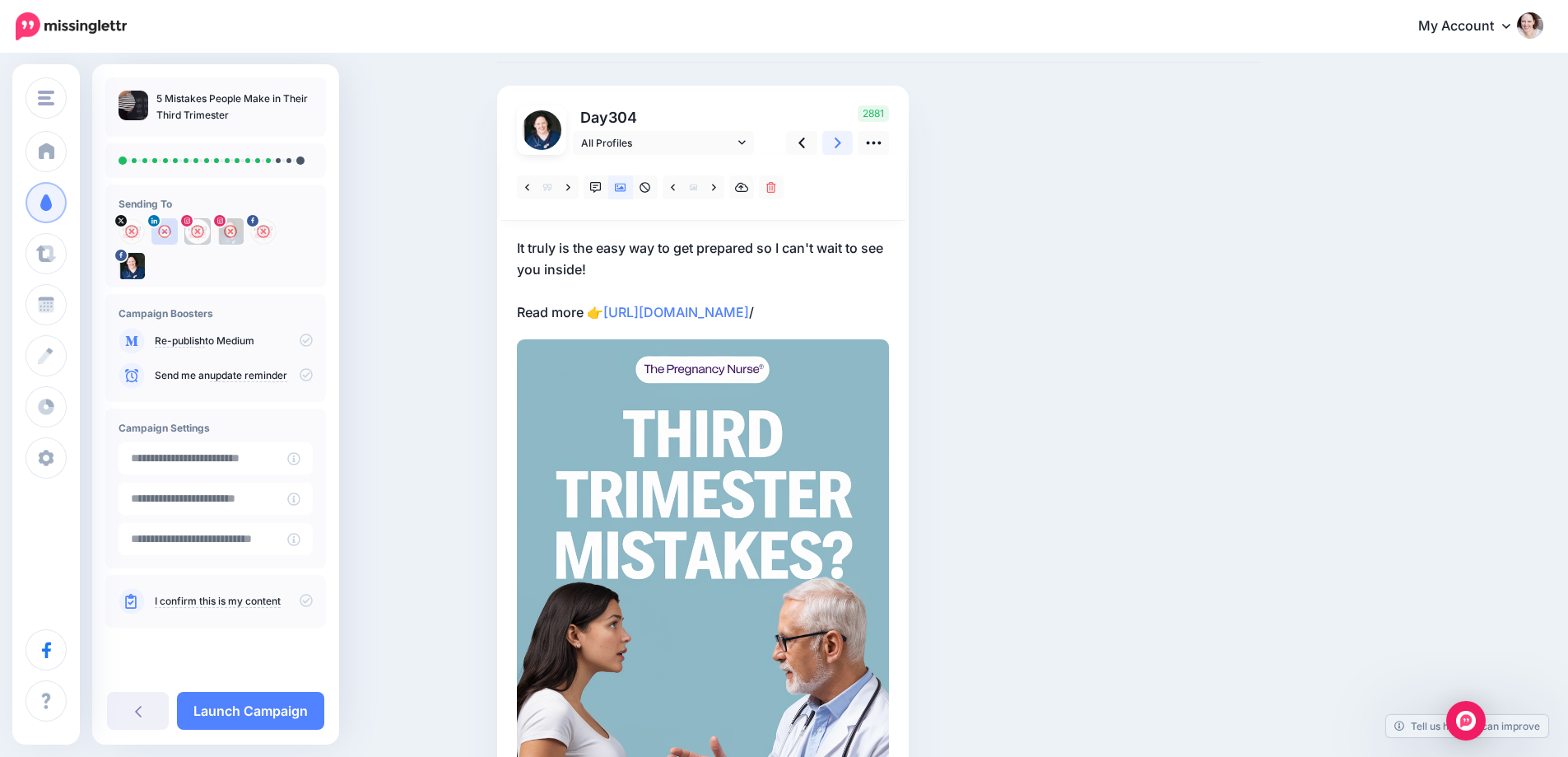
click at [854, 141] on link at bounding box center [838, 143] width 31 height 24
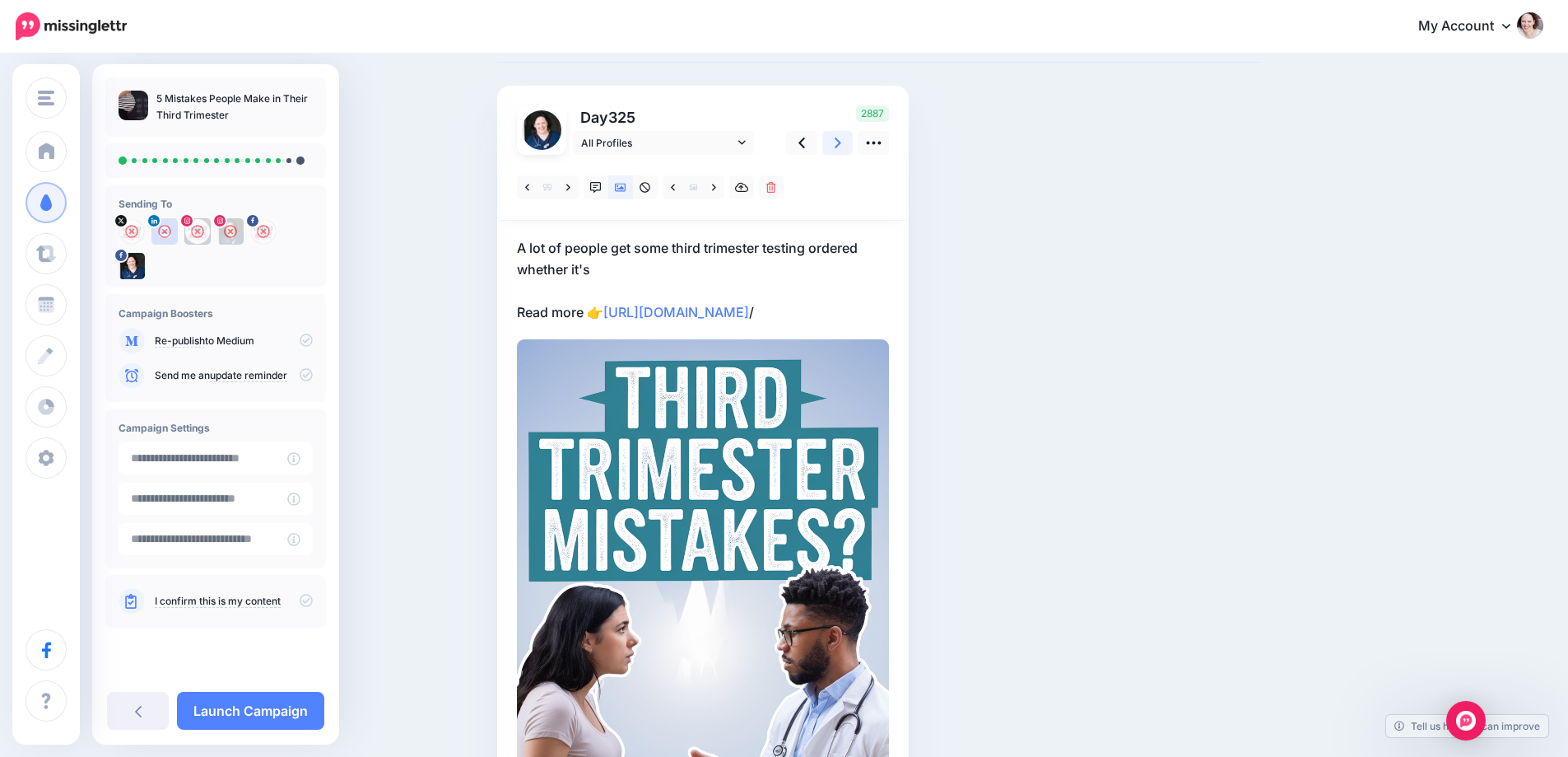
click at [854, 141] on link at bounding box center [838, 143] width 31 height 24
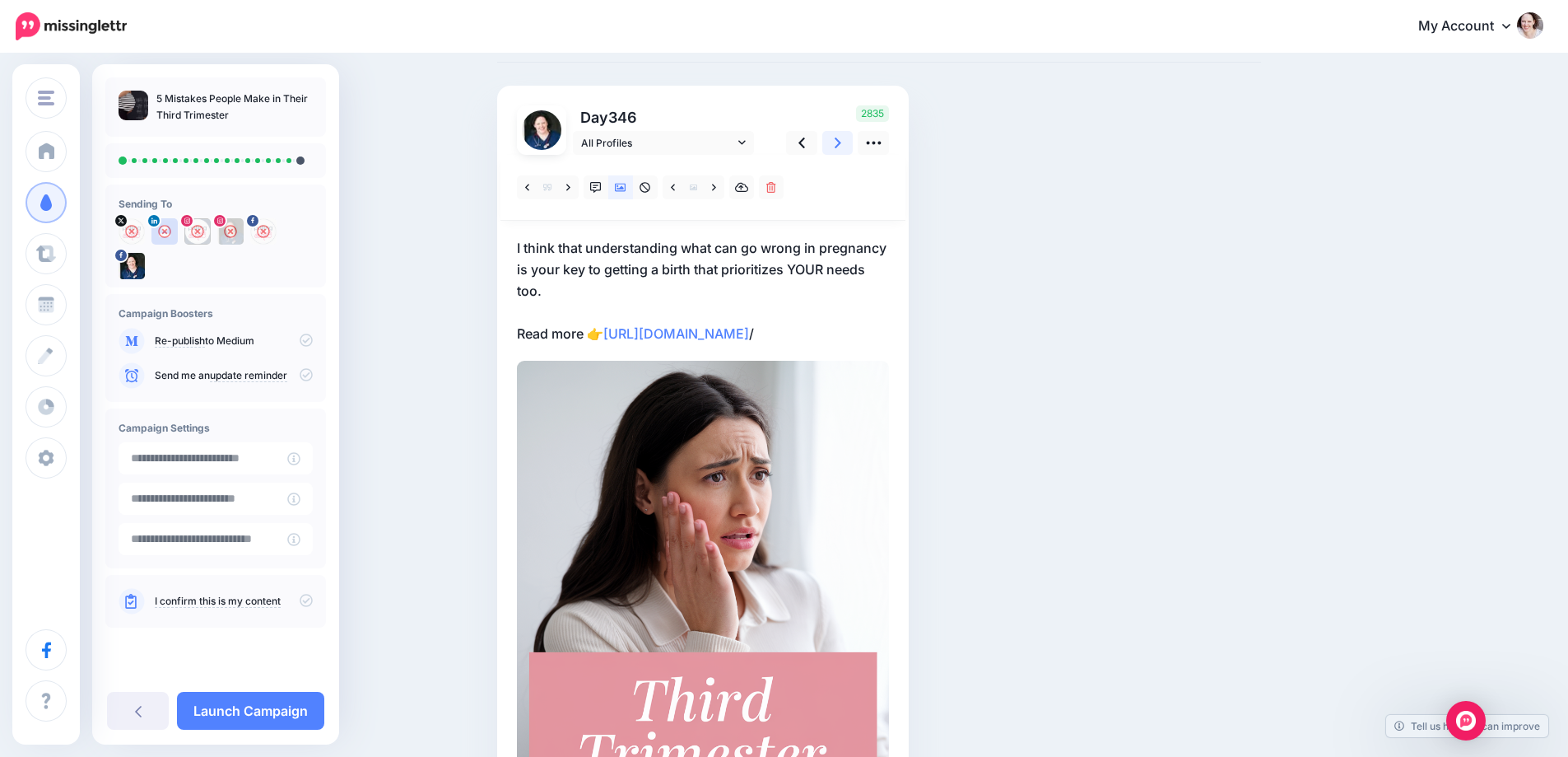
click at [854, 141] on link at bounding box center [838, 143] width 31 height 24
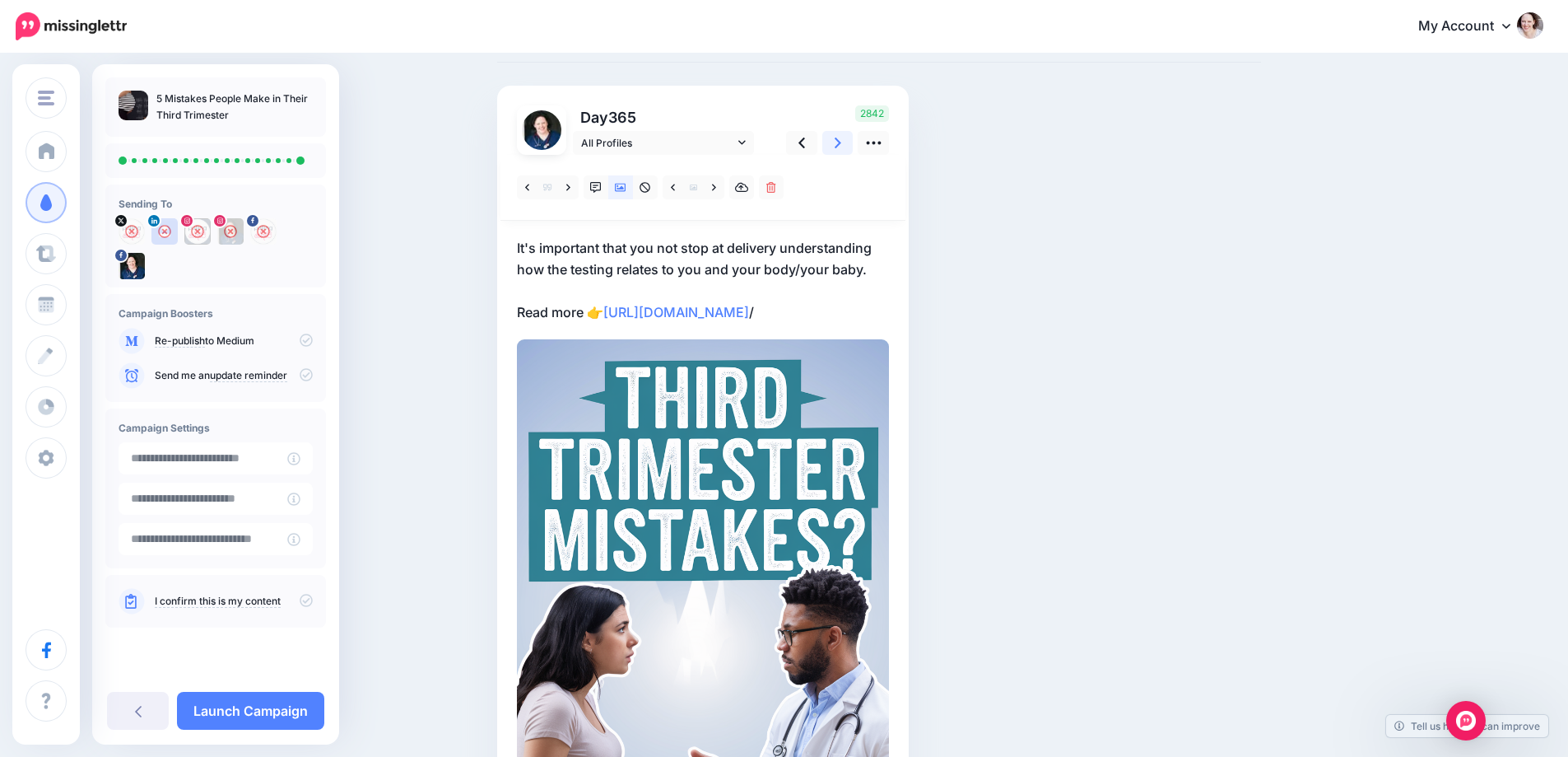
click at [848, 142] on link at bounding box center [838, 143] width 31 height 24
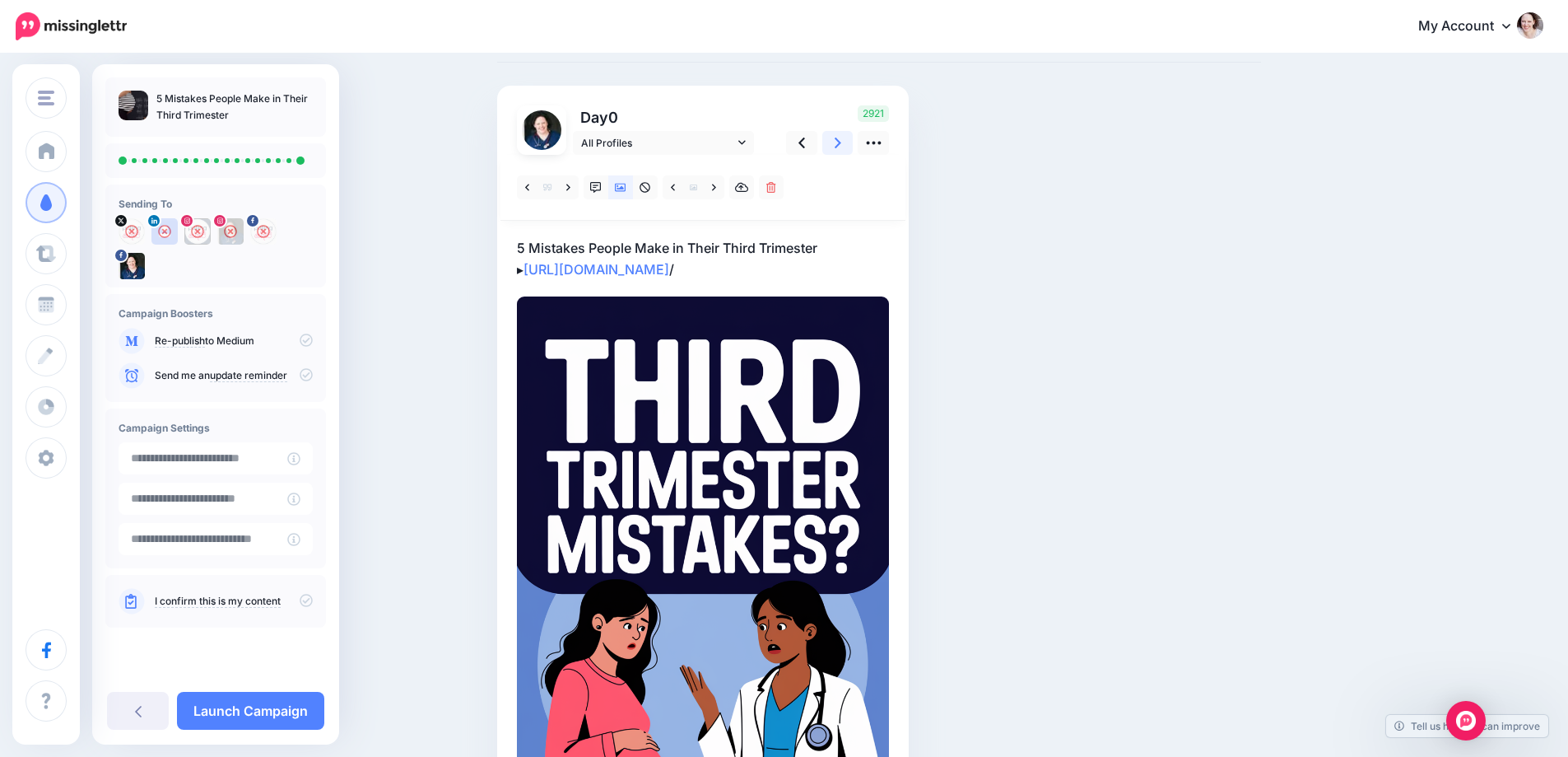
click at [842, 143] on icon at bounding box center [838, 143] width 7 height 17
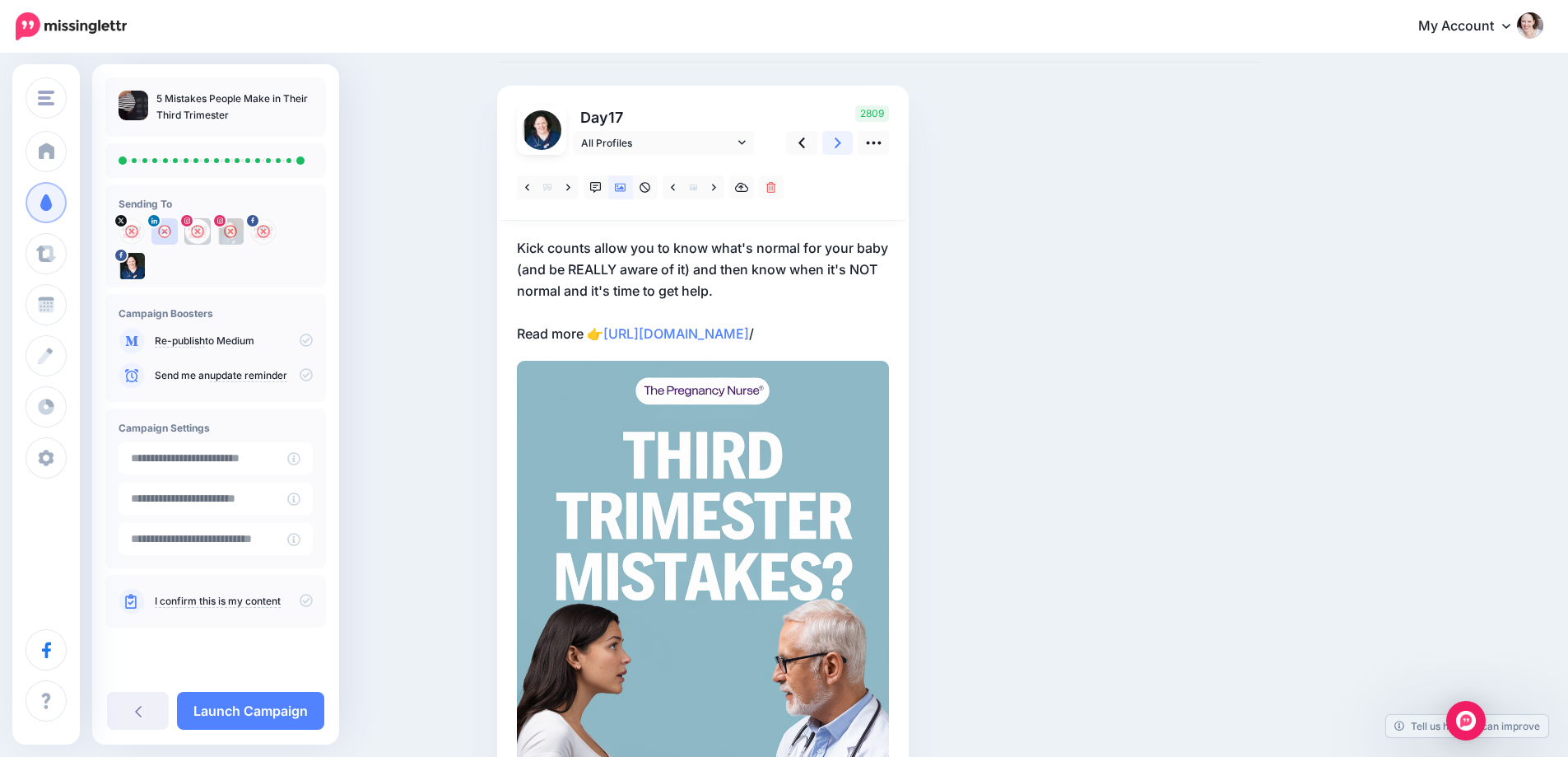
click at [842, 143] on icon at bounding box center [838, 143] width 7 height 17
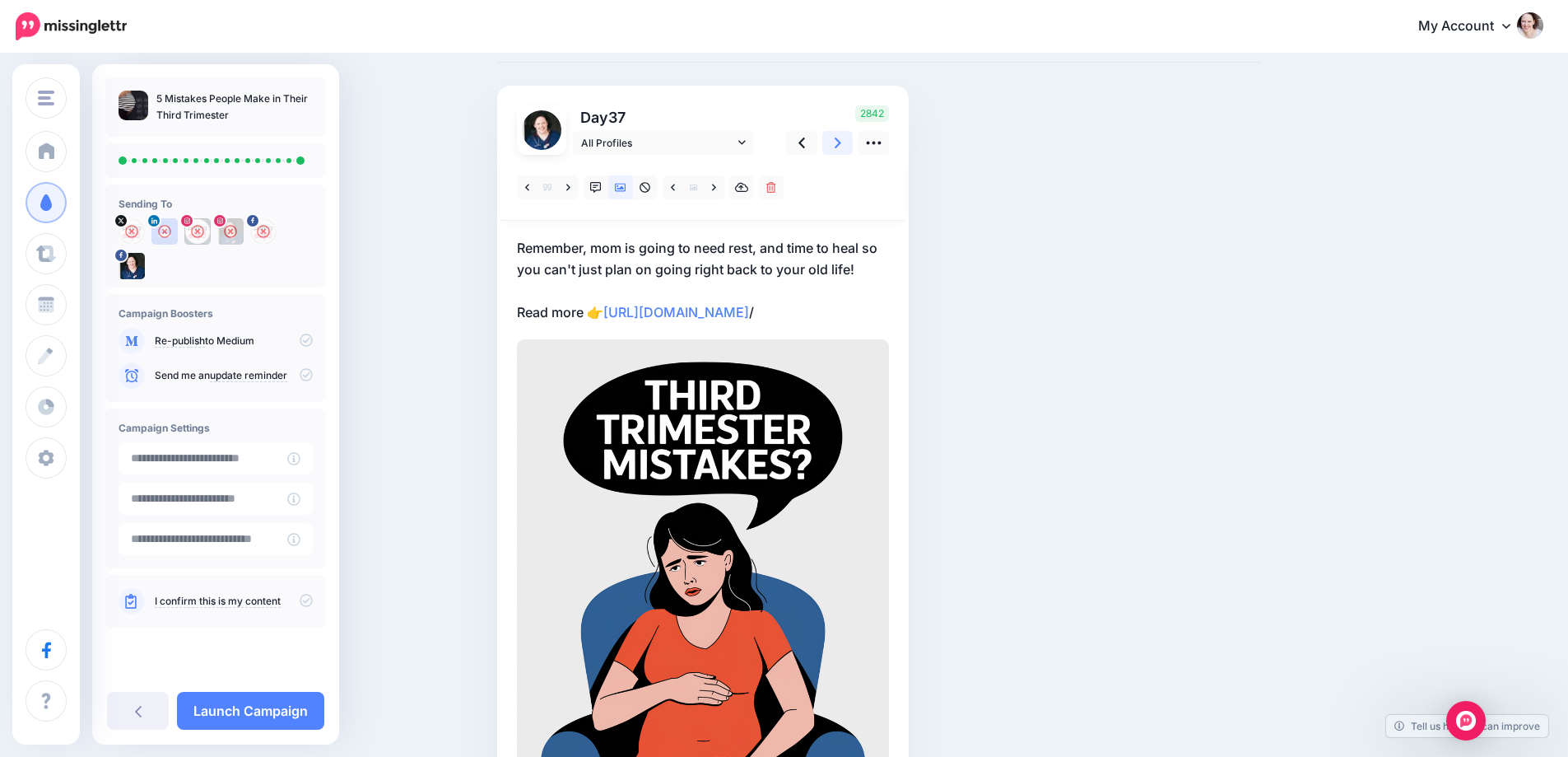
click at [842, 143] on icon at bounding box center [838, 143] width 7 height 17
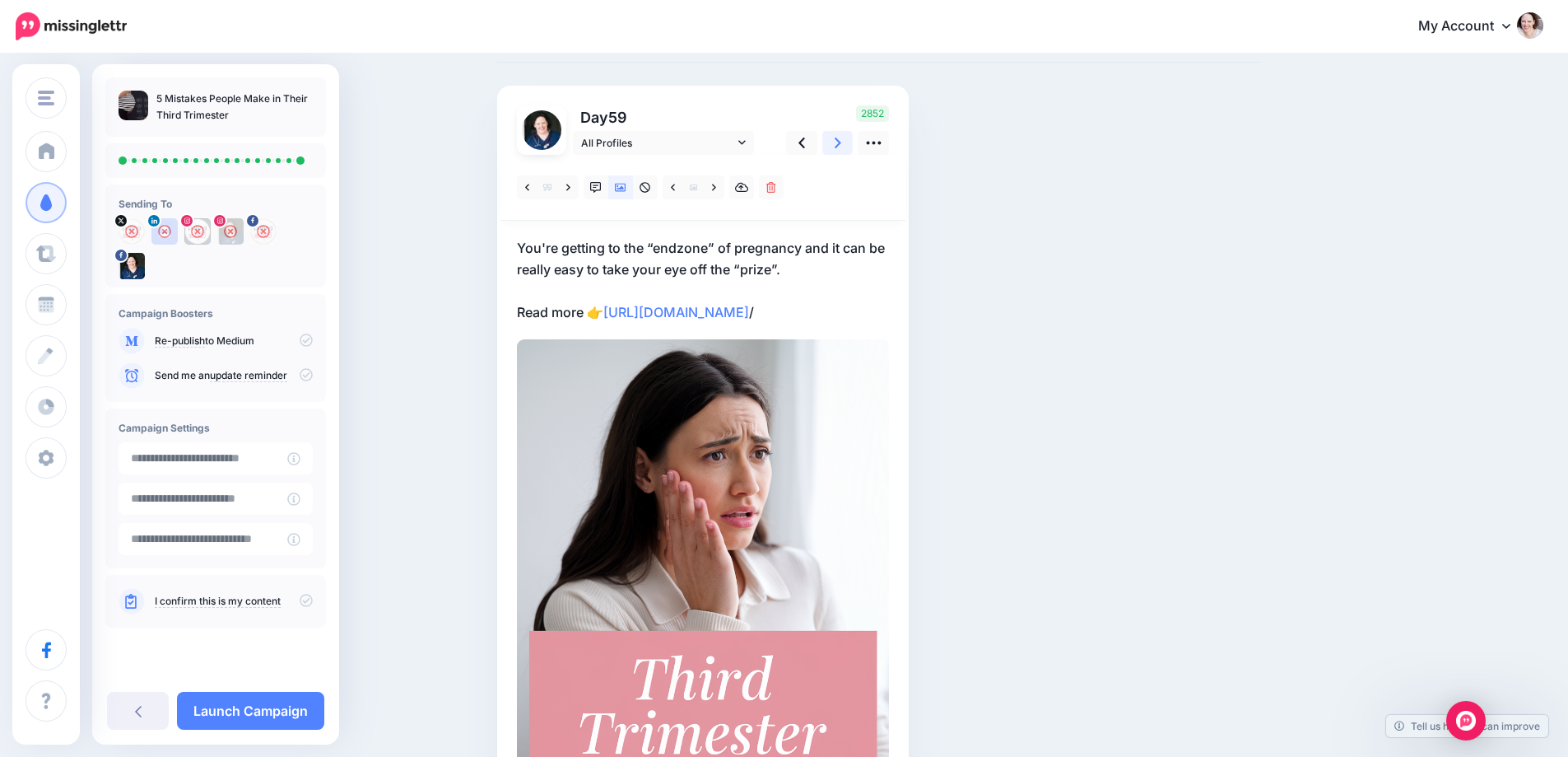
click at [842, 143] on icon at bounding box center [838, 143] width 7 height 17
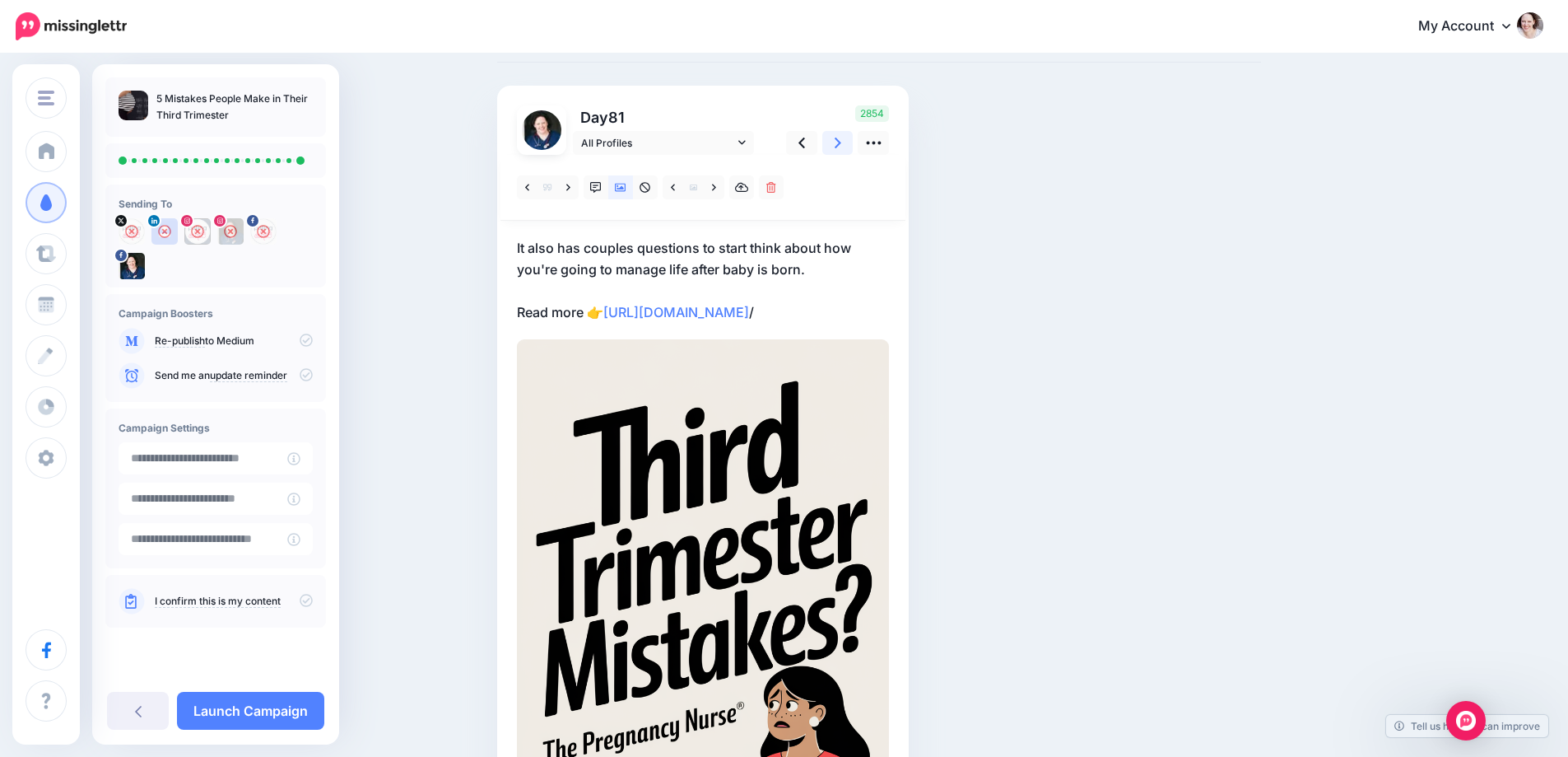
click at [842, 143] on icon at bounding box center [838, 143] width 7 height 17
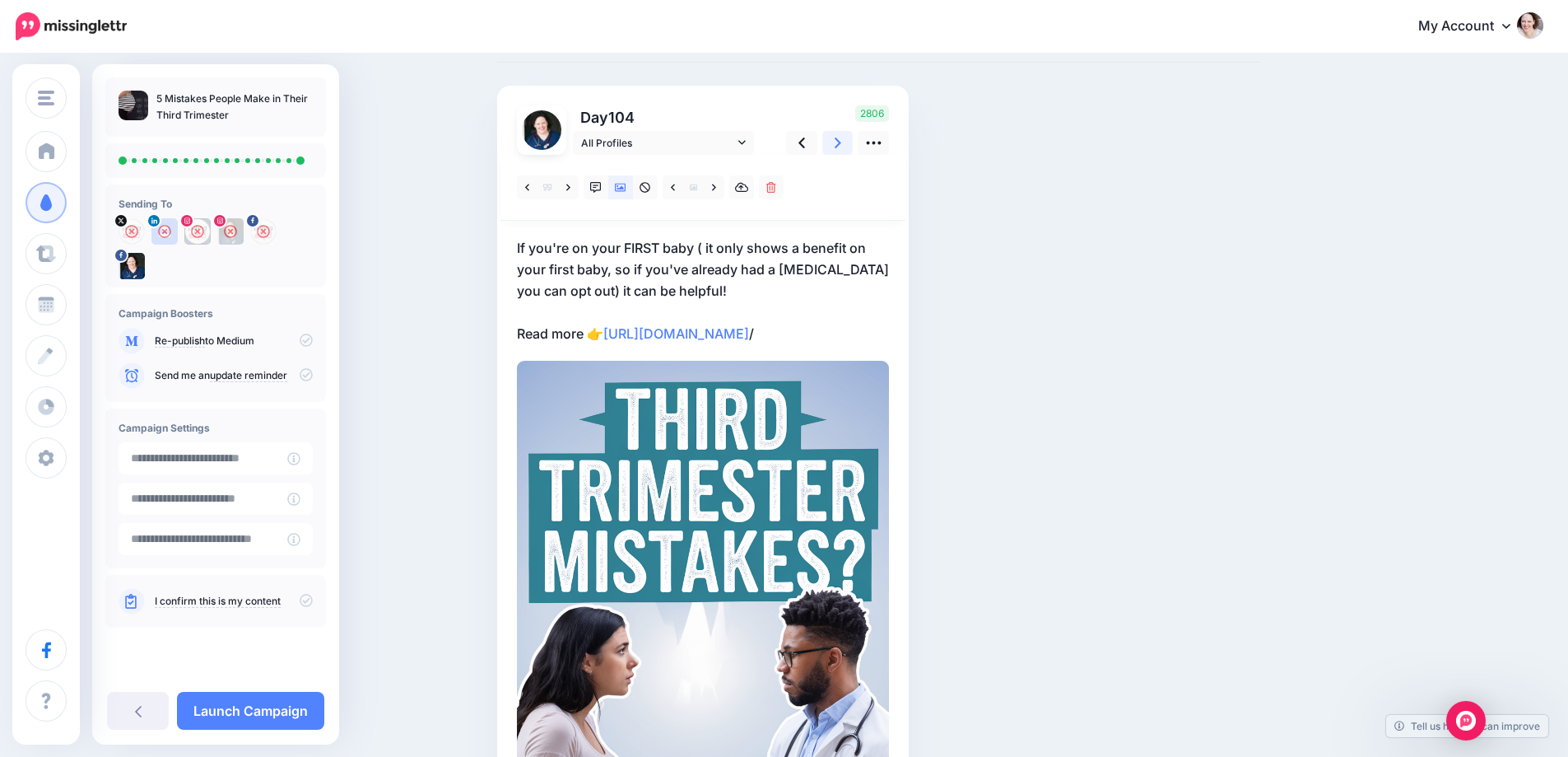
click at [842, 143] on icon at bounding box center [838, 143] width 7 height 17
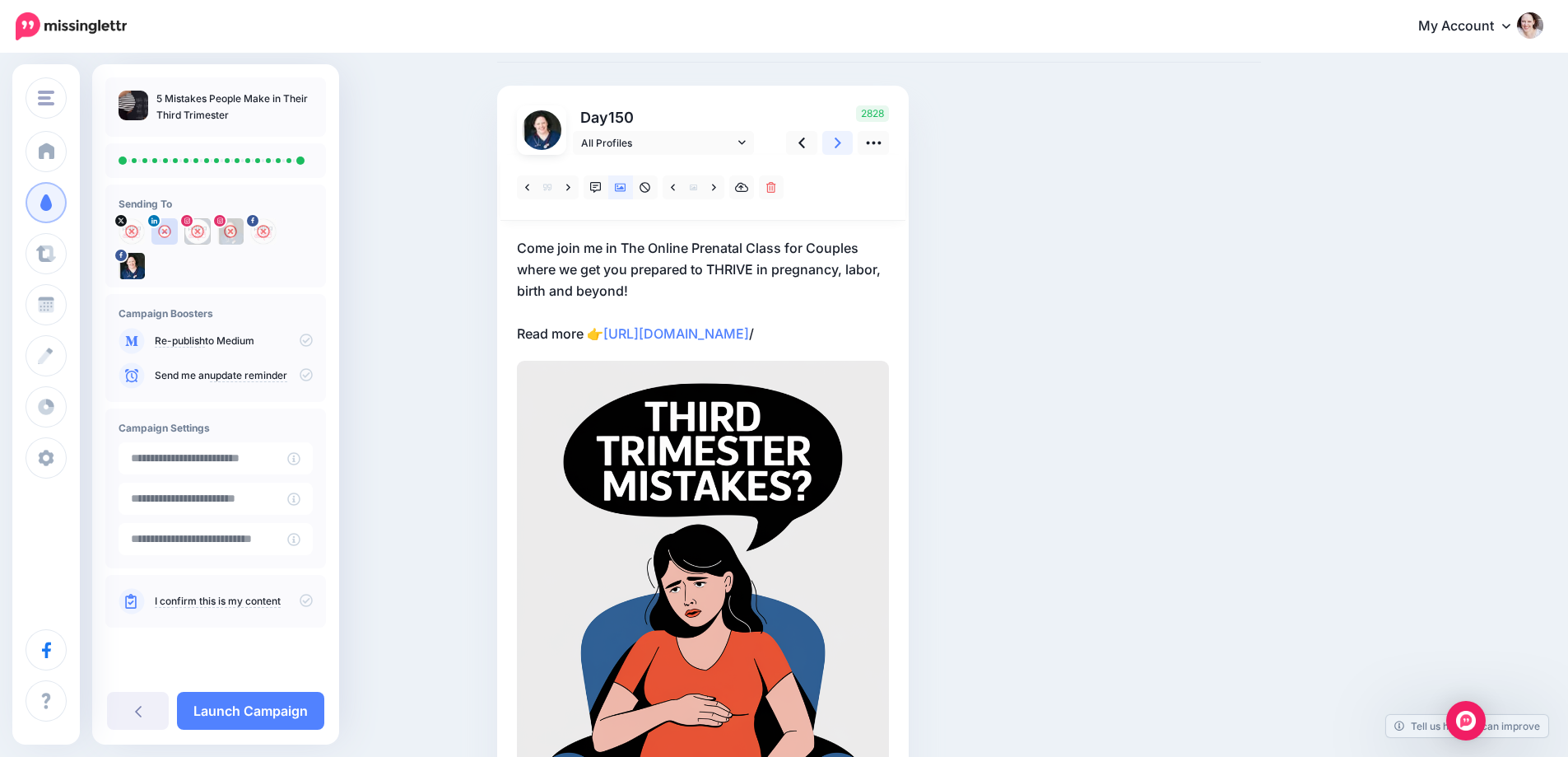
click at [842, 143] on icon at bounding box center [838, 143] width 7 height 17
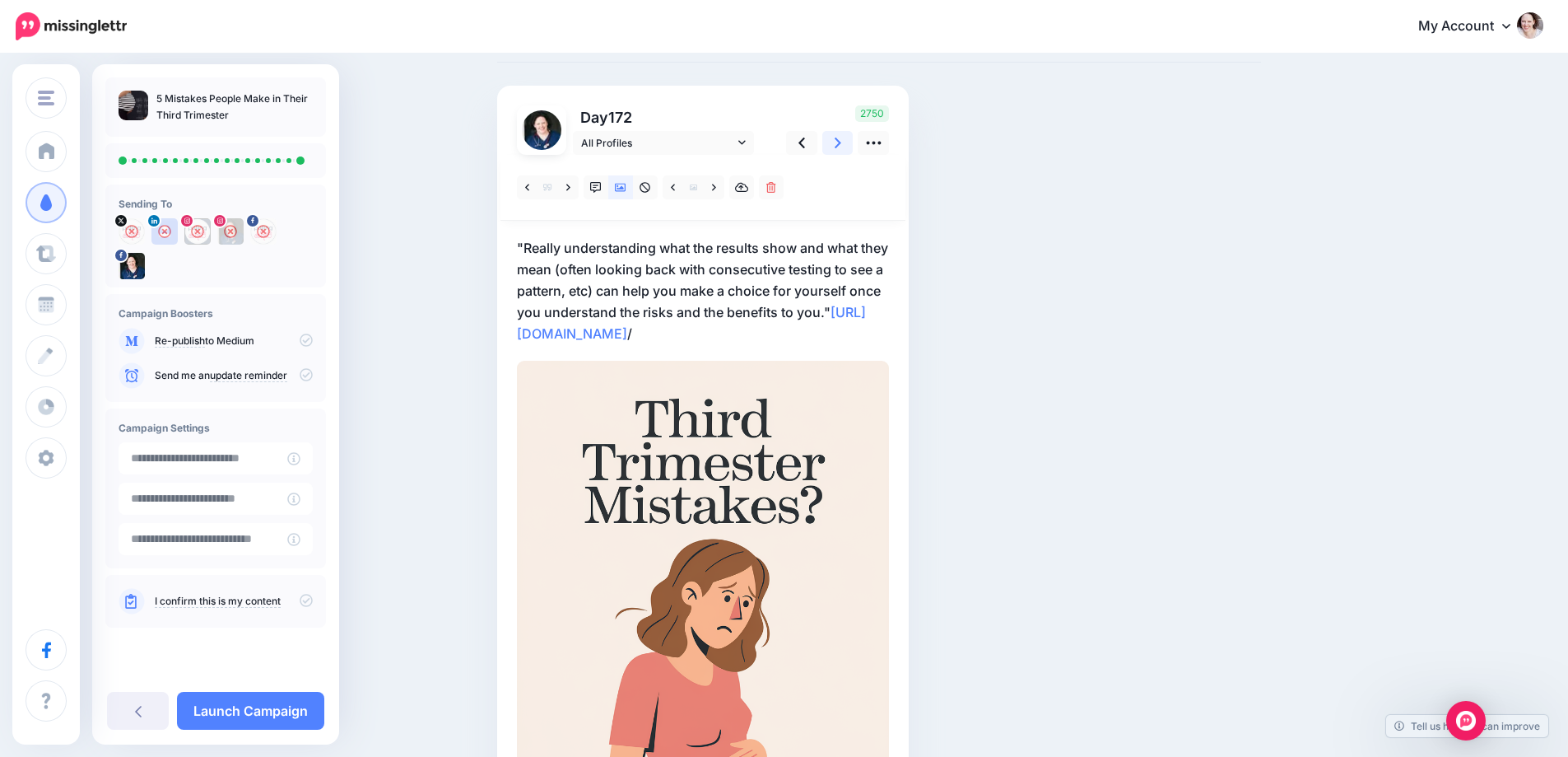
click at [842, 143] on icon at bounding box center [838, 143] width 7 height 17
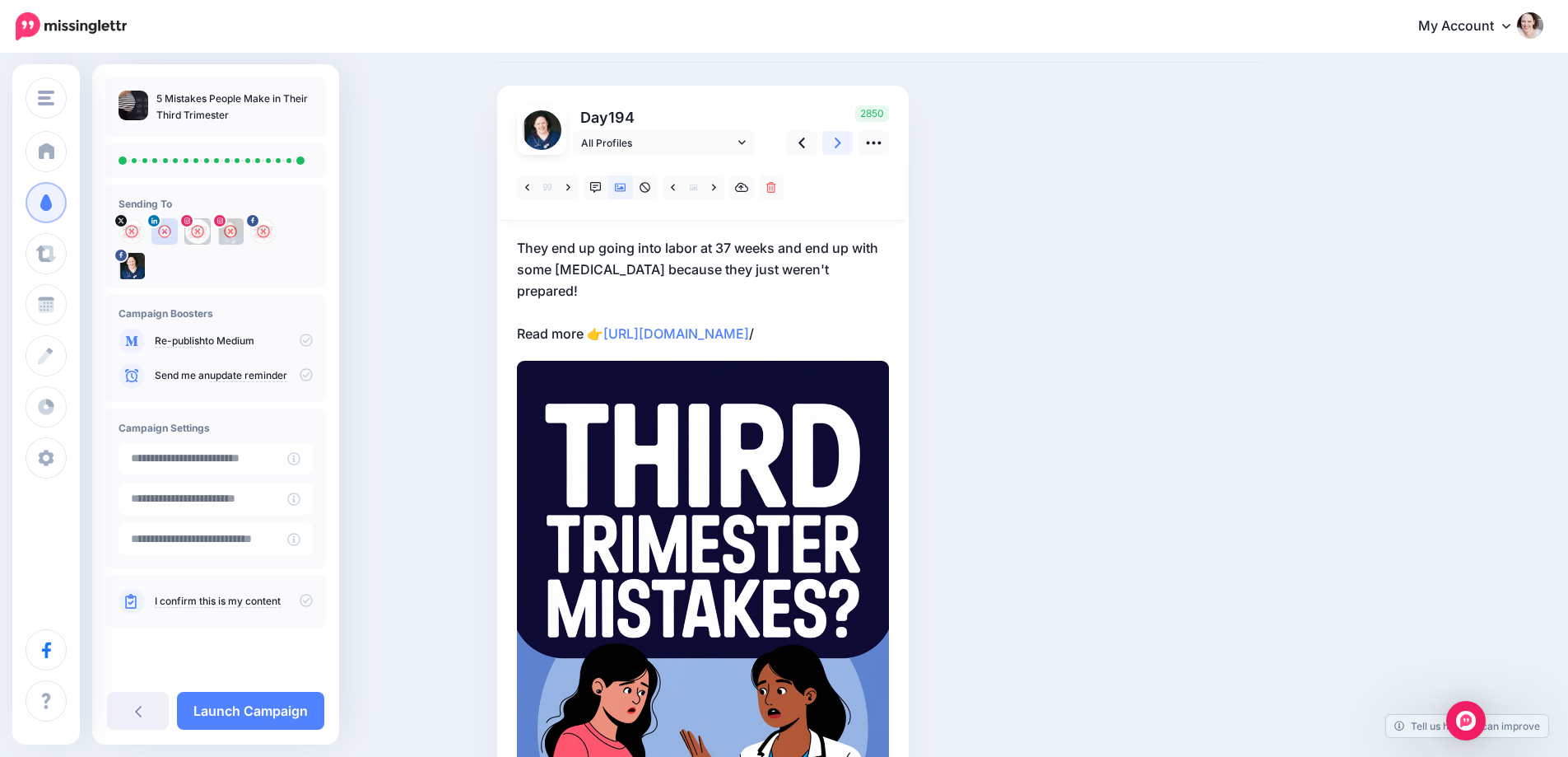
click at [842, 144] on icon at bounding box center [838, 143] width 7 height 17
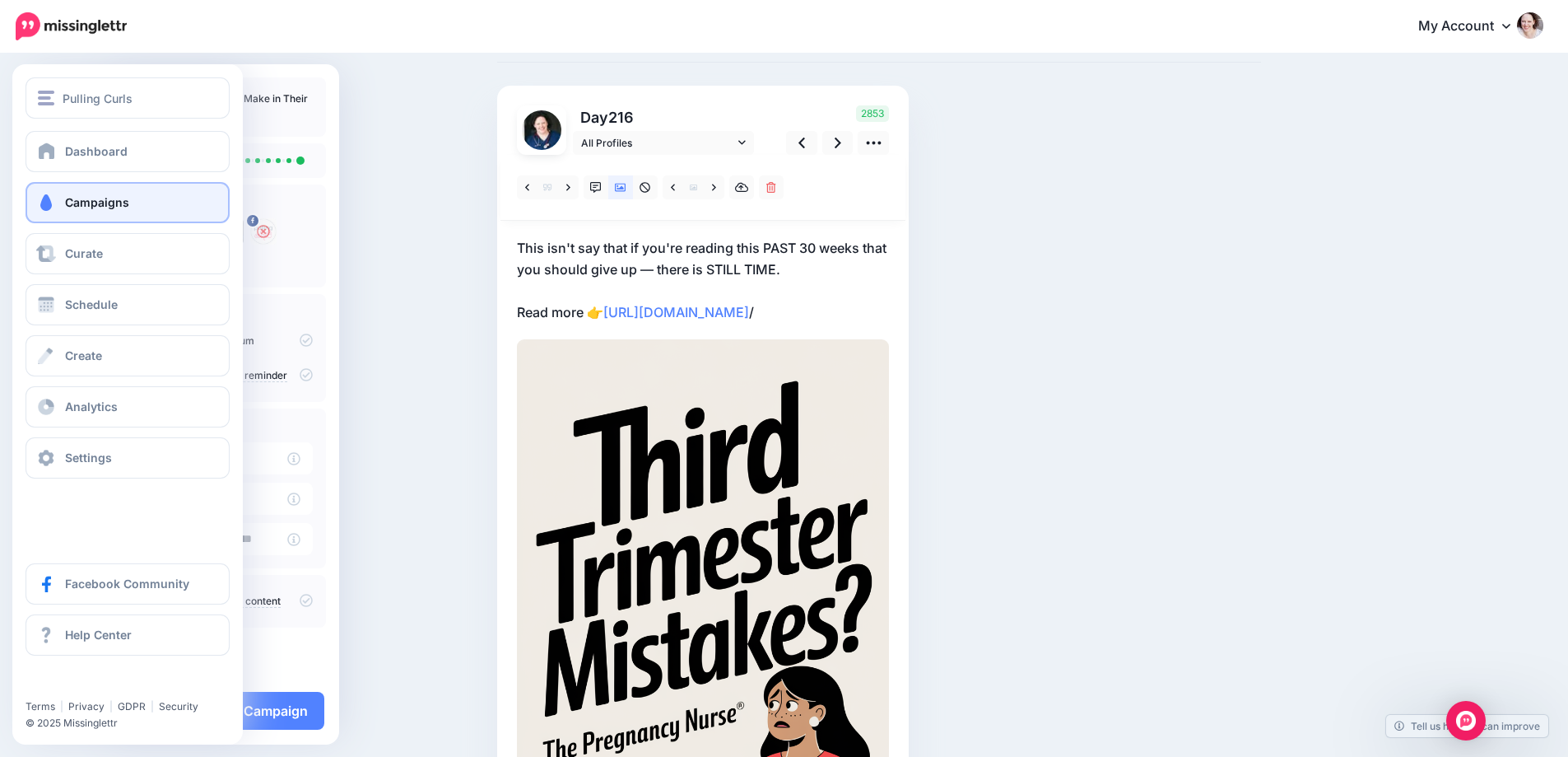
click at [126, 201] on span "Campaigns" at bounding box center [97, 202] width 64 height 14
